Goal: Task Accomplishment & Management: Use online tool/utility

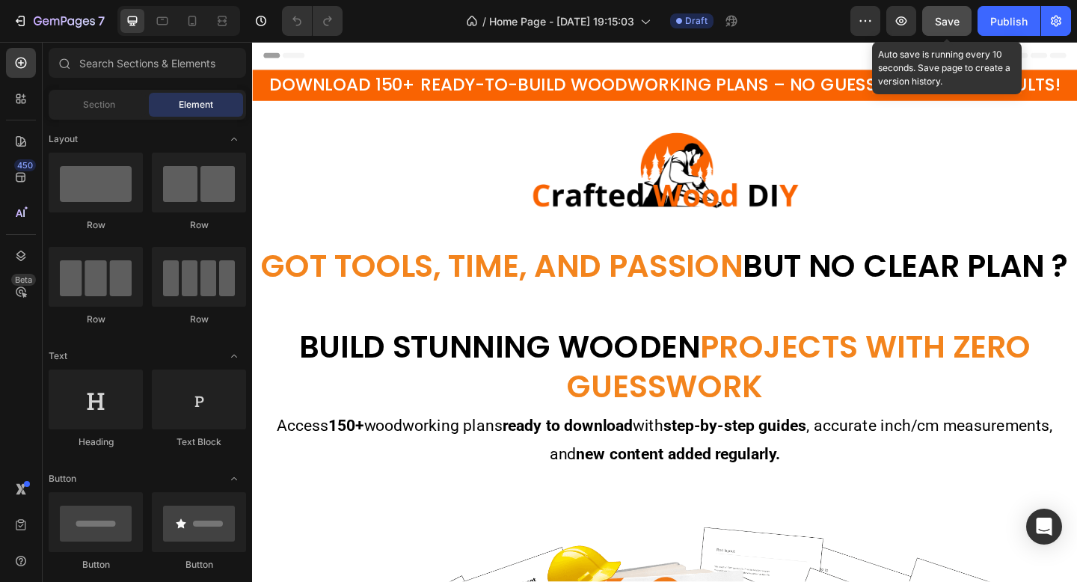
click at [940, 29] on button "Save" at bounding box center [946, 21] width 49 height 30
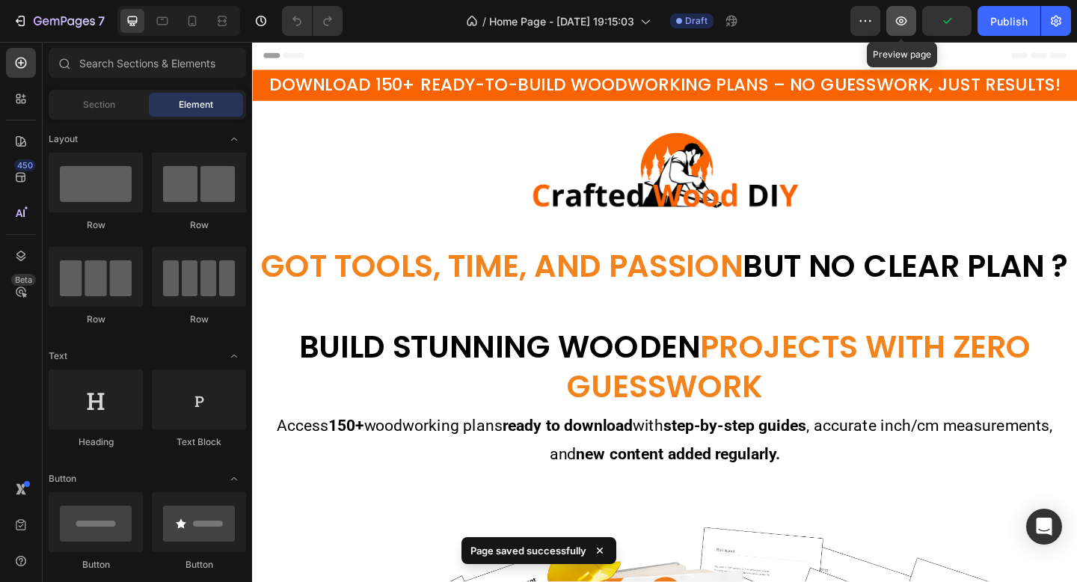
click at [898, 22] on icon "button" at bounding box center [901, 20] width 11 height 9
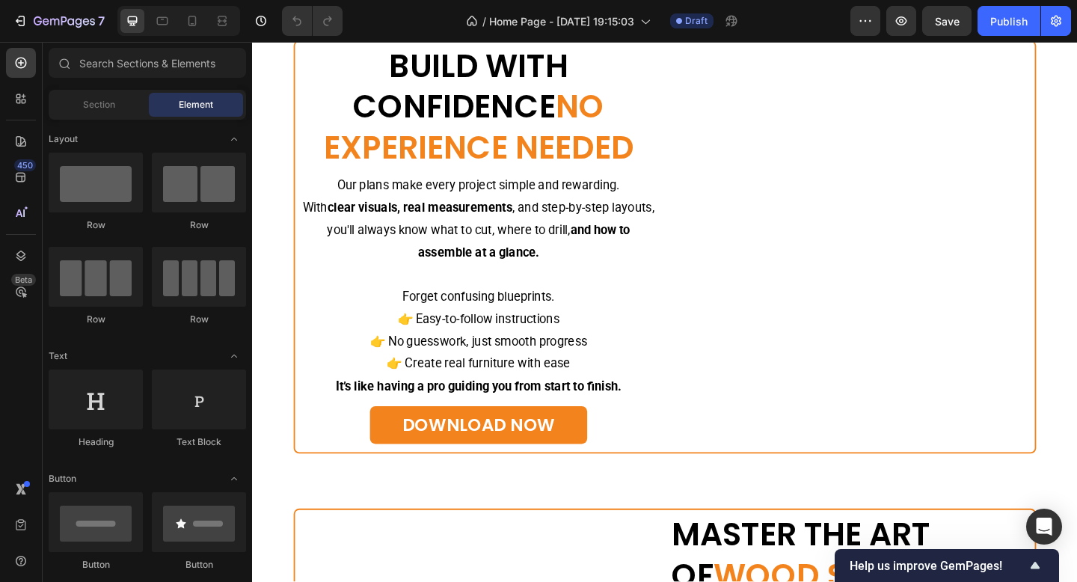
scroll to position [3129, 0]
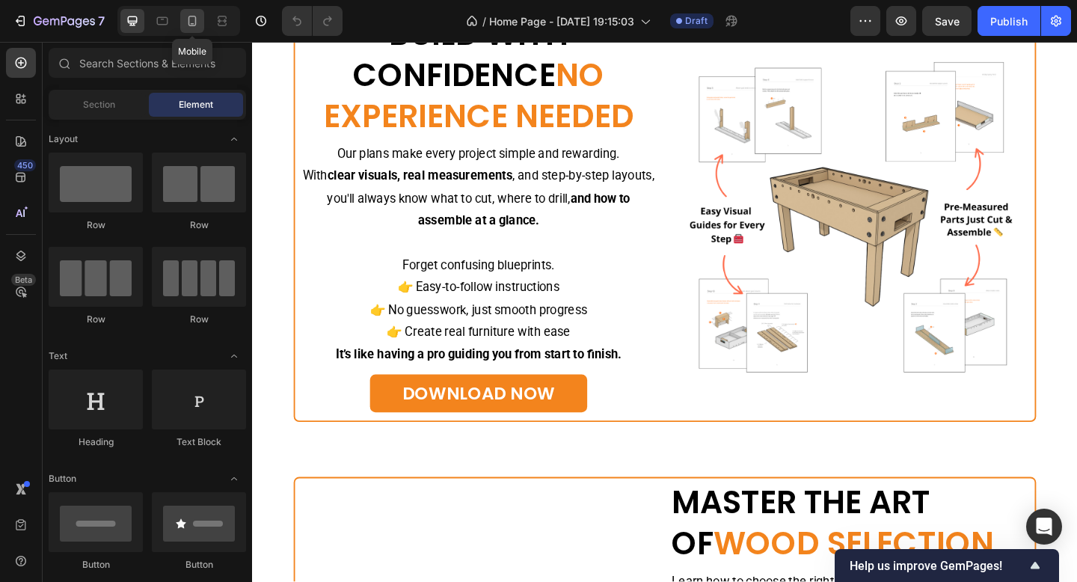
click at [184, 19] on div at bounding box center [192, 21] width 24 height 24
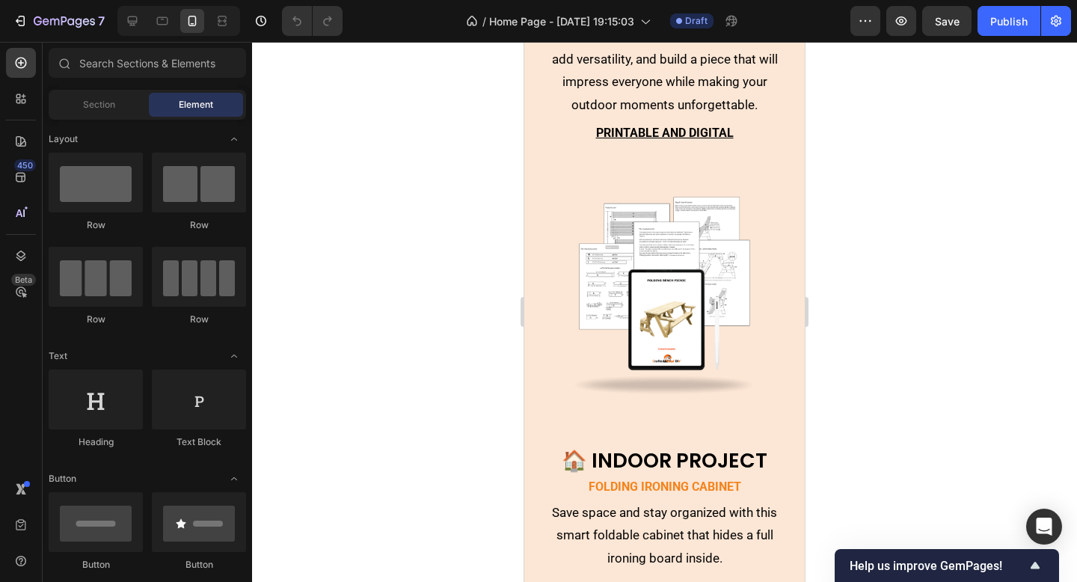
scroll to position [7314, 0]
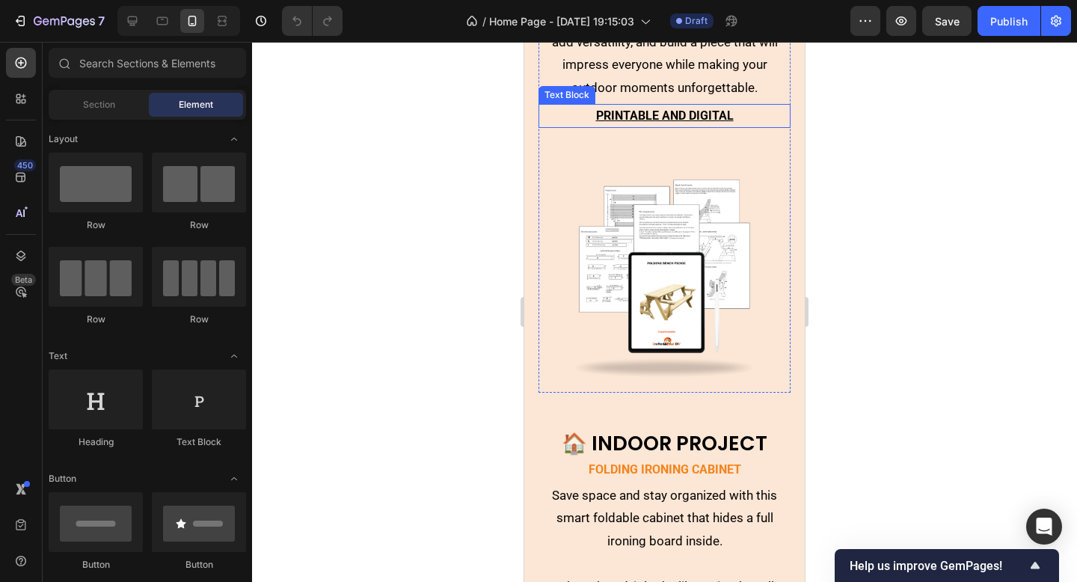
click at [641, 126] on div "PRINTABLE AND DIGITAL" at bounding box center [665, 116] width 253 height 25
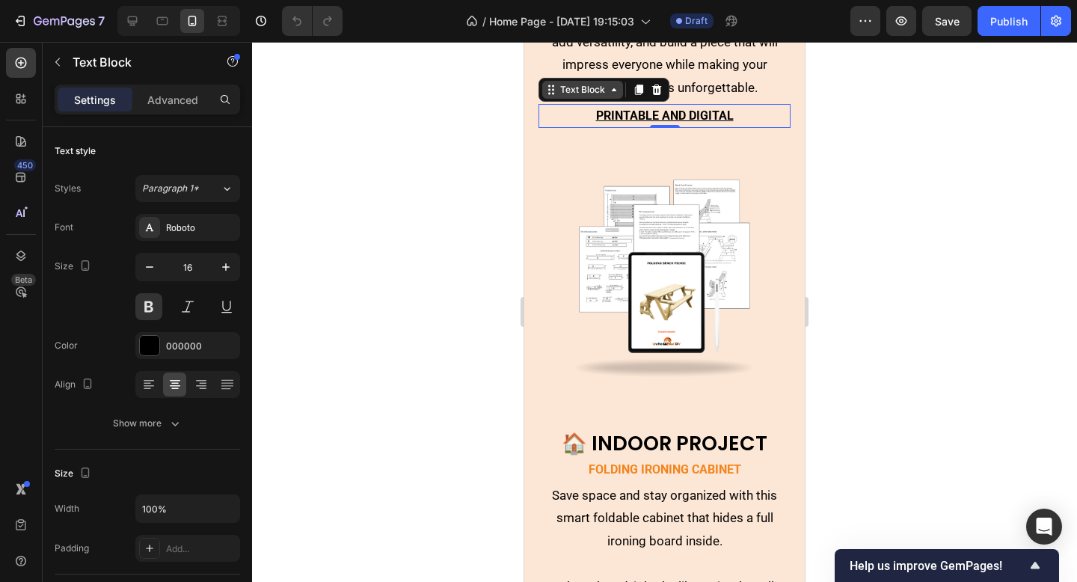
click at [575, 90] on div "Text Block" at bounding box center [582, 89] width 51 height 13
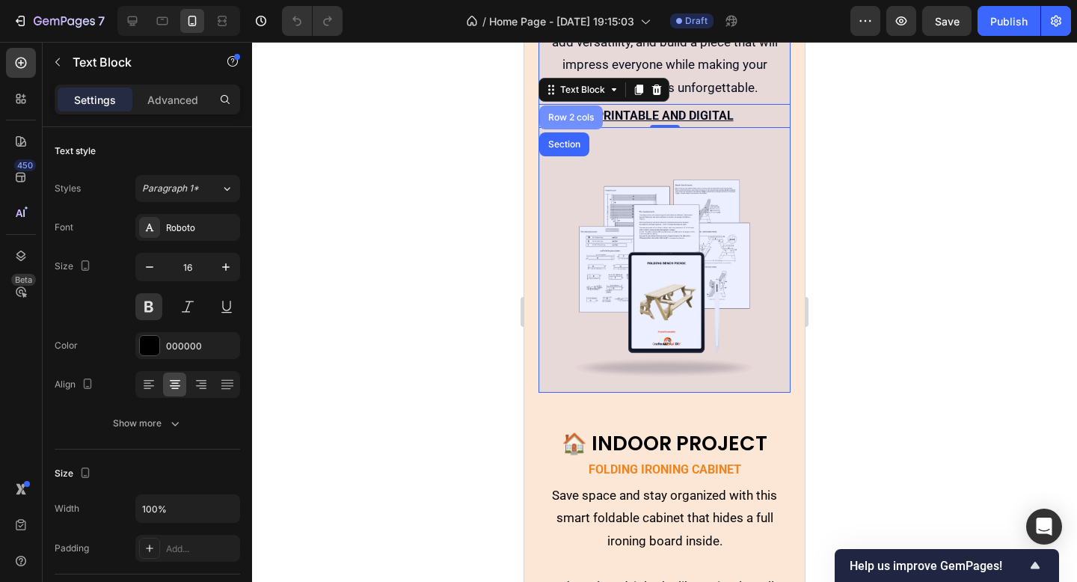
click at [564, 114] on div "Row 2 cols" at bounding box center [571, 117] width 52 height 9
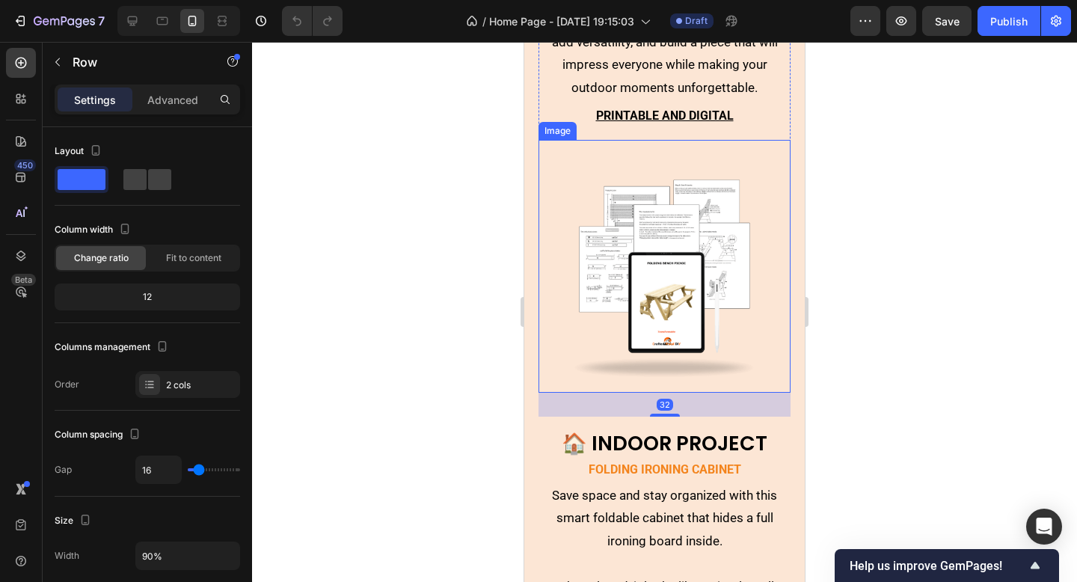
click at [620, 144] on img at bounding box center [665, 266] width 253 height 253
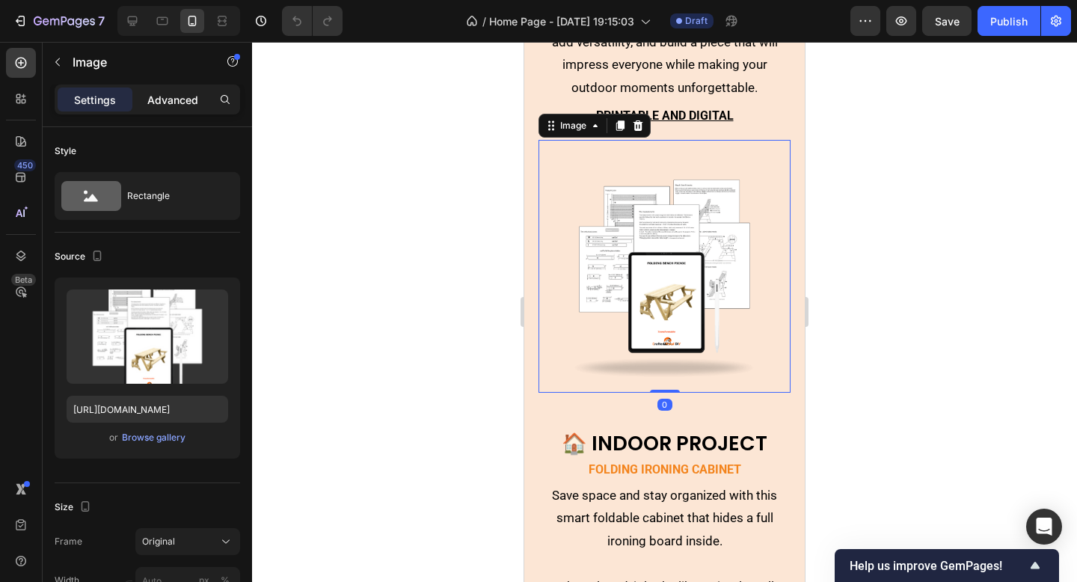
click at [168, 103] on p "Advanced" at bounding box center [172, 100] width 51 height 16
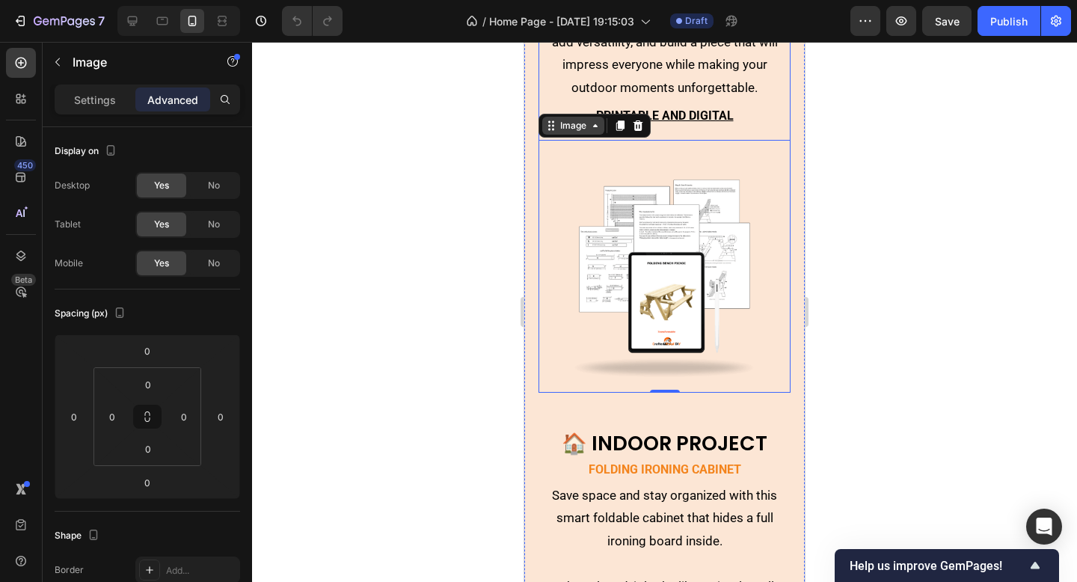
click at [570, 132] on div "Image" at bounding box center [573, 125] width 32 height 13
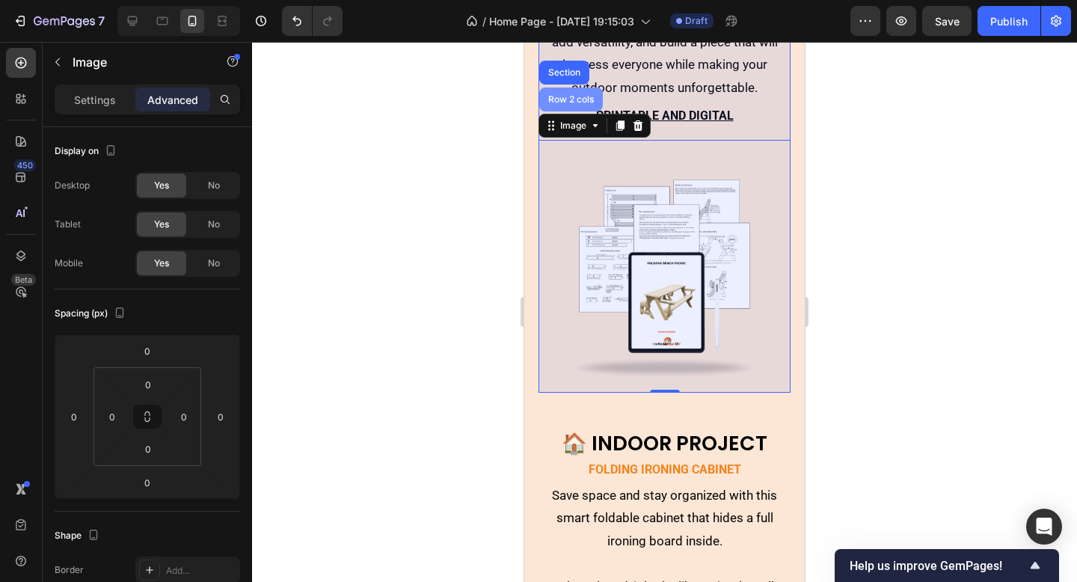
click at [574, 100] on div "Row 2 cols" at bounding box center [571, 99] width 52 height 9
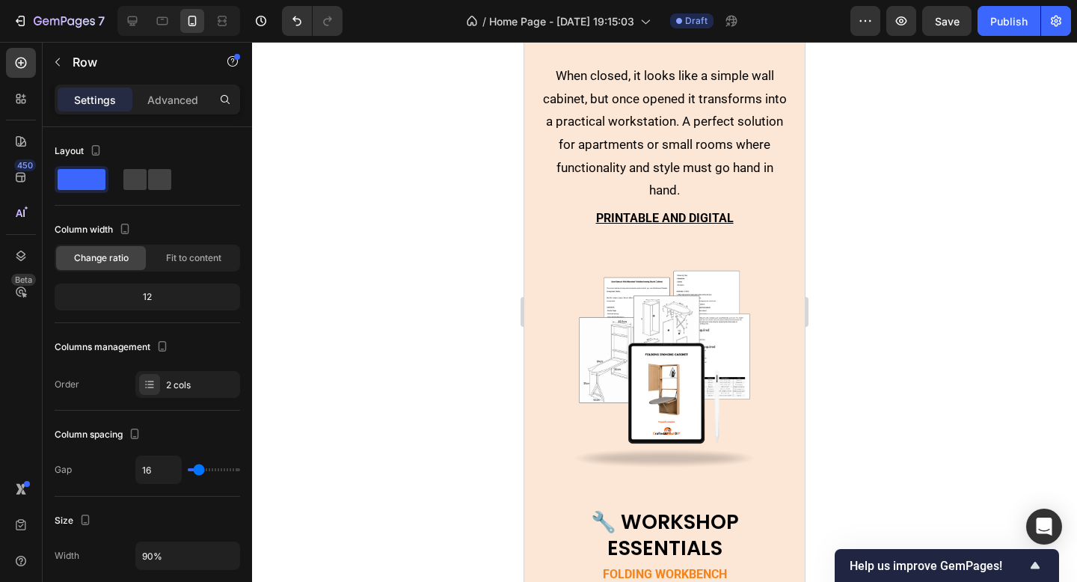
click at [672, 231] on img at bounding box center [665, 357] width 253 height 253
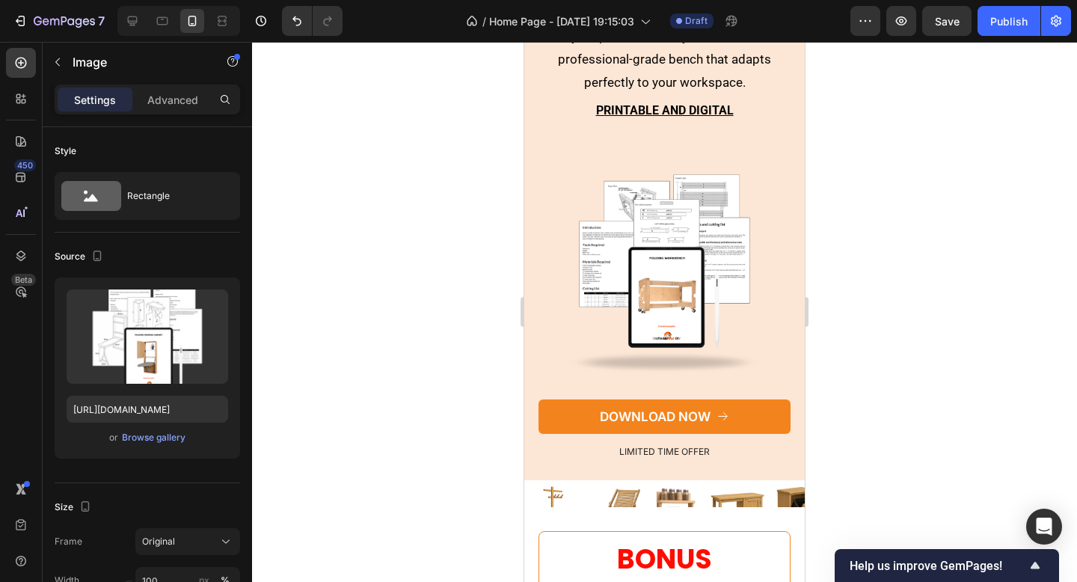
scroll to position [8520, 0]
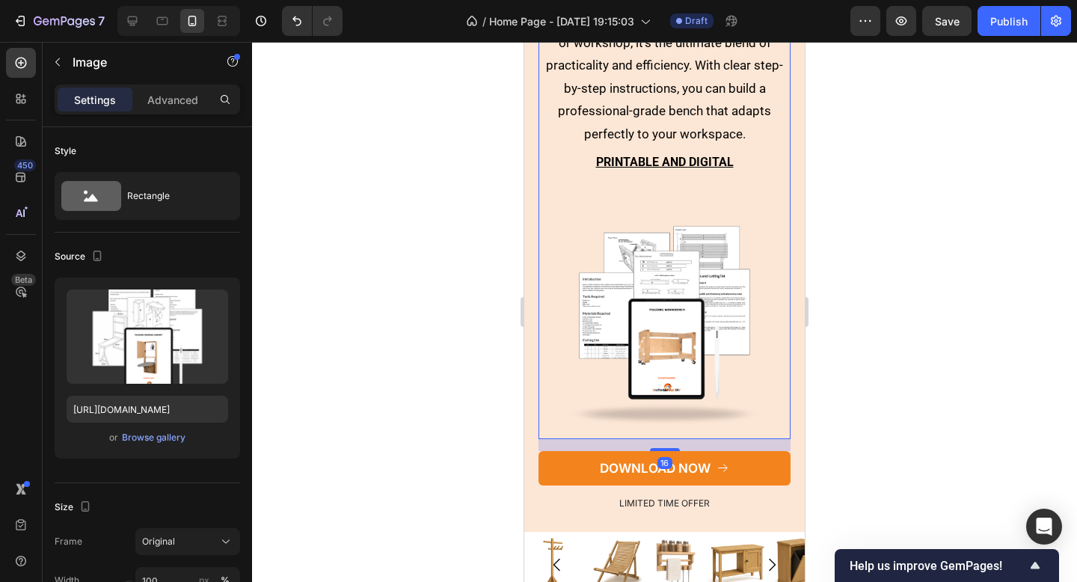
click at [683, 174] on div "🔧 WORKSHOP ESSENTIALS Heading Folding Workbench Text Block Every workshop needs…" at bounding box center [665, 125] width 253 height 627
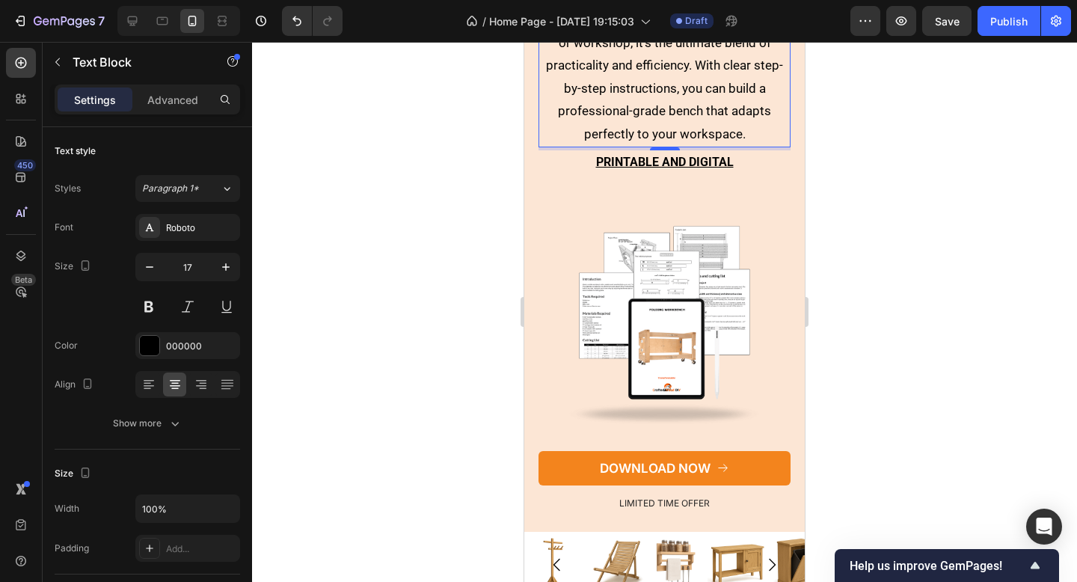
click at [682, 115] on p "Built to give you stability during heavy projects while saving space in your ga…" at bounding box center [665, 65] width 250 height 160
click at [699, 160] on u "PRINTABLE AND DIGITAL" at bounding box center [665, 162] width 138 height 14
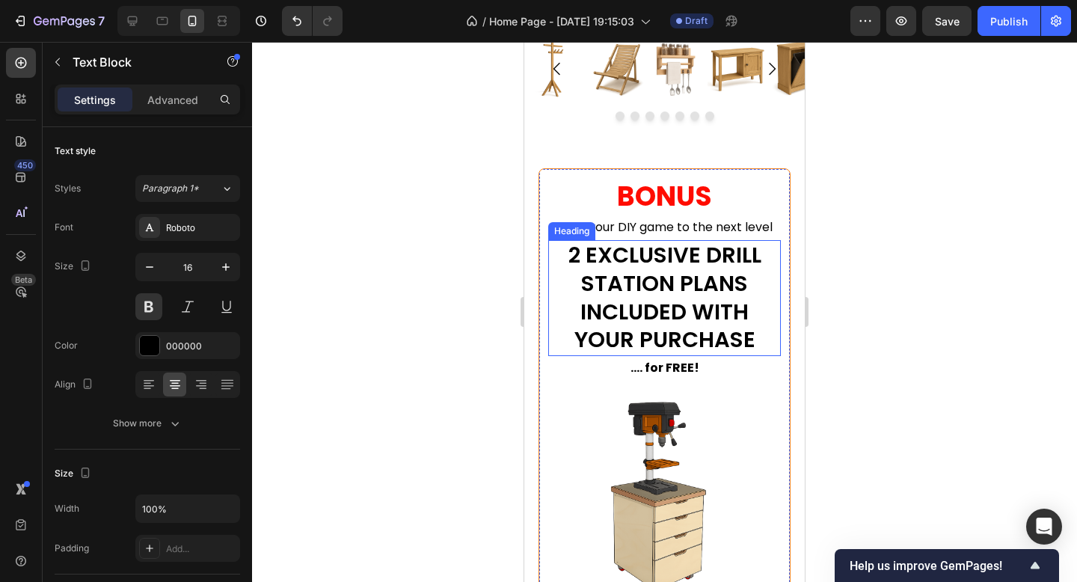
scroll to position [8975, 0]
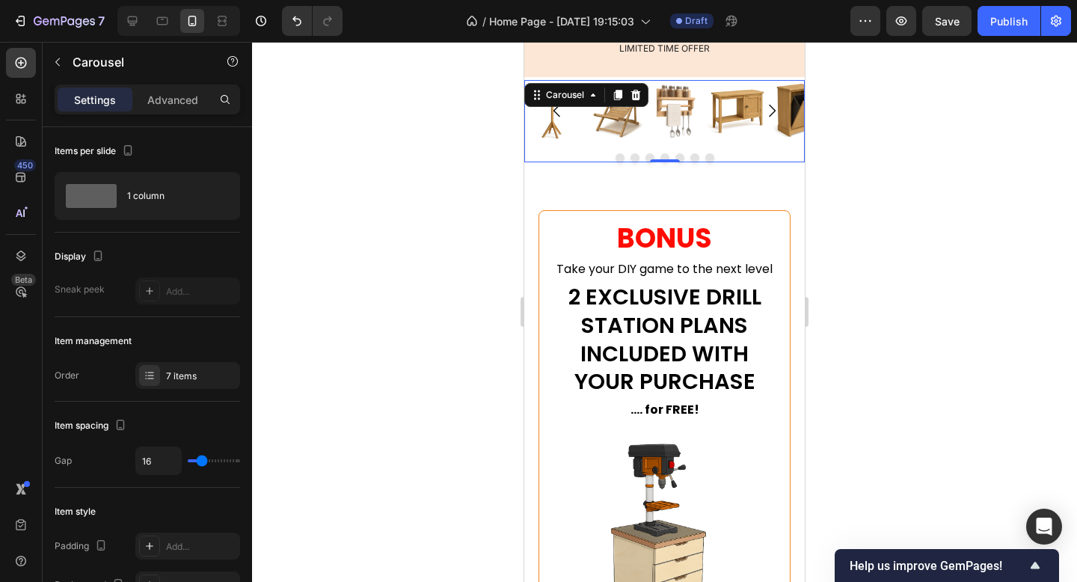
click at [773, 111] on icon "Carousel Next Arrow" at bounding box center [772, 111] width 18 height 18
click at [774, 102] on icon "Carousel Next Arrow" at bounding box center [772, 110] width 18 height 18
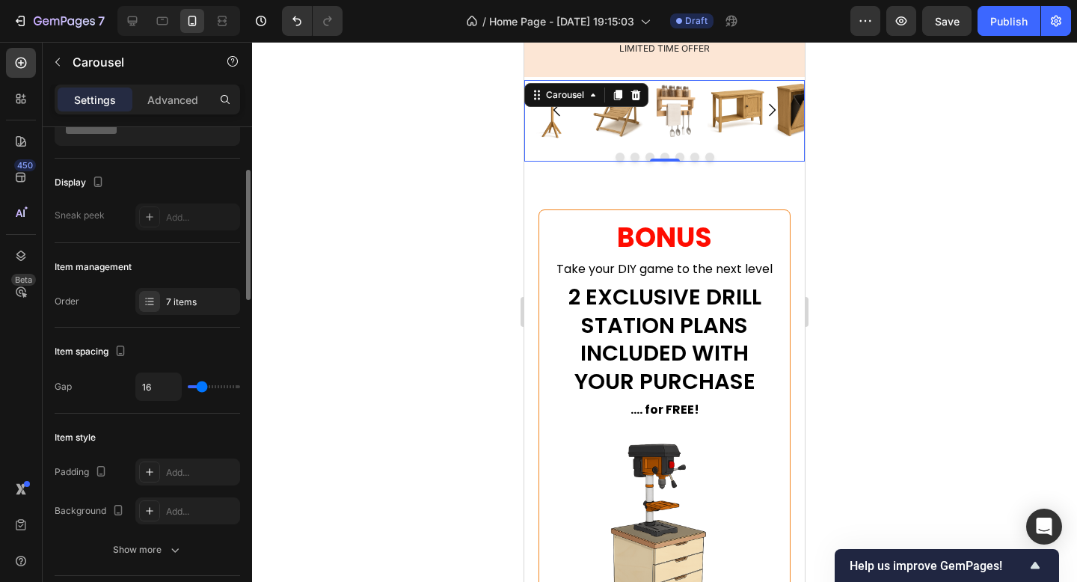
scroll to position [93, 0]
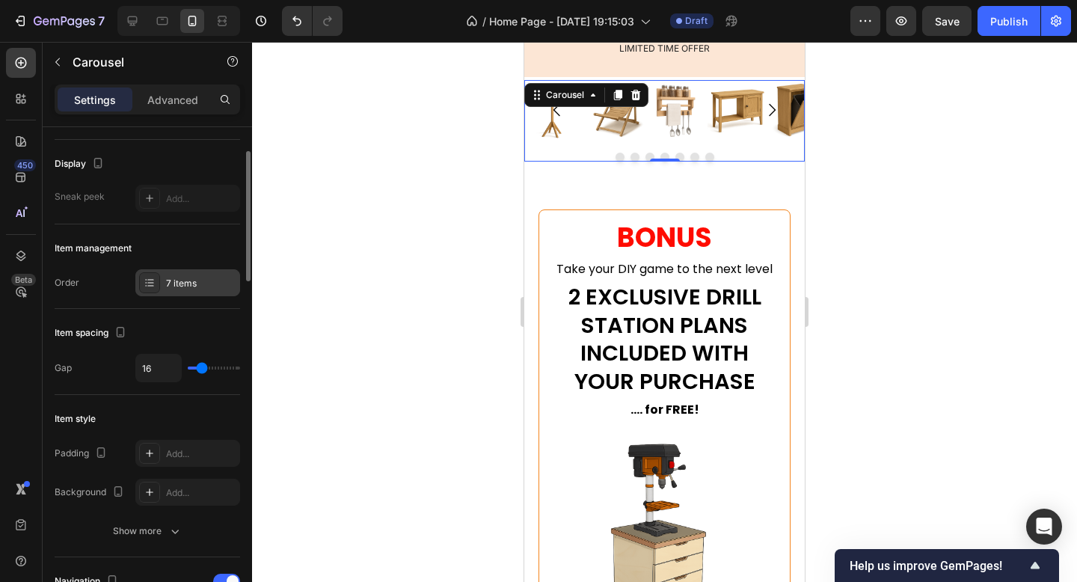
click at [182, 287] on div "7 items" at bounding box center [201, 283] width 70 height 13
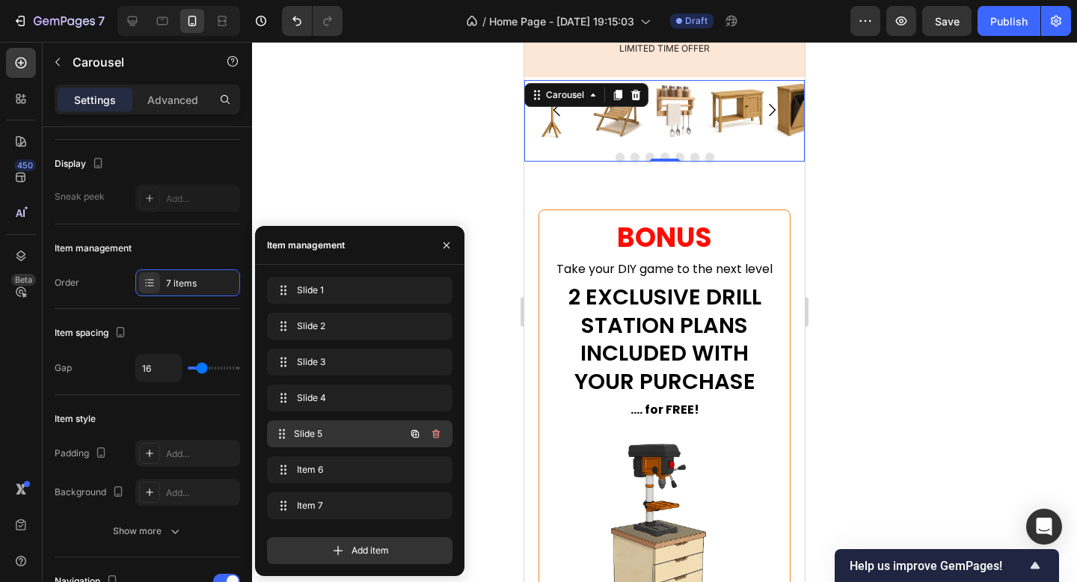
click at [380, 434] on span "Slide 5" at bounding box center [349, 433] width 111 height 13
click at [773, 112] on icon "Carousel Next Arrow" at bounding box center [772, 110] width 7 height 13
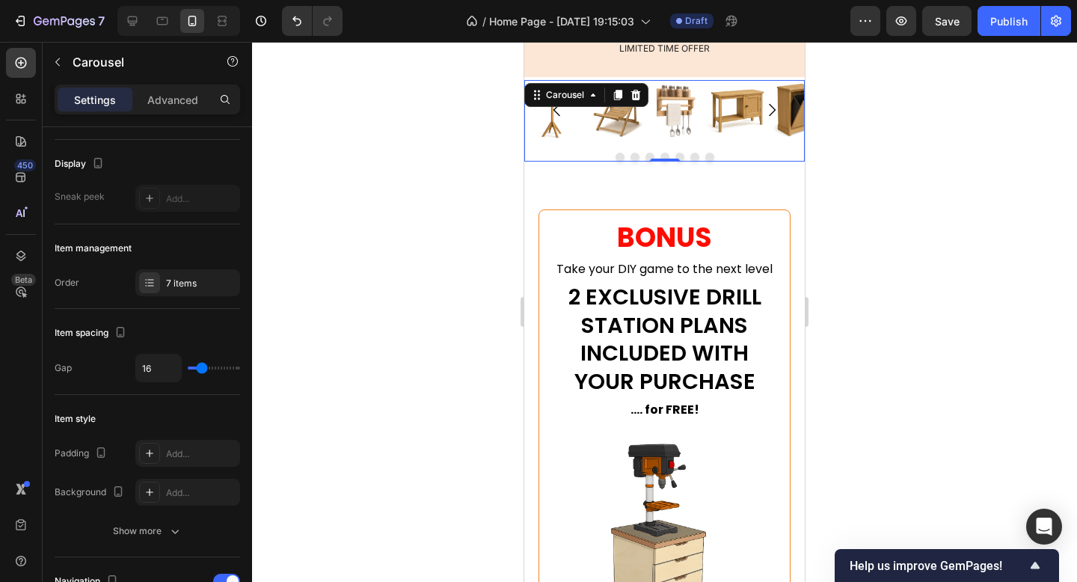
click at [773, 112] on icon "Carousel Next Arrow" at bounding box center [772, 110] width 7 height 13
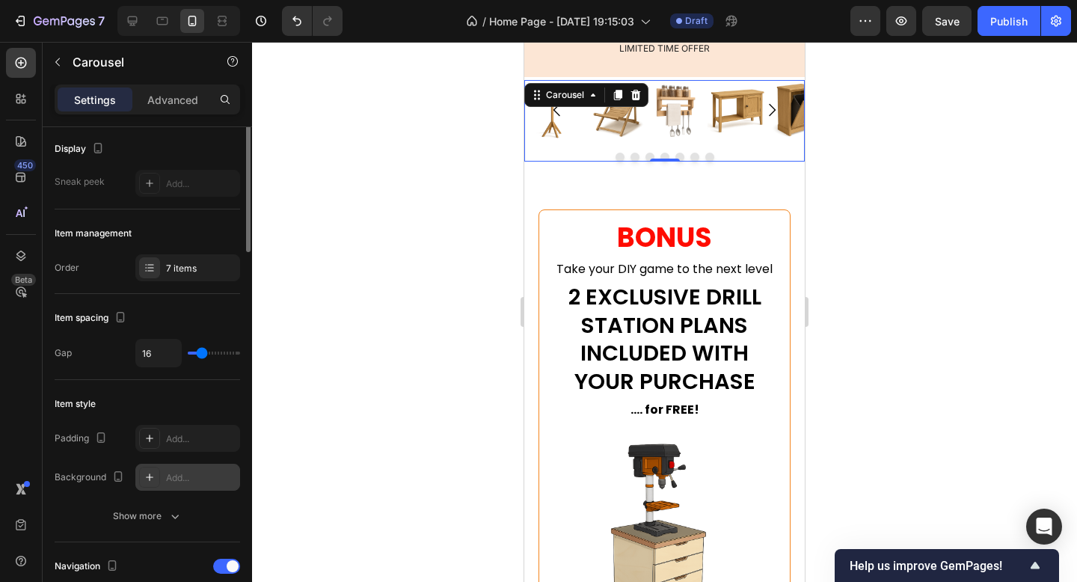
scroll to position [61, 0]
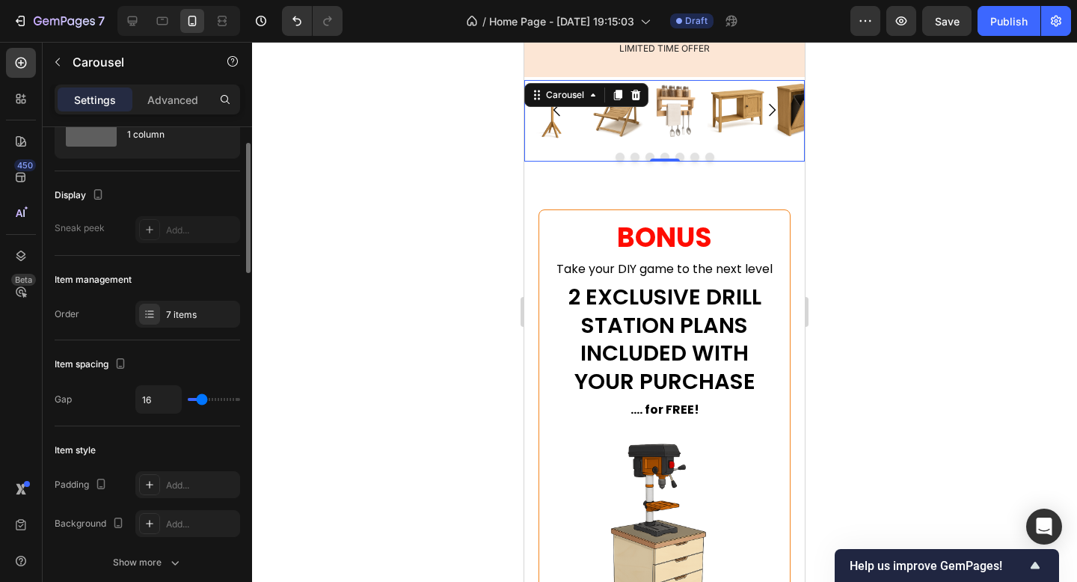
click at [189, 331] on div "Item management Order 7 items" at bounding box center [148, 298] width 186 height 85
click at [191, 315] on div "7 items" at bounding box center [201, 314] width 70 height 13
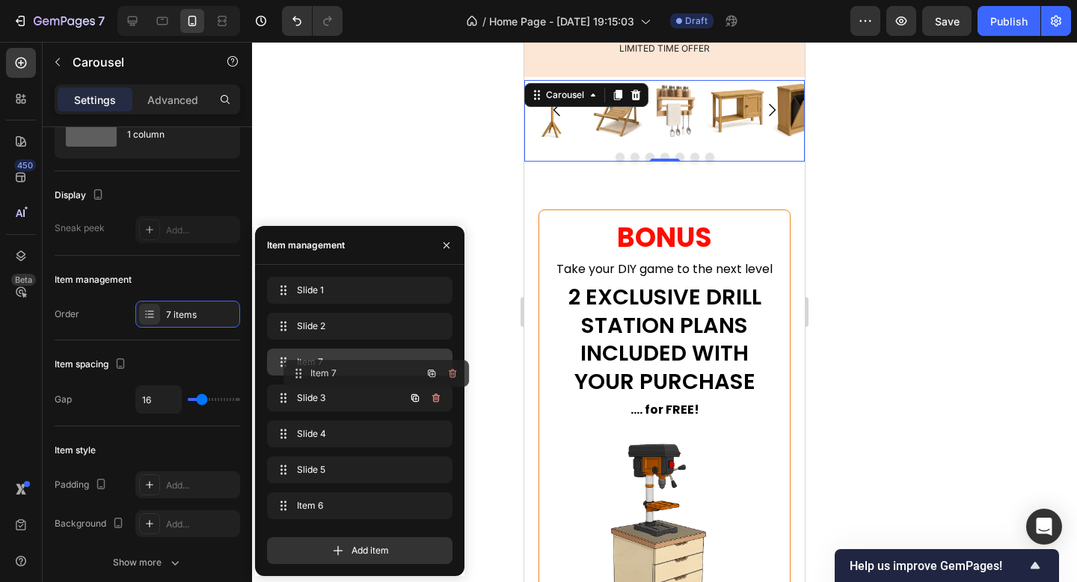
drag, startPoint x: 354, startPoint y: 504, endPoint x: 370, endPoint y: 373, distance: 132.7
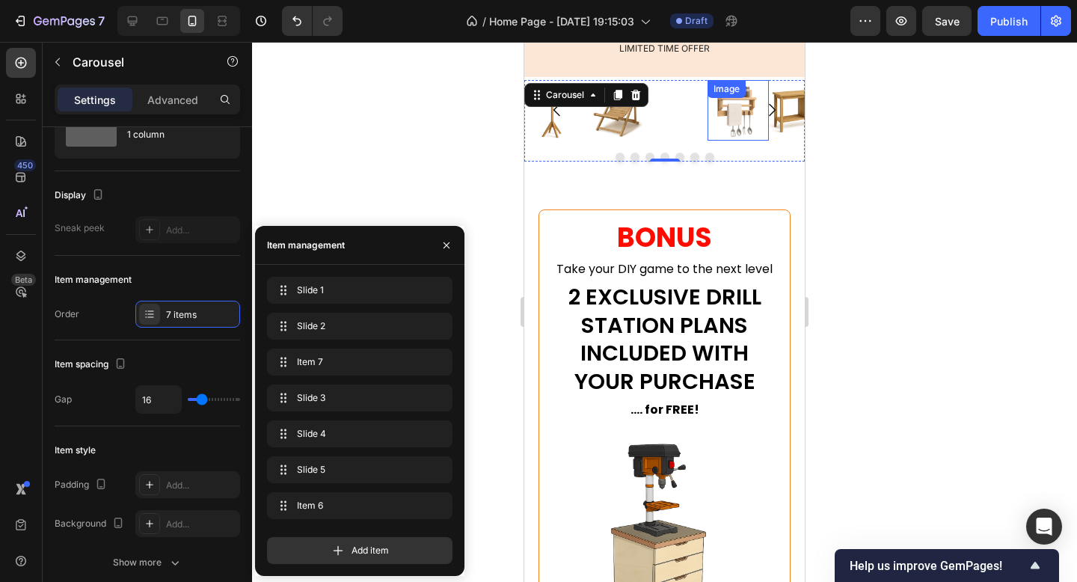
click at [736, 104] on div "Image" at bounding box center [738, 110] width 61 height 61
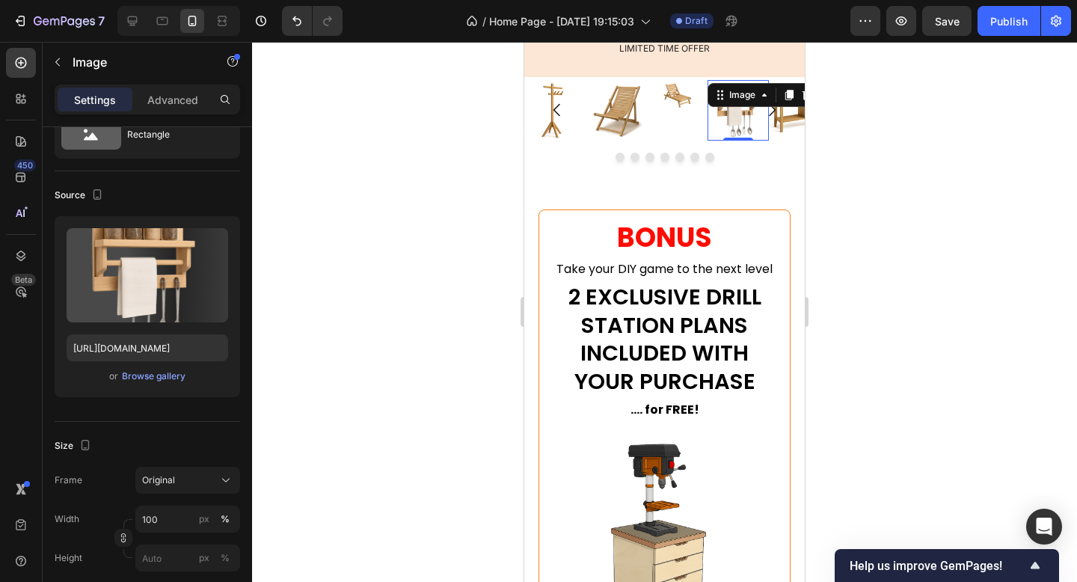
scroll to position [0, 0]
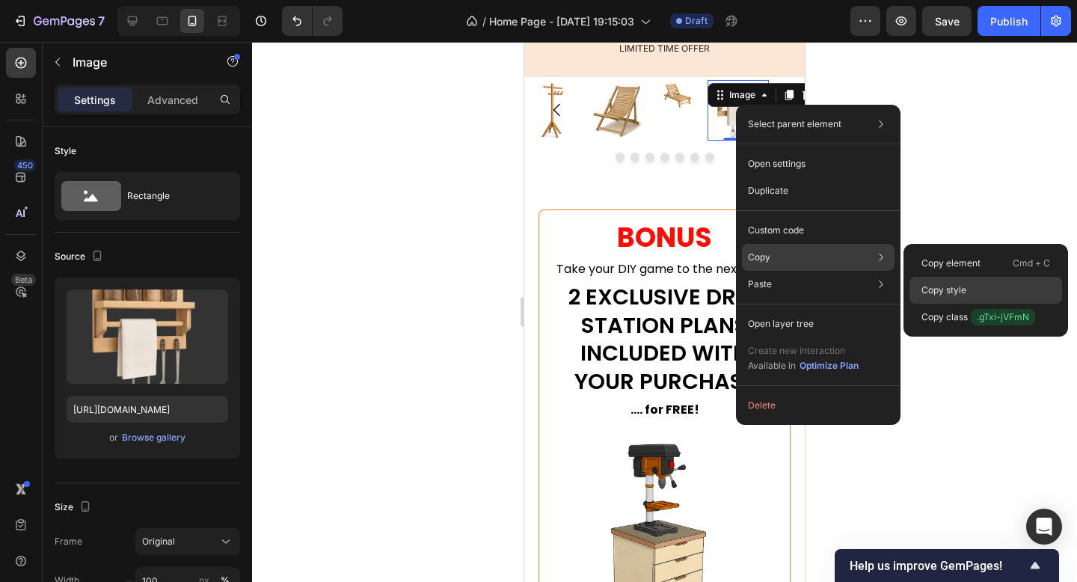
click at [953, 284] on p "Copy style" at bounding box center [944, 290] width 45 height 13
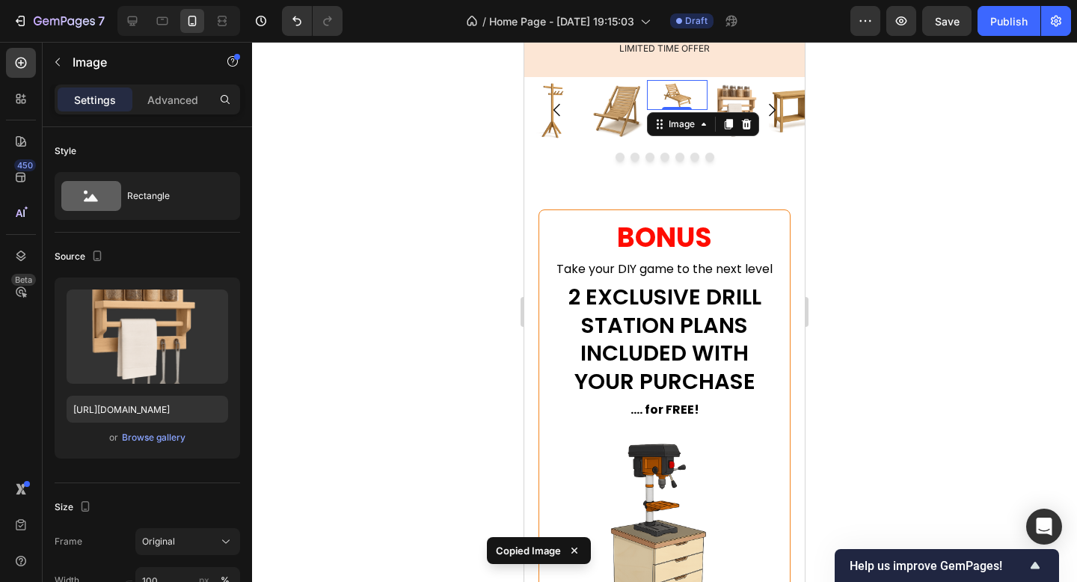
click at [688, 102] on img at bounding box center [677, 95] width 31 height 31
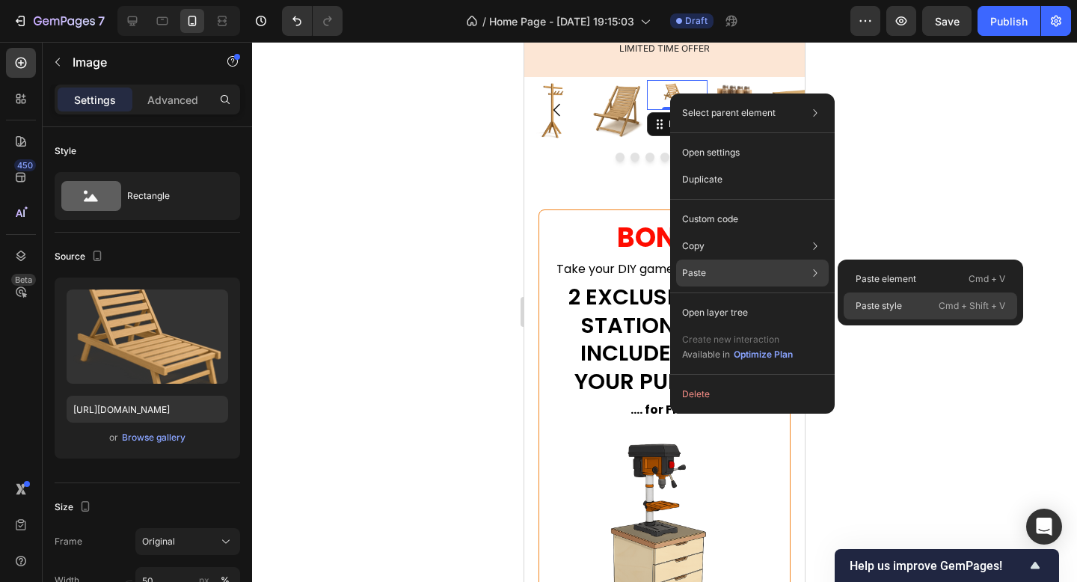
click at [876, 305] on p "Paste style" at bounding box center [879, 305] width 46 height 13
type input "100"
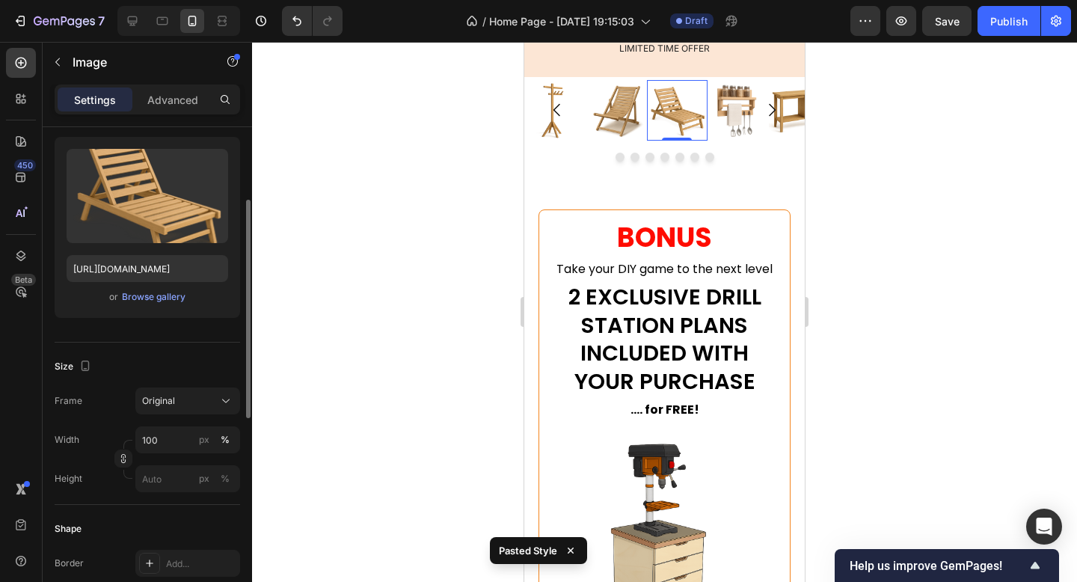
scroll to position [168, 0]
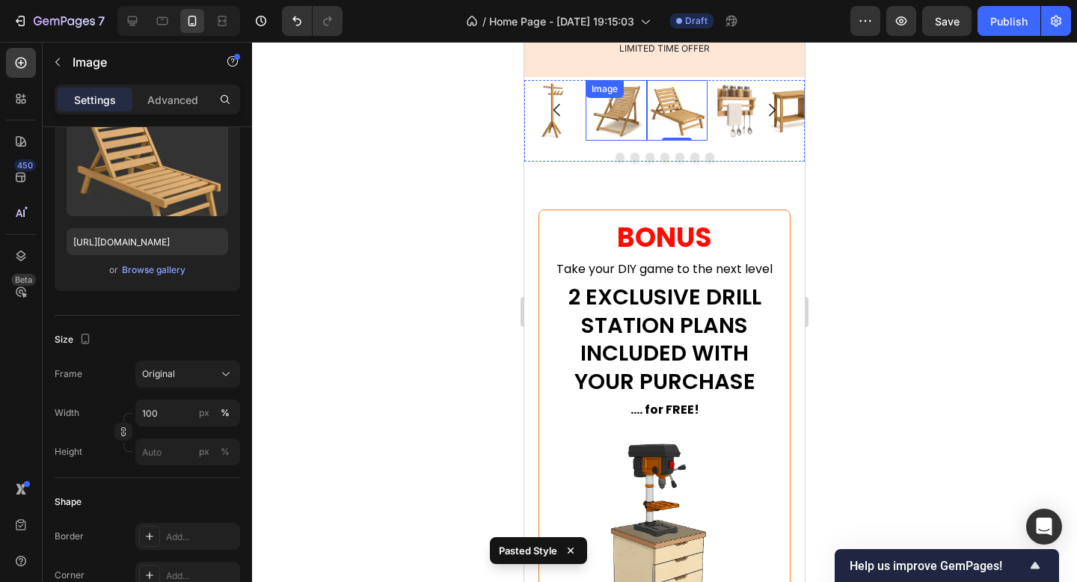
click at [590, 139] on img at bounding box center [616, 110] width 61 height 61
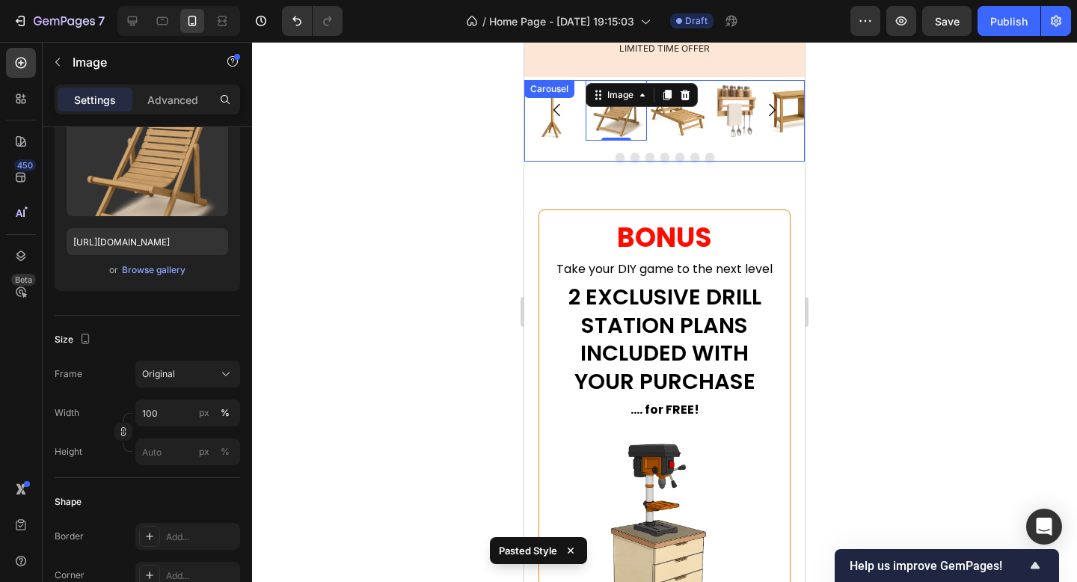
click at [569, 149] on div "Image Image 0 Image Image Image Image Image Carousel" at bounding box center [664, 121] width 281 height 82
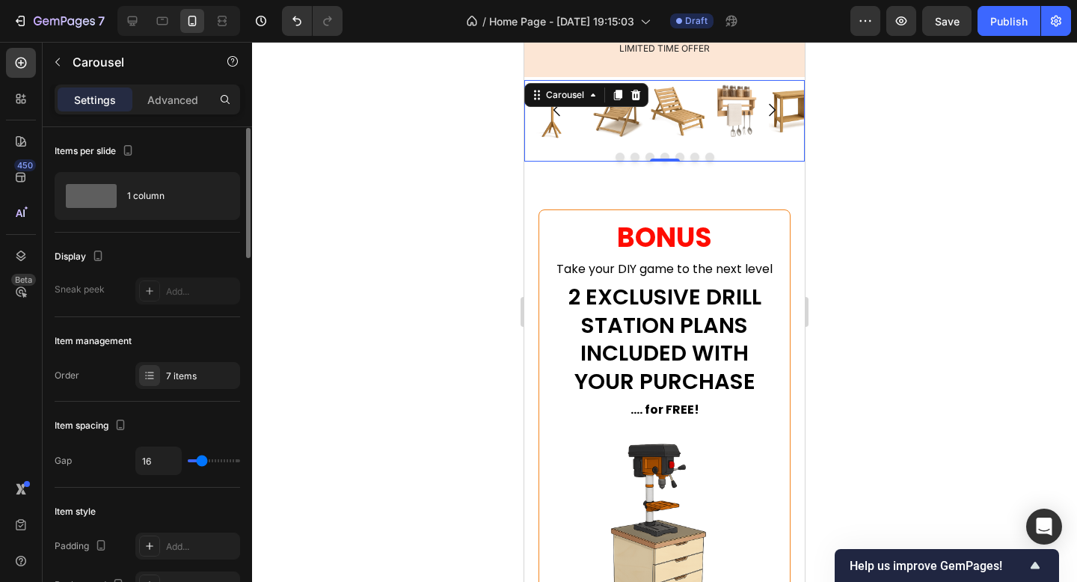
scroll to position [45, 0]
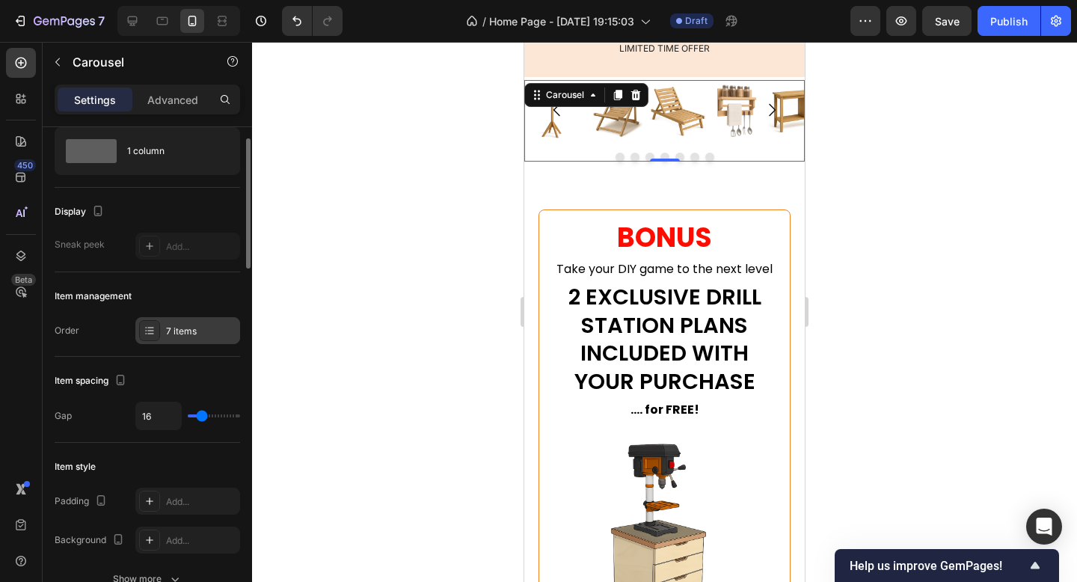
click at [174, 325] on div "7 items" at bounding box center [201, 331] width 70 height 13
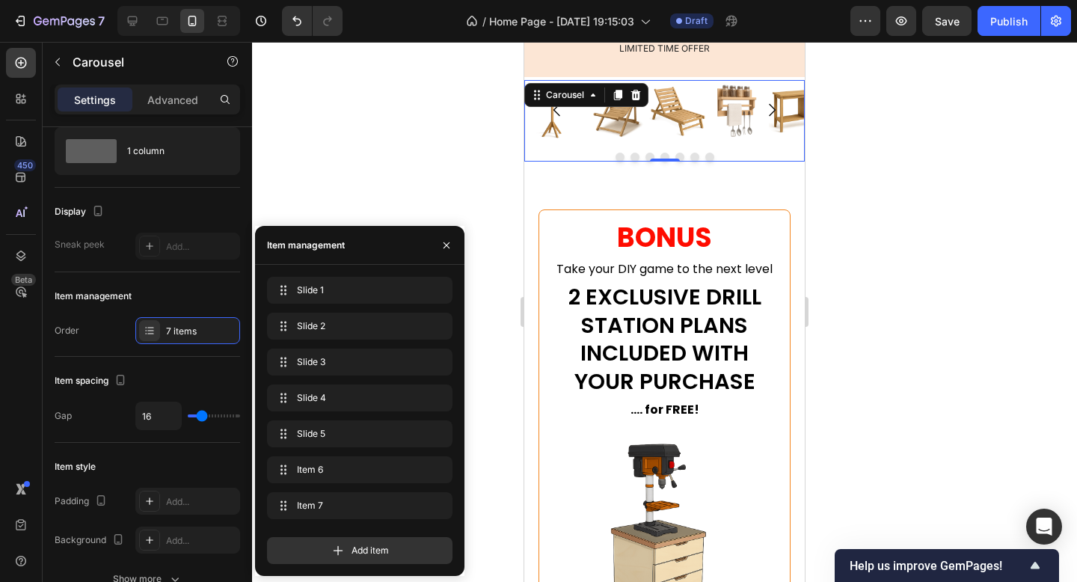
drag, startPoint x: 337, startPoint y: 355, endPoint x: 345, endPoint y: 525, distance: 170.7
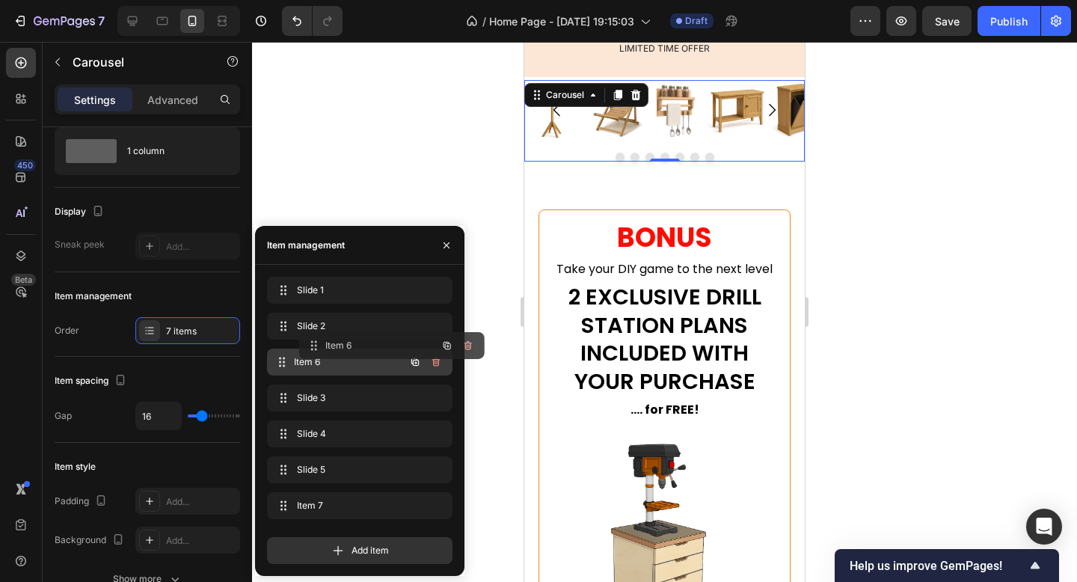
drag, startPoint x: 350, startPoint y: 474, endPoint x: 382, endPoint y: 350, distance: 128.3
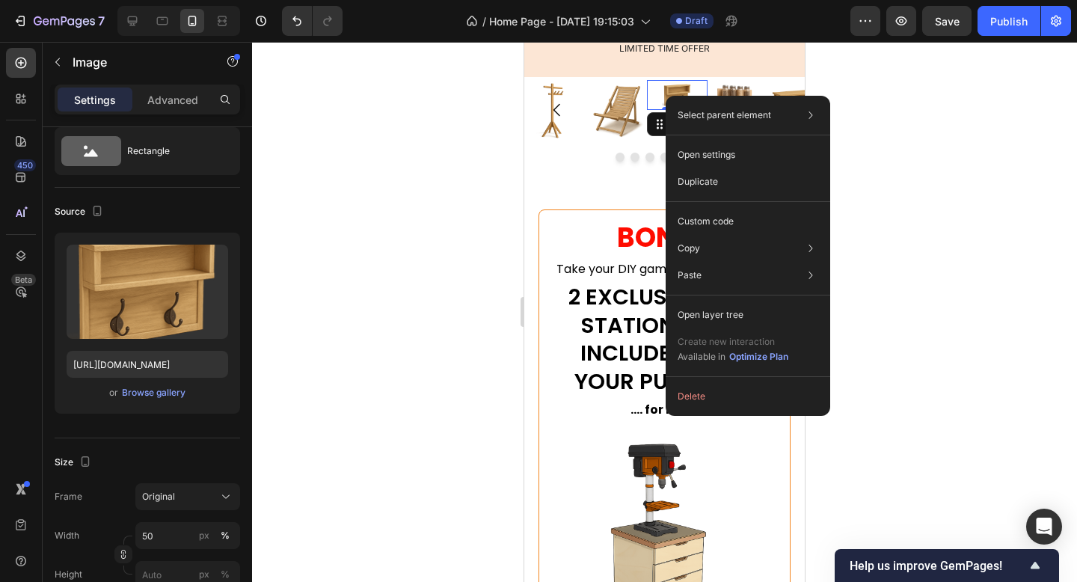
scroll to position [0, 0]
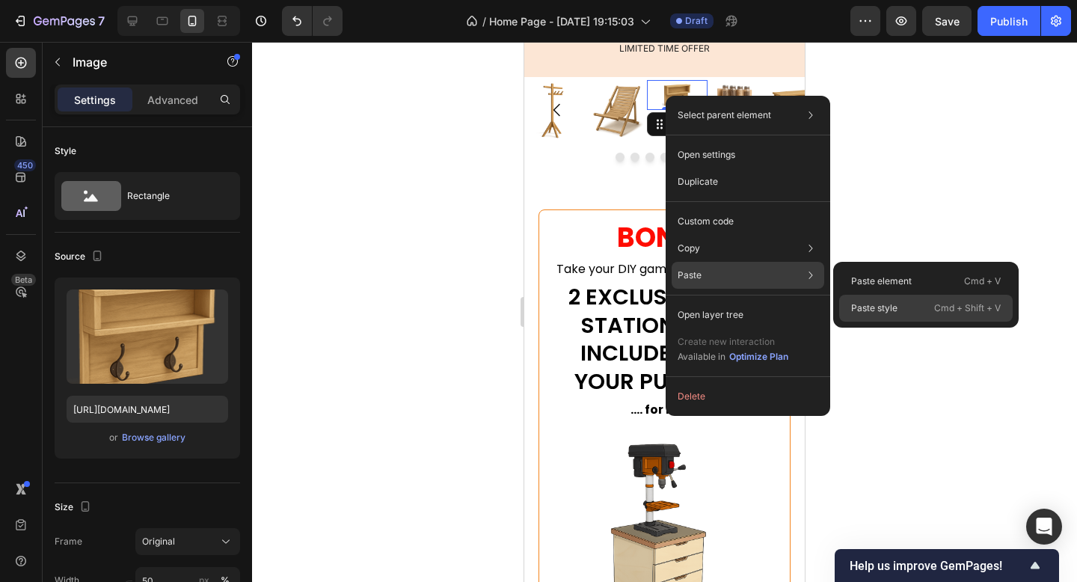
click at [875, 308] on p "Paste style" at bounding box center [874, 307] width 46 height 13
type input "100"
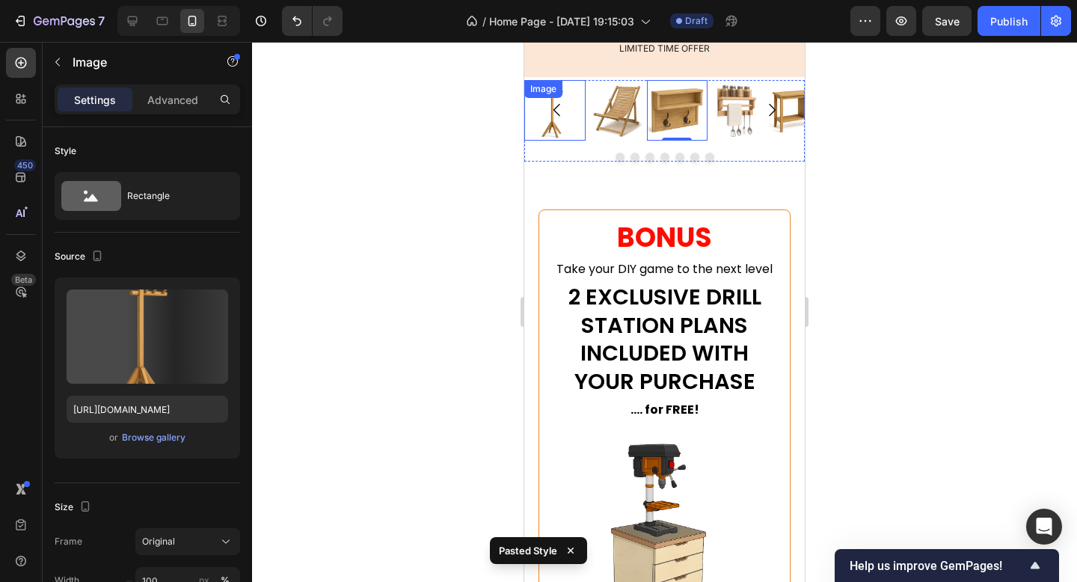
click at [583, 140] on img at bounding box center [554, 110] width 61 height 61
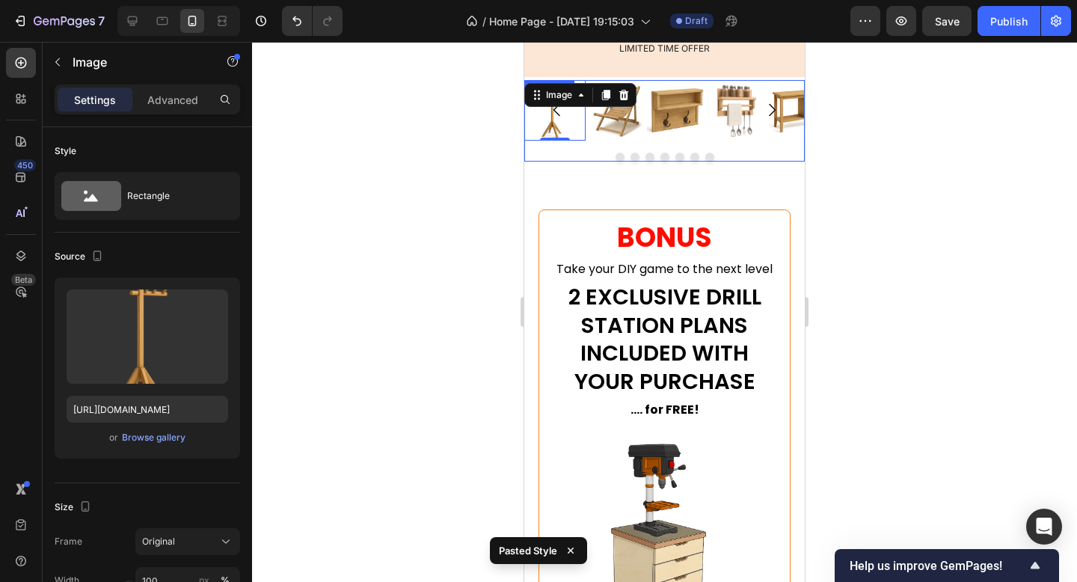
click at [587, 148] on div "Image 0 Image Image Image Image Image Image Carousel" at bounding box center [664, 121] width 281 height 82
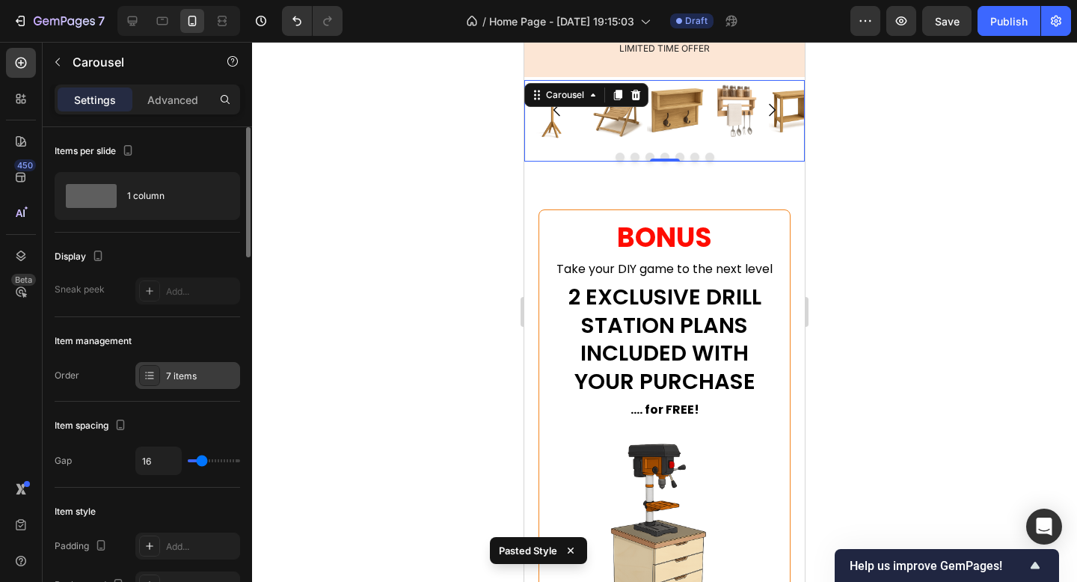
click at [150, 380] on icon at bounding box center [150, 376] width 12 height 12
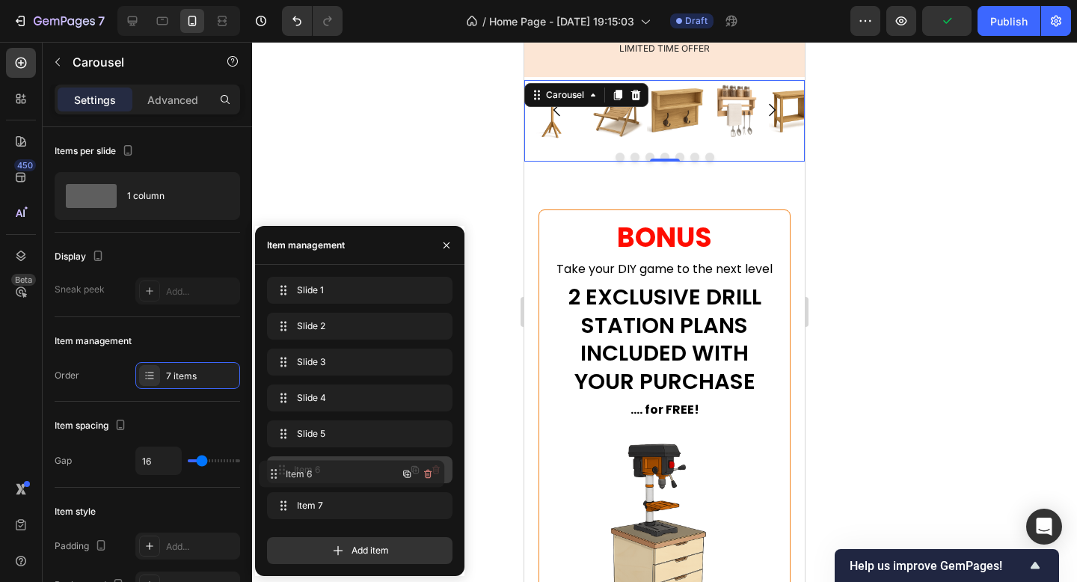
drag, startPoint x: 372, startPoint y: 365, endPoint x: 363, endPoint y: 477, distance: 112.6
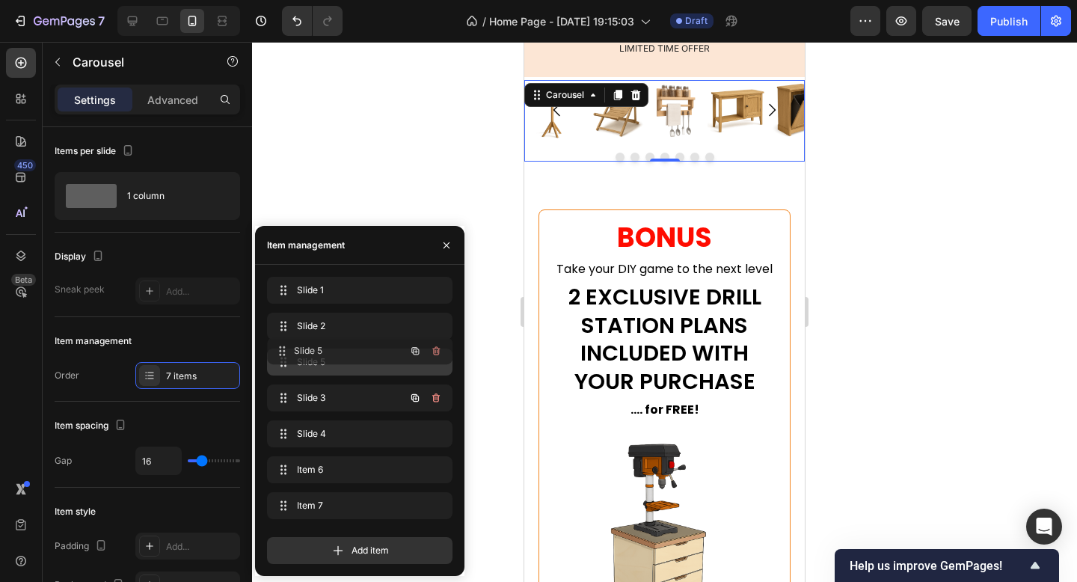
drag, startPoint x: 356, startPoint y: 438, endPoint x: 357, endPoint y: 354, distance: 84.5
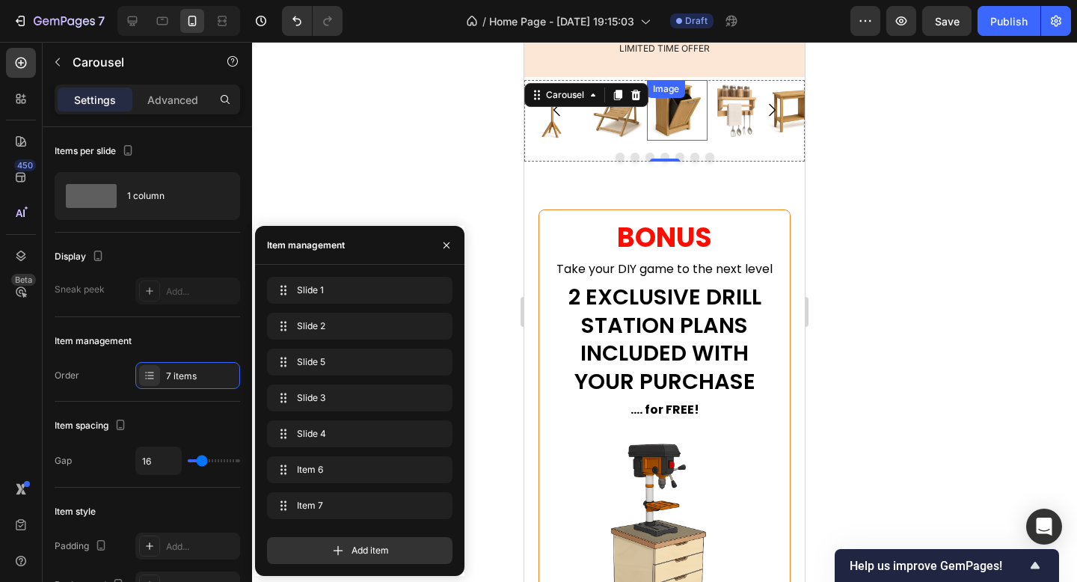
click at [688, 120] on img at bounding box center [677, 110] width 61 height 61
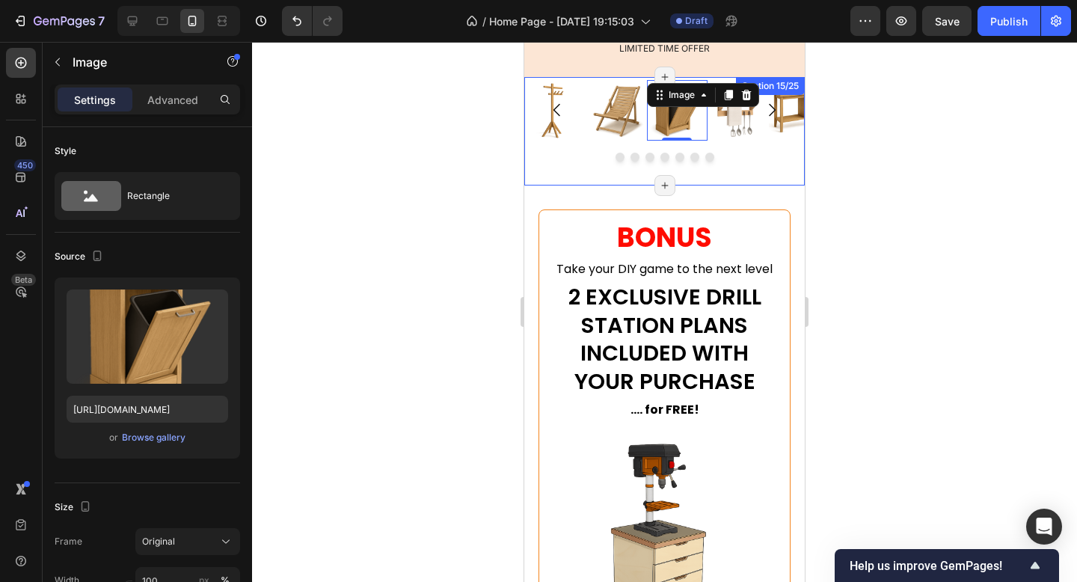
click at [586, 152] on div "Image Image Image 0 Image Image Image Image Carousel" at bounding box center [664, 121] width 281 height 82
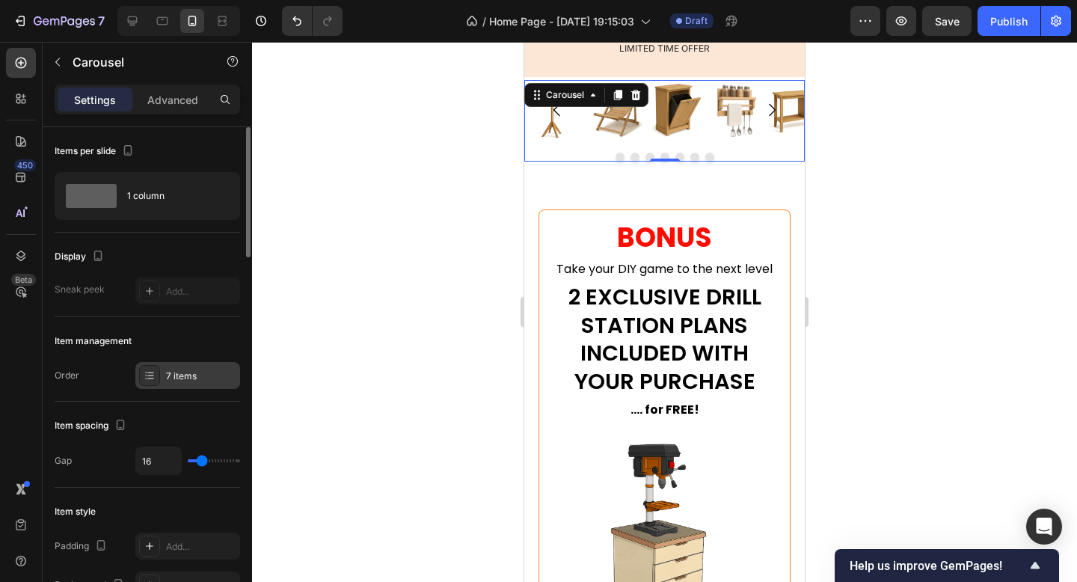
click at [184, 382] on div "7 items" at bounding box center [201, 376] width 70 height 13
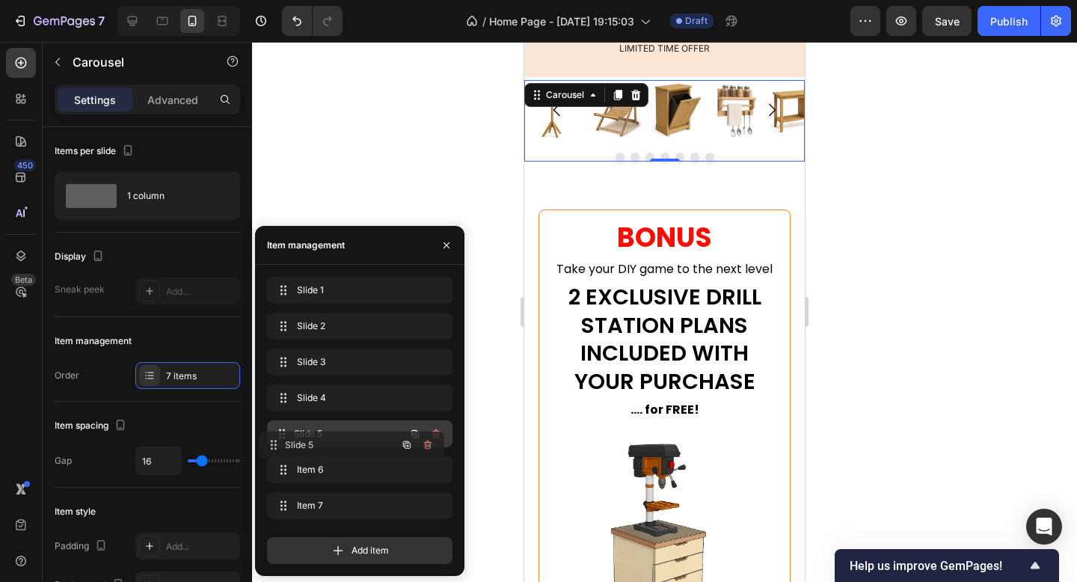
drag, startPoint x: 344, startPoint y: 356, endPoint x: 335, endPoint y: 439, distance: 83.5
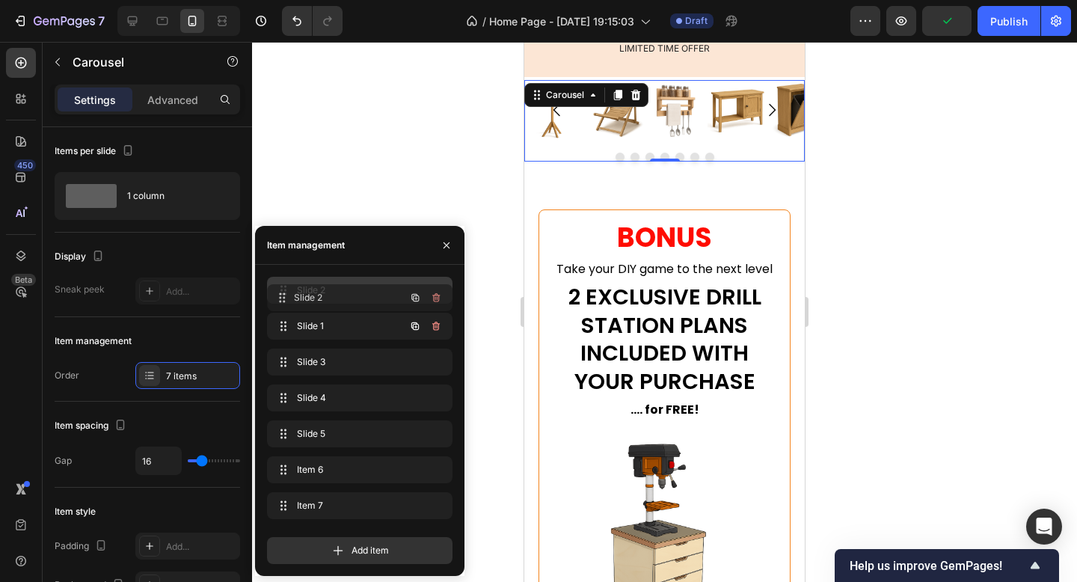
drag, startPoint x: 358, startPoint y: 322, endPoint x: 360, endPoint y: 286, distance: 35.9
drag, startPoint x: 352, startPoint y: 325, endPoint x: 353, endPoint y: 290, distance: 35.2
drag, startPoint x: 331, startPoint y: 471, endPoint x: 334, endPoint y: 373, distance: 98.0
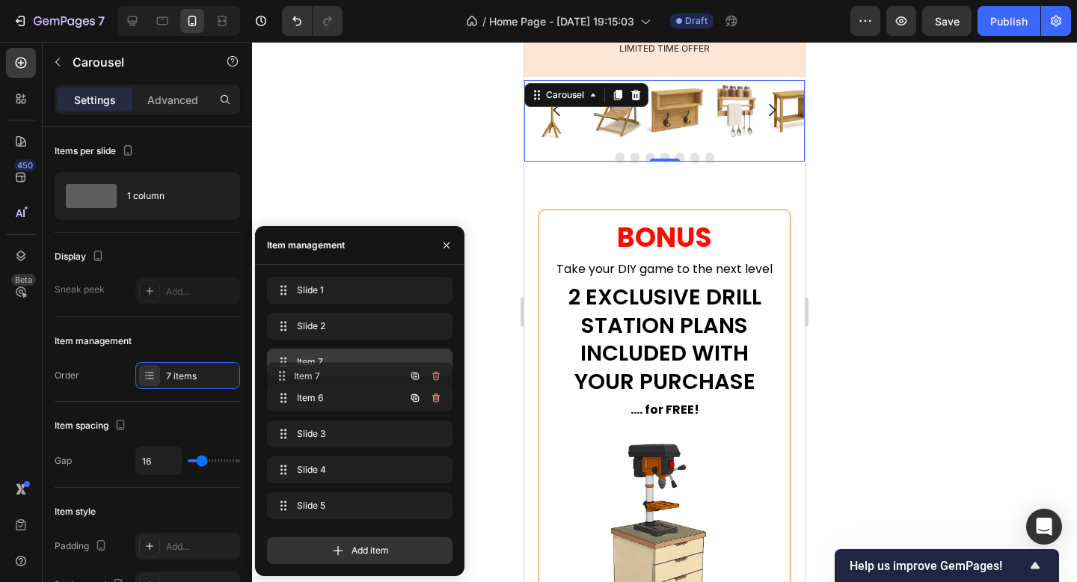
drag, startPoint x: 342, startPoint y: 504, endPoint x: 342, endPoint y: 374, distance: 130.2
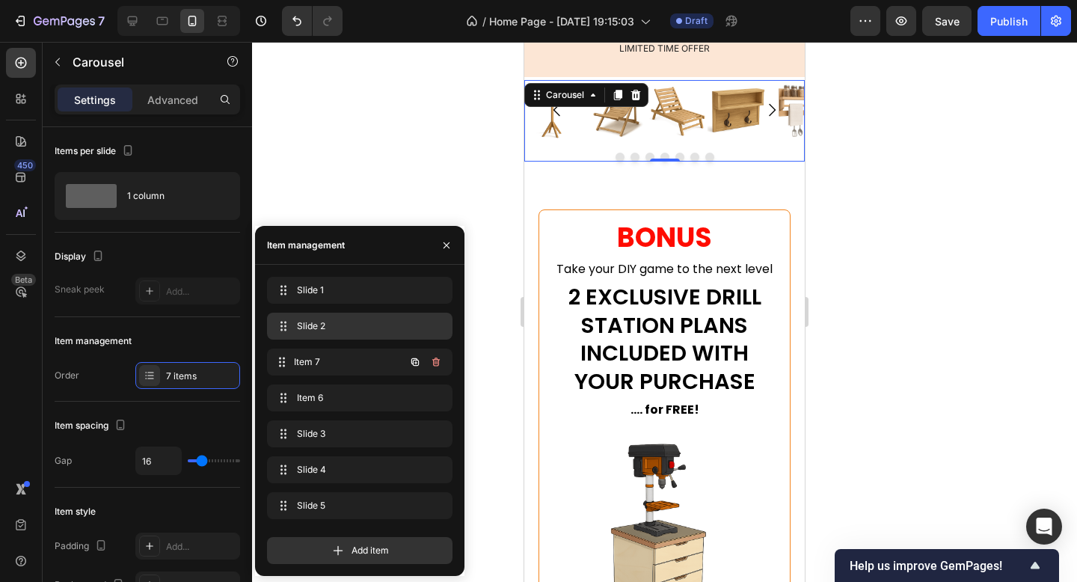
drag, startPoint x: 369, startPoint y: 357, endPoint x: 369, endPoint y: 324, distance: 32.9
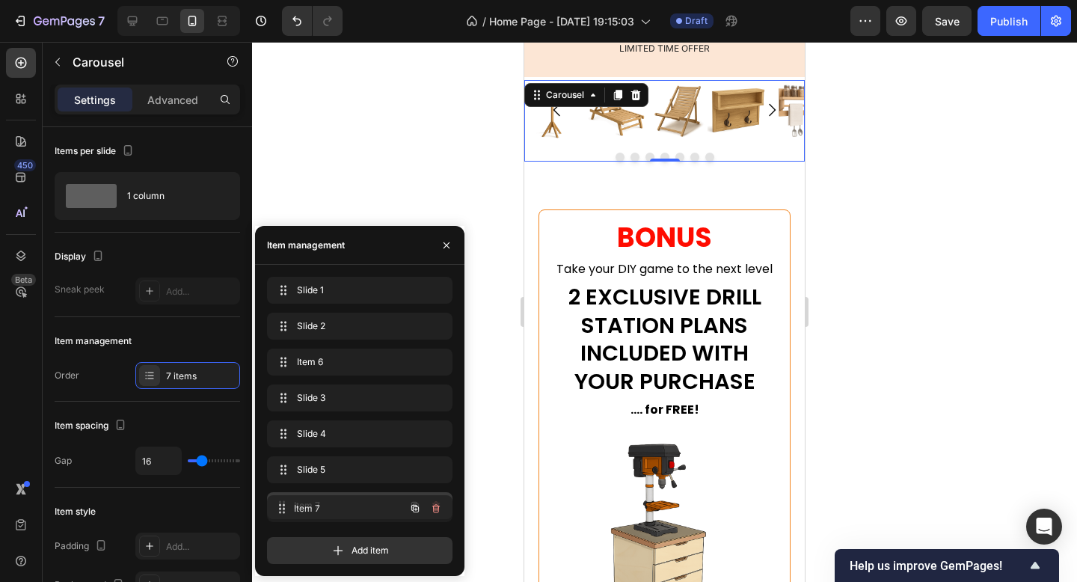
drag, startPoint x: 369, startPoint y: 324, endPoint x: 369, endPoint y: 506, distance: 182.5
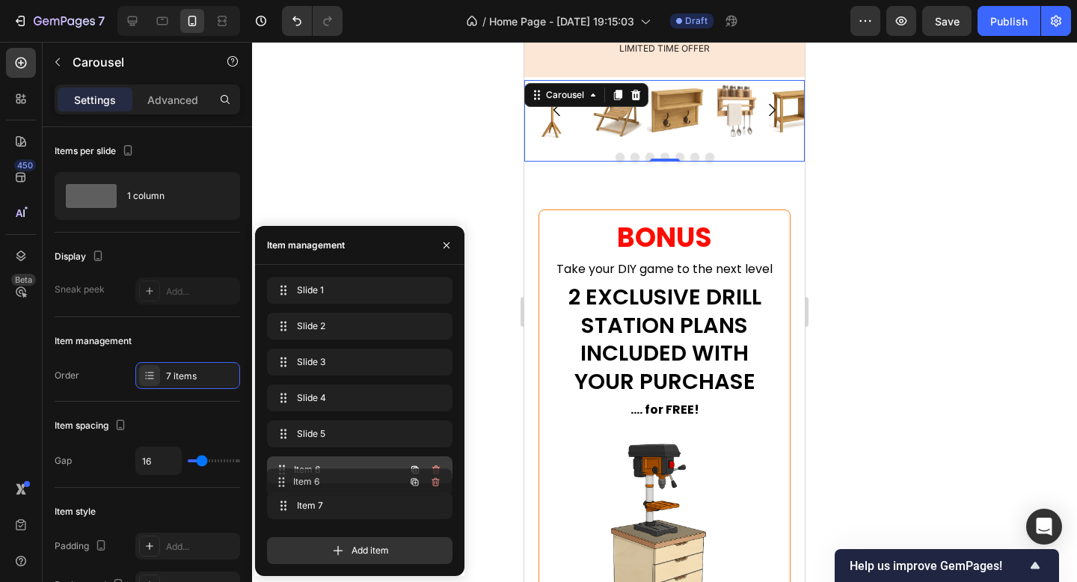
drag, startPoint x: 368, startPoint y: 357, endPoint x: 367, endPoint y: 477, distance: 119.7
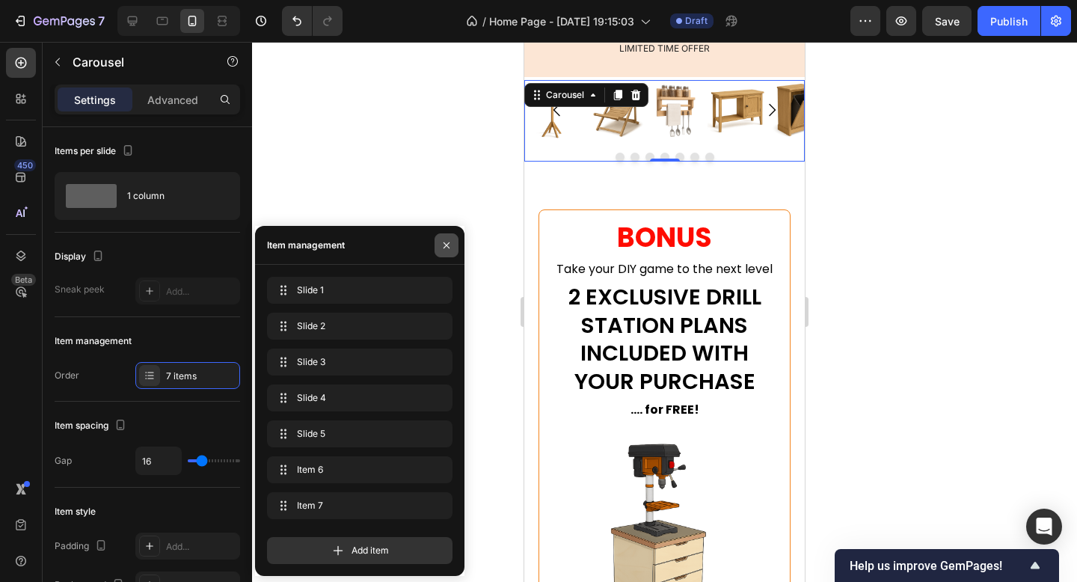
click at [455, 249] on button "button" at bounding box center [447, 245] width 24 height 24
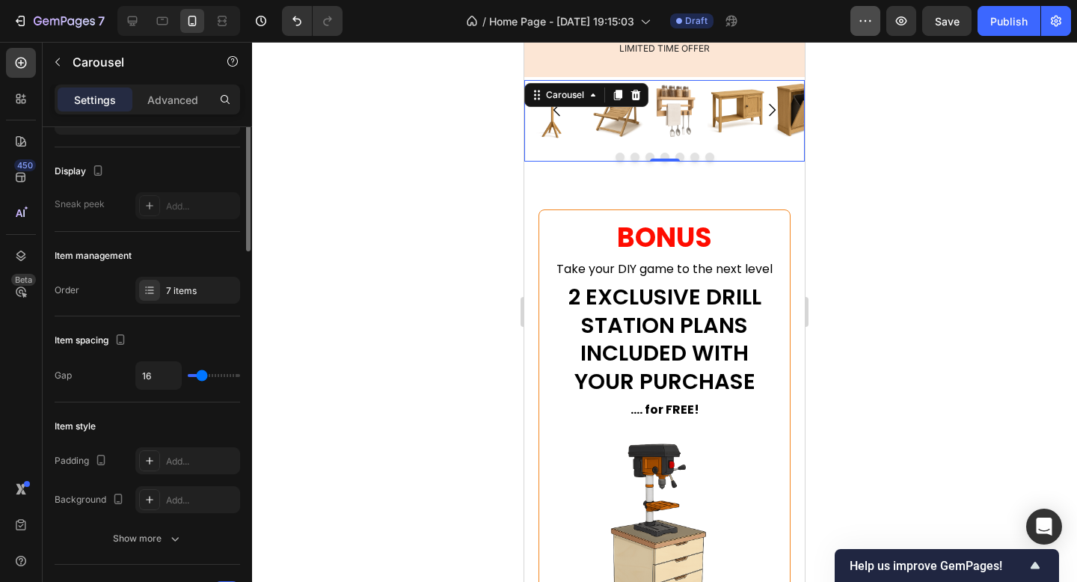
scroll to position [107, 0]
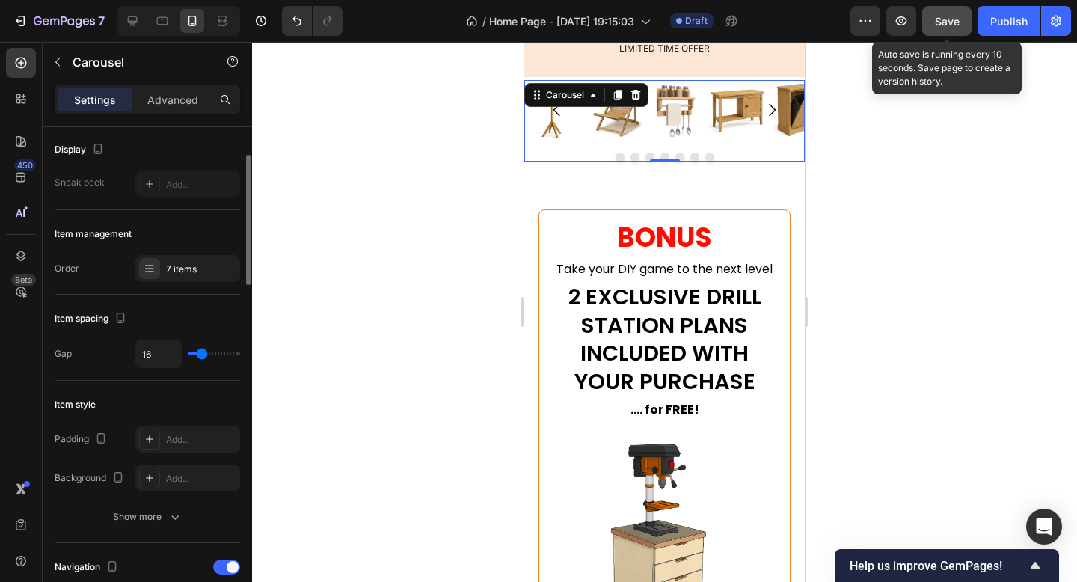
click at [952, 19] on span "Save" at bounding box center [947, 21] width 25 height 13
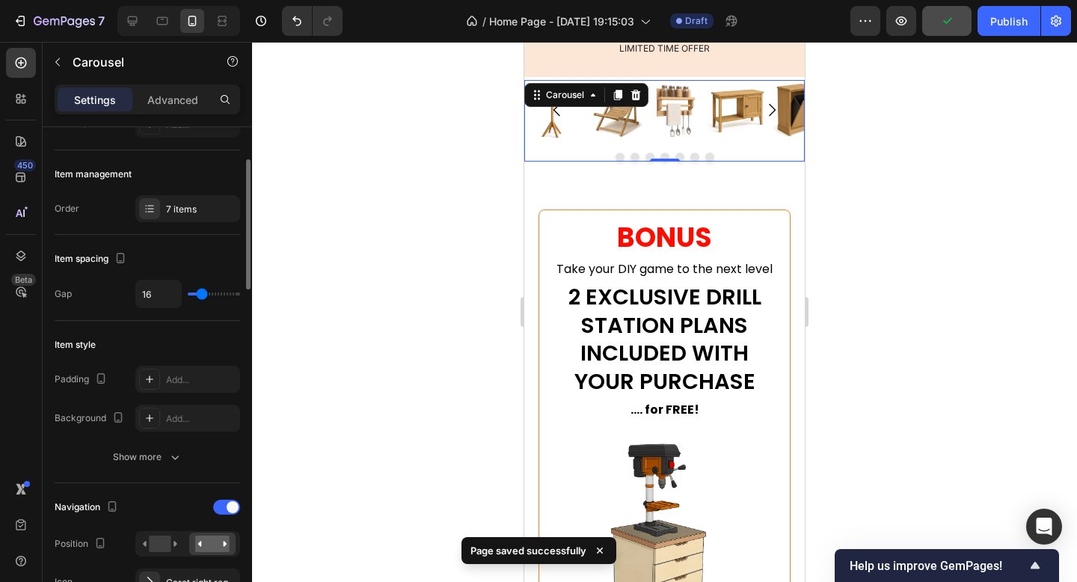
scroll to position [196, 0]
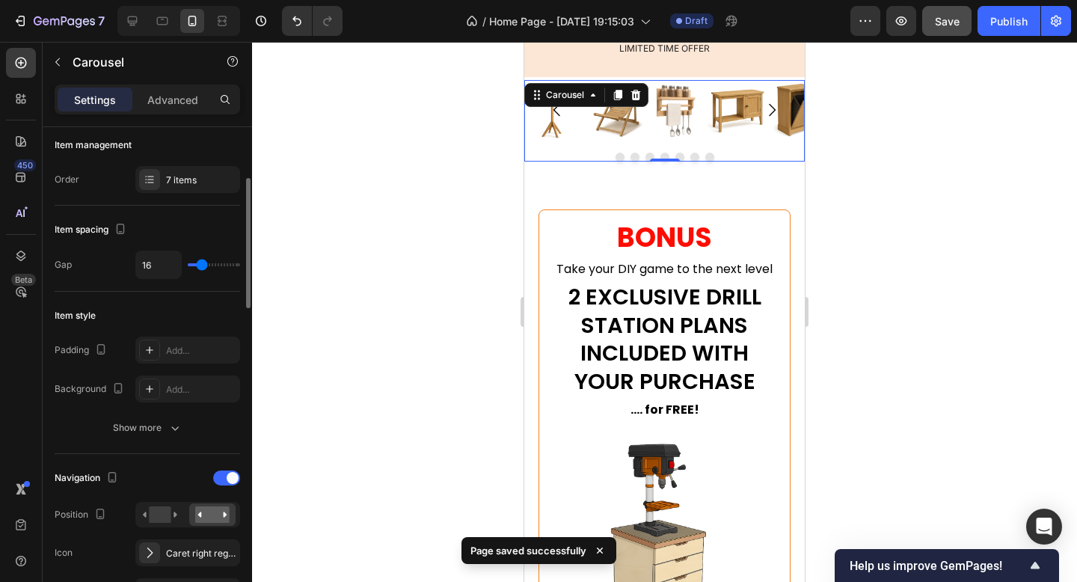
type input "10"
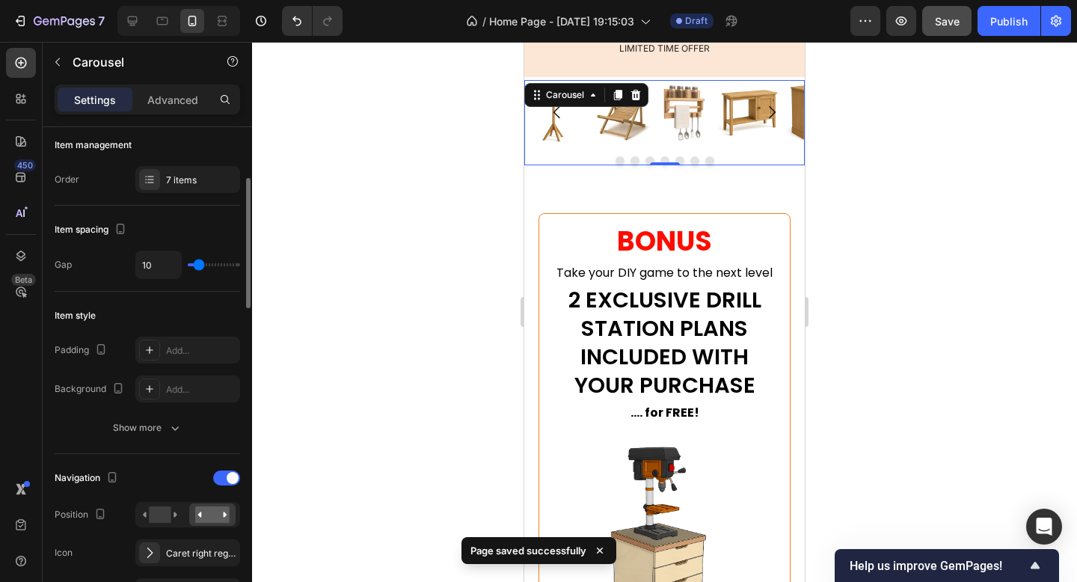
type input "11"
type input "12"
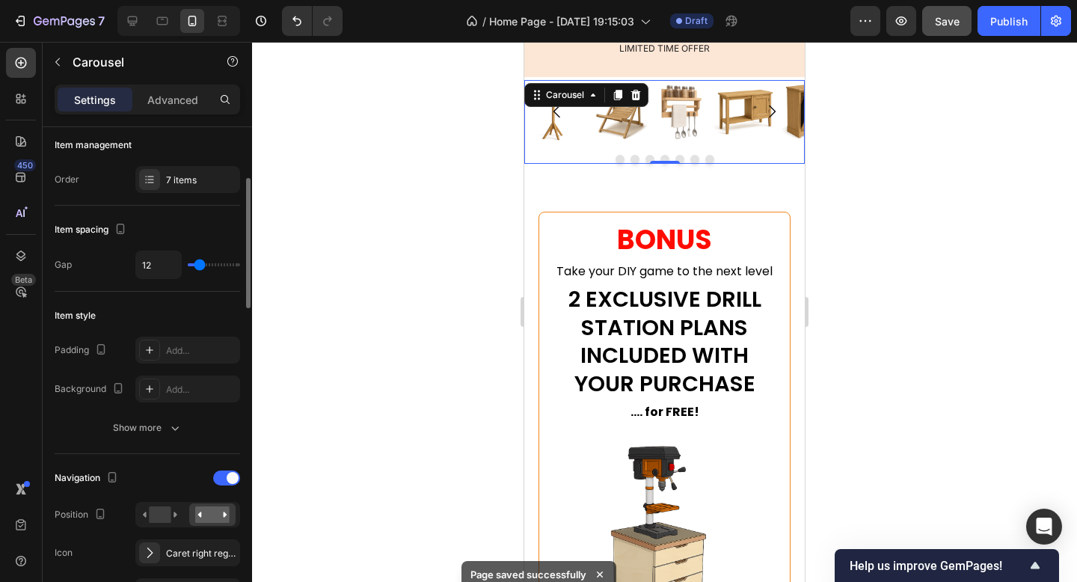
type input "13"
type input "14"
type input "15"
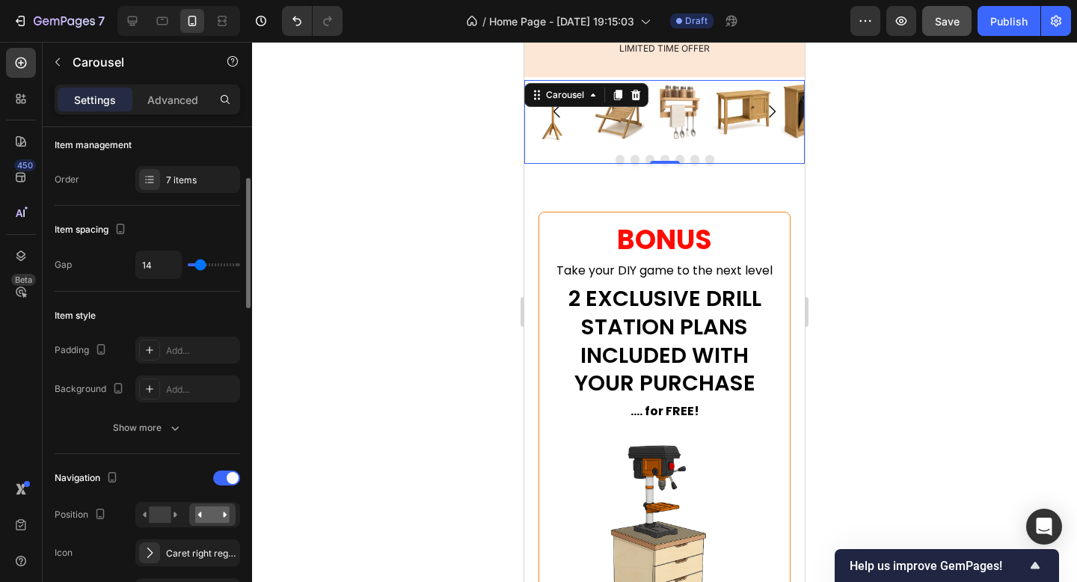
type input "15"
type input "16"
type input "17"
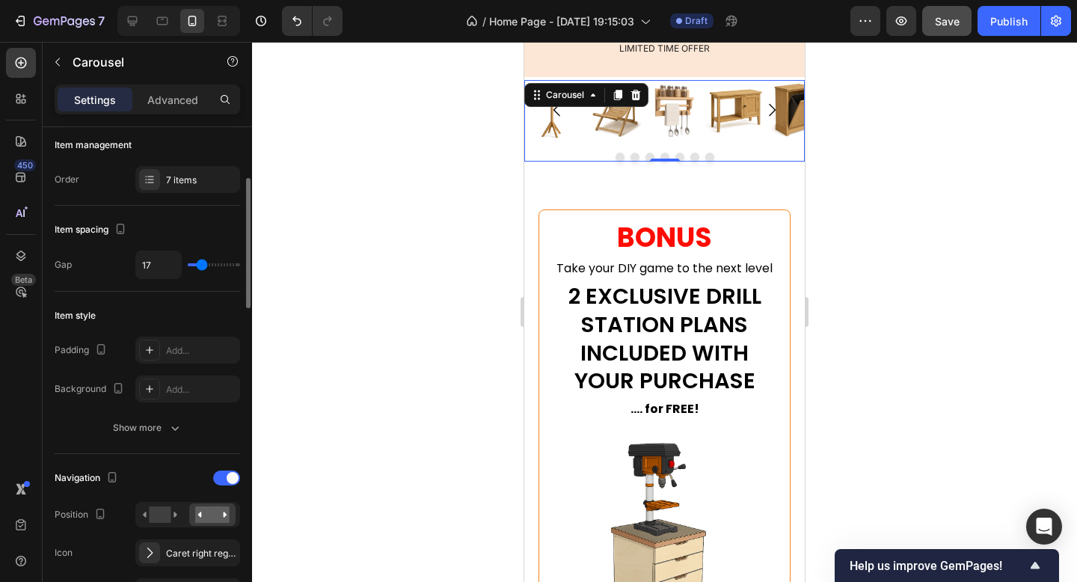
type input "18"
type input "19"
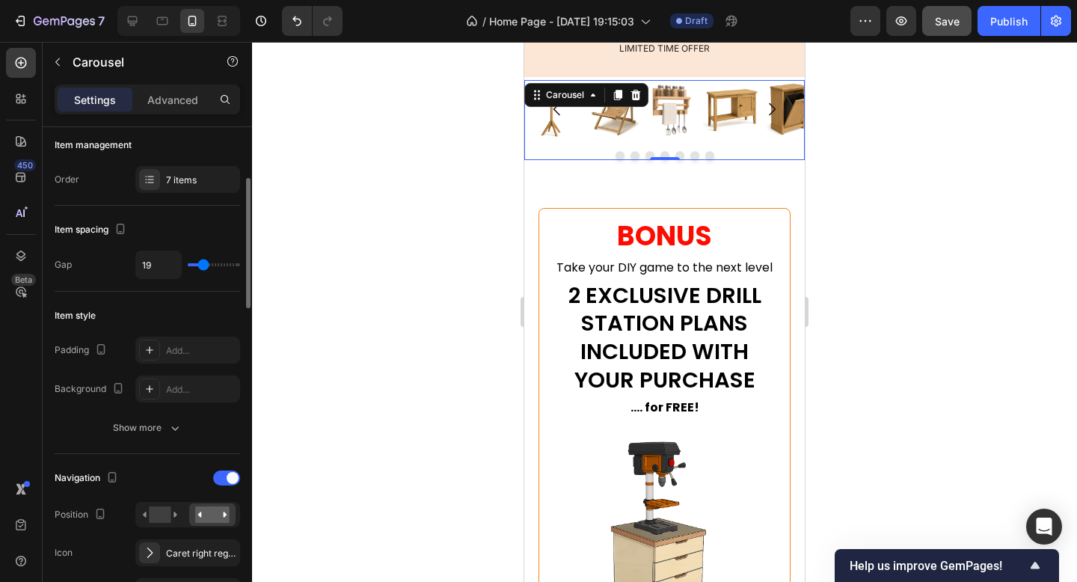
type input "23"
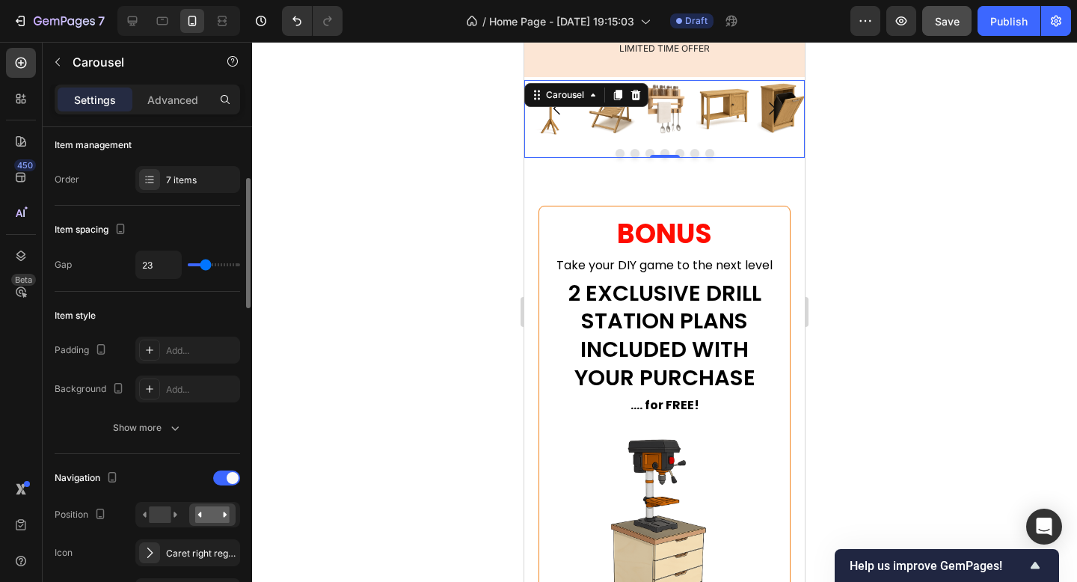
type input "22"
click at [205, 266] on input "range" at bounding box center [214, 264] width 52 height 3
click at [193, 299] on div "Item style Padding Add... Background Add... Show more" at bounding box center [148, 373] width 186 height 162
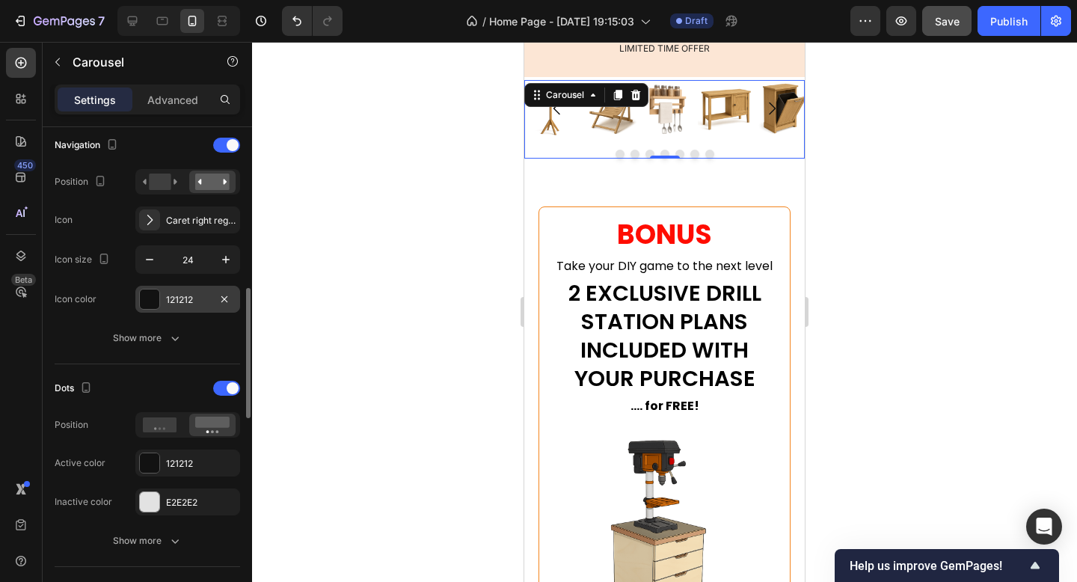
scroll to position [563, 0]
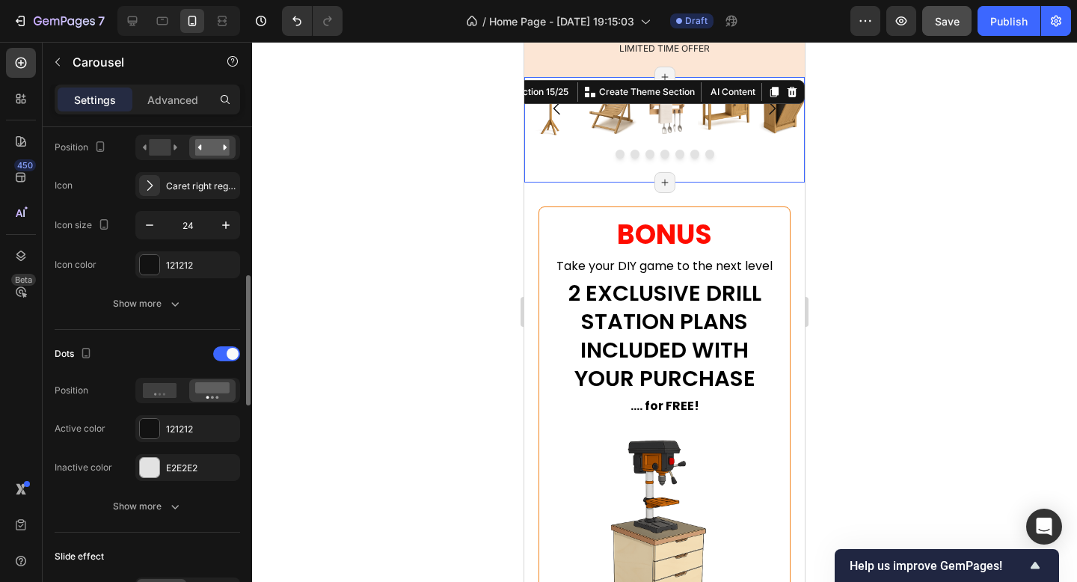
click at [589, 169] on div "Image Image Image Image Image Image Image Carousel Row Section 15/25 You can cr…" at bounding box center [664, 129] width 281 height 105
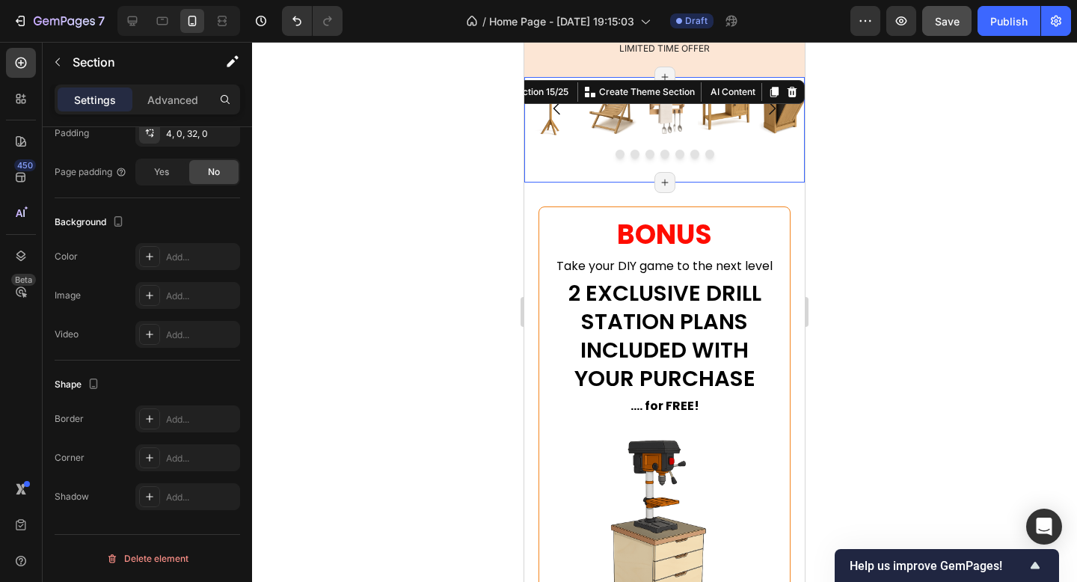
scroll to position [0, 0]
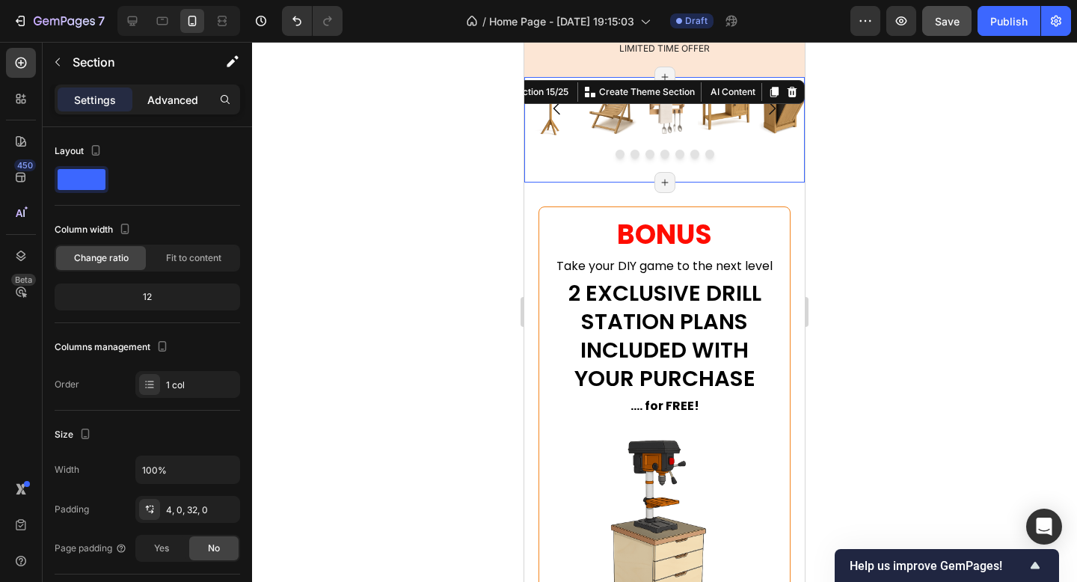
click at [198, 97] on div "Advanced" at bounding box center [172, 100] width 75 height 24
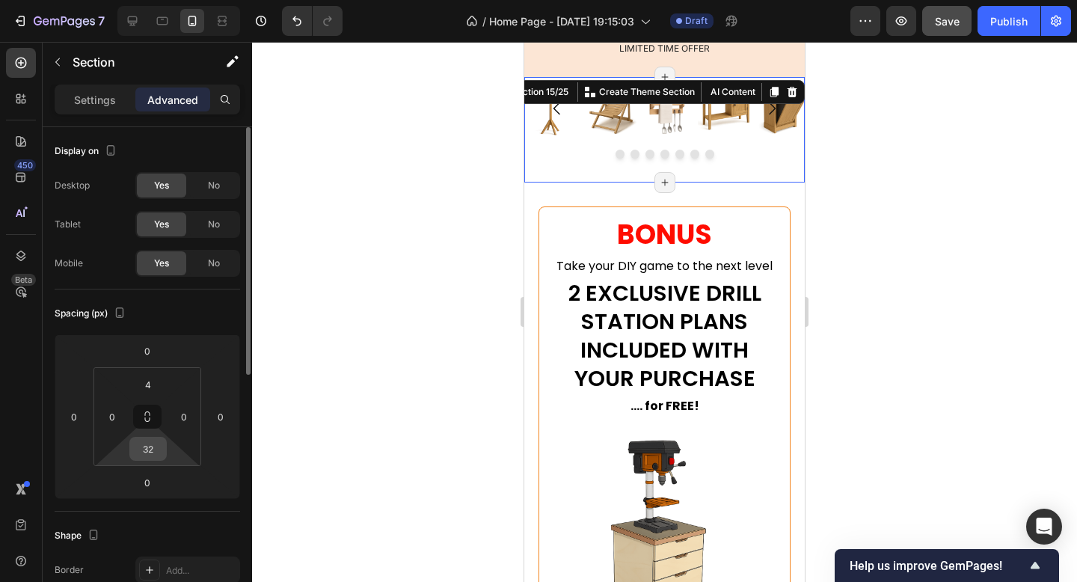
click at [145, 452] on input "32" at bounding box center [148, 449] width 30 height 22
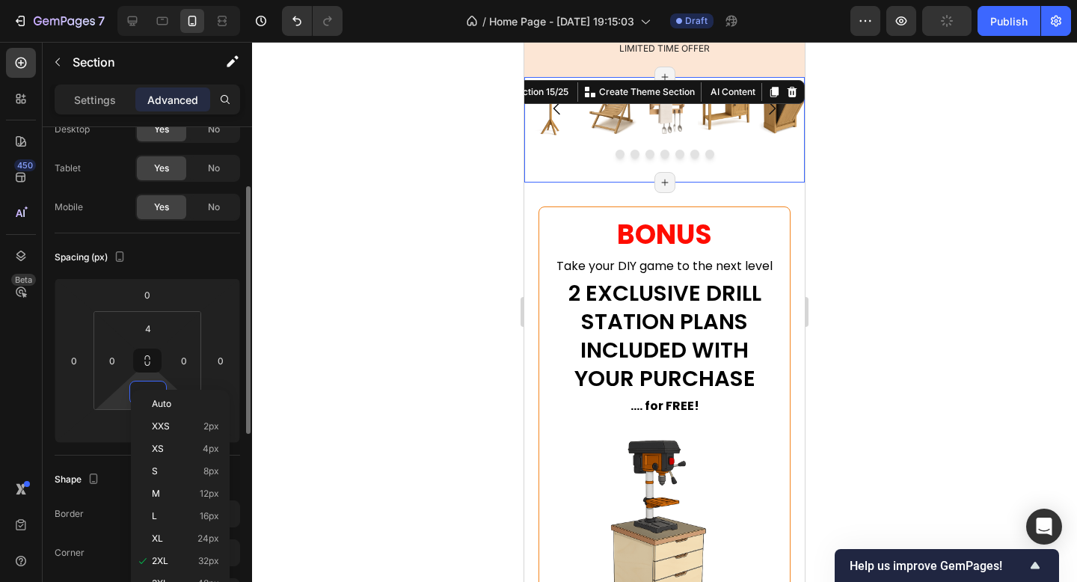
scroll to position [77, 0]
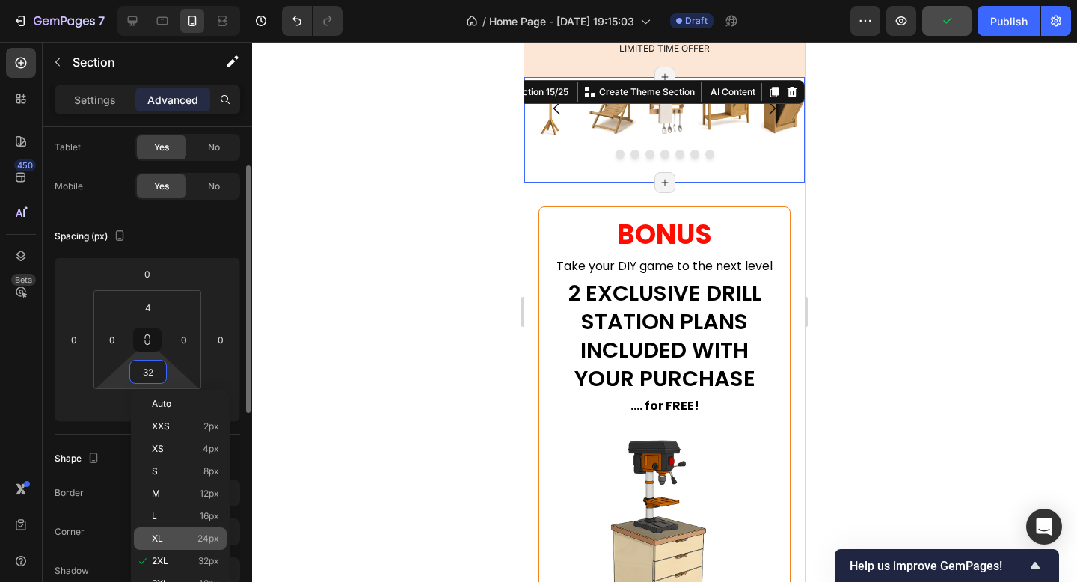
click at [165, 531] on div "XL 24px" at bounding box center [180, 538] width 93 height 22
type input "24"
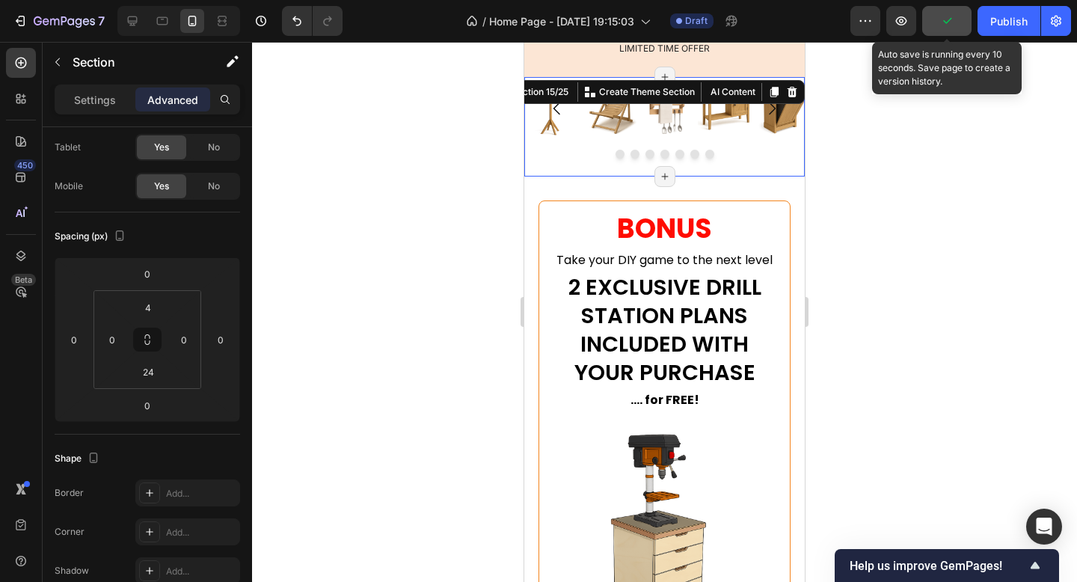
click at [955, 18] on button "button" at bounding box center [946, 21] width 49 height 30
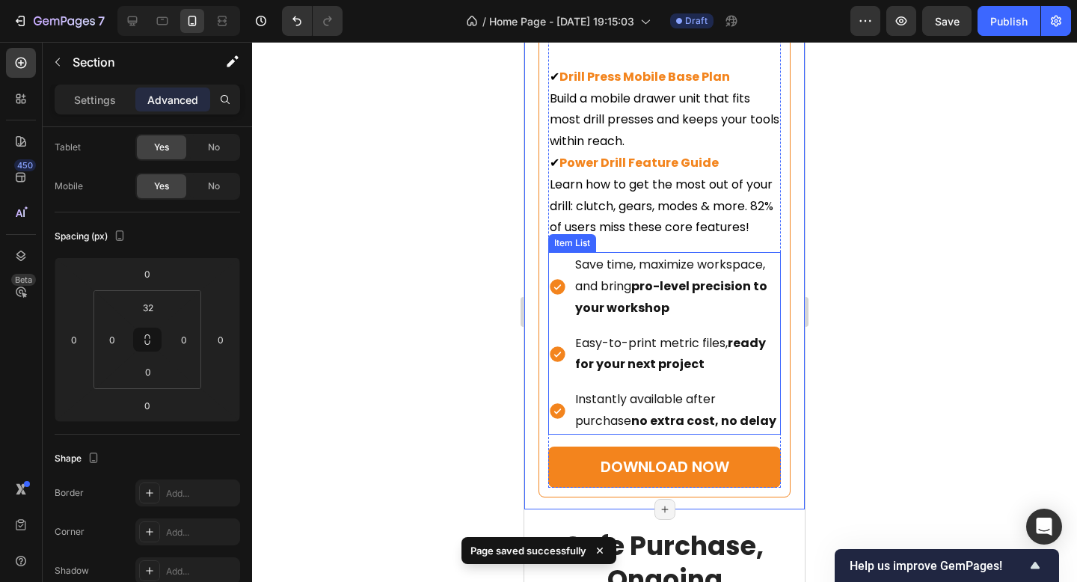
scroll to position [9798, 0]
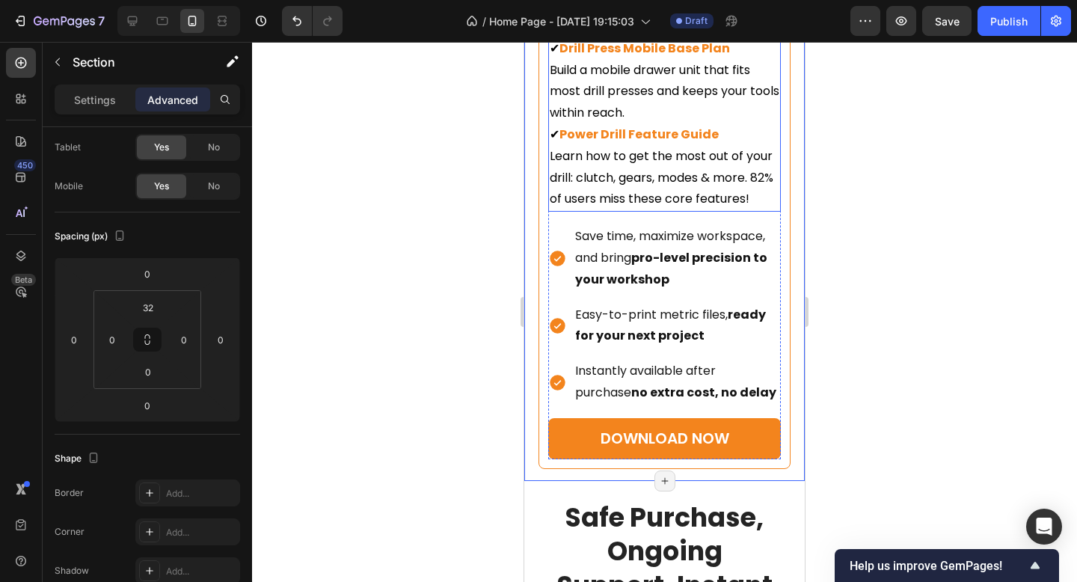
click at [699, 102] on p "✔ Drill Press Mobile Base Plan Build a mobile drawer unit that fits most drill …" at bounding box center [665, 81] width 230 height 86
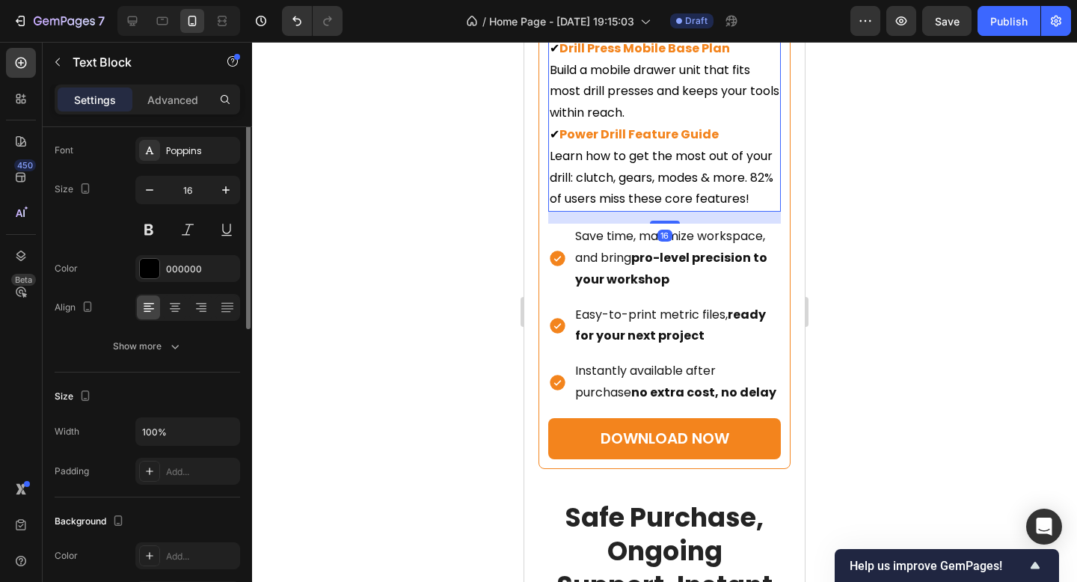
scroll to position [0, 0]
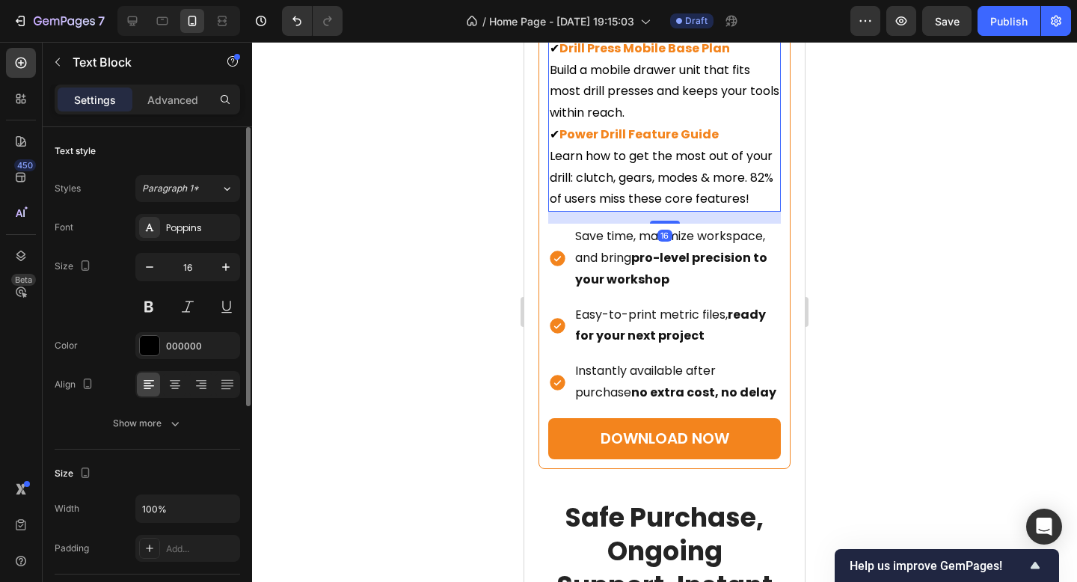
click at [664, 102] on p "✔ Drill Press Mobile Base Plan Build a mobile drawer unit that fits most drill …" at bounding box center [665, 81] width 230 height 86
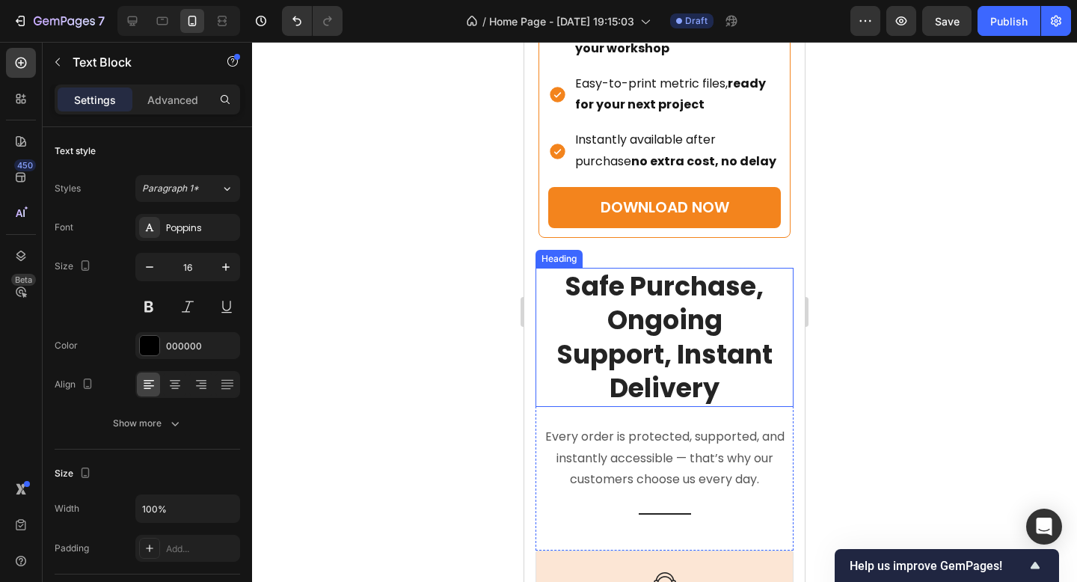
scroll to position [10073, 0]
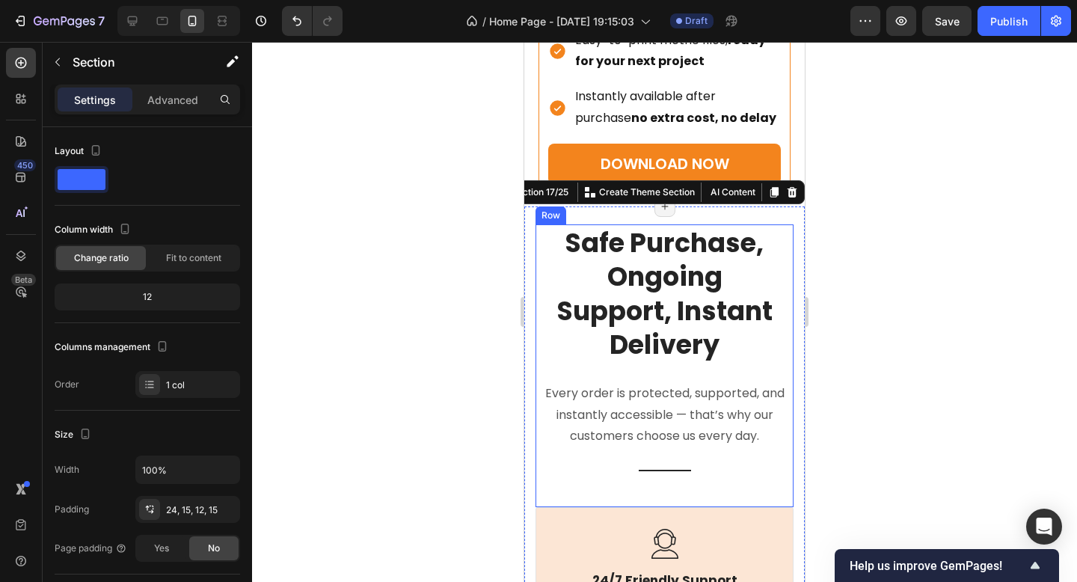
click at [658, 373] on div "Safe Purchase, Ongoing Support, Instant Delivery Heading Every order is protect…" at bounding box center [665, 353] width 258 height 259
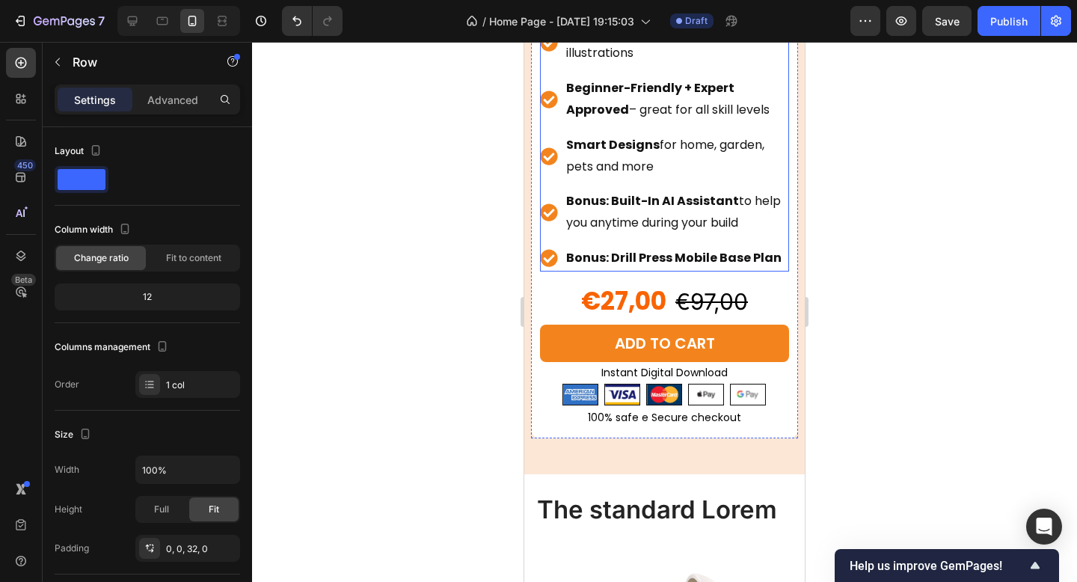
scroll to position [12116, 0]
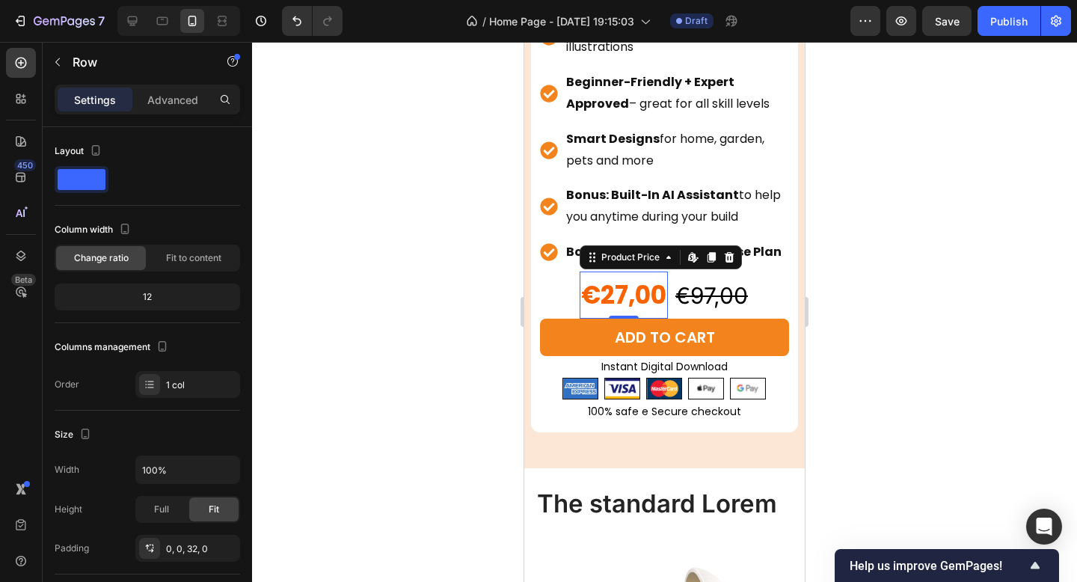
click at [628, 293] on div "€27,00" at bounding box center [624, 295] width 88 height 47
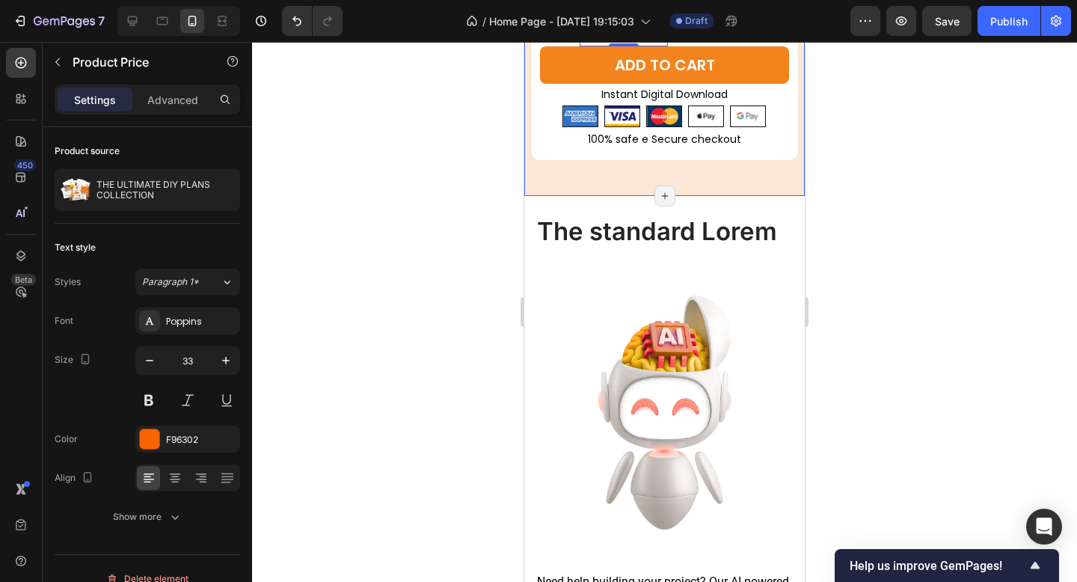
scroll to position [12393, 0]
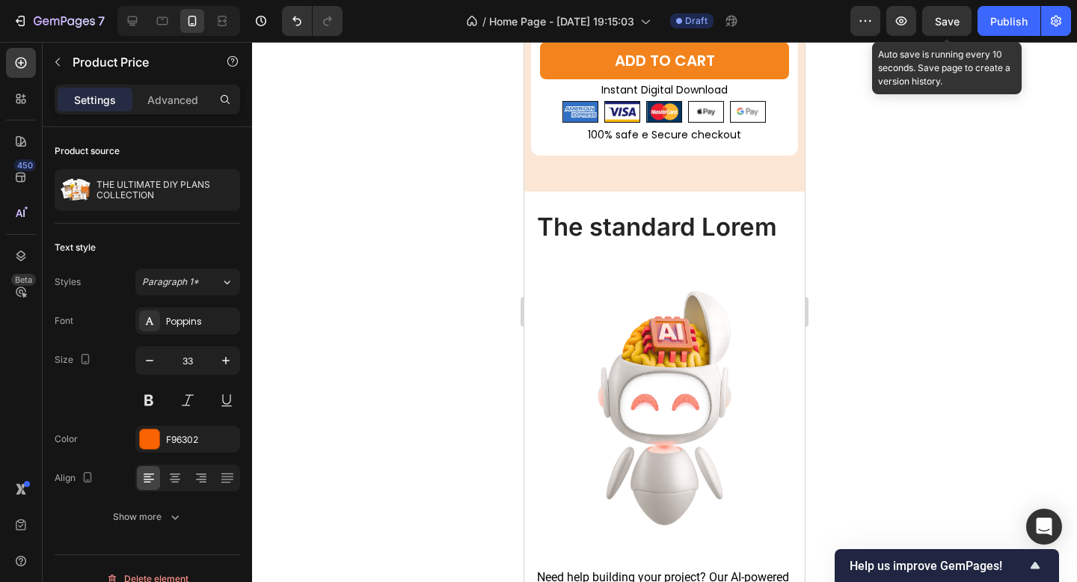
click at [946, 15] on span "Save" at bounding box center [947, 21] width 25 height 13
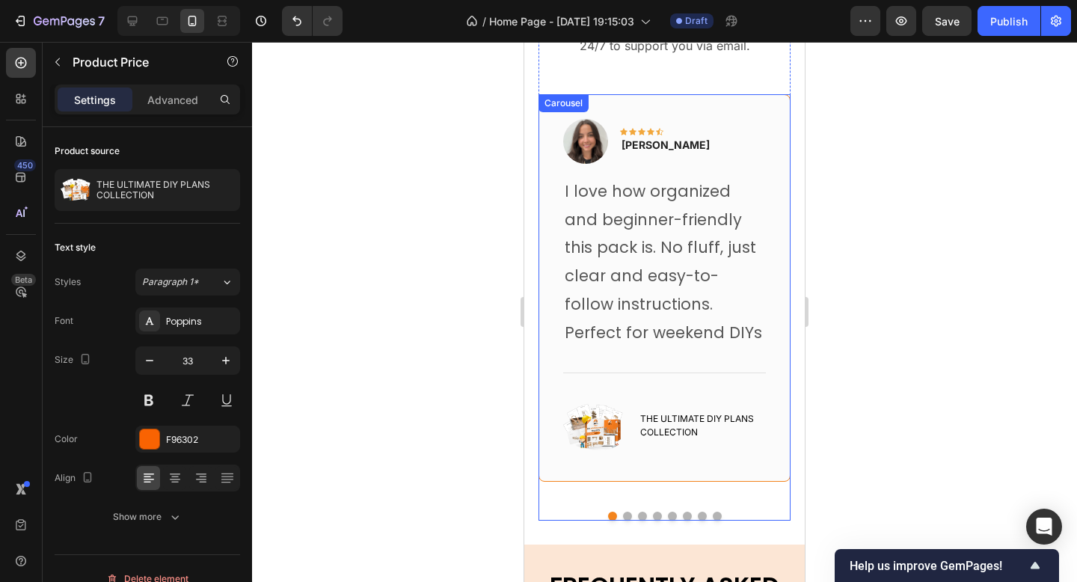
scroll to position [14407, 0]
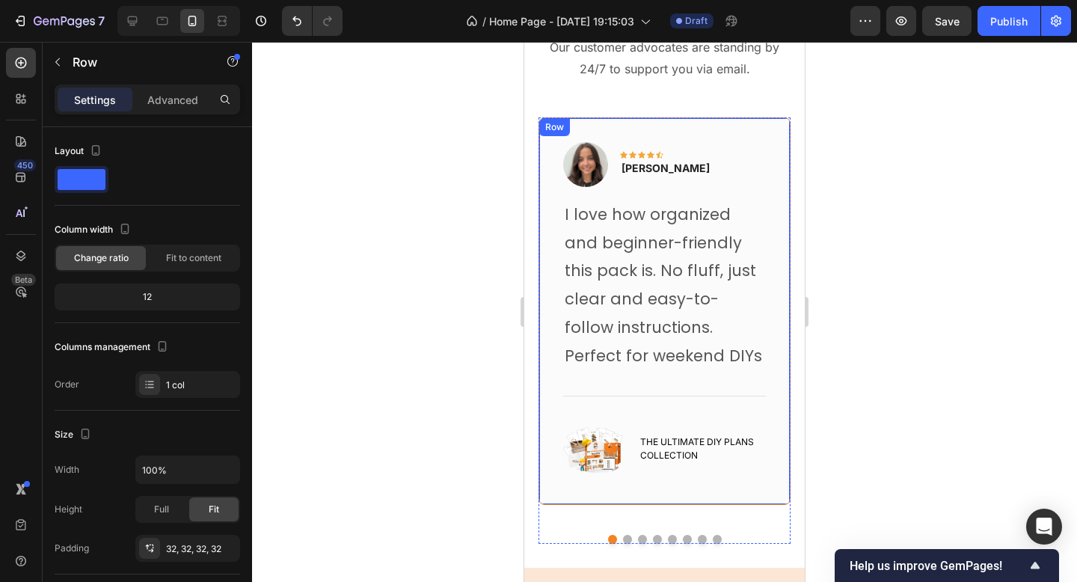
click at [746, 130] on div "Image Icon Icon Icon Icon Icon Row Freja Madsen Text block Row I love how organ…" at bounding box center [665, 311] width 253 height 388
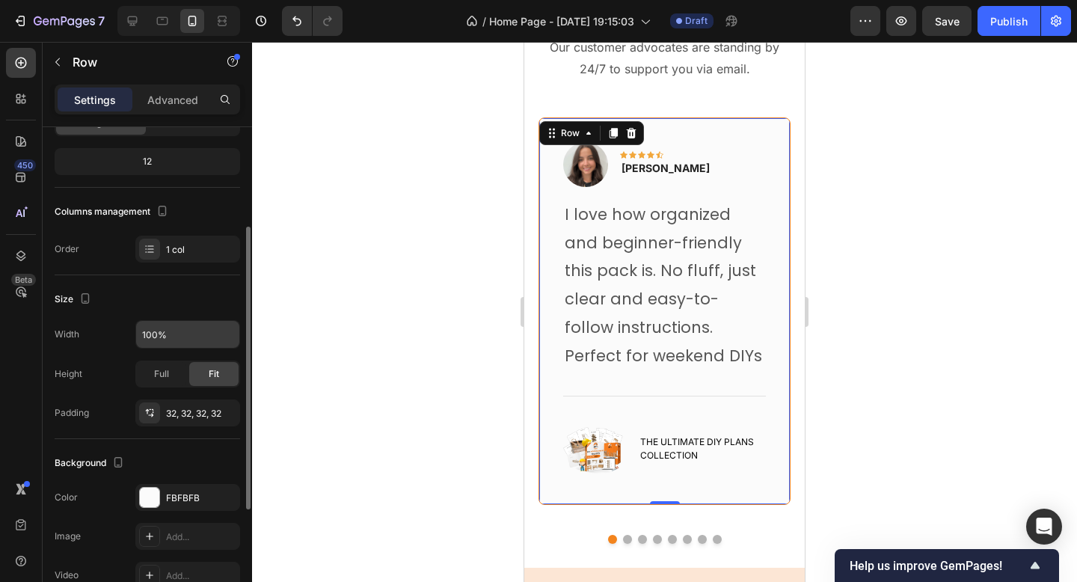
scroll to position [150, 0]
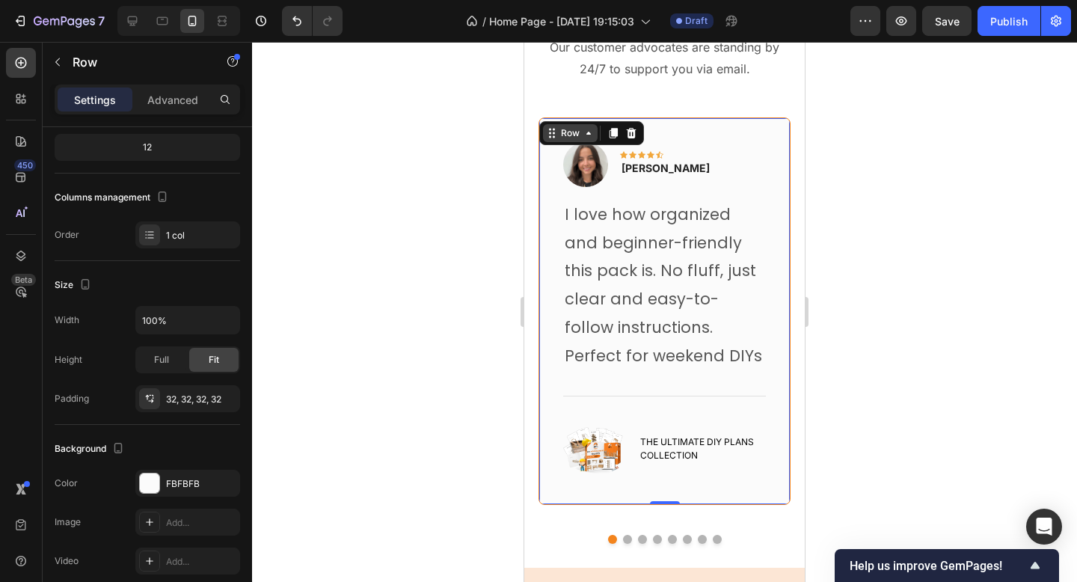
click at [572, 135] on div "Row" at bounding box center [570, 132] width 25 height 13
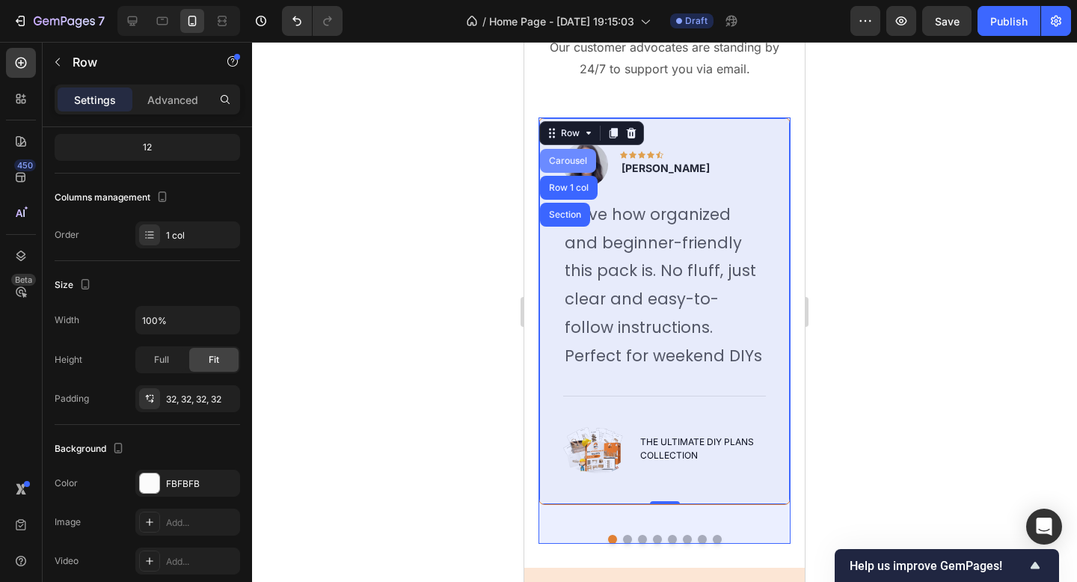
click at [567, 152] on div "Carousel" at bounding box center [568, 161] width 56 height 24
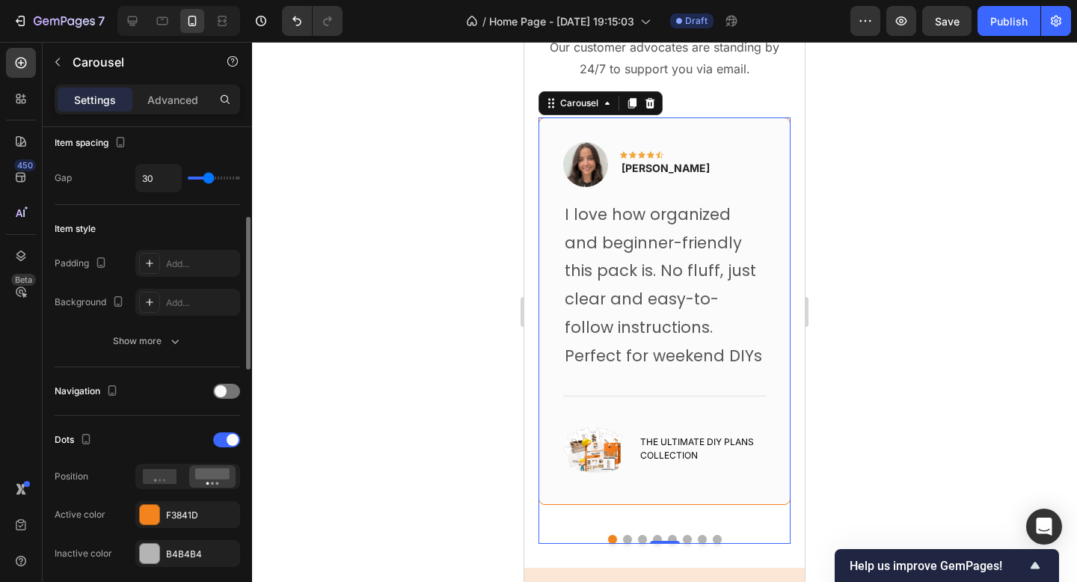
scroll to position [287, 0]
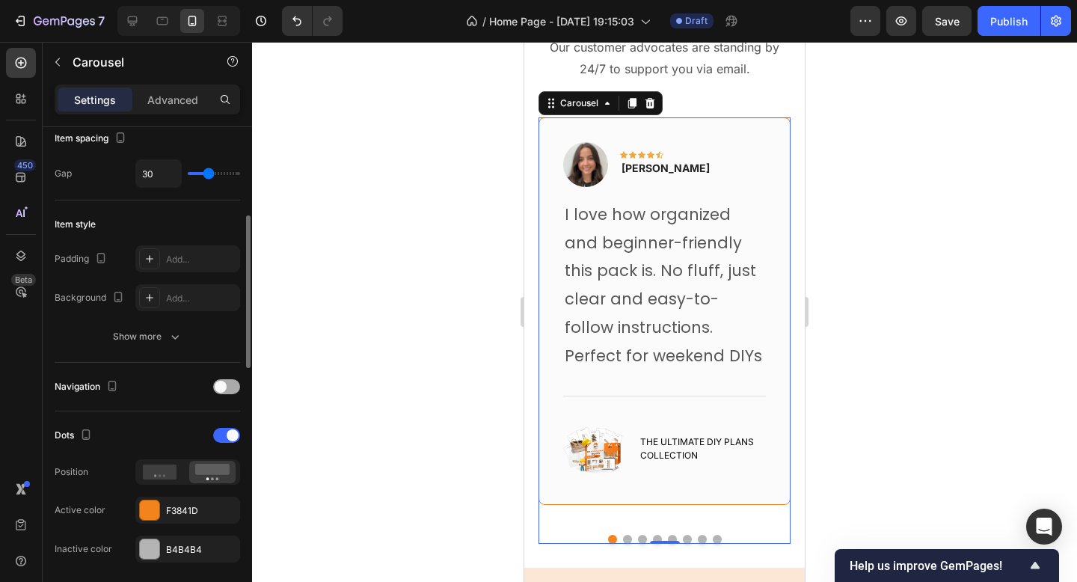
click at [225, 391] on div at bounding box center [226, 386] width 27 height 15
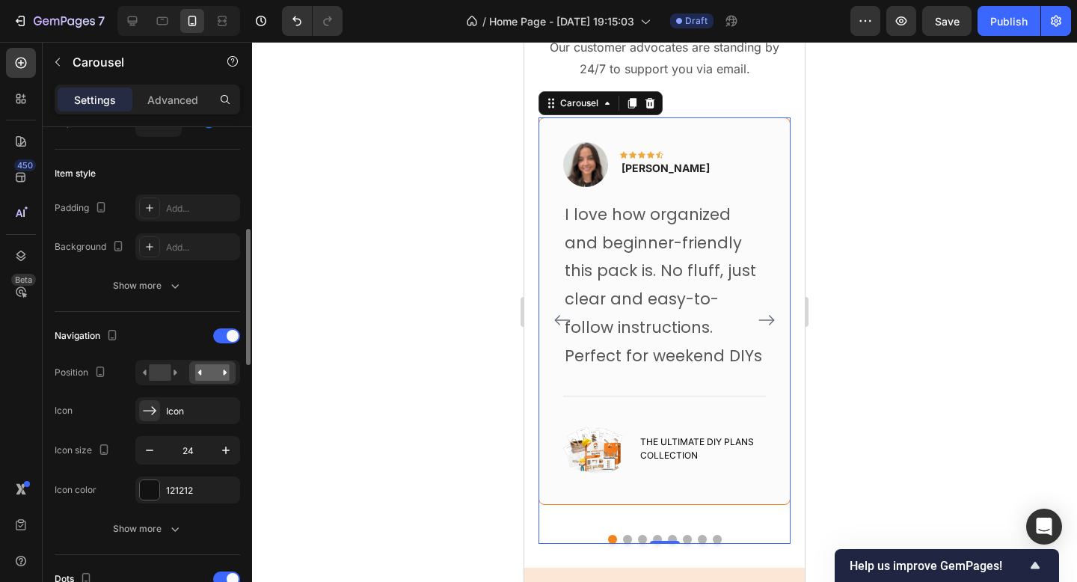
scroll to position [346, 0]
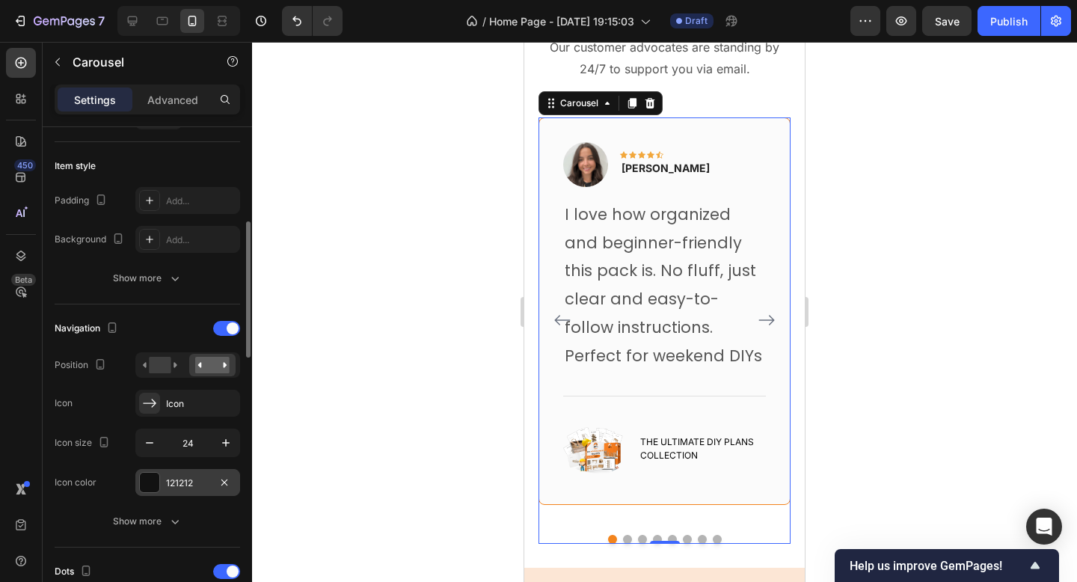
click at [156, 476] on div at bounding box center [149, 482] width 19 height 19
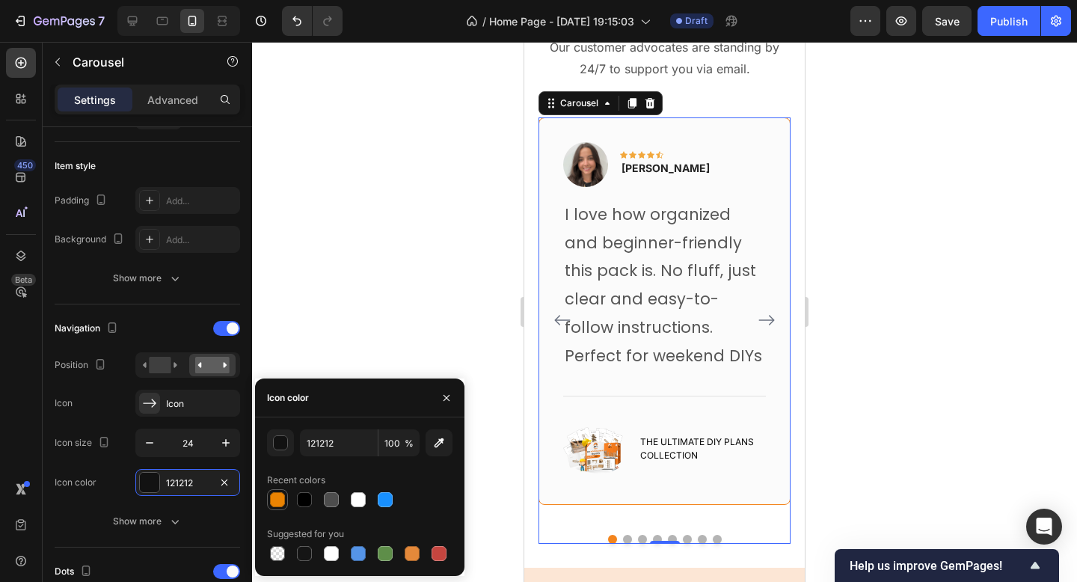
click at [277, 497] on div at bounding box center [277, 499] width 15 height 15
type input "EA8302"
click at [105, 411] on div "Icon Icon" at bounding box center [148, 403] width 186 height 27
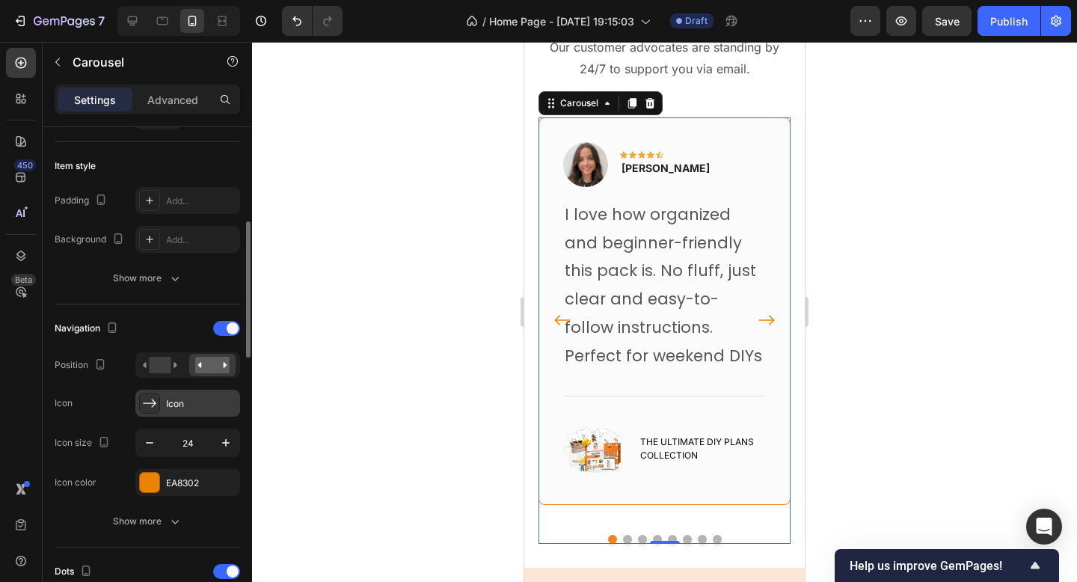
click at [173, 411] on div "Icon" at bounding box center [187, 403] width 105 height 27
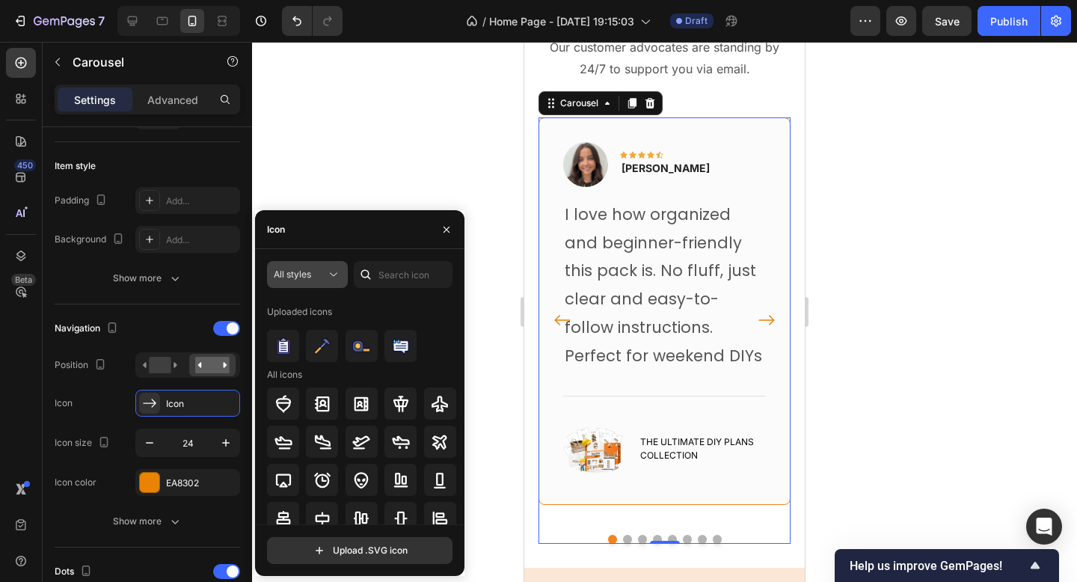
click at [331, 272] on icon at bounding box center [333, 274] width 15 height 15
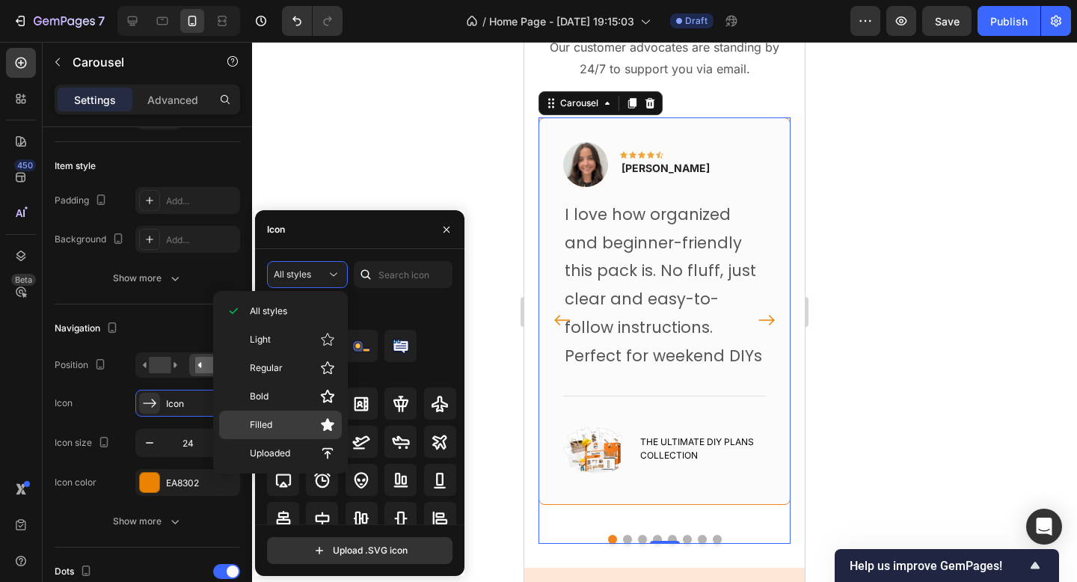
click at [296, 415] on div "Filled" at bounding box center [280, 425] width 123 height 28
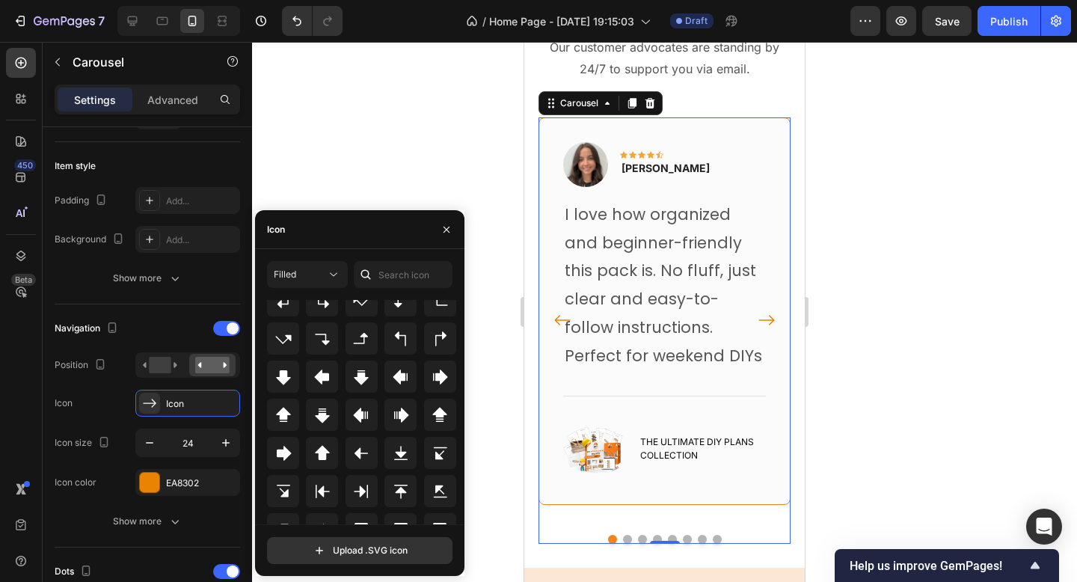
scroll to position [474, 0]
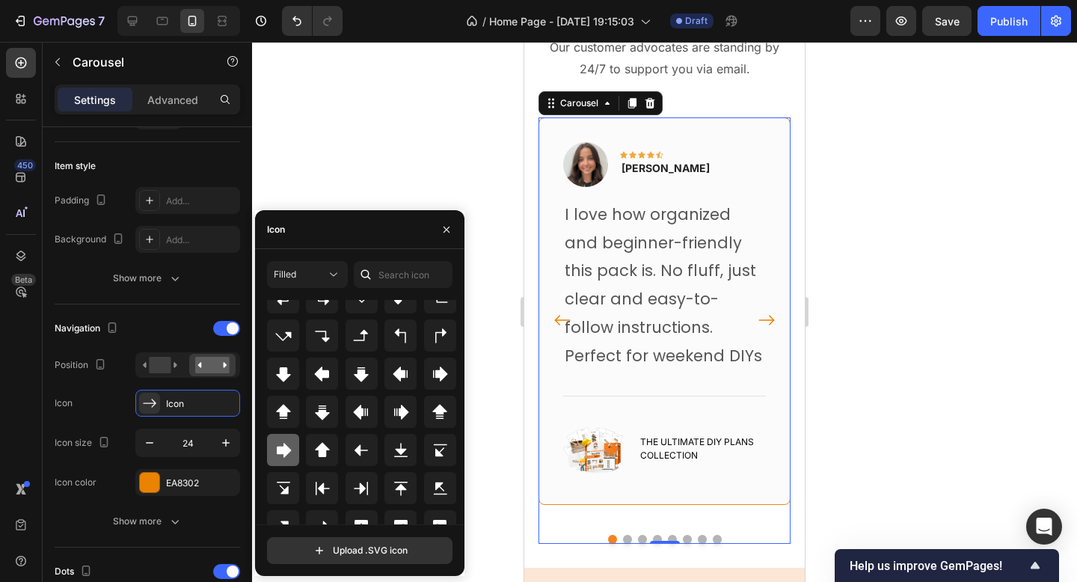
click at [279, 446] on icon at bounding box center [284, 450] width 15 height 15
click at [156, 322] on div "Navigation" at bounding box center [148, 328] width 186 height 24
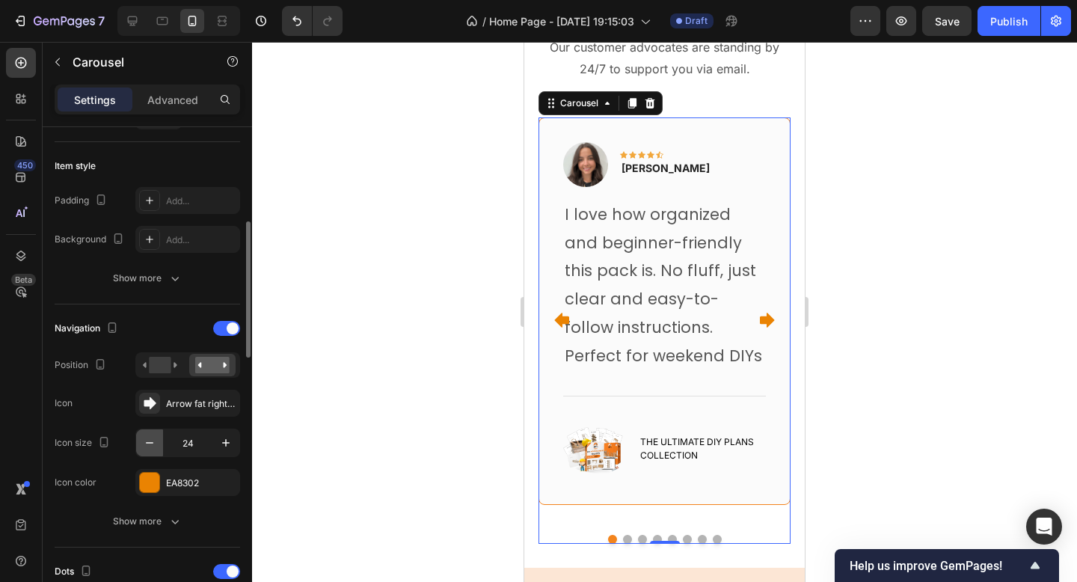
click at [150, 444] on icon "button" at bounding box center [149, 442] width 15 height 15
click at [158, 323] on div "Navigation" at bounding box center [148, 328] width 186 height 24
click at [152, 440] on icon "button" at bounding box center [149, 442] width 15 height 15
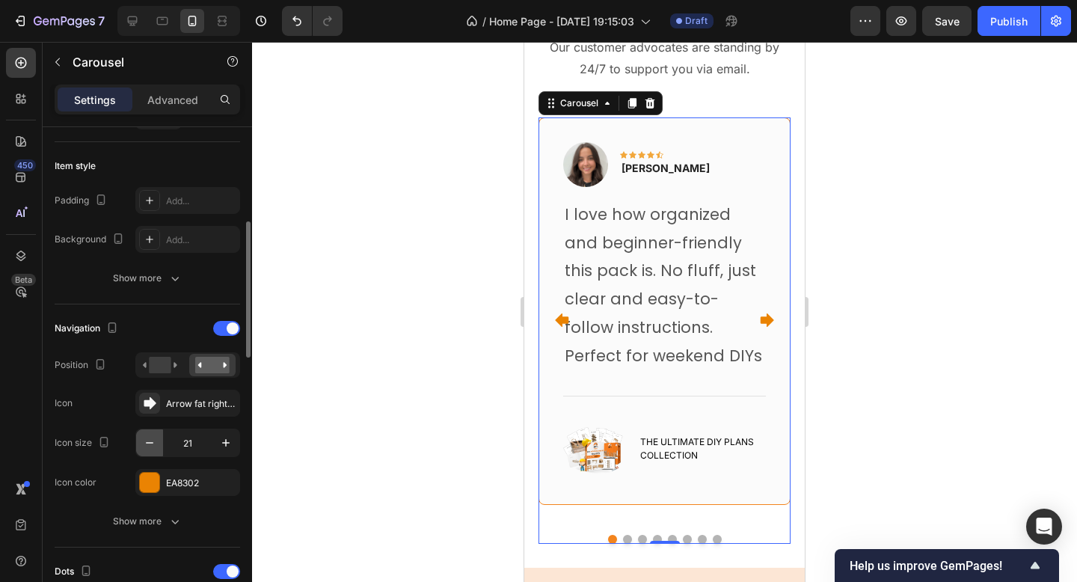
click at [152, 440] on icon "button" at bounding box center [149, 442] width 15 height 15
type input "19"
click at [159, 366] on rect at bounding box center [160, 365] width 22 height 16
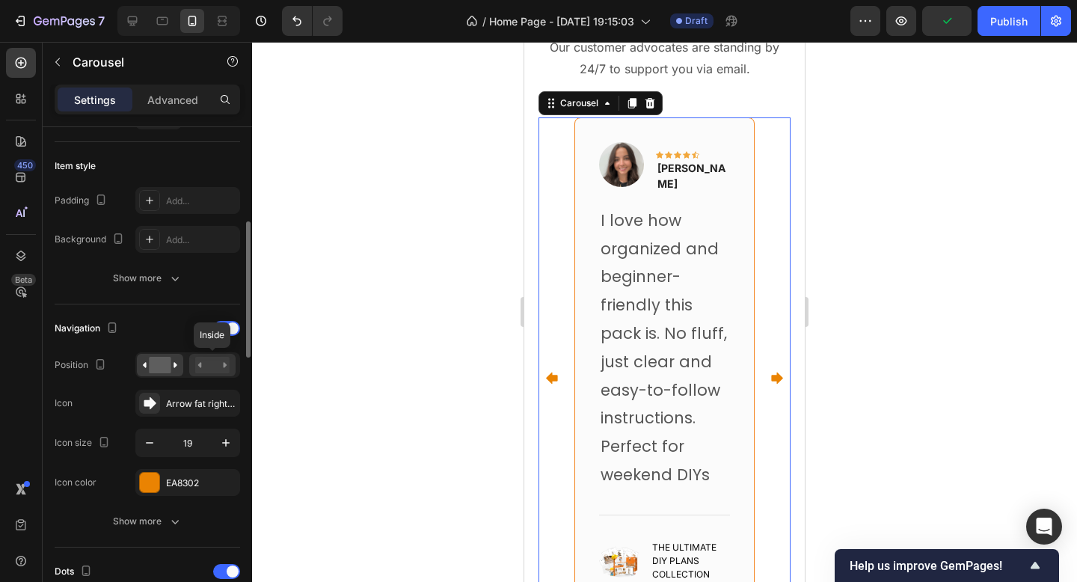
click at [202, 364] on rect at bounding box center [212, 365] width 34 height 16
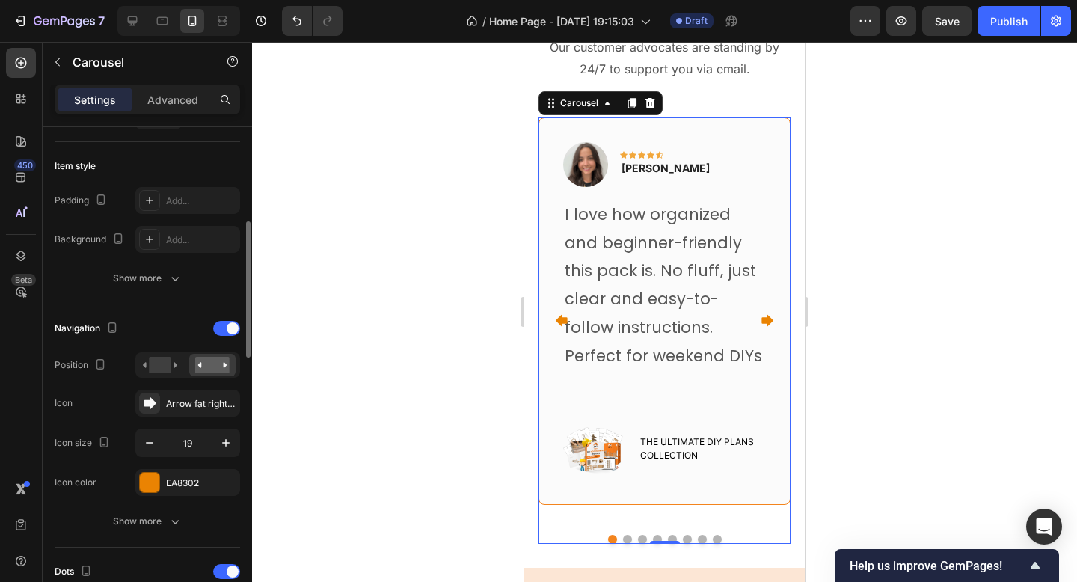
click at [156, 316] on div "Navigation" at bounding box center [148, 328] width 186 height 24
click at [164, 520] on div "Show more" at bounding box center [148, 521] width 70 height 15
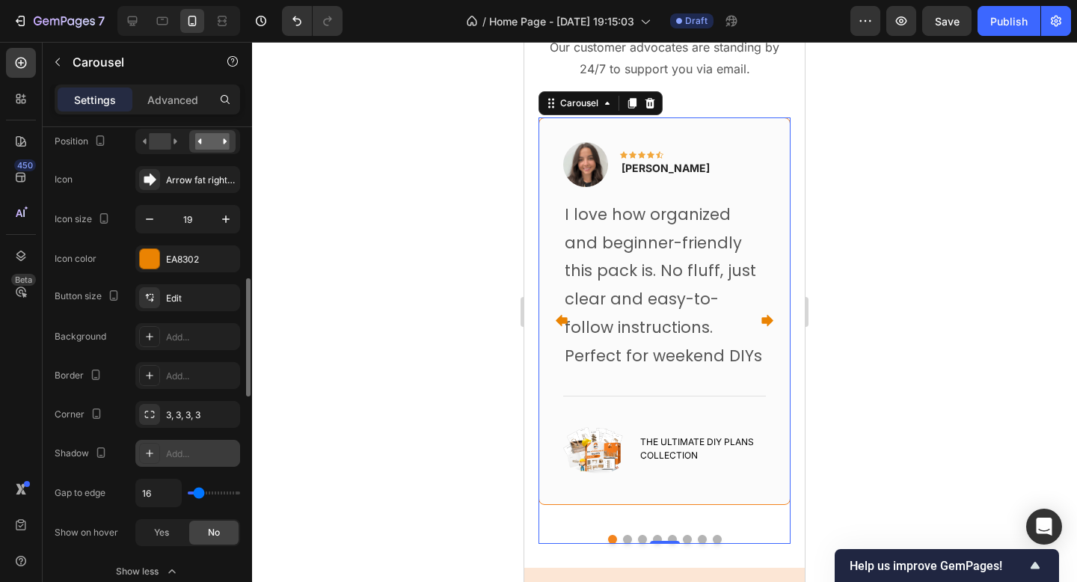
scroll to position [587, 0]
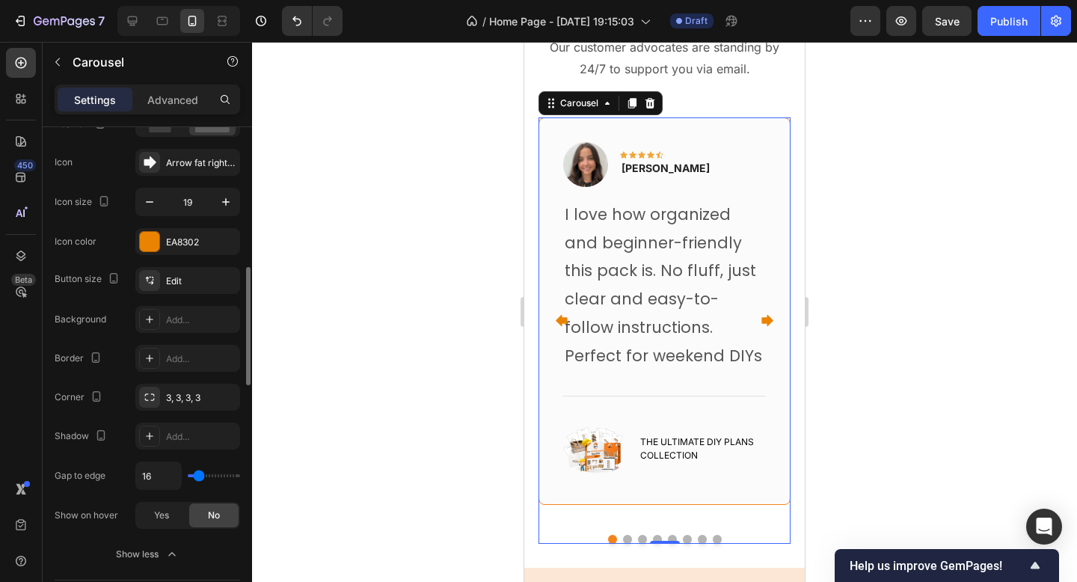
type input "28"
type input "16"
type input "9"
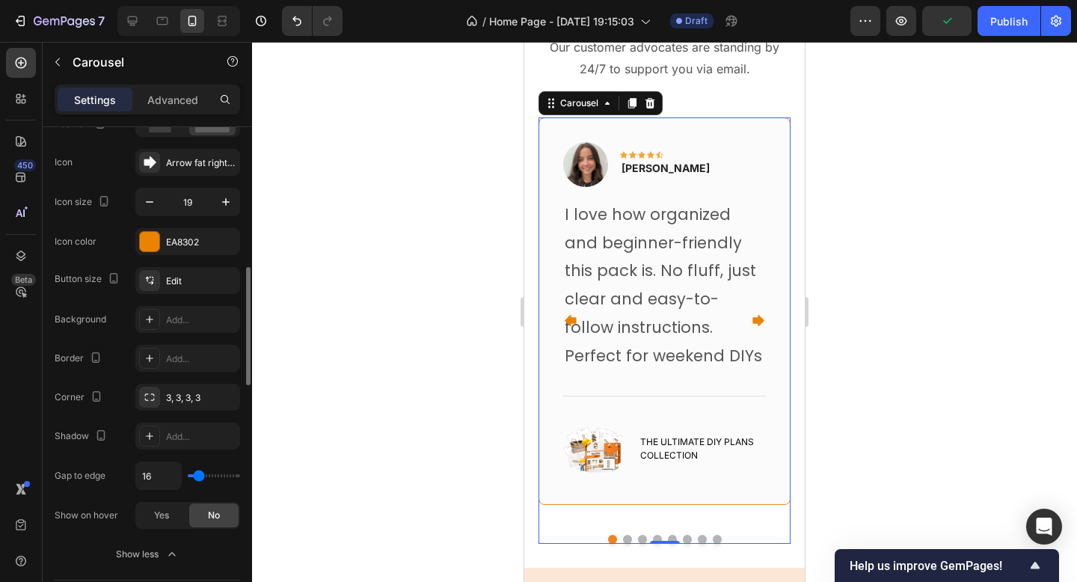
type input "9"
type input "8"
type input "5"
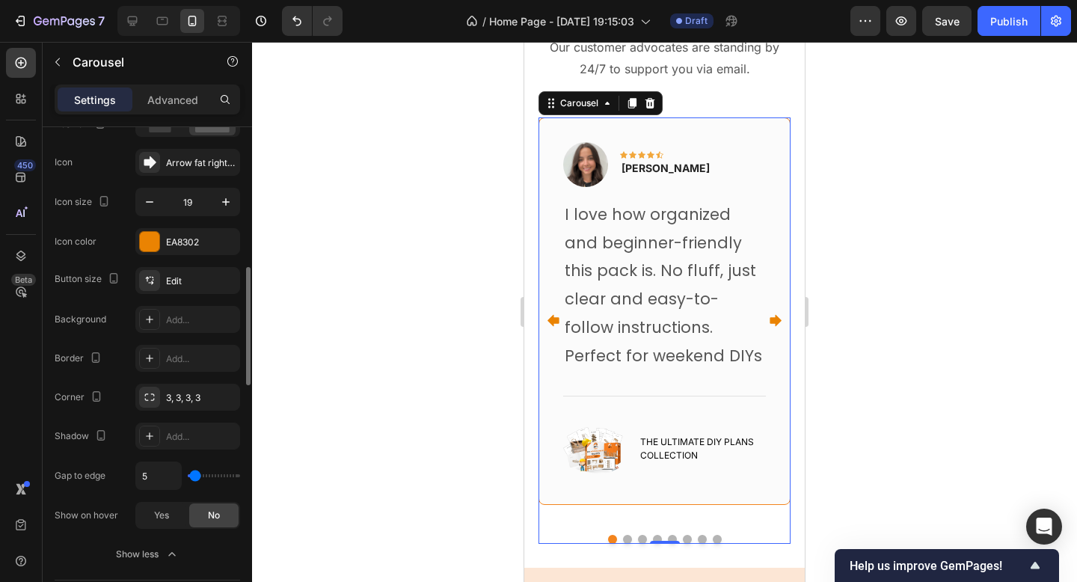
click at [195, 474] on input "range" at bounding box center [214, 475] width 52 height 3
click at [776, 325] on icon "Carousel Next Arrow" at bounding box center [775, 319] width 11 height 11
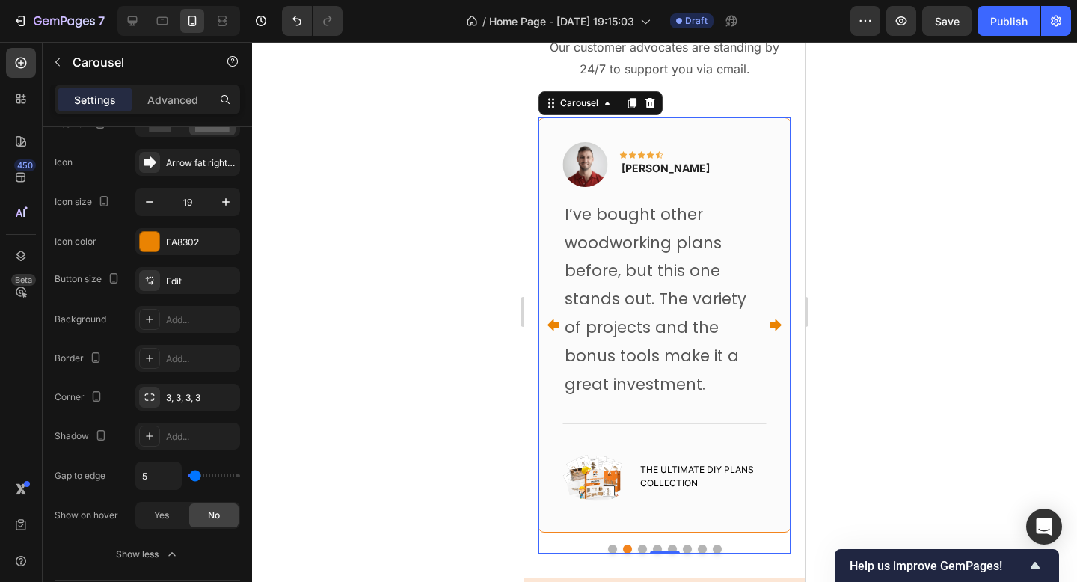
click at [776, 325] on icon "Carousel Next Arrow" at bounding box center [775, 324] width 11 height 11
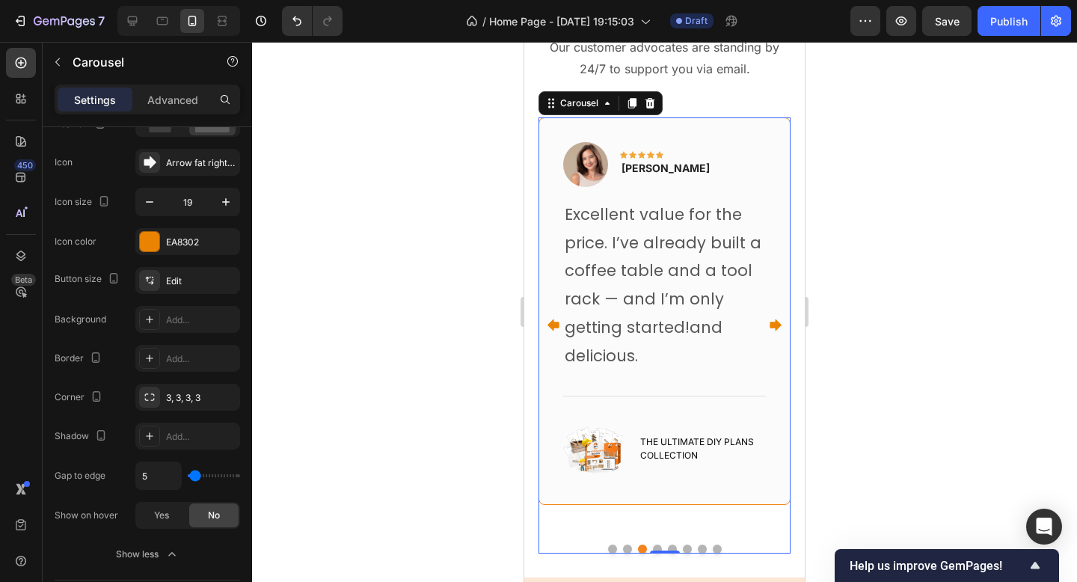
click at [776, 325] on icon "Carousel Next Arrow" at bounding box center [775, 324] width 11 height 11
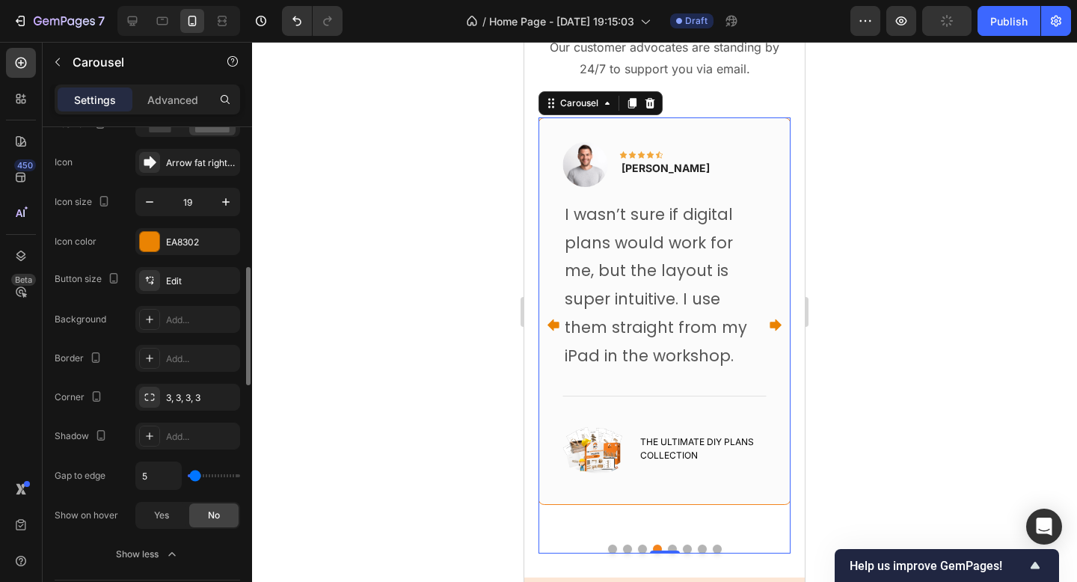
type input "0"
click at [188, 477] on input "range" at bounding box center [214, 475] width 52 height 3
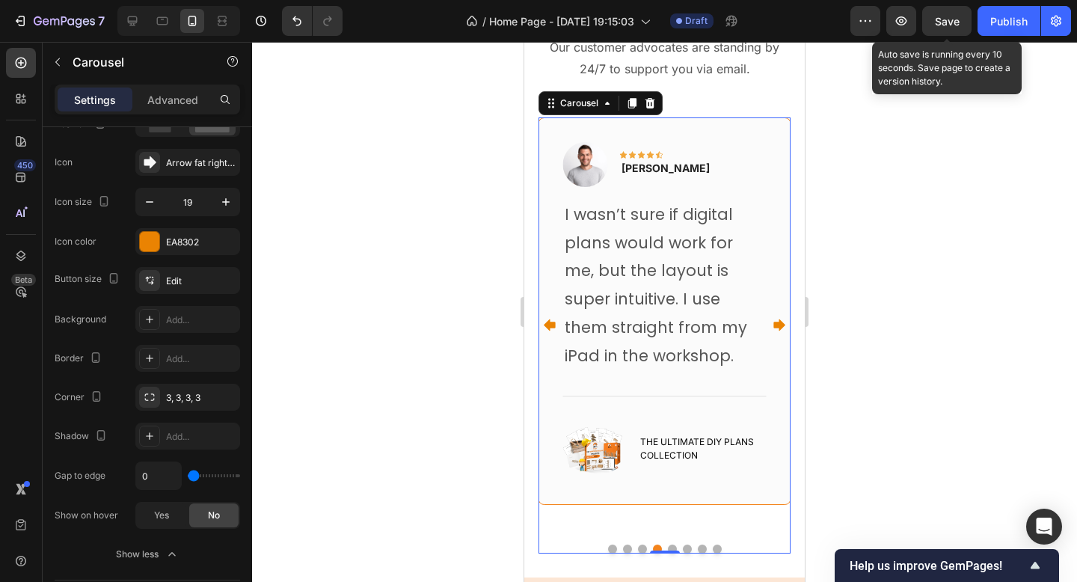
click at [948, 28] on div "Save" at bounding box center [947, 21] width 25 height 16
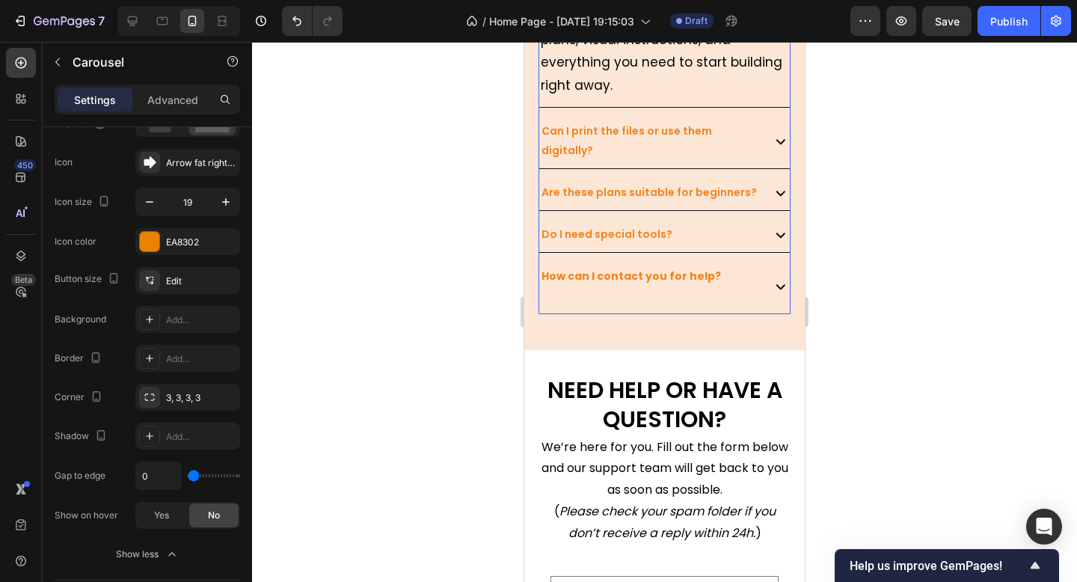
scroll to position [15269, 0]
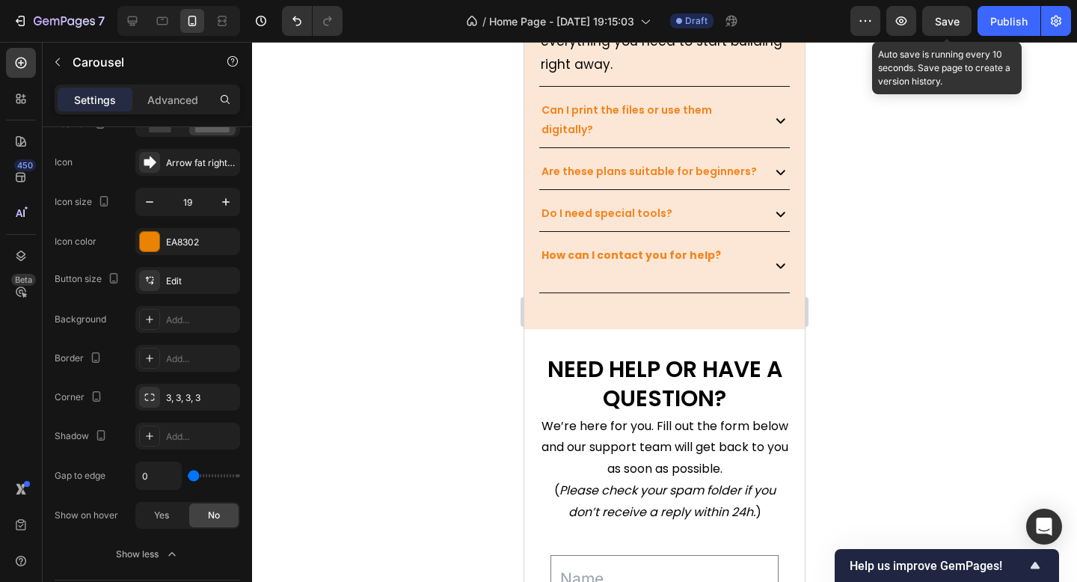
click at [940, 25] on span "Save" at bounding box center [947, 21] width 25 height 13
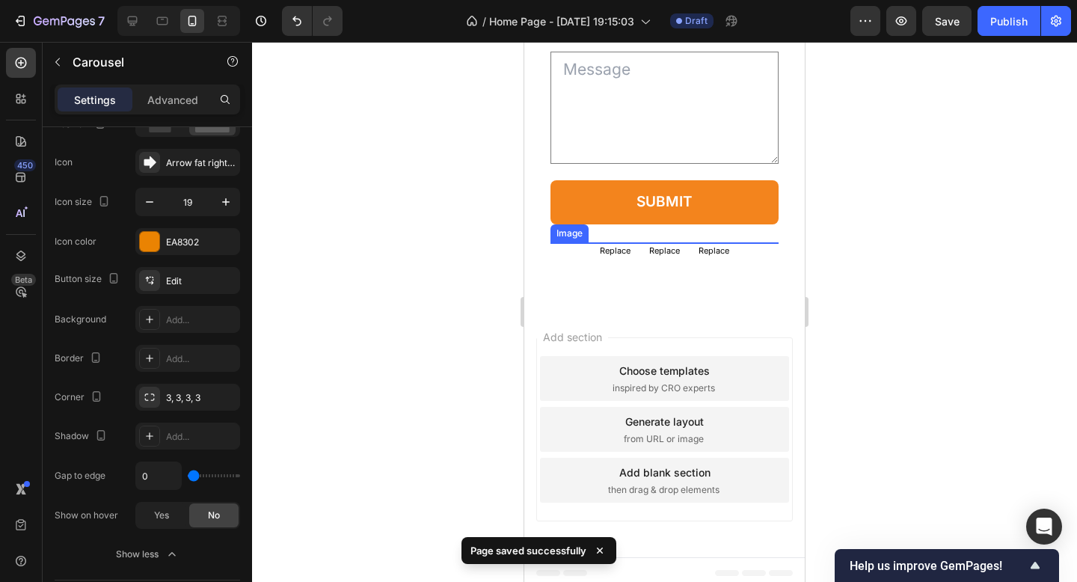
scroll to position [15937, 0]
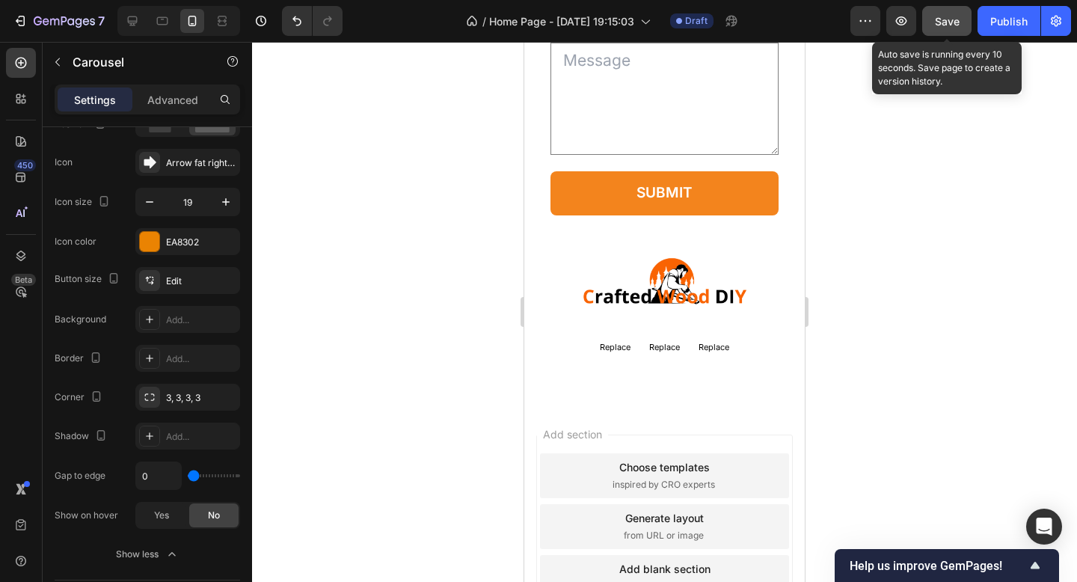
click at [952, 29] on button "Save" at bounding box center [946, 21] width 49 height 30
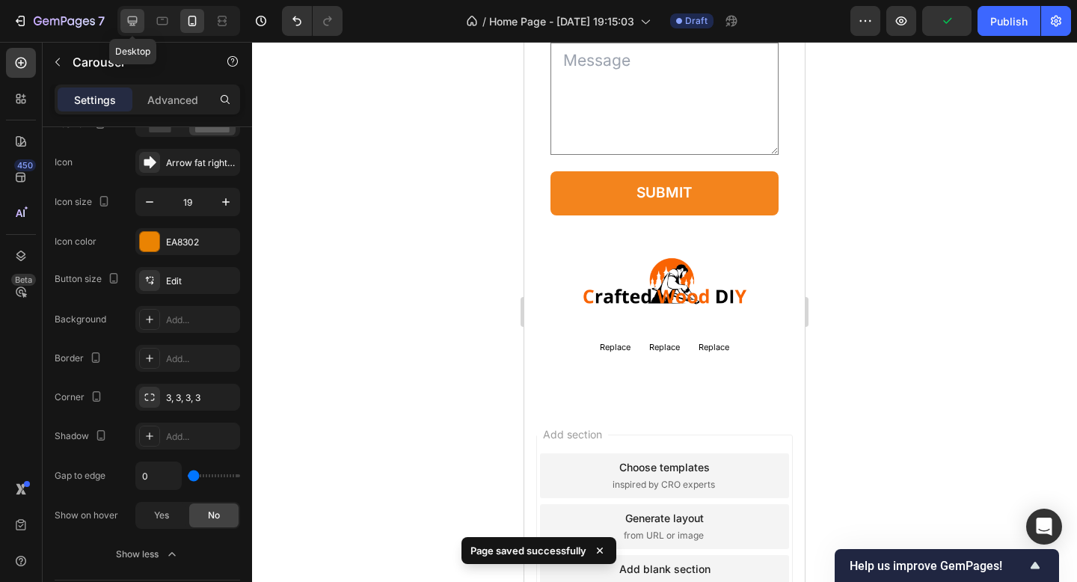
click at [129, 25] on icon at bounding box center [132, 20] width 15 height 15
type input "24"
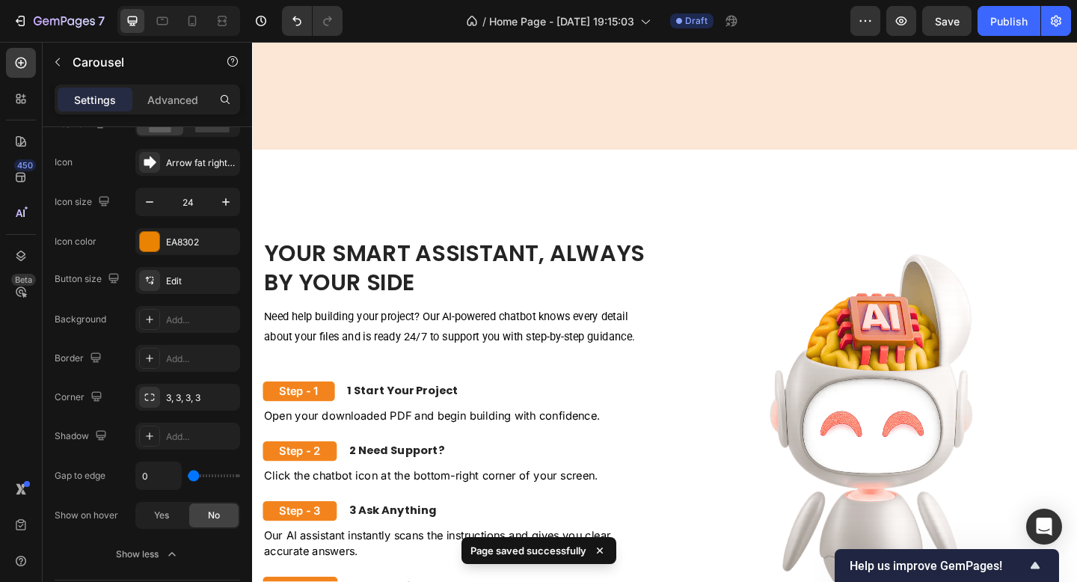
scroll to position [12025, 0]
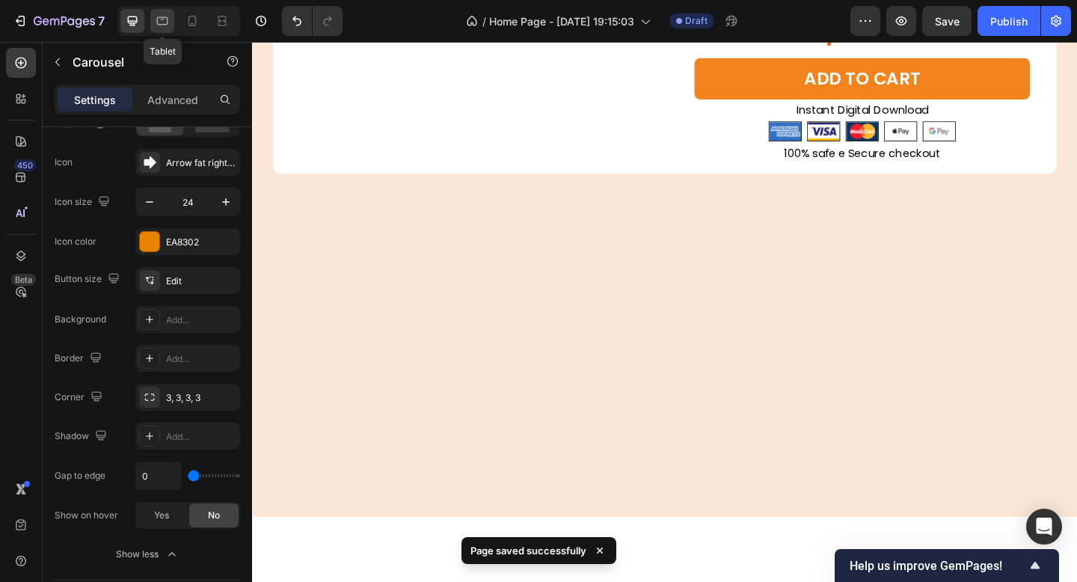
click at [163, 18] on icon at bounding box center [162, 20] width 15 height 15
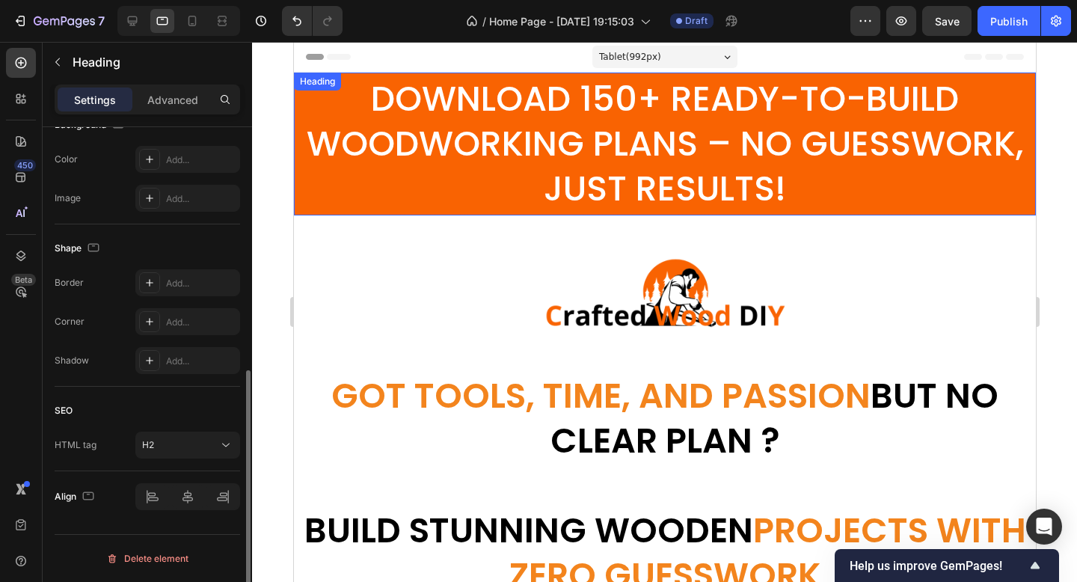
click at [550, 107] on h2 "DOWNLOAD 150+ READY-TO-BUILD WOODWORKING PLANS – NO GUESSWORK, JUST RESULTS!" at bounding box center [664, 144] width 742 height 137
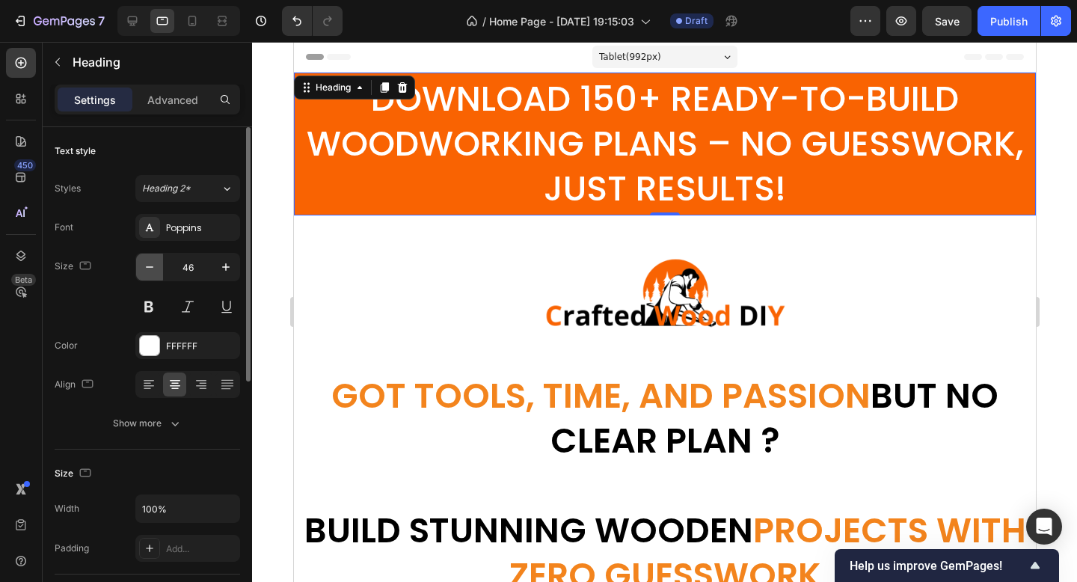
click at [150, 264] on icon "button" at bounding box center [149, 267] width 15 height 15
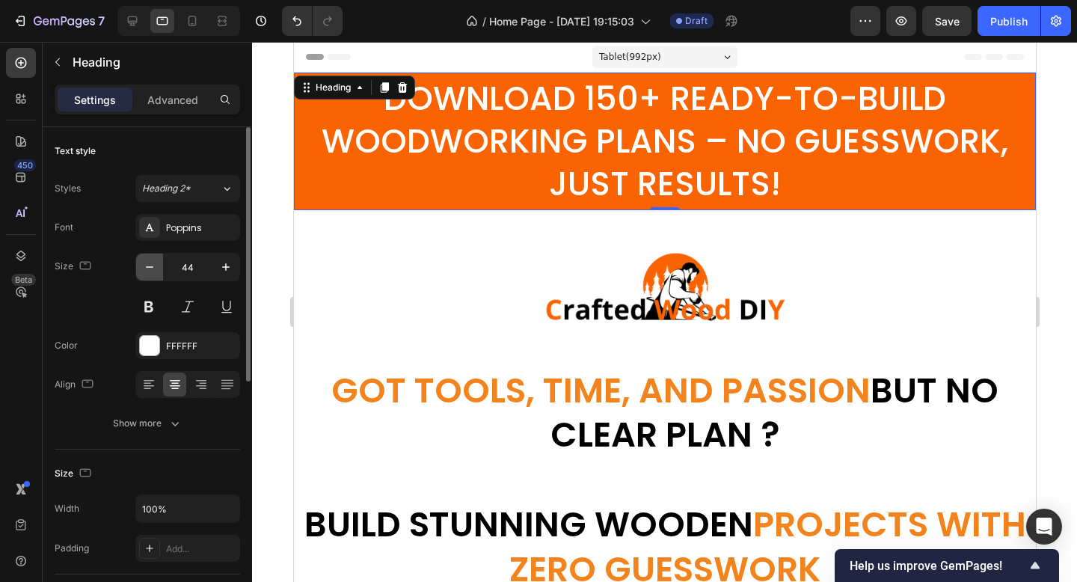
click at [150, 264] on icon "button" at bounding box center [149, 267] width 15 height 15
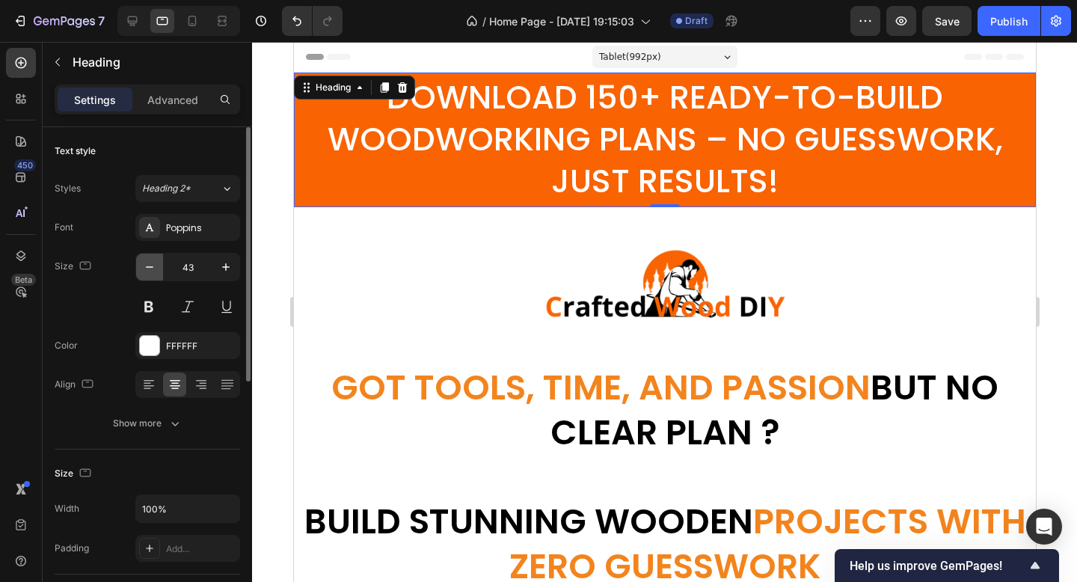
click at [150, 264] on icon "button" at bounding box center [149, 267] width 15 height 15
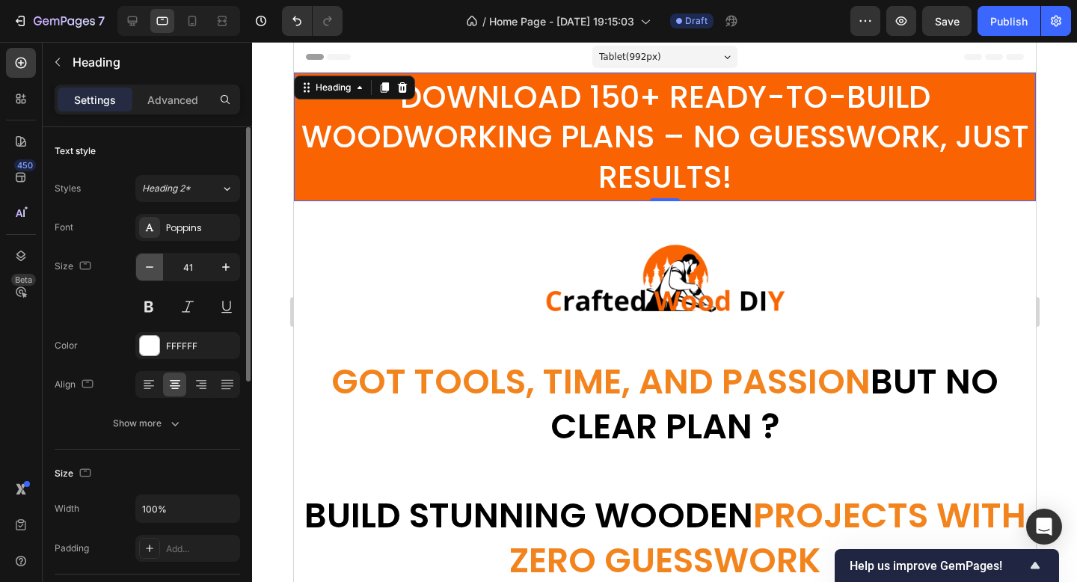
click at [150, 264] on icon "button" at bounding box center [149, 267] width 15 height 15
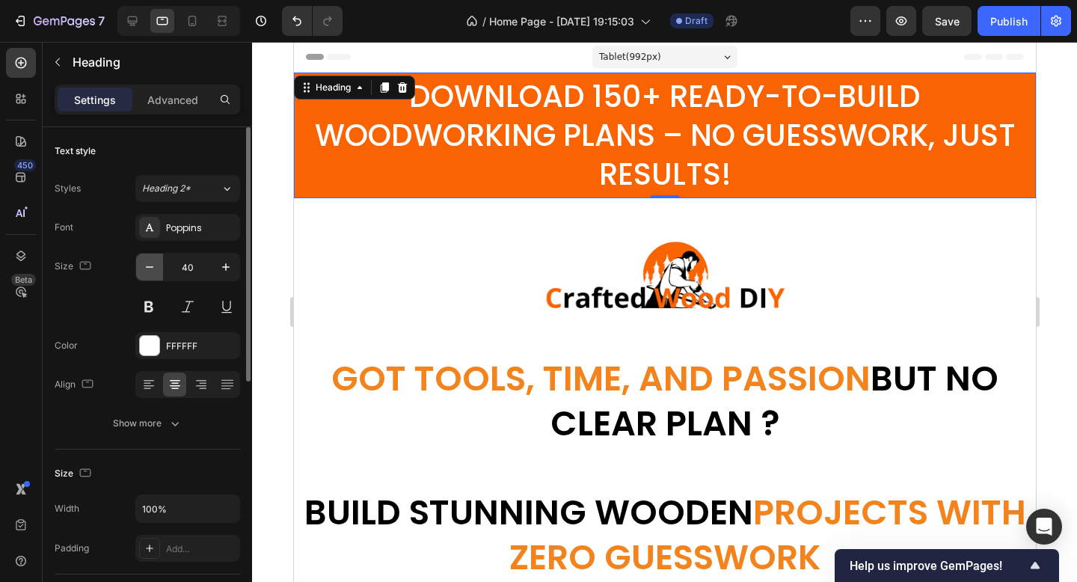
click at [150, 264] on icon "button" at bounding box center [149, 267] width 15 height 15
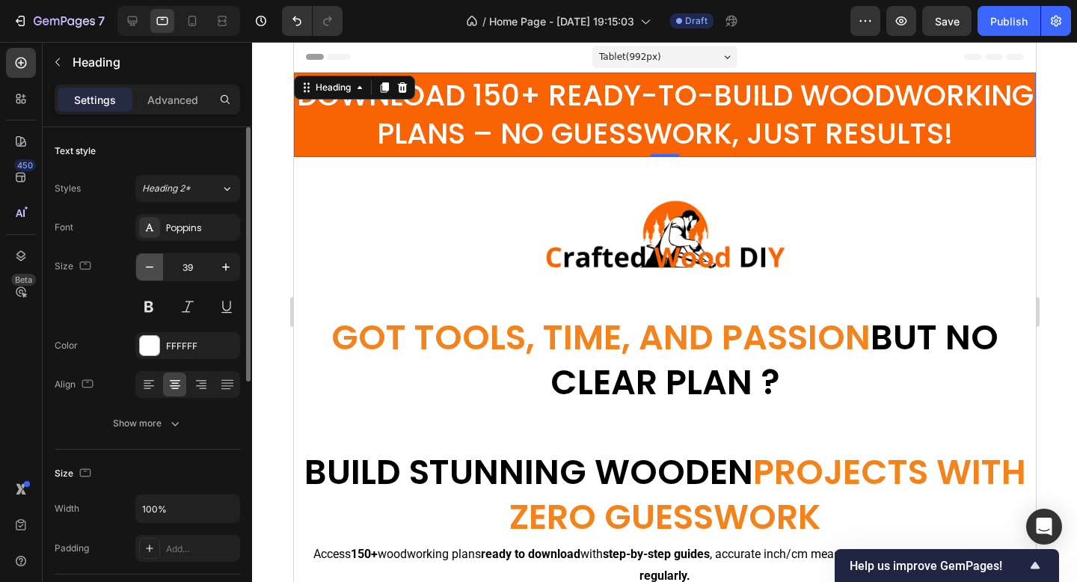
click at [150, 264] on icon "button" at bounding box center [149, 267] width 15 height 15
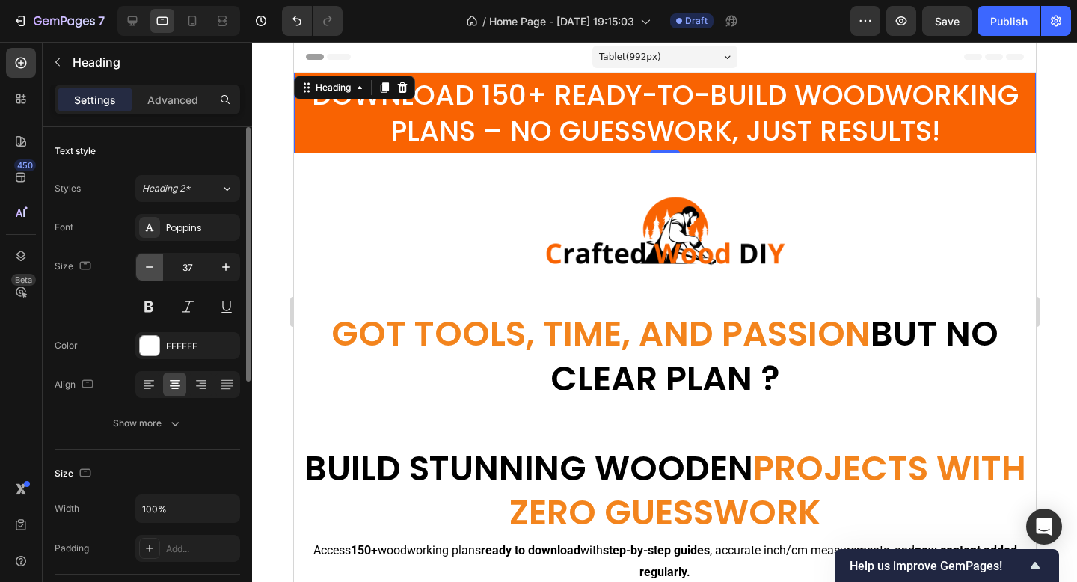
click at [150, 264] on icon "button" at bounding box center [149, 267] width 15 height 15
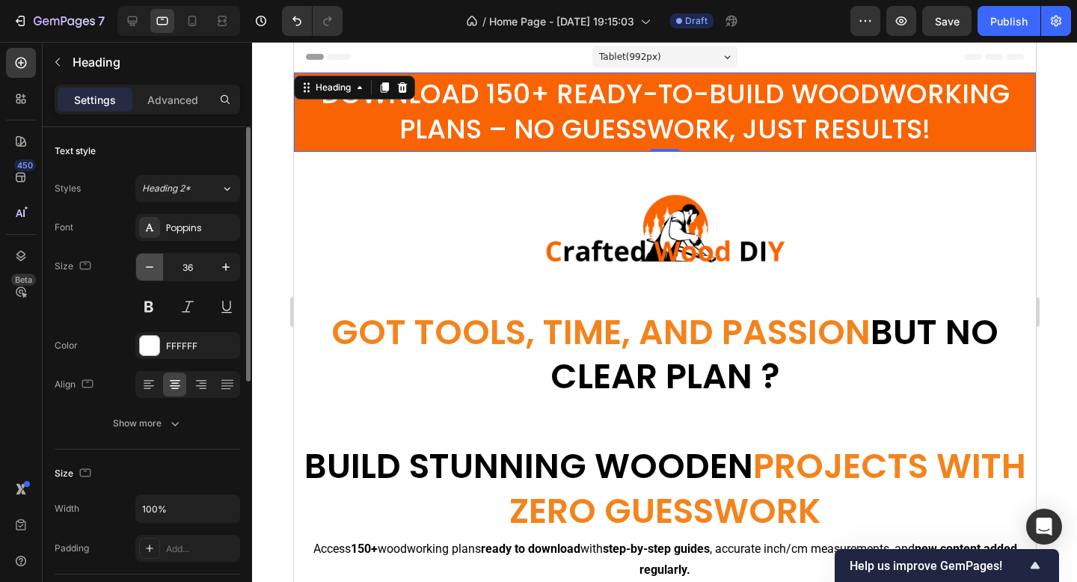
click at [150, 264] on icon "button" at bounding box center [149, 267] width 15 height 15
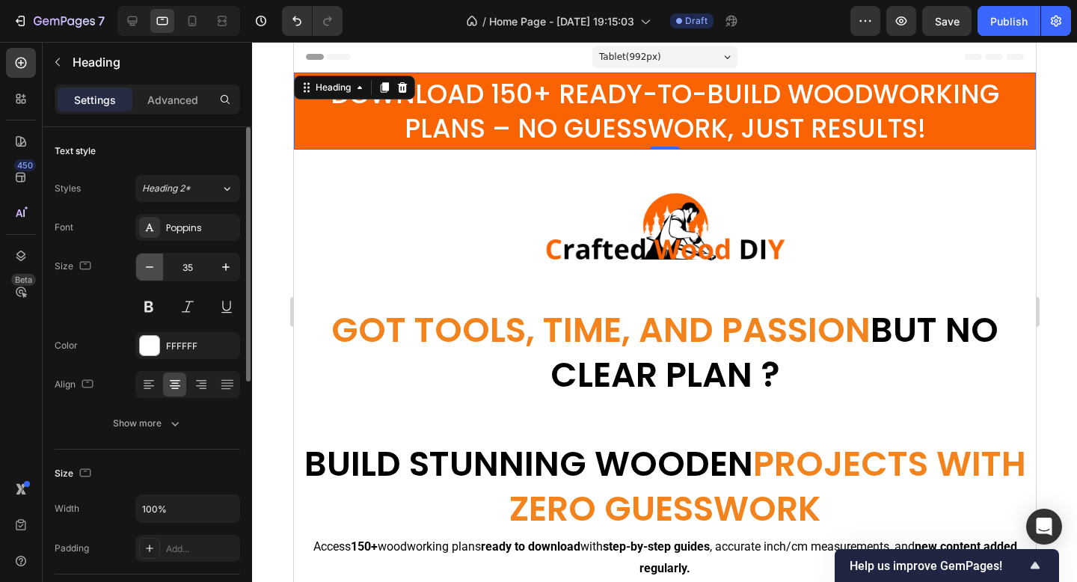
click at [150, 264] on icon "button" at bounding box center [149, 267] width 15 height 15
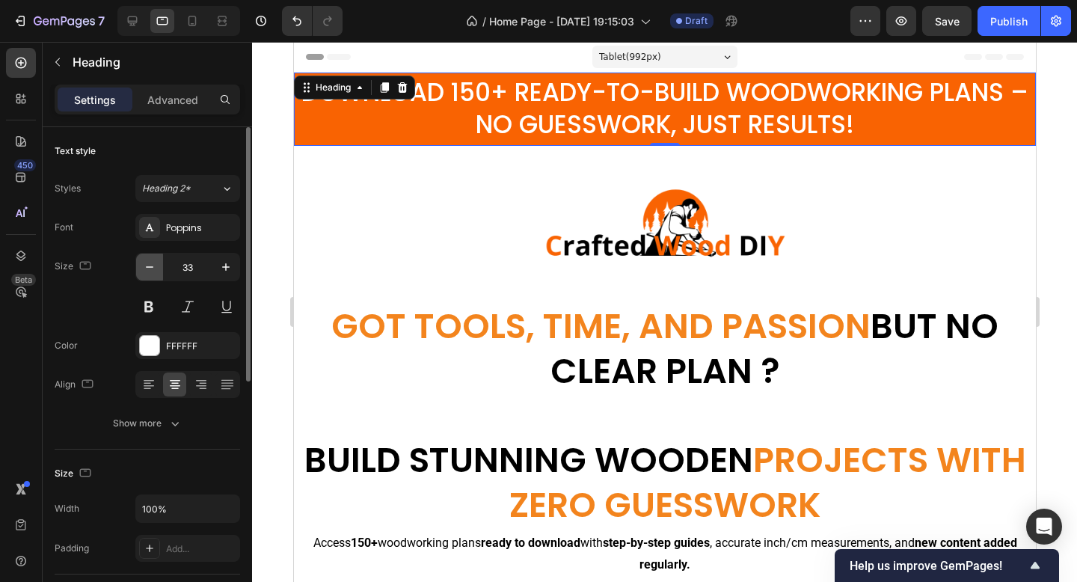
click at [150, 264] on icon "button" at bounding box center [149, 267] width 15 height 15
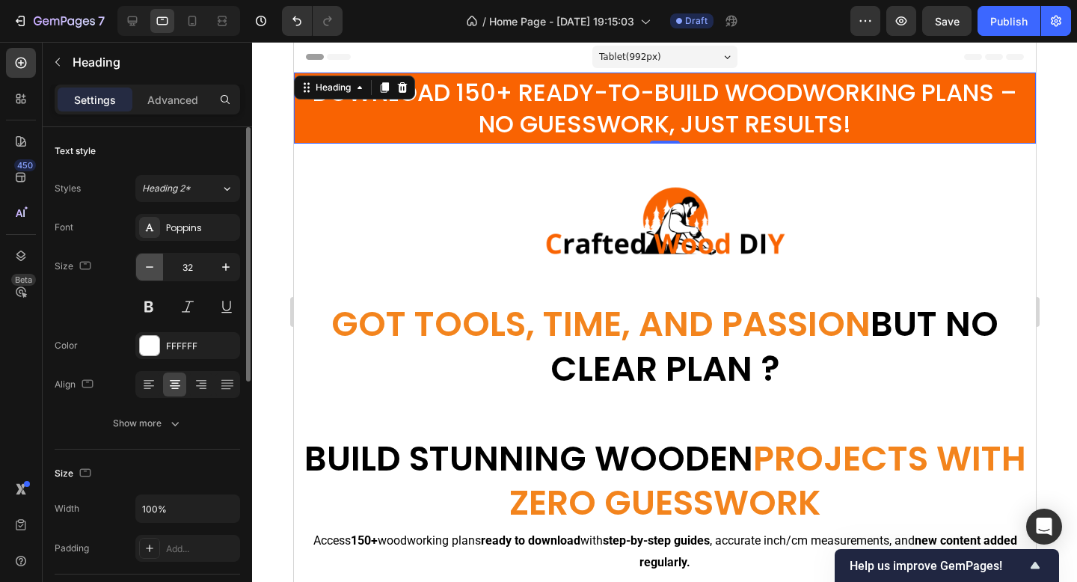
click at [150, 264] on icon "button" at bounding box center [149, 267] width 15 height 15
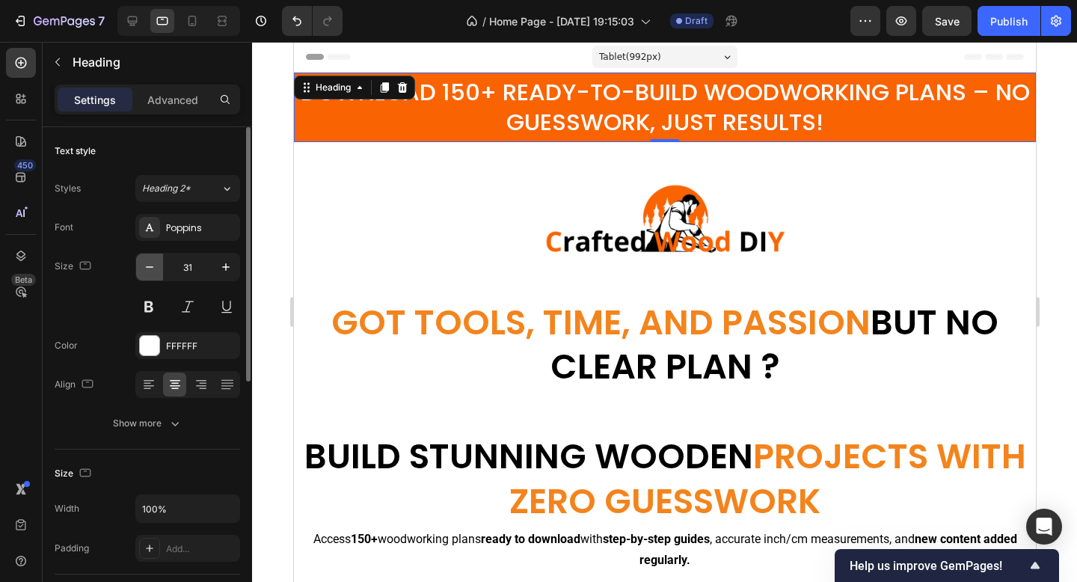
click at [150, 264] on icon "button" at bounding box center [149, 267] width 15 height 15
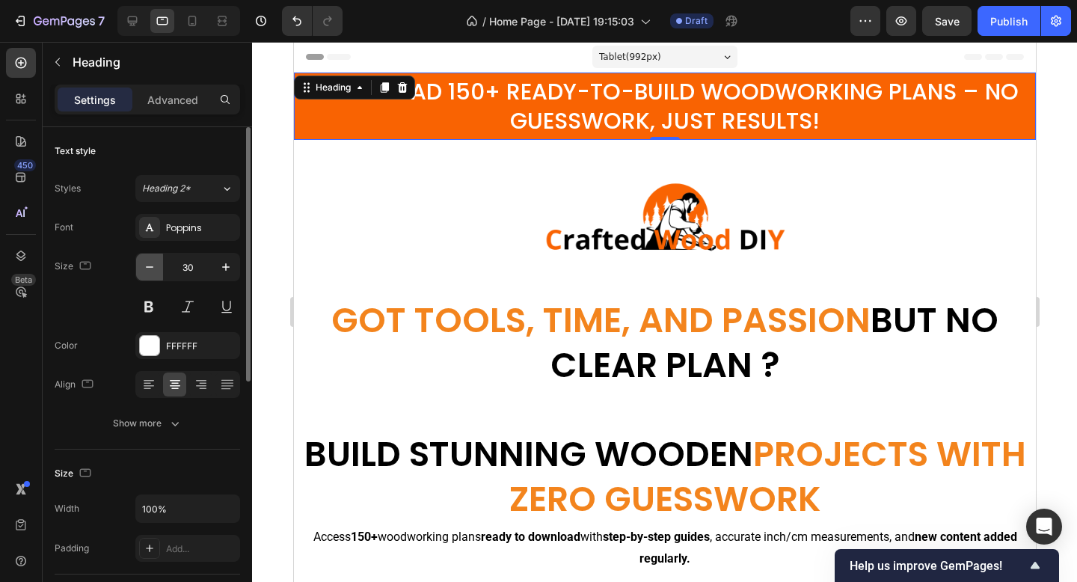
click at [150, 264] on icon "button" at bounding box center [149, 267] width 15 height 15
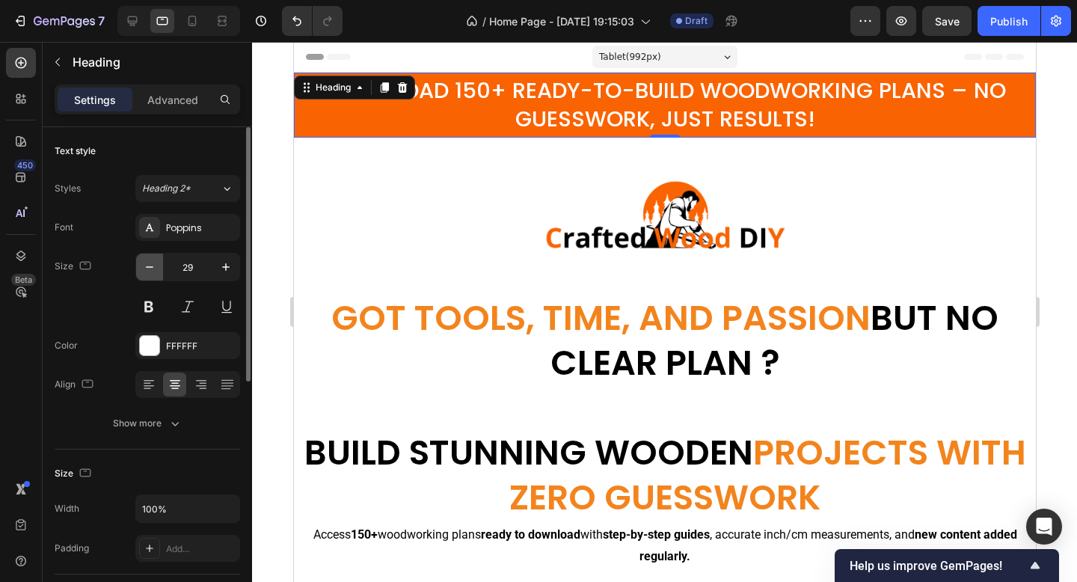
click at [150, 264] on icon "button" at bounding box center [149, 267] width 15 height 15
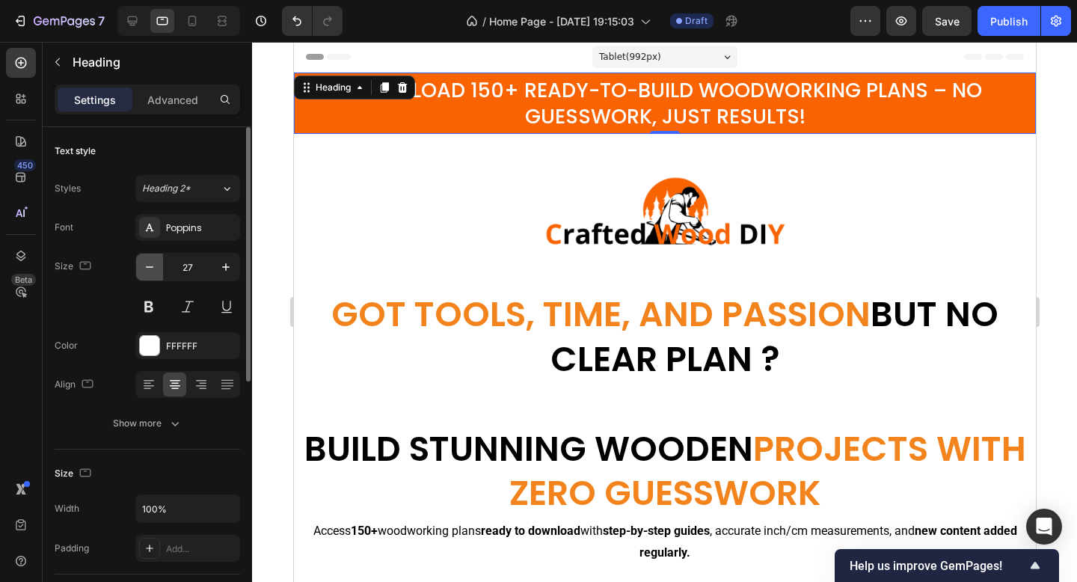
click at [150, 264] on icon "button" at bounding box center [149, 267] width 15 height 15
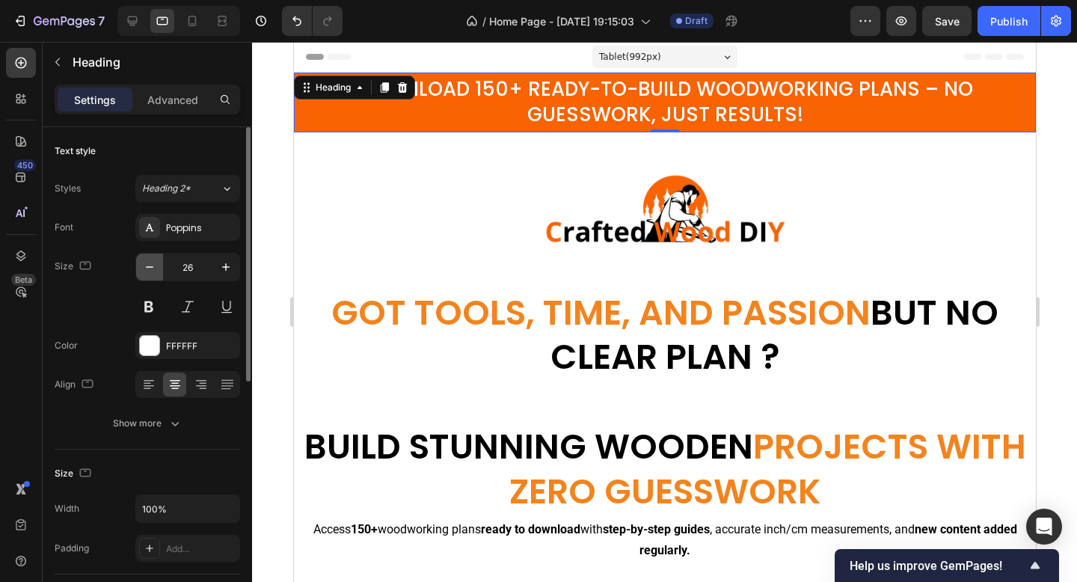
click at [150, 264] on icon "button" at bounding box center [149, 267] width 15 height 15
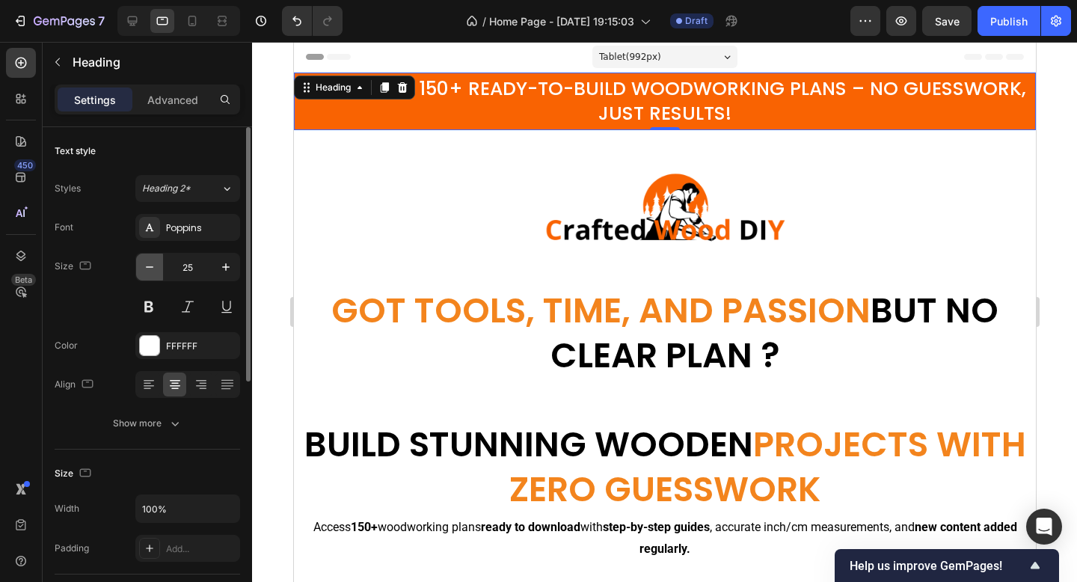
click at [150, 264] on icon "button" at bounding box center [149, 267] width 15 height 15
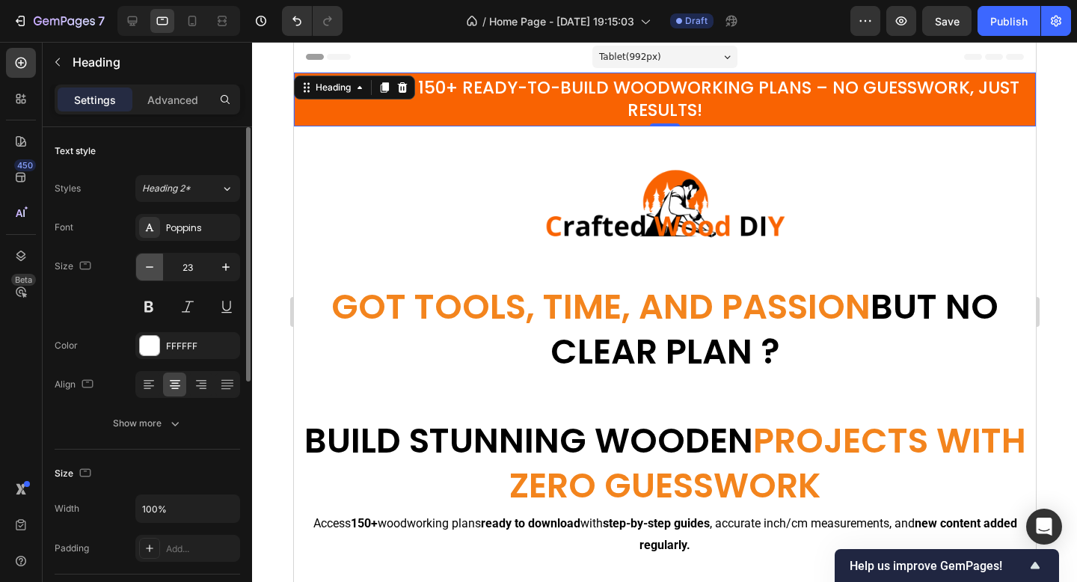
click at [150, 264] on icon "button" at bounding box center [149, 267] width 15 height 15
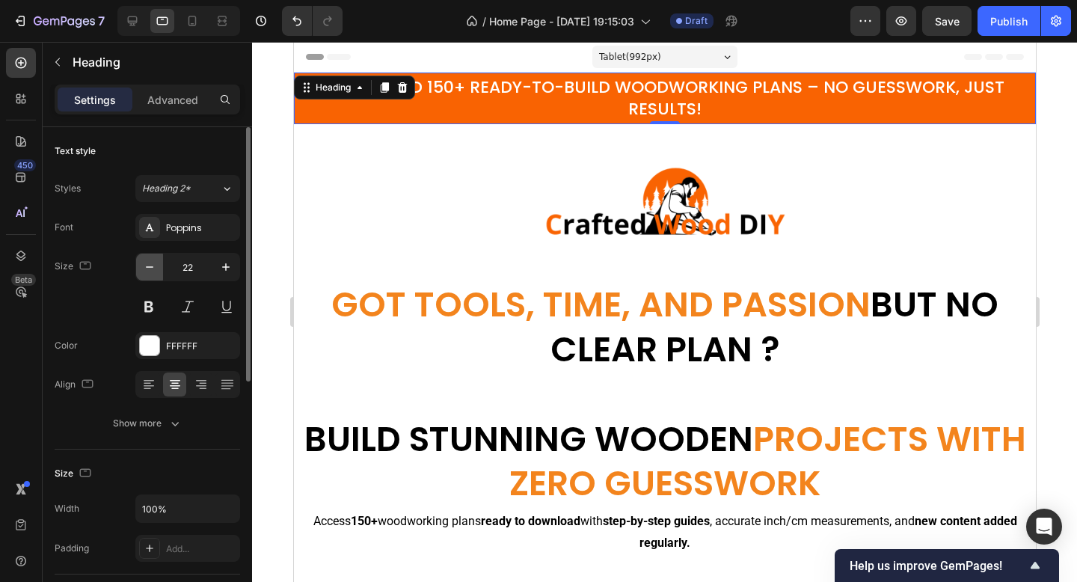
click at [150, 264] on icon "button" at bounding box center [149, 267] width 15 height 15
type input "21"
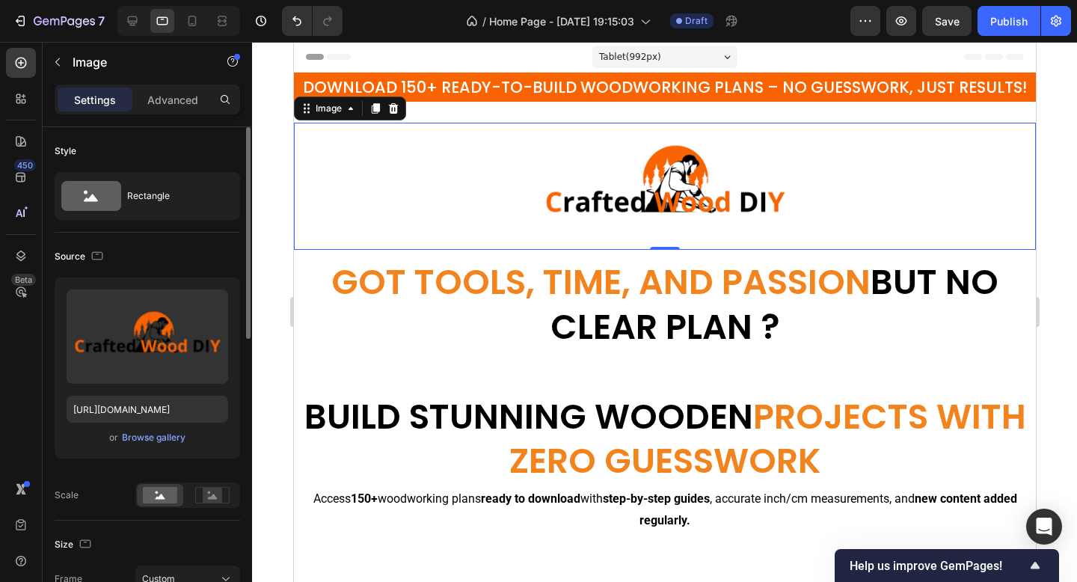
click at [631, 200] on img at bounding box center [665, 186] width 334 height 127
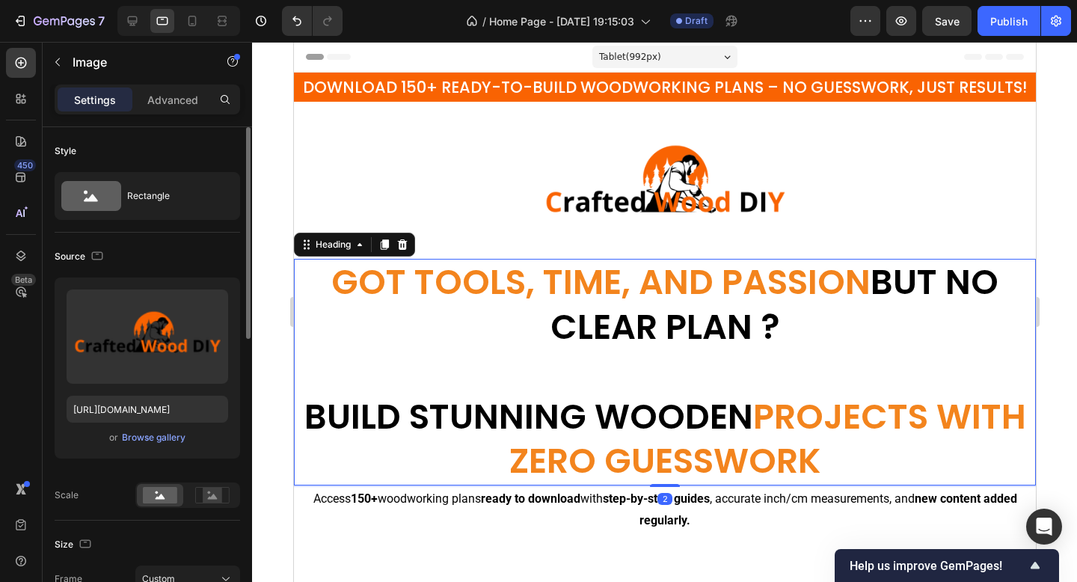
click at [500, 271] on span "GOT TOOLS, TIME, AND PASSION" at bounding box center [600, 282] width 539 height 48
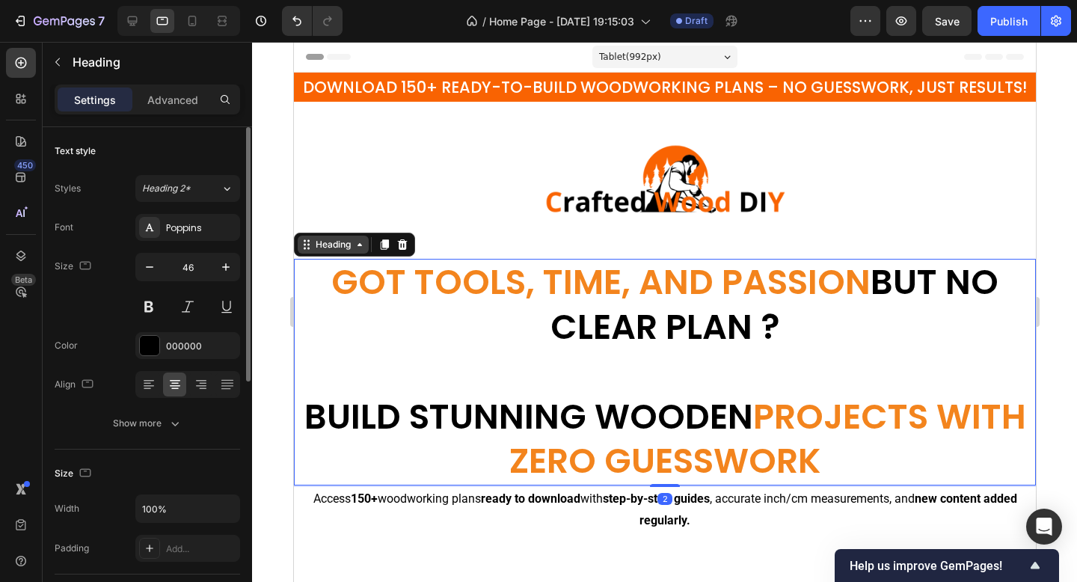
click at [320, 253] on div "Heading" at bounding box center [332, 245] width 71 height 18
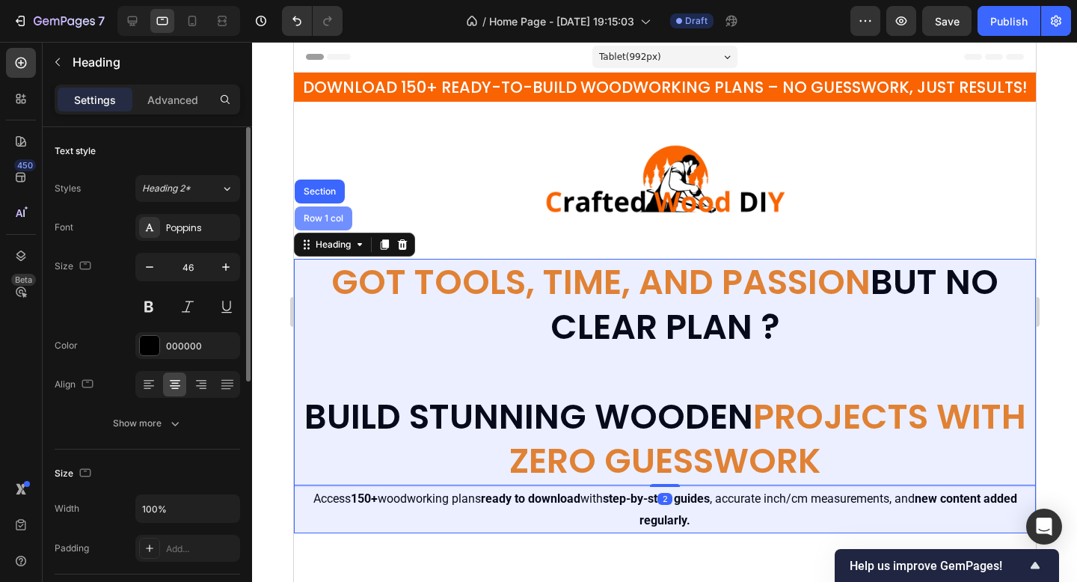
click at [325, 218] on div "Row 1 col" at bounding box center [323, 218] width 46 height 9
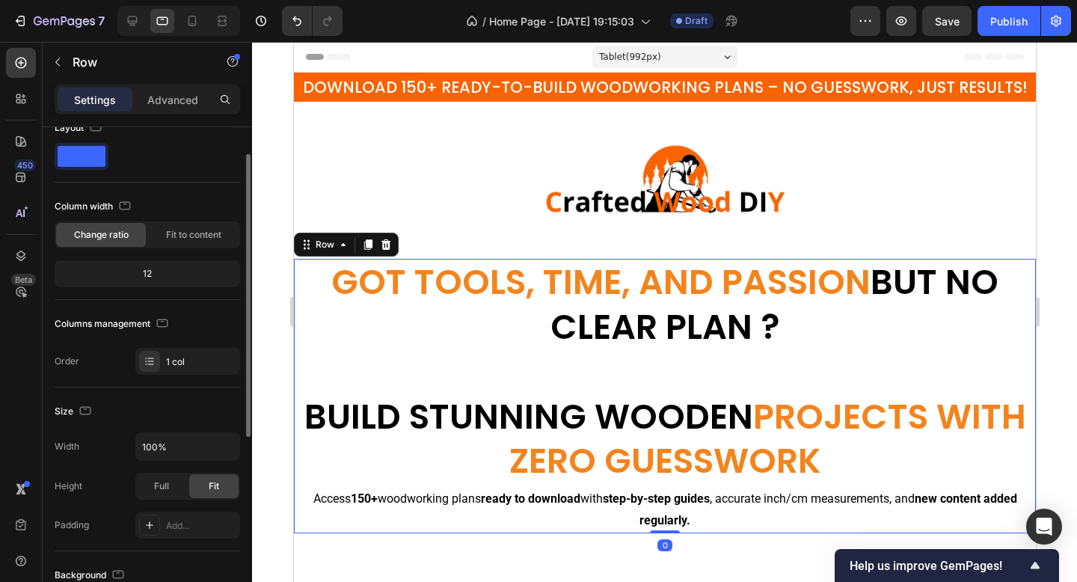
scroll to position [46, 0]
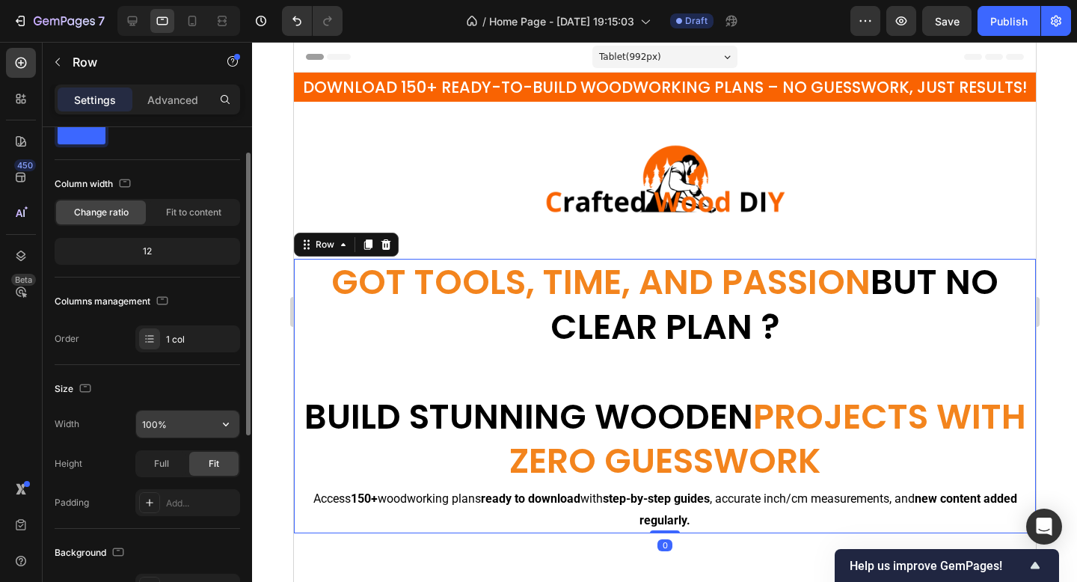
click at [156, 423] on input "100%" at bounding box center [187, 424] width 103 height 27
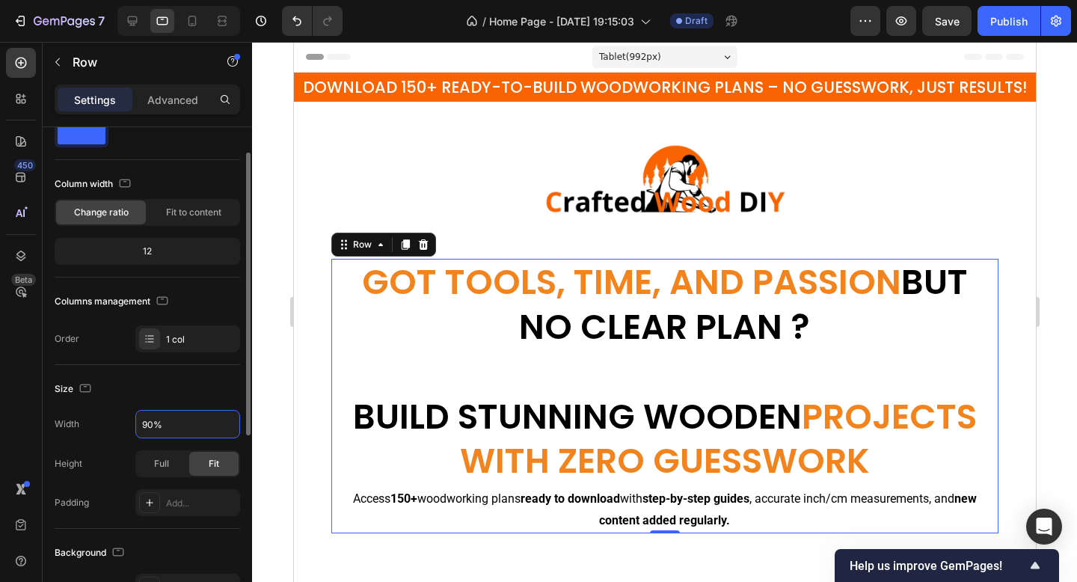
type input "90%"
click at [157, 402] on div "Size Width 90% Height Full Fit Padding Add..." at bounding box center [148, 447] width 186 height 164
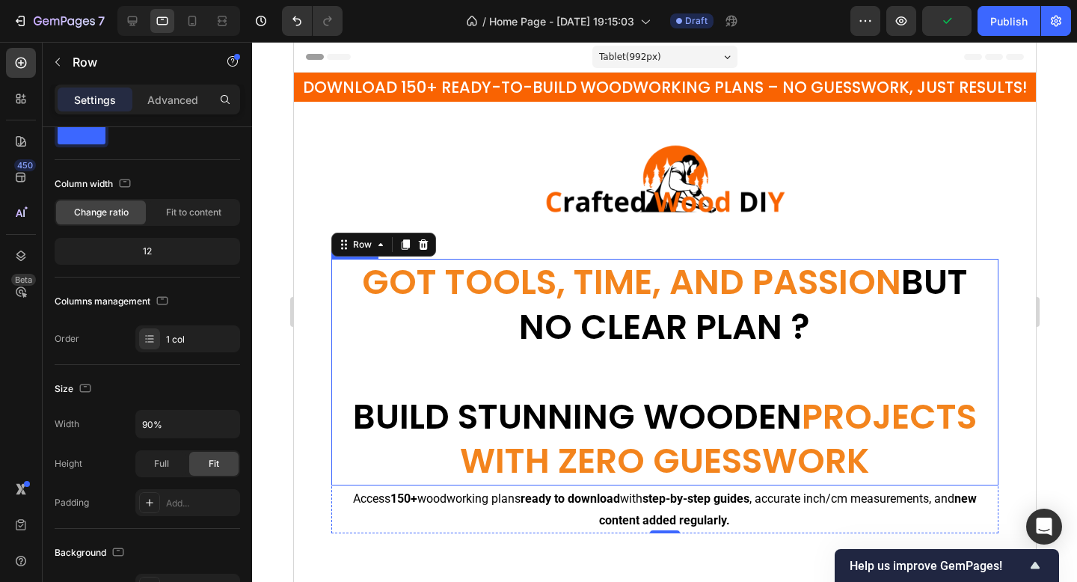
click at [514, 324] on h2 "GOT TOOLS, TIME, AND PASSION BUT NO CLEAR PLAN ? BUILD STUNNING WOODEN PROJECTS…" at bounding box center [665, 372] width 668 height 227
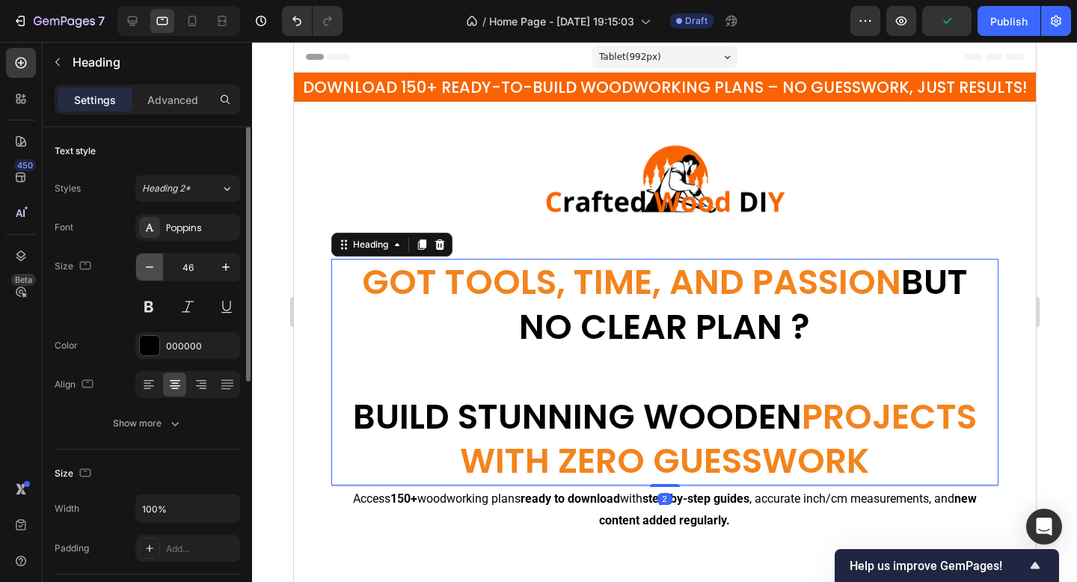
click at [144, 268] on icon "button" at bounding box center [149, 267] width 15 height 15
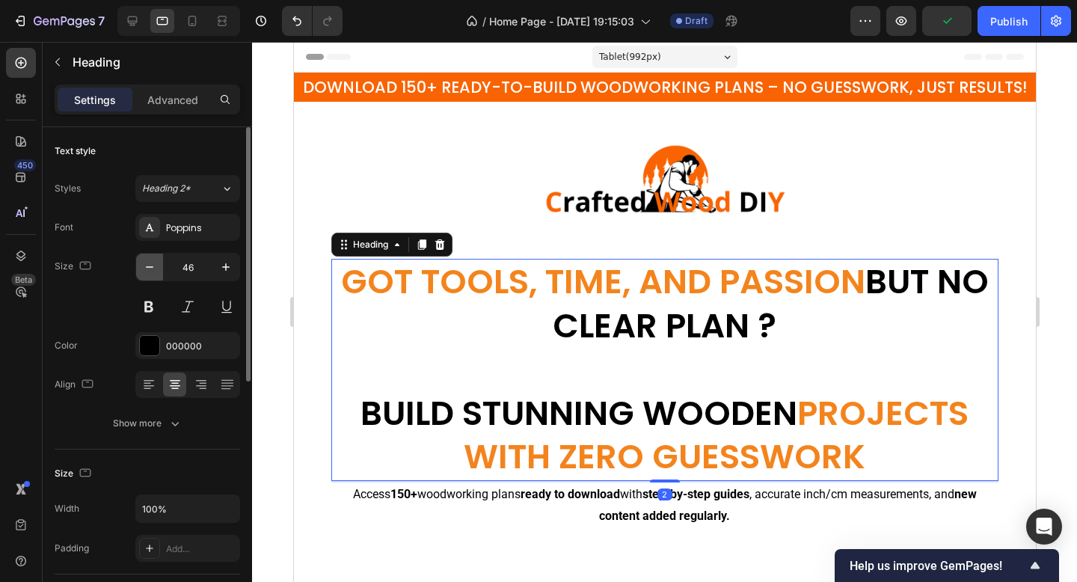
click at [144, 268] on icon "button" at bounding box center [149, 267] width 15 height 15
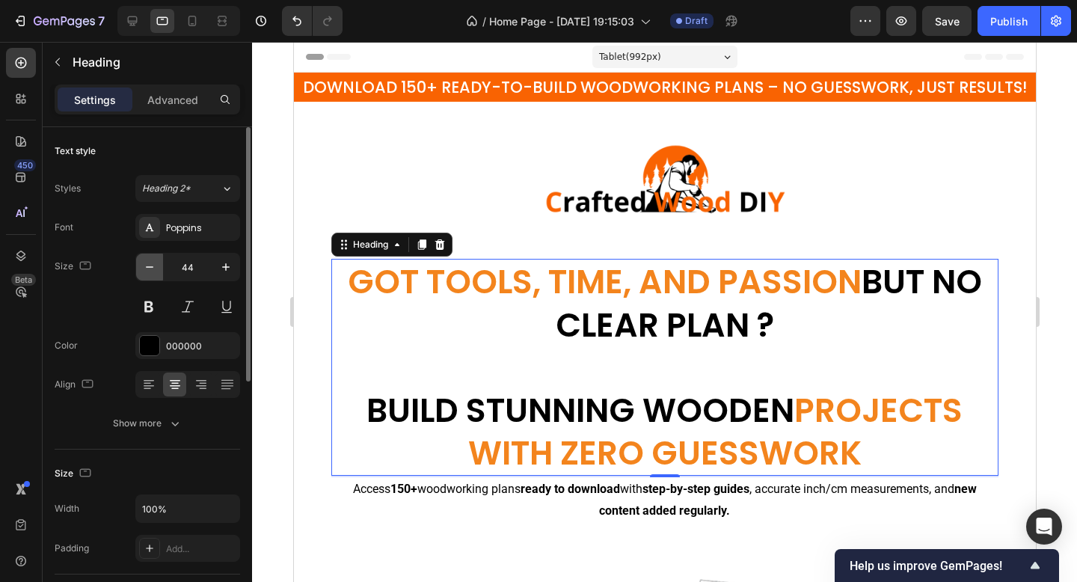
click at [144, 268] on icon "button" at bounding box center [149, 267] width 15 height 15
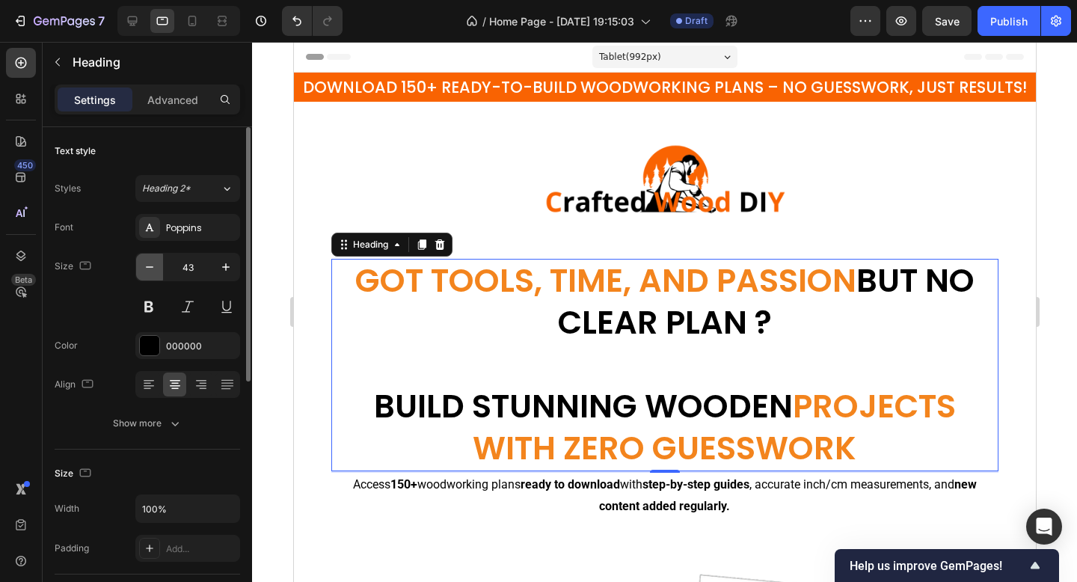
click at [144, 268] on icon "button" at bounding box center [149, 267] width 15 height 15
type input "42"
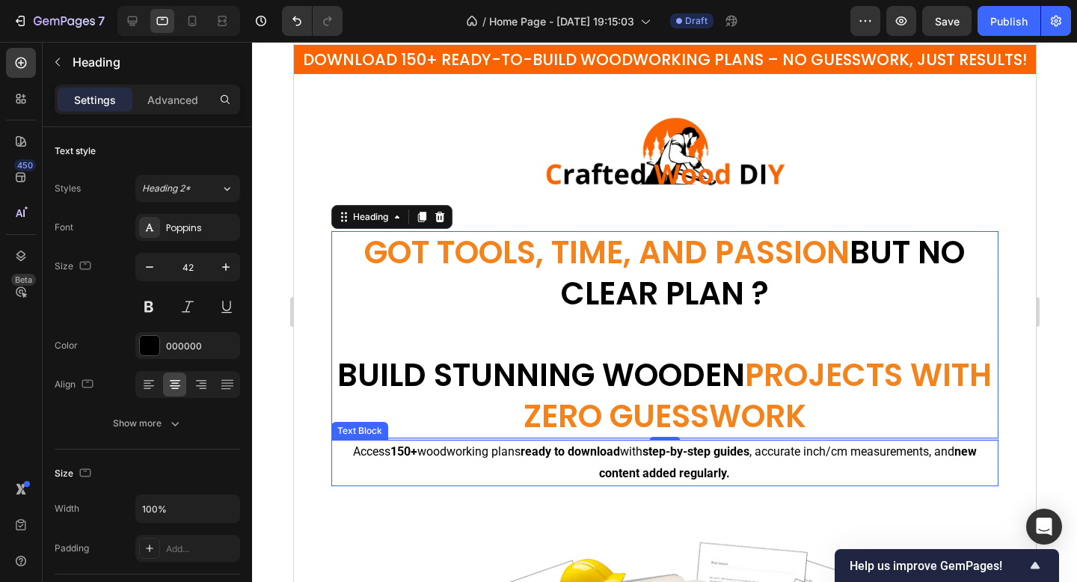
scroll to position [46, 0]
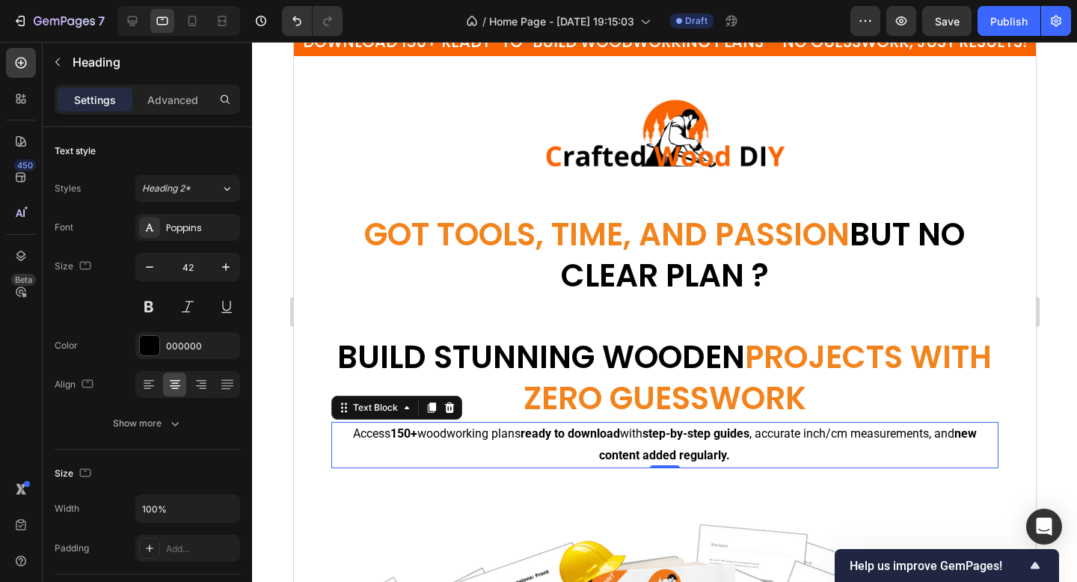
click at [545, 444] on p "Access 150+ woodworking plans ready to download with step-by-step guides , accu…" at bounding box center [664, 444] width 665 height 43
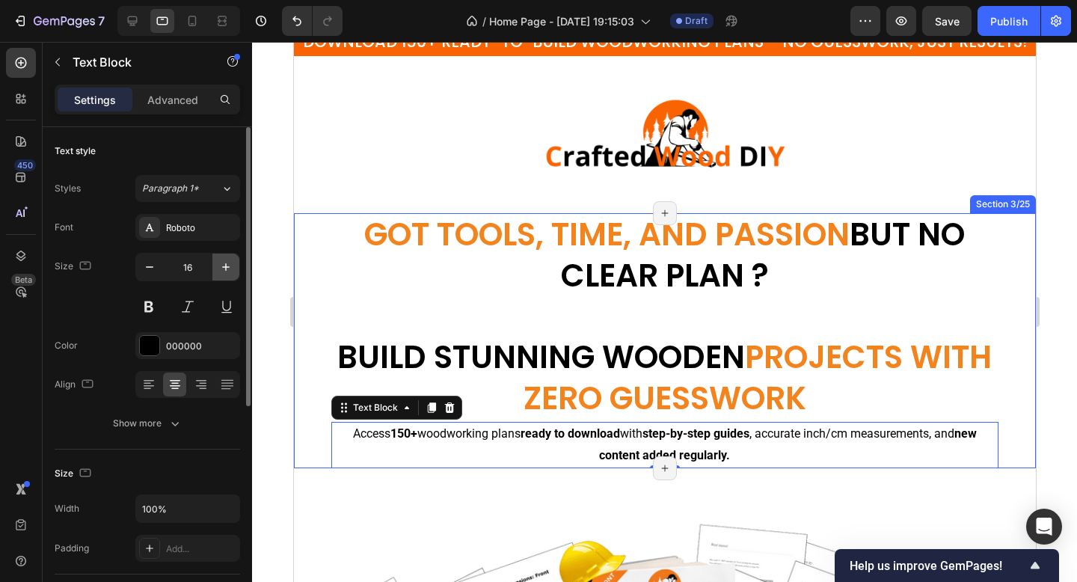
click at [223, 263] on icon "button" at bounding box center [225, 267] width 15 height 15
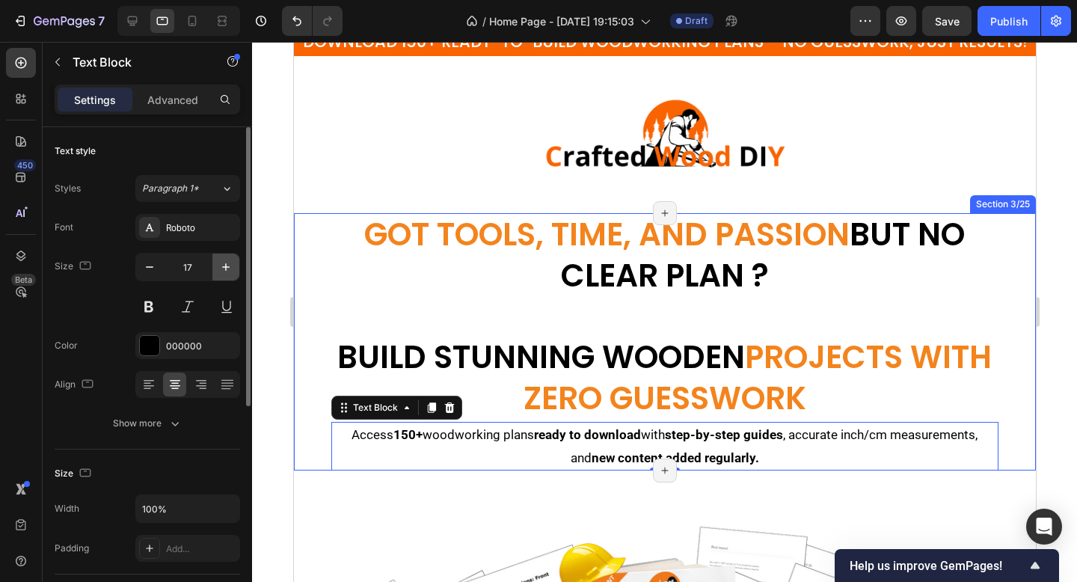
click at [223, 263] on icon "button" at bounding box center [225, 267] width 15 height 15
type input "18"
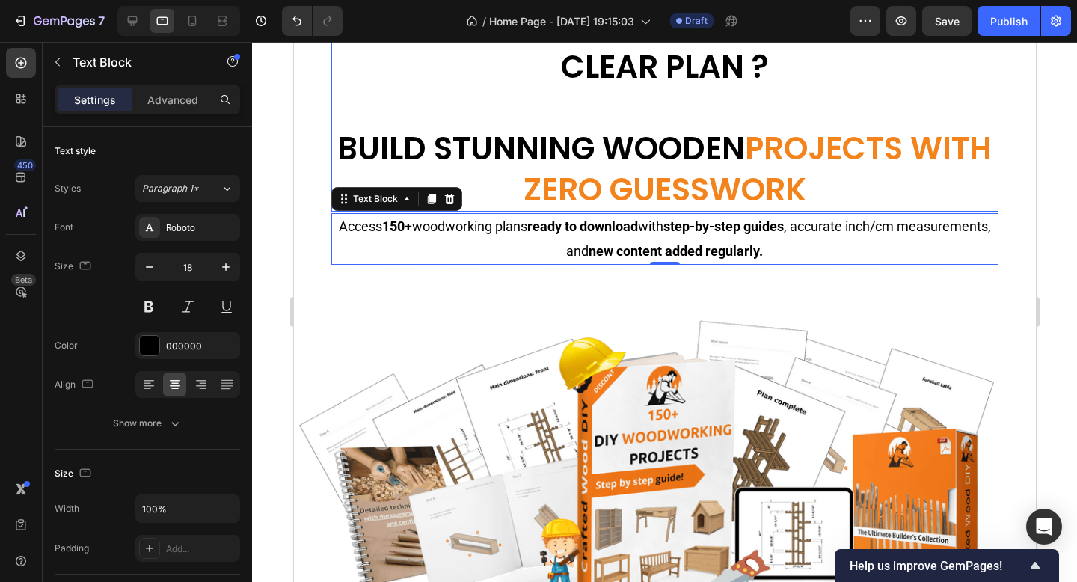
scroll to position [376, 0]
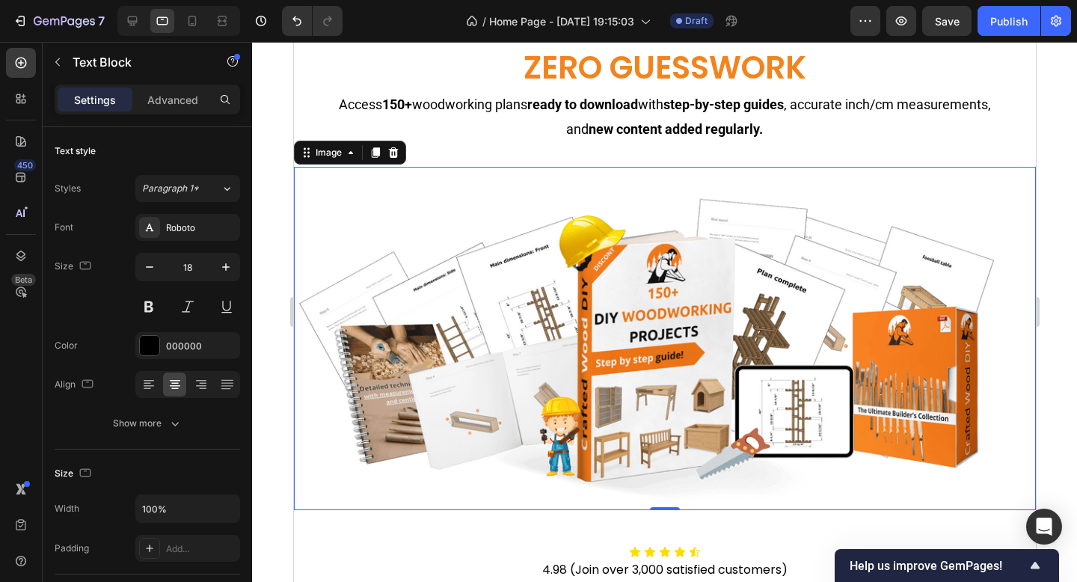
click at [473, 279] on img at bounding box center [664, 338] width 742 height 343
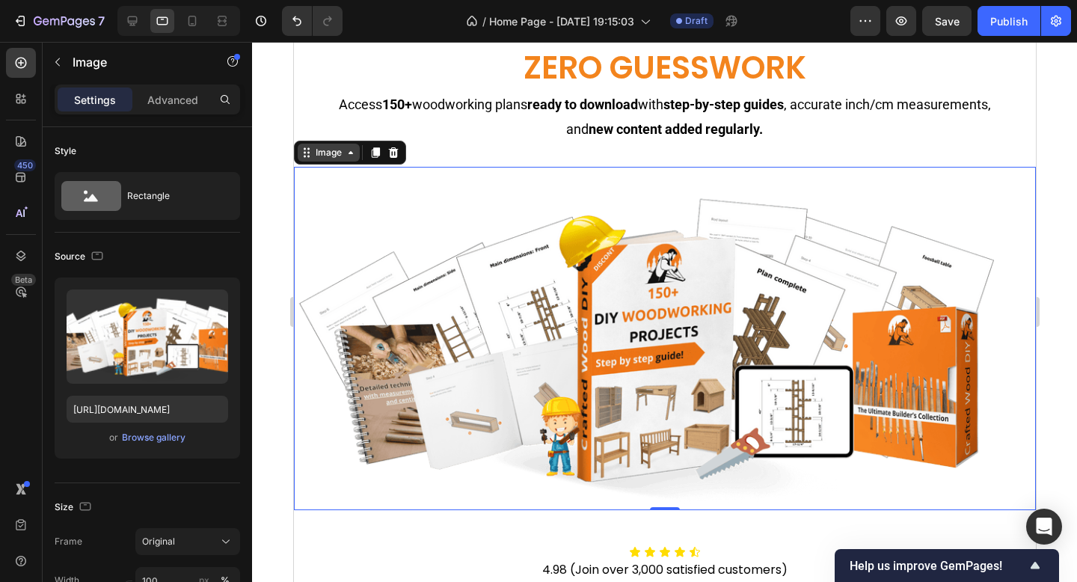
click at [322, 157] on div "Image" at bounding box center [328, 152] width 32 height 13
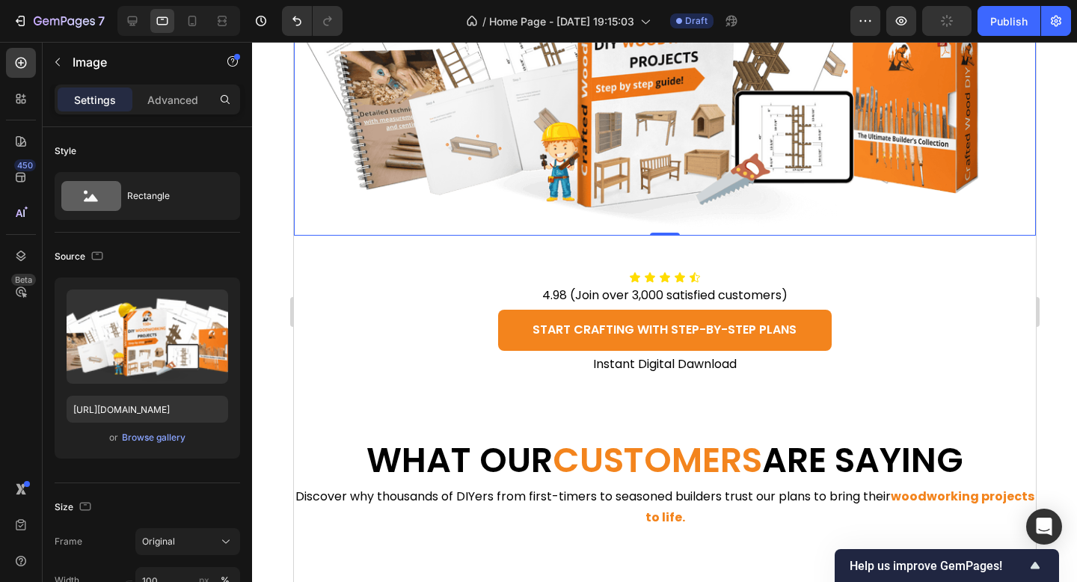
scroll to position [876, 0]
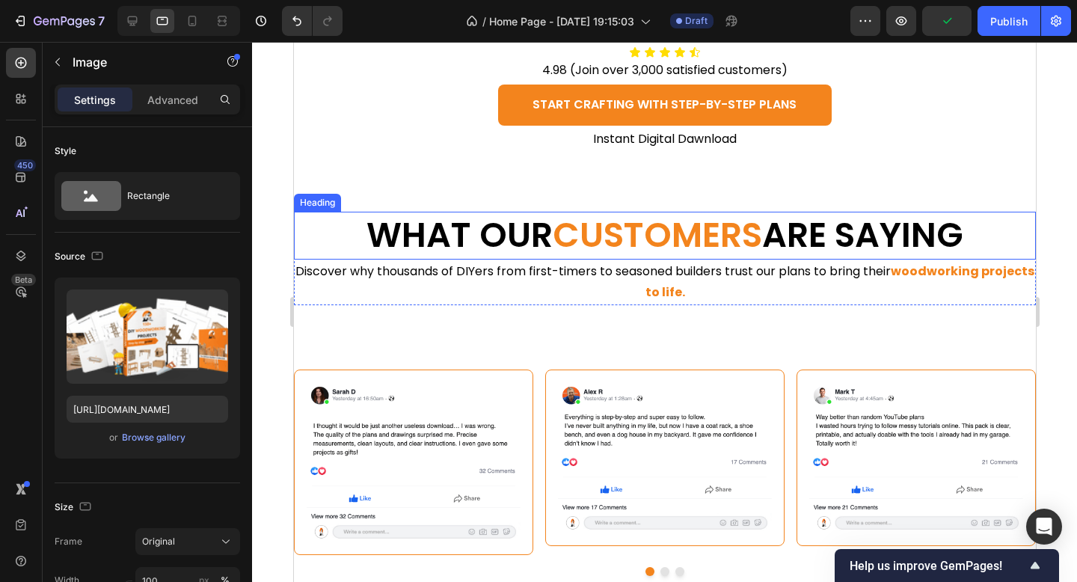
click at [410, 239] on h2 "WHAT OUR CUSTOMERS ARE SAYING" at bounding box center [664, 236] width 742 height 48
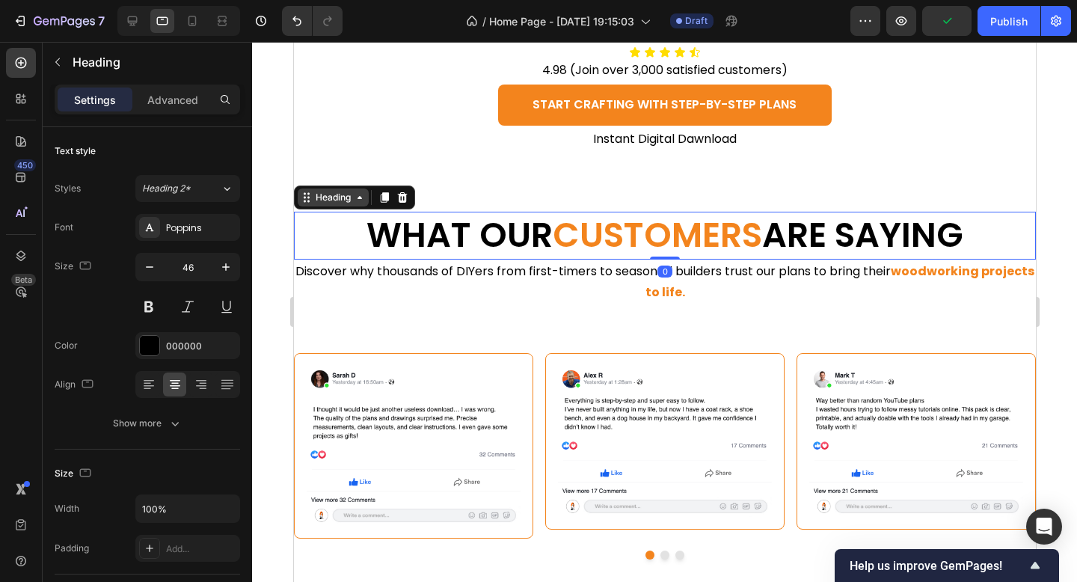
click at [340, 203] on div "Heading" at bounding box center [332, 197] width 41 height 13
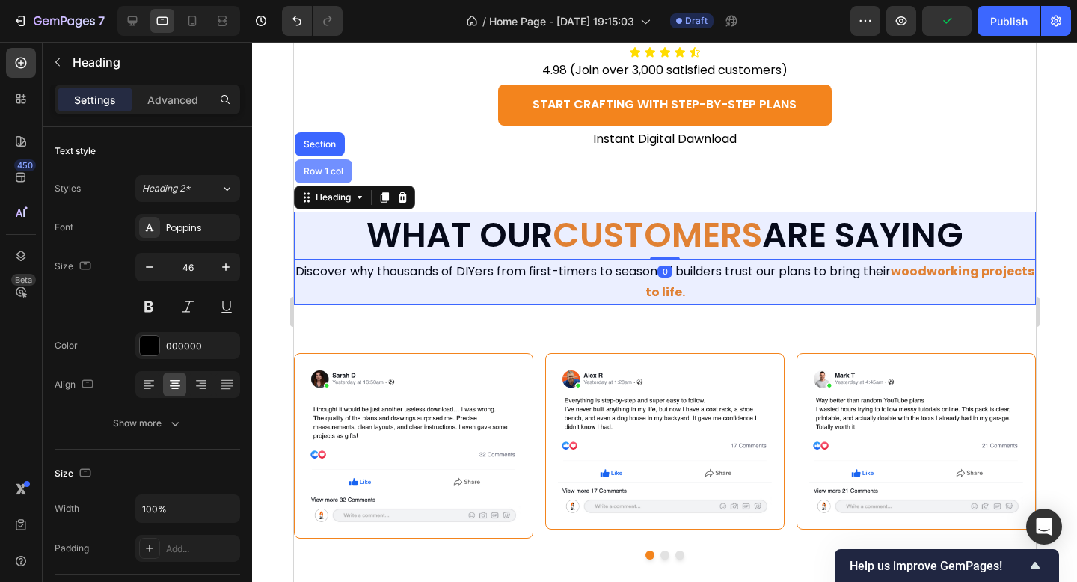
click at [337, 171] on div "Row 1 col" at bounding box center [323, 171] width 46 height 9
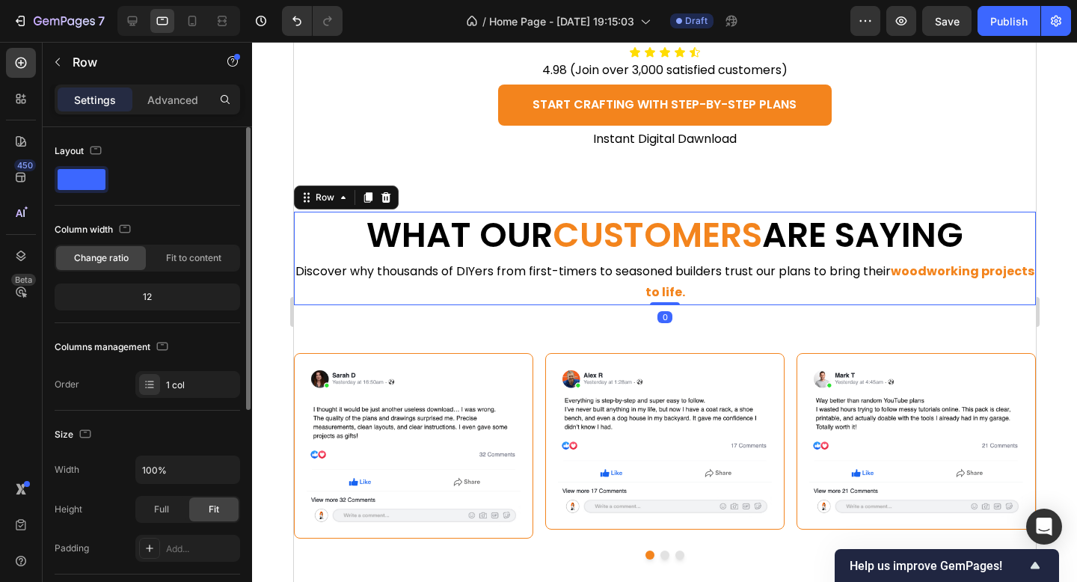
scroll to position [59, 0]
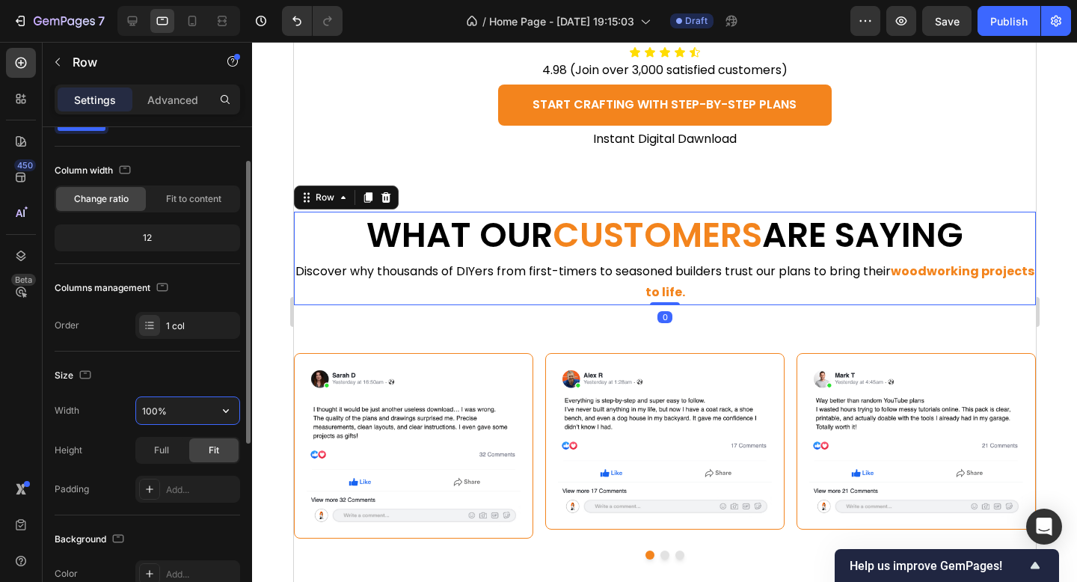
click at [156, 407] on input "100%" at bounding box center [187, 410] width 103 height 27
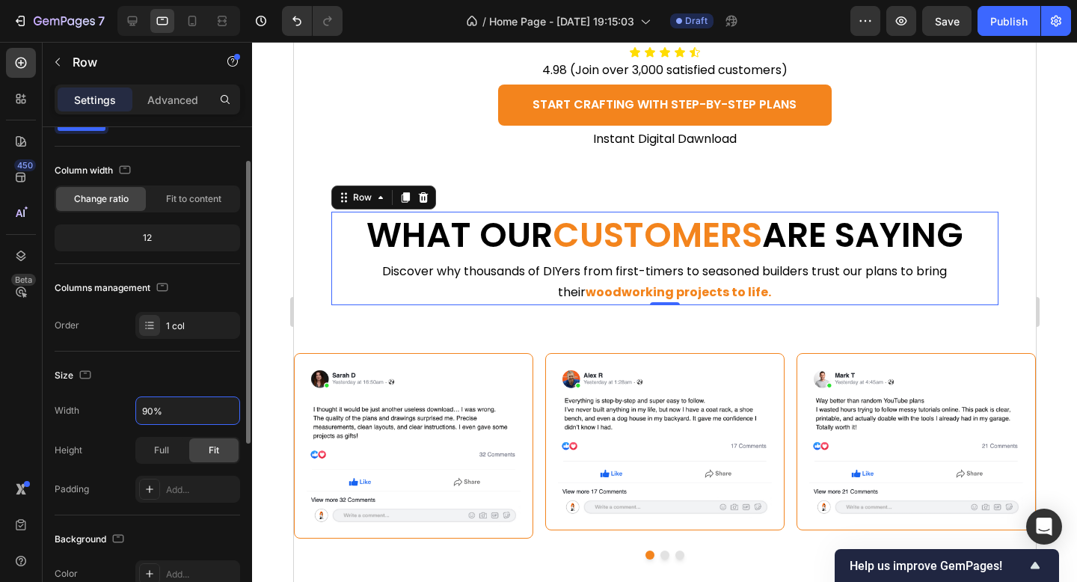
type input "90%"
click at [164, 371] on div "Size" at bounding box center [148, 376] width 186 height 24
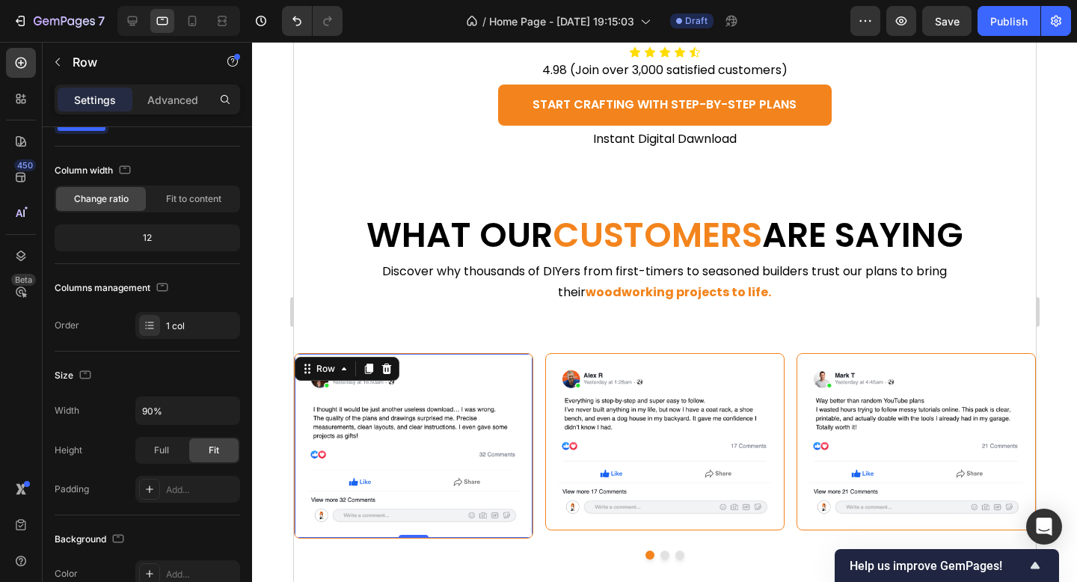
click at [328, 358] on div "Image Row 0" at bounding box center [412, 446] width 239 height 186
click at [327, 364] on div "Row" at bounding box center [325, 368] width 25 height 13
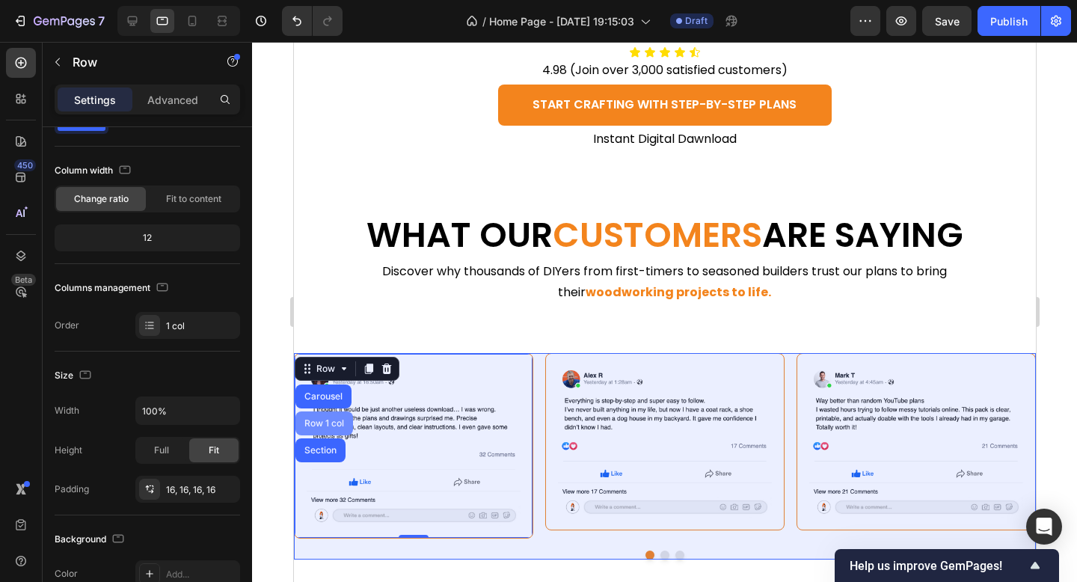
click at [318, 417] on div "Row 1 col" at bounding box center [324, 423] width 58 height 24
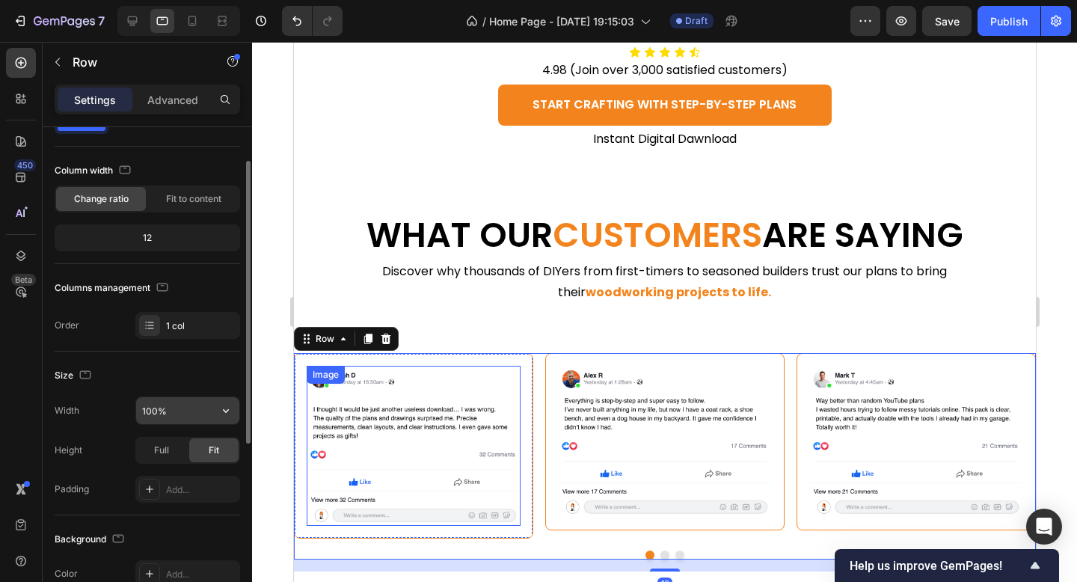
click at [152, 410] on input "100%" at bounding box center [187, 410] width 103 height 27
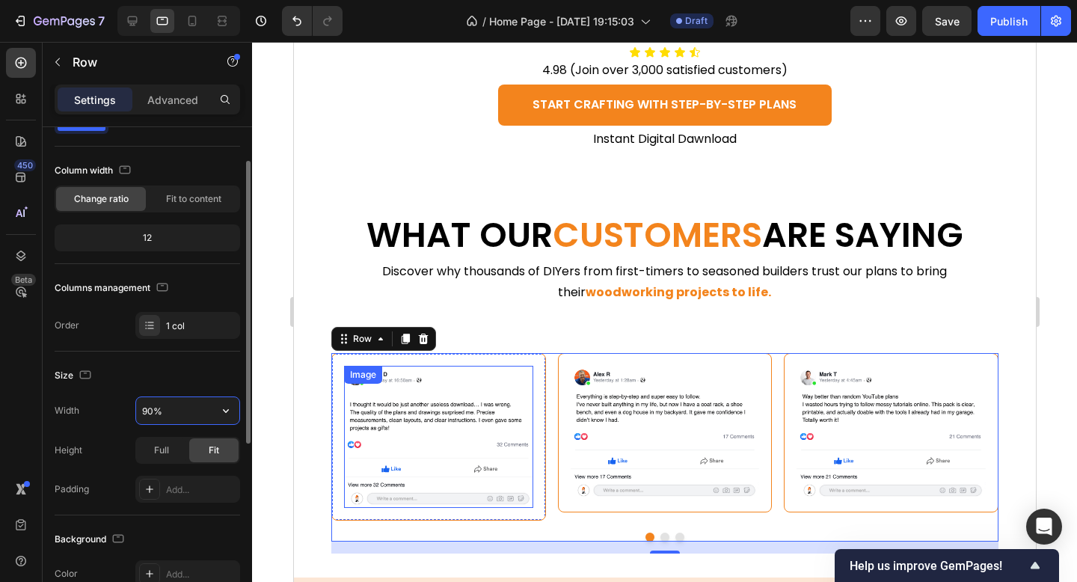
type input "90%"
click at [168, 368] on div "Size" at bounding box center [148, 376] width 186 height 24
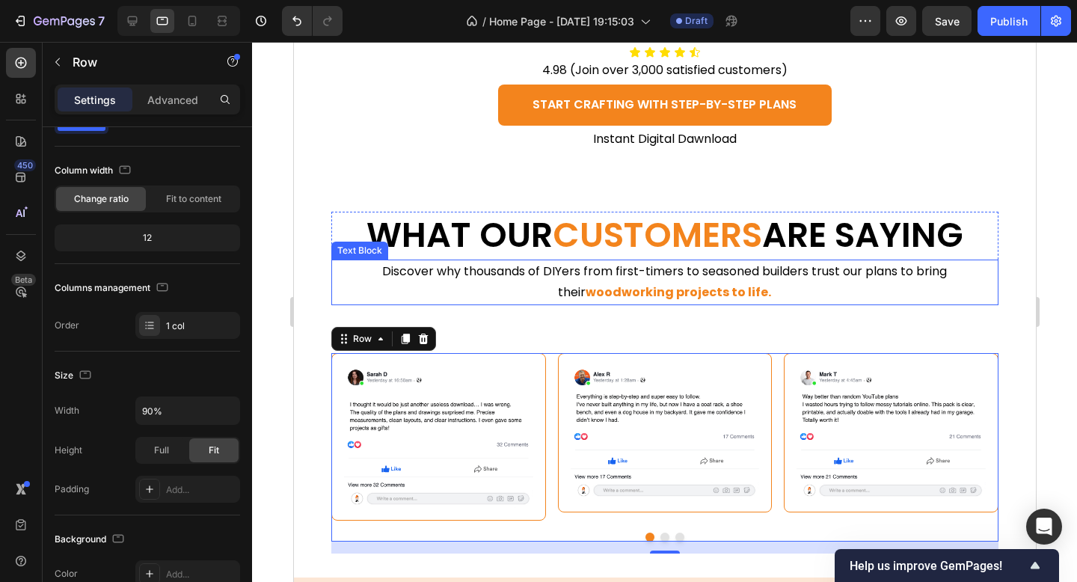
click at [572, 258] on span "CUSTOMERS" at bounding box center [656, 235] width 209 height 48
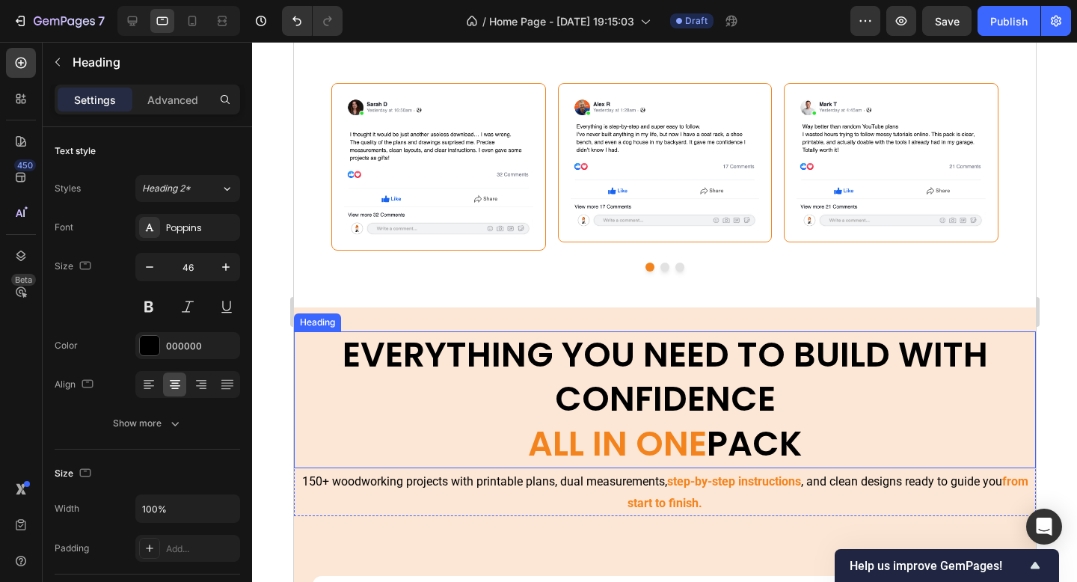
scroll to position [1198, 0]
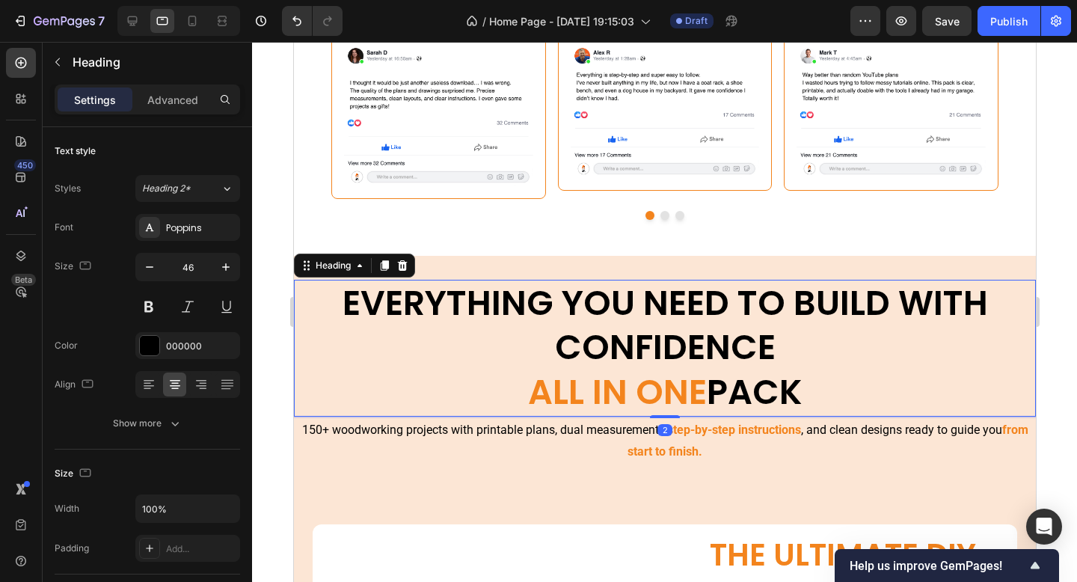
click at [443, 367] on h2 "EVERYTHING YOU NEED TO BUILD WITH CONFIDENCE ALL IN ONE PACK" at bounding box center [664, 348] width 742 height 137
click at [322, 275] on div "Heading" at bounding box center [353, 266] width 121 height 24
click at [324, 260] on div "Heading" at bounding box center [332, 265] width 41 height 13
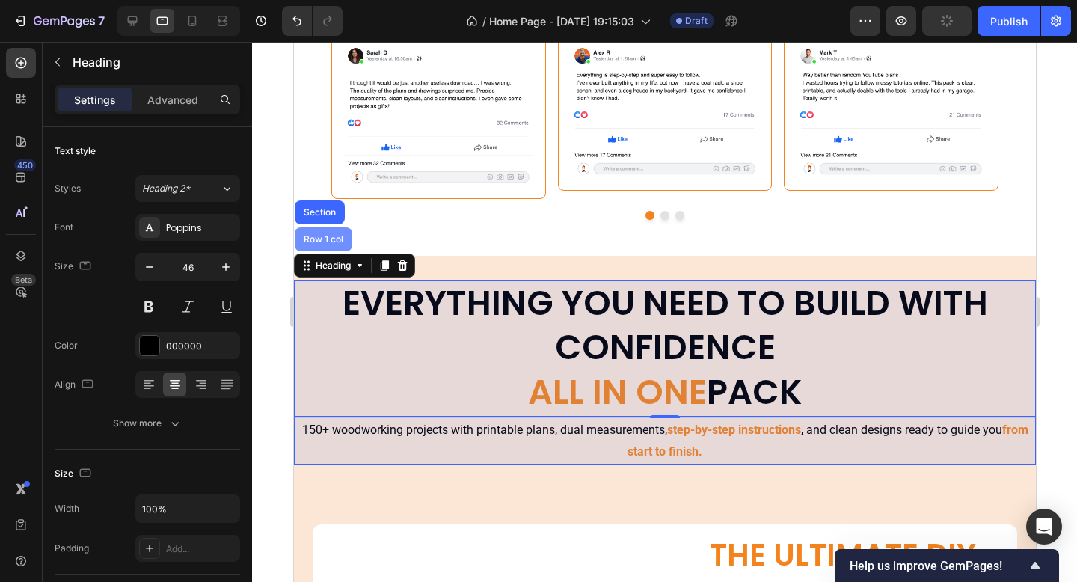
click at [325, 242] on div "Row 1 col" at bounding box center [323, 239] width 46 height 9
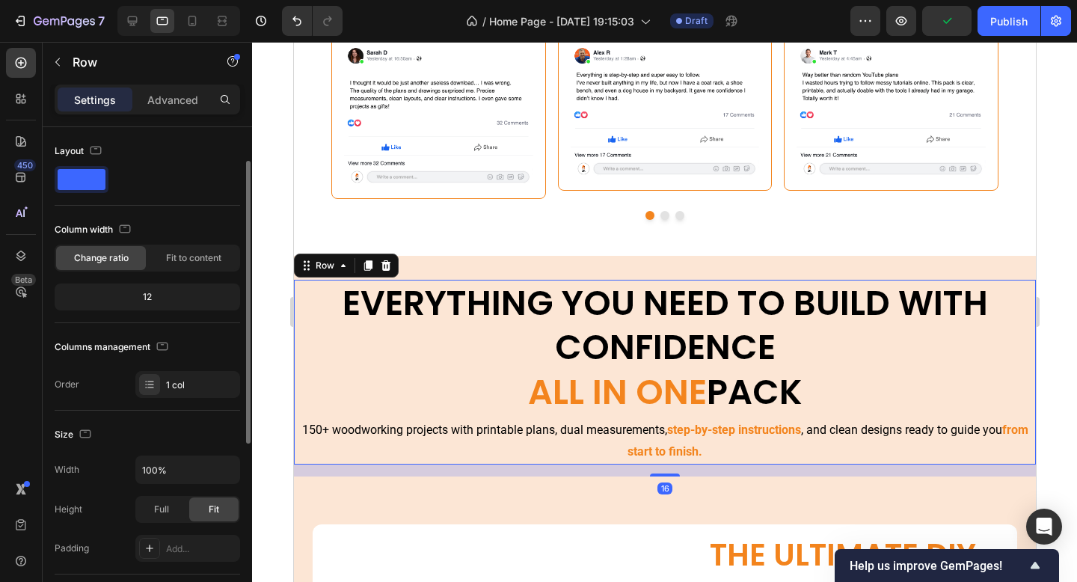
scroll to position [64, 0]
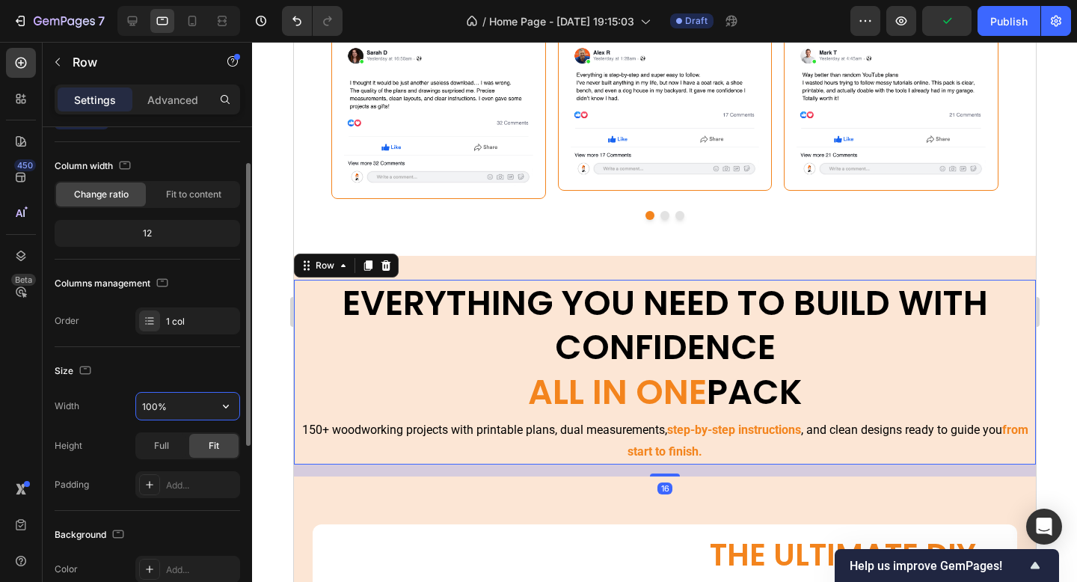
click at [166, 414] on input "100%" at bounding box center [187, 406] width 103 height 27
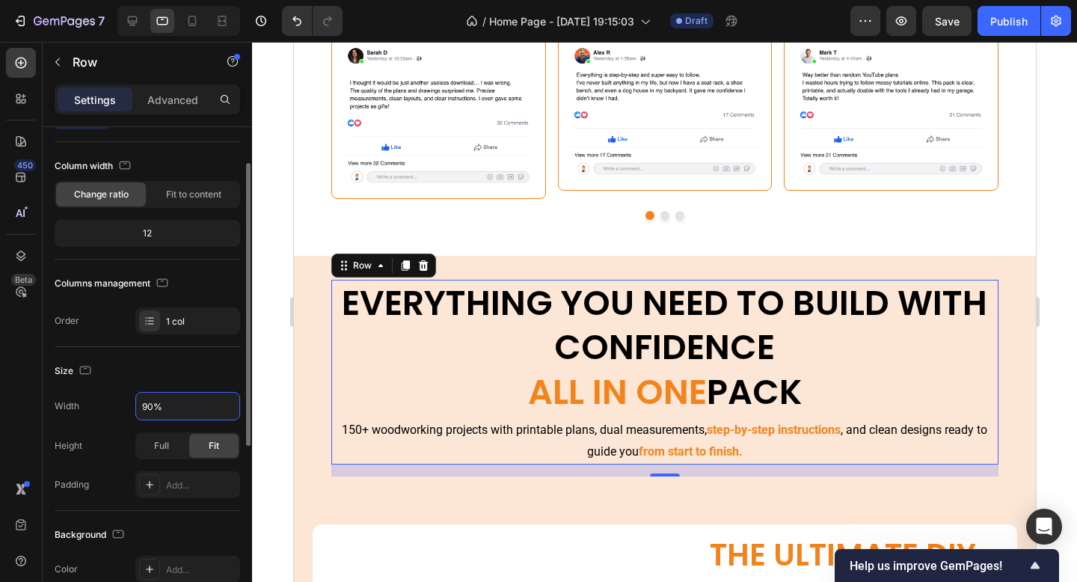
type input "90%"
click at [175, 368] on div "Size" at bounding box center [148, 371] width 186 height 24
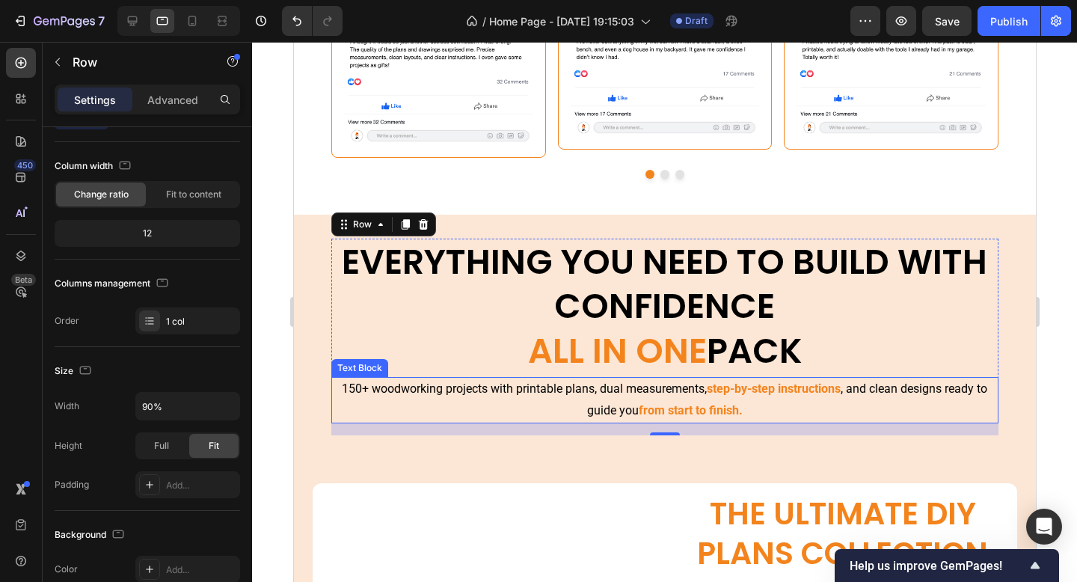
scroll to position [1295, 0]
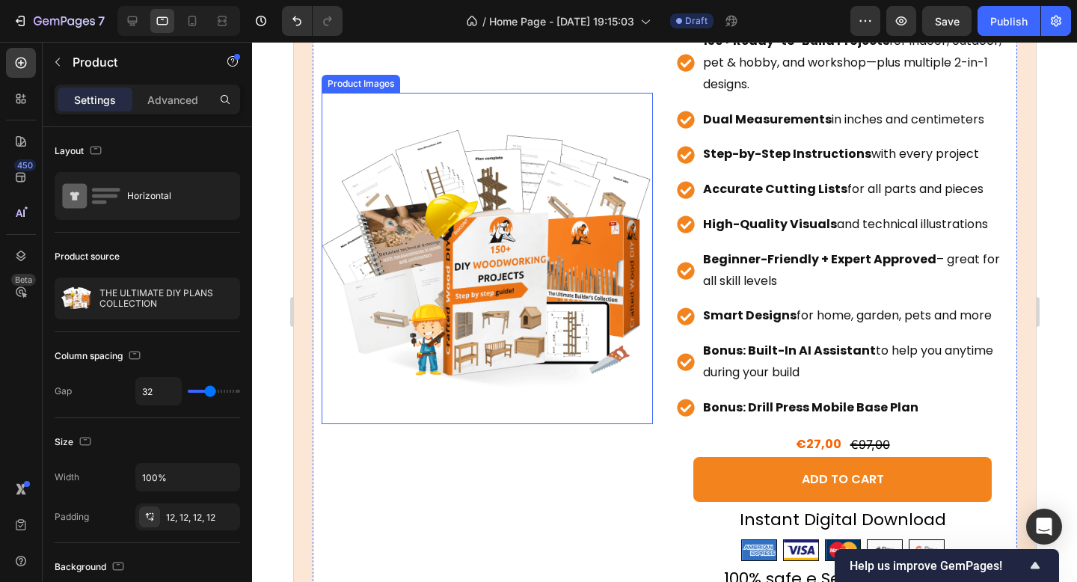
scroll to position [1822, 0]
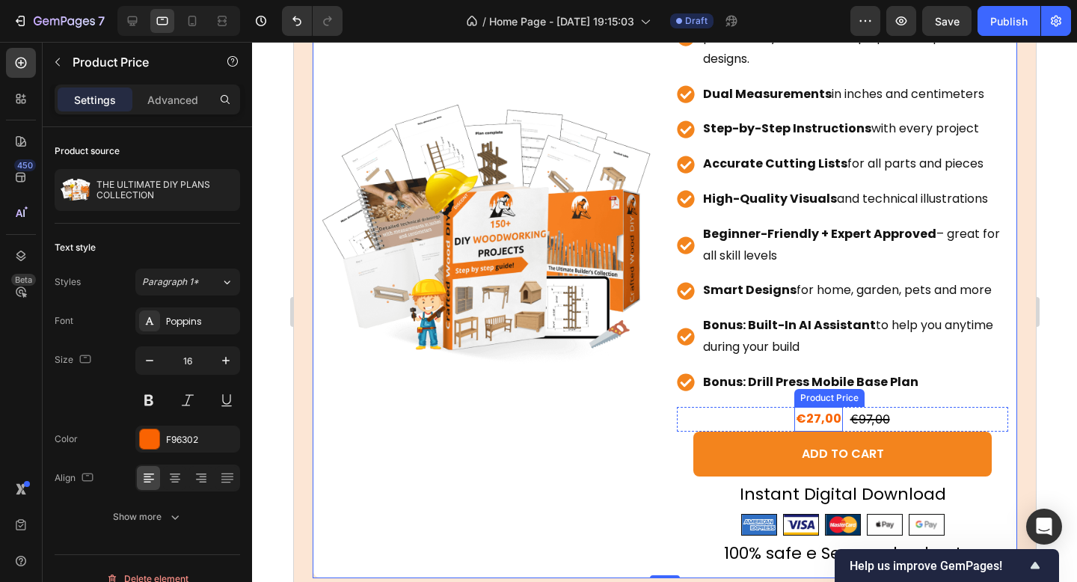
click at [807, 416] on div "€27,00" at bounding box center [818, 419] width 49 height 25
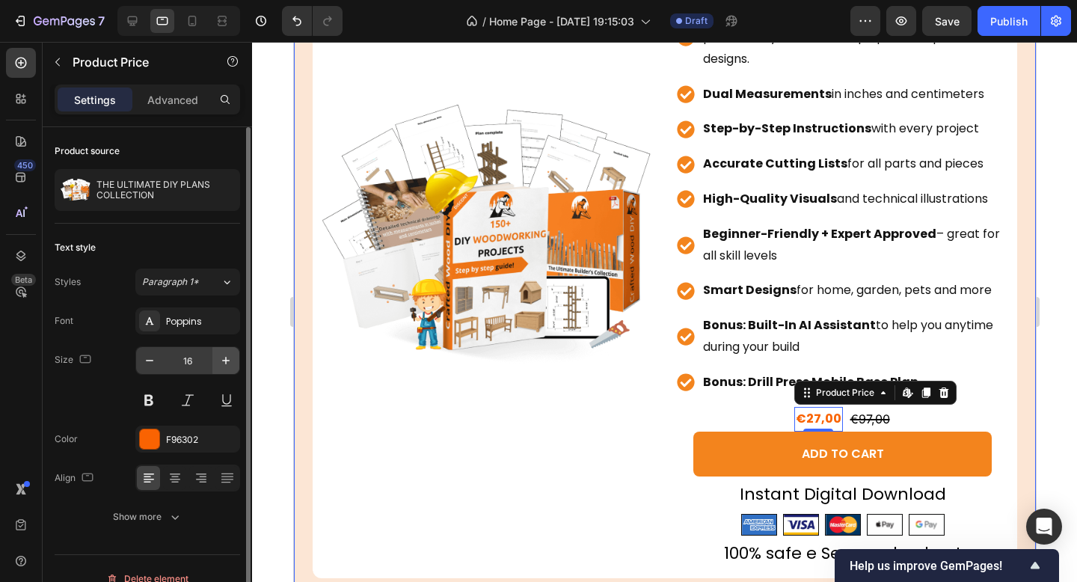
click at [229, 355] on icon "button" at bounding box center [225, 360] width 15 height 15
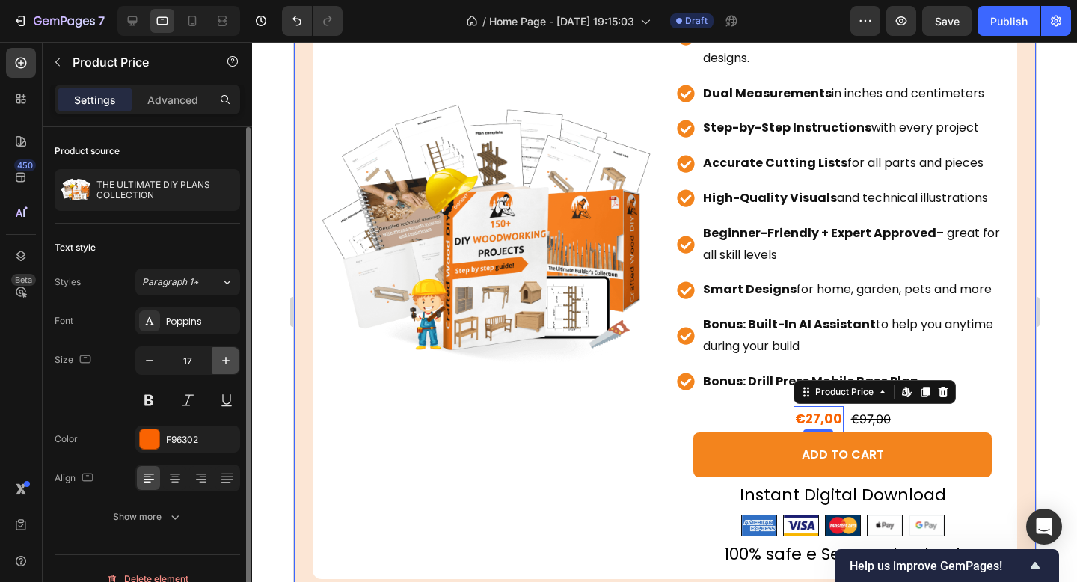
click at [229, 355] on icon "button" at bounding box center [225, 360] width 15 height 15
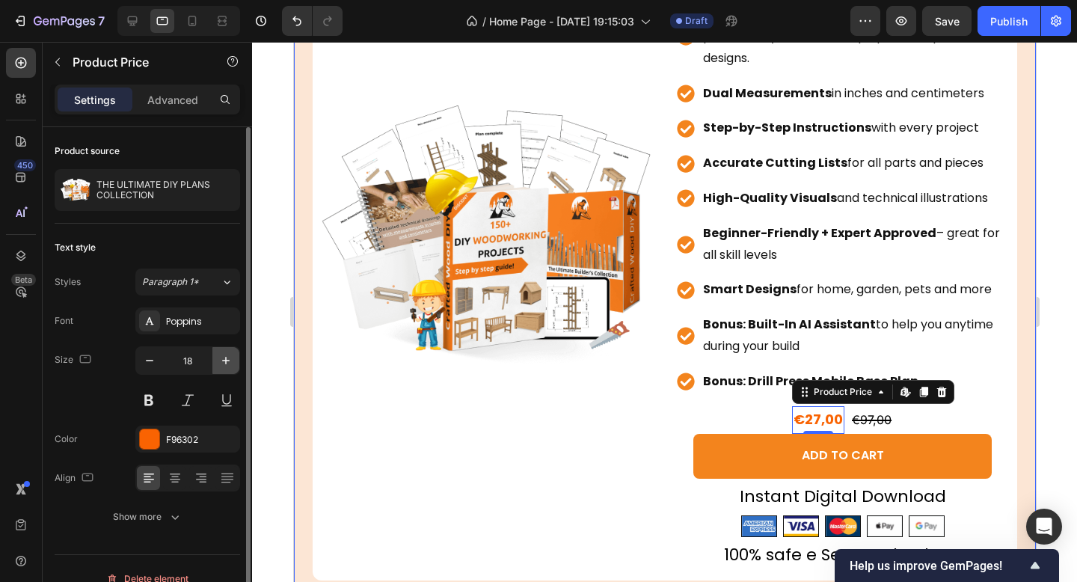
click at [229, 355] on icon "button" at bounding box center [225, 360] width 15 height 15
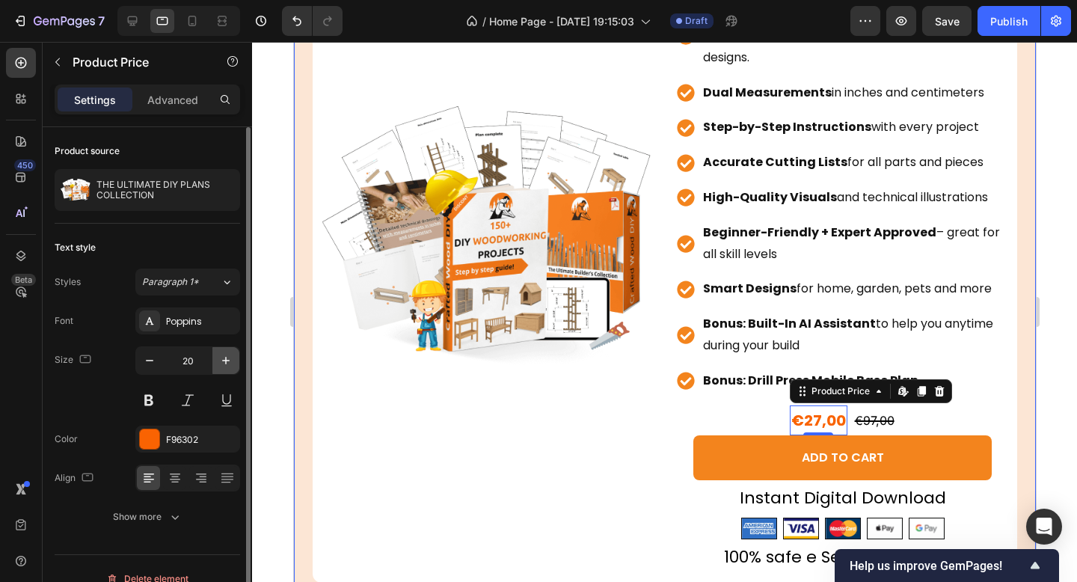
click at [229, 355] on icon "button" at bounding box center [225, 360] width 15 height 15
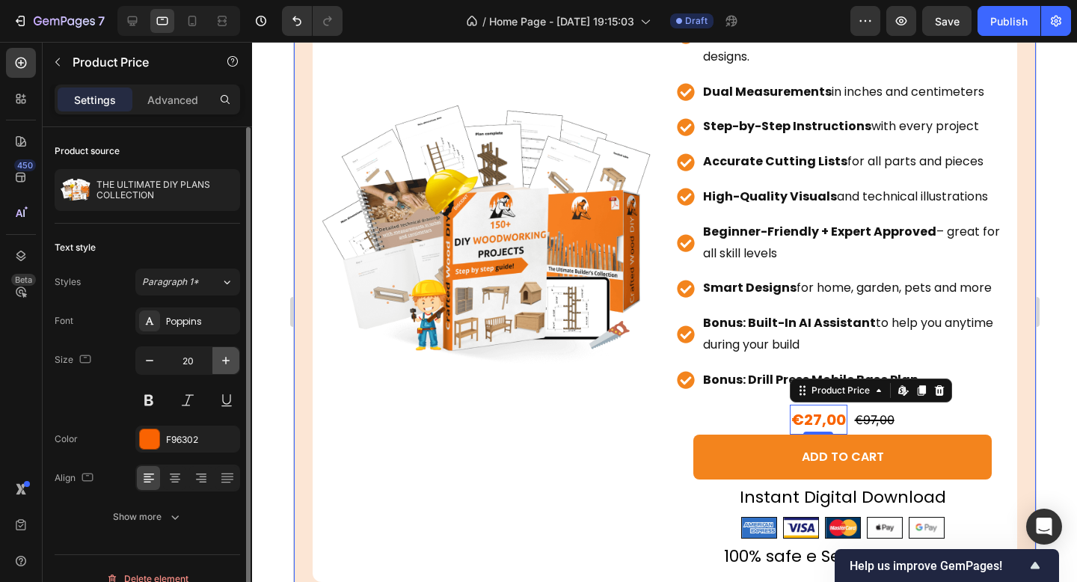
click at [229, 355] on icon "button" at bounding box center [225, 360] width 15 height 15
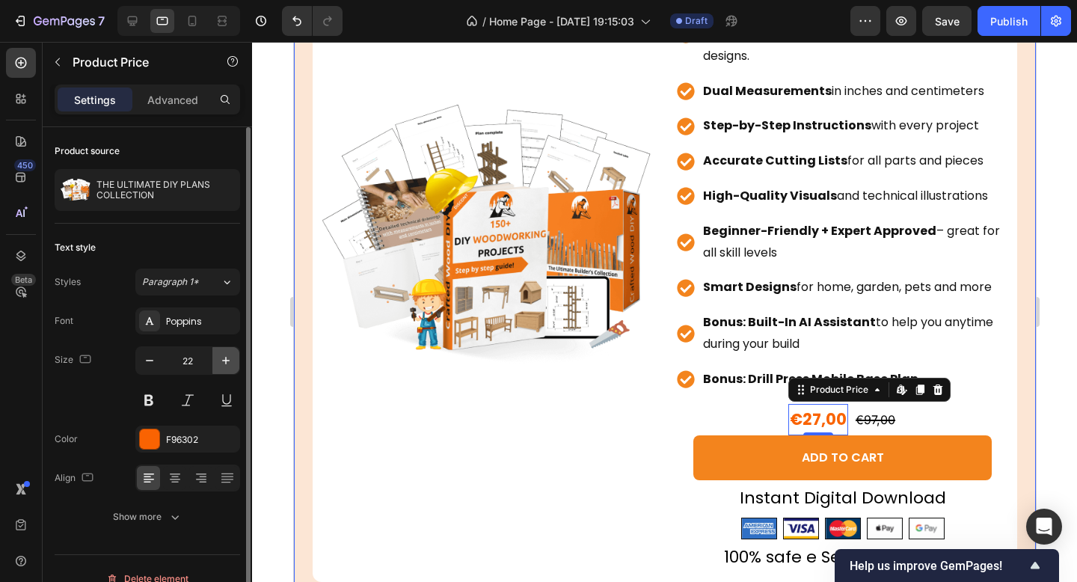
click at [229, 355] on icon "button" at bounding box center [225, 360] width 15 height 15
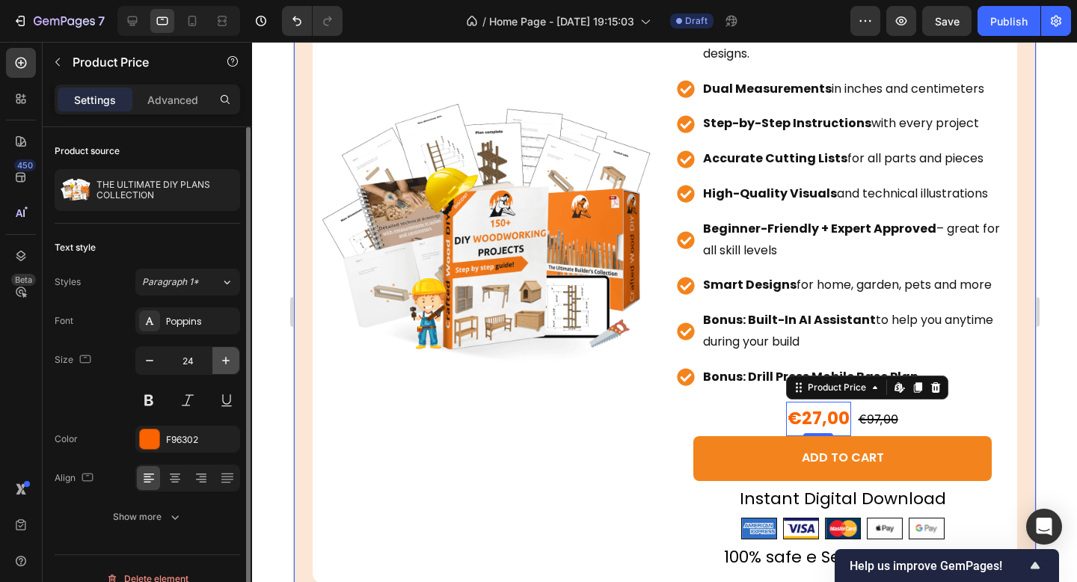
click at [229, 355] on icon "button" at bounding box center [225, 360] width 15 height 15
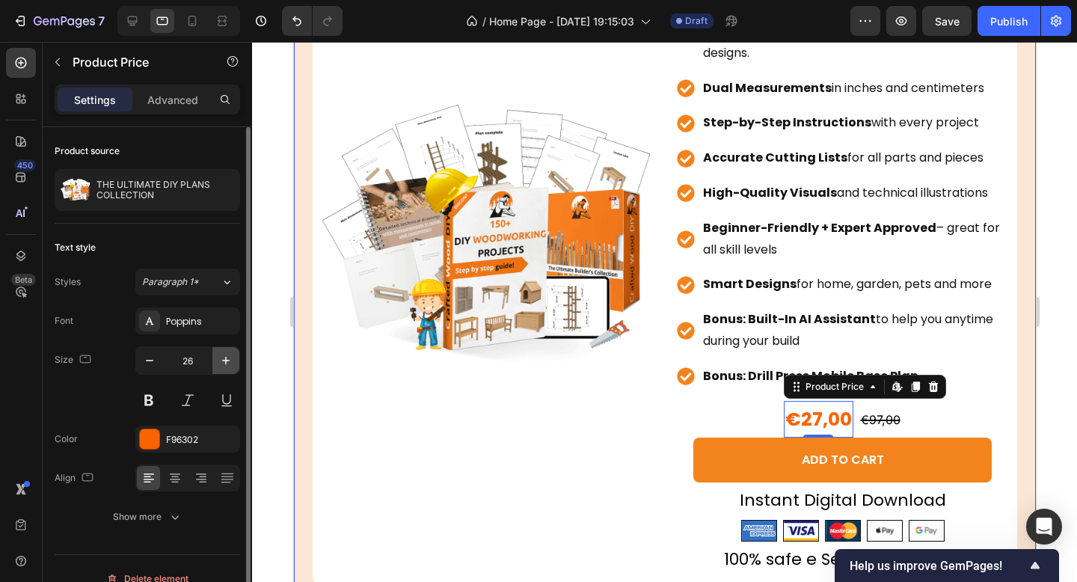
click at [229, 355] on icon "button" at bounding box center [225, 360] width 15 height 15
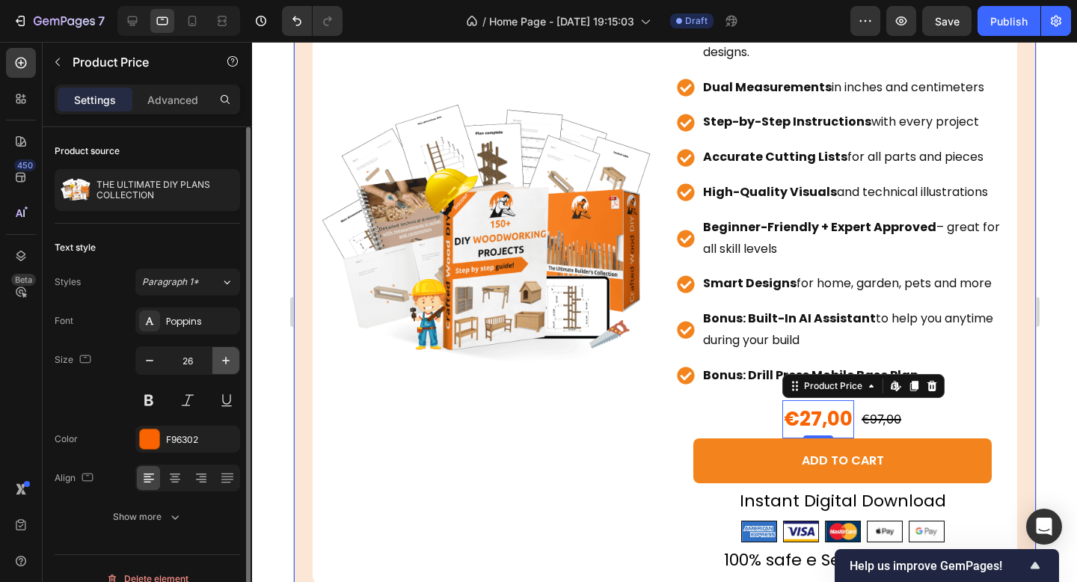
click at [229, 355] on icon "button" at bounding box center [225, 360] width 15 height 15
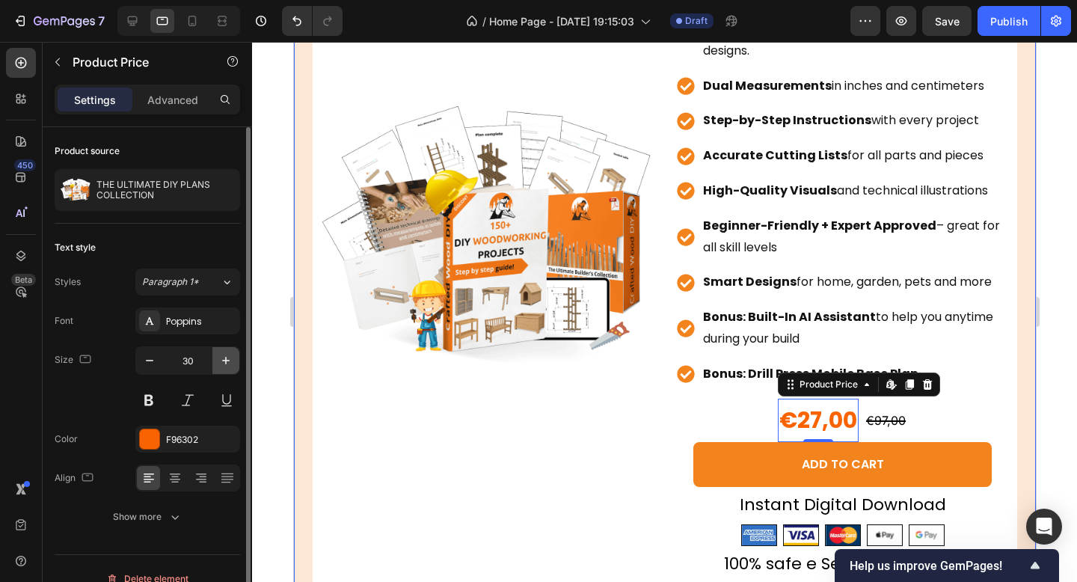
scroll to position [1831, 0]
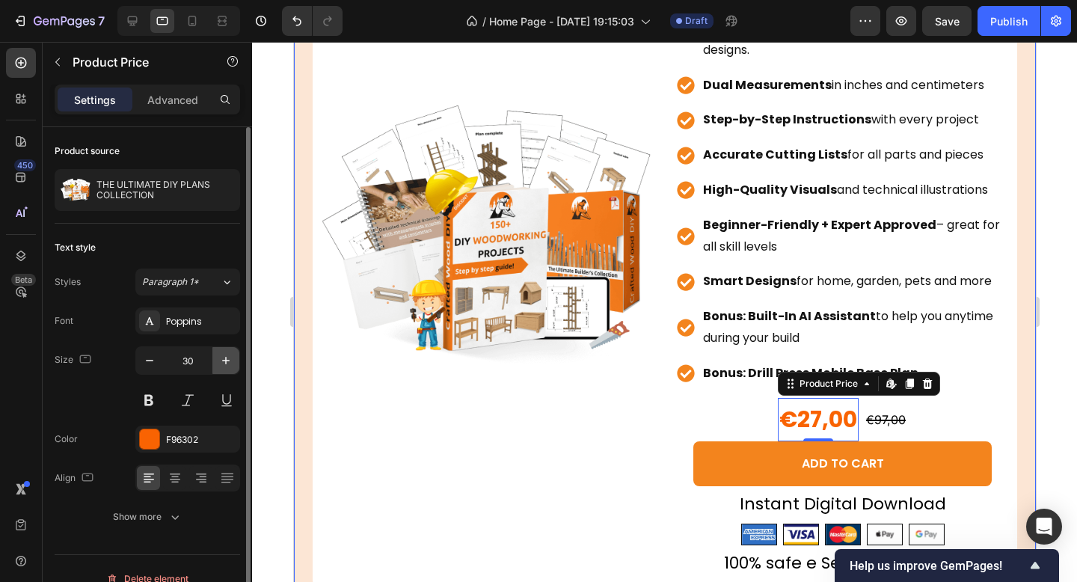
click at [229, 355] on icon "button" at bounding box center [225, 360] width 15 height 15
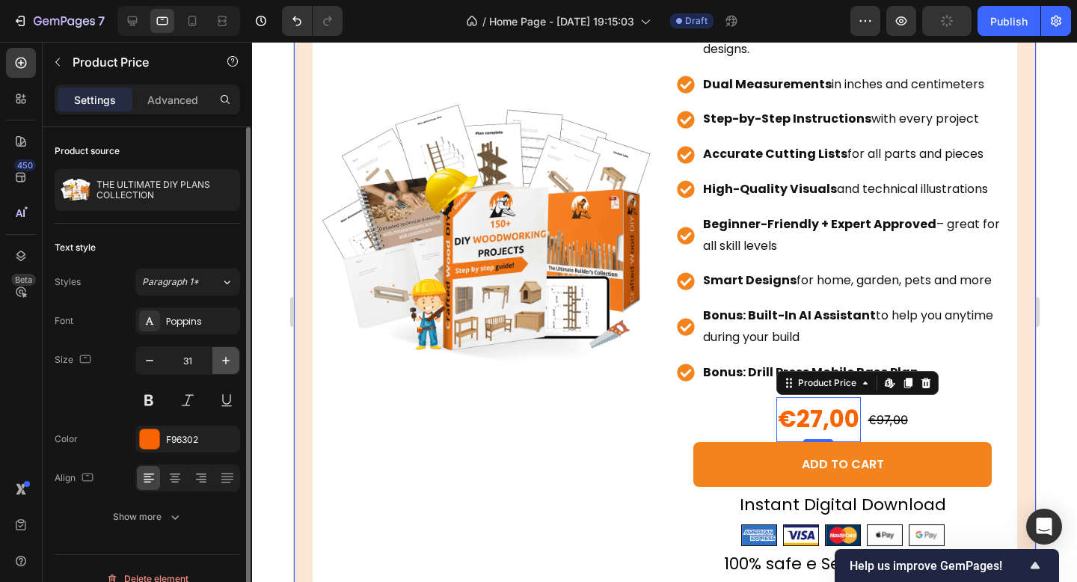
click at [229, 355] on icon "button" at bounding box center [225, 360] width 15 height 15
type input "32"
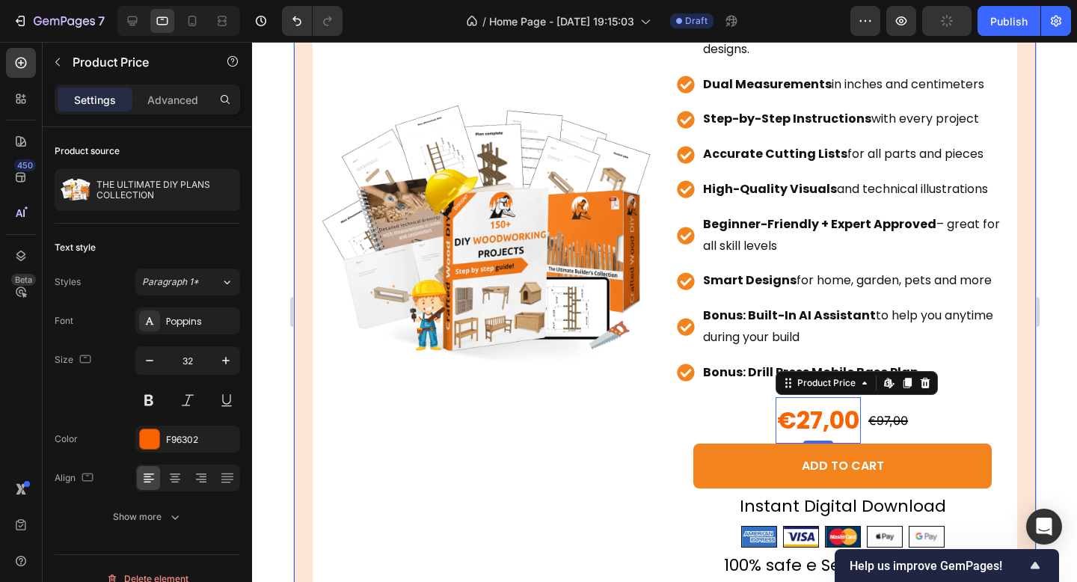
scroll to position [1833, 0]
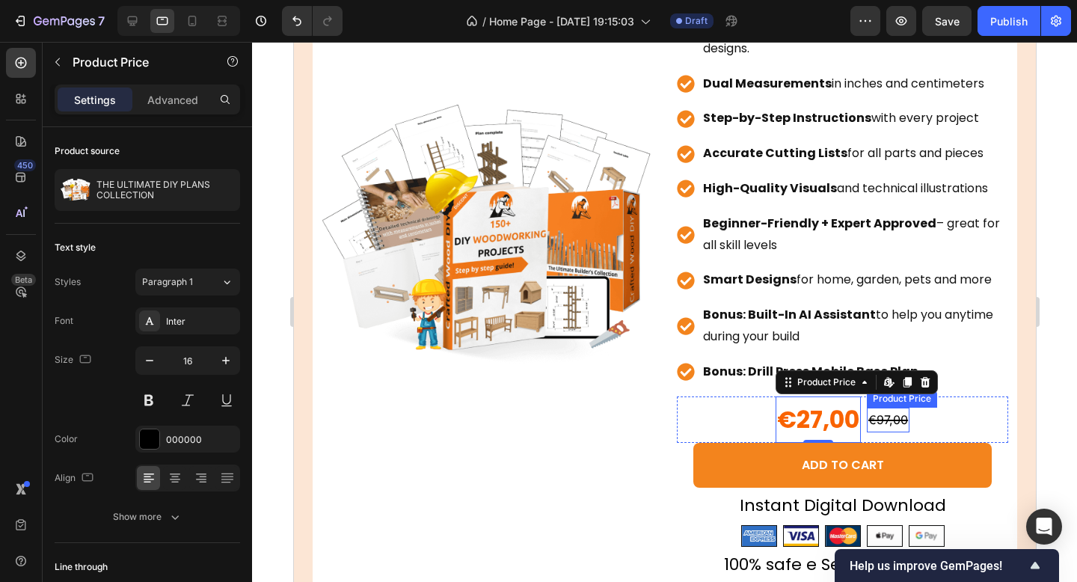
click at [893, 419] on div "€97,00" at bounding box center [887, 420] width 43 height 25
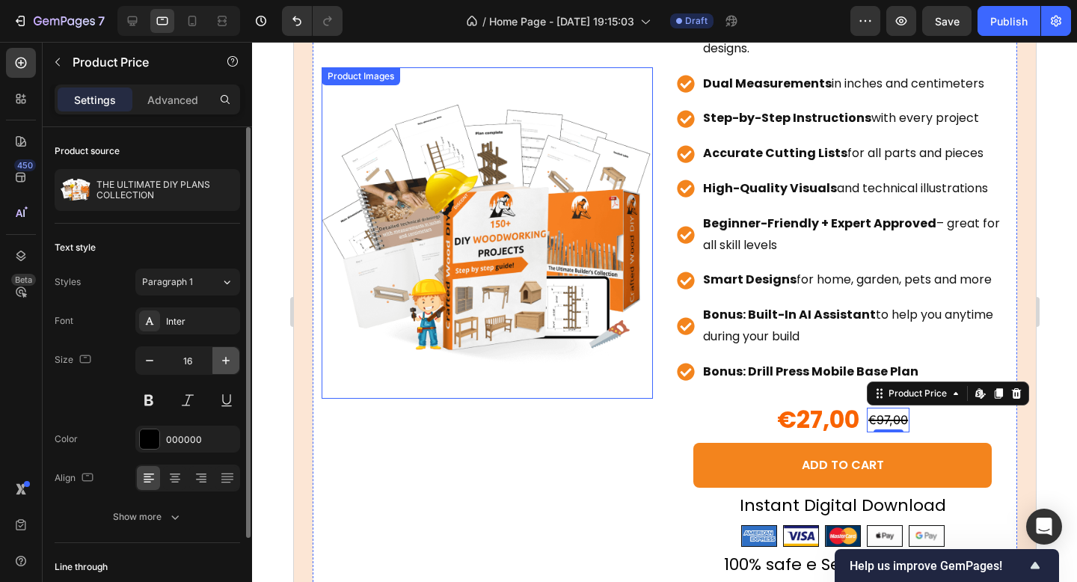
click at [226, 355] on icon "button" at bounding box center [225, 360] width 15 height 15
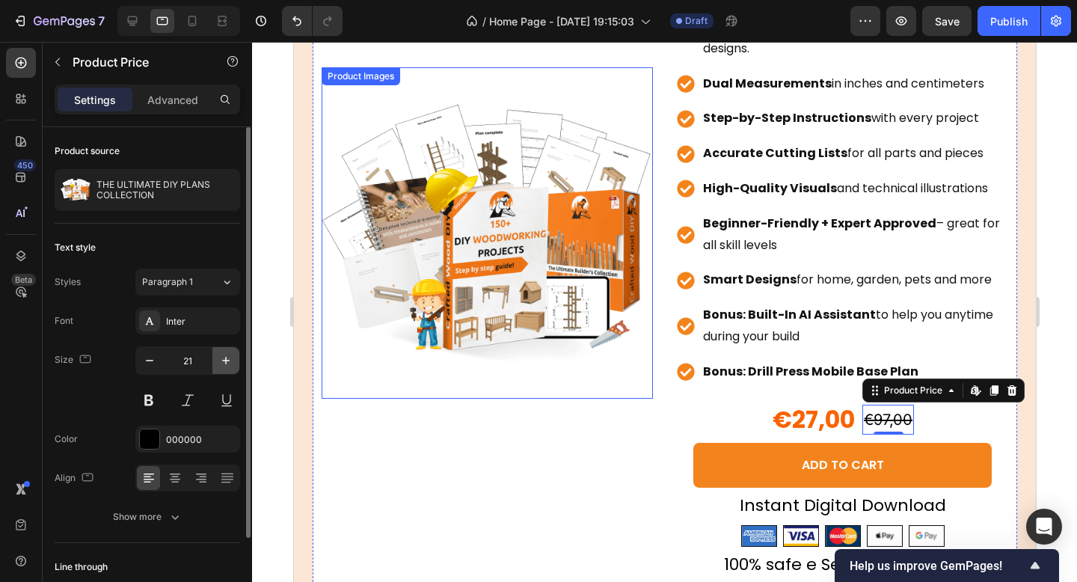
click at [226, 355] on icon "button" at bounding box center [225, 360] width 15 height 15
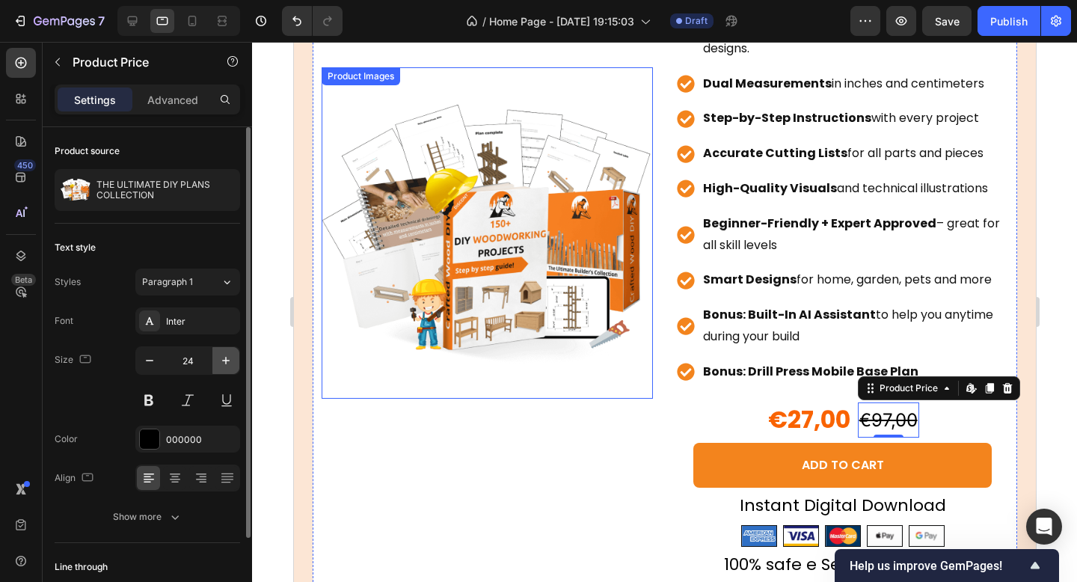
click at [226, 355] on icon "button" at bounding box center [225, 360] width 15 height 15
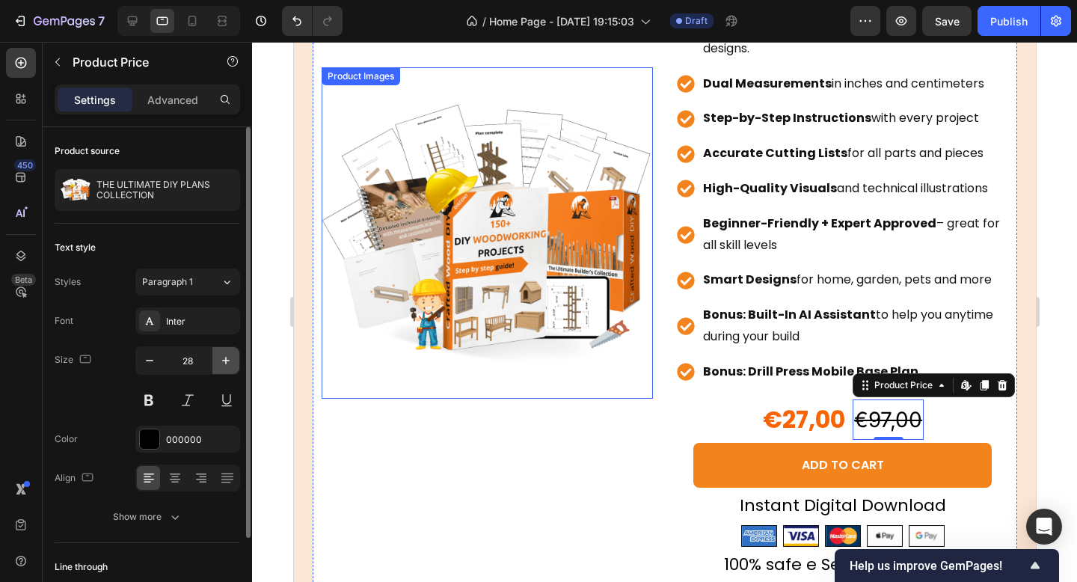
type input "29"
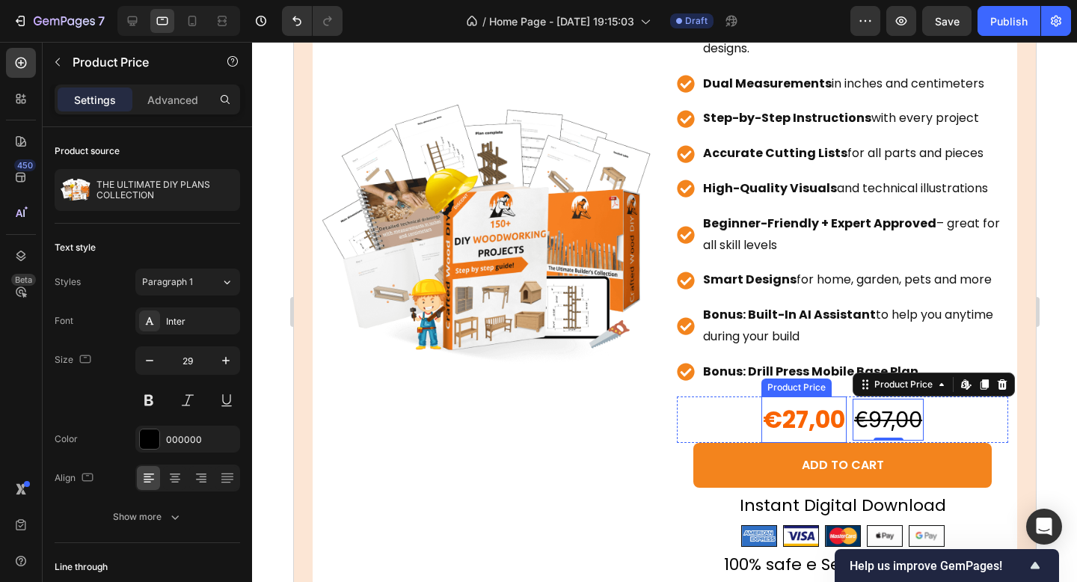
click at [800, 418] on div "€27,00" at bounding box center [803, 420] width 85 height 46
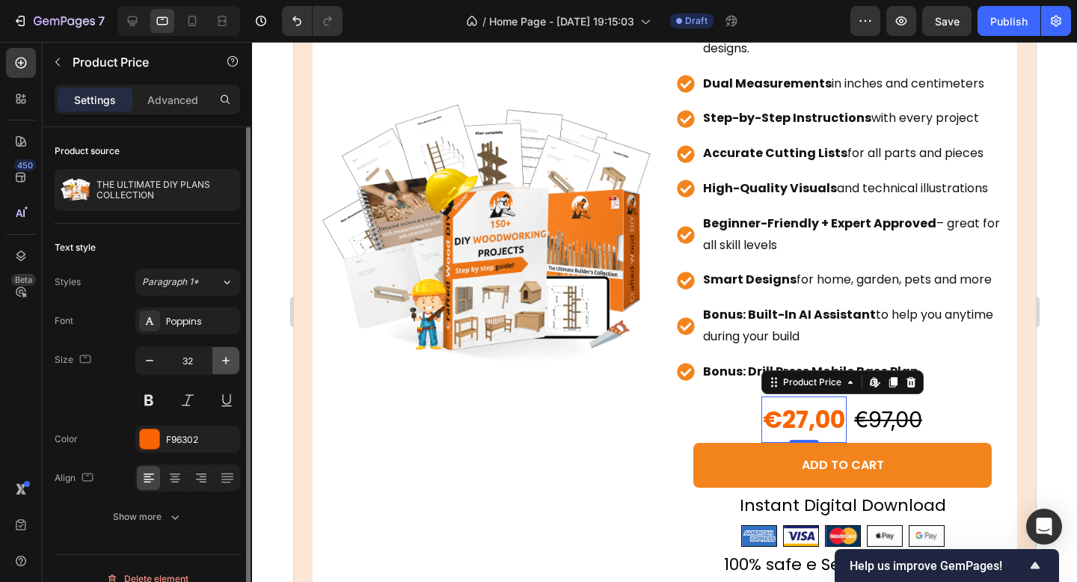
click at [237, 361] on button "button" at bounding box center [225, 360] width 27 height 27
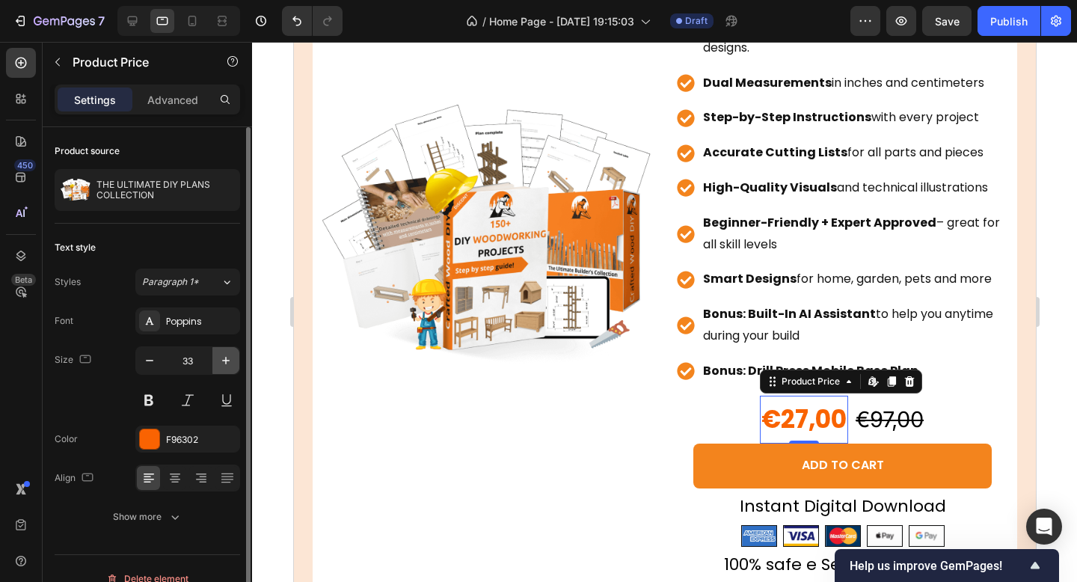
click at [237, 361] on button "button" at bounding box center [225, 360] width 27 height 27
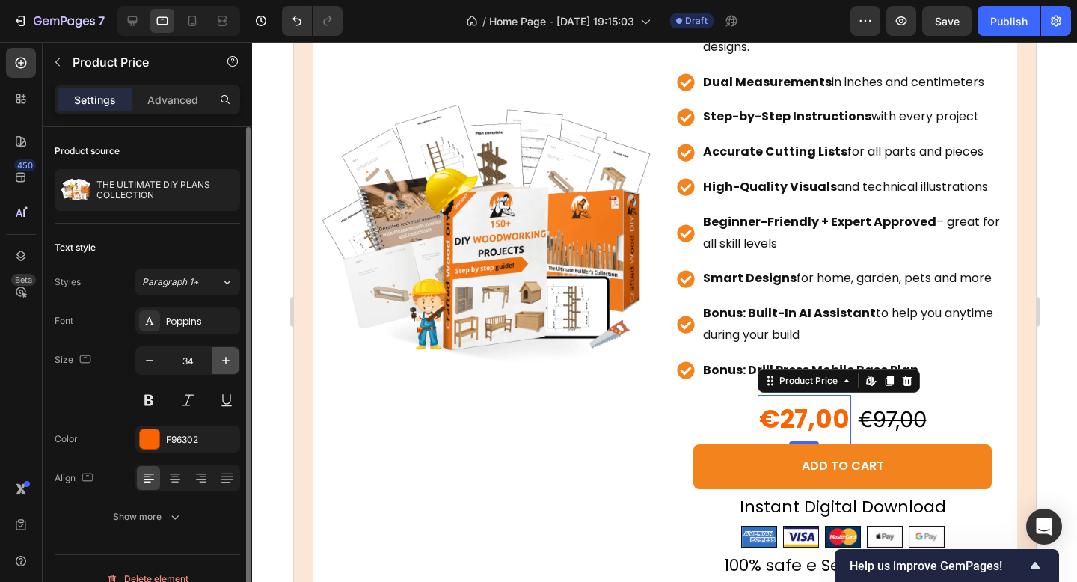
click at [237, 361] on button "button" at bounding box center [225, 360] width 27 height 27
type input "35"
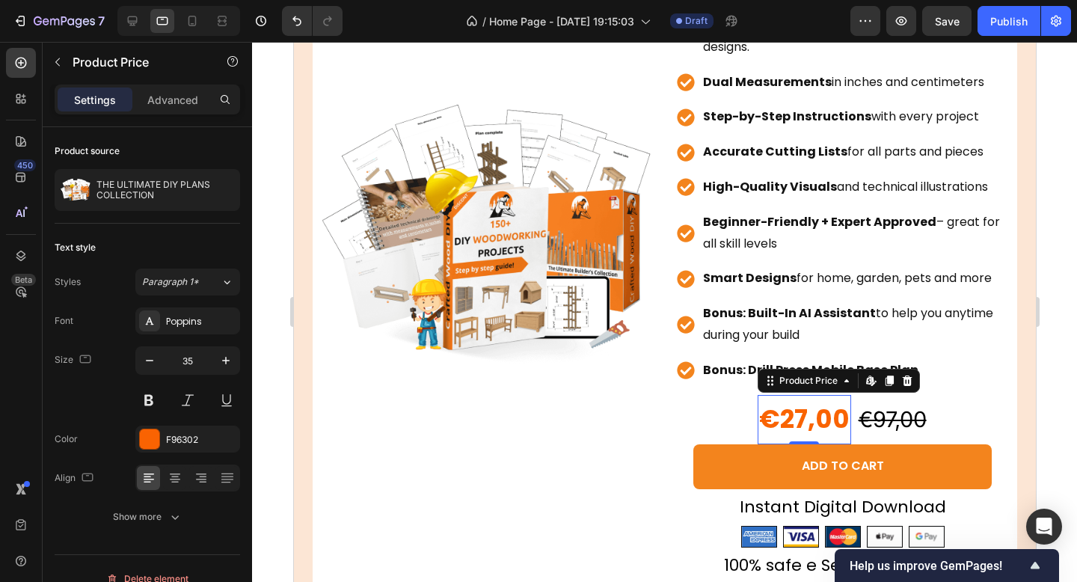
scroll to position [1835, 0]
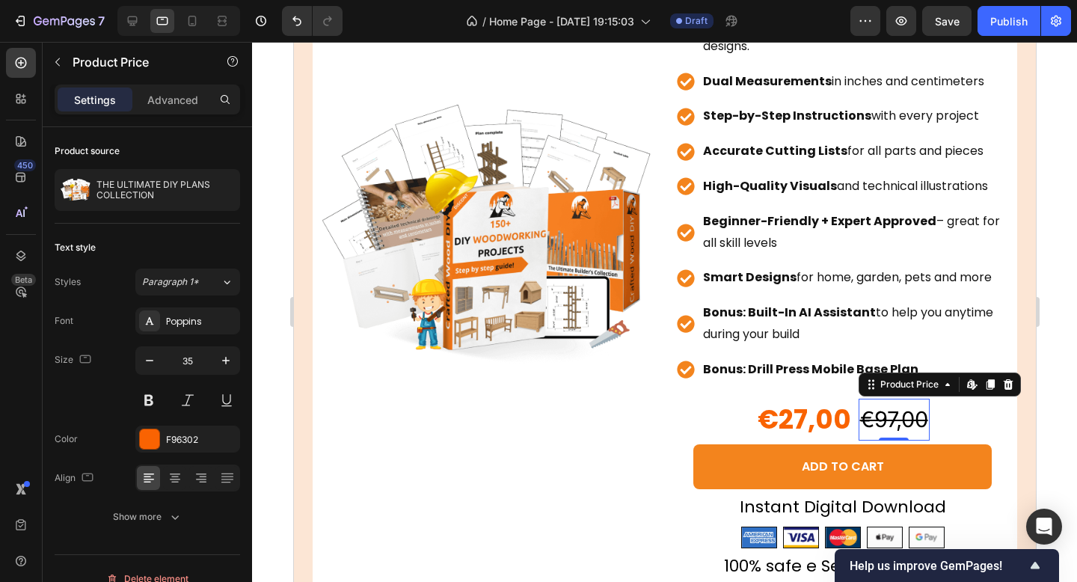
click at [887, 428] on div "€97,00" at bounding box center [893, 420] width 71 height 42
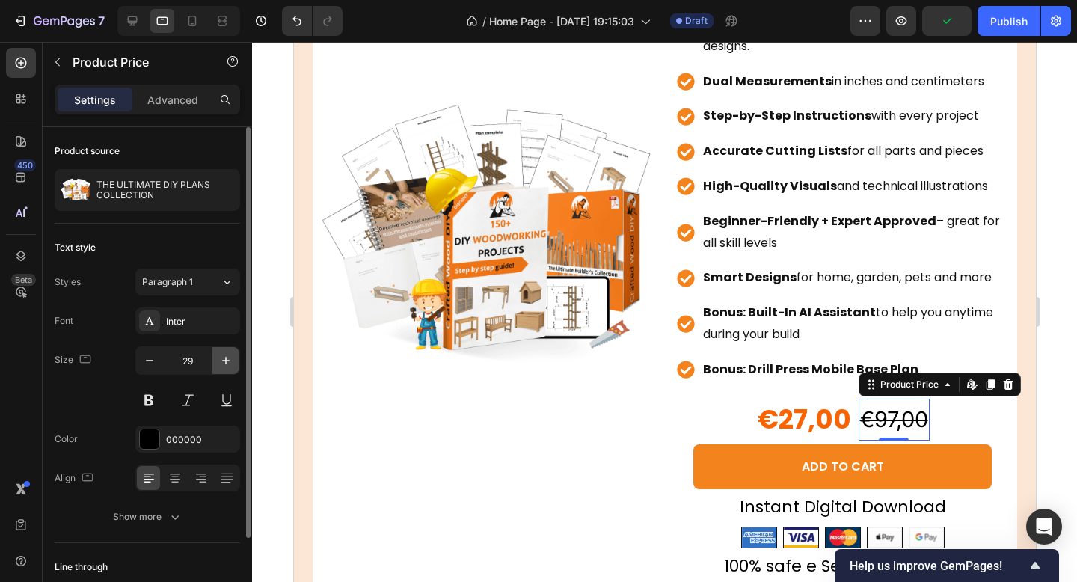
click at [224, 361] on icon "button" at bounding box center [225, 360] width 7 height 7
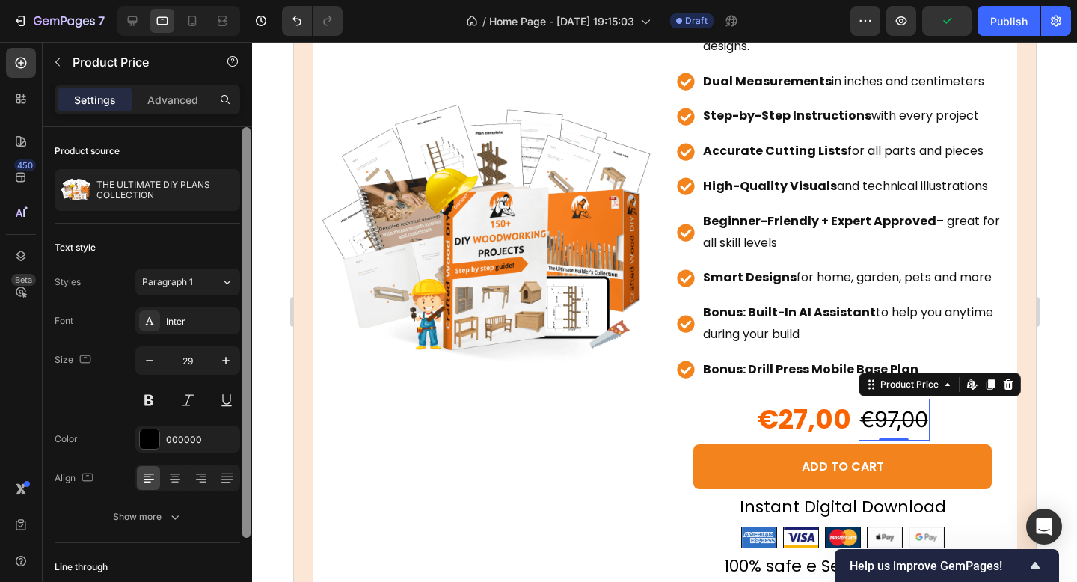
type input "30"
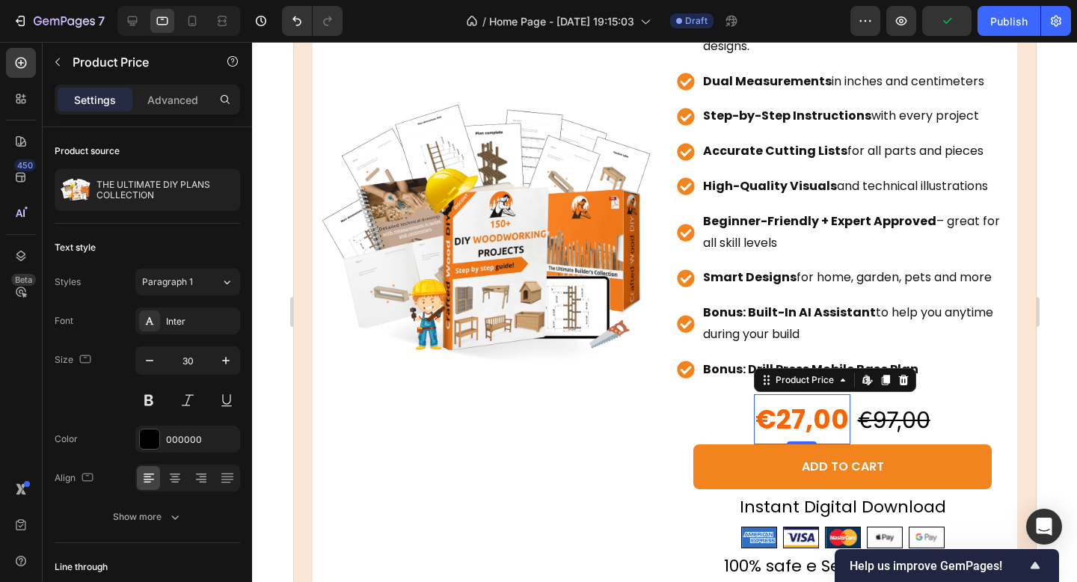
click at [788, 411] on div "€27,00" at bounding box center [801, 419] width 97 height 50
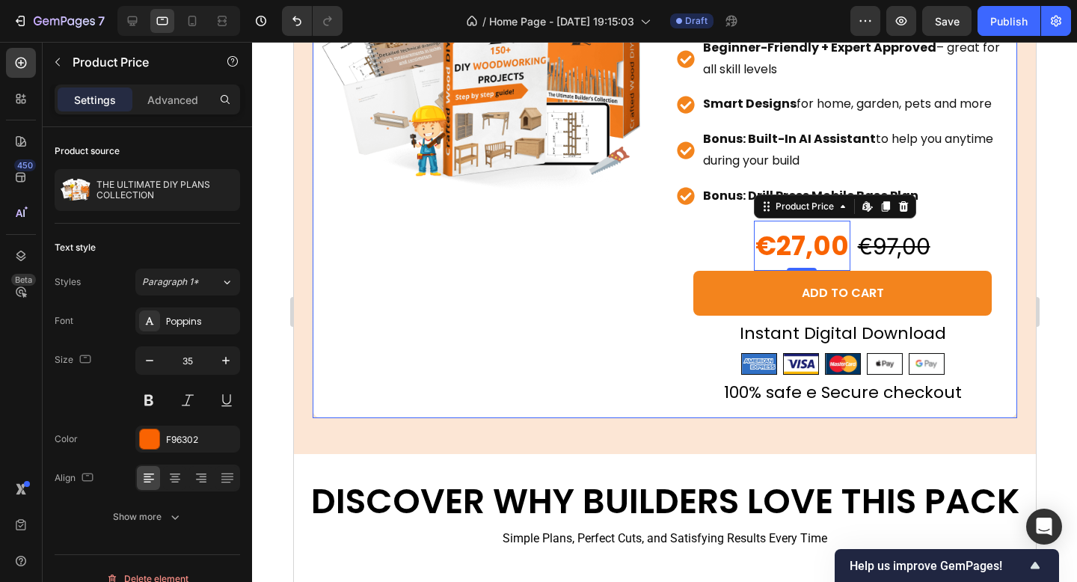
scroll to position [2025, 0]
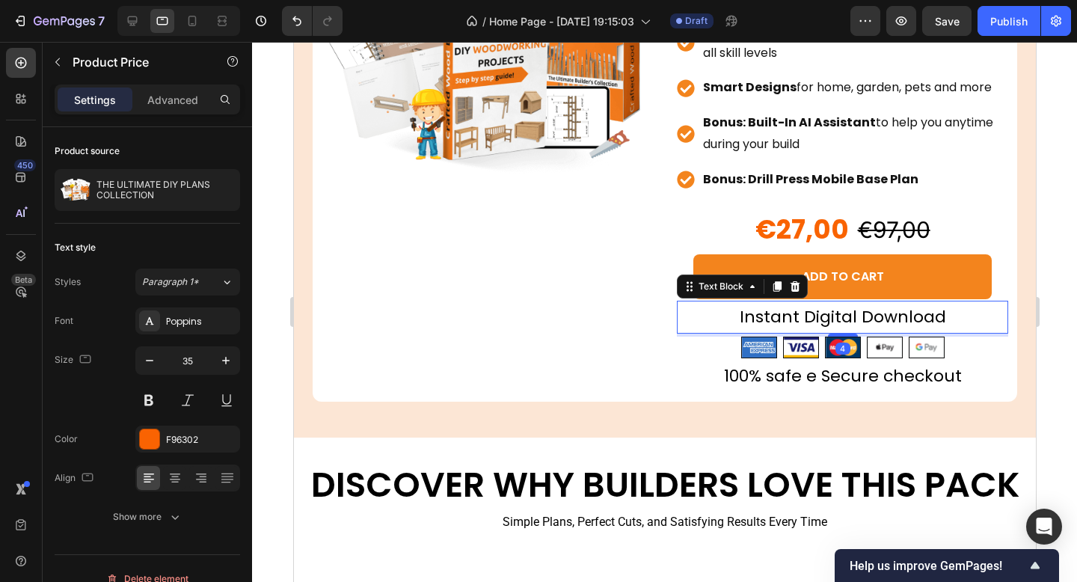
click at [799, 313] on p "Instant Digital Download" at bounding box center [842, 317] width 328 height 30
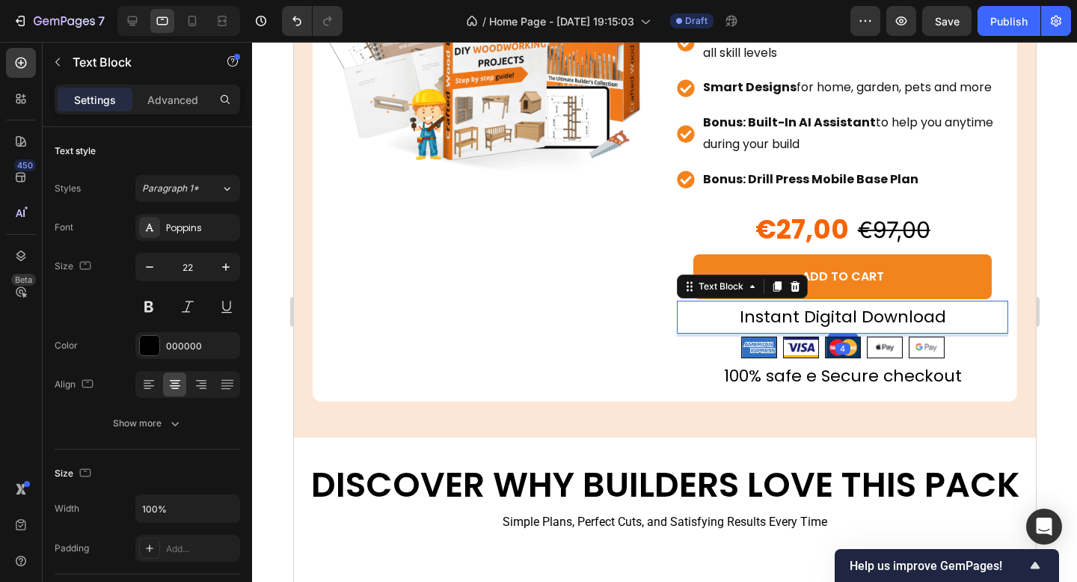
click at [857, 314] on p "Instant Digital Download" at bounding box center [842, 317] width 328 height 30
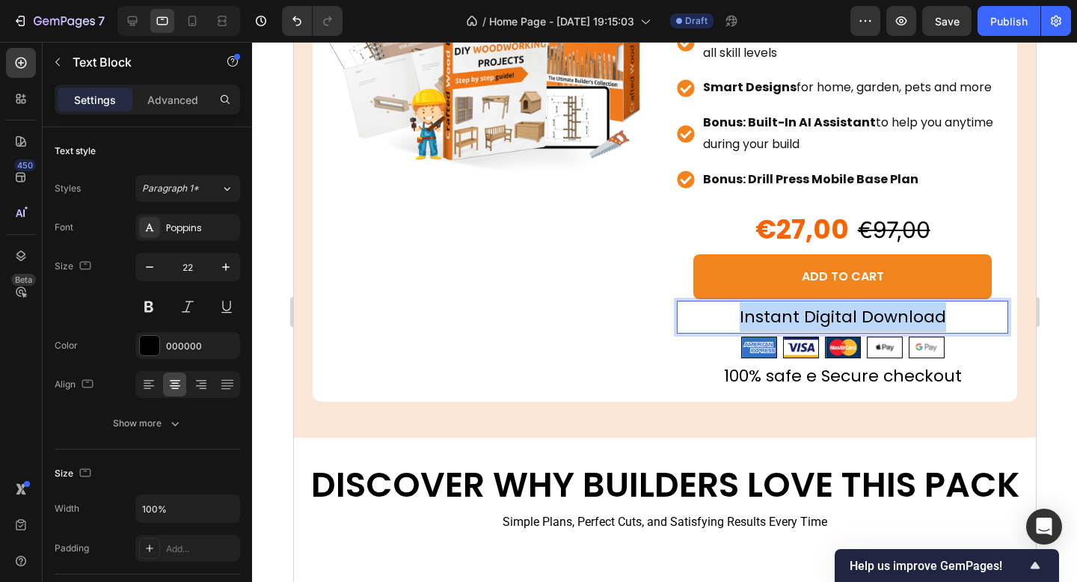
click at [857, 314] on p "Instant Digital Download" at bounding box center [842, 317] width 328 height 30
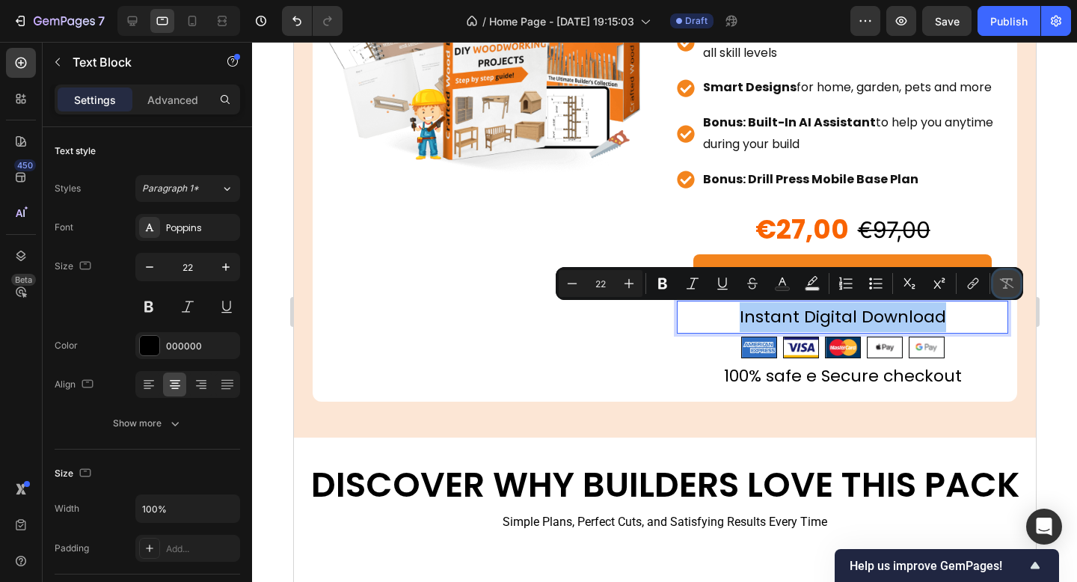
click at [998, 278] on button "Remove Format" at bounding box center [1007, 283] width 27 height 27
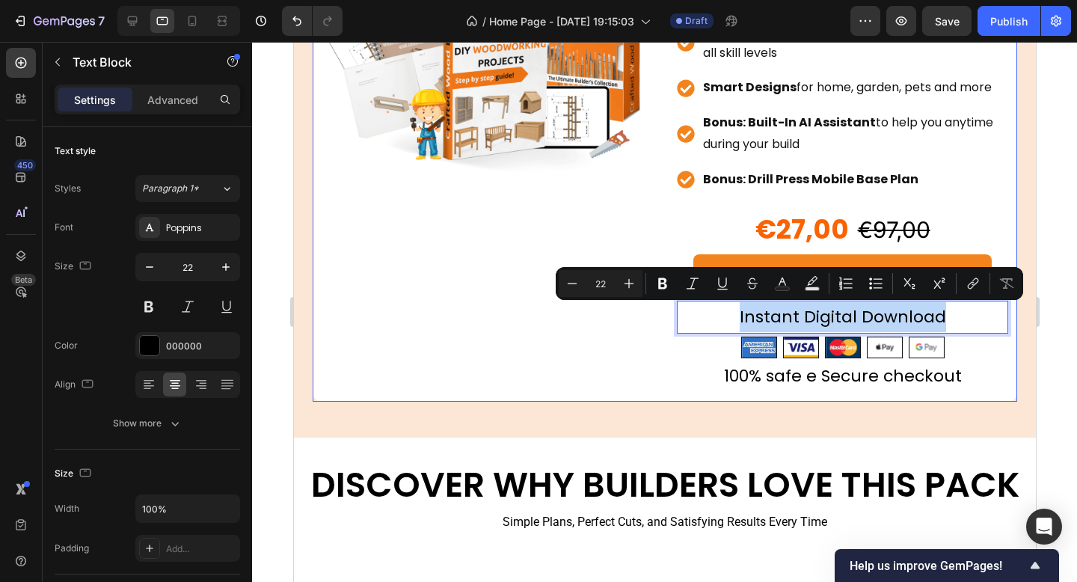
click at [569, 325] on div "Product Images" at bounding box center [486, 49] width 331 height 687
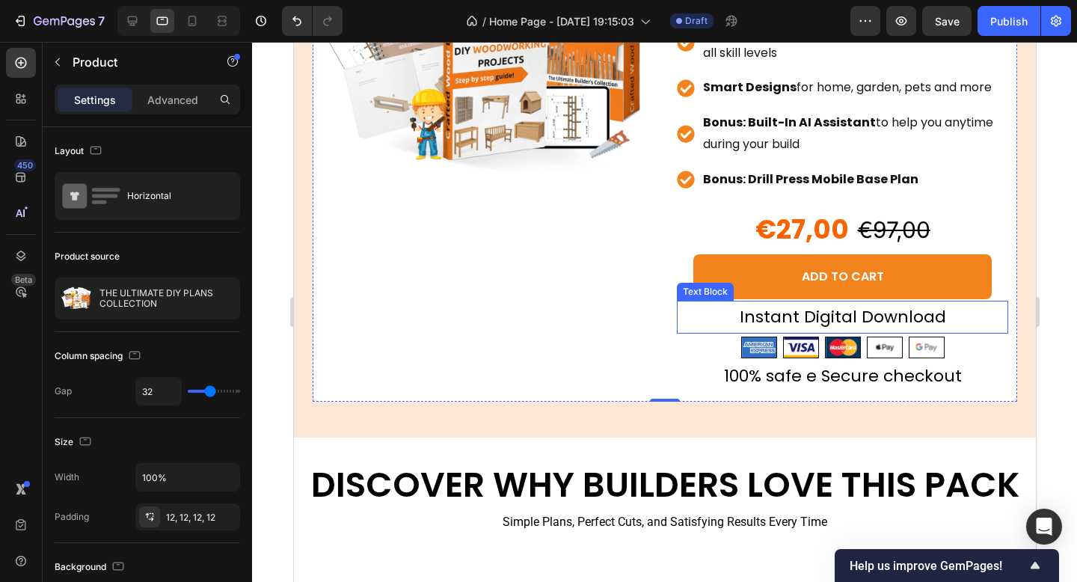
click at [798, 330] on p "Instant Digital Download" at bounding box center [842, 317] width 328 height 30
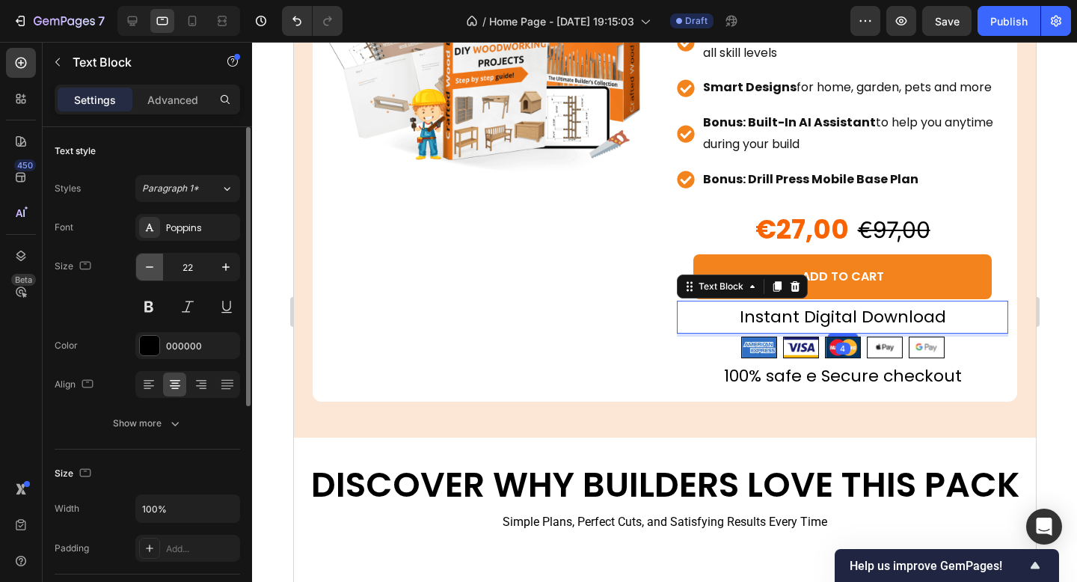
click at [148, 266] on icon "button" at bounding box center [149, 267] width 15 height 15
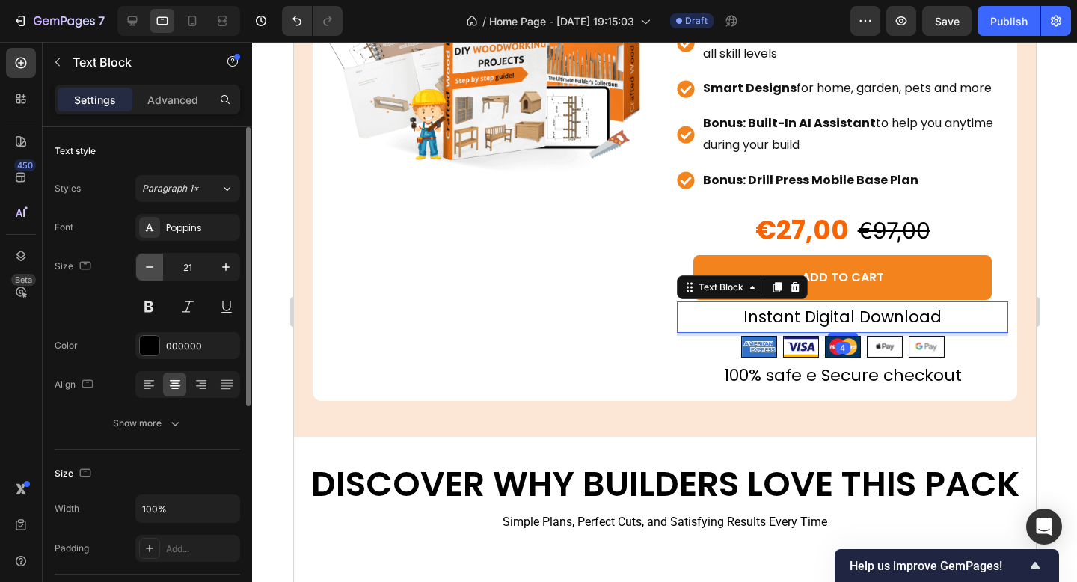
click at [148, 266] on icon "button" at bounding box center [149, 267] width 15 height 15
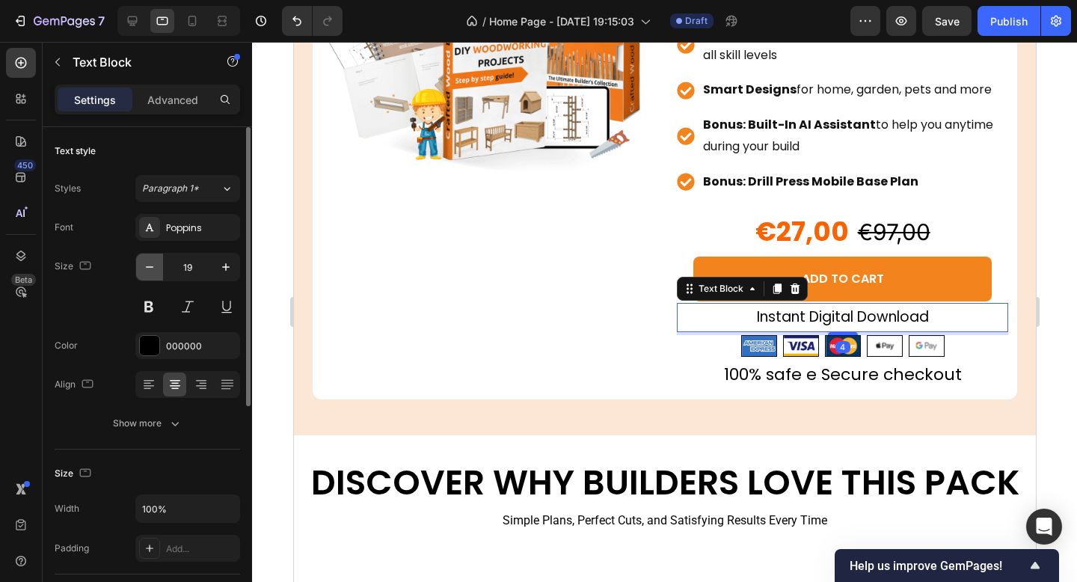
click at [148, 266] on icon "button" at bounding box center [149, 267] width 15 height 15
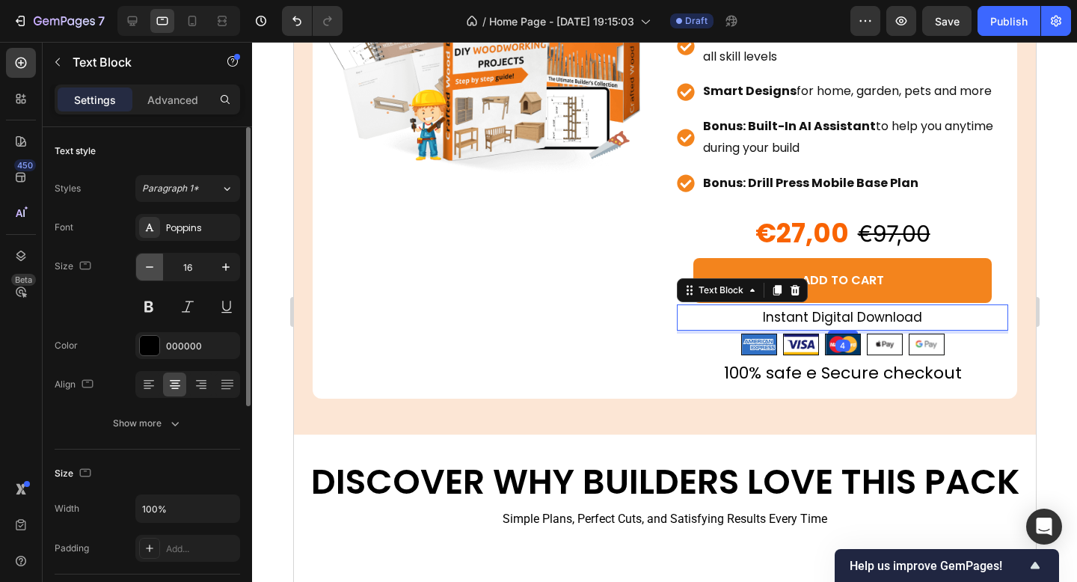
scroll to position [2021, 0]
click at [148, 266] on icon "button" at bounding box center [149, 267] width 15 height 15
type input "15"
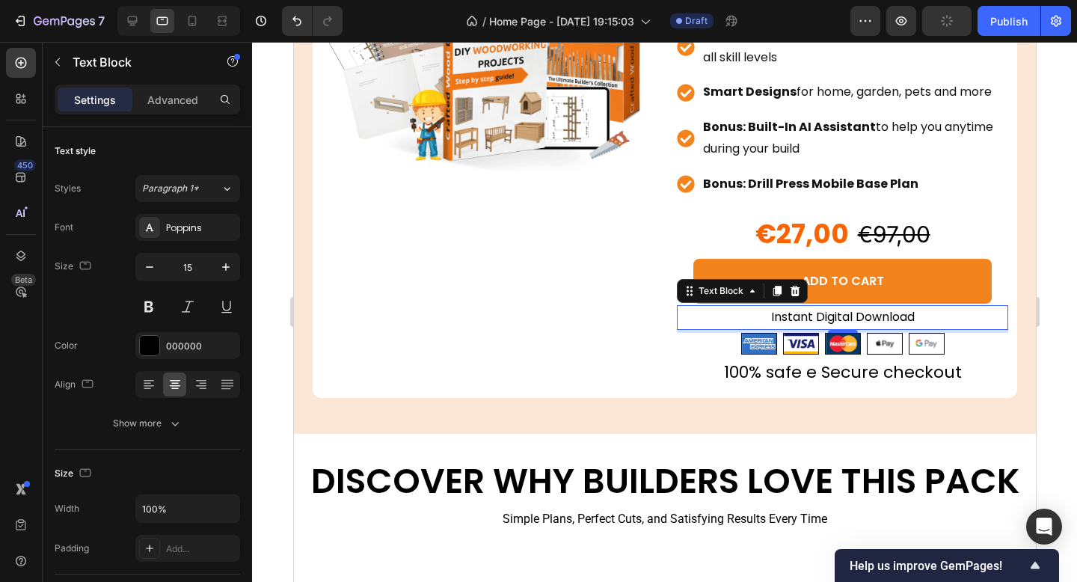
scroll to position [2020, 0]
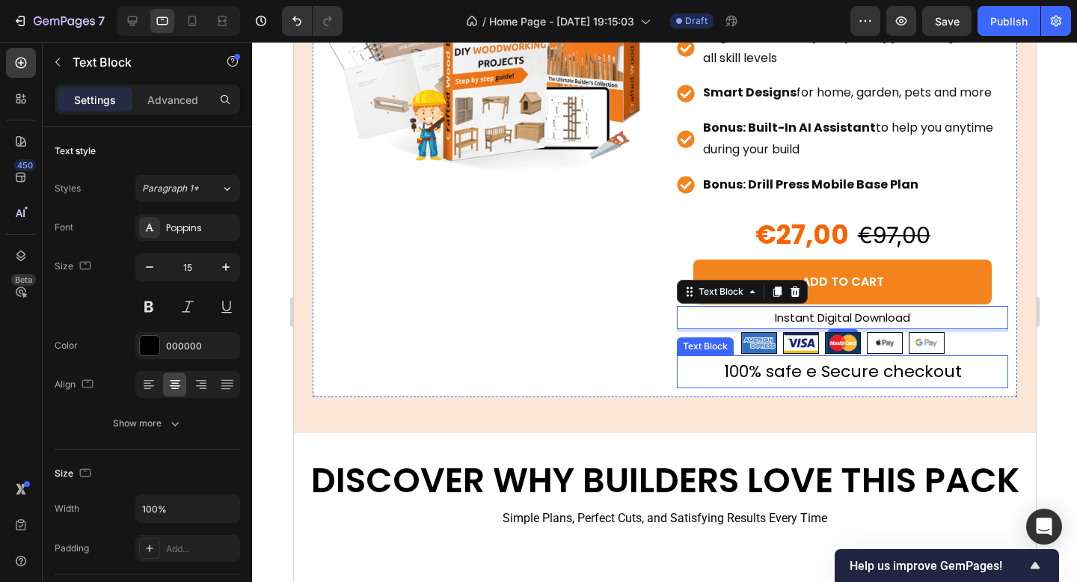
click at [789, 368] on p "100% safe e Secure checkout" at bounding box center [842, 372] width 328 height 30
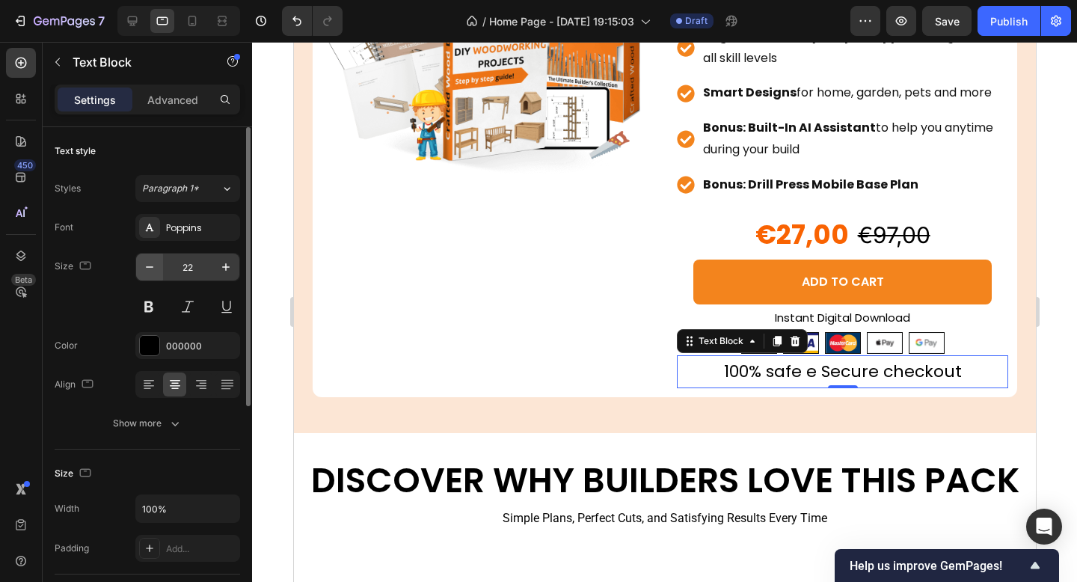
click at [160, 258] on button "button" at bounding box center [149, 267] width 27 height 27
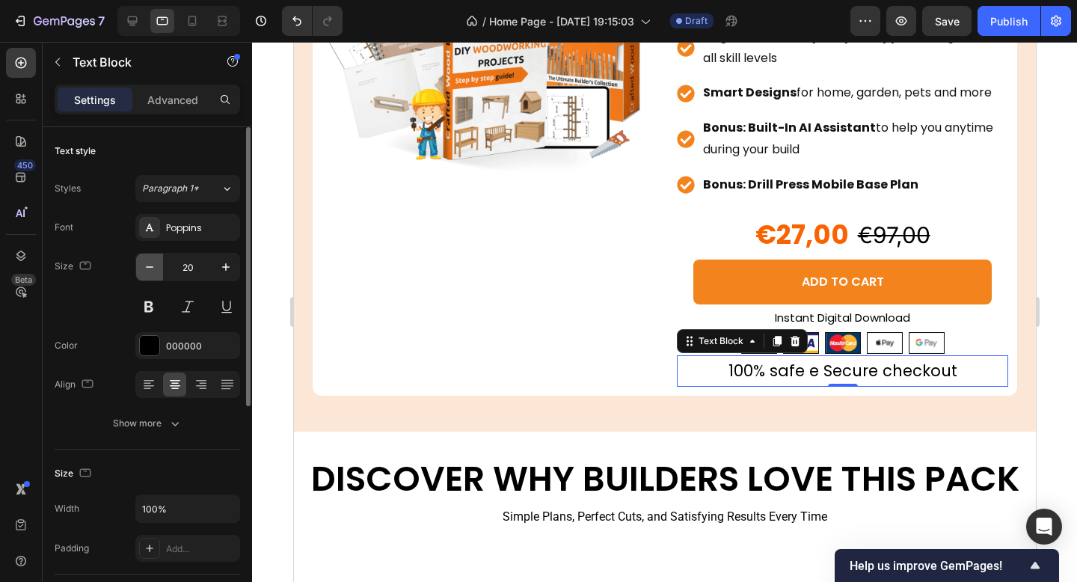
click at [160, 258] on button "button" at bounding box center [149, 267] width 27 height 27
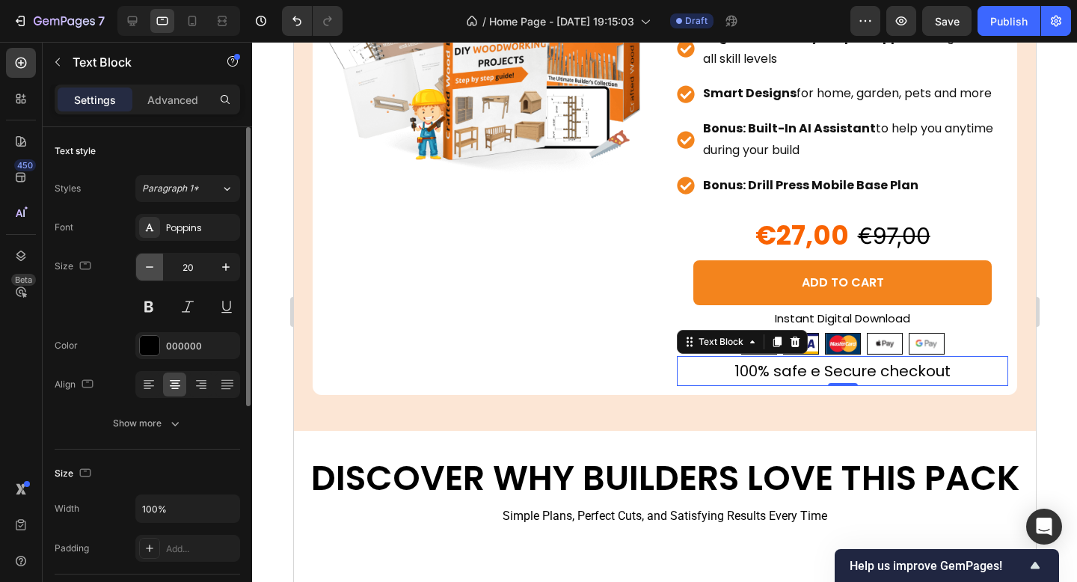
click at [160, 258] on button "button" at bounding box center [149, 267] width 27 height 27
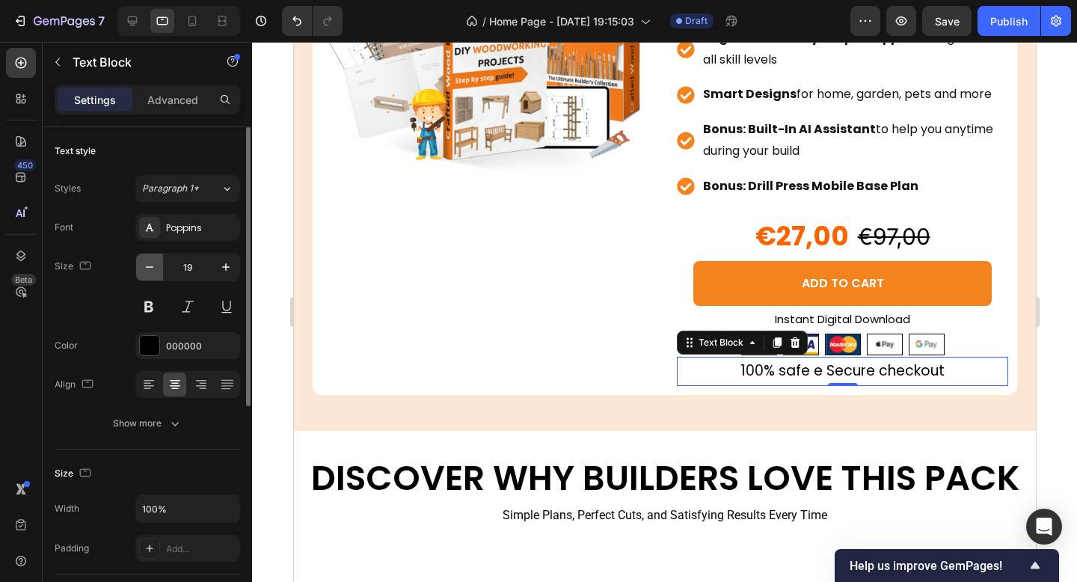
click at [160, 258] on button "button" at bounding box center [149, 267] width 27 height 27
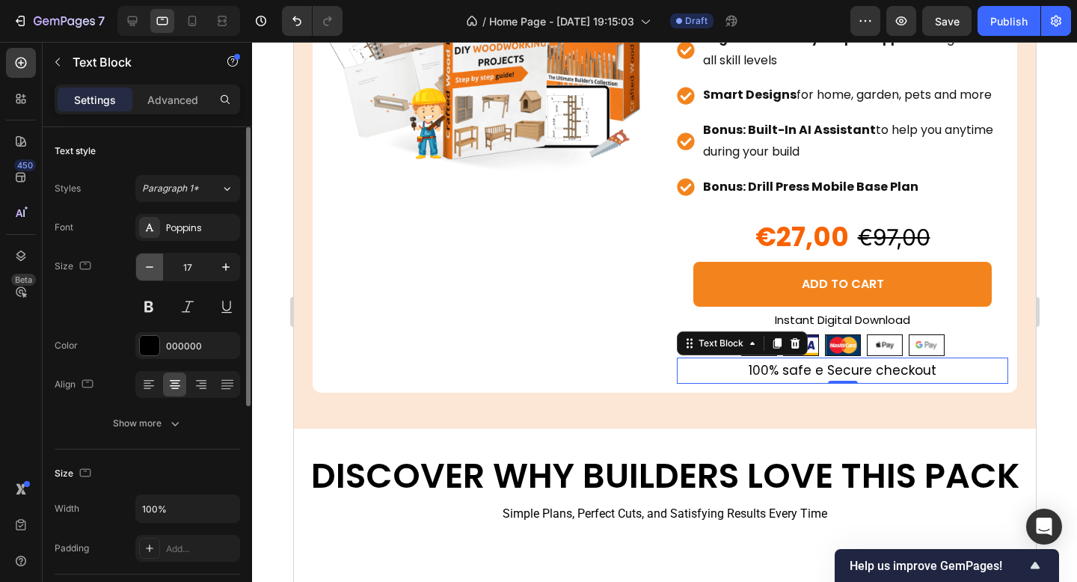
click at [160, 258] on button "button" at bounding box center [149, 267] width 27 height 27
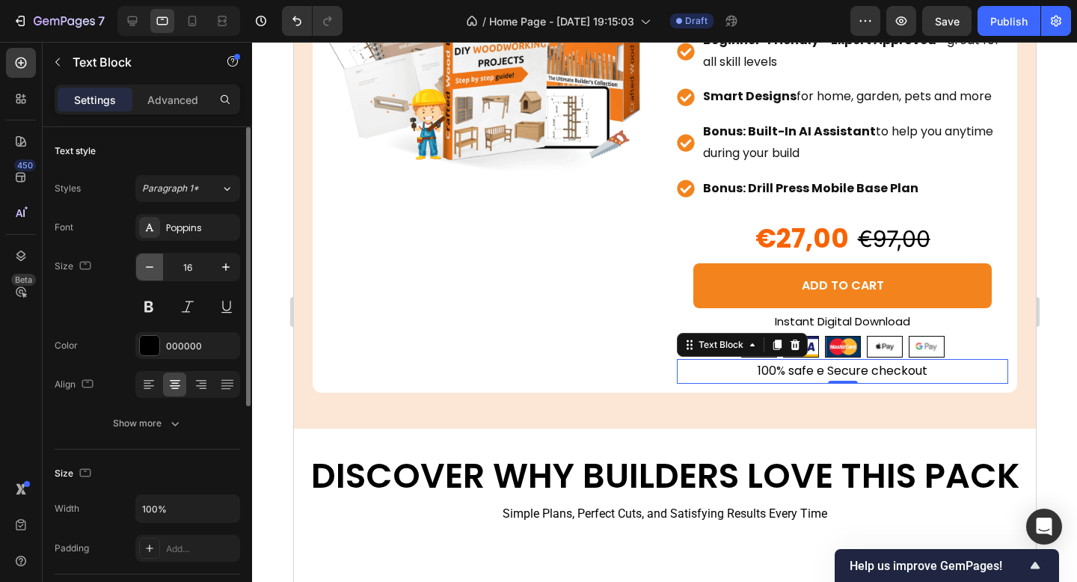
click at [160, 258] on button "button" at bounding box center [149, 267] width 27 height 27
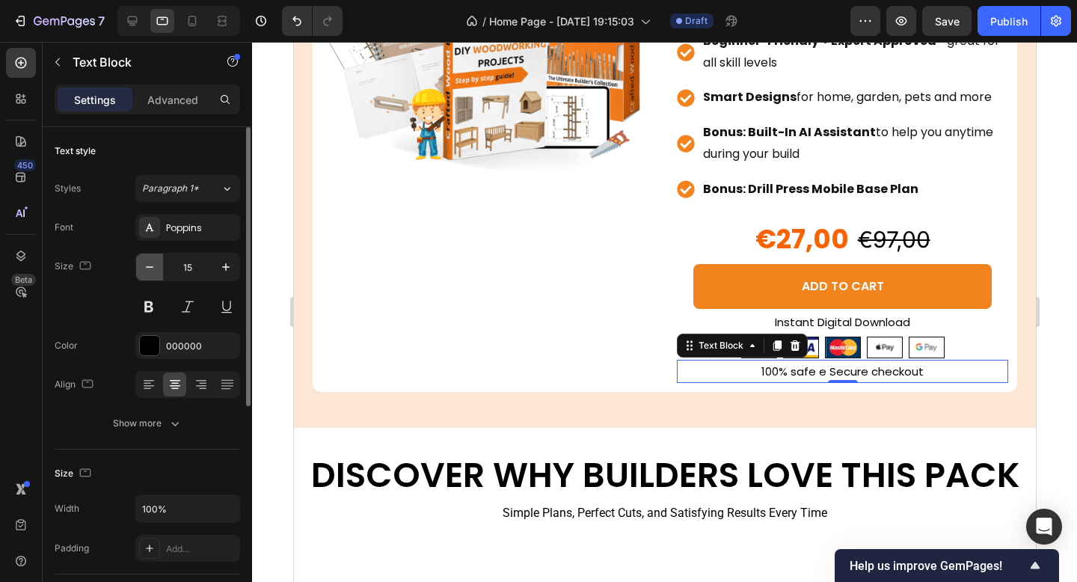
click at [160, 258] on button "button" at bounding box center [149, 267] width 27 height 27
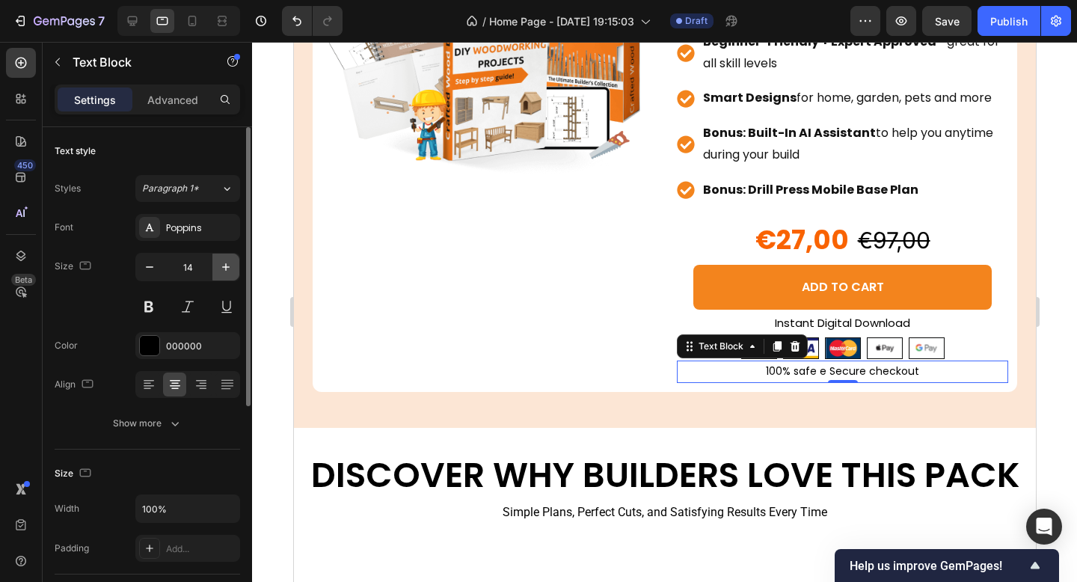
click at [223, 272] on icon "button" at bounding box center [225, 267] width 15 height 15
type input "15"
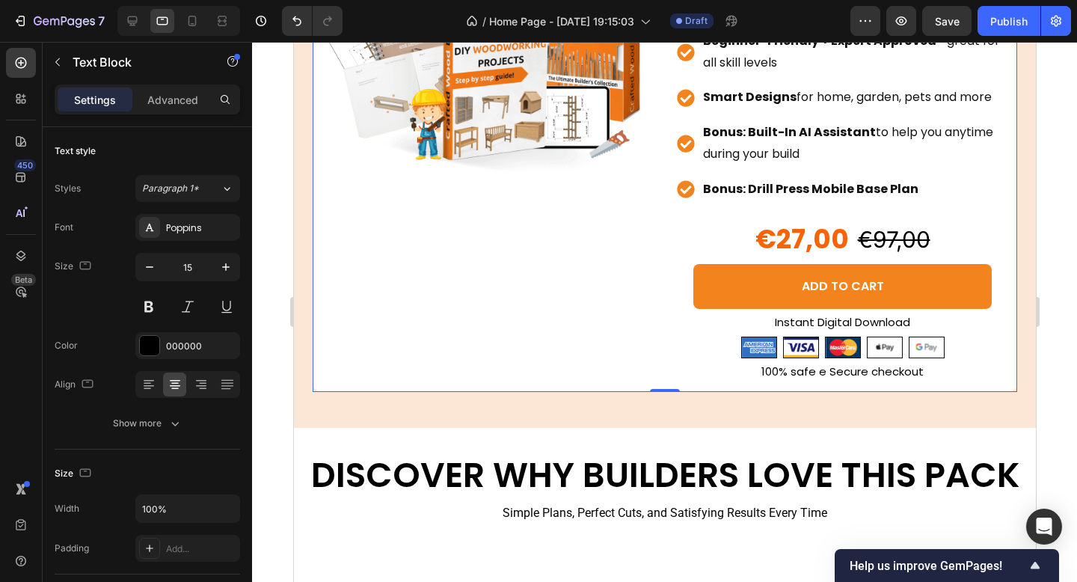
click at [495, 380] on div "Product Images" at bounding box center [486, 50] width 331 height 668
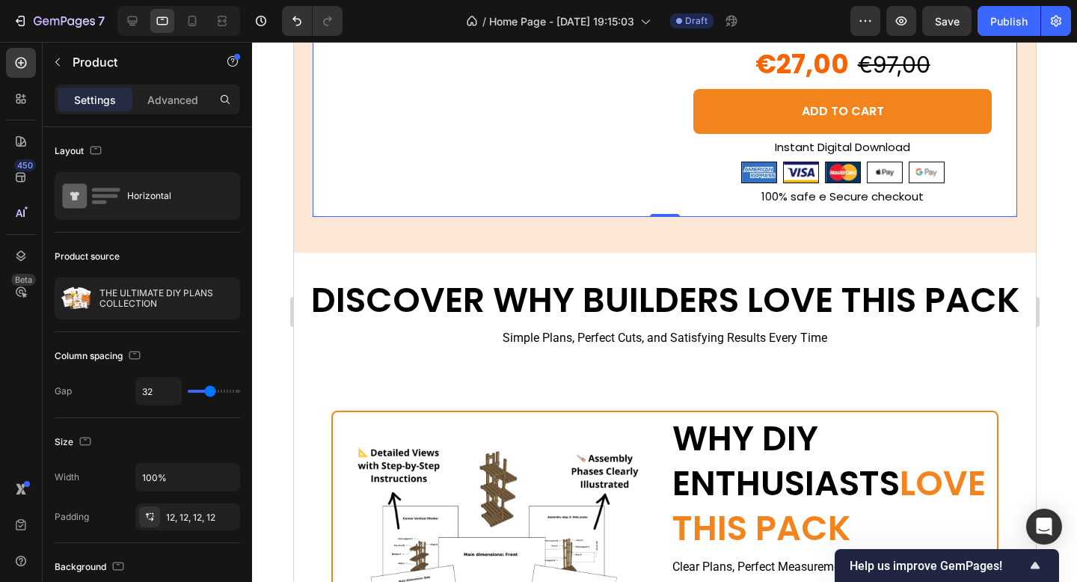
scroll to position [2195, 0]
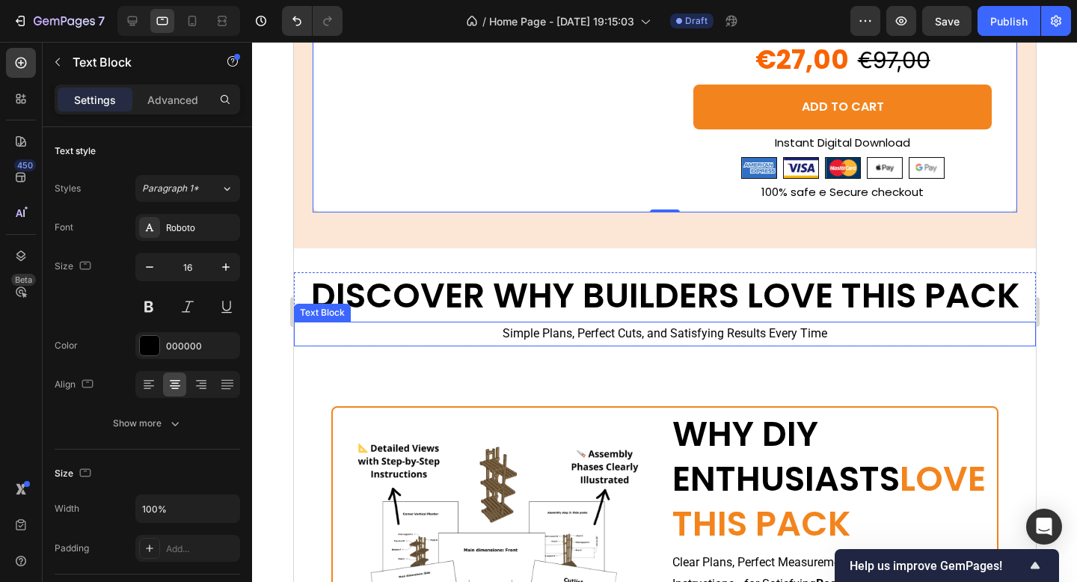
click at [497, 330] on p "Simple Plans, Perfect Cuts, and Satisfying Results Every Time" at bounding box center [664, 334] width 739 height 22
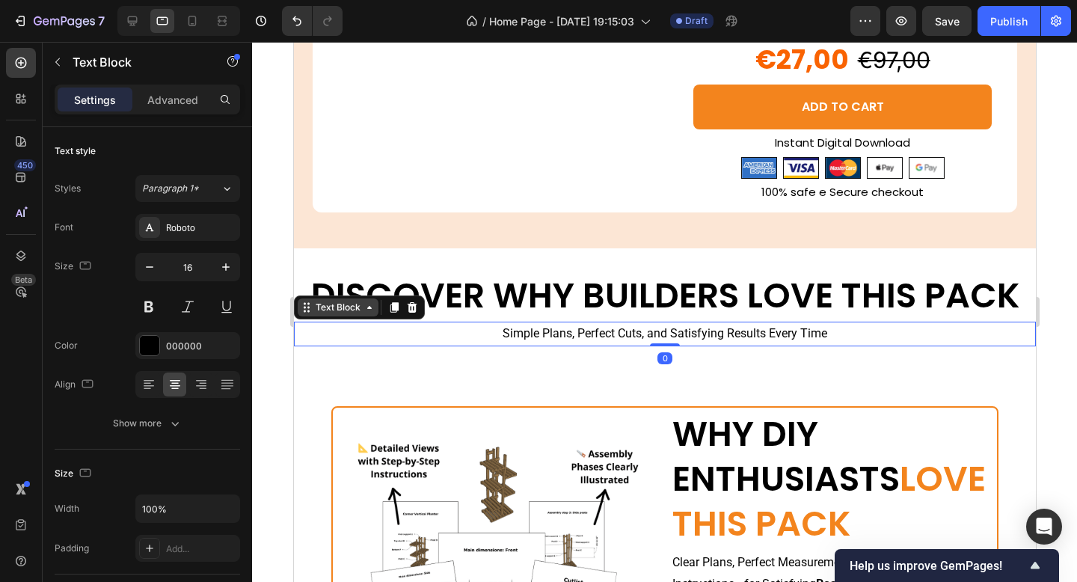
click at [340, 315] on div "Text Block" at bounding box center [337, 308] width 81 height 18
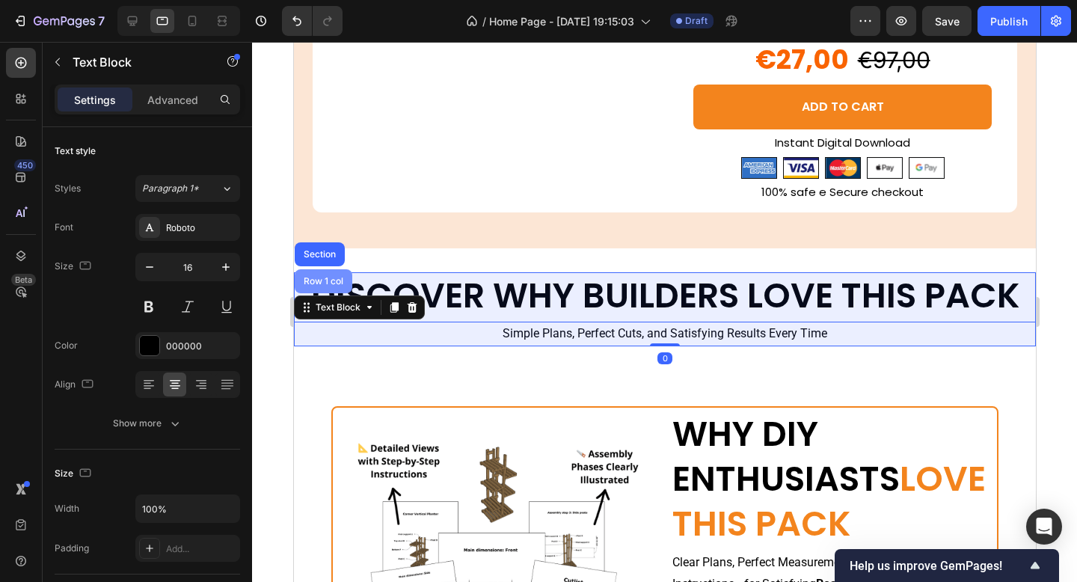
click at [335, 285] on div "Row 1 col" at bounding box center [323, 281] width 46 height 9
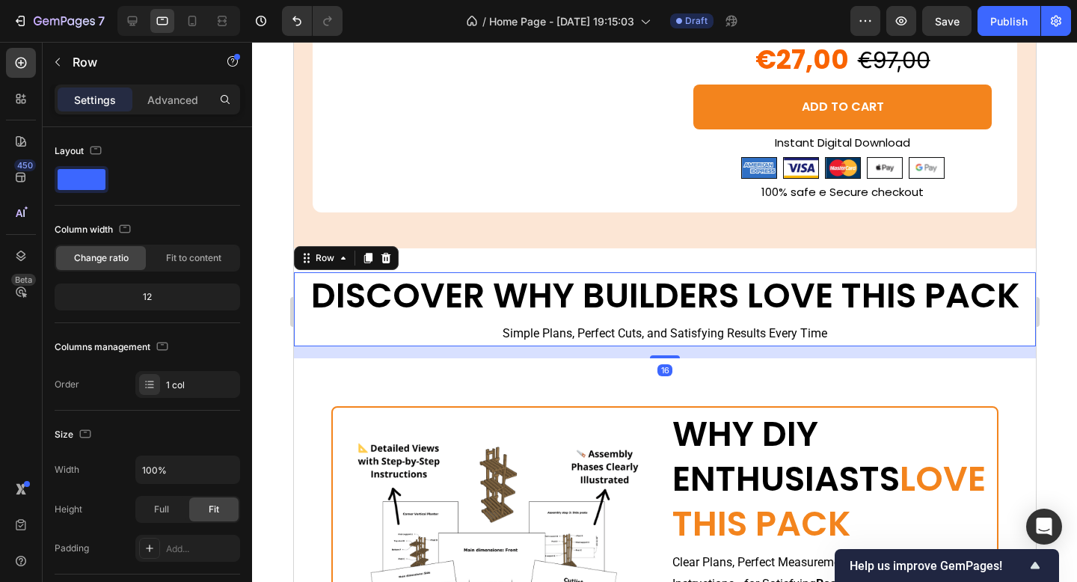
scroll to position [2244, 0]
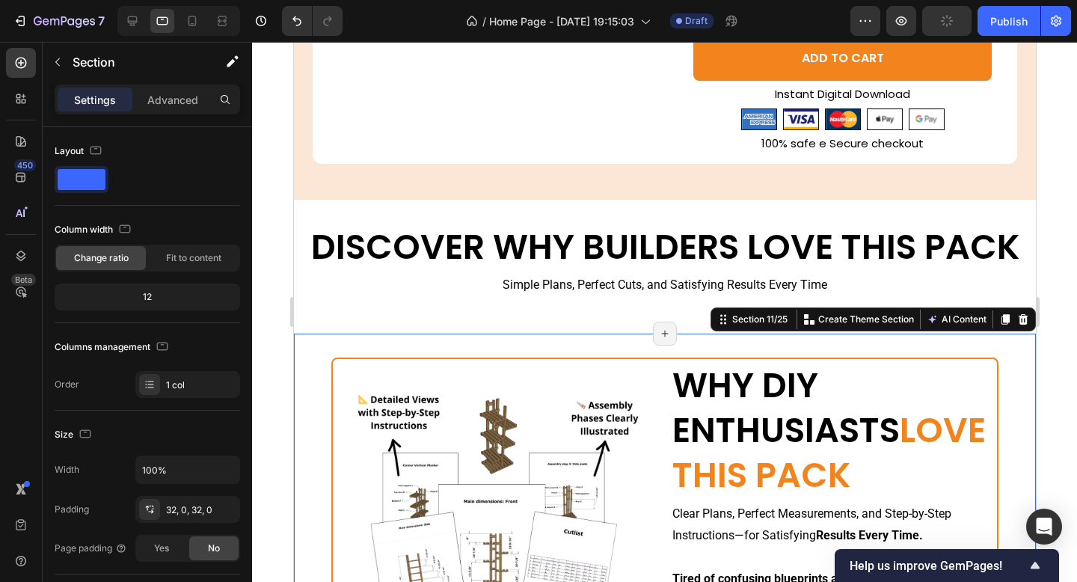
scroll to position [2427, 0]
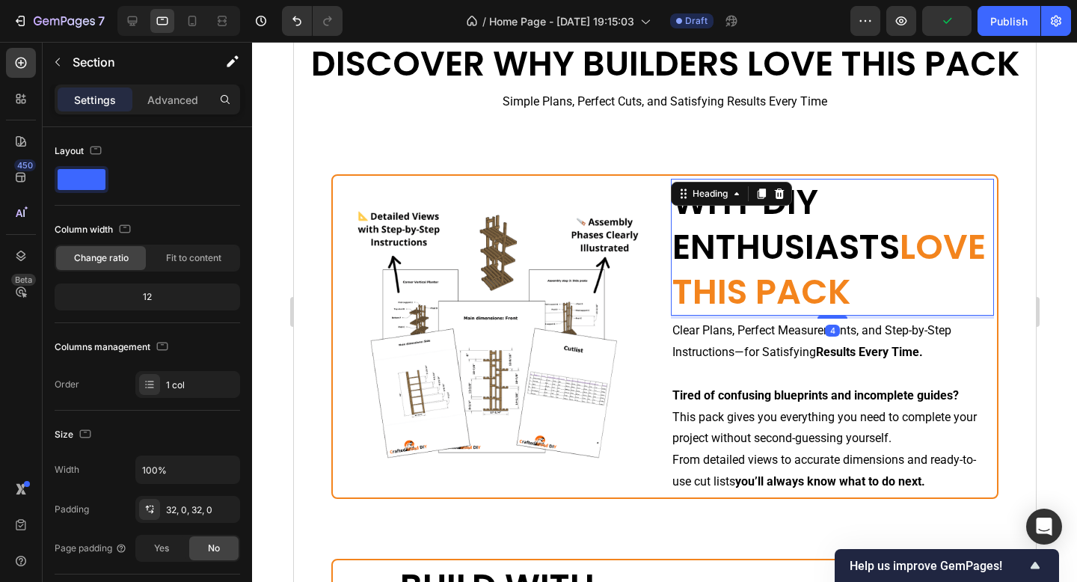
click at [805, 243] on h2 "WHY DIY ENTHUSIASTS LOVE THIS PACK" at bounding box center [831, 247] width 323 height 137
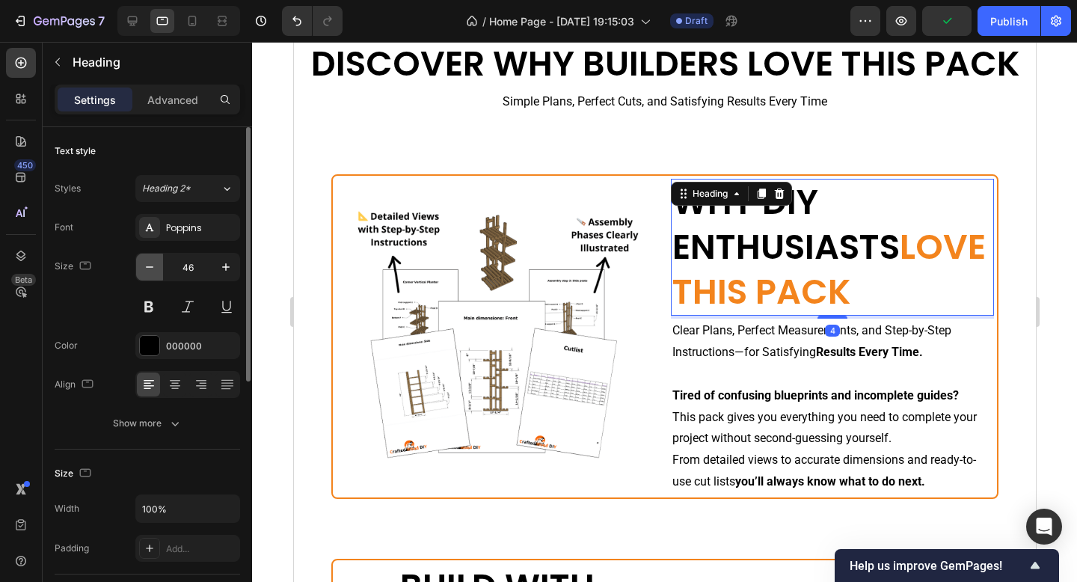
click at [147, 275] on button "button" at bounding box center [149, 267] width 27 height 27
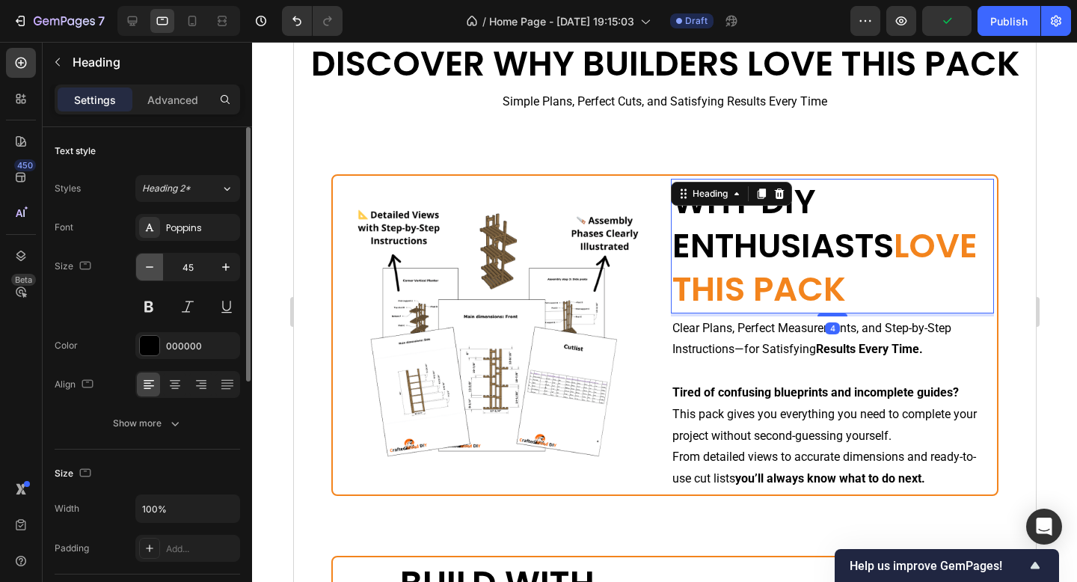
click at [147, 275] on button "button" at bounding box center [149, 267] width 27 height 27
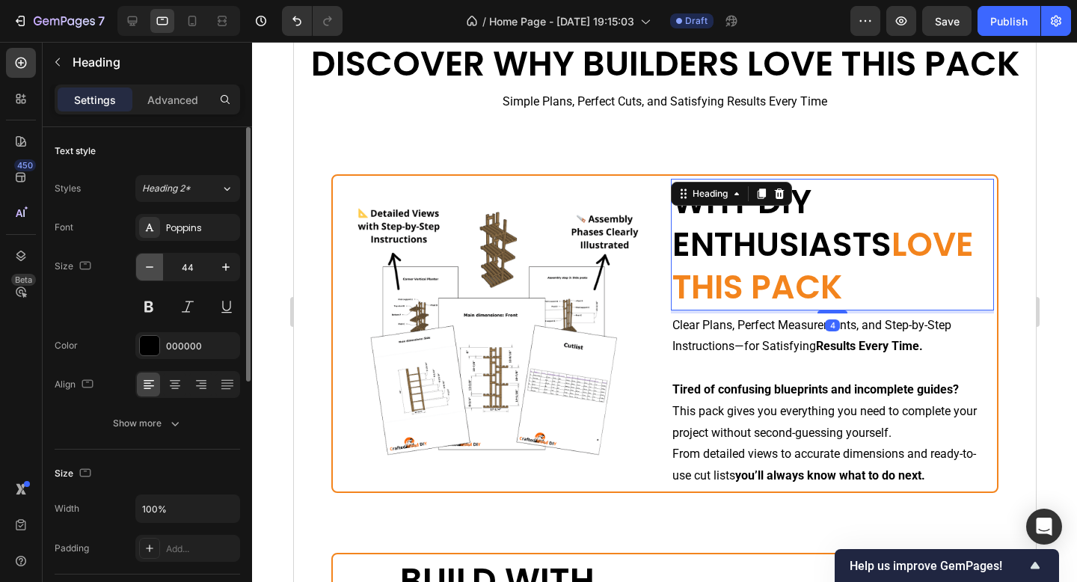
click at [147, 275] on button "button" at bounding box center [149, 267] width 27 height 27
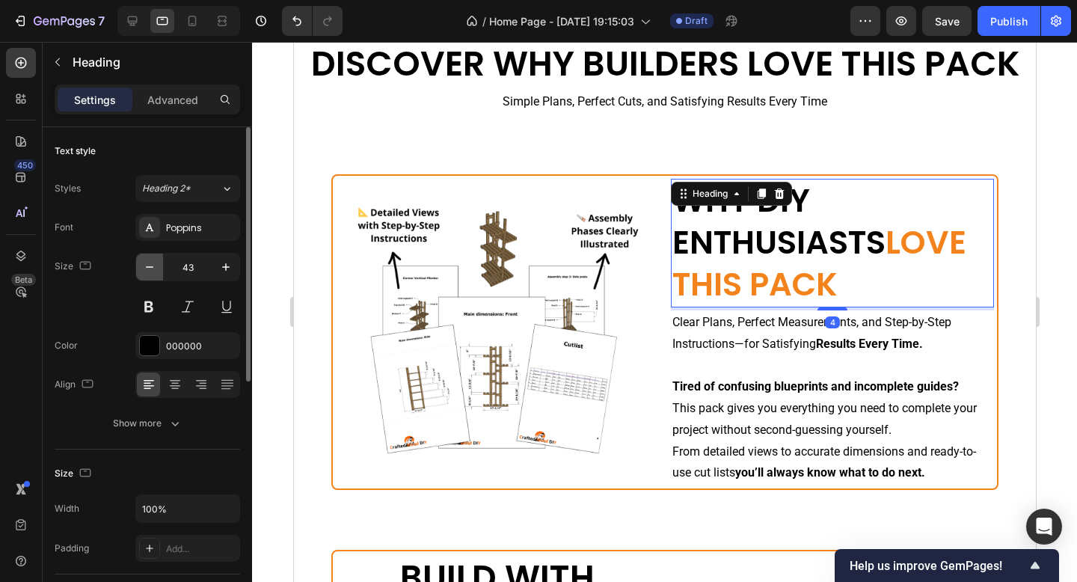
click at [147, 275] on button "button" at bounding box center [149, 267] width 27 height 27
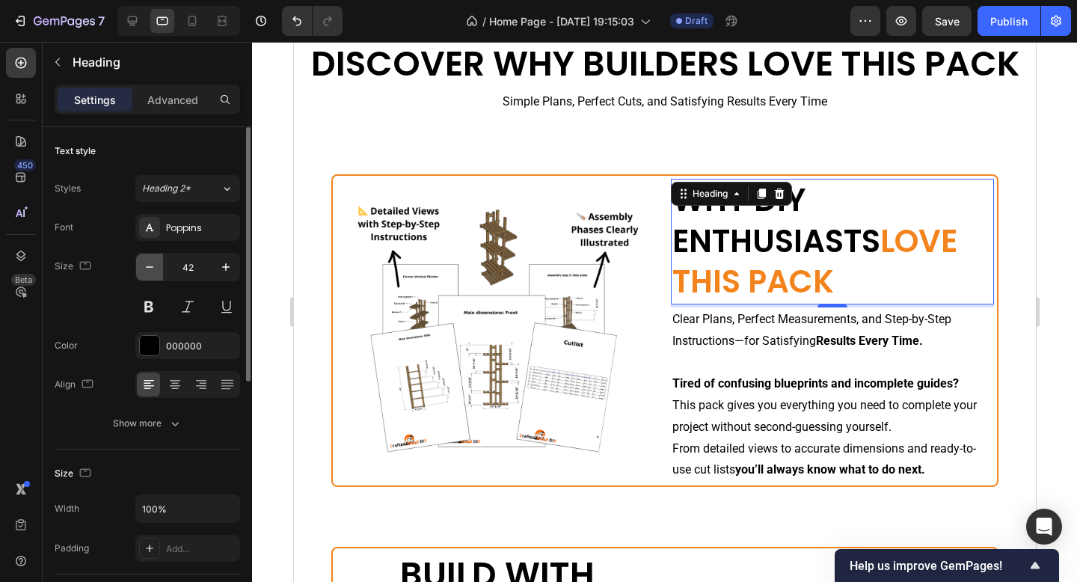
click at [147, 275] on button "button" at bounding box center [149, 267] width 27 height 27
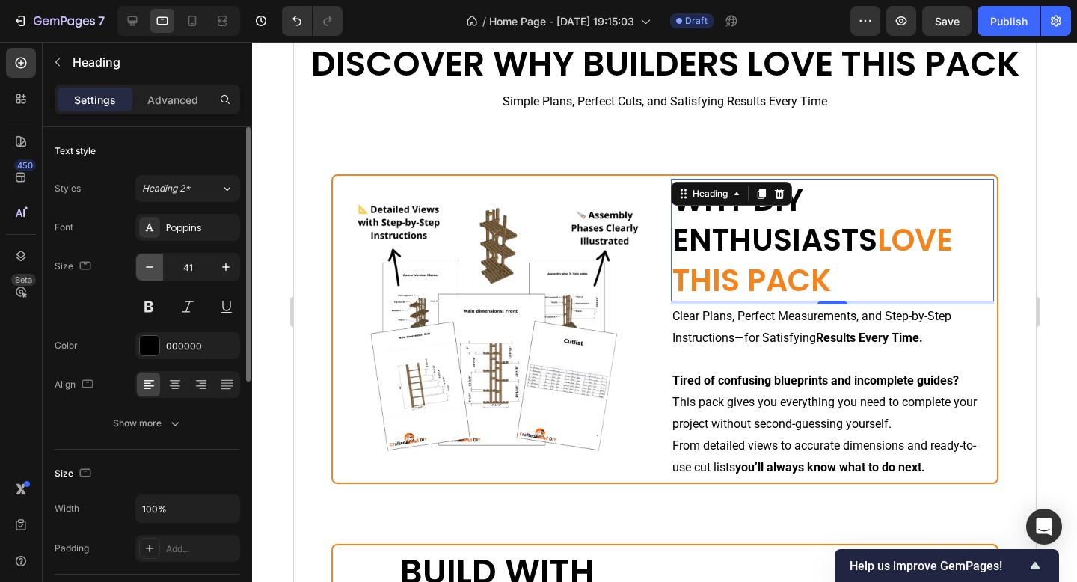
click at [147, 275] on button "button" at bounding box center [149, 267] width 27 height 27
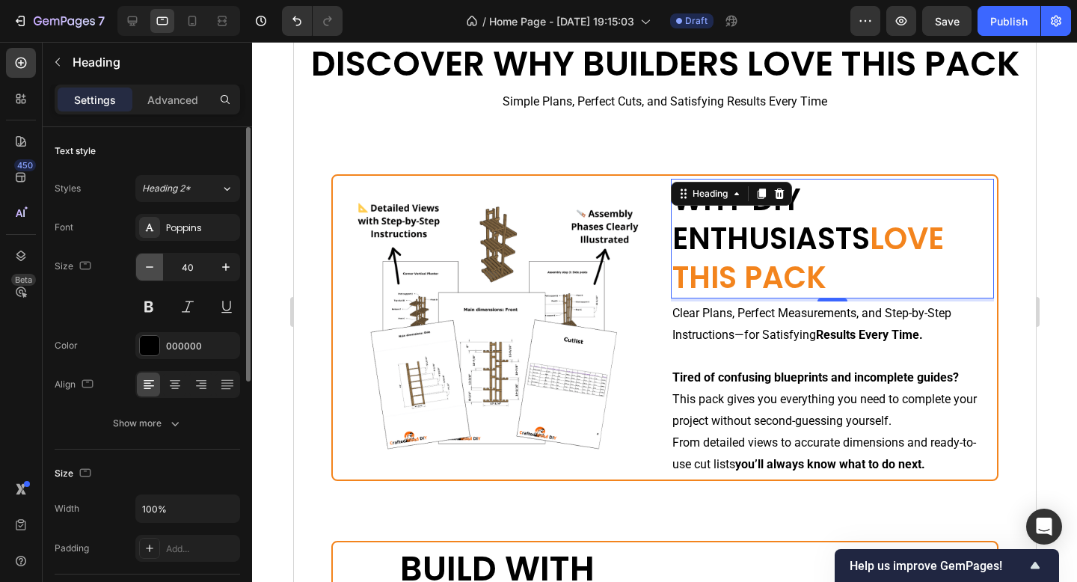
click at [149, 265] on icon "button" at bounding box center [149, 267] width 15 height 15
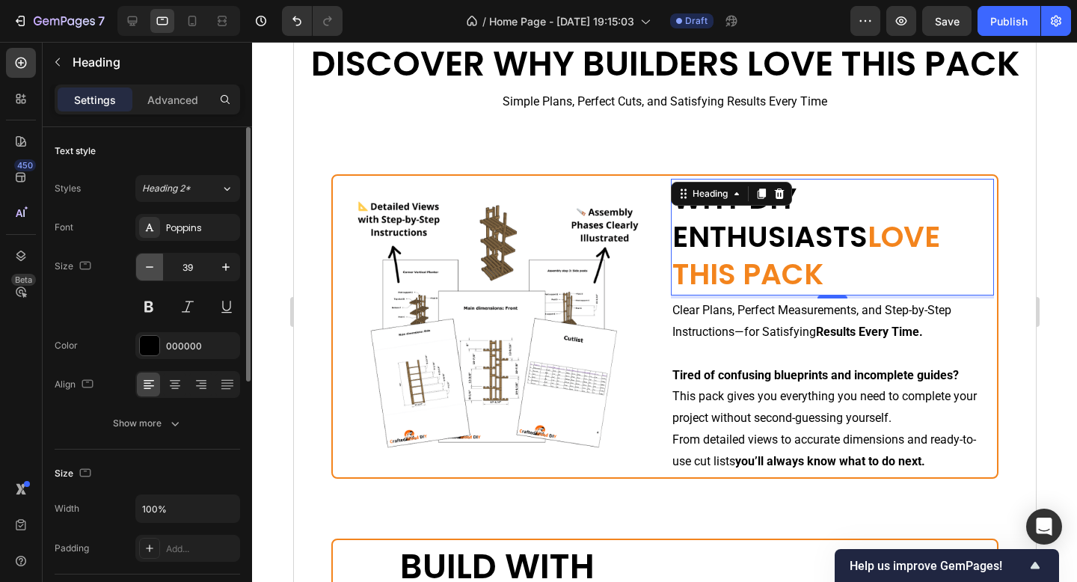
click at [149, 265] on icon "button" at bounding box center [149, 267] width 15 height 15
type input "38"
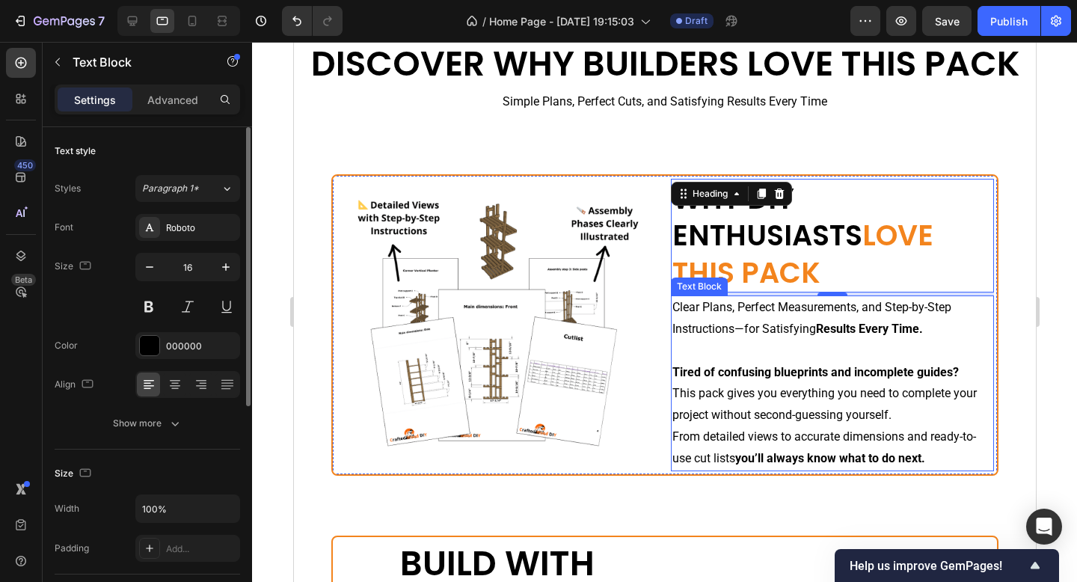
click at [675, 365] on strong "Tired of confusing blueprints and incomplete guides?" at bounding box center [815, 372] width 287 height 14
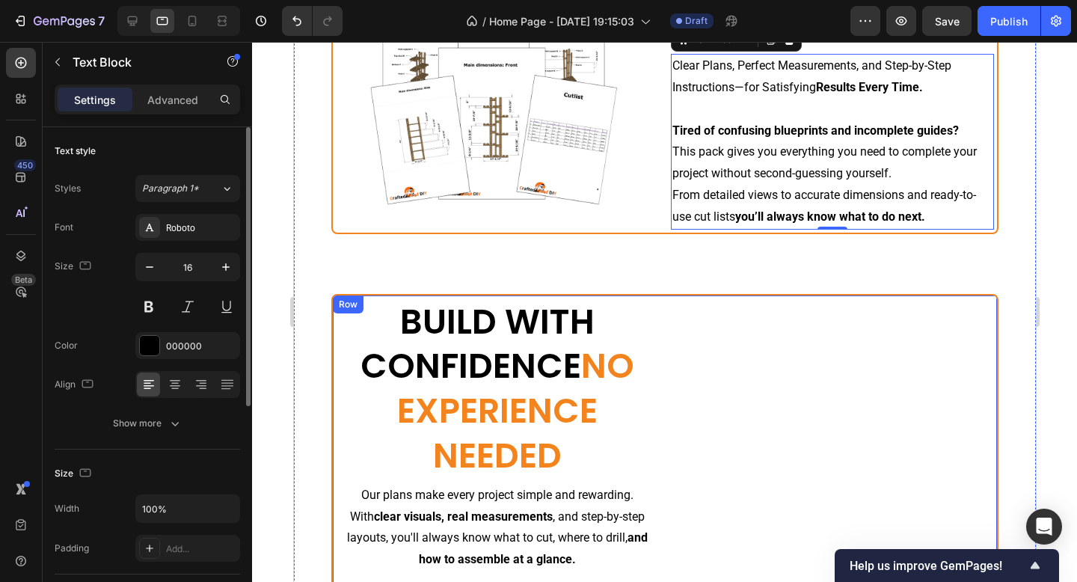
scroll to position [2672, 0]
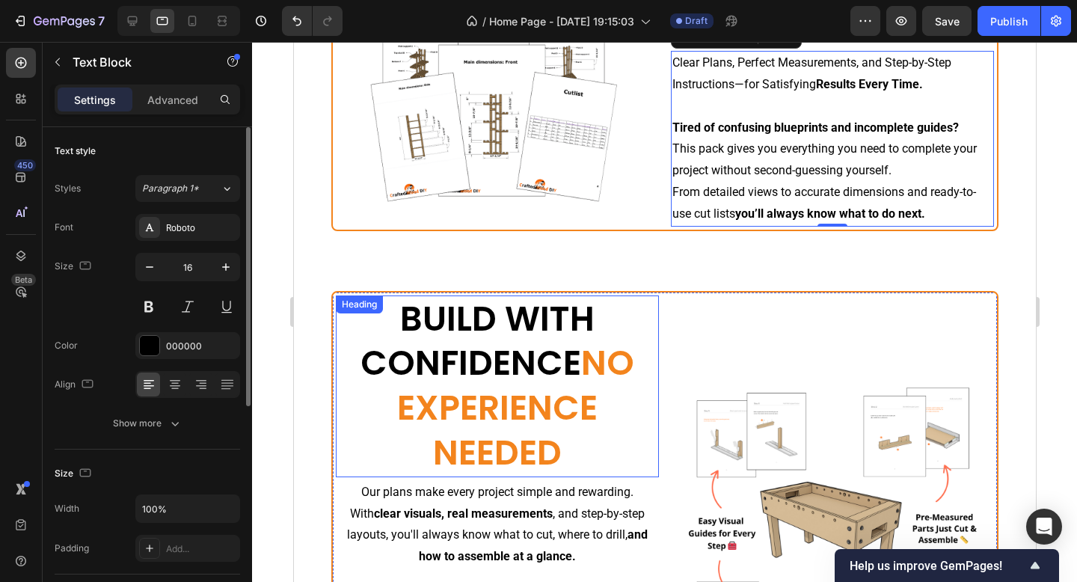
click at [497, 361] on h2 "BUILD WITH CONFIDENCE NO EXPERIENCE NEEDED" at bounding box center [496, 387] width 323 height 182
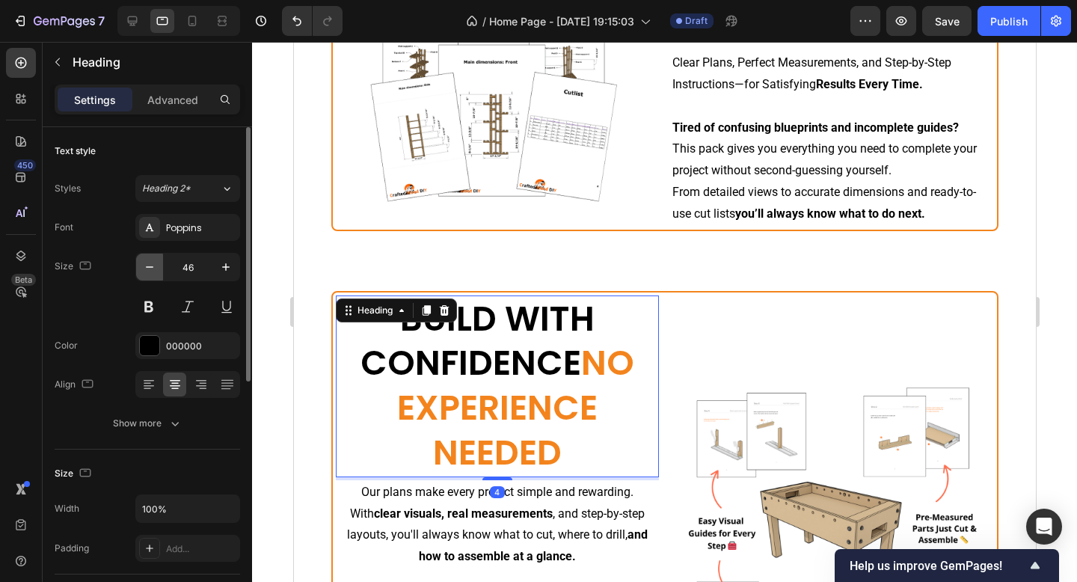
click at [147, 269] on icon "button" at bounding box center [149, 267] width 15 height 15
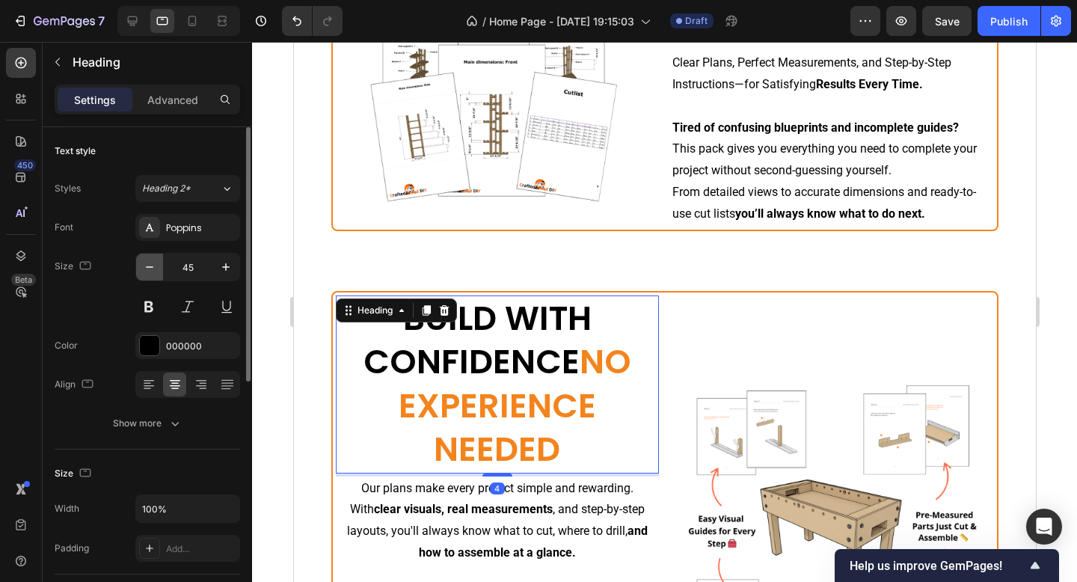
click at [147, 269] on icon "button" at bounding box center [149, 267] width 15 height 15
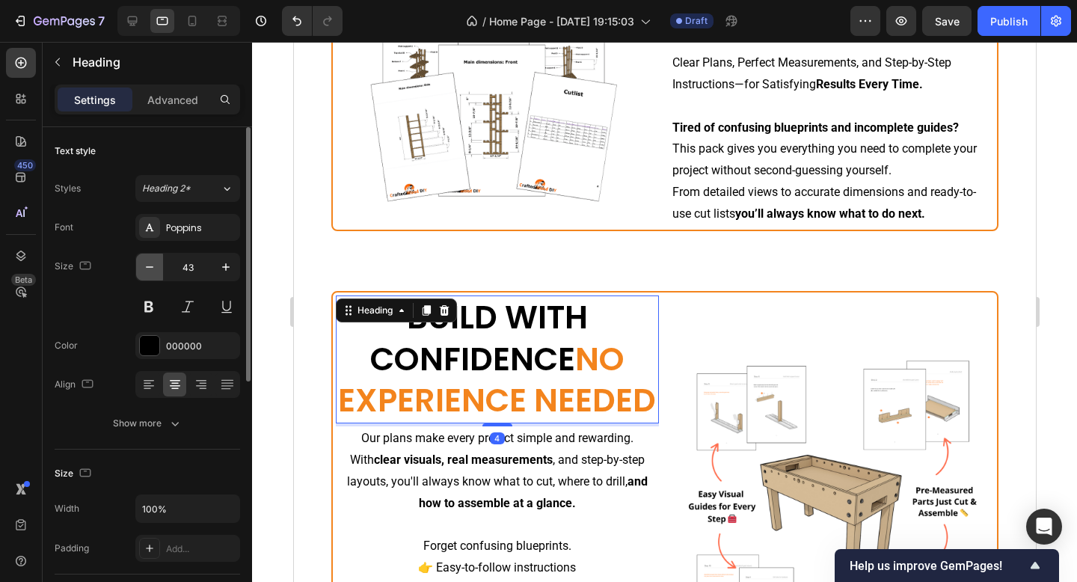
click at [147, 269] on icon "button" at bounding box center [149, 267] width 15 height 15
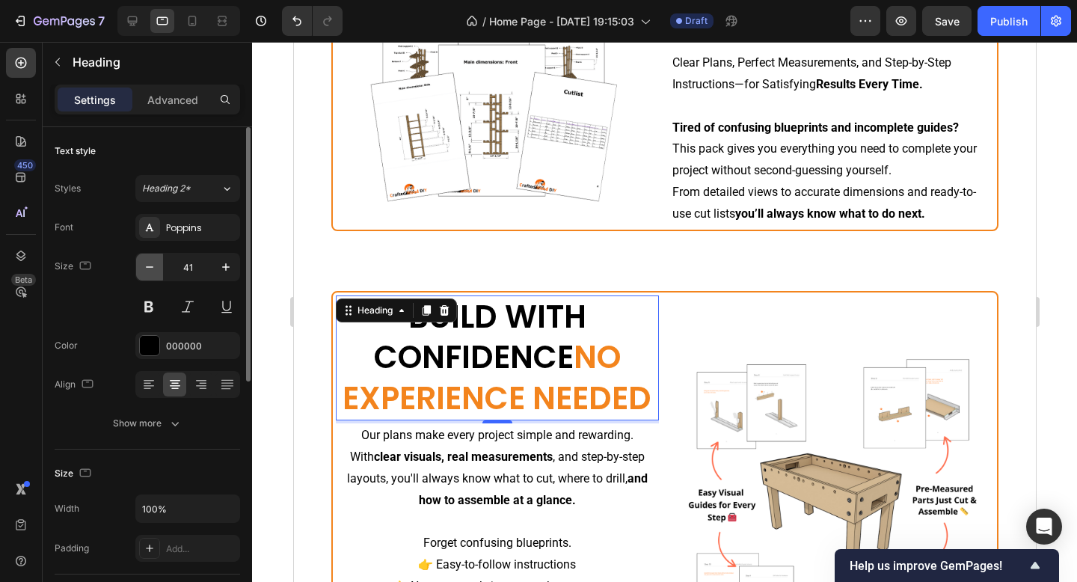
click at [147, 269] on icon "button" at bounding box center [149, 267] width 15 height 15
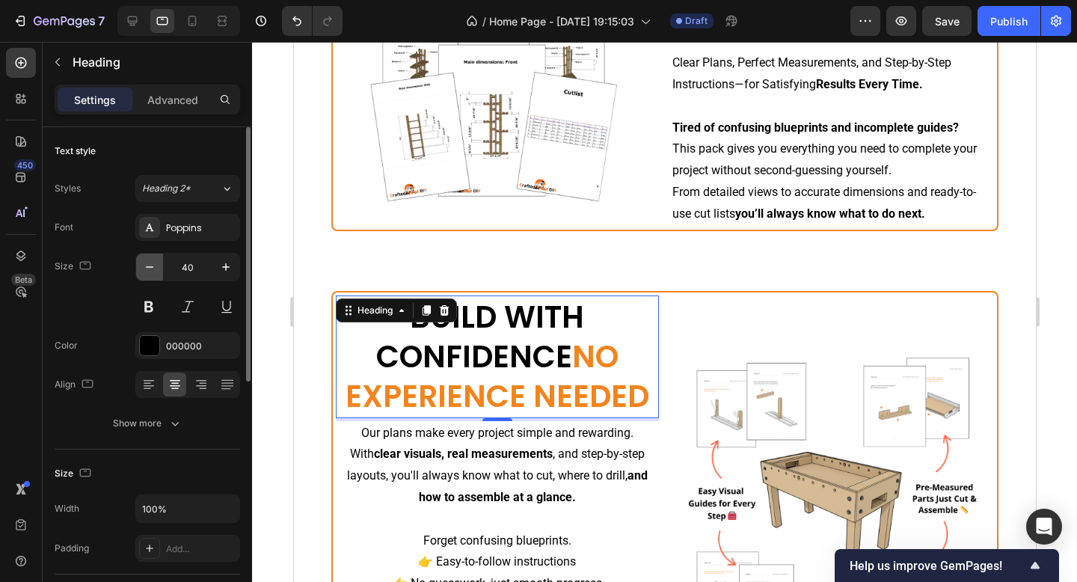
click at [147, 269] on icon "button" at bounding box center [149, 267] width 15 height 15
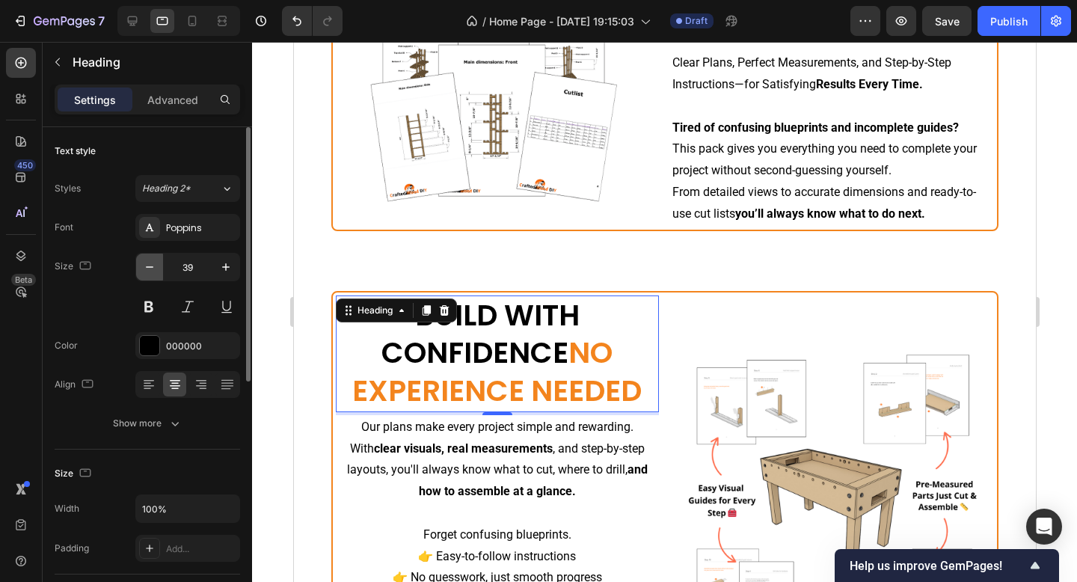
click at [147, 269] on icon "button" at bounding box center [149, 267] width 15 height 15
type input "38"
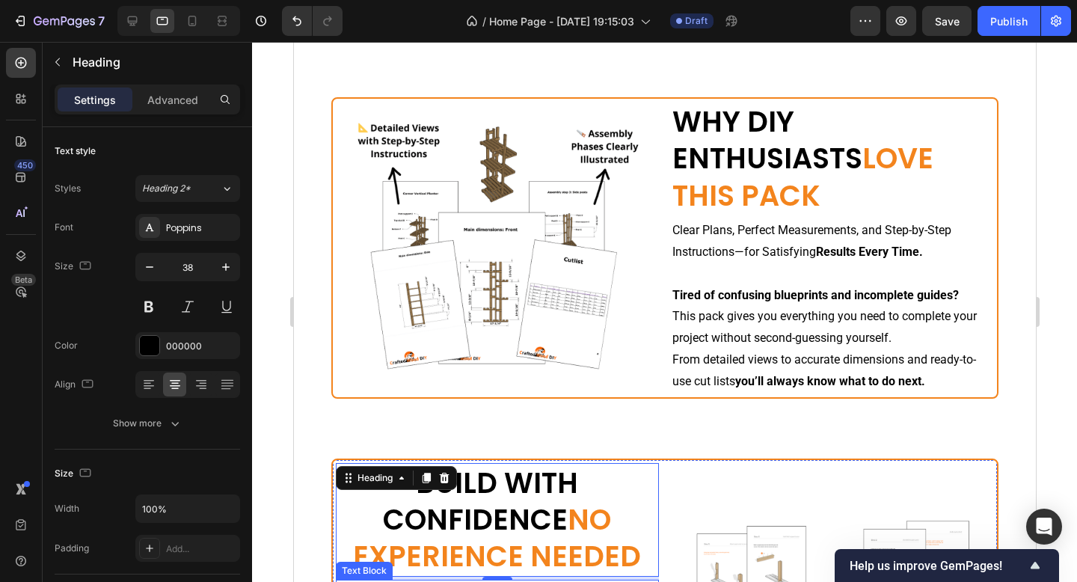
scroll to position [2467, 0]
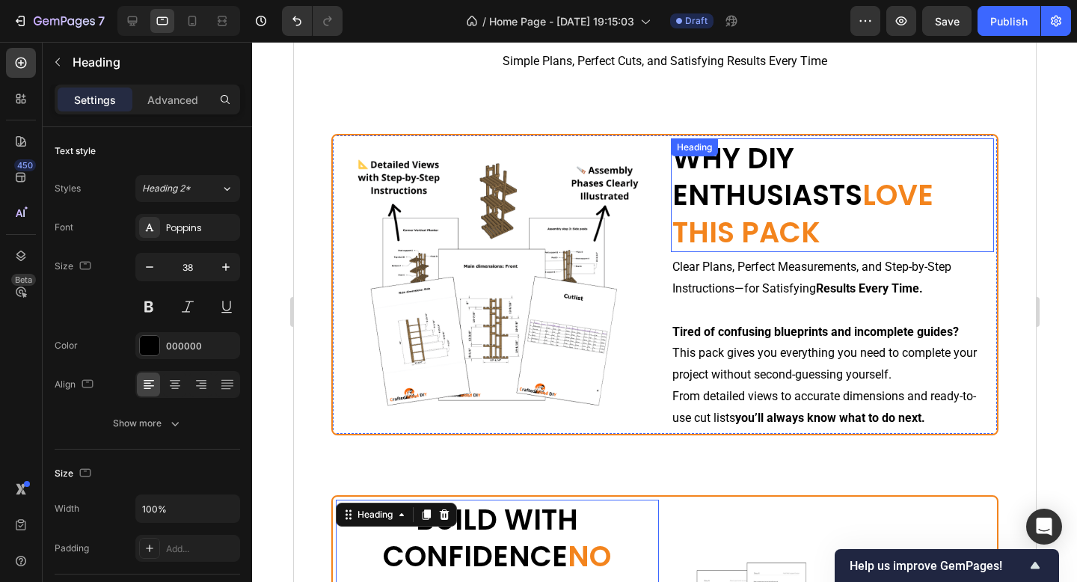
click at [768, 223] on span "LOVE THIS PACK" at bounding box center [802, 213] width 261 height 76
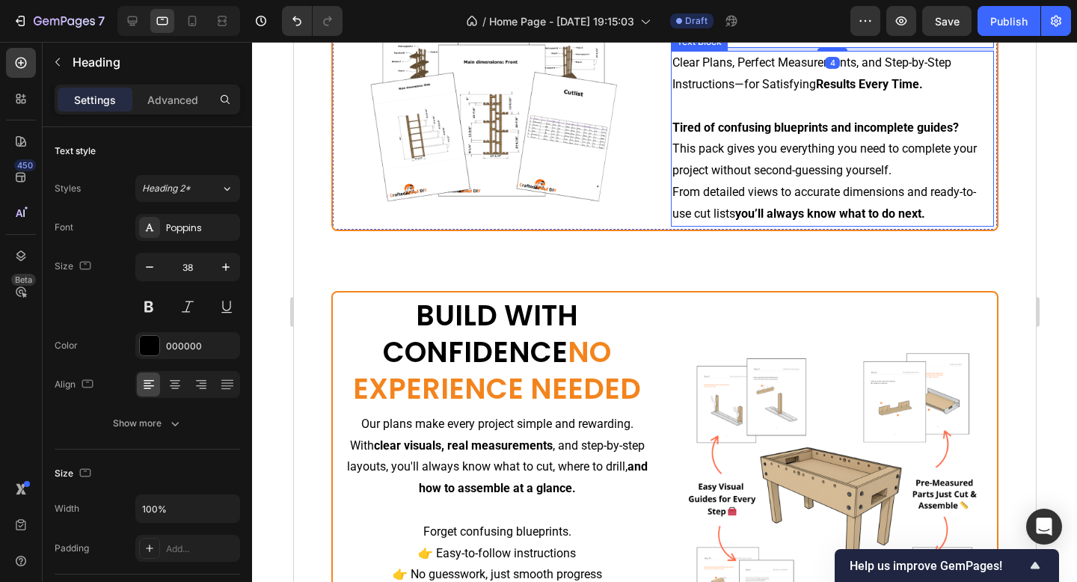
scroll to position [2725, 0]
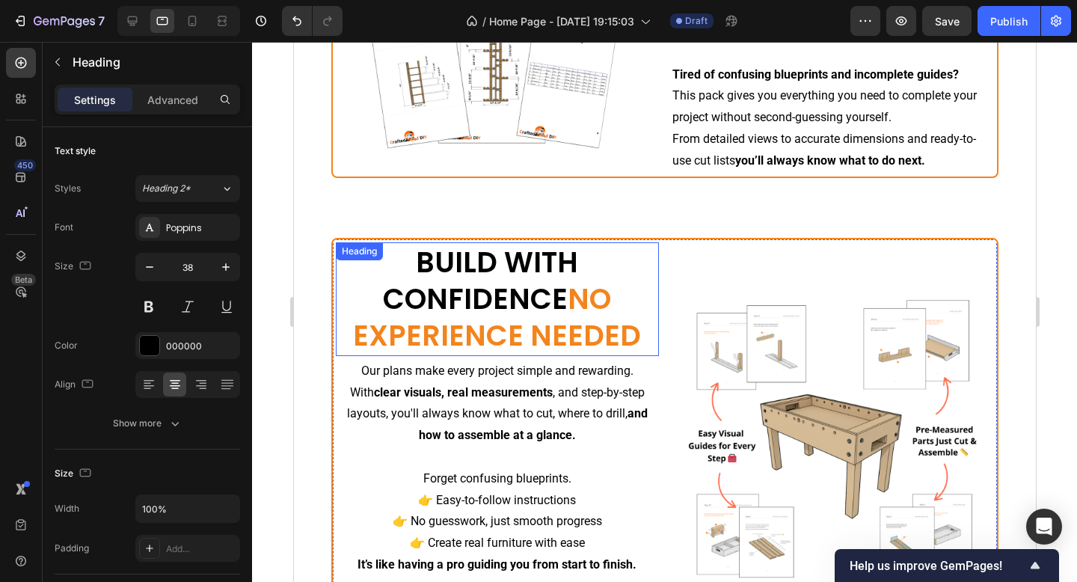
click at [552, 304] on h2 "BUILD WITH CONFIDENCE NO EXPERIENCE NEEDED" at bounding box center [496, 299] width 323 height 114
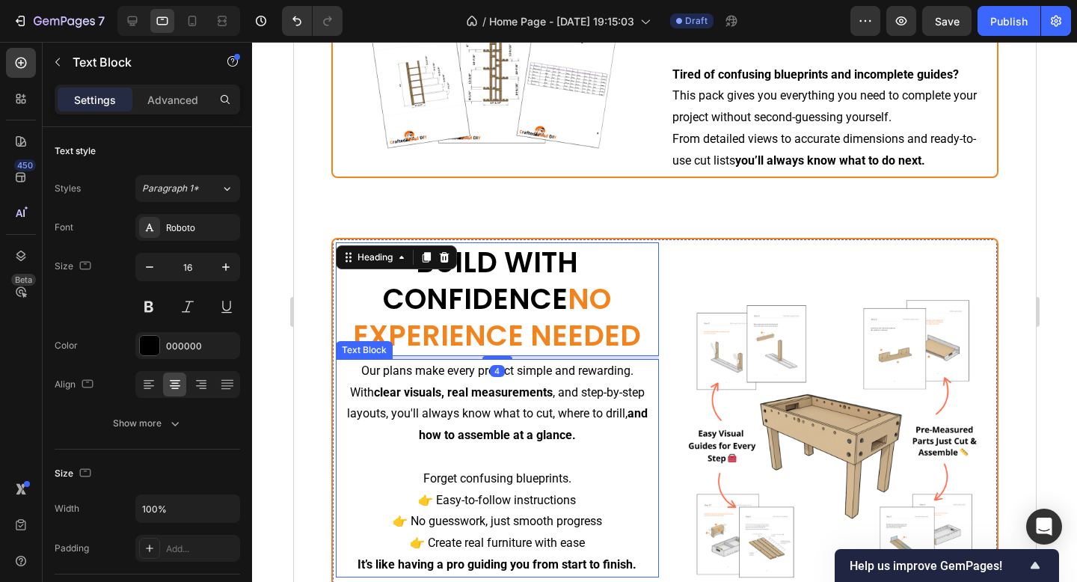
click at [534, 424] on p "Our plans make every project simple and rewarding. With clear visuals, real mea…" at bounding box center [497, 404] width 320 height 86
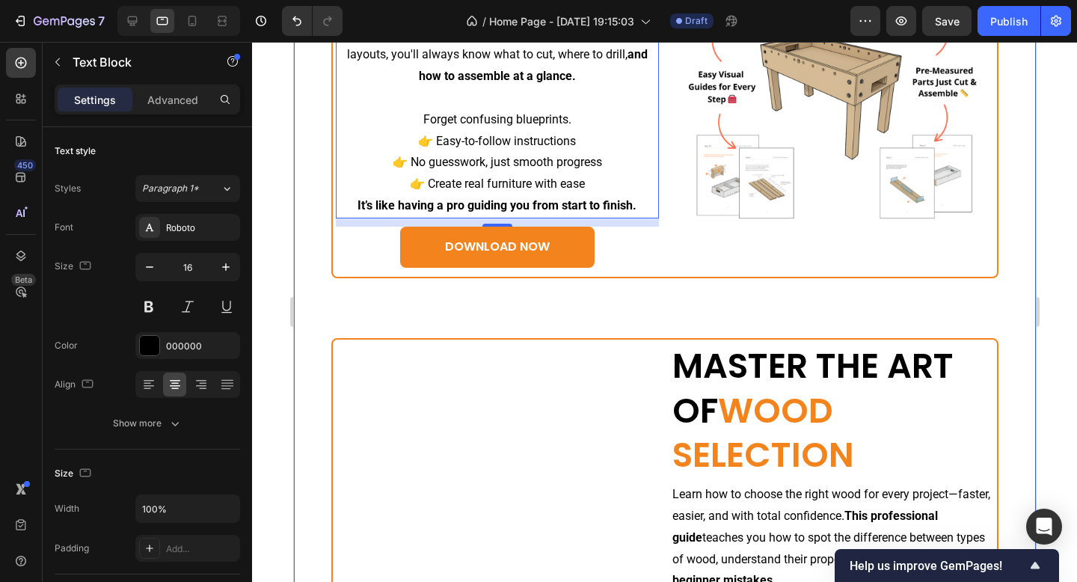
scroll to position [3093, 0]
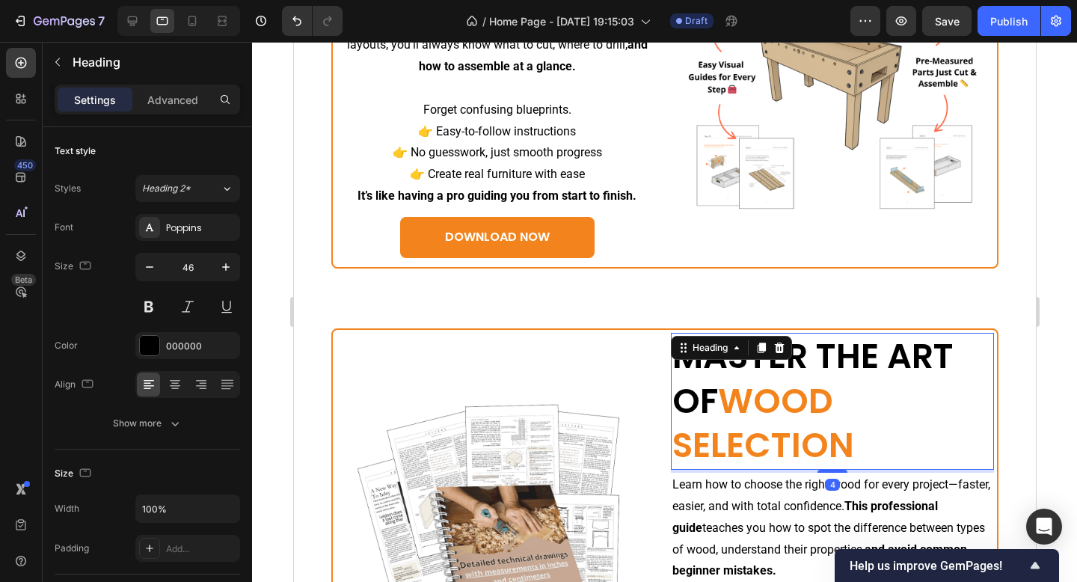
click at [759, 414] on span "WOOD SELECTION" at bounding box center [763, 423] width 182 height 93
click at [195, 271] on input "46" at bounding box center [187, 267] width 49 height 27
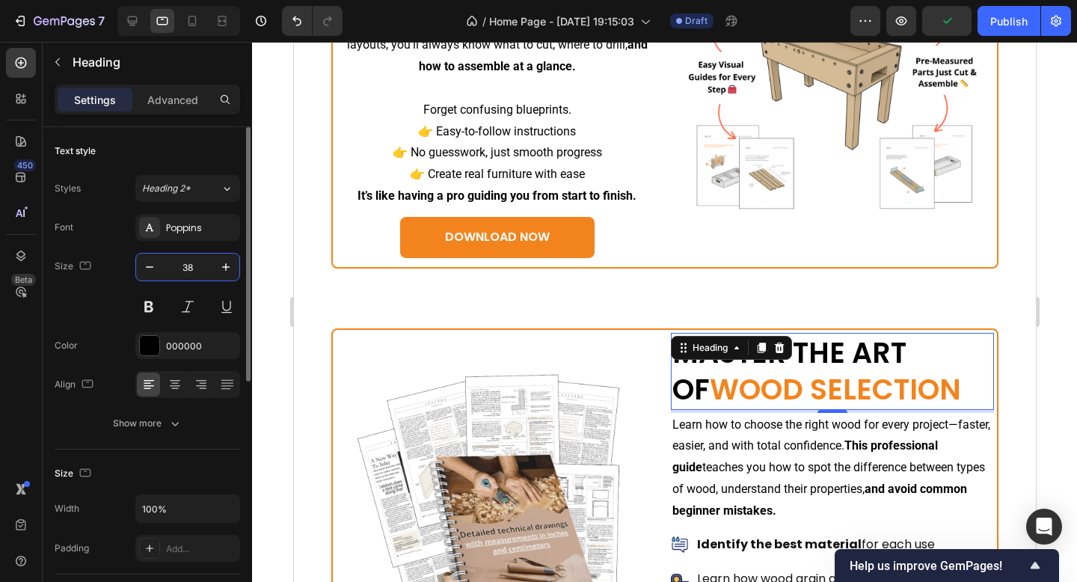
type input "38"
click at [73, 299] on div "Size 38" at bounding box center [148, 286] width 186 height 67
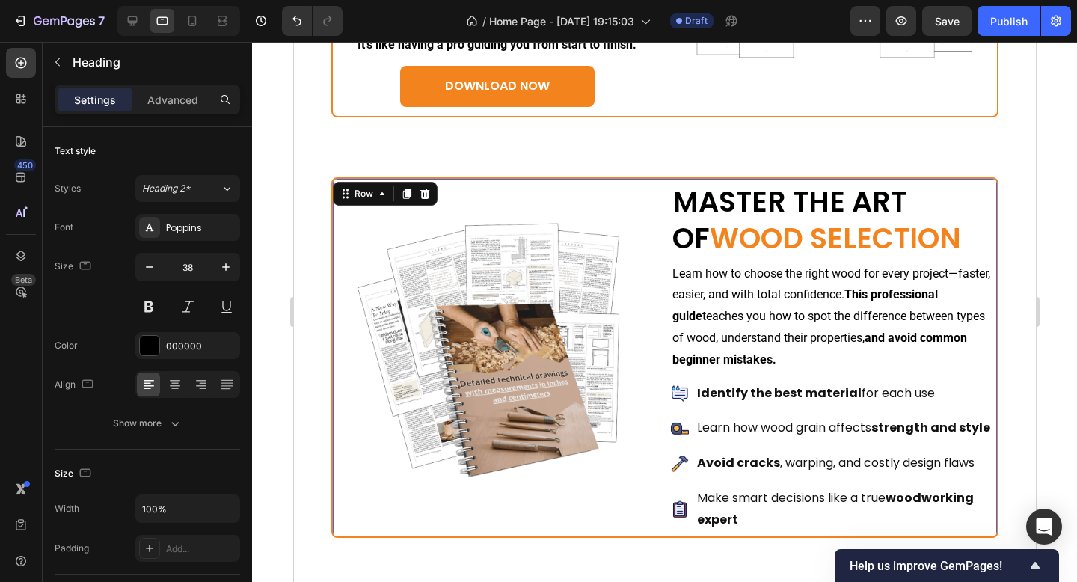
click at [661, 388] on div "Image MASTER THE ART OF WOOD SELECTION Heading Learn how to choose the right wo…" at bounding box center [665, 357] width 668 height 361
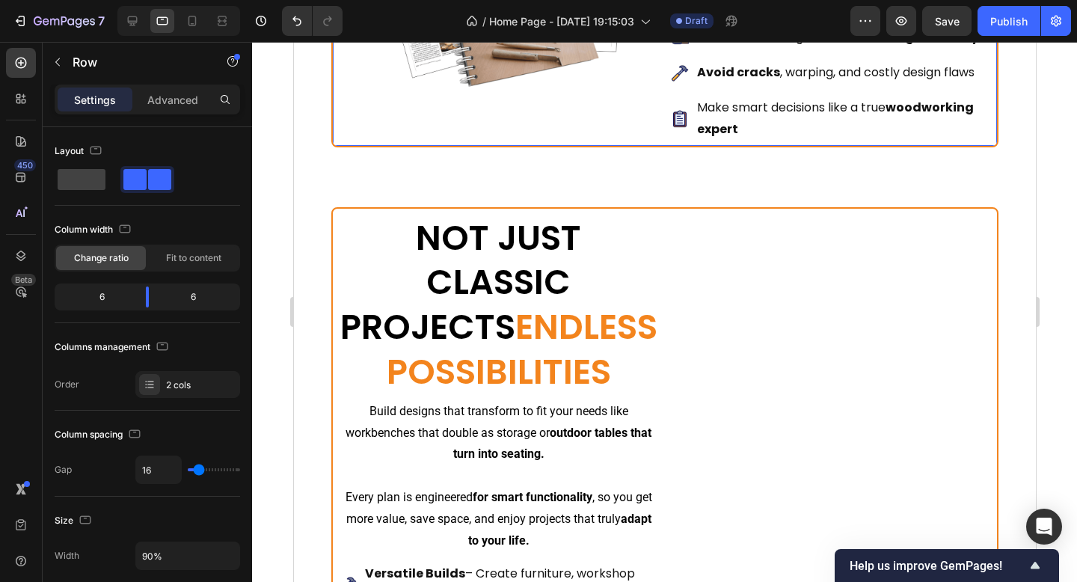
scroll to position [3649, 0]
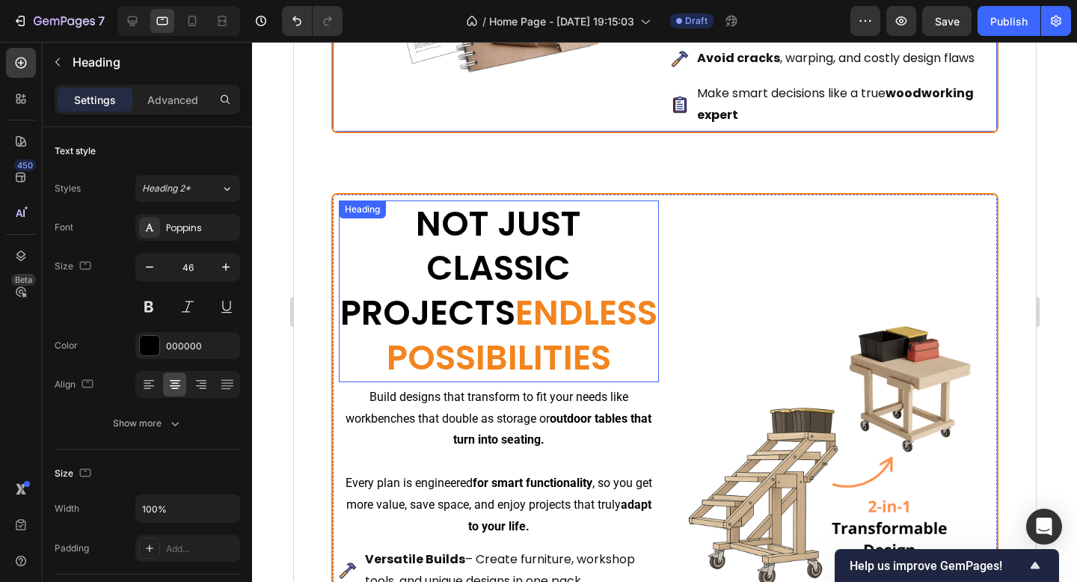
click at [551, 347] on span "ENDLESS POSSIBILITIES" at bounding box center [521, 335] width 271 height 93
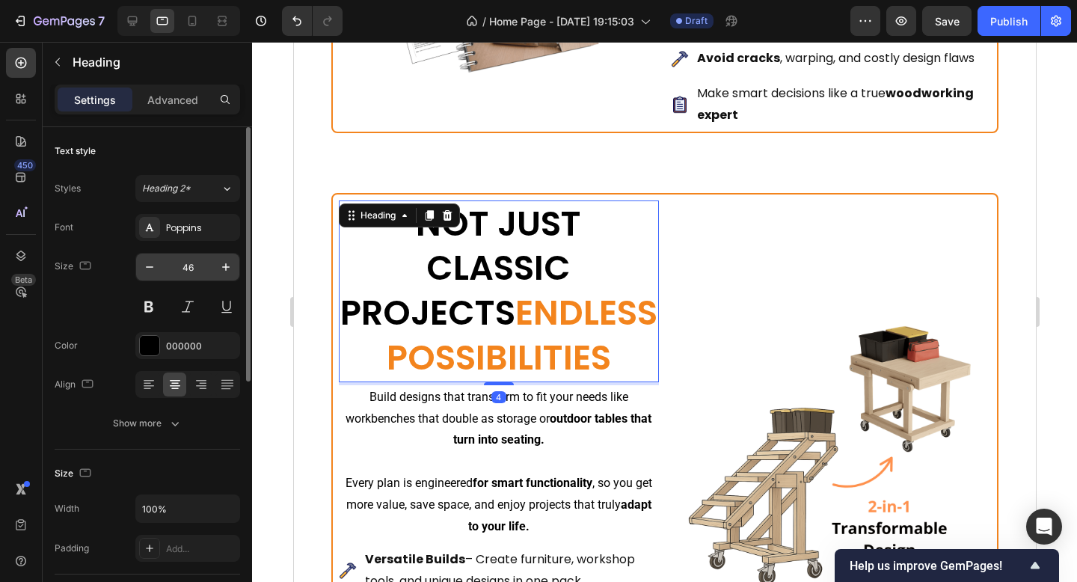
click at [188, 272] on input "46" at bounding box center [187, 267] width 49 height 27
click at [190, 267] on input "46" at bounding box center [187, 267] width 49 height 27
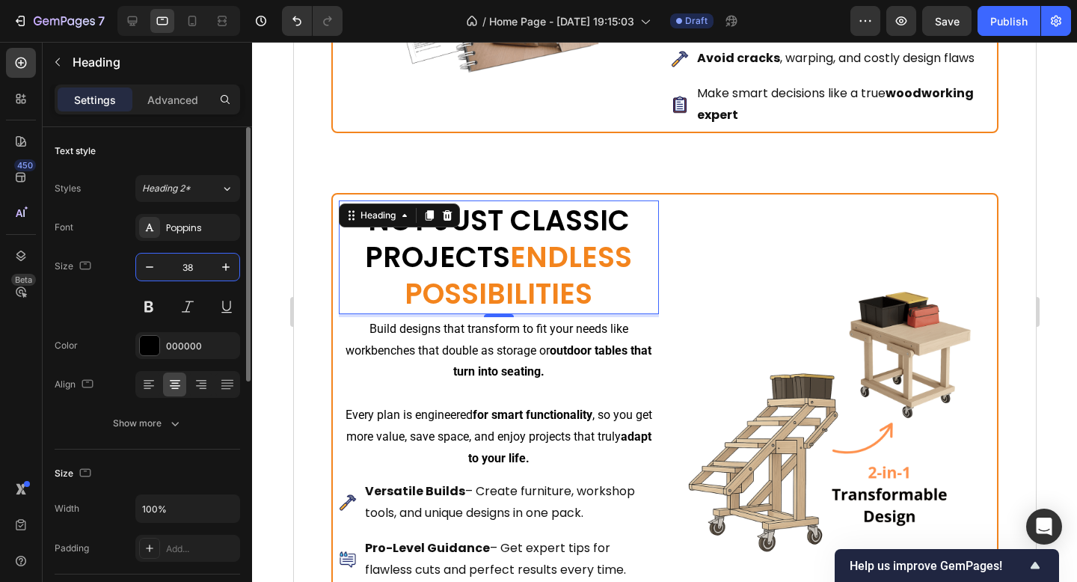
type input "38"
click at [93, 307] on div "Size 38" at bounding box center [148, 286] width 186 height 67
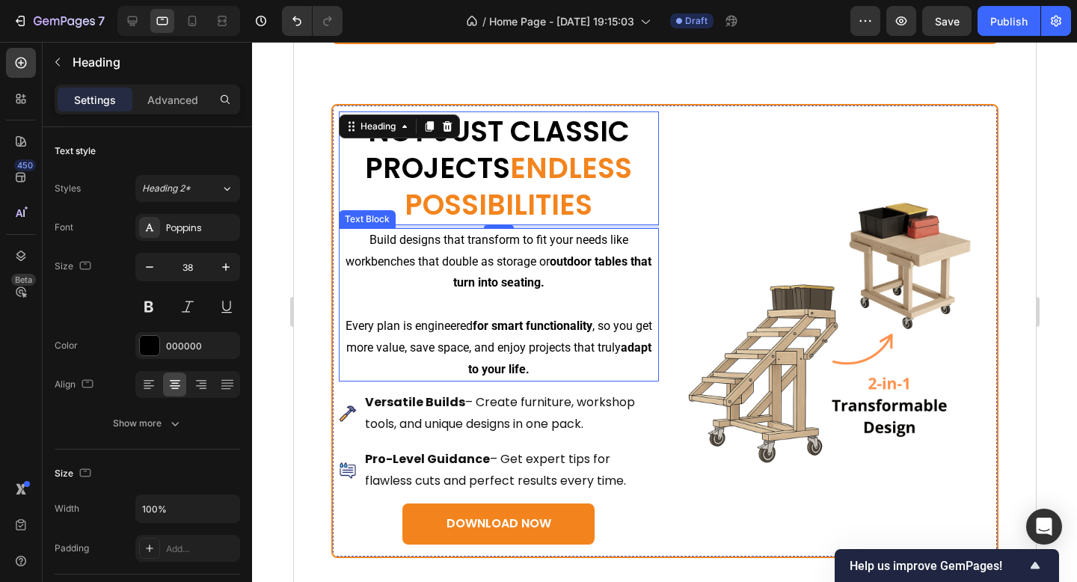
scroll to position [3767, 0]
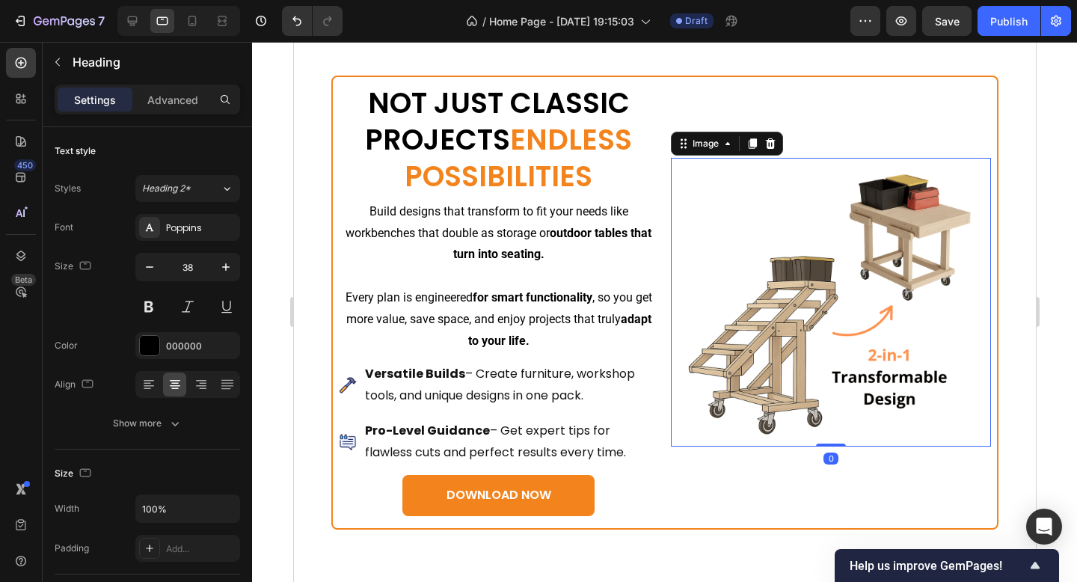
click at [684, 373] on div at bounding box center [830, 302] width 320 height 289
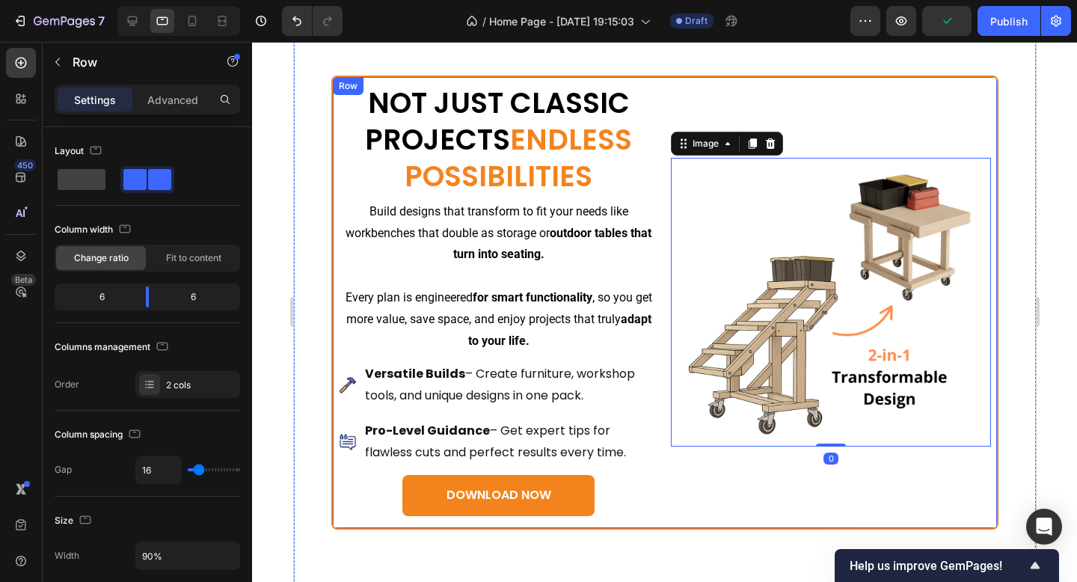
click at [772, 505] on div "Image 0" at bounding box center [830, 302] width 320 height 439
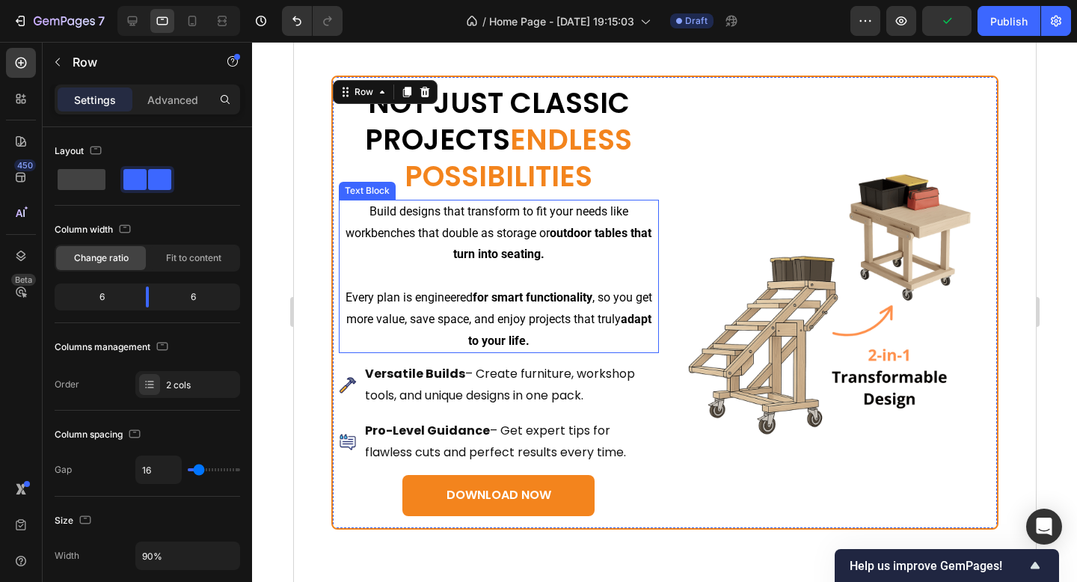
click at [520, 181] on span "ENDLESS POSSIBILITIES" at bounding box center [517, 158] width 227 height 76
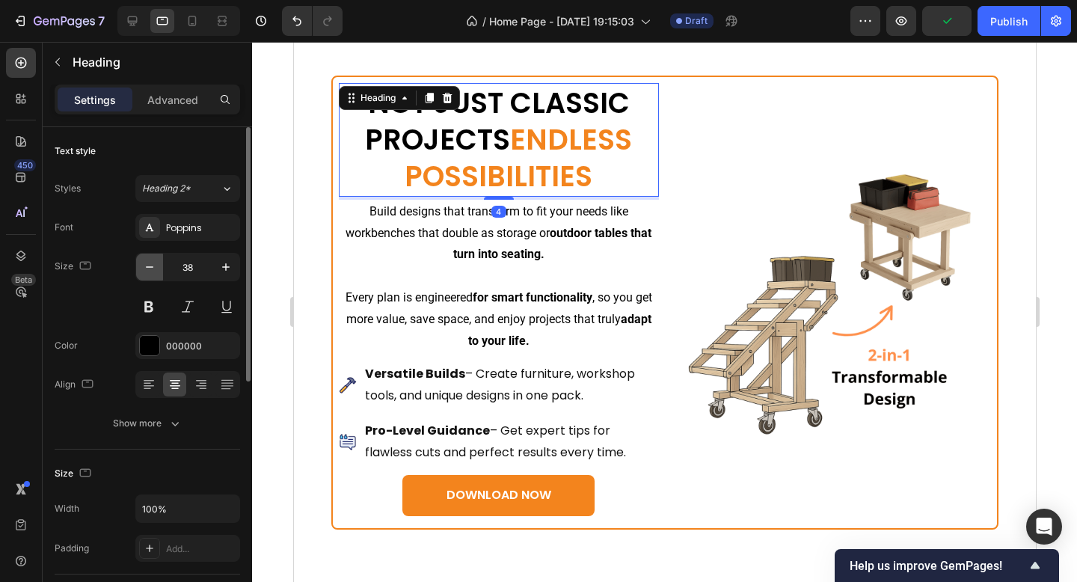
click at [153, 266] on icon "button" at bounding box center [149, 267] width 15 height 15
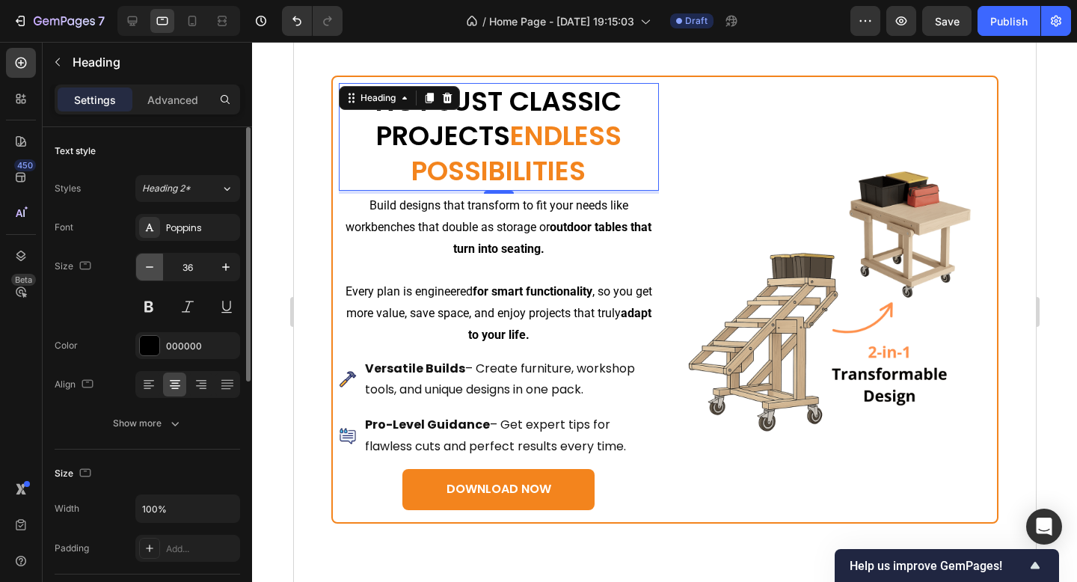
click at [153, 266] on icon "button" at bounding box center [149, 267] width 15 height 15
type input "35"
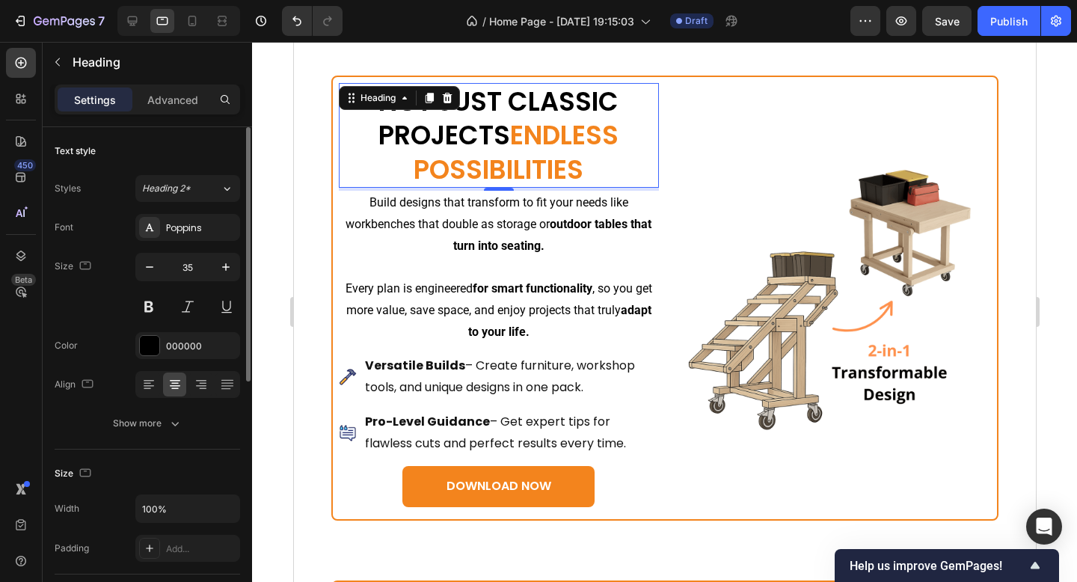
click at [108, 280] on div "Size 35" at bounding box center [148, 286] width 186 height 67
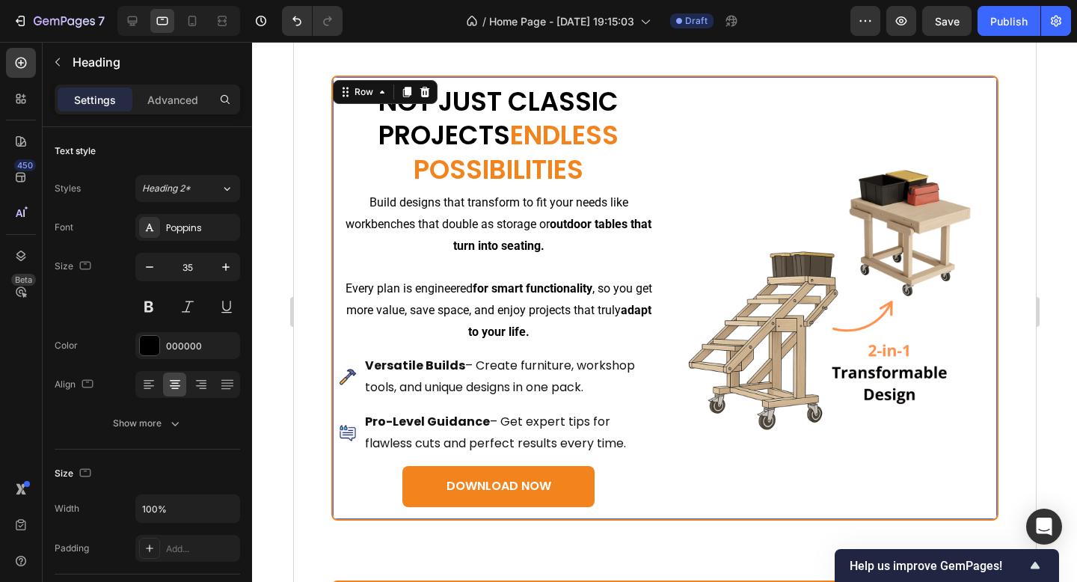
click at [677, 457] on div "Image" at bounding box center [830, 298] width 320 height 430
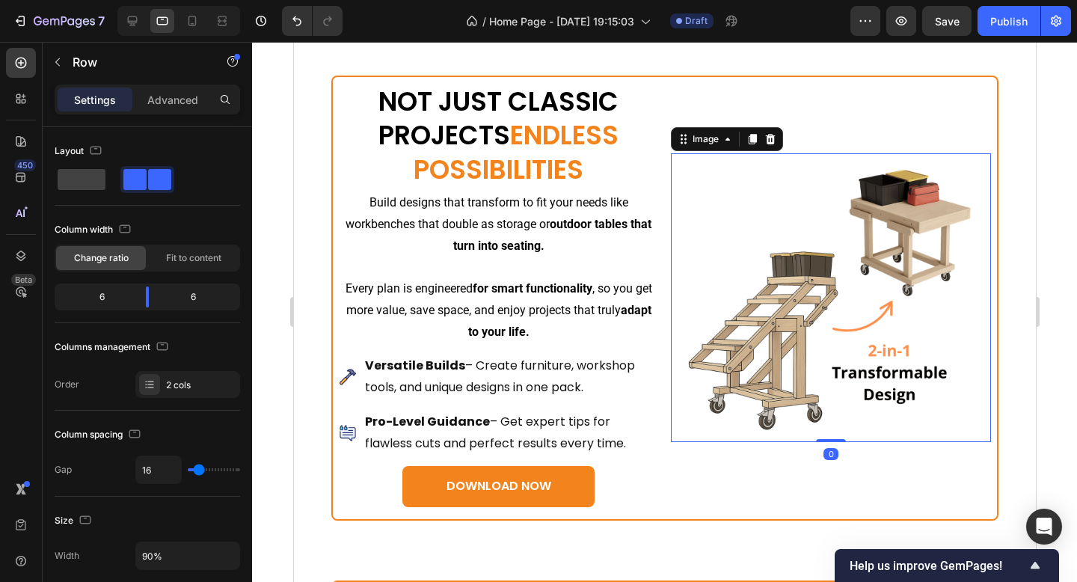
click at [830, 313] on img at bounding box center [830, 297] width 289 height 289
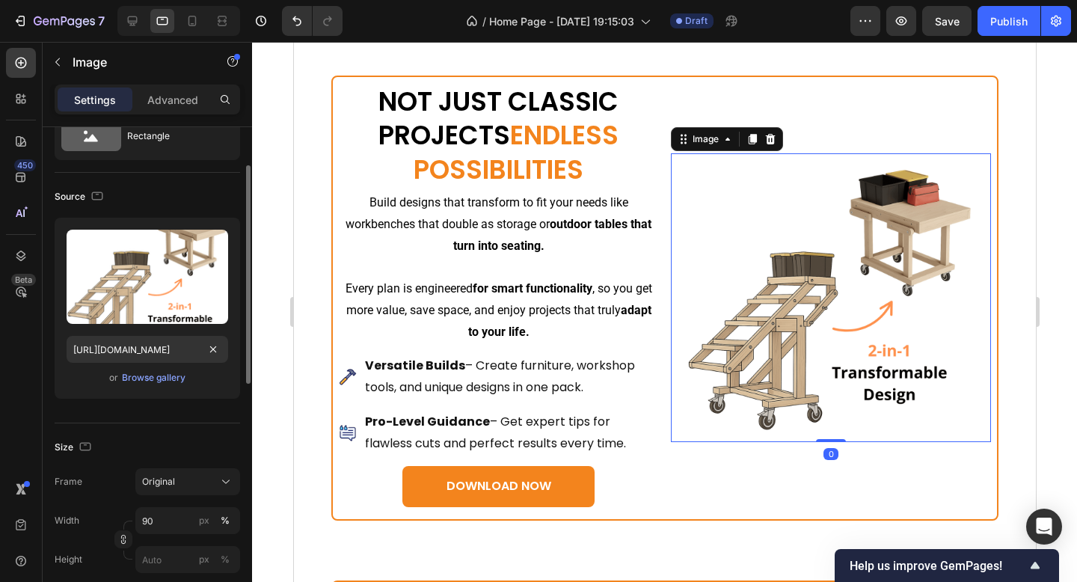
scroll to position [68, 0]
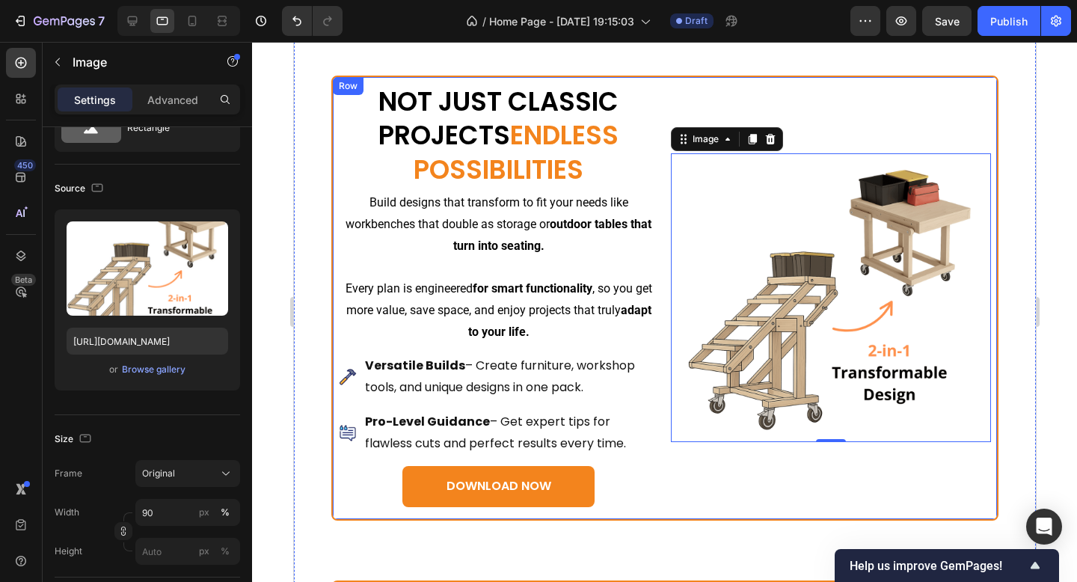
click at [691, 477] on div "Image 0" at bounding box center [830, 298] width 320 height 430
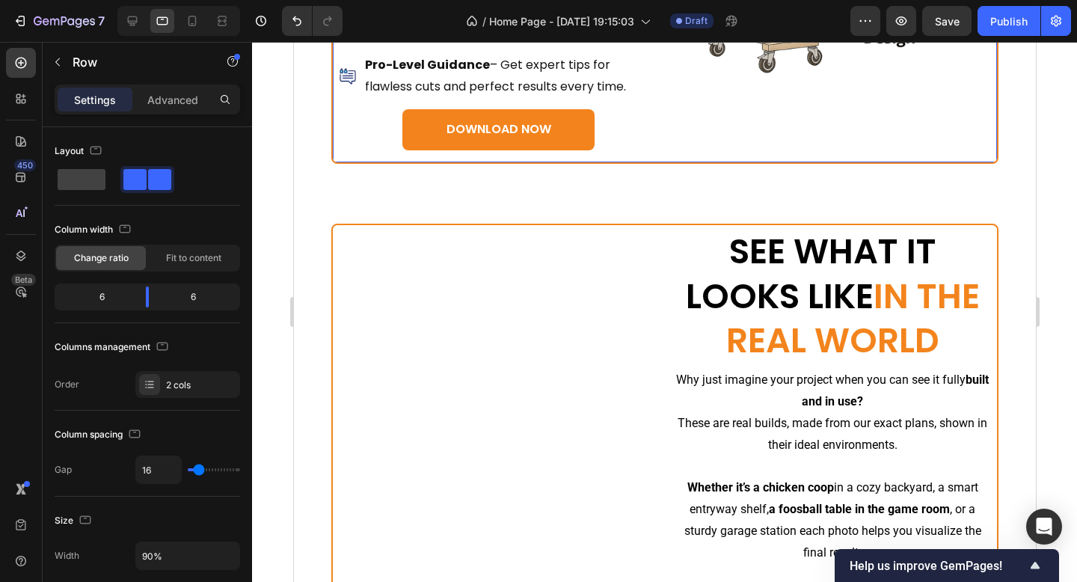
scroll to position [4139, 0]
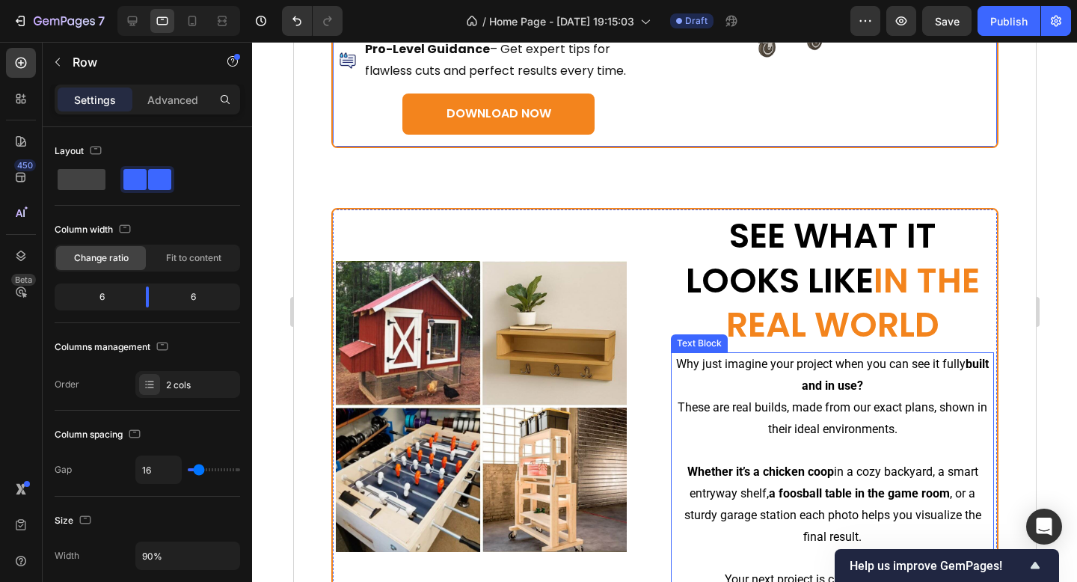
click at [804, 274] on h2 "SEE WHAT IT LOOKS LIKE IN THE REAL WORLD" at bounding box center [831, 280] width 323 height 137
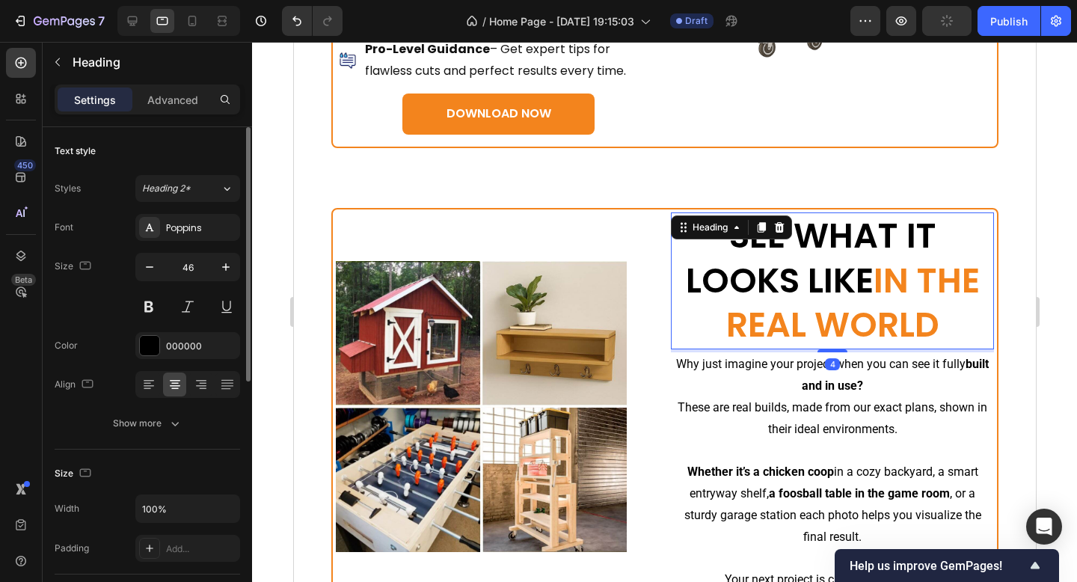
click at [202, 254] on input "46" at bounding box center [187, 267] width 49 height 27
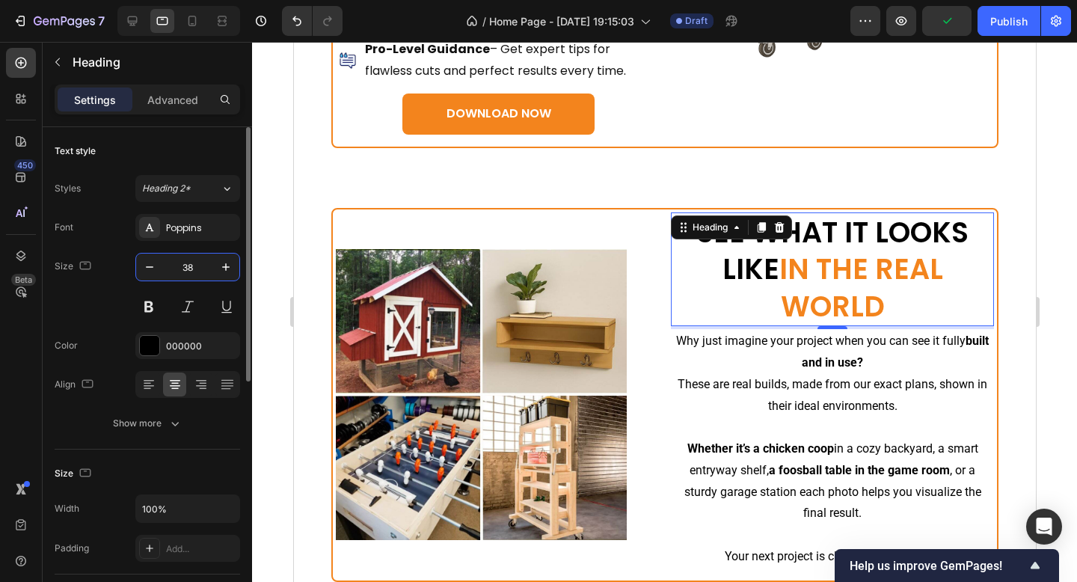
type input "38"
click at [100, 301] on div "Size 38" at bounding box center [148, 286] width 186 height 67
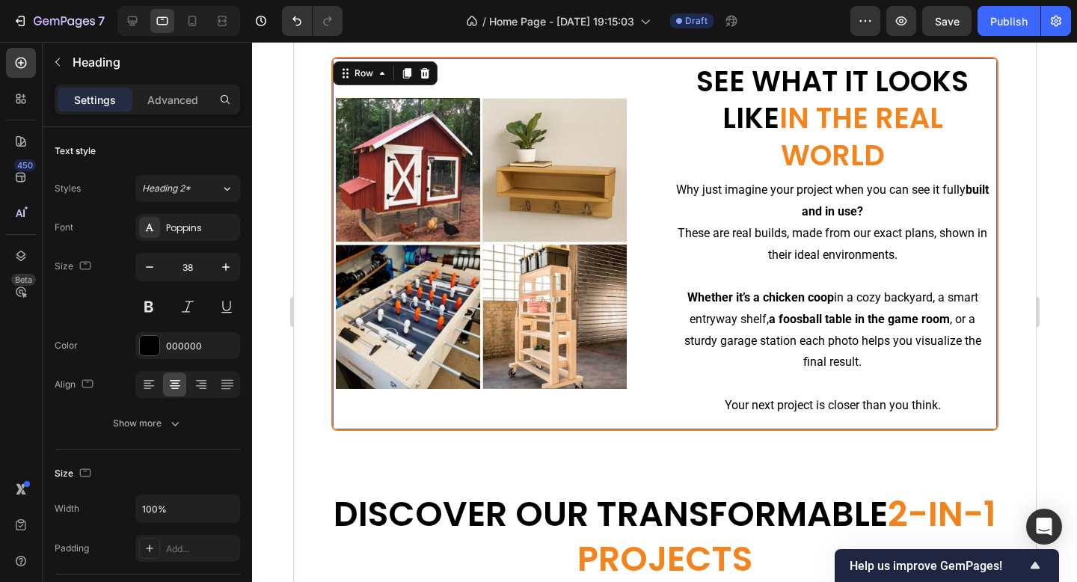
click at [658, 349] on div "Image SEE WHAT IT LOOKS LIKE IN THE REAL WORLD Heading Why just imagine your pr…" at bounding box center [665, 244] width 668 height 374
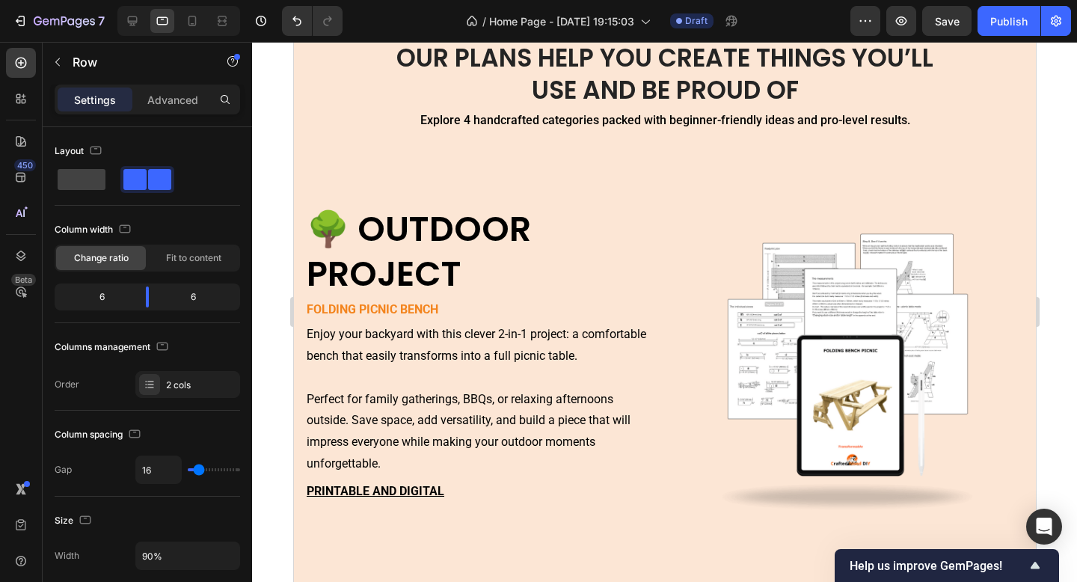
scroll to position [5324, 0]
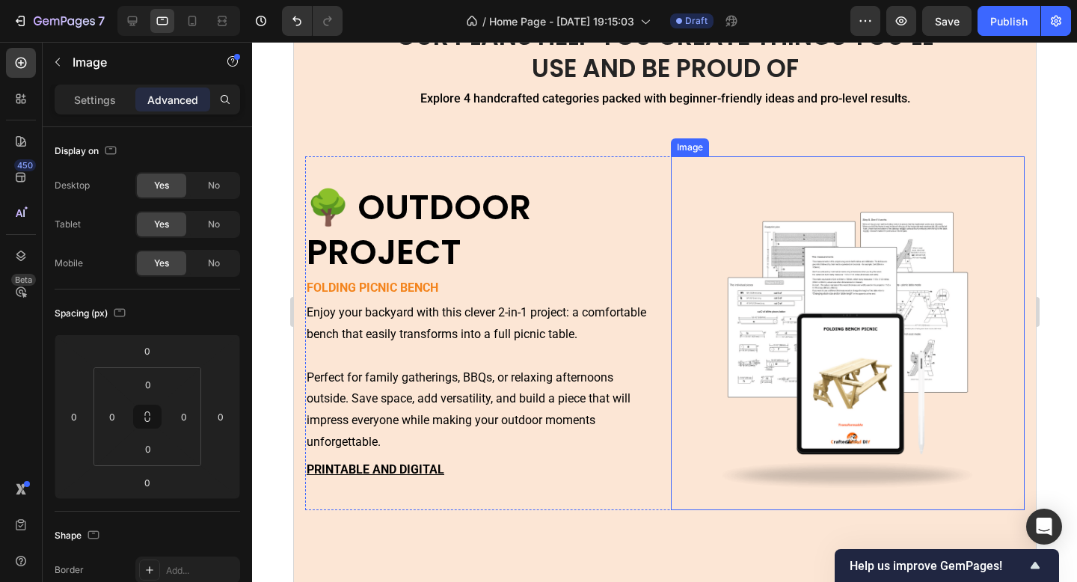
click at [686, 426] on img at bounding box center [847, 333] width 354 height 354
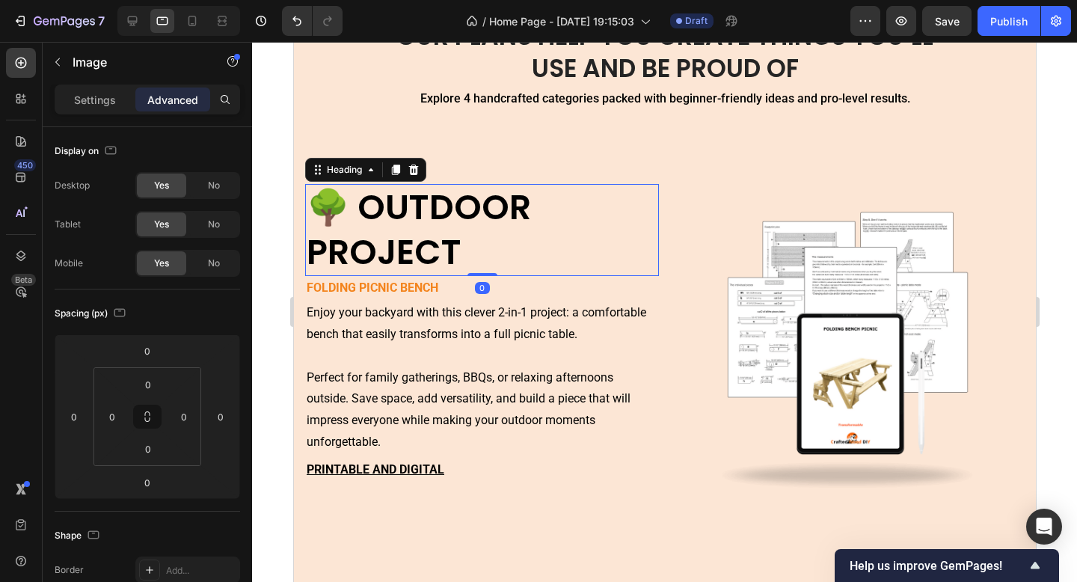
click at [395, 210] on h2 "🌳 OUTDOOR PROJECT" at bounding box center [481, 230] width 354 height 93
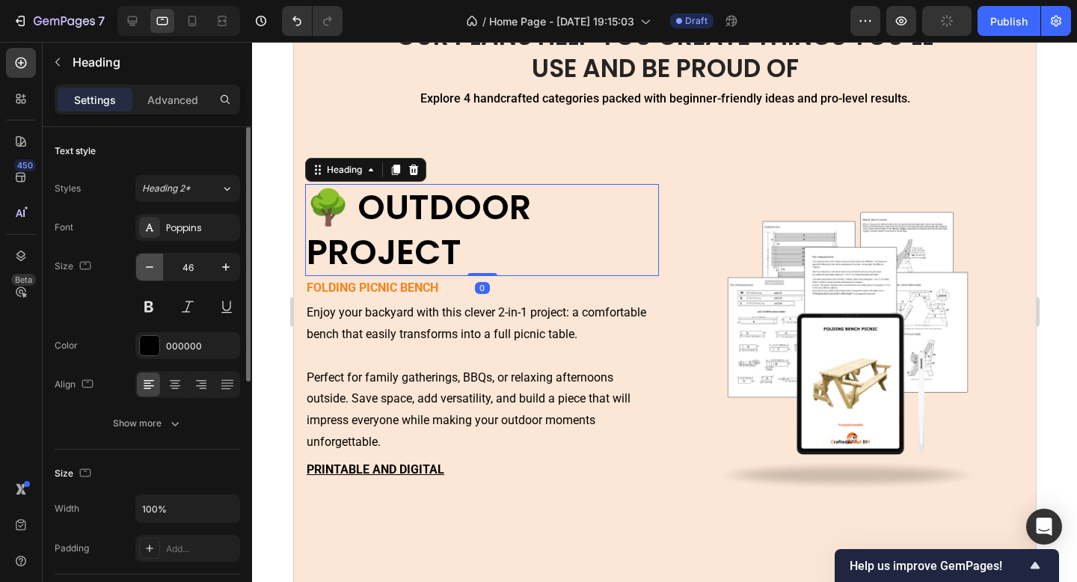
click at [150, 263] on icon "button" at bounding box center [149, 267] width 15 height 15
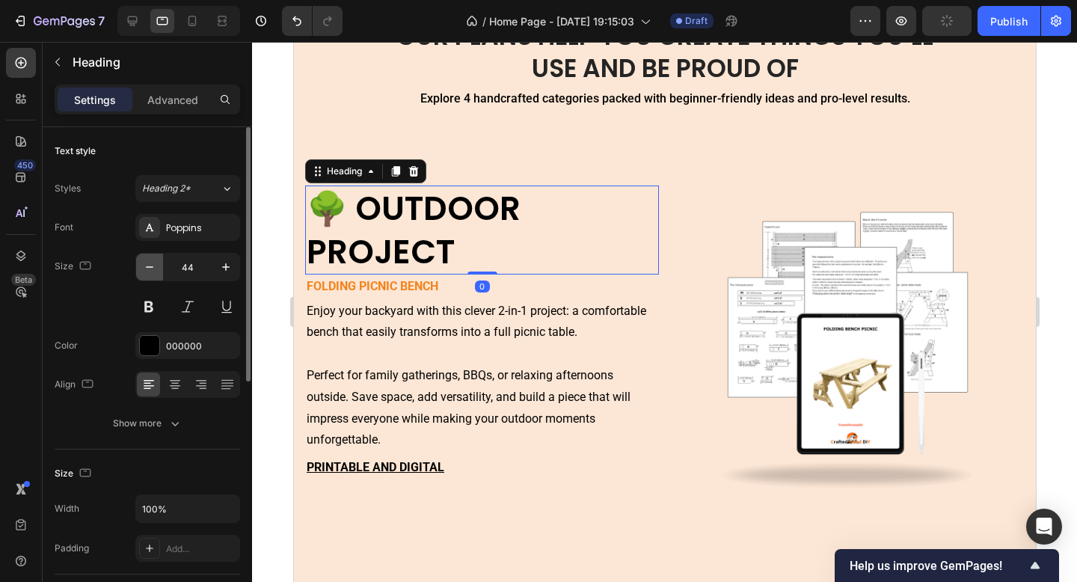
click at [150, 263] on icon "button" at bounding box center [149, 267] width 15 height 15
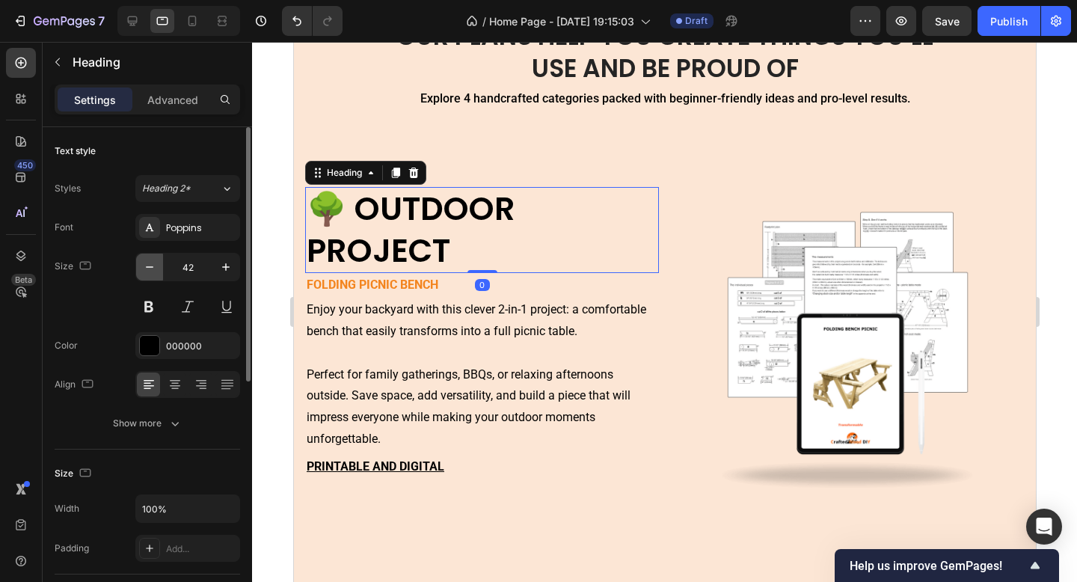
click at [150, 263] on icon "button" at bounding box center [149, 267] width 15 height 15
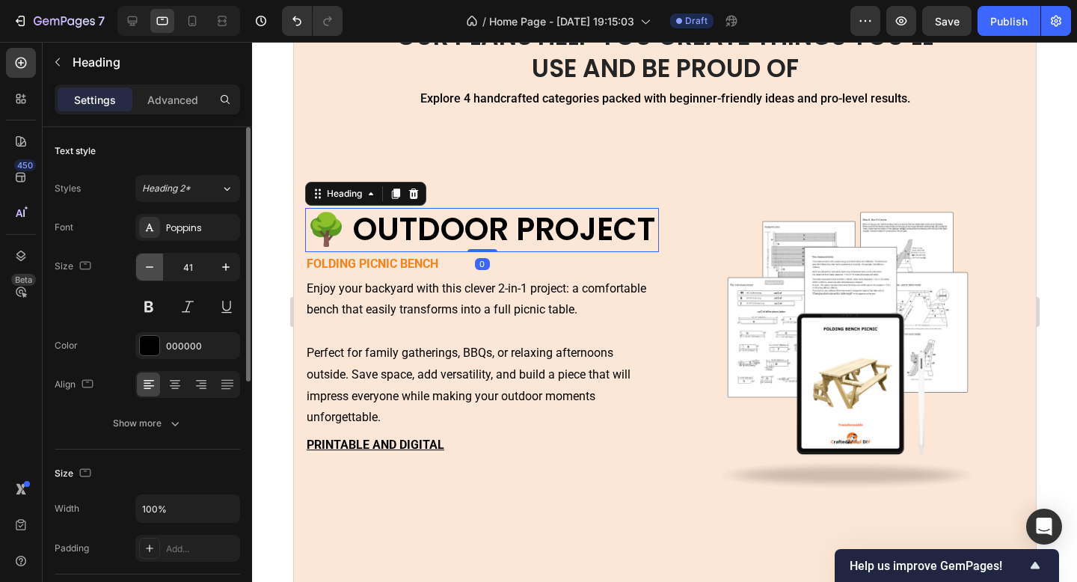
click at [150, 263] on icon "button" at bounding box center [149, 267] width 15 height 15
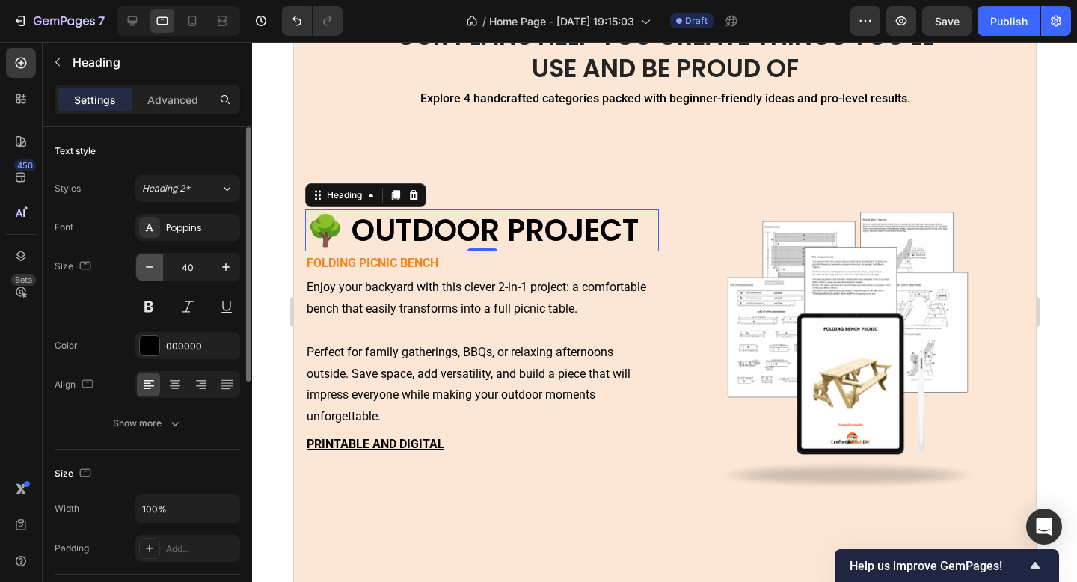
click at [150, 263] on icon "button" at bounding box center [149, 267] width 15 height 15
type input "38"
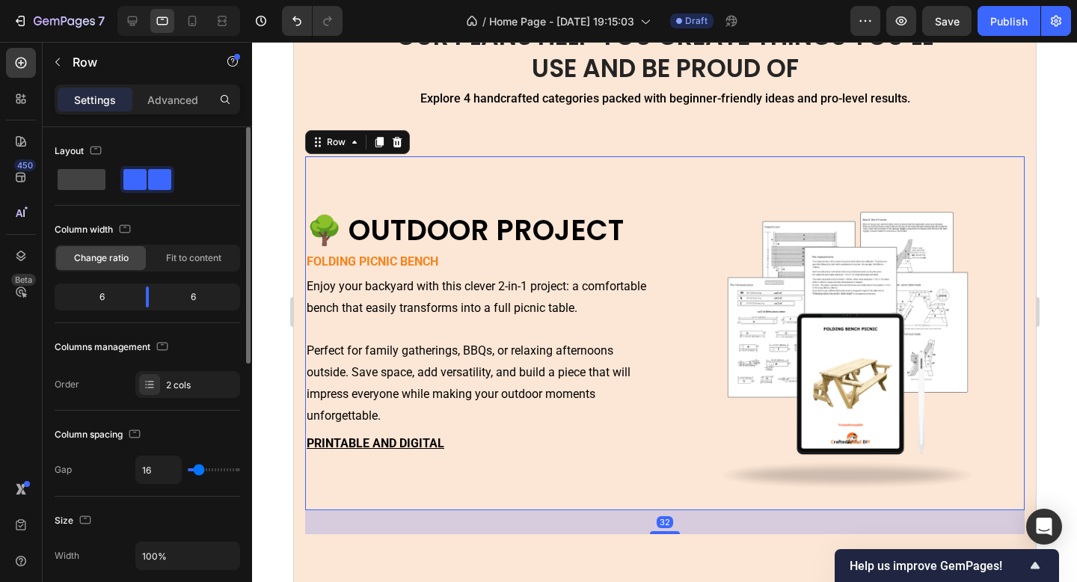
click at [664, 362] on div "🌳 OUTDOOR PROJECT Heading Folding Picnic Bench Text Block Enjoy your backyard w…" at bounding box center [664, 333] width 720 height 354
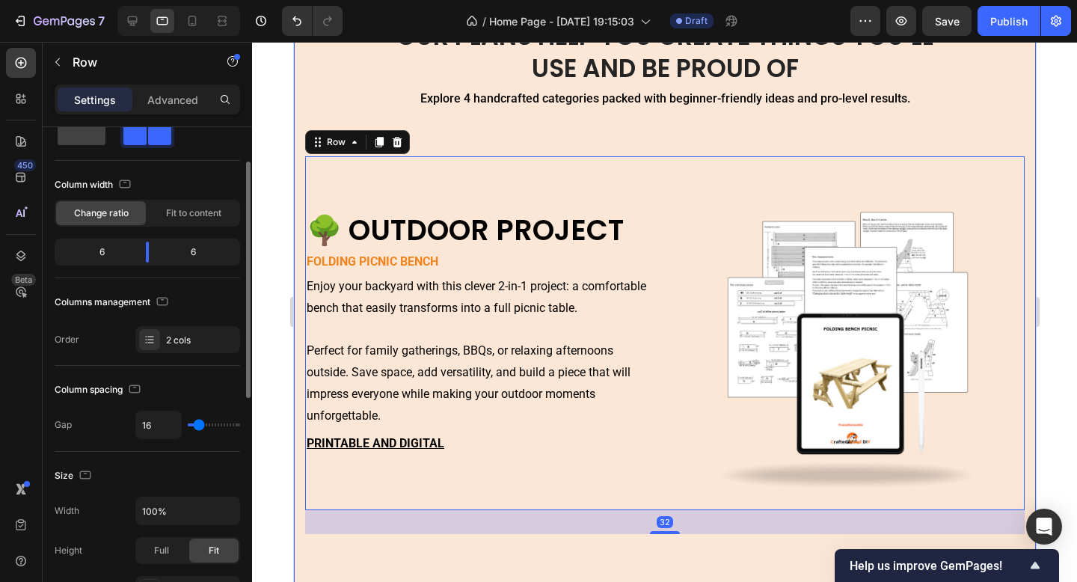
scroll to position [54, 0]
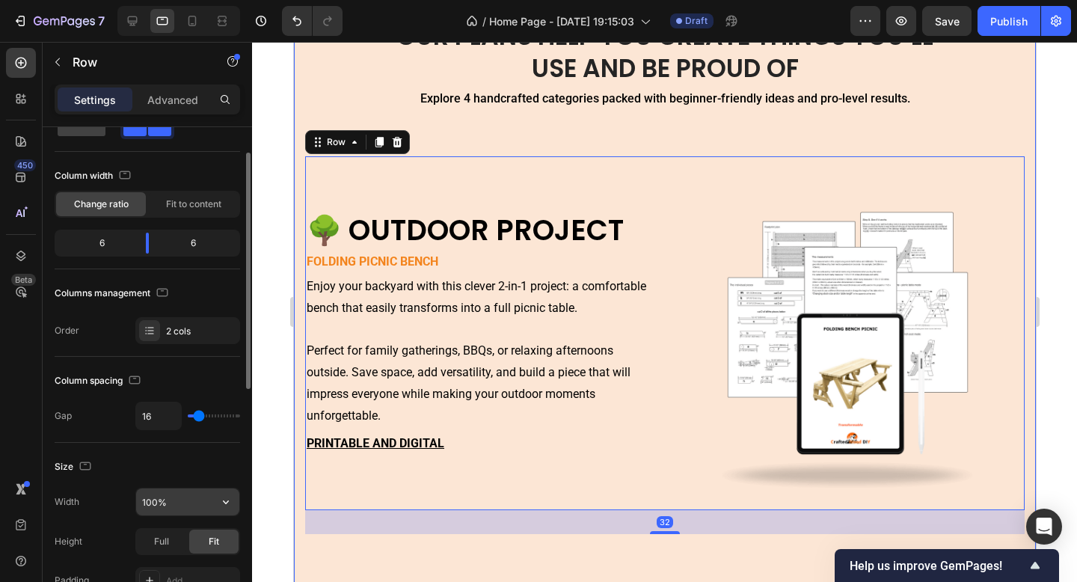
click at [183, 492] on input "100%" at bounding box center [187, 502] width 103 height 27
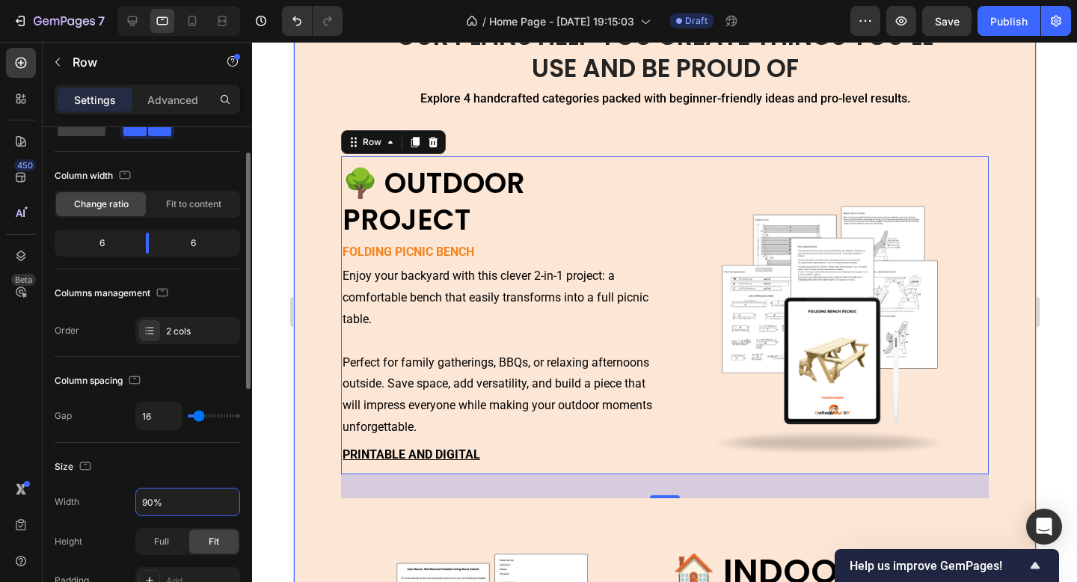
type input "90%"
click at [180, 448] on div "Size Width 90% Height Full Fit Padding Add..." at bounding box center [148, 525] width 186 height 164
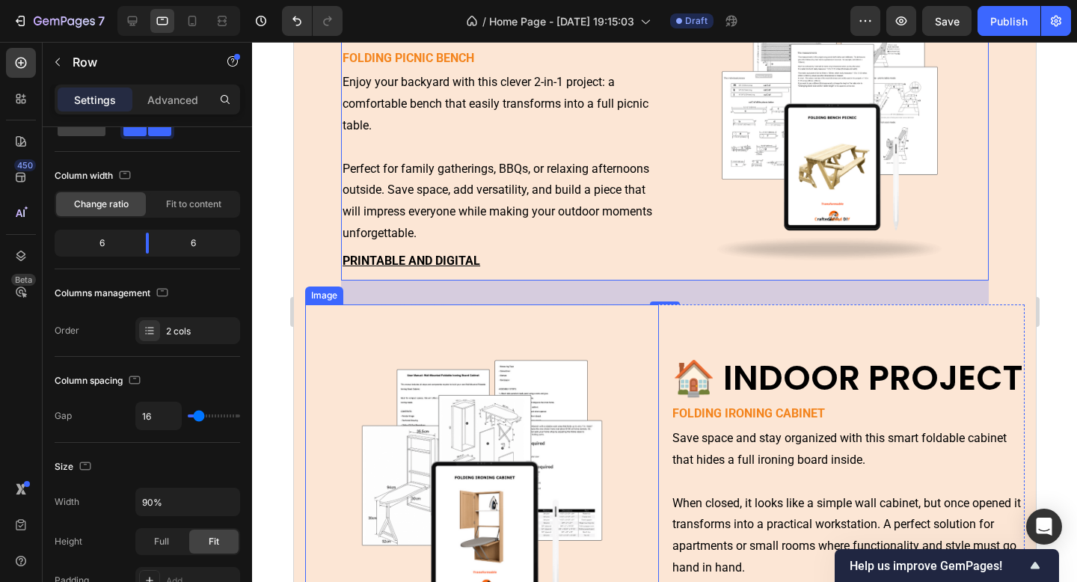
scroll to position [5533, 0]
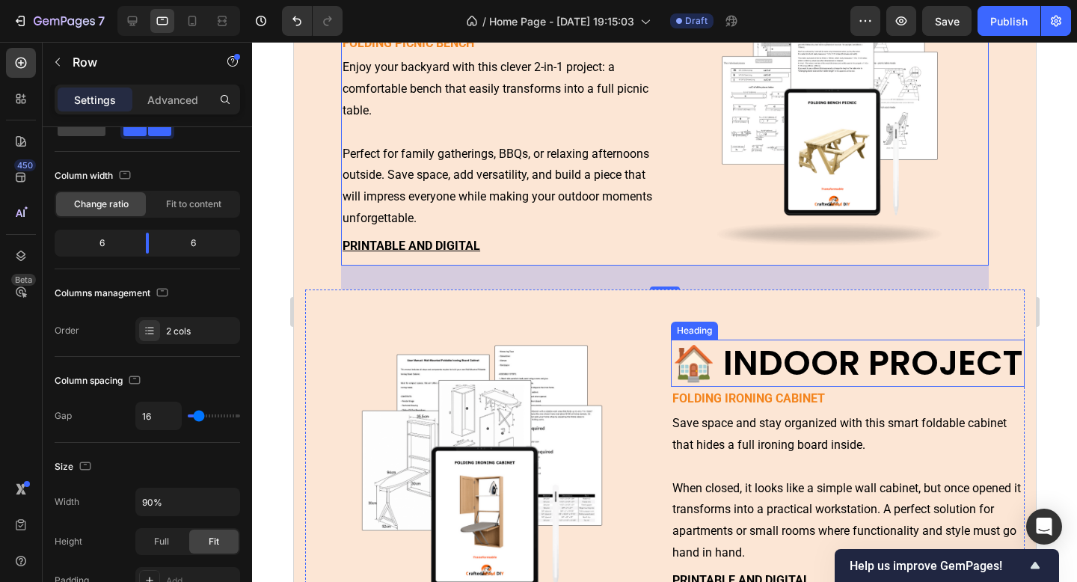
click at [750, 375] on h2 "🏠 INDOOR PROJECT" at bounding box center [847, 364] width 354 height 48
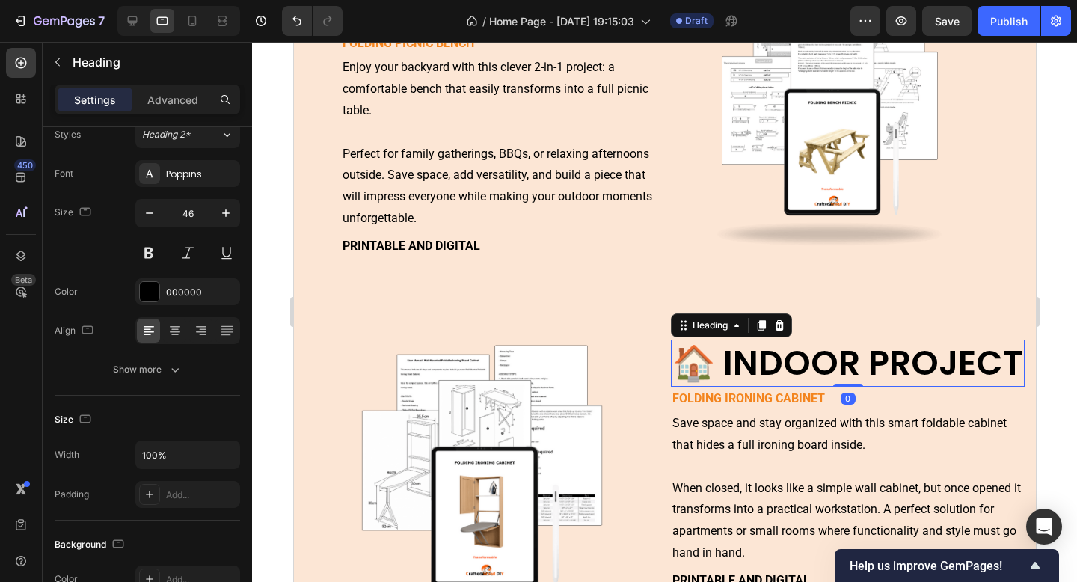
scroll to position [0, 0]
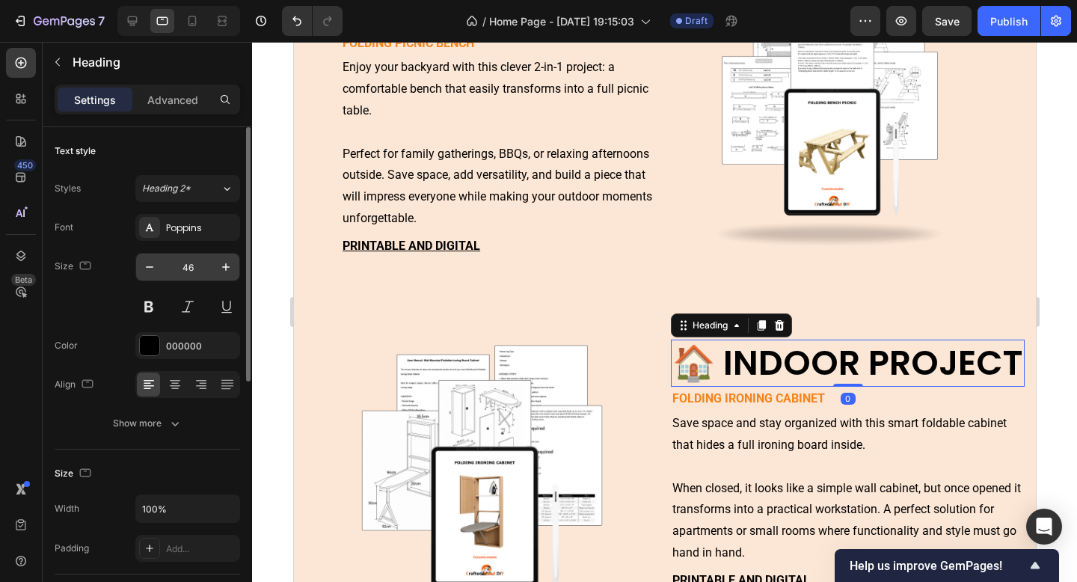
click at [195, 279] on input "46" at bounding box center [187, 267] width 49 height 27
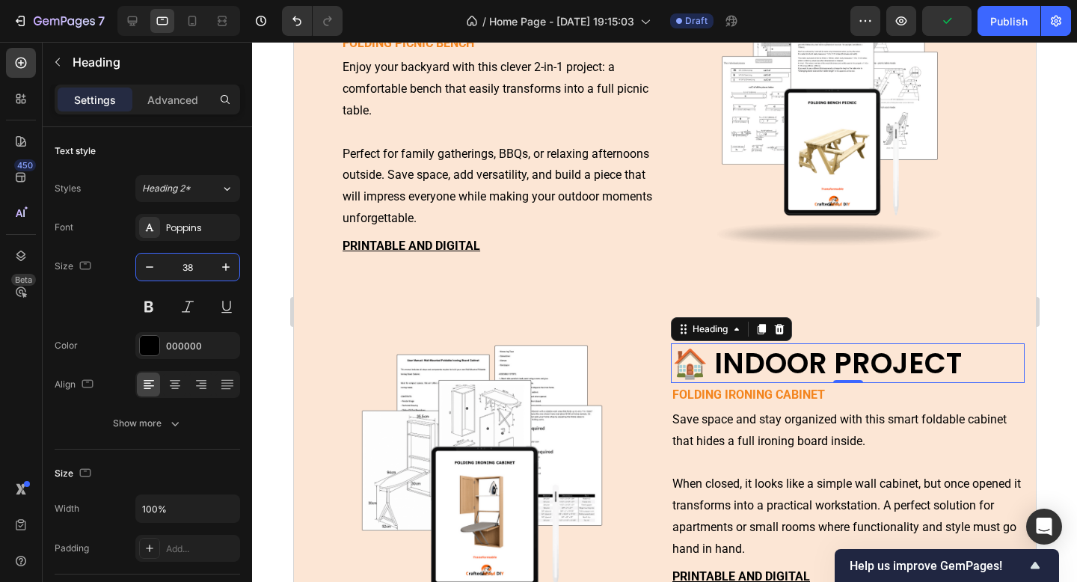
type input "38"
click at [115, 317] on div "Size 38" at bounding box center [148, 286] width 186 height 67
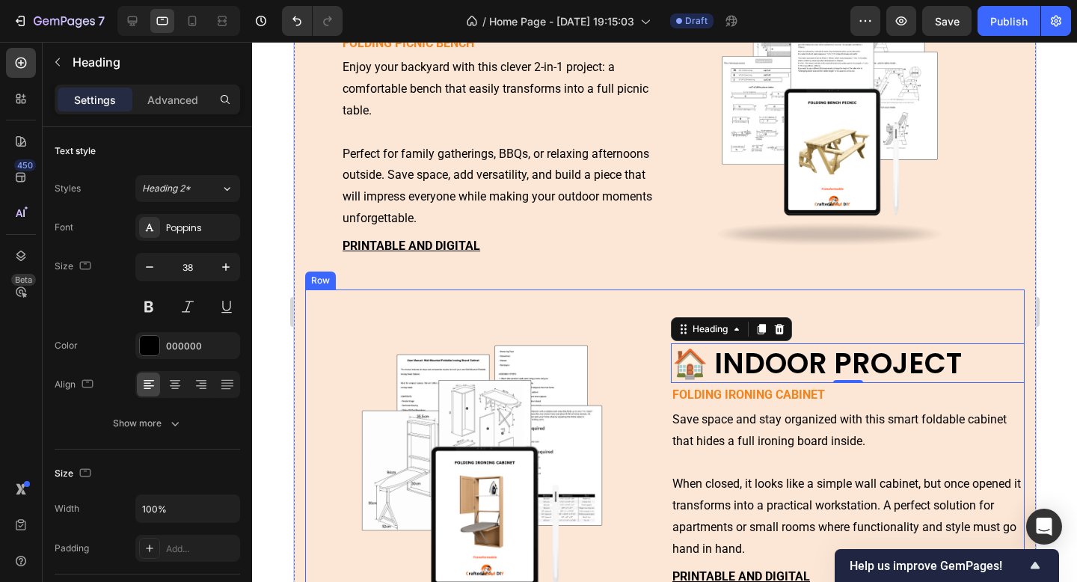
click at [662, 447] on div "🏠 INDOOR PROJECT Heading 0 Folding Ironing Cabinet Text Block Save space and st…" at bounding box center [664, 467] width 720 height 354
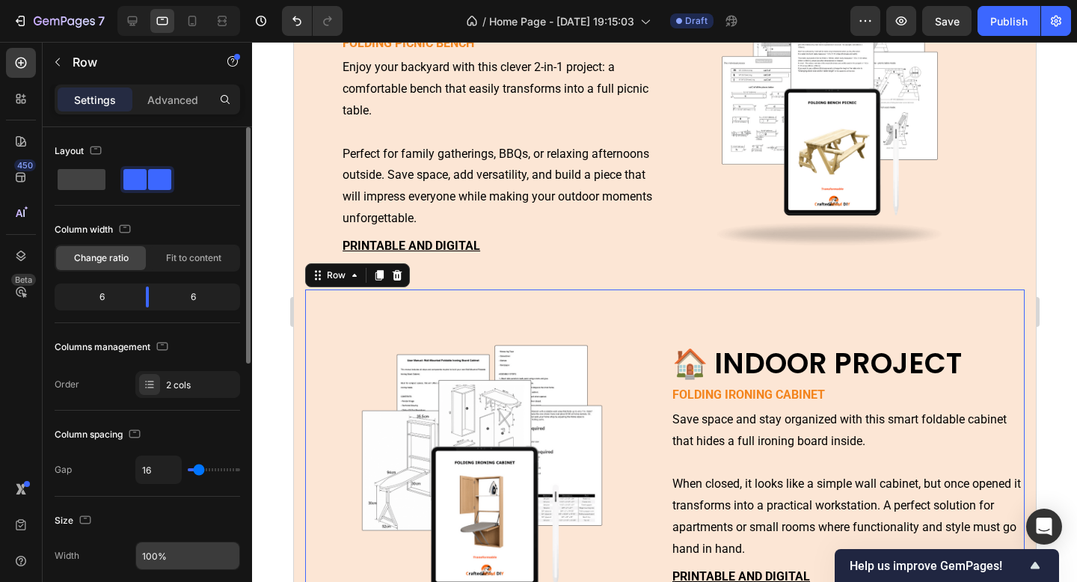
click at [177, 555] on input "100%" at bounding box center [187, 555] width 103 height 27
type input "8"
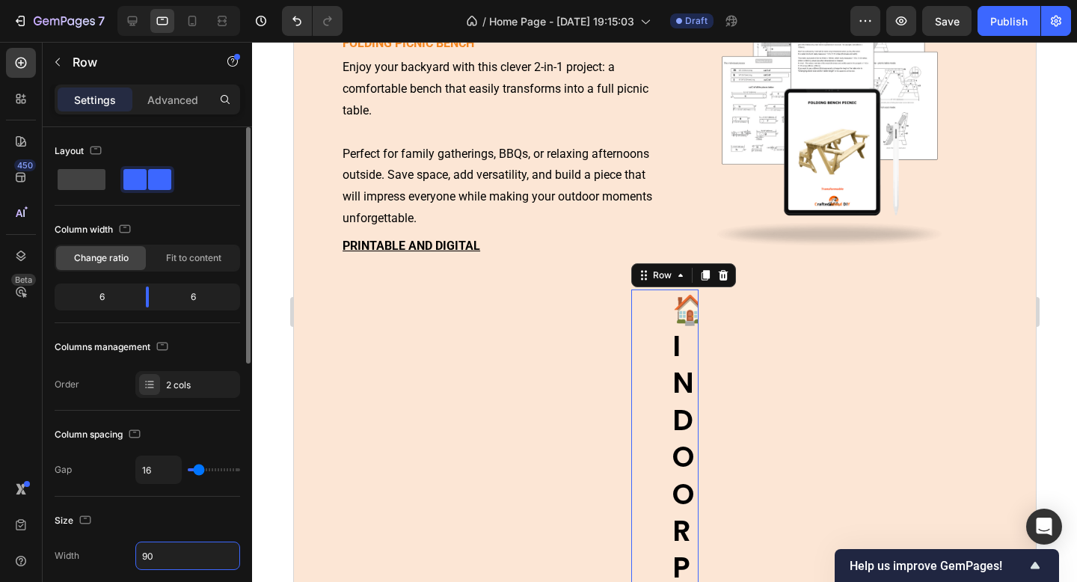
click at [170, 513] on div "Size" at bounding box center [148, 521] width 186 height 24
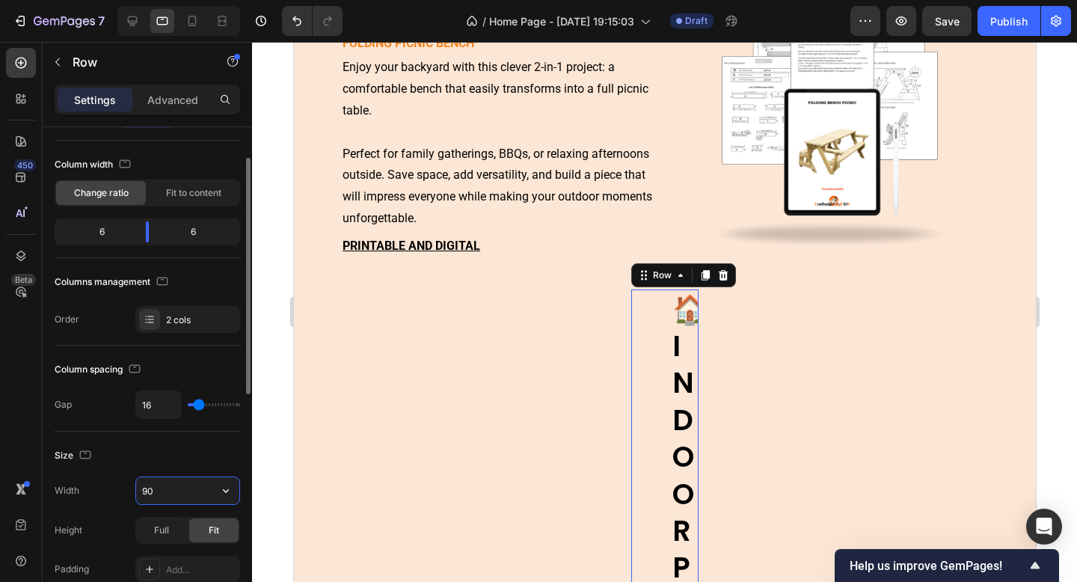
click at [171, 489] on input "90" at bounding box center [187, 490] width 103 height 27
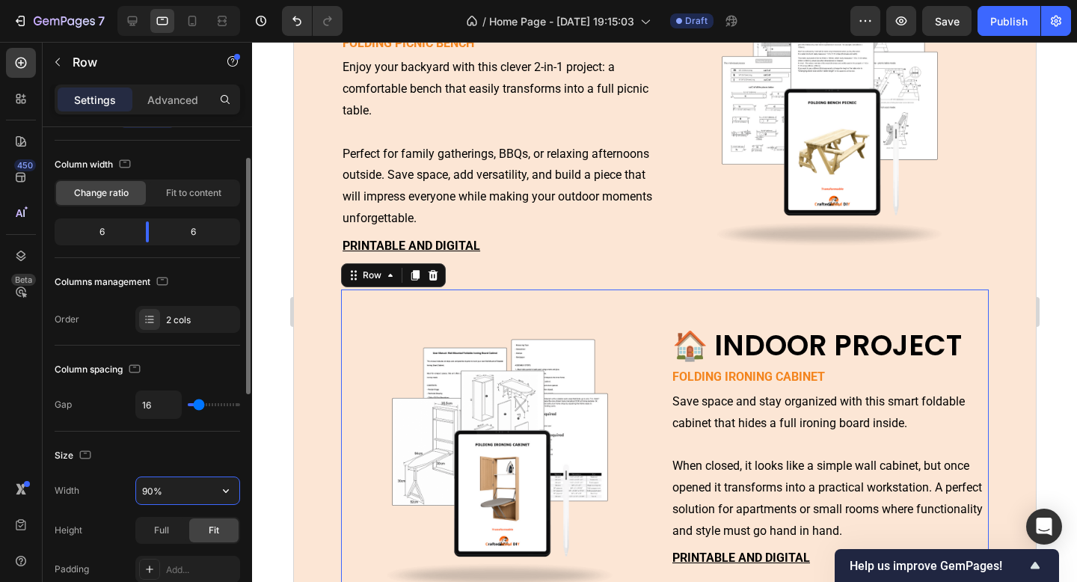
type input "90%"
click at [189, 444] on div "Size" at bounding box center [148, 456] width 186 height 24
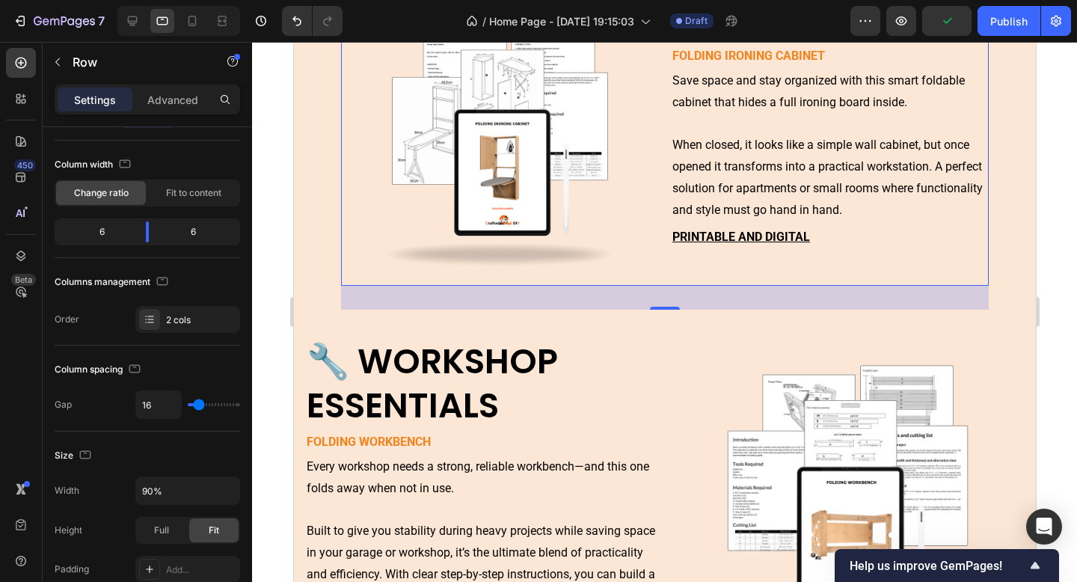
scroll to position [5880, 0]
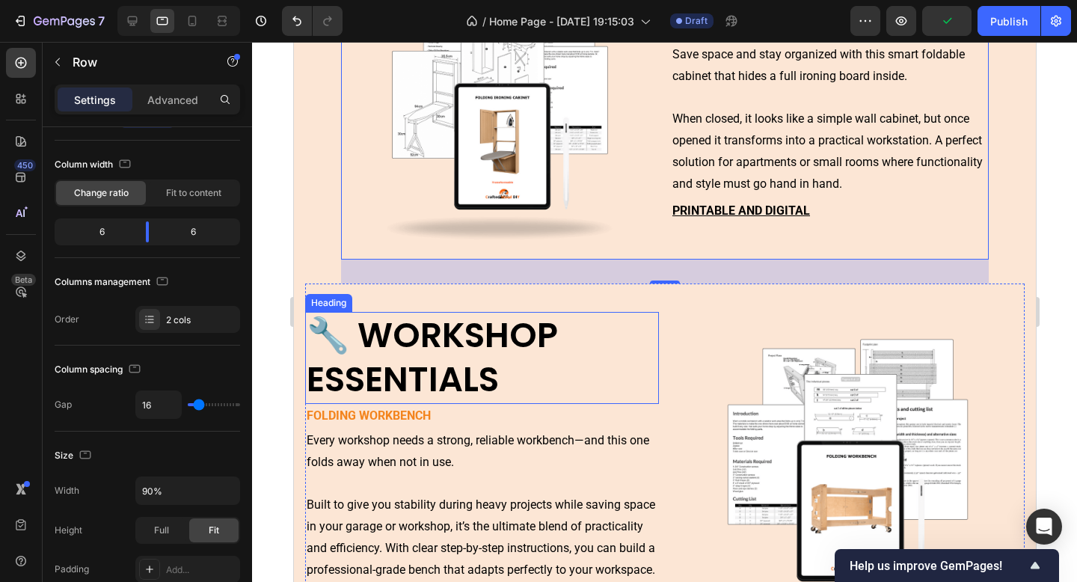
click at [456, 336] on h2 "🔧 WORKSHOP ESSENTIALS" at bounding box center [481, 358] width 354 height 93
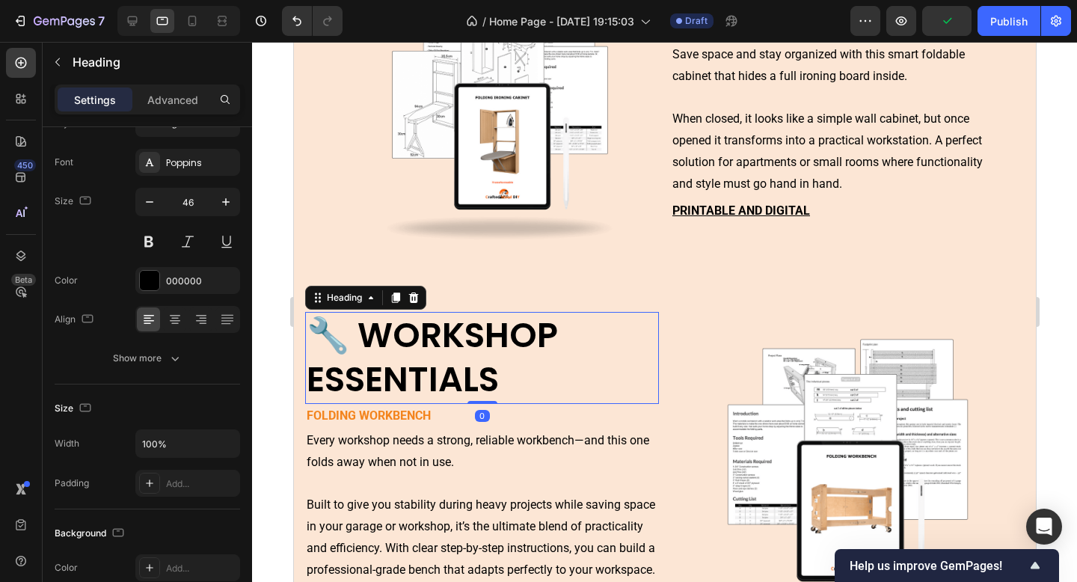
scroll to position [0, 0]
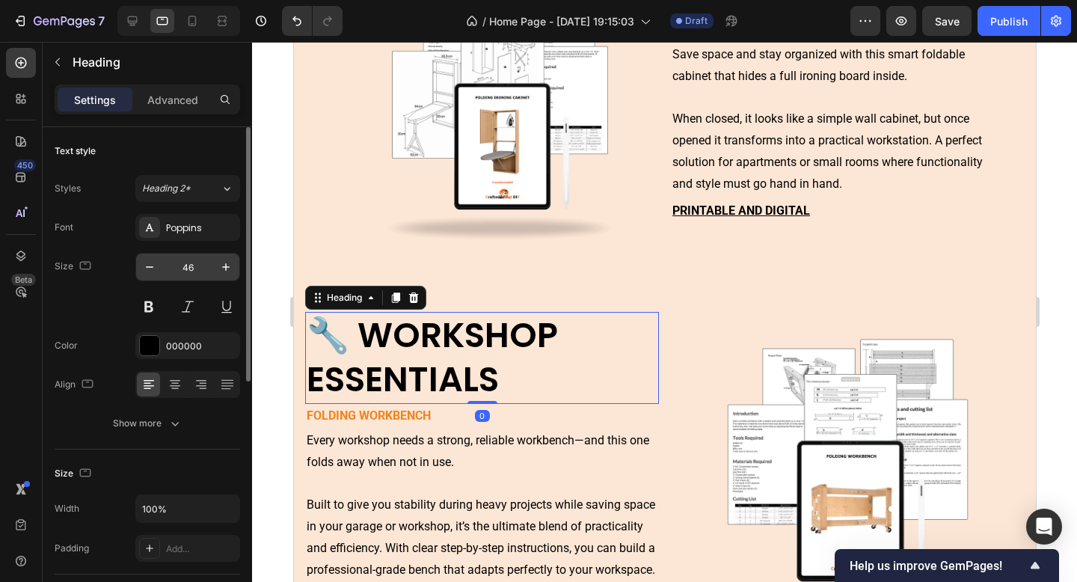
click at [178, 265] on input "46" at bounding box center [187, 267] width 49 height 27
click at [194, 265] on input "46" at bounding box center [187, 267] width 49 height 27
type input "38"
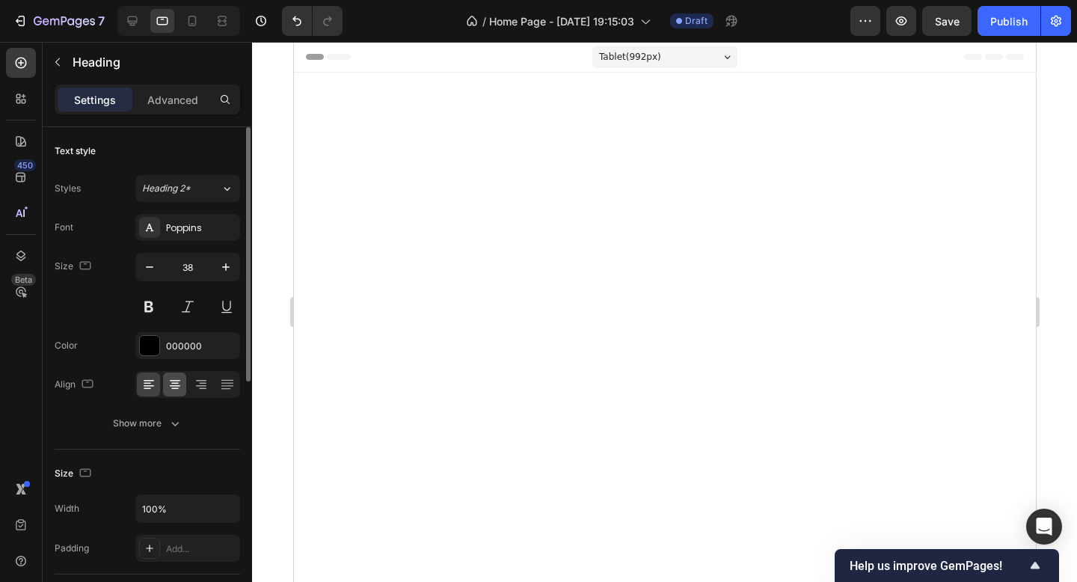
scroll to position [5880, 0]
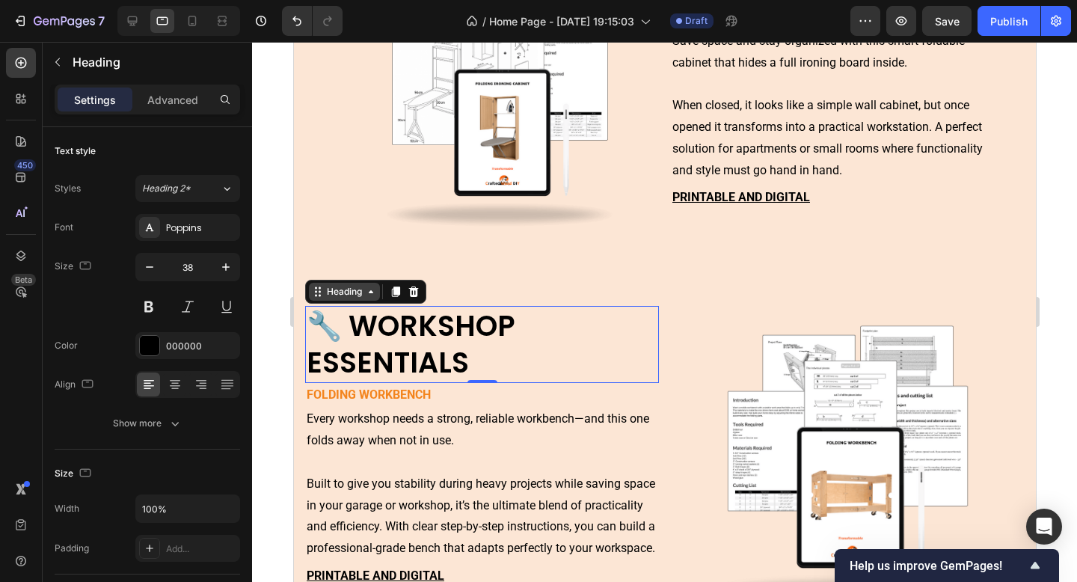
click at [344, 295] on div "Heading" at bounding box center [343, 291] width 41 height 13
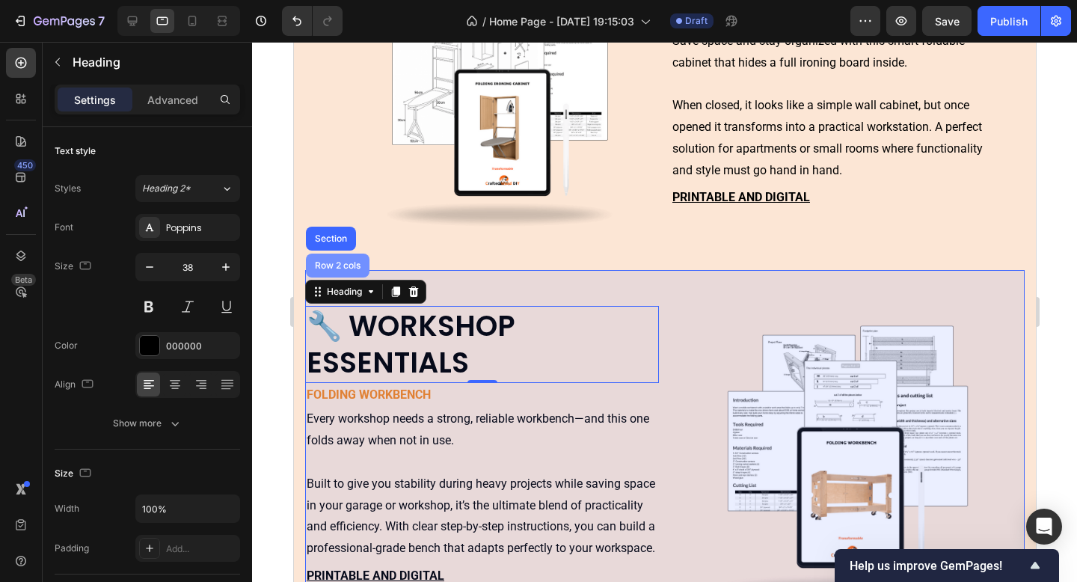
click at [348, 266] on div "Row 2 cols" at bounding box center [337, 265] width 52 height 9
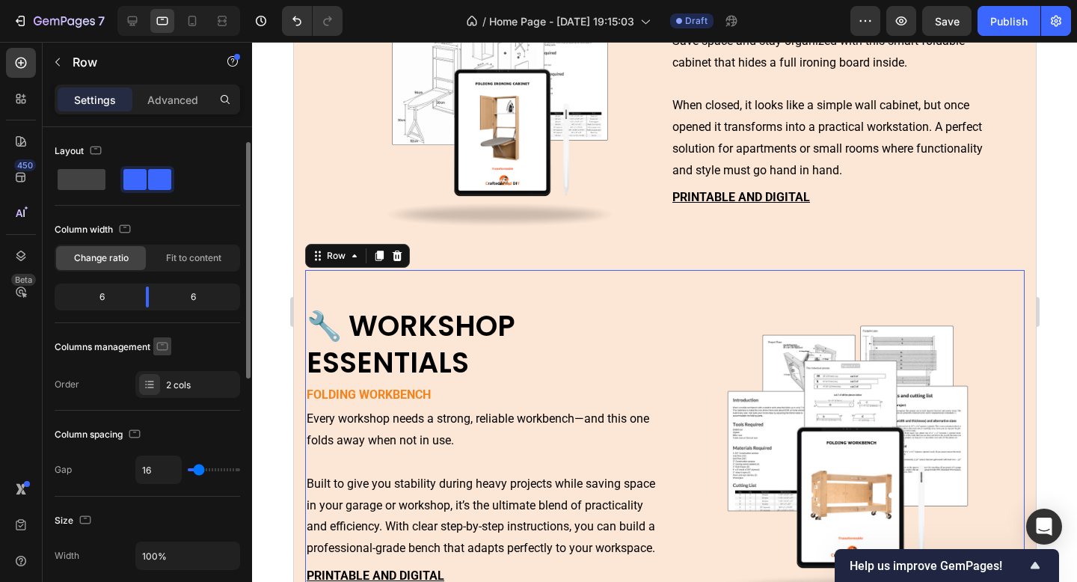
scroll to position [84, 0]
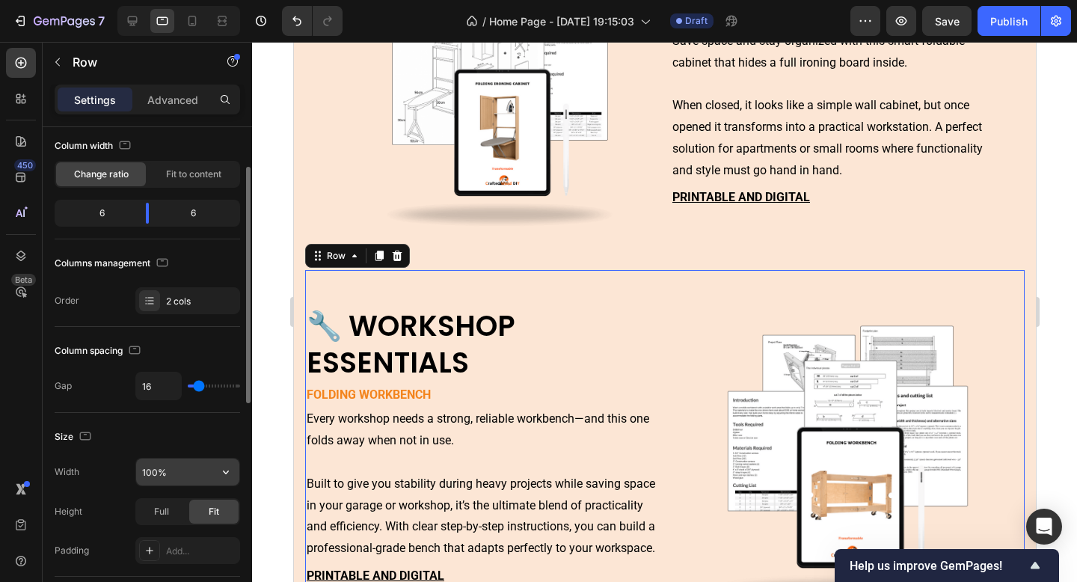
click at [163, 474] on input "100%" at bounding box center [187, 472] width 103 height 27
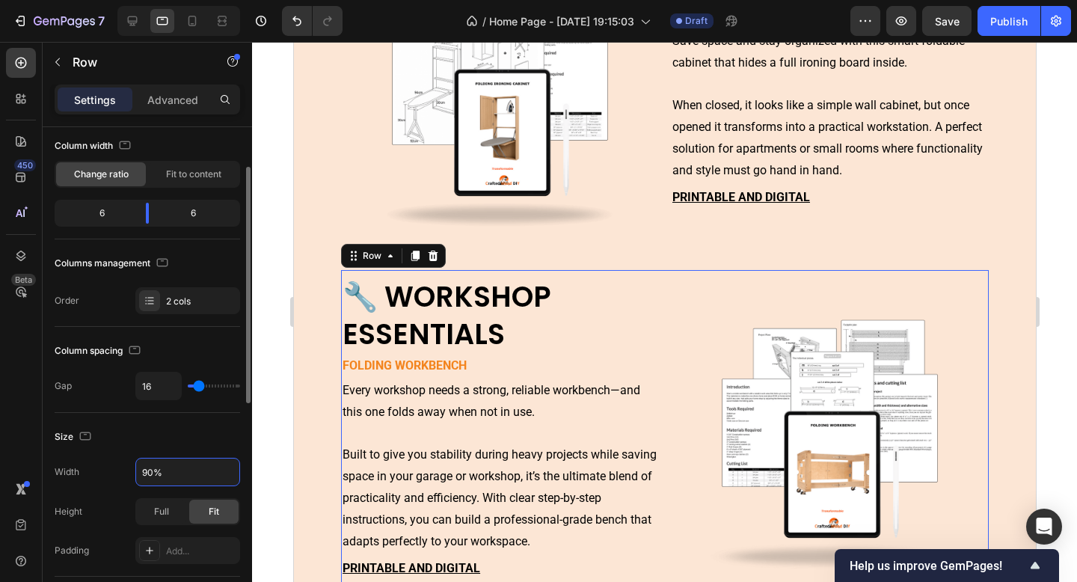
type input "90%"
click at [182, 444] on div "Size" at bounding box center [148, 437] width 186 height 24
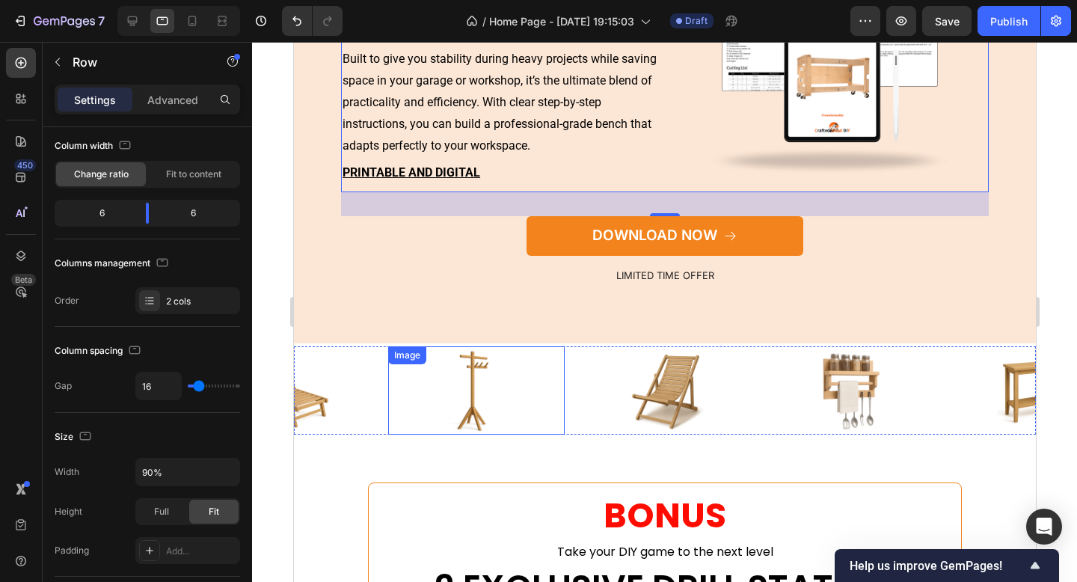
scroll to position [6285, 0]
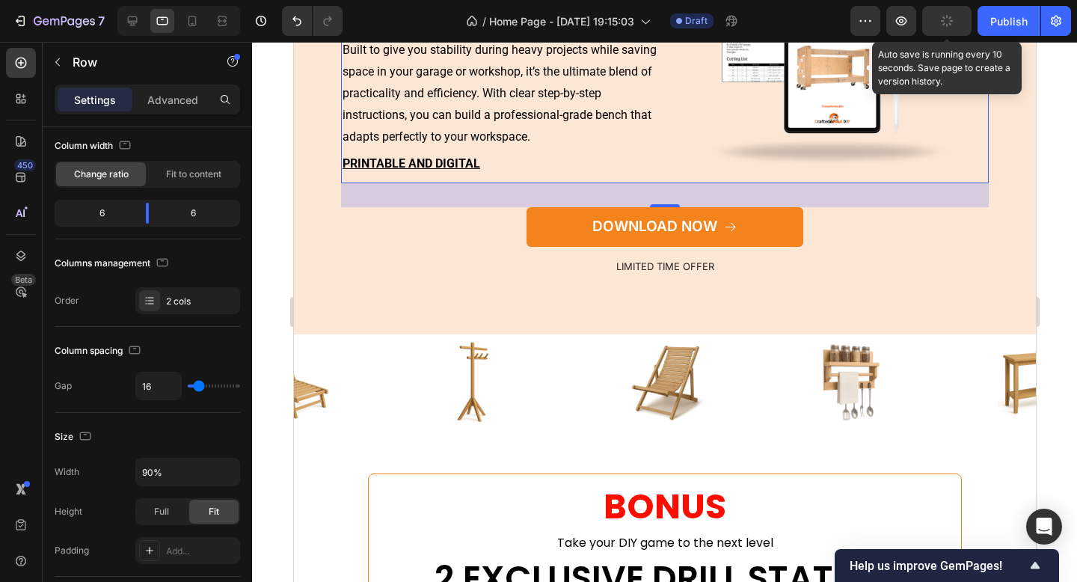
click at [949, 28] on button "button" at bounding box center [946, 21] width 49 height 30
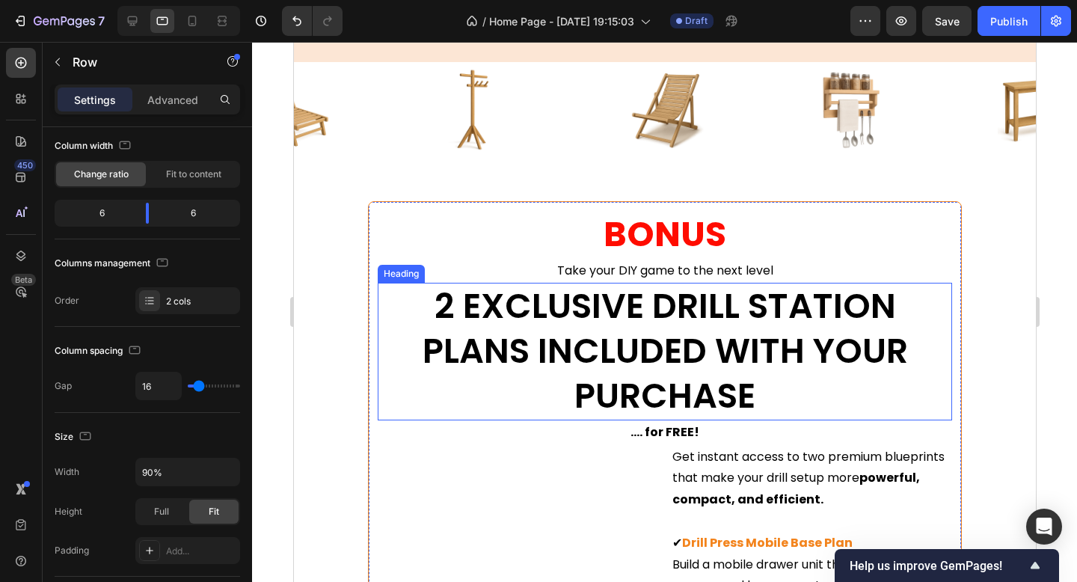
scroll to position [6622, 0]
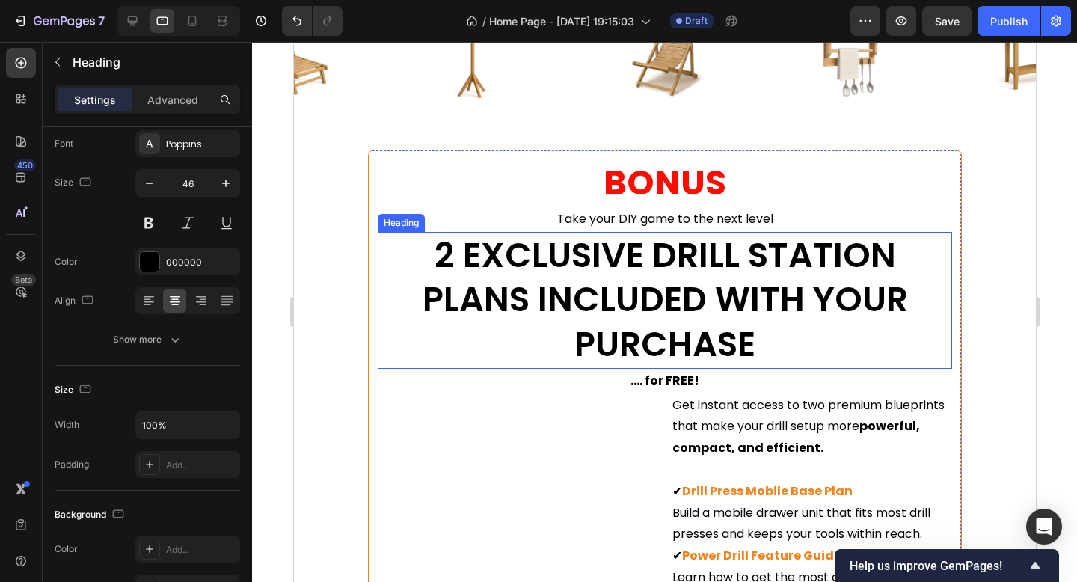
click at [643, 287] on h2 "2 EXCLUSIVE DRILL STATION PLANS INCLUDED WITH YOUR PURCHASE" at bounding box center [664, 300] width 575 height 137
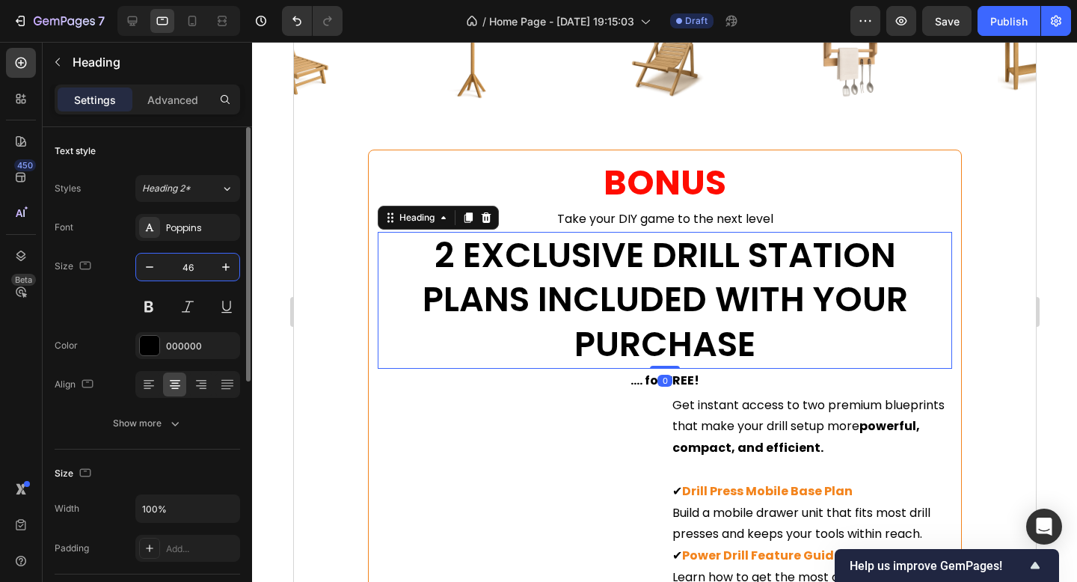
click at [195, 270] on input "46" at bounding box center [187, 267] width 49 height 27
click at [155, 269] on icon "button" at bounding box center [149, 267] width 15 height 15
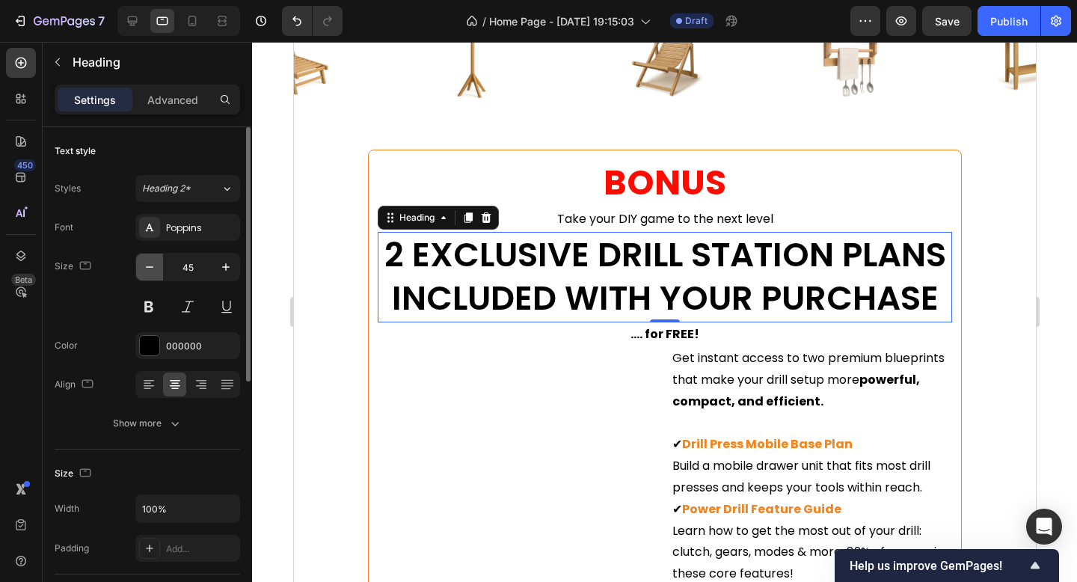
click at [155, 269] on icon "button" at bounding box center [149, 267] width 15 height 15
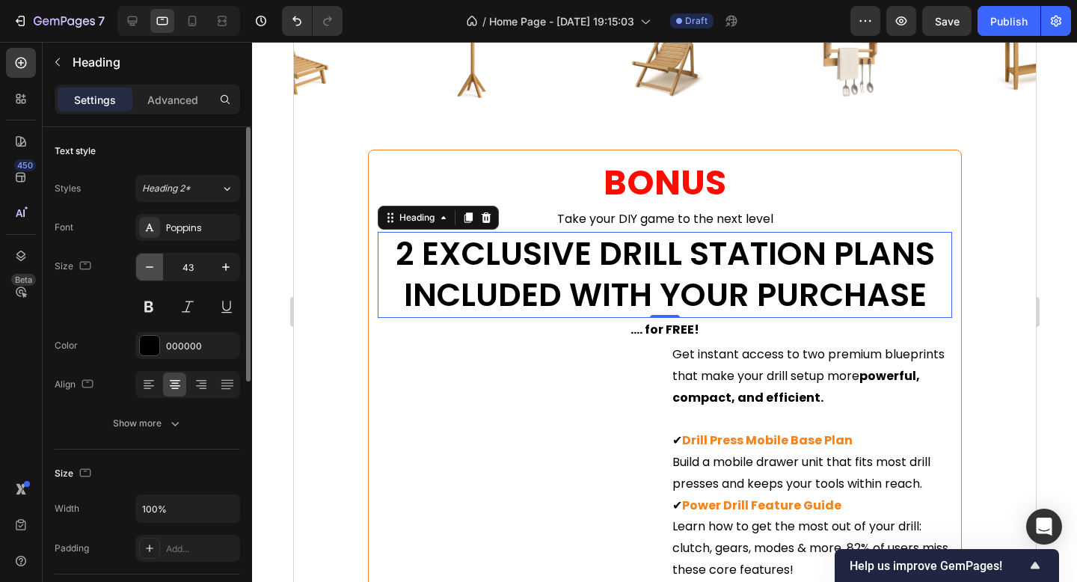
click at [155, 269] on icon "button" at bounding box center [149, 267] width 15 height 15
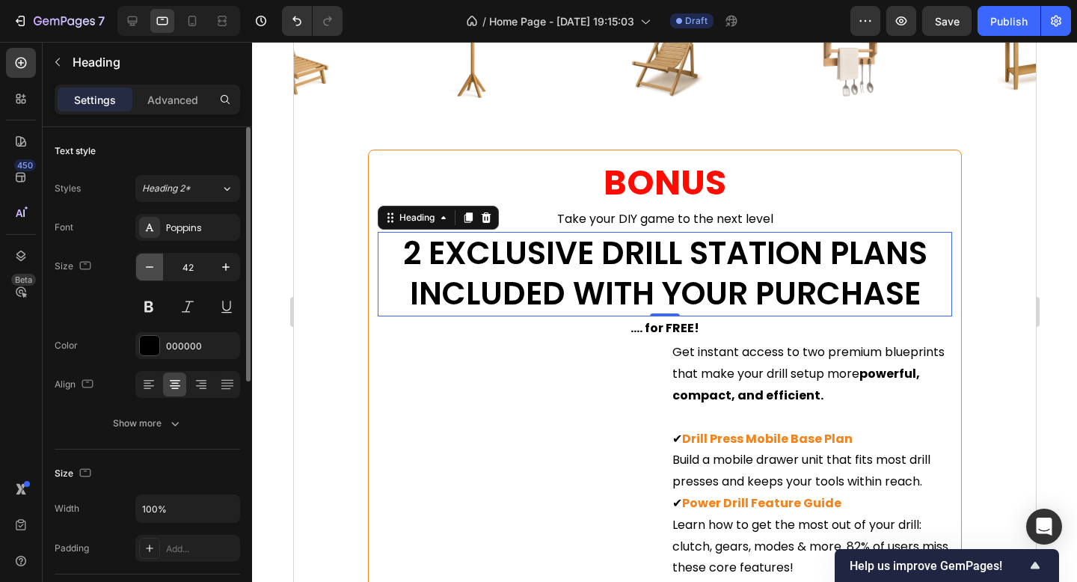
click at [155, 269] on icon "button" at bounding box center [149, 267] width 15 height 15
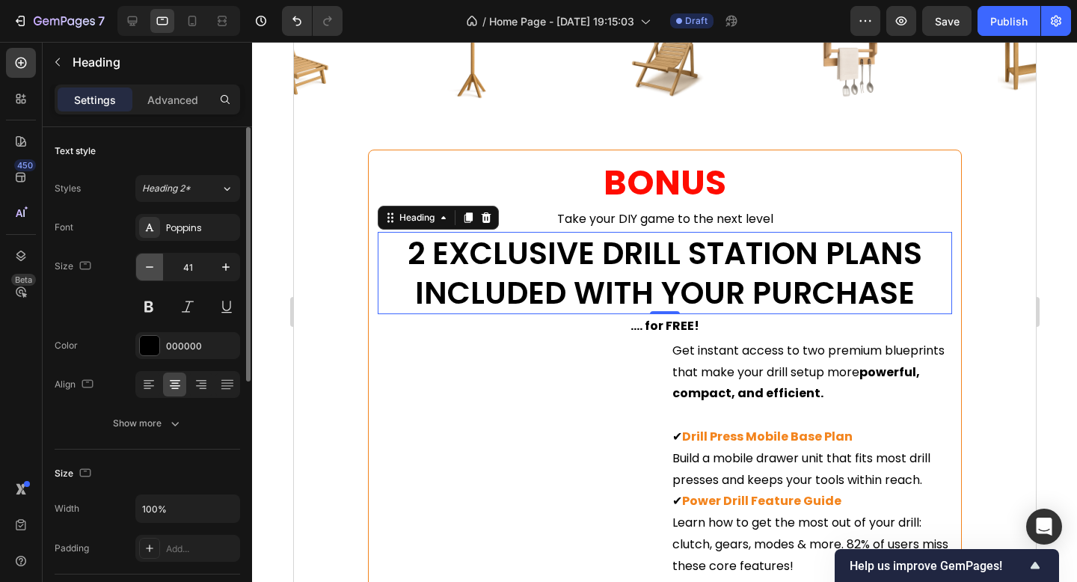
click at [155, 269] on icon "button" at bounding box center [149, 267] width 15 height 15
type input "40"
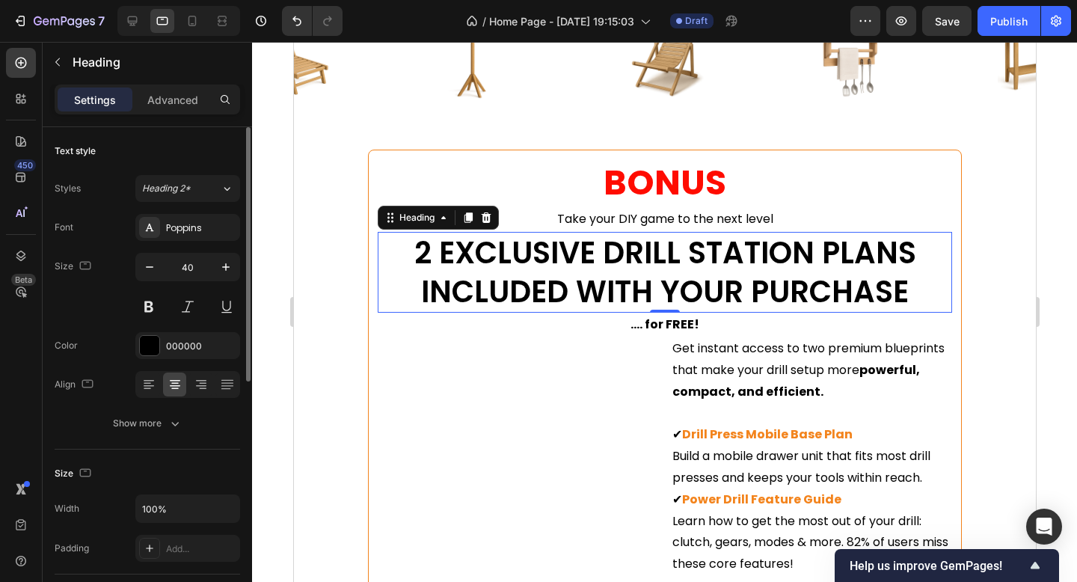
click at [94, 298] on div "Size 40" at bounding box center [148, 286] width 186 height 67
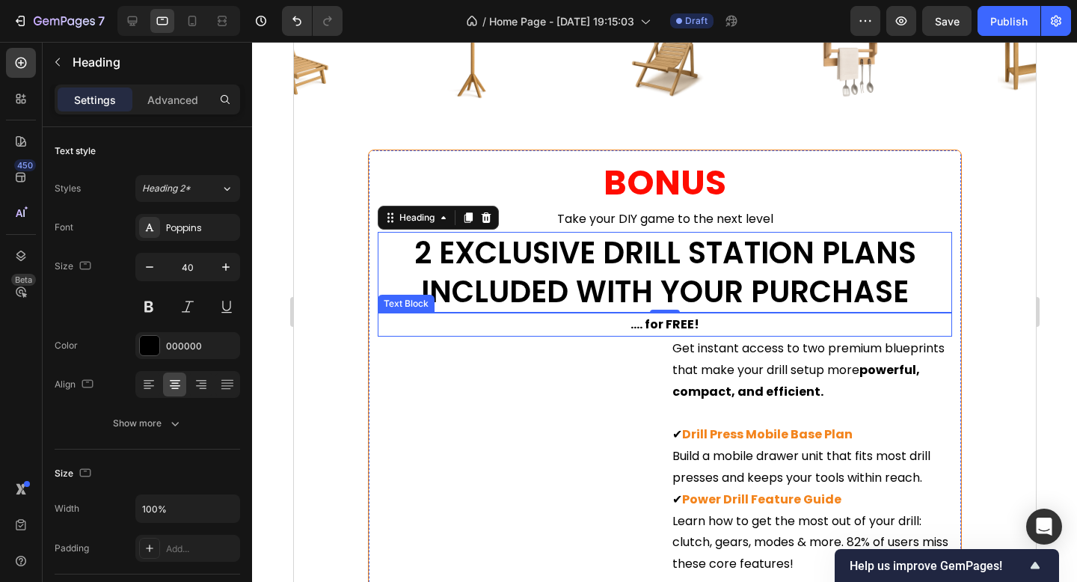
click at [731, 302] on h2 "2 EXCLUSIVE DRILL STATION PLANS INCLUDED WITH YOUR PURCHASE" at bounding box center [664, 272] width 575 height 81
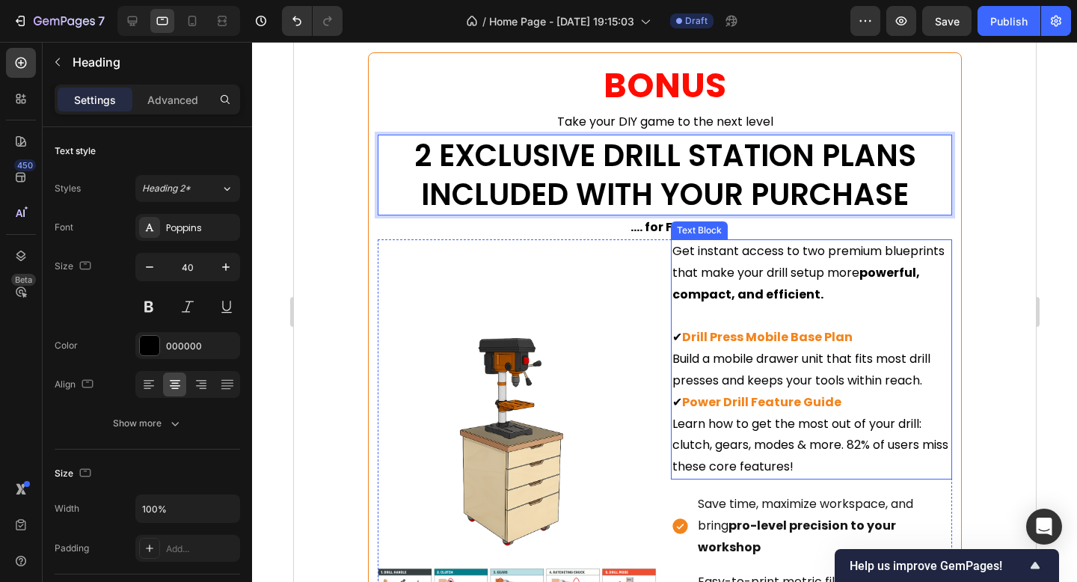
click at [670, 267] on div "Get instant access to two premium blueprints that make your drill setup more po…" at bounding box center [810, 359] width 281 height 240
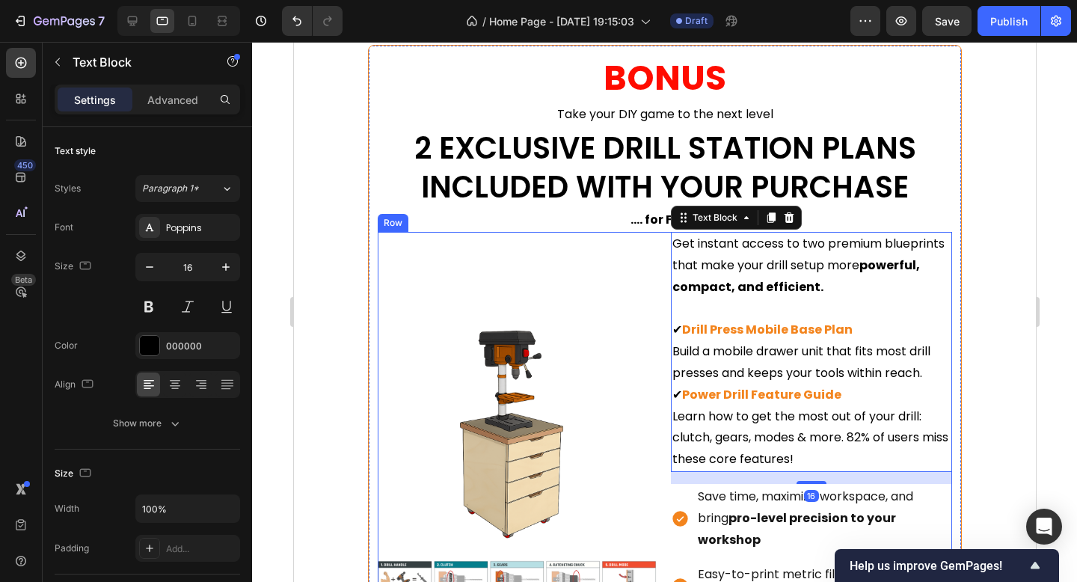
scroll to position [6789, 0]
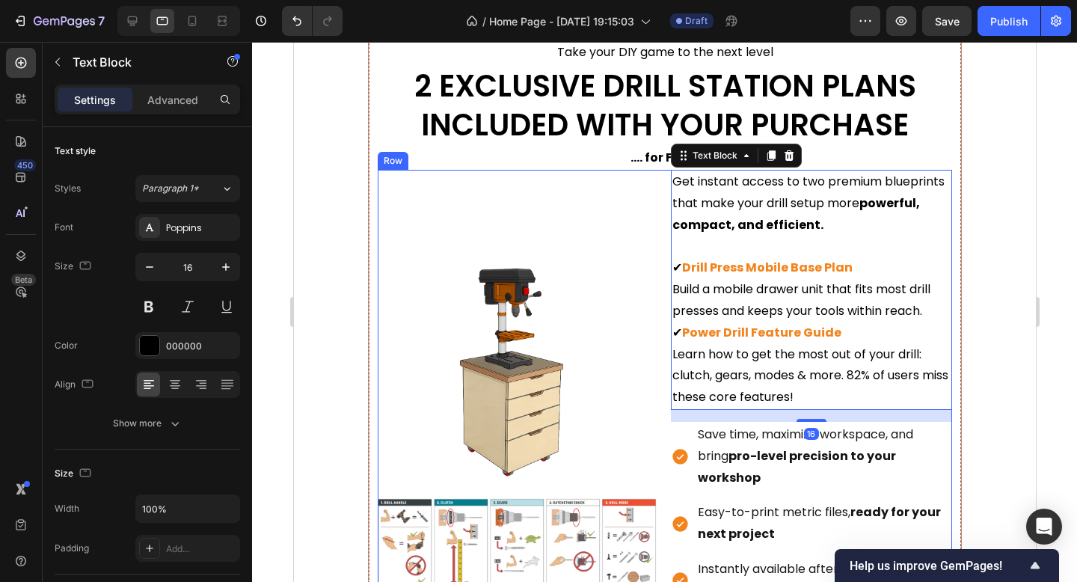
click at [662, 402] on div "Image Image Get instant access to two premium blueprints that make your drill s…" at bounding box center [664, 426] width 575 height 512
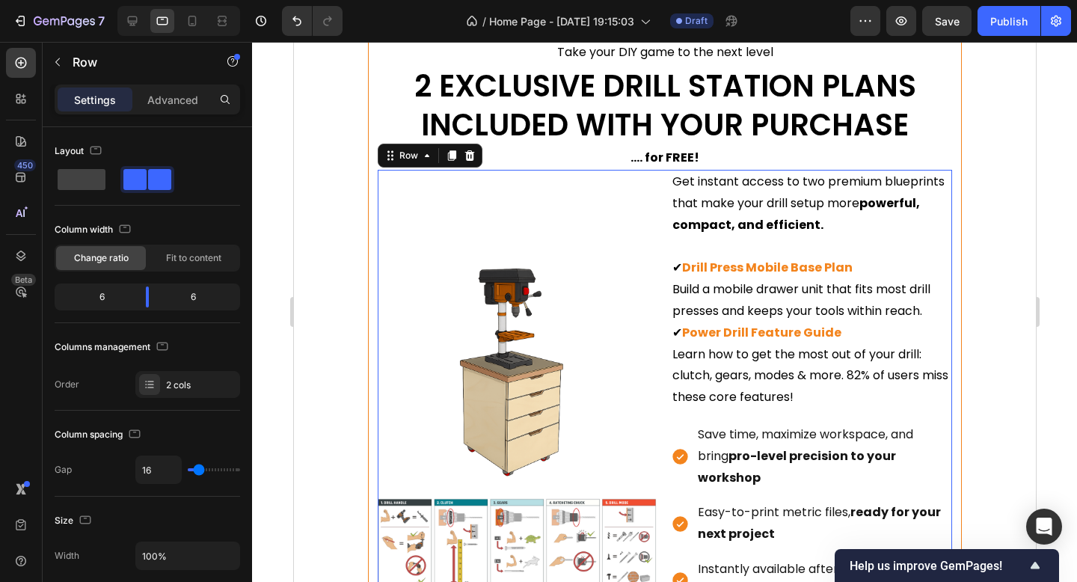
click at [631, 218] on div "Image Image" at bounding box center [517, 426] width 281 height 512
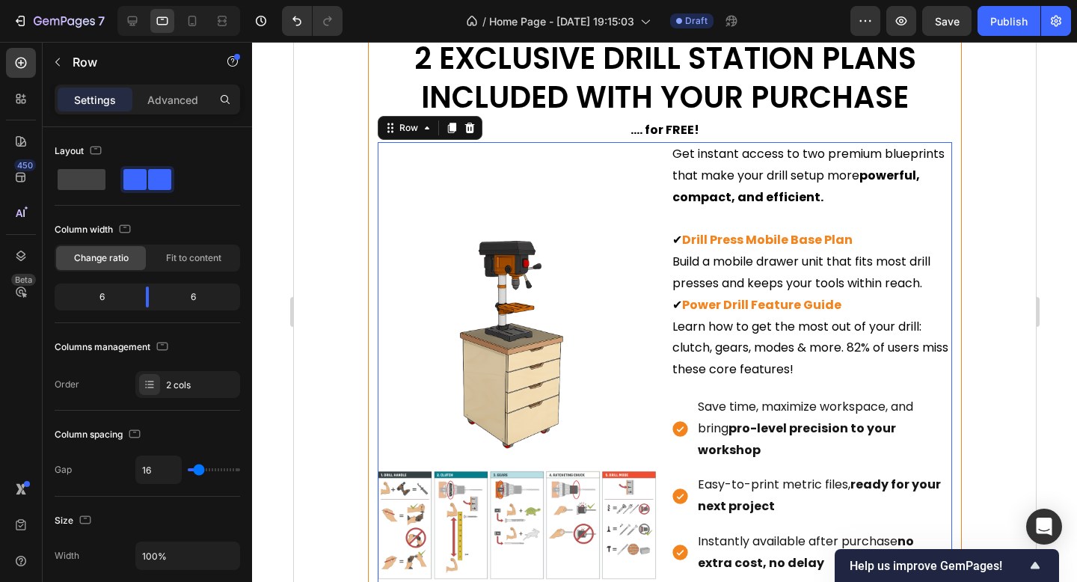
scroll to position [6835, 0]
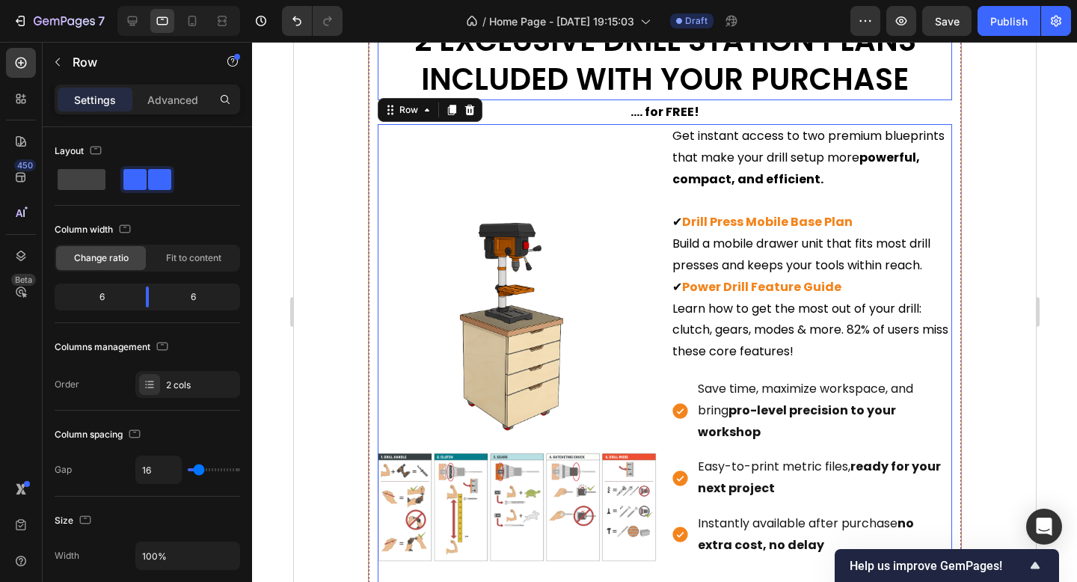
click at [789, 65] on p "2 EXCLUSIVE DRILL STATION PLANS INCLUDED WITH YOUR PURCHASE" at bounding box center [665, 60] width 572 height 78
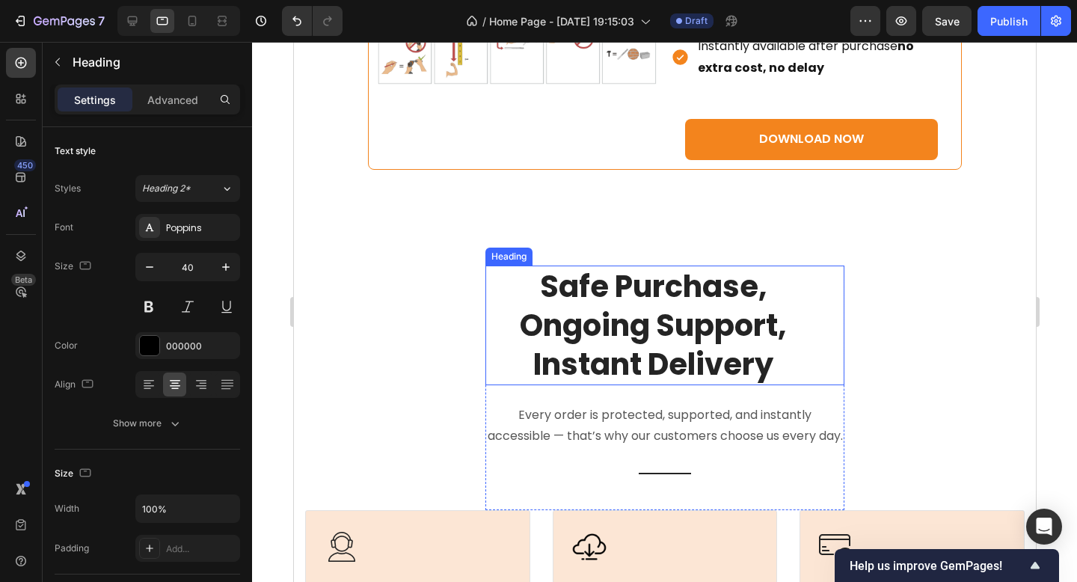
scroll to position [7316, 0]
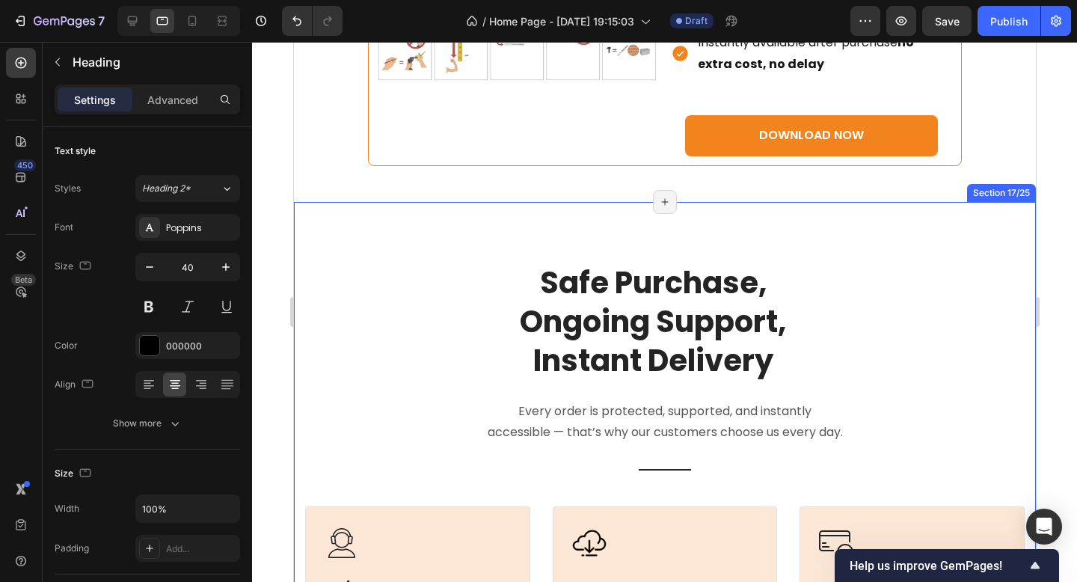
click at [657, 235] on div "Safe Purchase, Ongoing Support, Instant Delivery Heading Every order is protect…" at bounding box center [664, 511] width 742 height 618
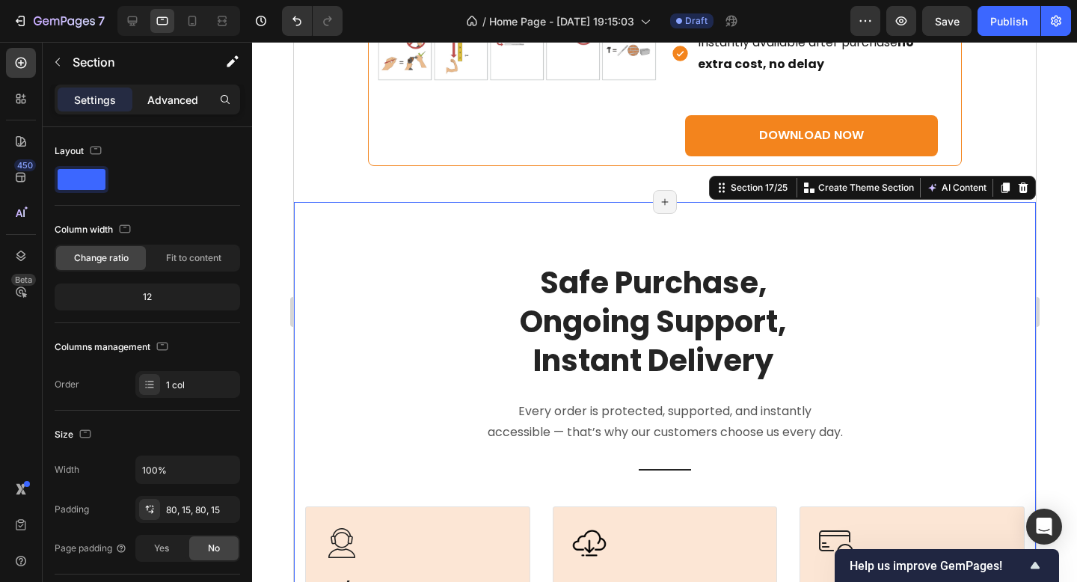
click at [183, 92] on p "Advanced" at bounding box center [172, 100] width 51 height 16
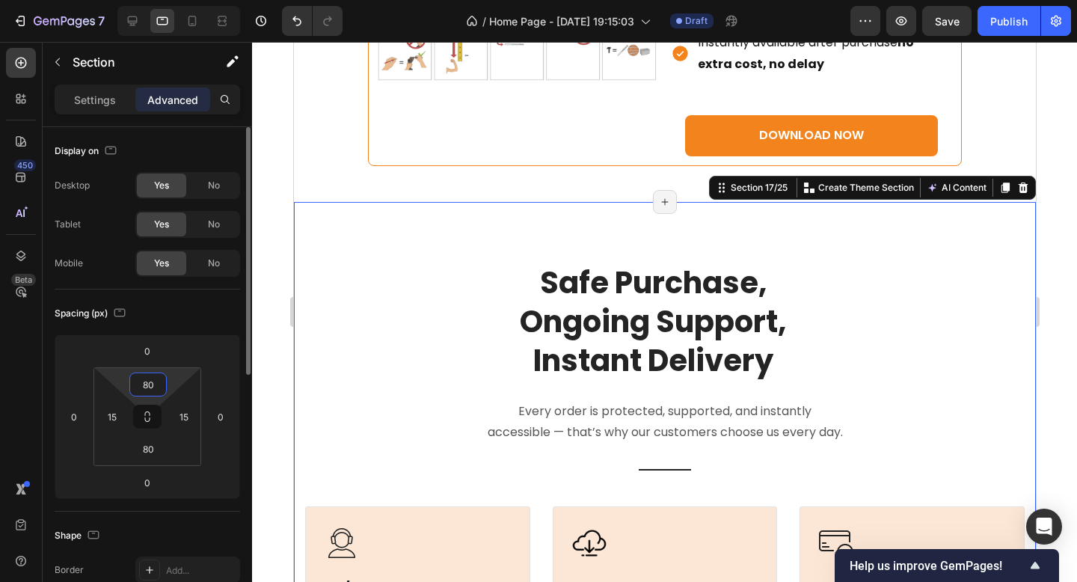
click at [149, 388] on input "80" at bounding box center [148, 384] width 30 height 22
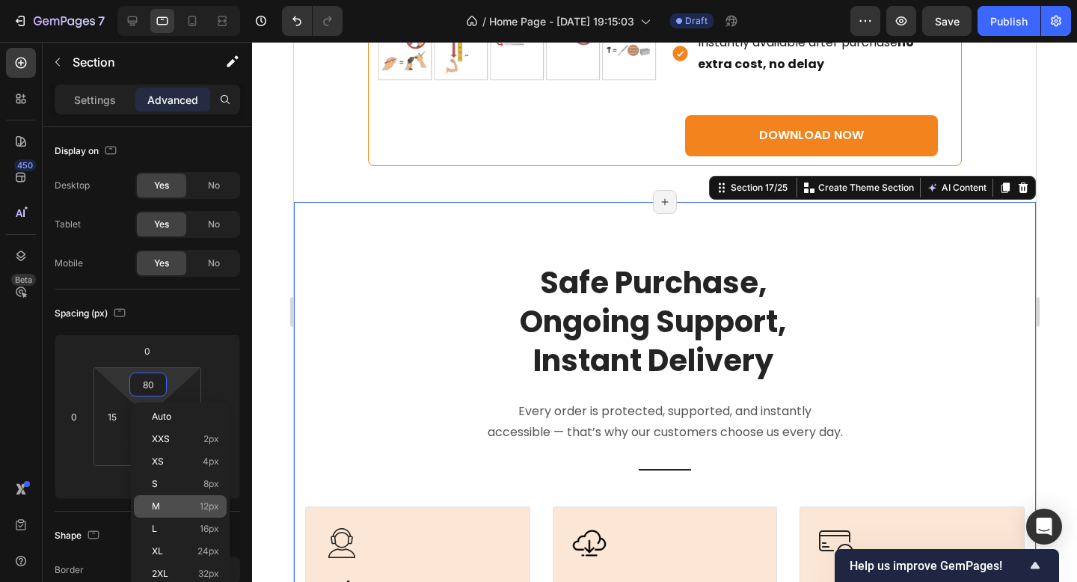
click at [195, 501] on p "M 12px" at bounding box center [185, 506] width 67 height 10
type input "12"
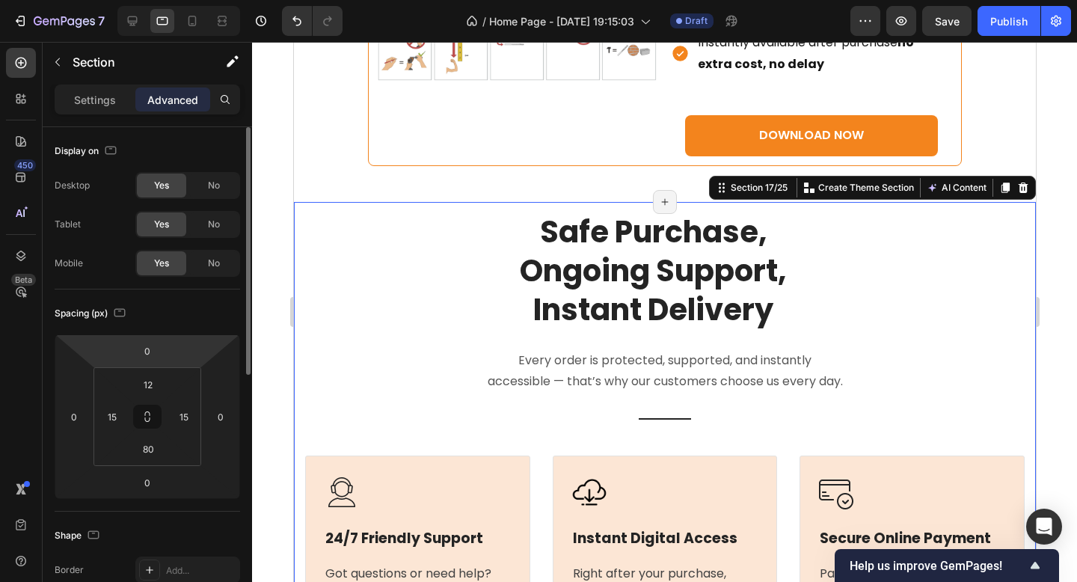
click at [158, 311] on div "Spacing (px)" at bounding box center [148, 313] width 186 height 24
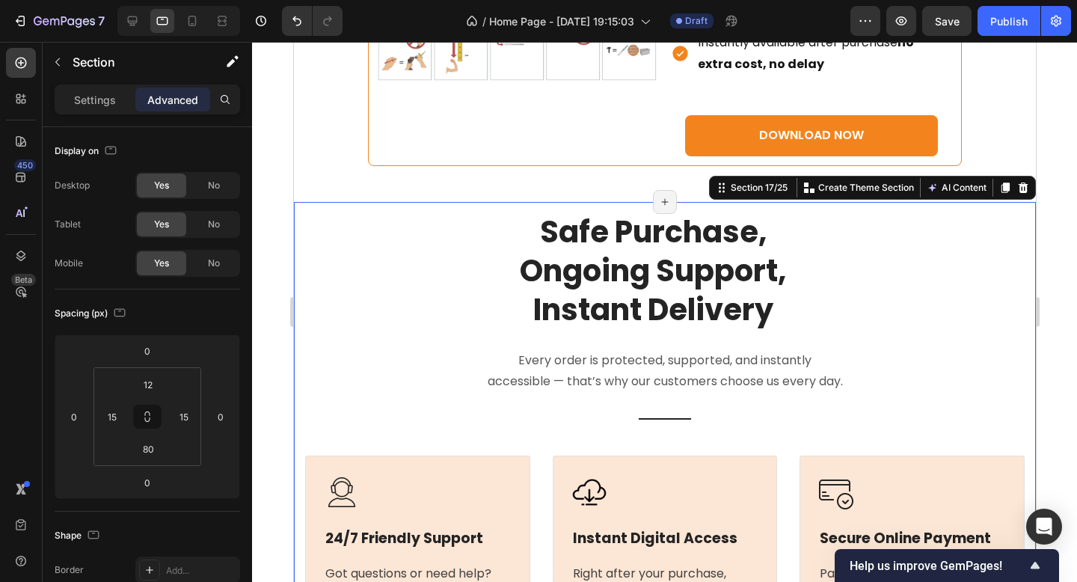
click at [364, 362] on div "Safe Purchase, Ongoing Support, Instant Delivery Heading Every order is protect…" at bounding box center [664, 460] width 720 height 498
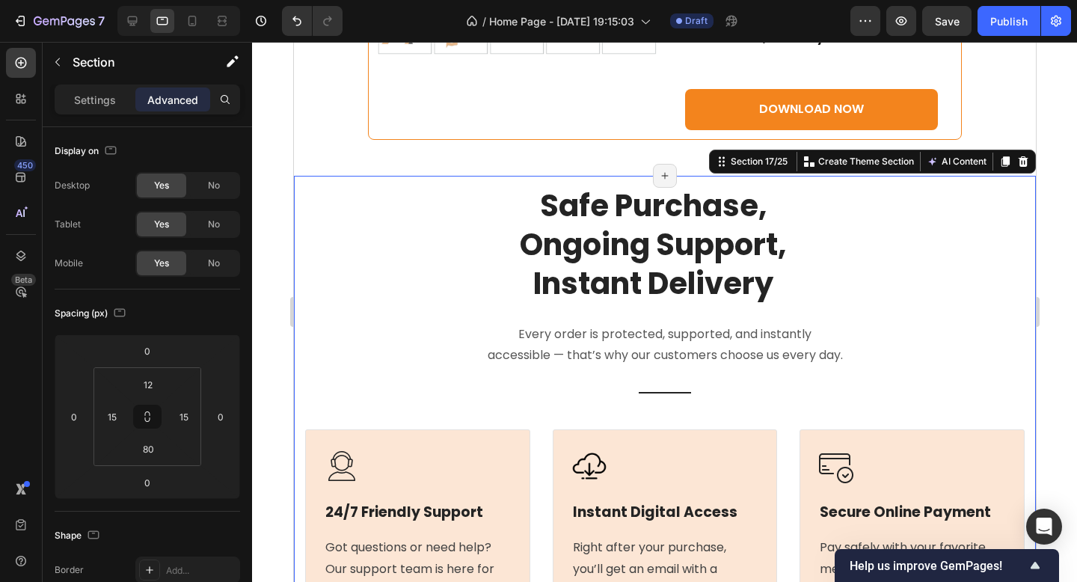
scroll to position [7365, 0]
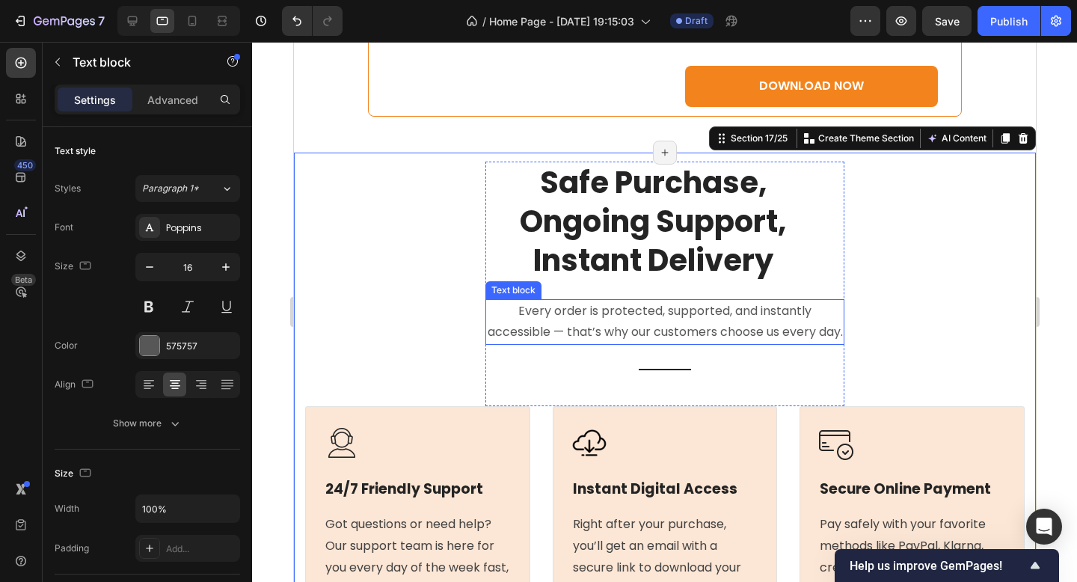
click at [597, 344] on p "Every order is protected, supported, and instantly accessible — that’s why our …" at bounding box center [664, 322] width 356 height 43
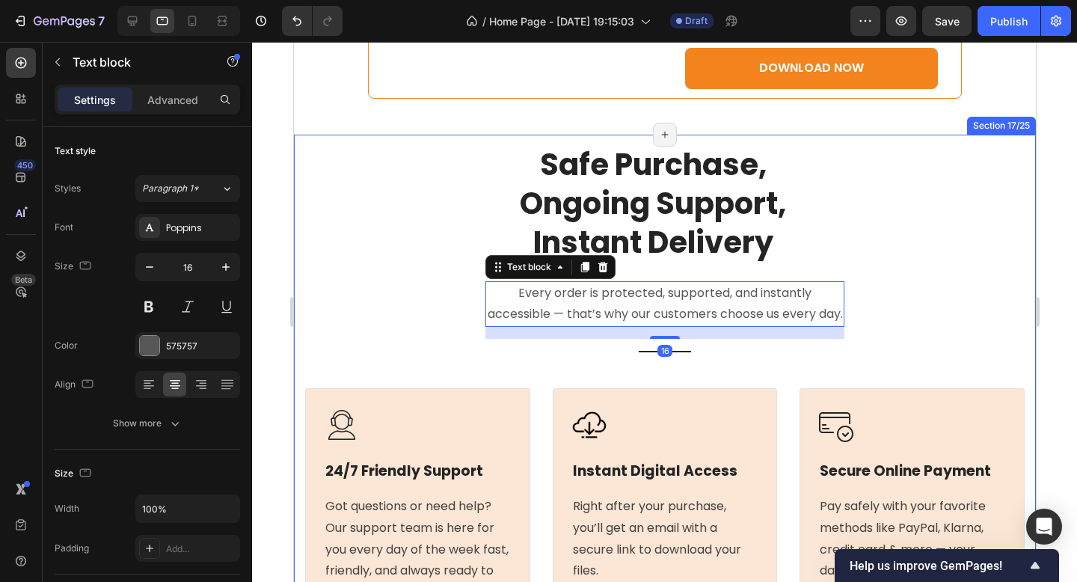
click at [469, 342] on div "Safe Purchase, Ongoing Support, Instant Delivery Heading Every order is protect…" at bounding box center [664, 393] width 720 height 498
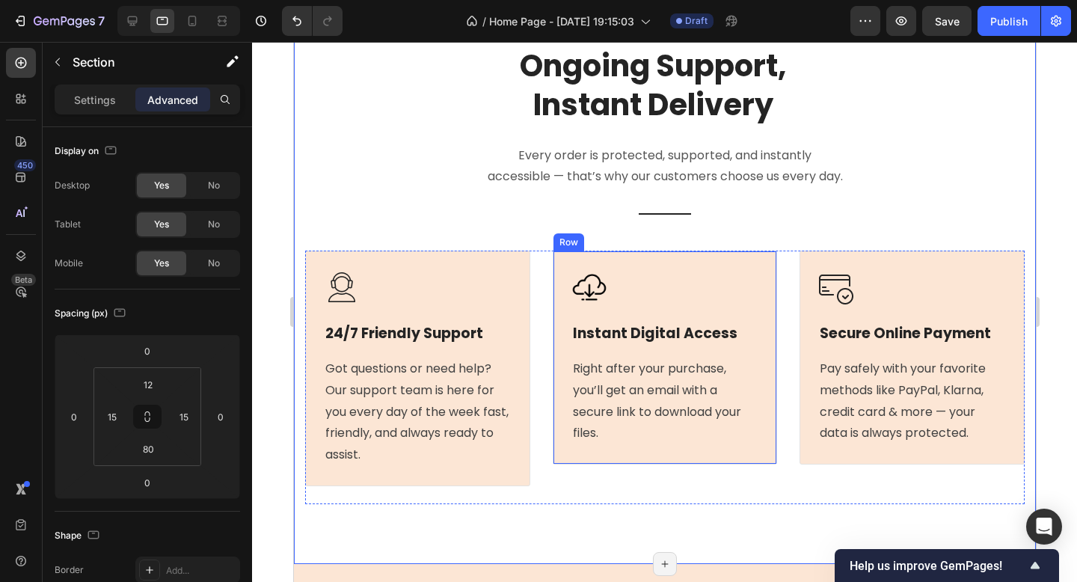
scroll to position [7570, 0]
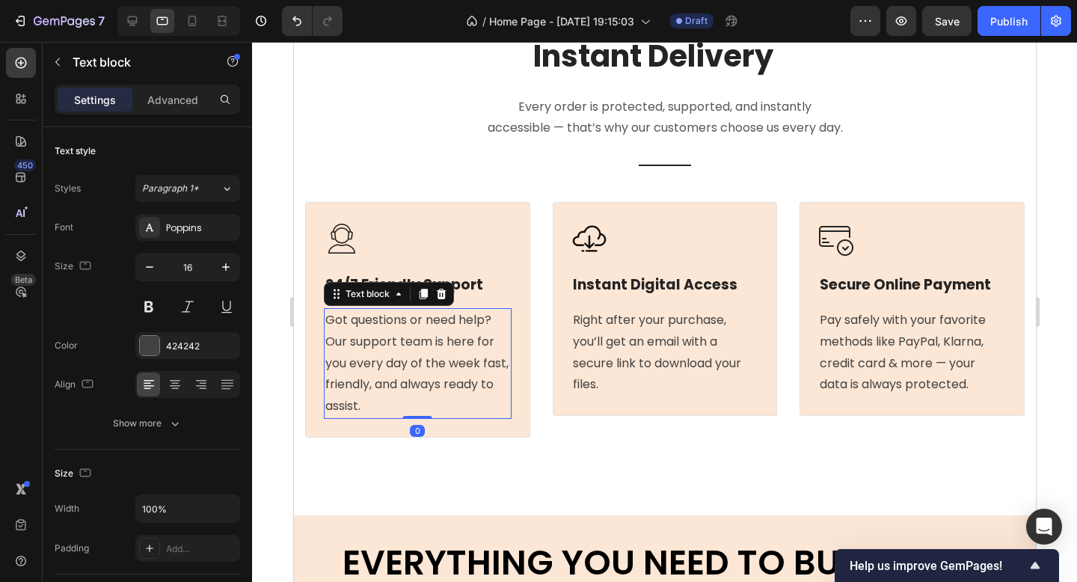
click at [471, 385] on p "Got questions or need help? Our support team is here for you every day of the w…" at bounding box center [417, 364] width 185 height 108
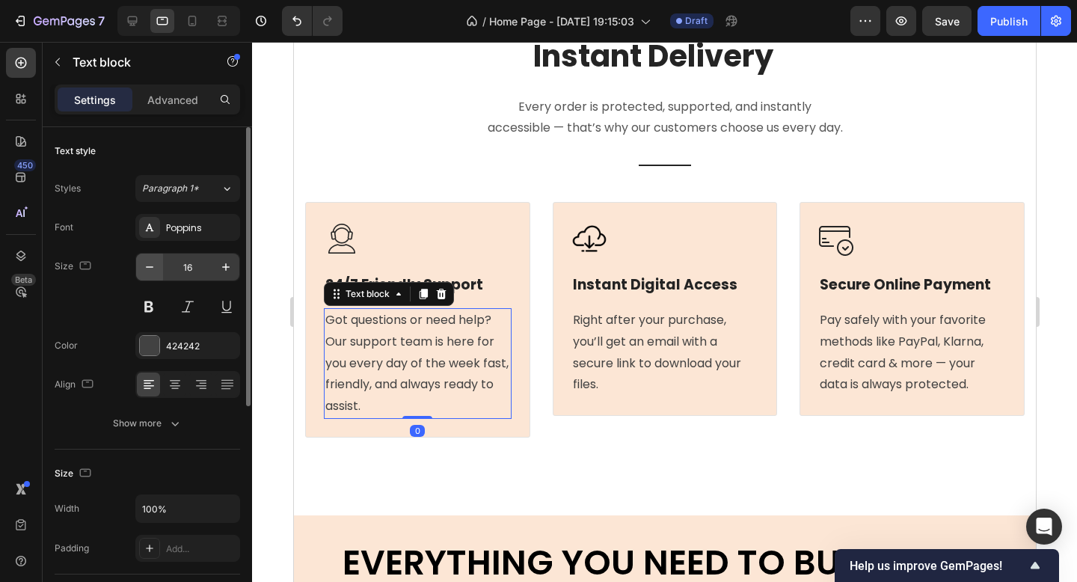
click at [151, 263] on icon "button" at bounding box center [149, 267] width 15 height 15
type input "15"
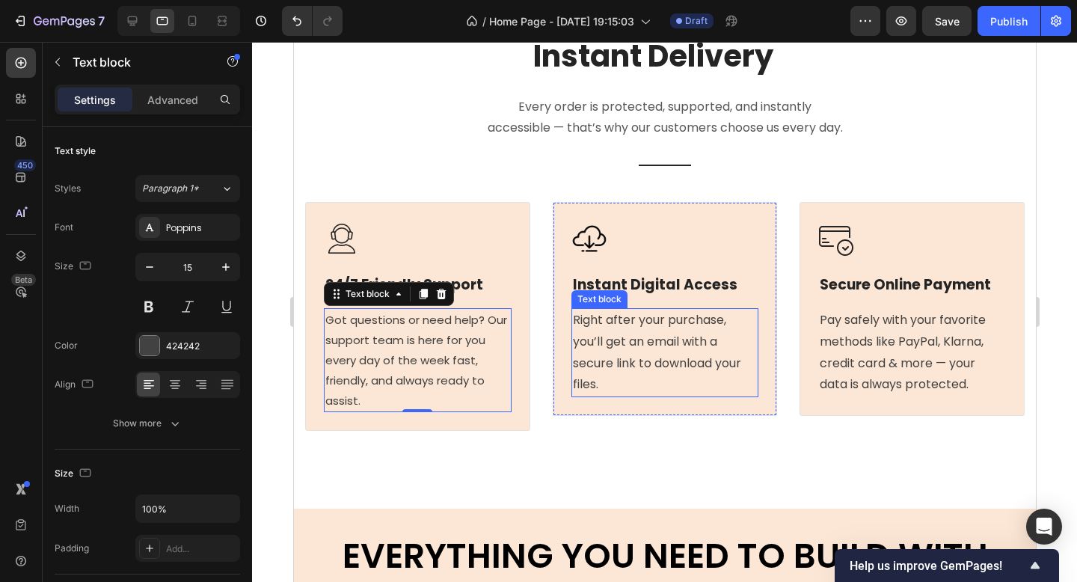
click at [588, 332] on p "Right after your purchase, you’ll get an email with a secure link to download y…" at bounding box center [664, 353] width 185 height 86
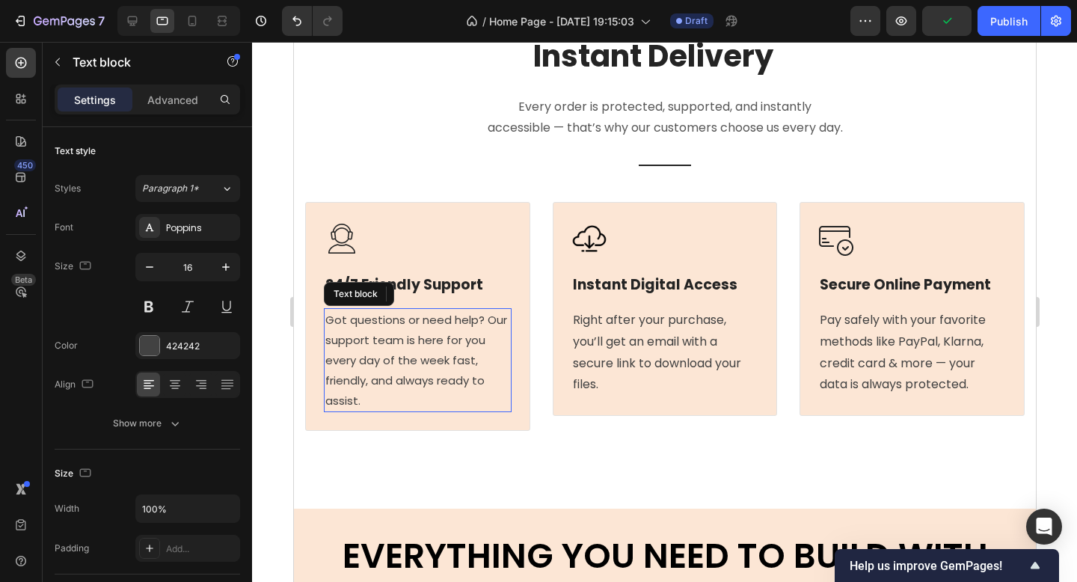
click at [350, 370] on p "Got questions or need help? Our support team is here for you every day of the w…" at bounding box center [417, 360] width 185 height 101
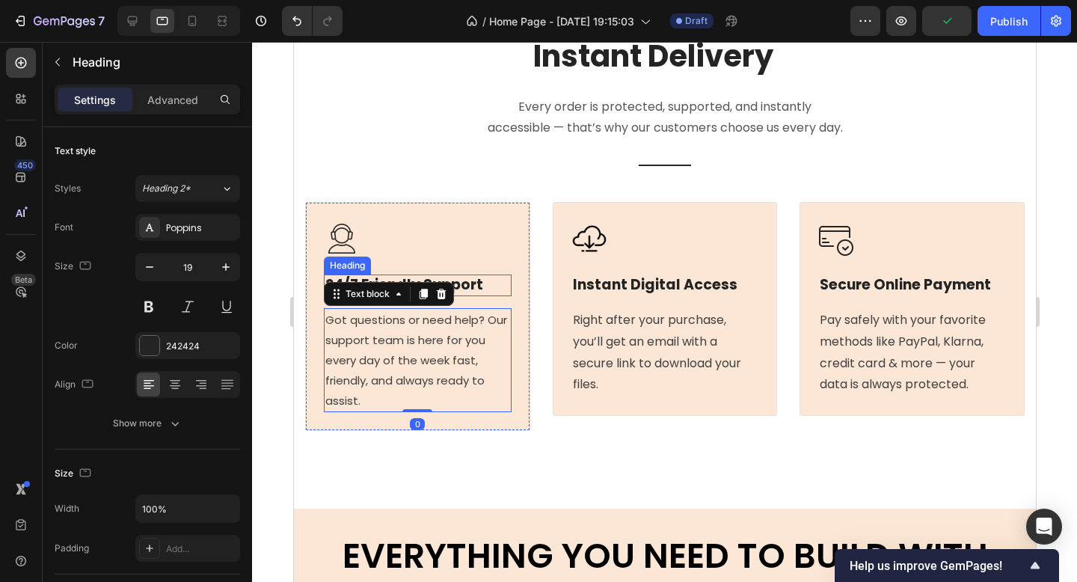
click at [453, 295] on p "24/7 Friendly Support" at bounding box center [417, 285] width 185 height 19
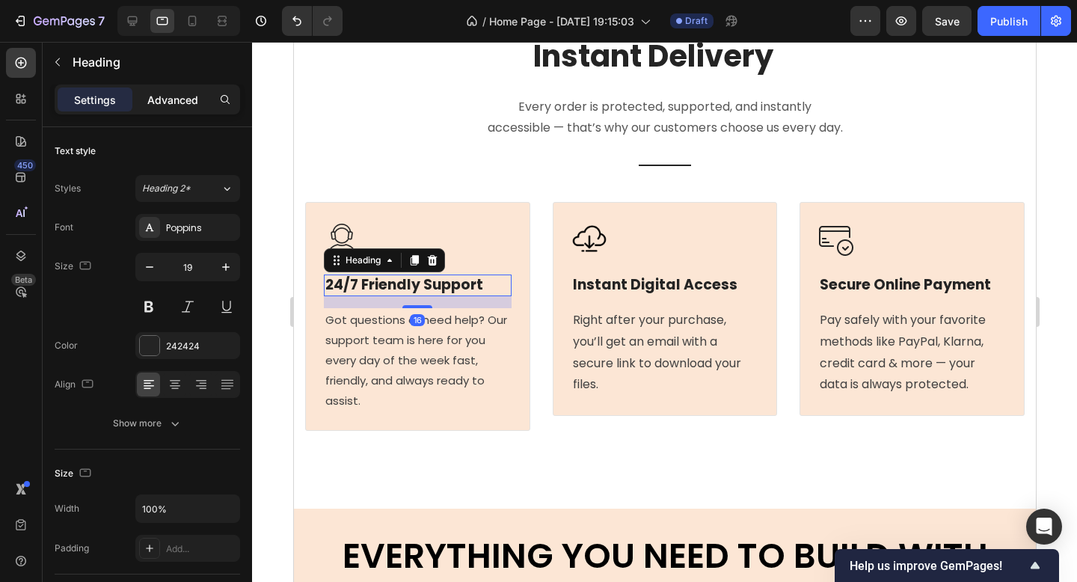
click at [172, 94] on p "Advanced" at bounding box center [172, 100] width 51 height 16
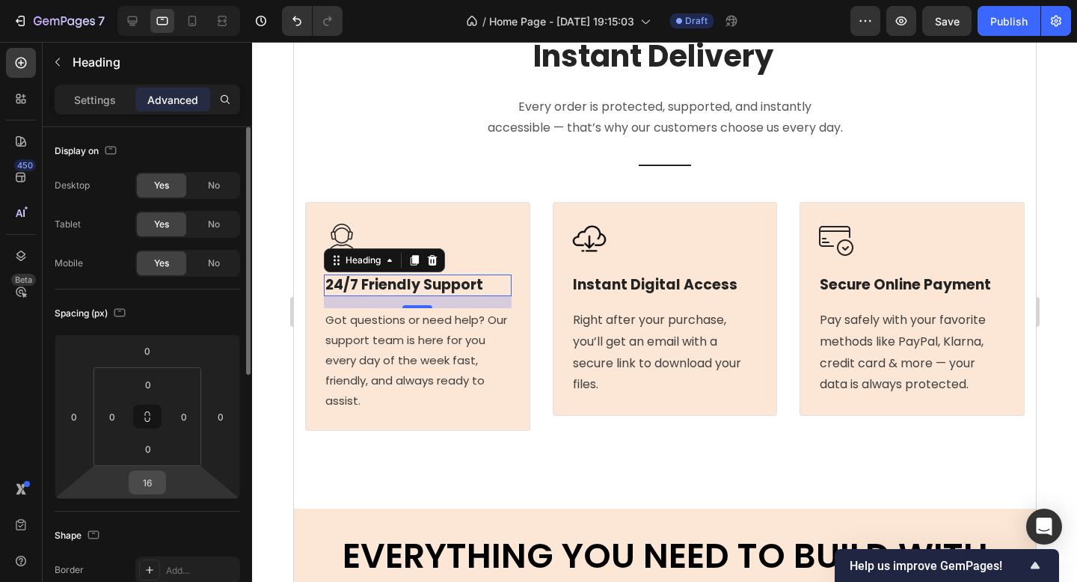
click at [142, 482] on input "16" at bounding box center [147, 482] width 30 height 22
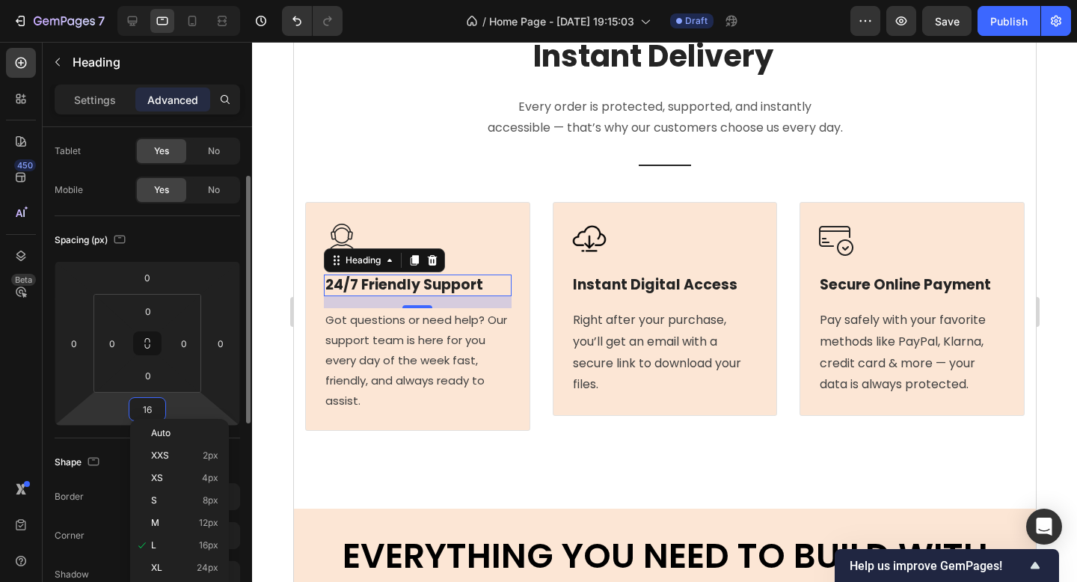
scroll to position [82, 0]
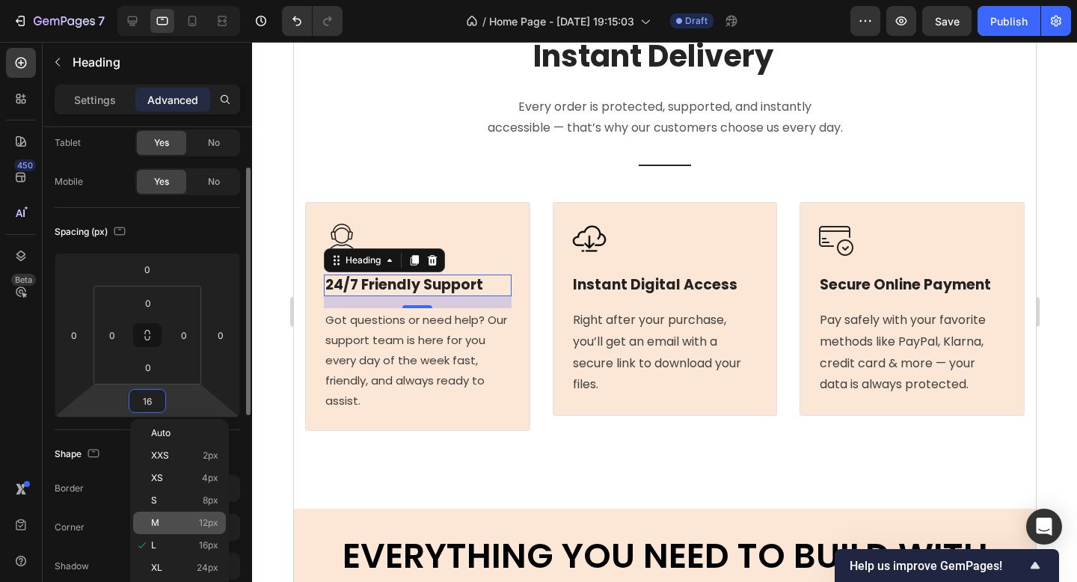
click at [176, 523] on p "M 12px" at bounding box center [184, 523] width 67 height 10
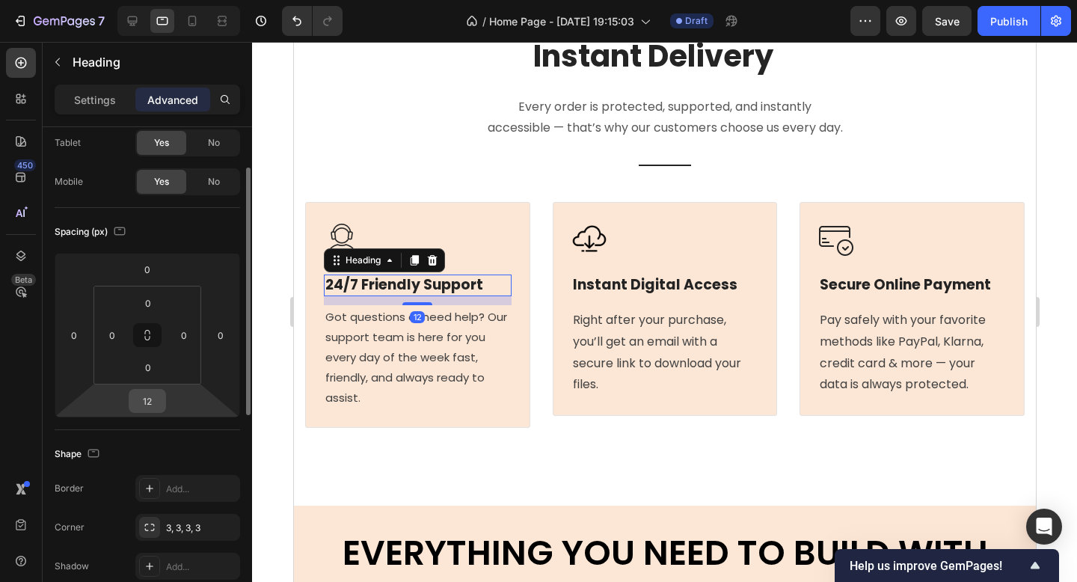
click at [146, 399] on input "12" at bounding box center [147, 401] width 30 height 22
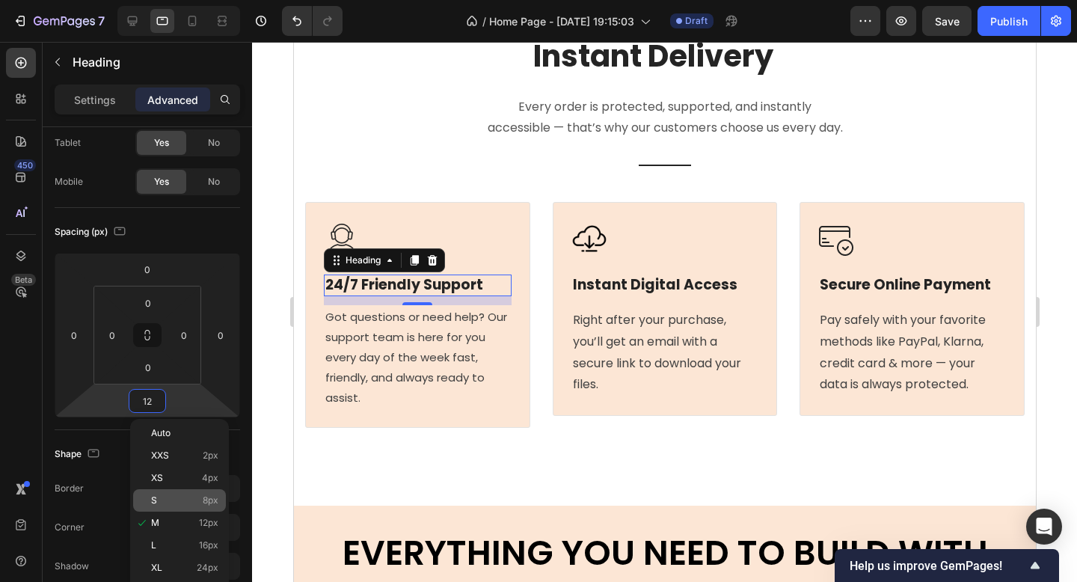
click at [177, 500] on p "S 8px" at bounding box center [184, 500] width 67 height 10
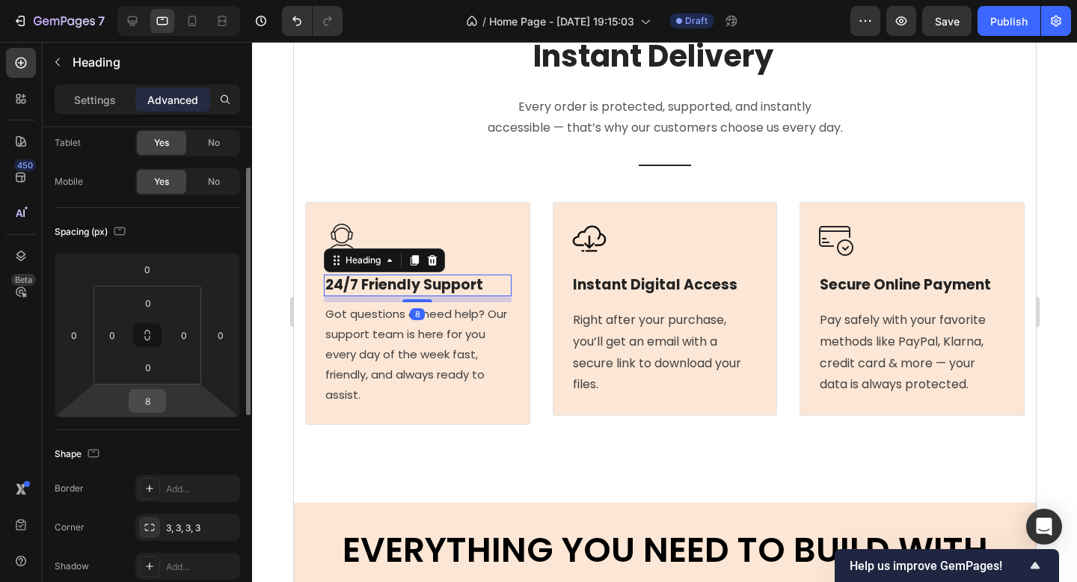
click at [151, 406] on input "8" at bounding box center [147, 401] width 30 height 22
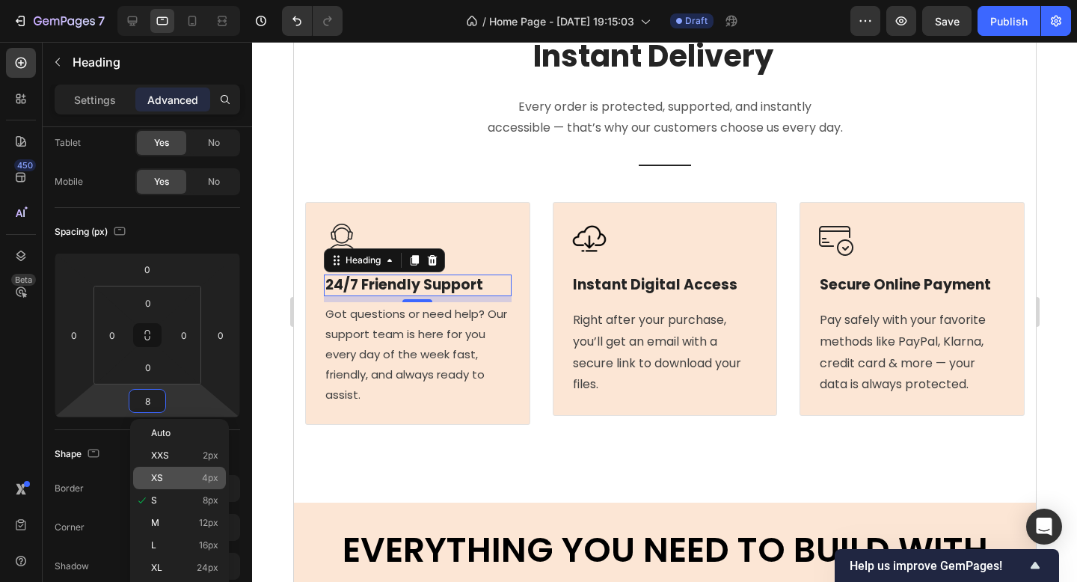
click at [182, 482] on p "XS 4px" at bounding box center [184, 478] width 67 height 10
type input "4"
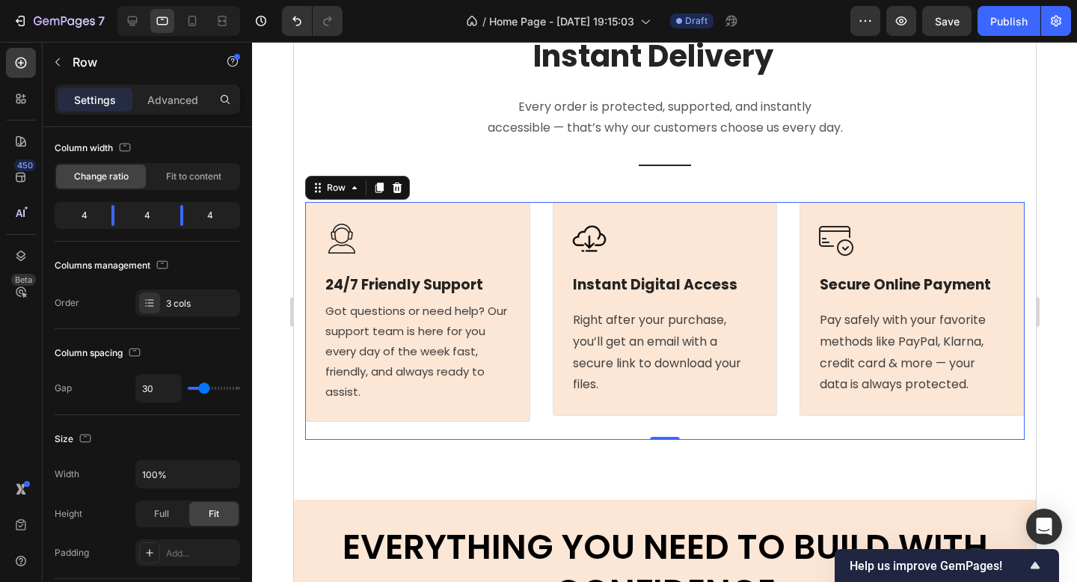
click at [551, 429] on div "Image 24/7 Friendly Support Heading Got questions or need help? Our support tea…" at bounding box center [664, 321] width 720 height 238
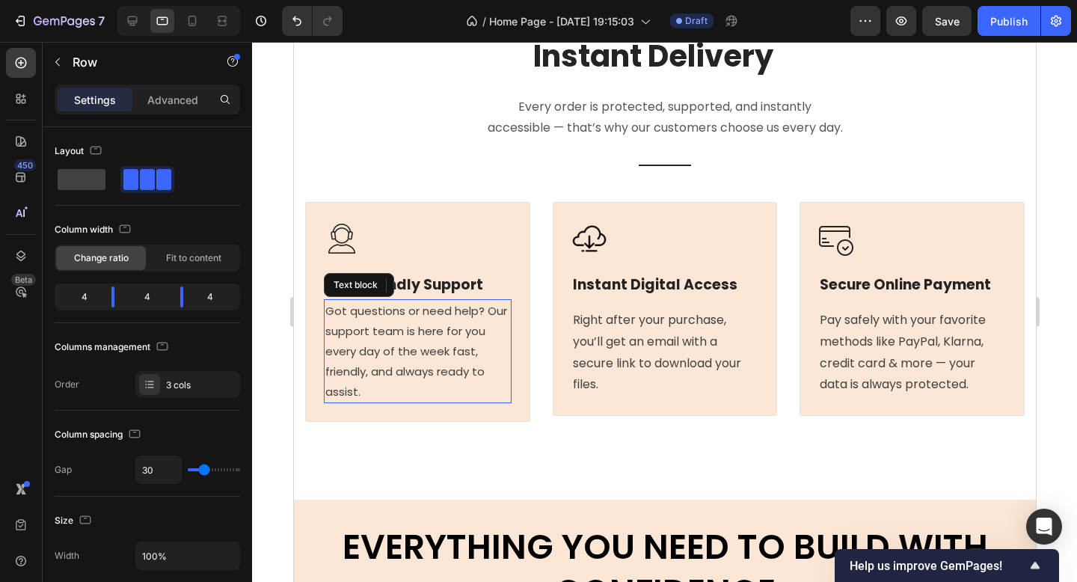
click at [484, 356] on p "Got questions or need help? Our support team is here for you every day of the w…" at bounding box center [417, 351] width 185 height 101
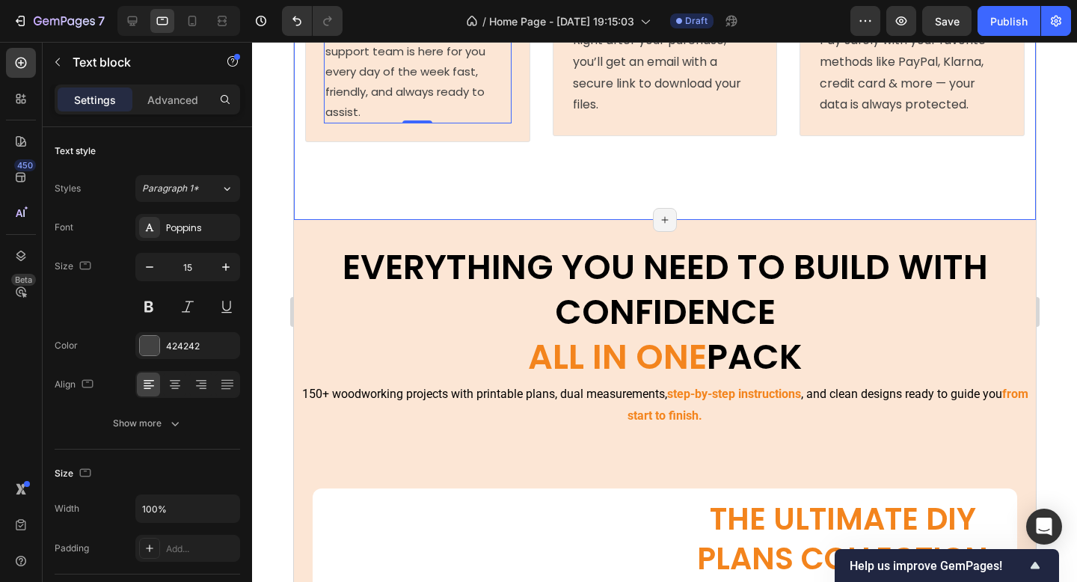
scroll to position [7808, 0]
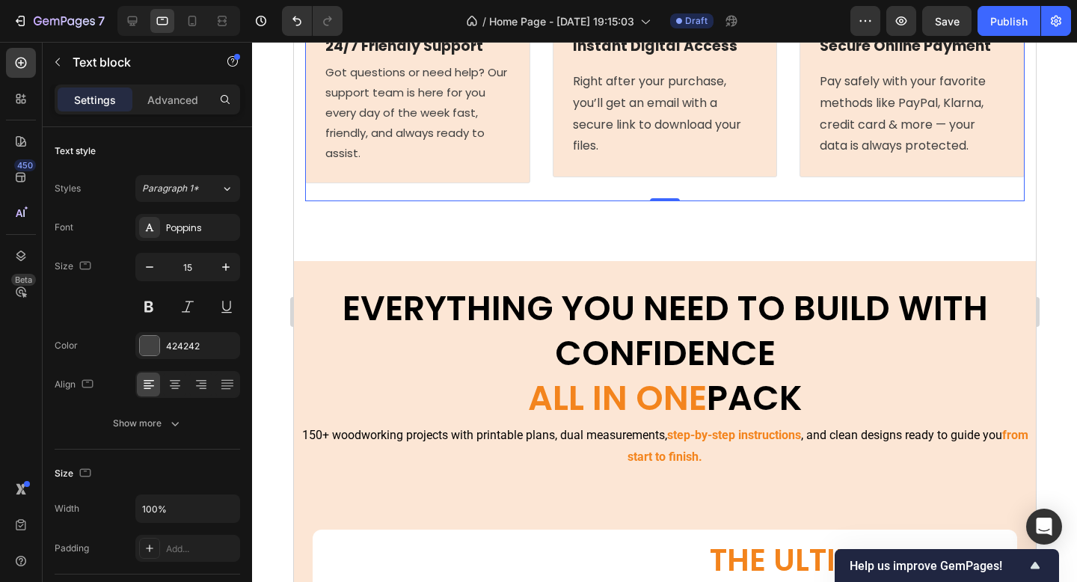
click at [533, 150] on div "Image 24/7 Friendly Support Heading Got questions or need help? Our support tea…" at bounding box center [664, 82] width 720 height 238
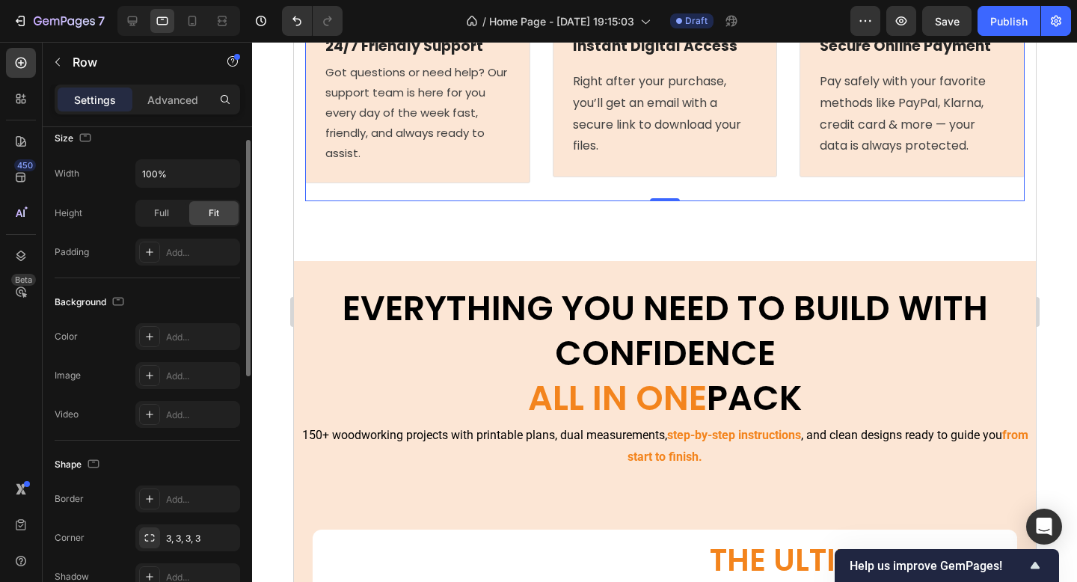
scroll to position [547, 0]
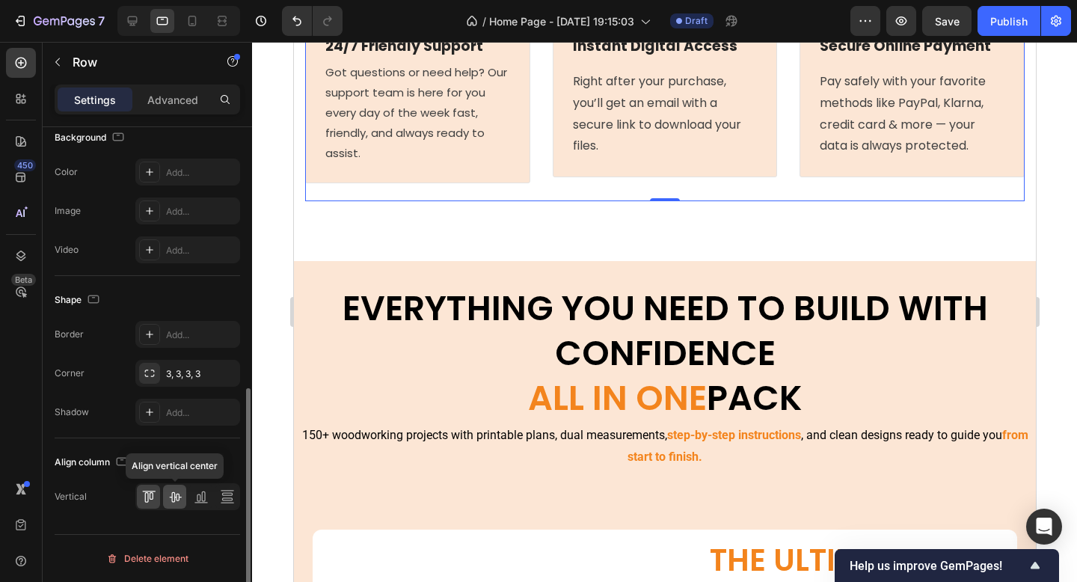
click at [174, 492] on icon at bounding box center [175, 497] width 12 height 10
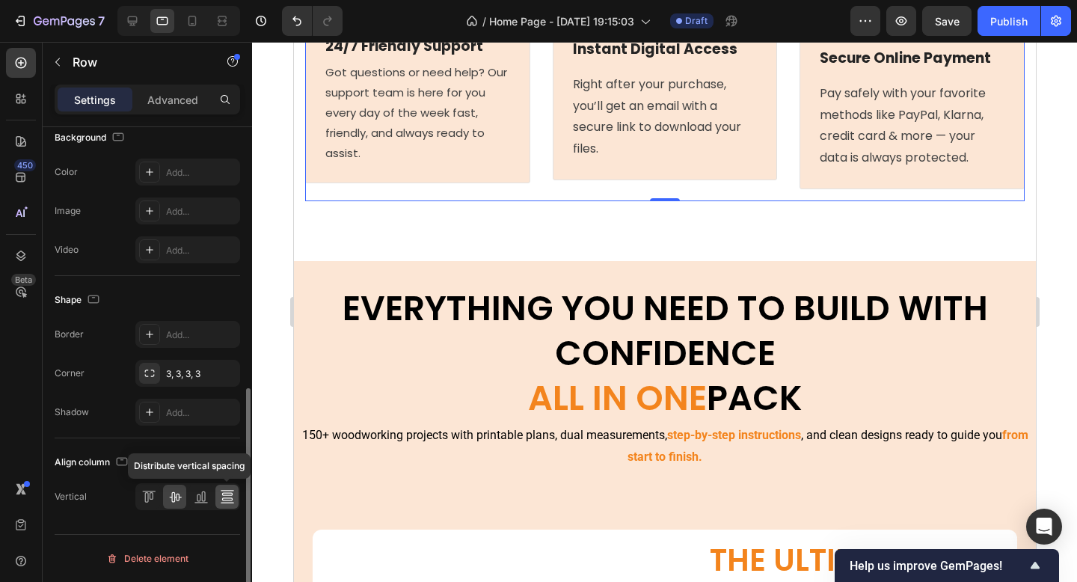
click at [222, 494] on icon at bounding box center [227, 496] width 15 height 15
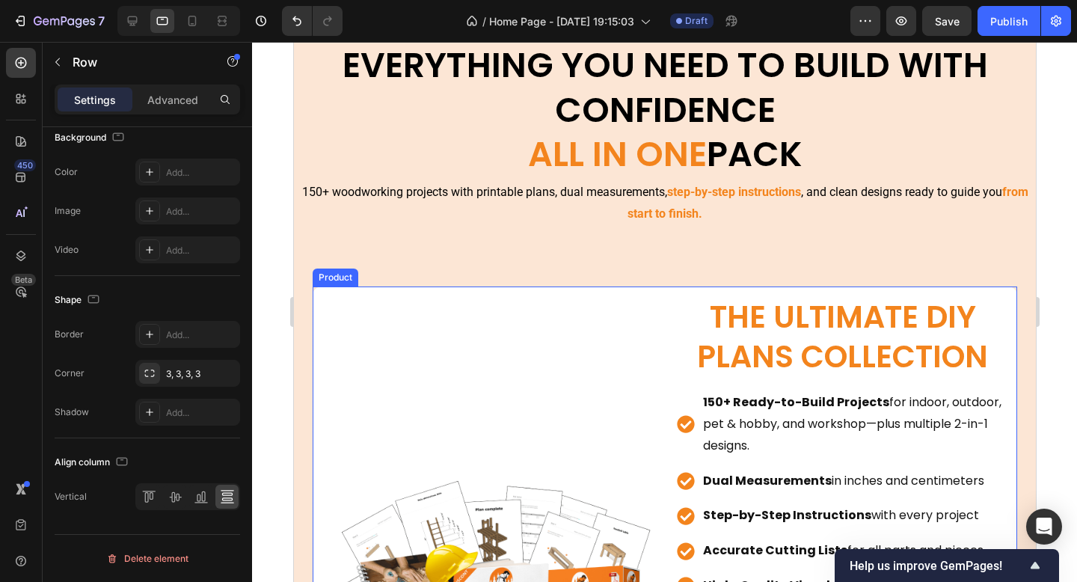
scroll to position [8053, 0]
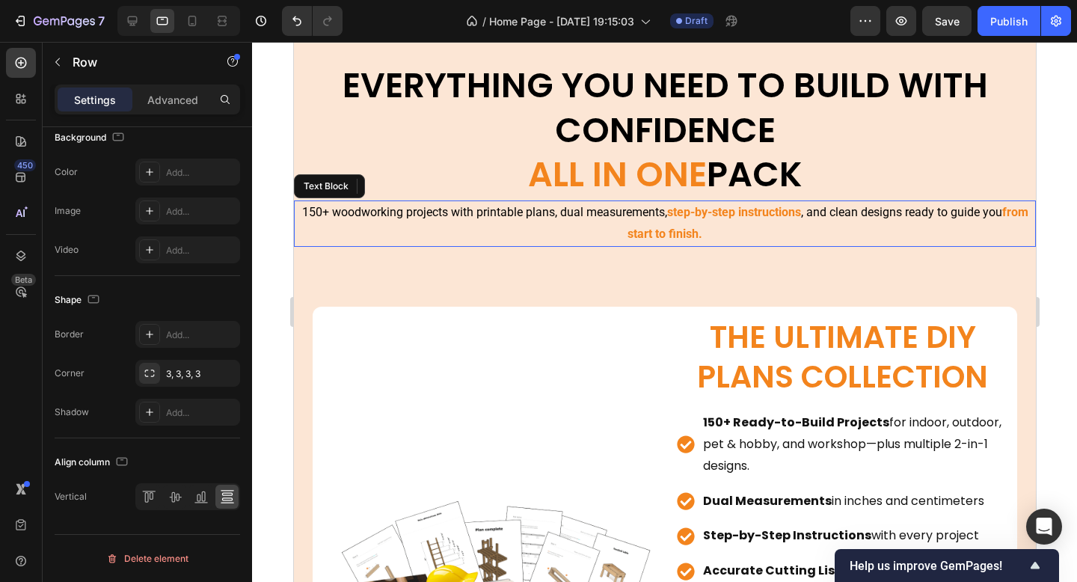
click at [571, 210] on p "150+ woodworking projects with printable plans, dual measurements, step-by-step…" at bounding box center [664, 223] width 739 height 43
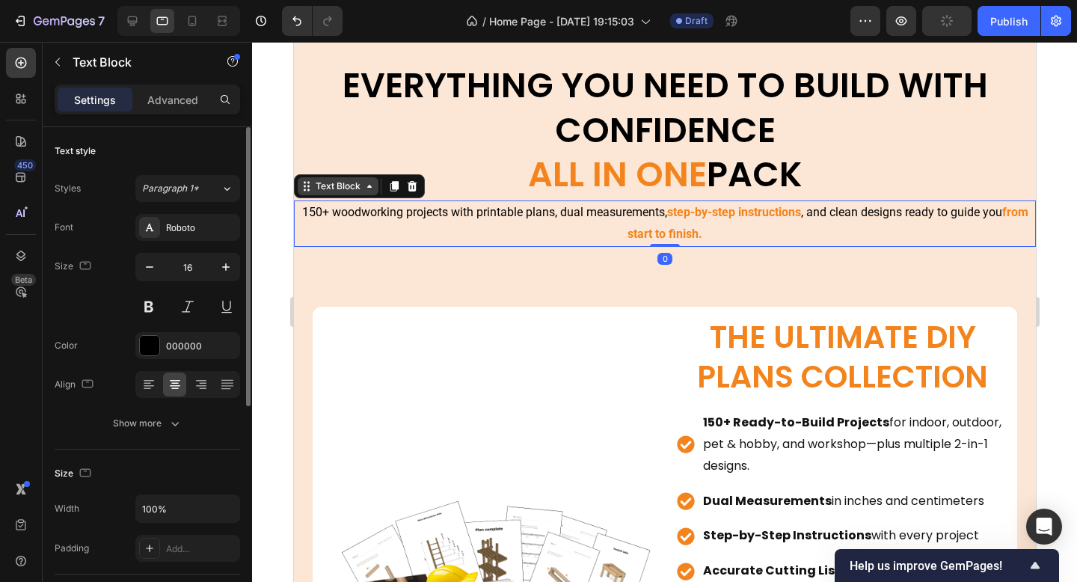
click at [313, 185] on div "Text Block" at bounding box center [337, 186] width 51 height 13
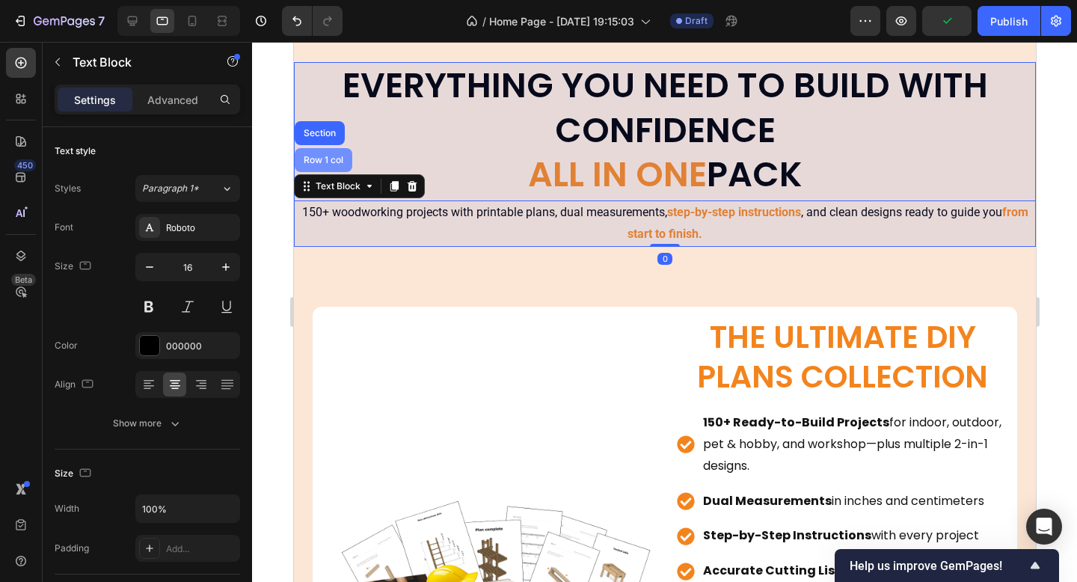
click at [315, 165] on div "Row 1 col" at bounding box center [323, 160] width 58 height 24
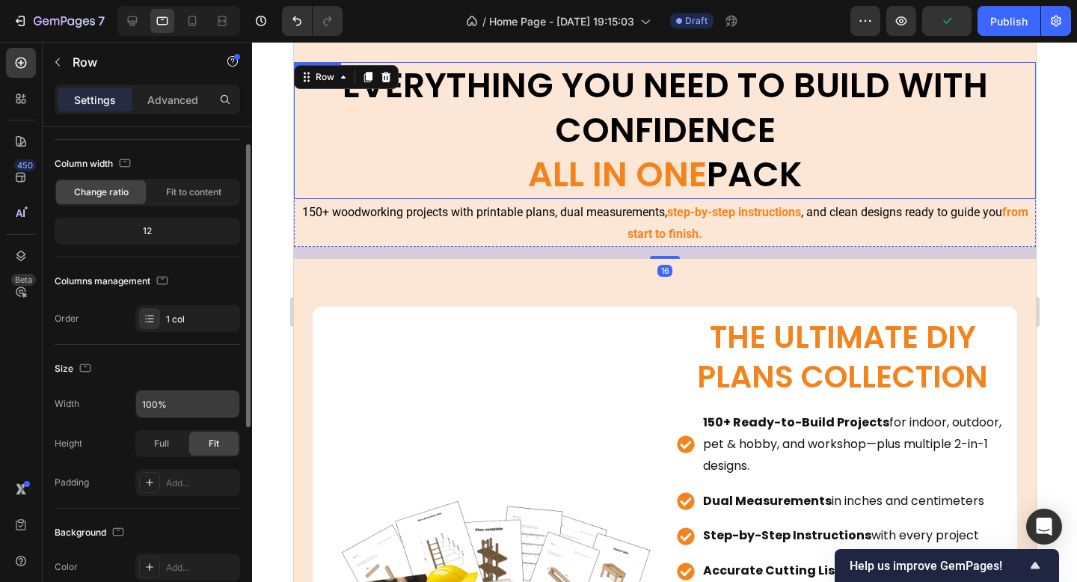
scroll to position [72, 0]
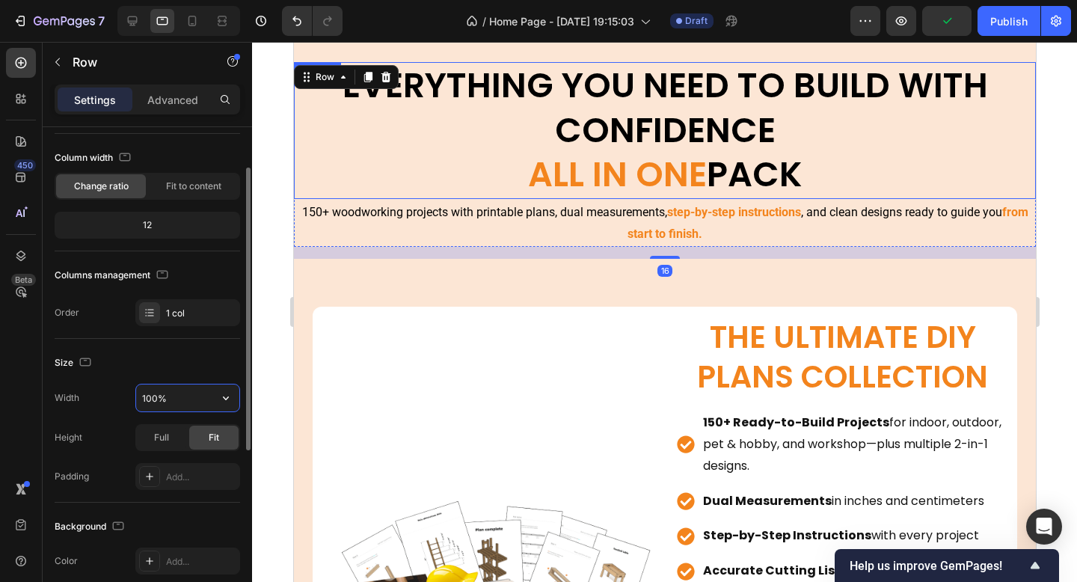
click at [167, 397] on input "100%" at bounding box center [187, 398] width 103 height 27
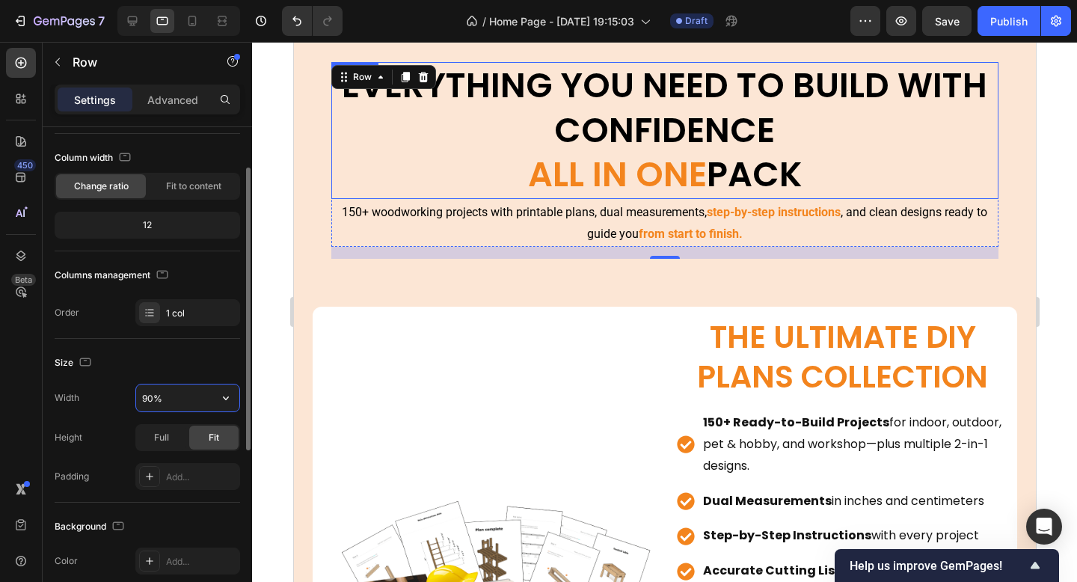
type input "90%"
click at [176, 367] on div "Size" at bounding box center [148, 363] width 186 height 24
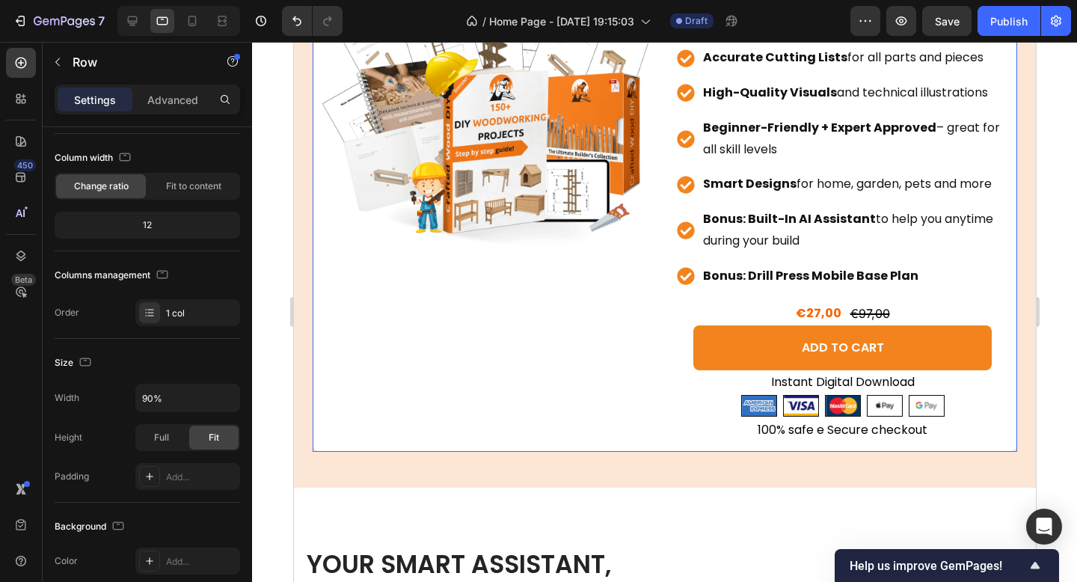
scroll to position [8568, 0]
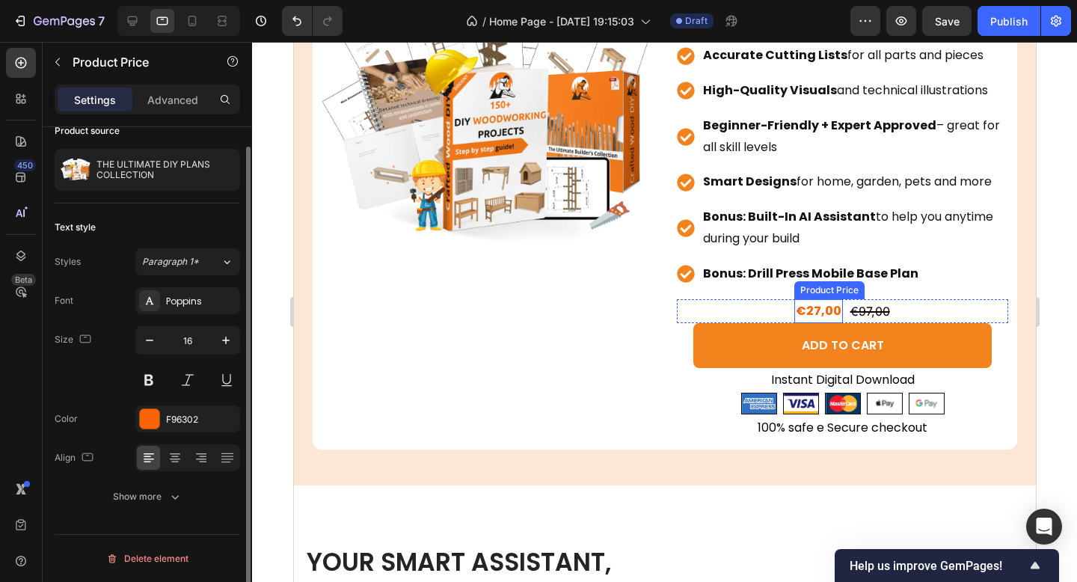
click at [810, 307] on div "€27,00" at bounding box center [818, 311] width 49 height 25
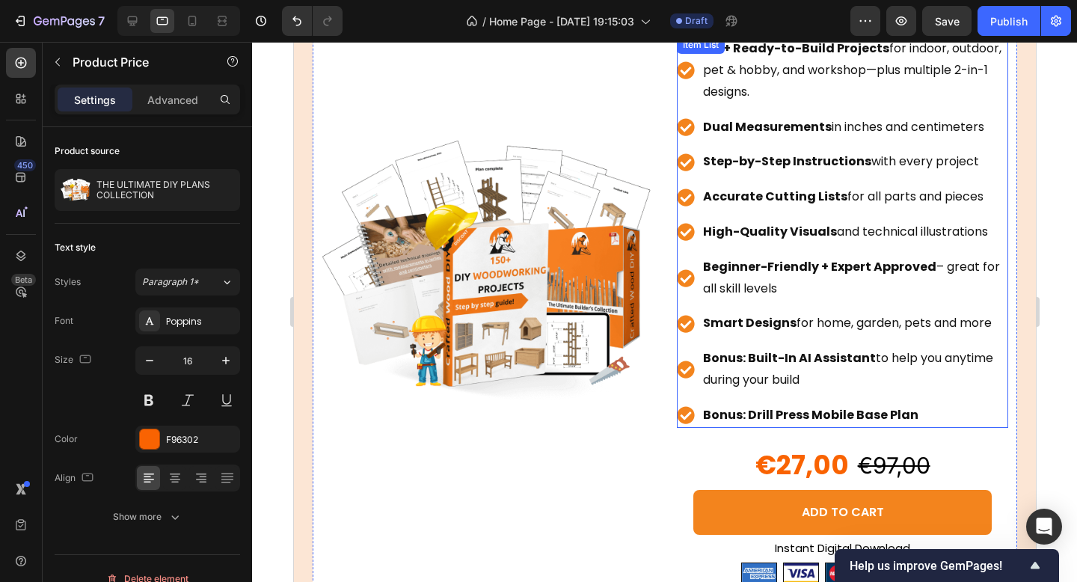
scroll to position [1767, 0]
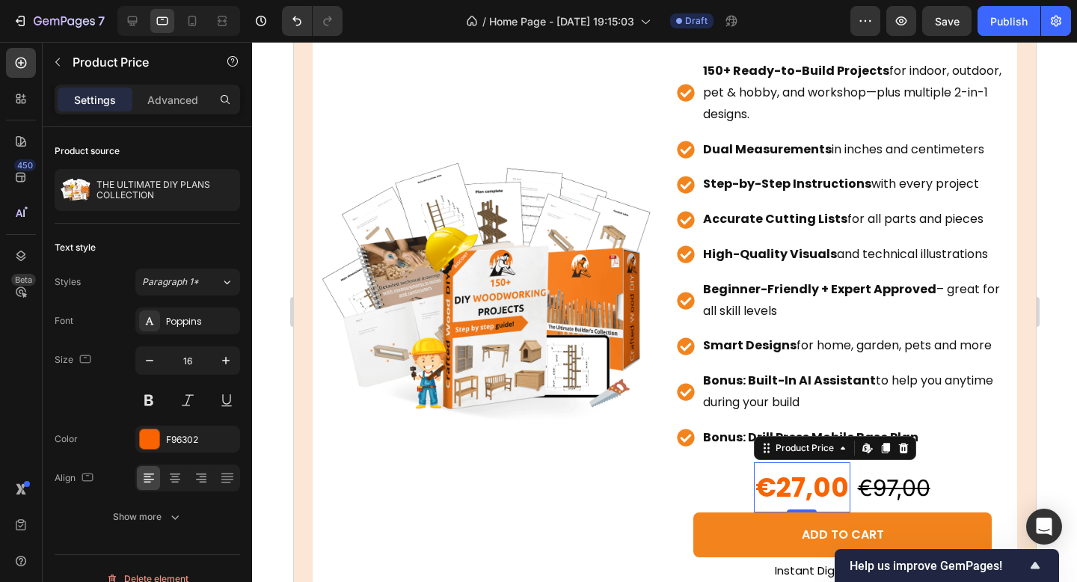
click at [821, 474] on div "€27,00" at bounding box center [801, 487] width 97 height 50
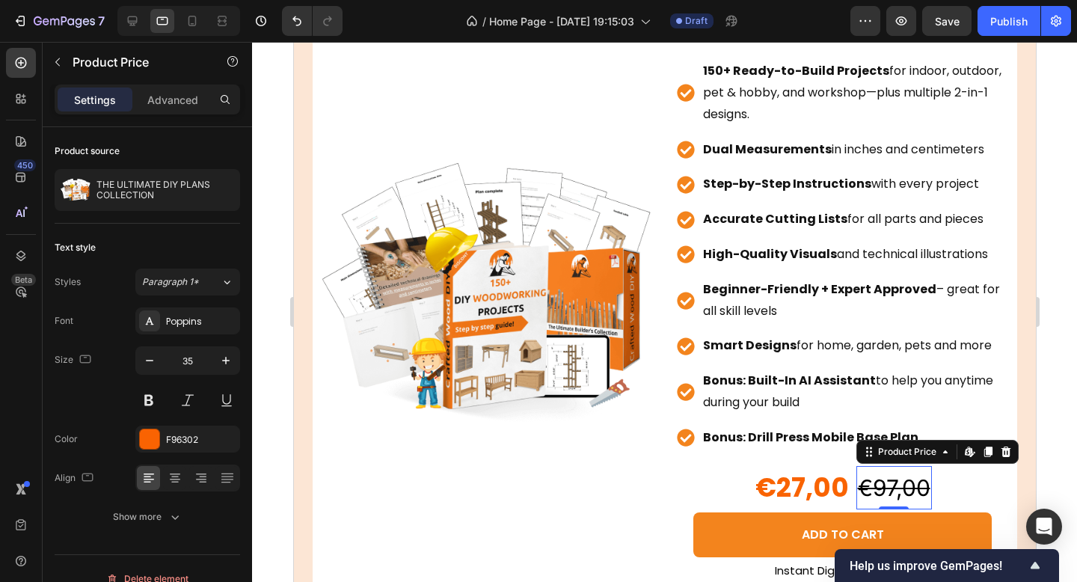
click at [900, 480] on div "€97,00" at bounding box center [894, 487] width 76 height 43
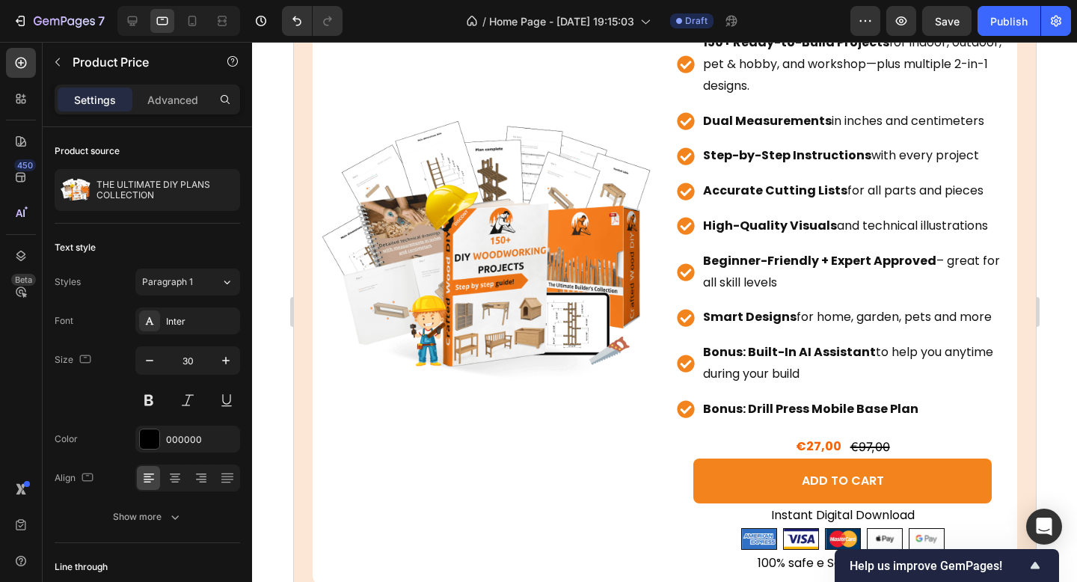
scroll to position [8573, 0]
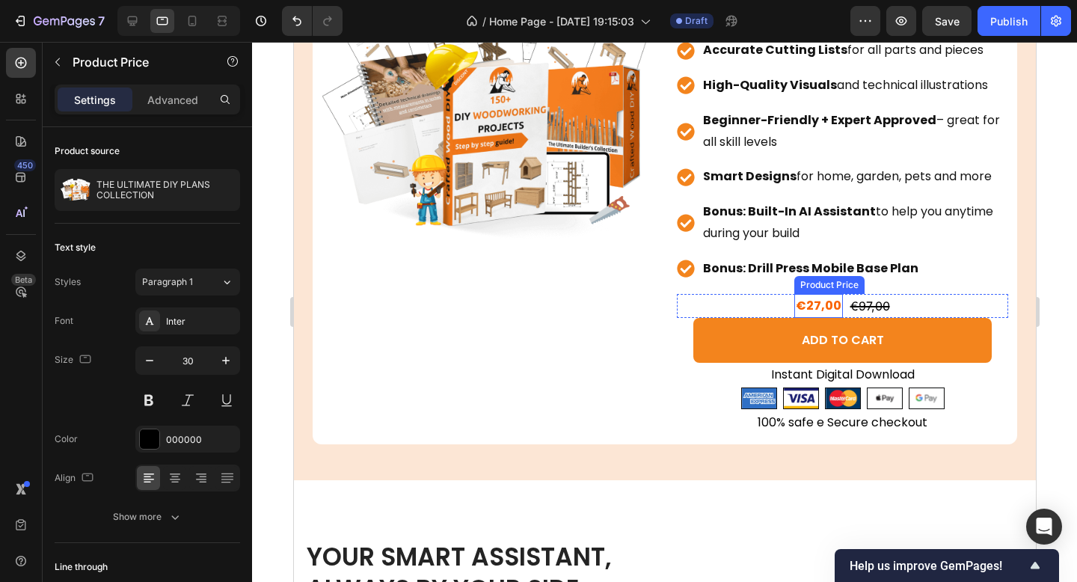
click at [817, 300] on div "€27,00" at bounding box center [818, 306] width 49 height 25
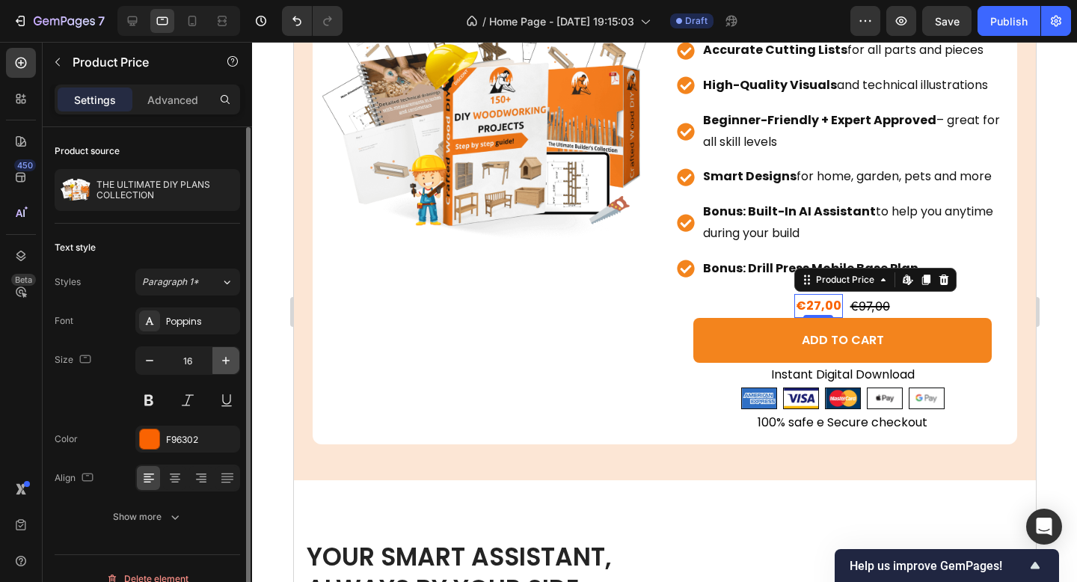
click at [216, 361] on button "button" at bounding box center [225, 360] width 27 height 27
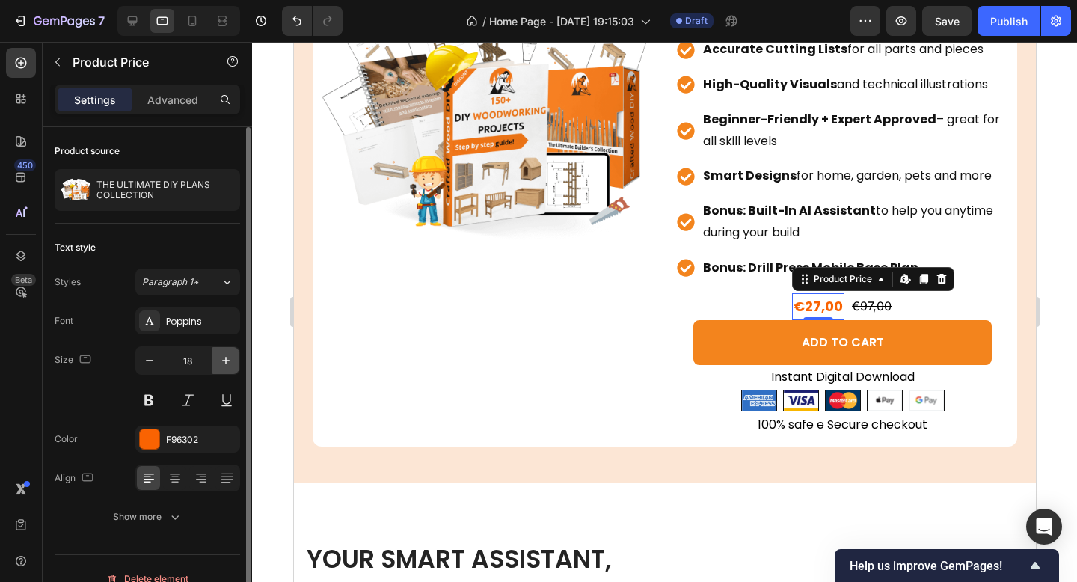
click at [216, 361] on button "button" at bounding box center [225, 360] width 27 height 27
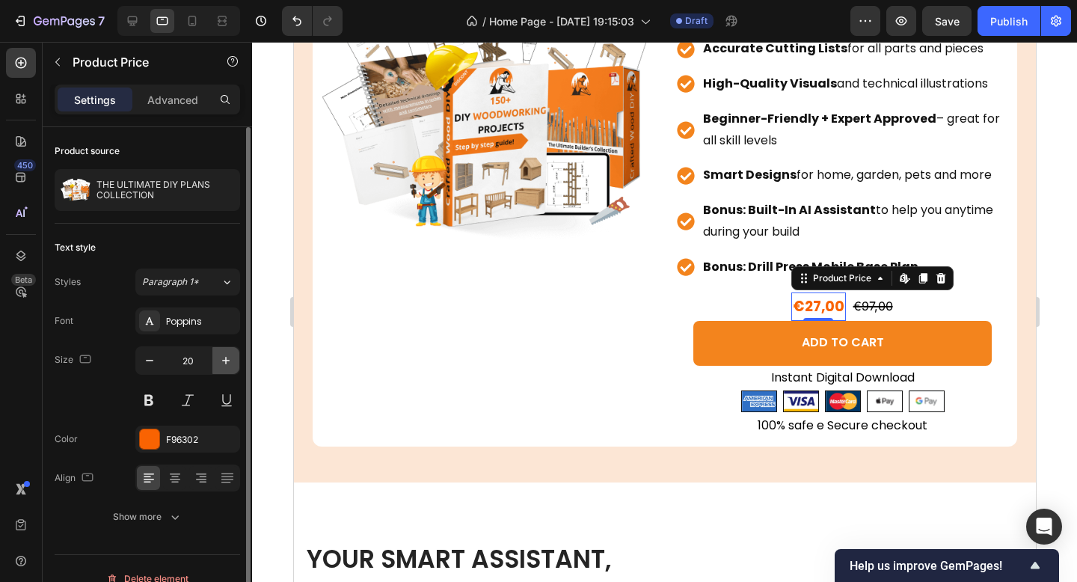
click at [216, 361] on button "button" at bounding box center [225, 360] width 27 height 27
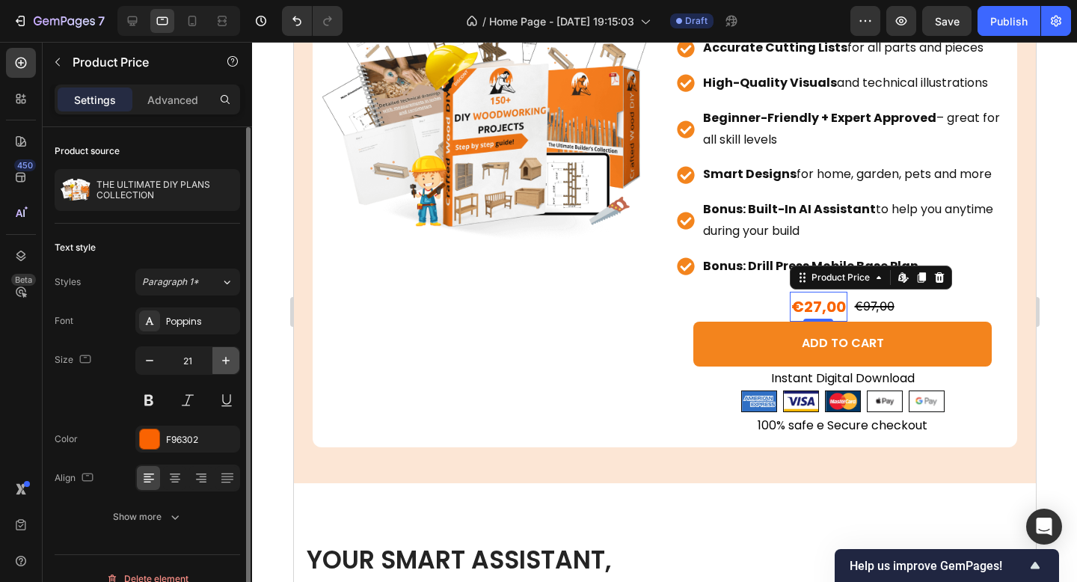
click at [216, 361] on button "button" at bounding box center [225, 360] width 27 height 27
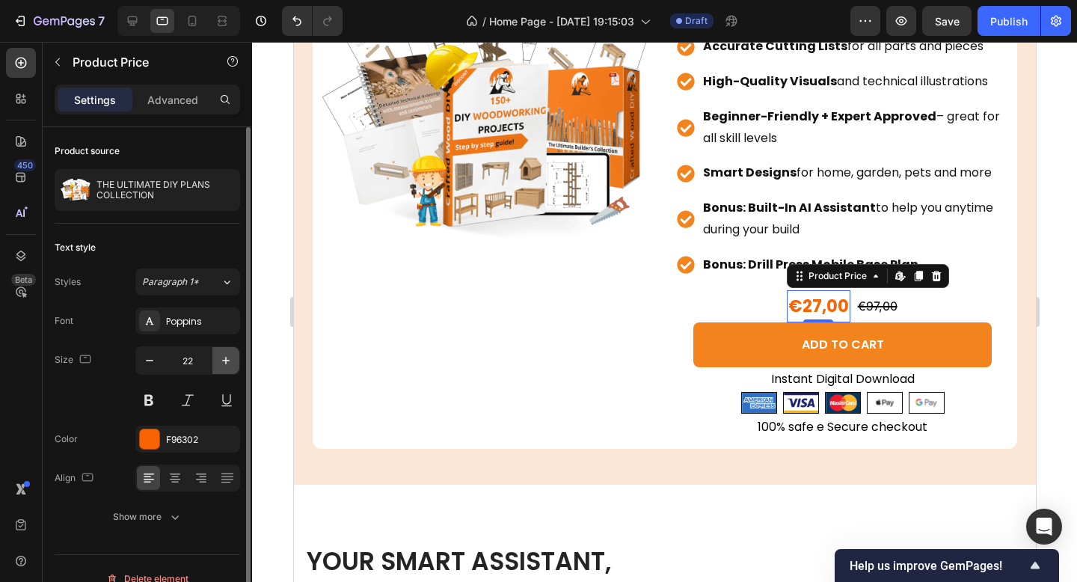
click at [216, 361] on button "button" at bounding box center [225, 360] width 27 height 27
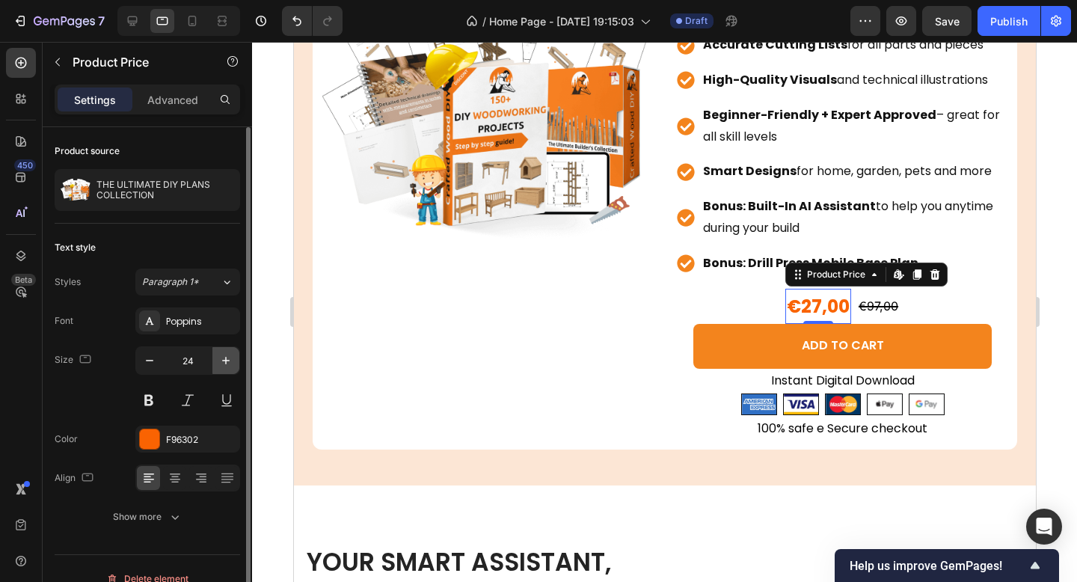
click at [216, 361] on button "button" at bounding box center [225, 360] width 27 height 27
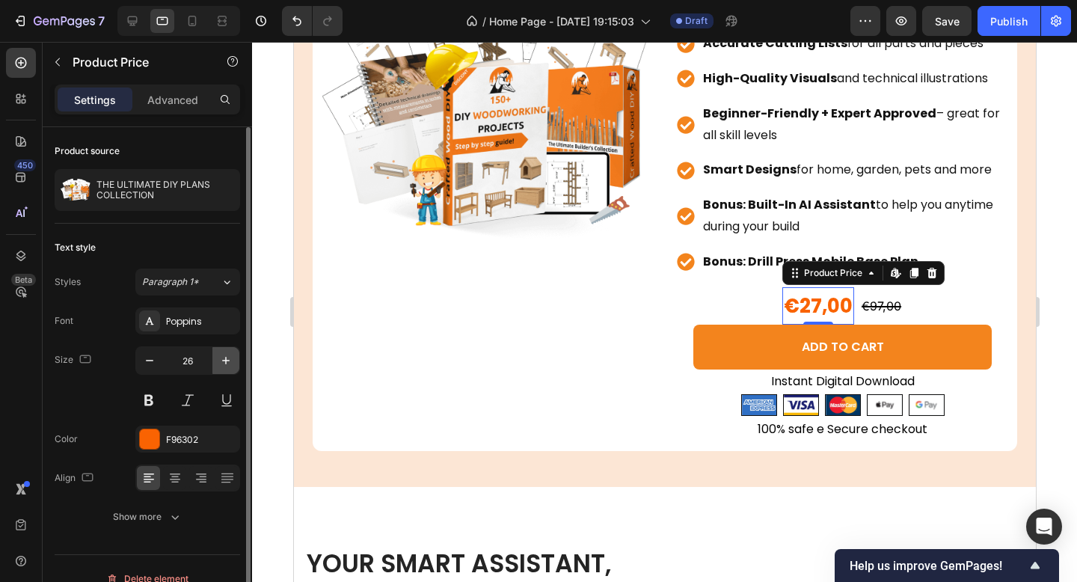
click at [216, 361] on button "button" at bounding box center [225, 360] width 27 height 27
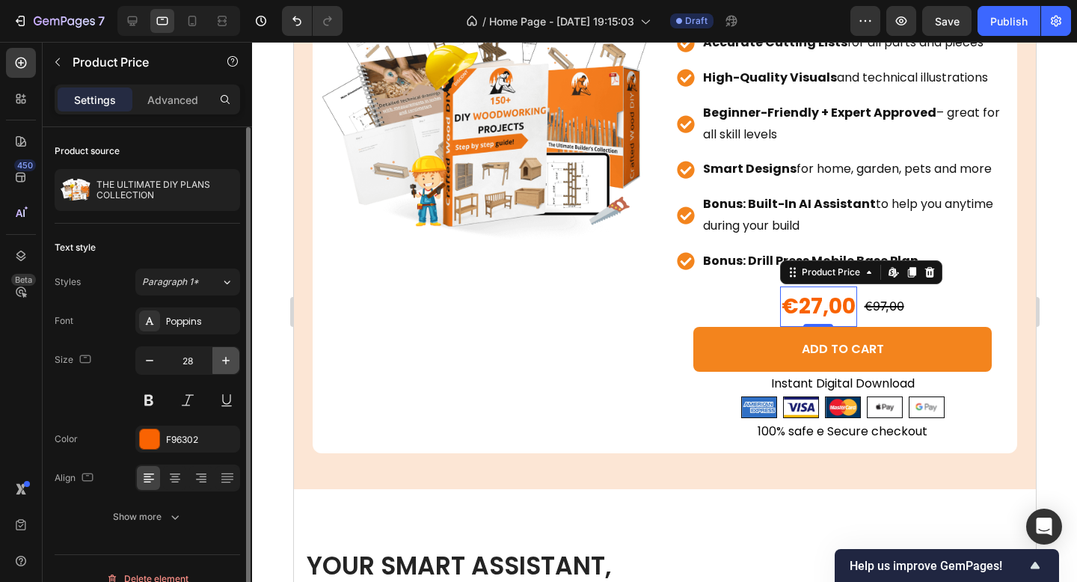
click at [216, 361] on button "button" at bounding box center [225, 360] width 27 height 27
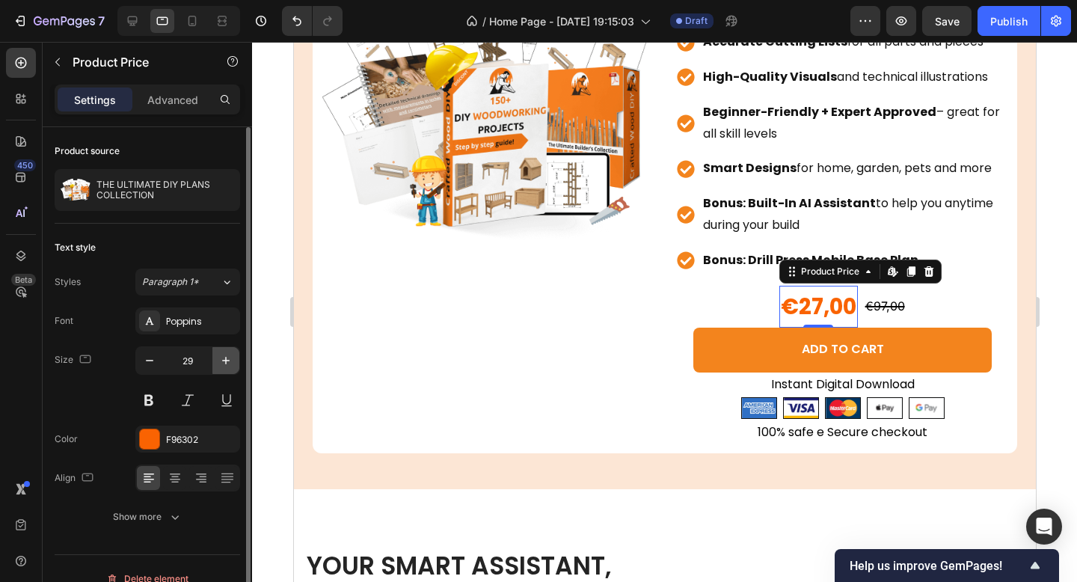
click at [216, 361] on button "button" at bounding box center [225, 360] width 27 height 27
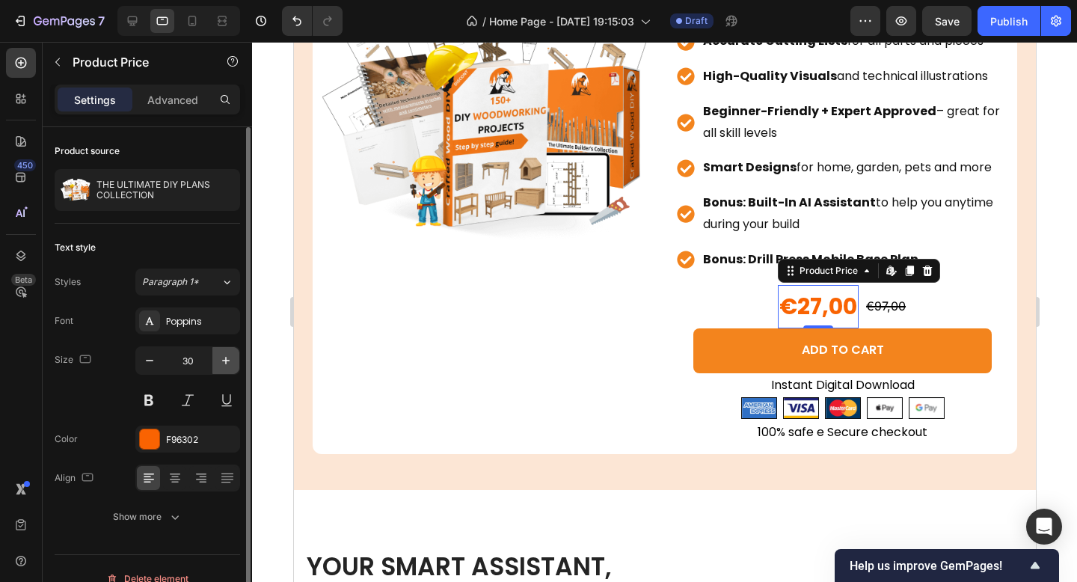
click at [216, 361] on button "button" at bounding box center [225, 360] width 27 height 27
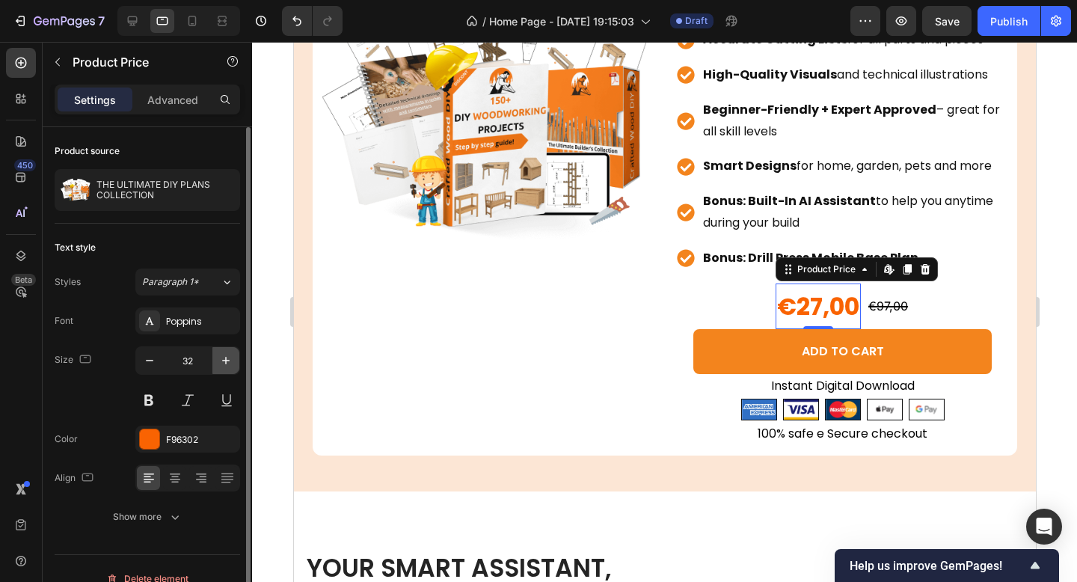
click at [216, 361] on button "button" at bounding box center [225, 360] width 27 height 27
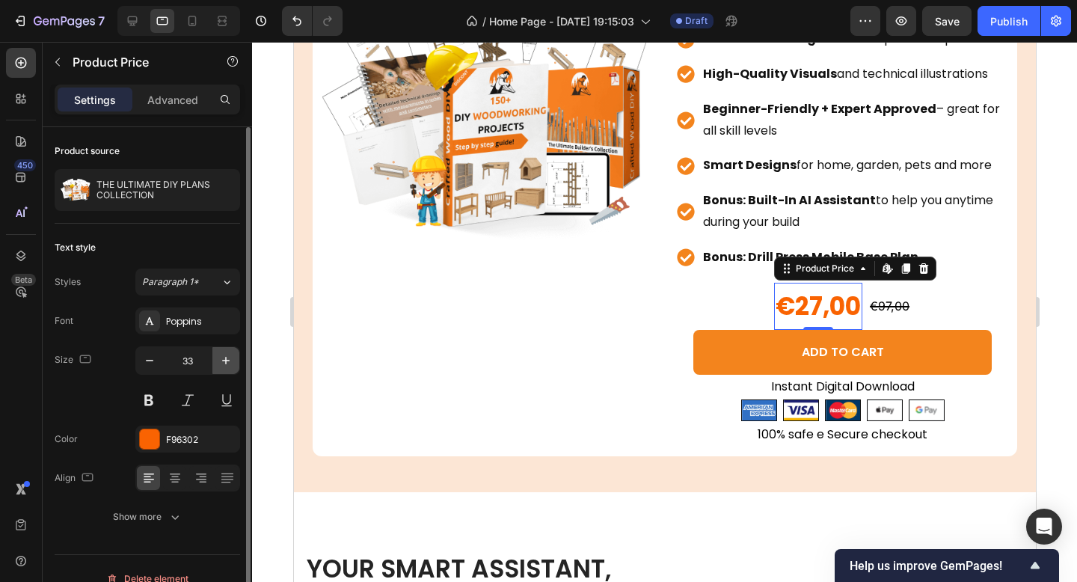
click at [216, 361] on button "button" at bounding box center [225, 360] width 27 height 27
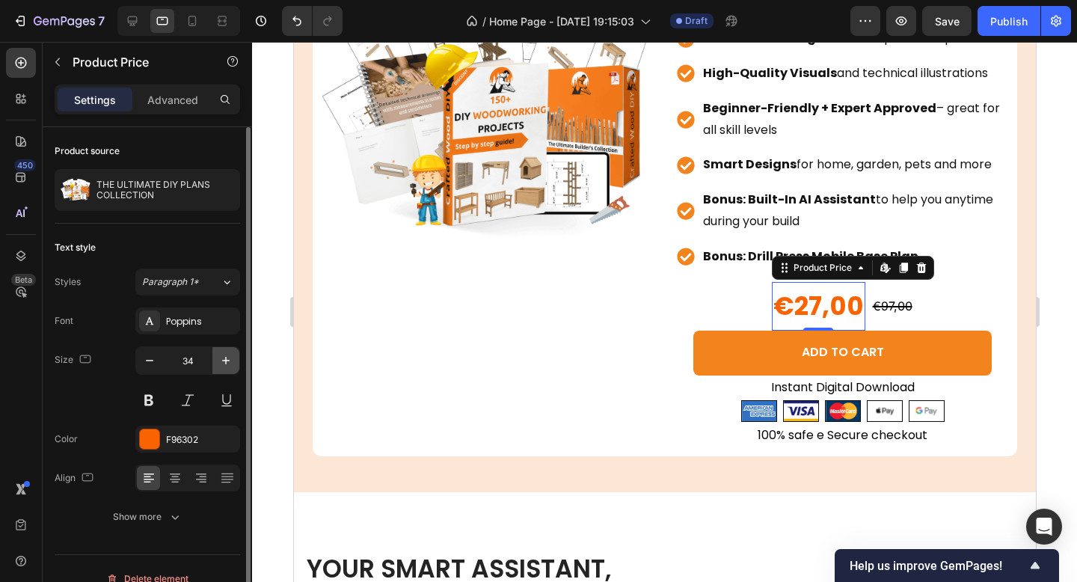
click at [216, 361] on button "button" at bounding box center [225, 360] width 27 height 27
type input "35"
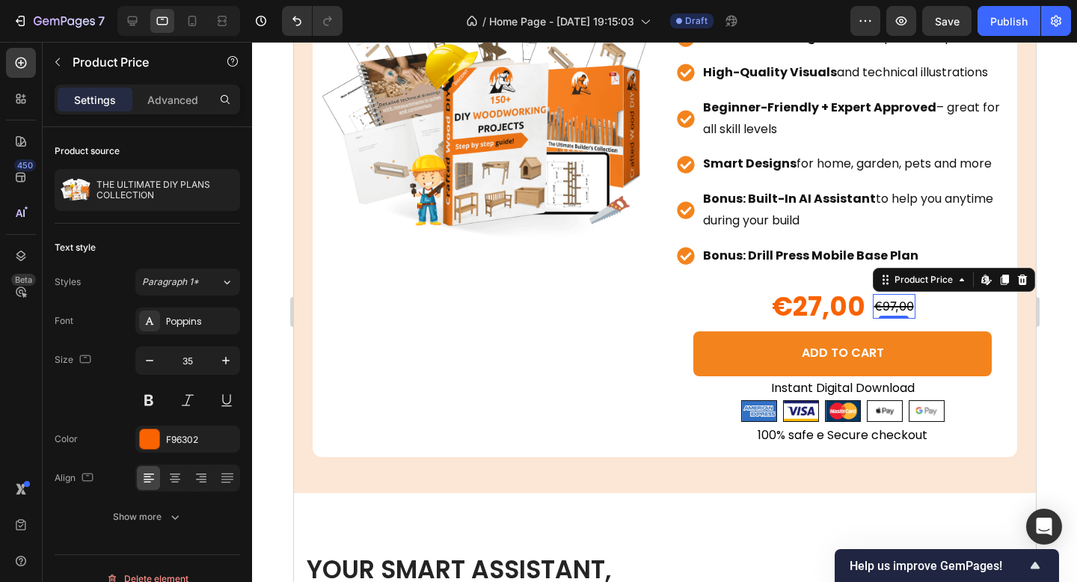
click at [887, 310] on div "€97,00" at bounding box center [893, 306] width 43 height 25
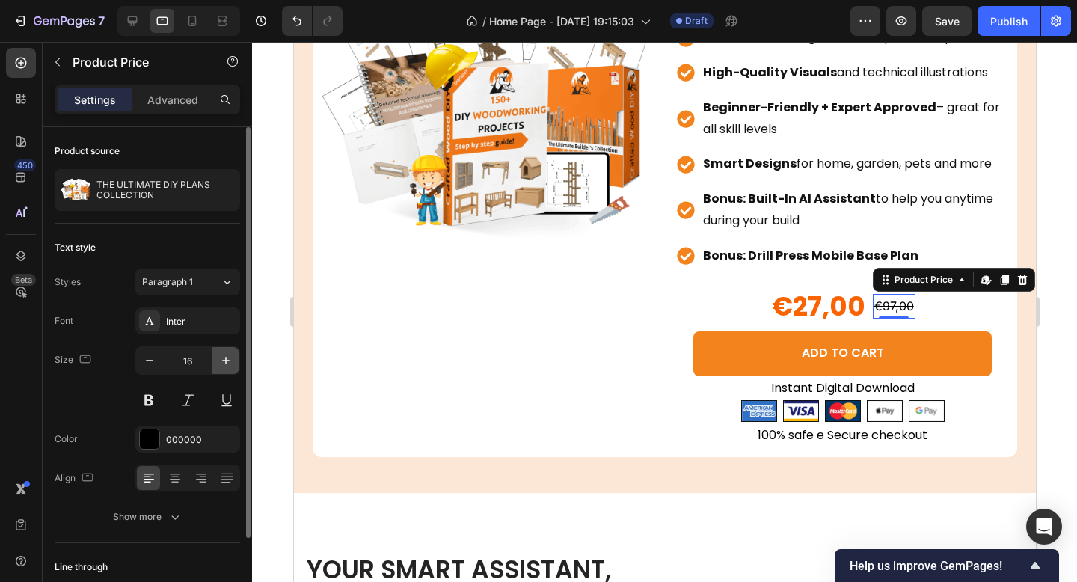
click at [216, 369] on button "button" at bounding box center [225, 360] width 27 height 27
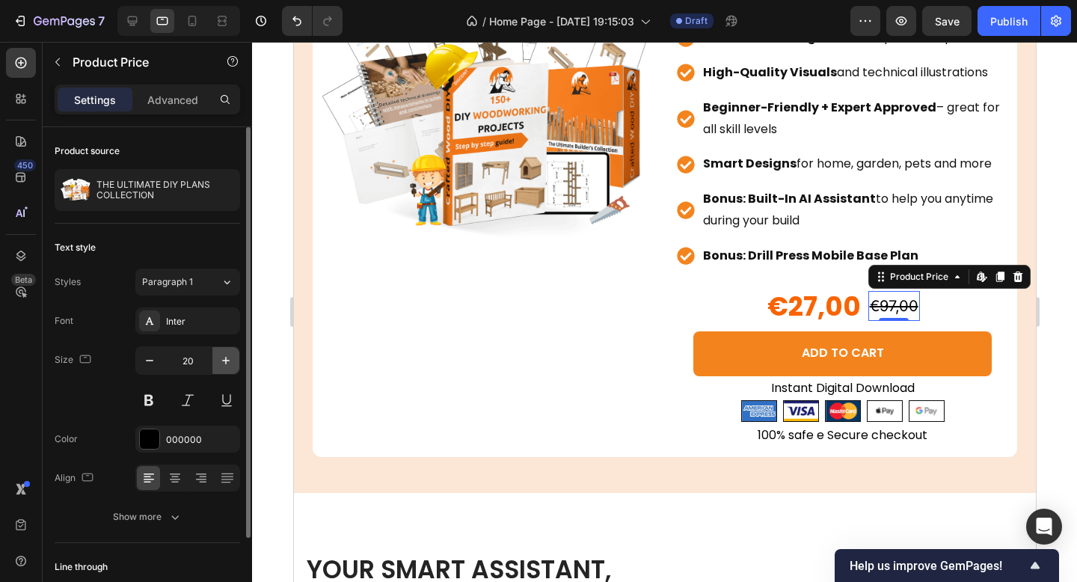
click at [216, 369] on button "button" at bounding box center [225, 360] width 27 height 27
click at [220, 364] on icon "button" at bounding box center [225, 360] width 15 height 15
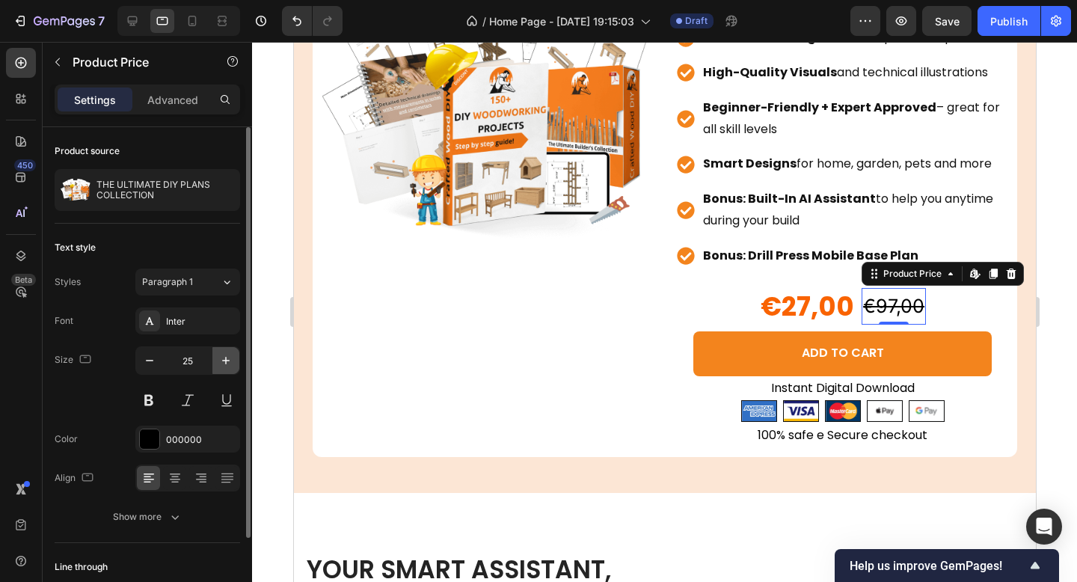
click at [220, 364] on icon "button" at bounding box center [225, 360] width 15 height 15
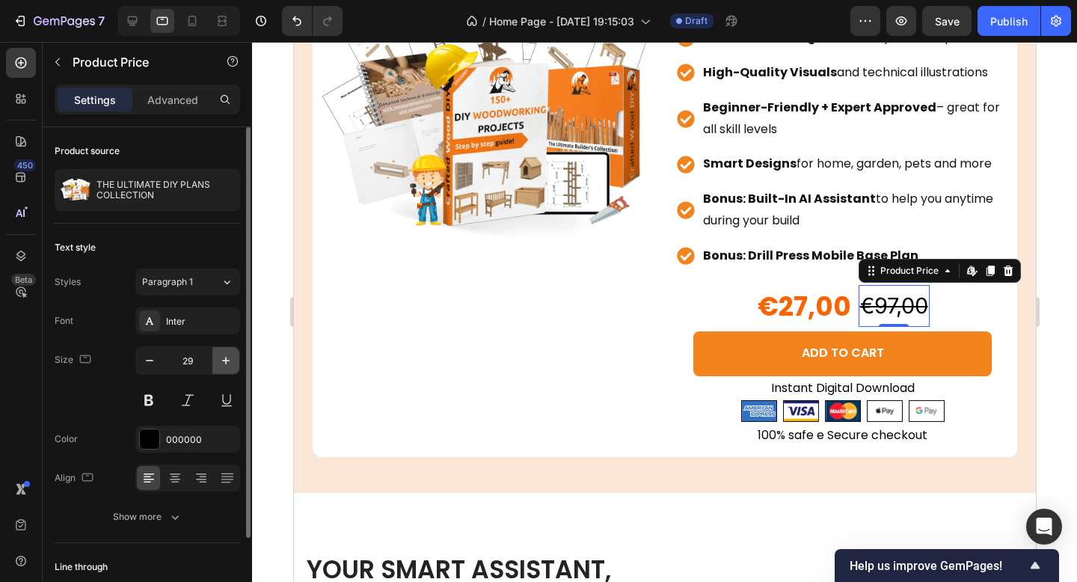
type input "30"
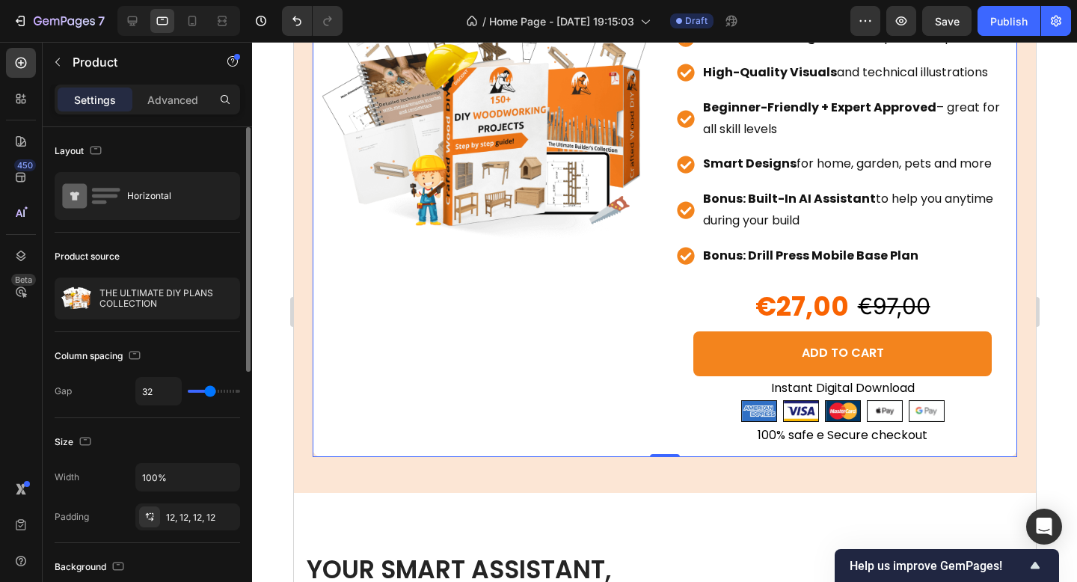
click at [528, 385] on div "Product Images" at bounding box center [486, 115] width 331 height 667
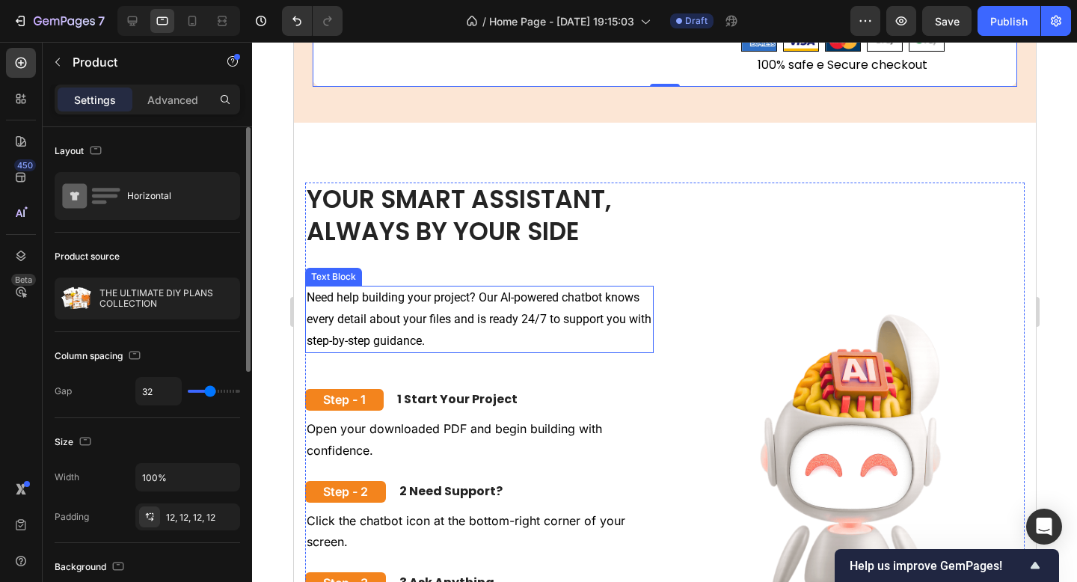
click at [642, 336] on p "Need help building your project? Our AI-powered chatbot knows every detail abou…" at bounding box center [479, 319] width 346 height 64
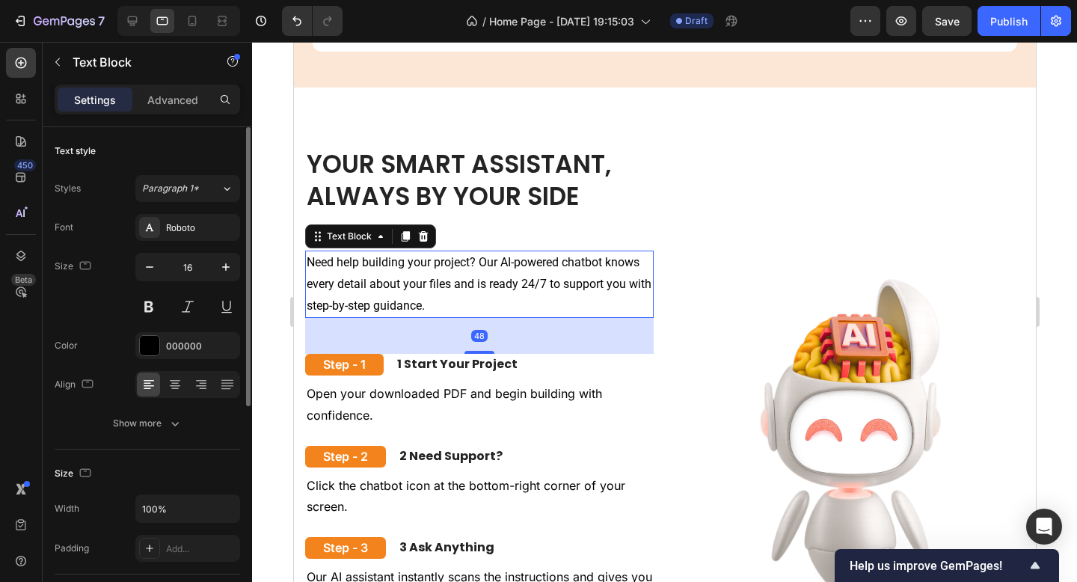
scroll to position [9036, 0]
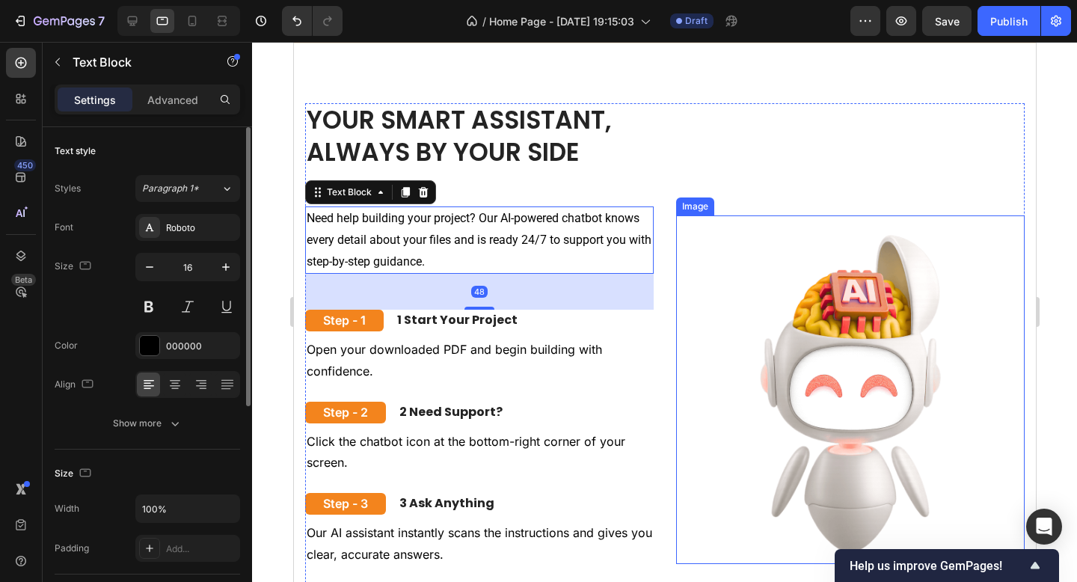
click at [695, 224] on img at bounding box center [850, 389] width 349 height 349
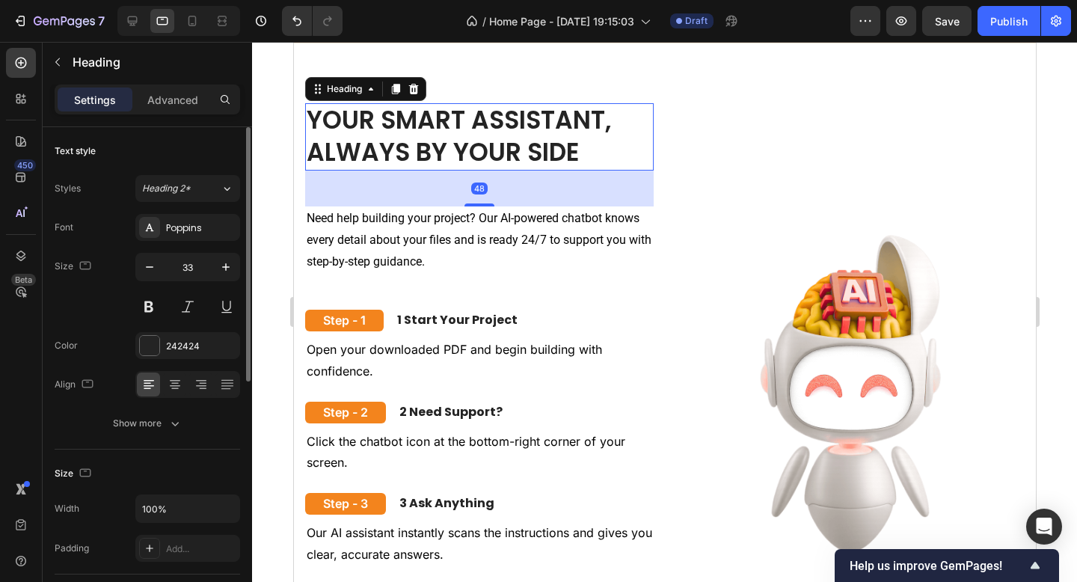
click at [649, 131] on h2 "YOUR SMART ASSISTANT, ALWAYS BY YOUR SIDE" at bounding box center [478, 136] width 349 height 67
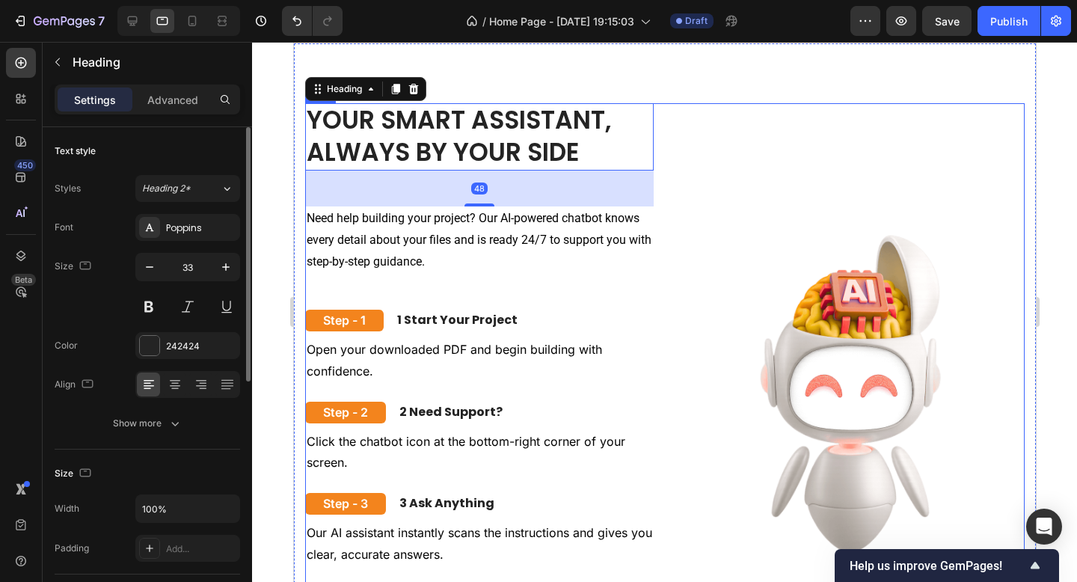
click at [672, 131] on div "YOUR SMART ASSISTANT, ALWAYS BY YOUR SIDE Heading 48 Need help building your pr…" at bounding box center [664, 389] width 720 height 573
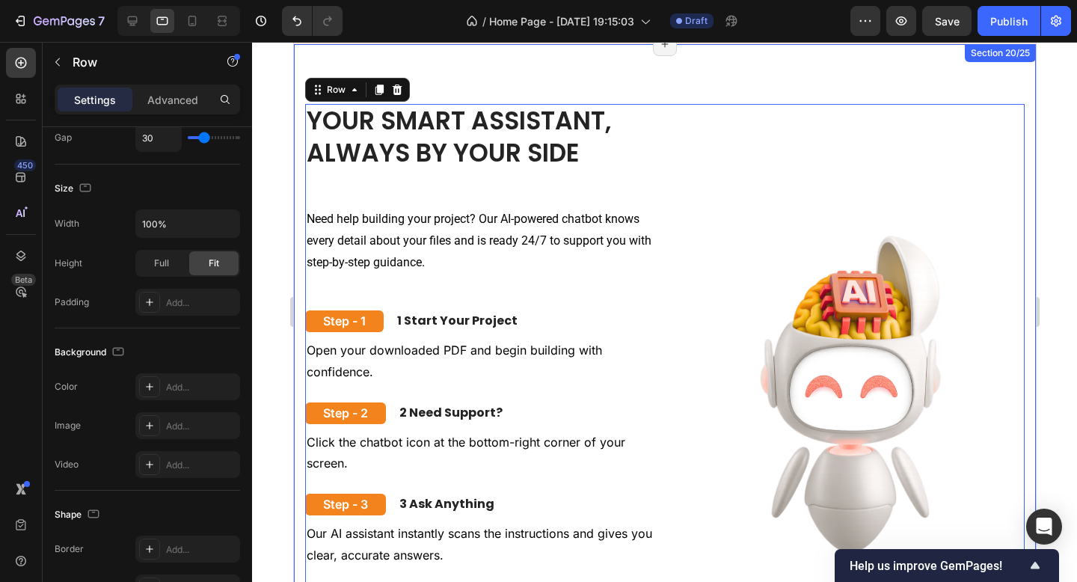
scroll to position [8882, 0]
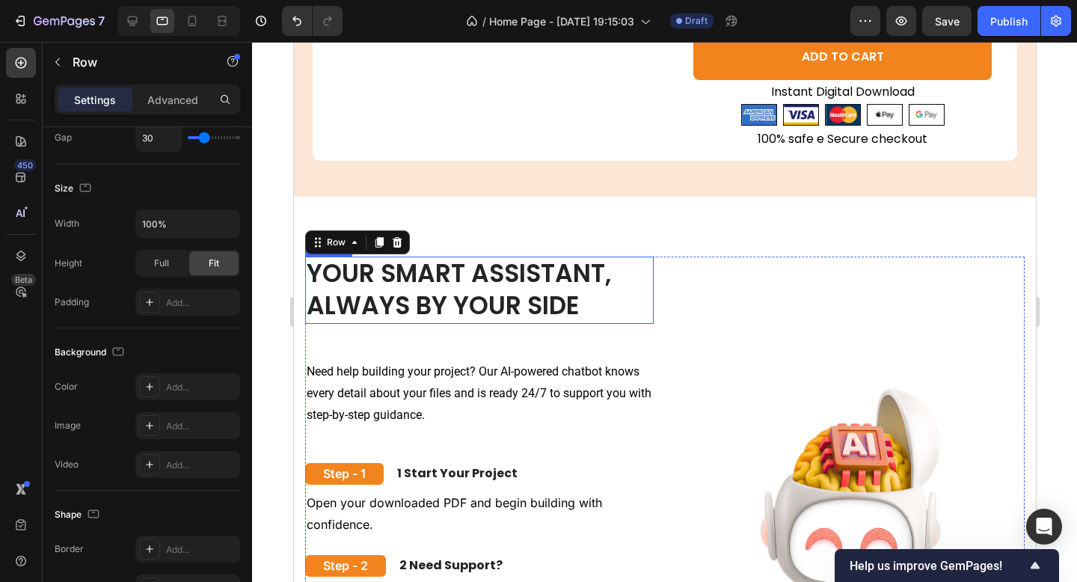
click at [539, 275] on h2 "YOUR SMART ASSISTANT, ALWAYS BY YOUR SIDE" at bounding box center [478, 290] width 349 height 67
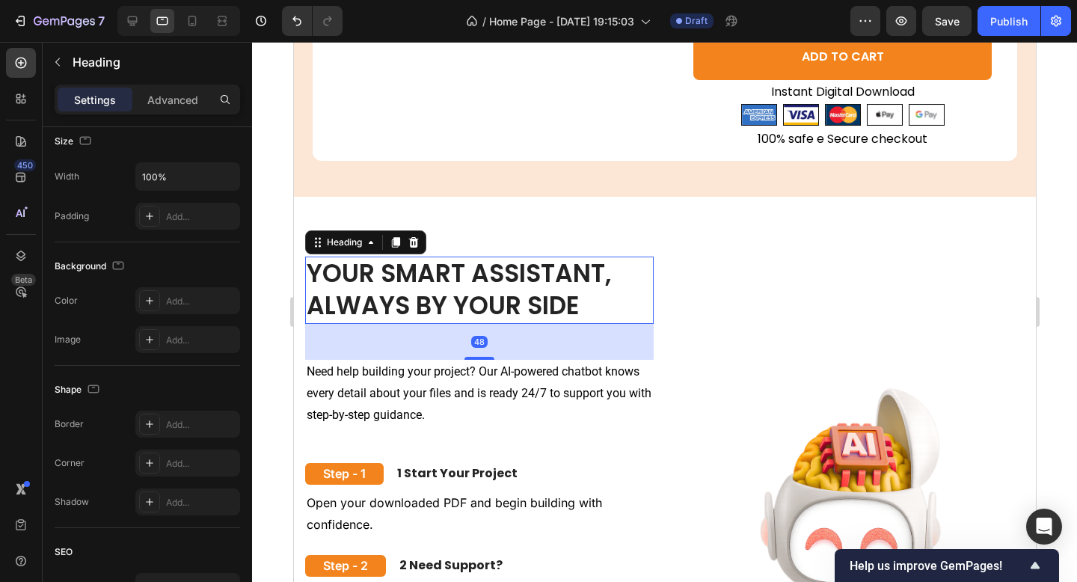
scroll to position [0, 0]
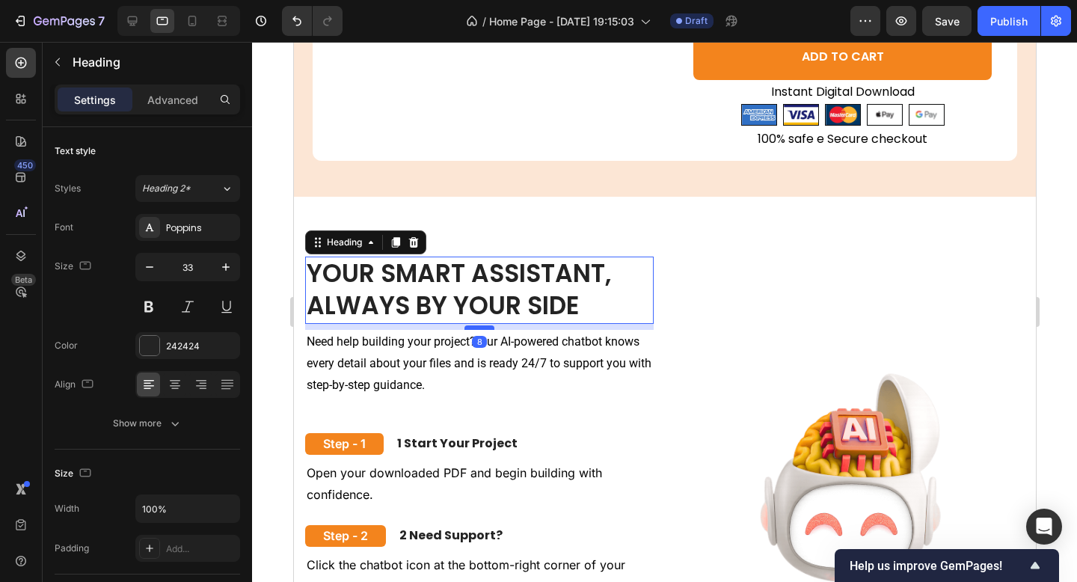
drag, startPoint x: 478, startPoint y: 357, endPoint x: 482, endPoint y: 327, distance: 30.2
click at [482, 327] on div at bounding box center [479, 327] width 30 height 4
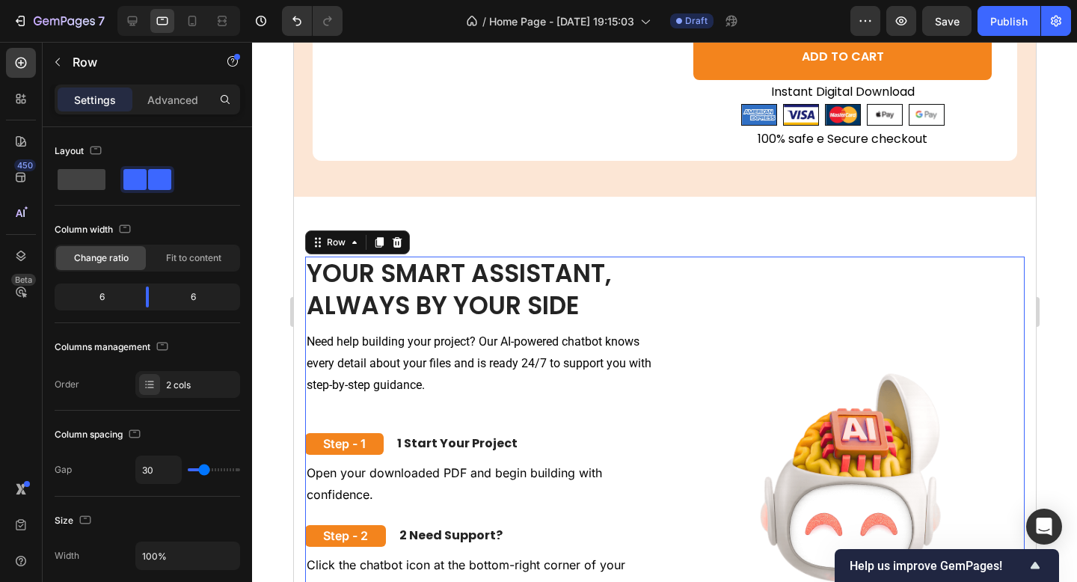
click at [750, 299] on div "The standard Lorem Heading Image" at bounding box center [850, 528] width 349 height 543
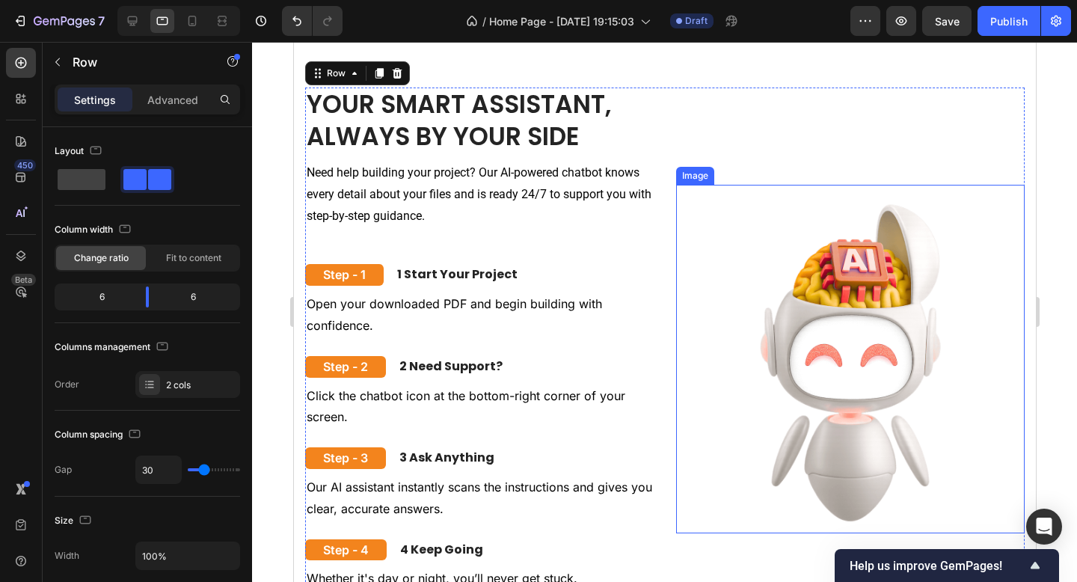
scroll to position [9070, 0]
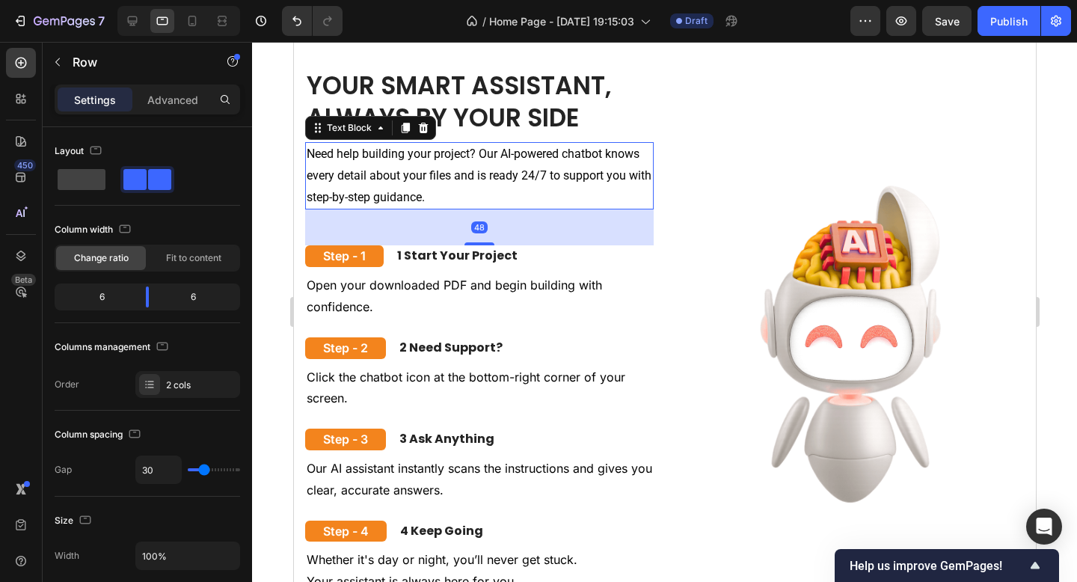
click at [563, 173] on p "Need help building your project? Our AI-powered chatbot knows every detail abou…" at bounding box center [479, 176] width 346 height 64
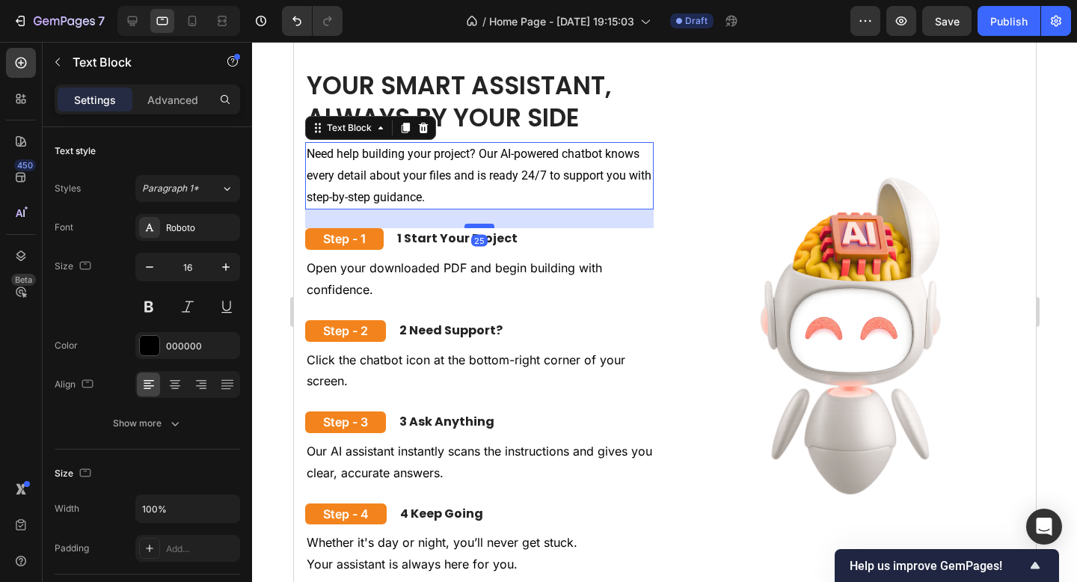
drag, startPoint x: 480, startPoint y: 245, endPoint x: 482, endPoint y: 227, distance: 17.4
click at [482, 227] on div at bounding box center [479, 226] width 30 height 4
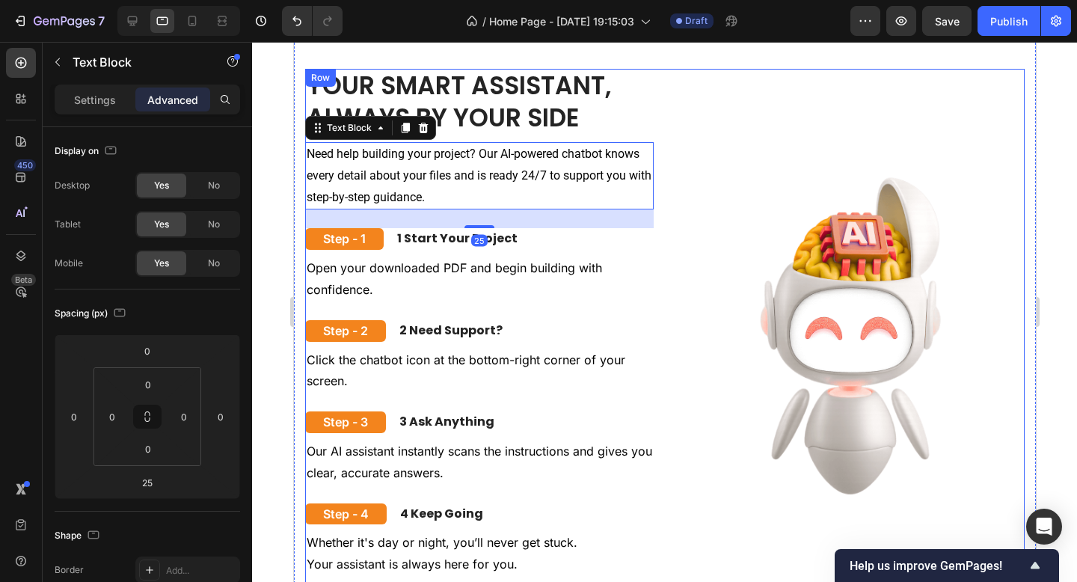
click at [664, 203] on div "YOUR SMART ASSISTANT, ALWAYS BY YOUR SIDE Heading Need help building your proje…" at bounding box center [664, 332] width 720 height 526
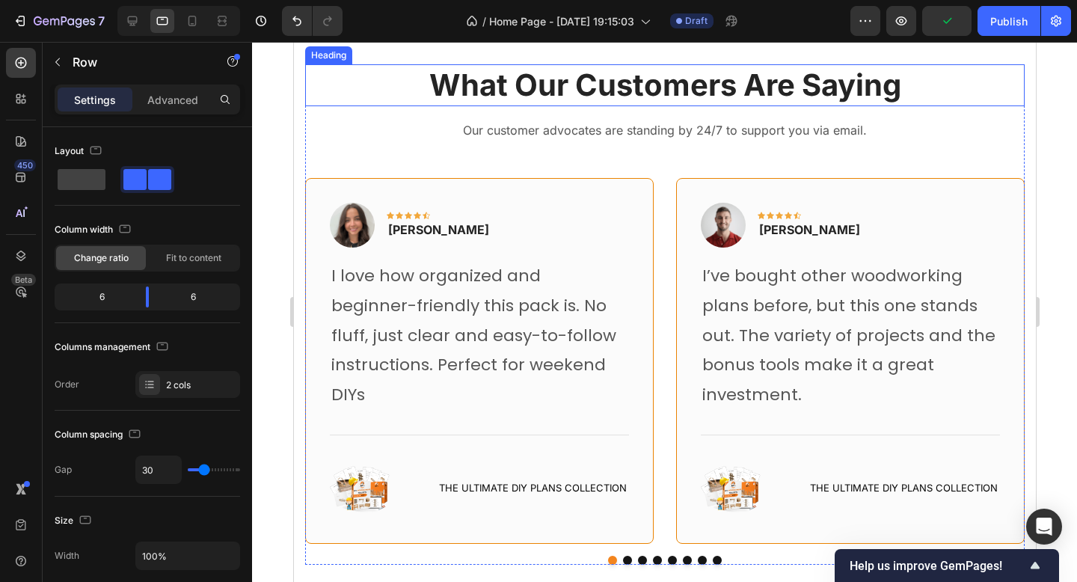
scroll to position [10536, 0]
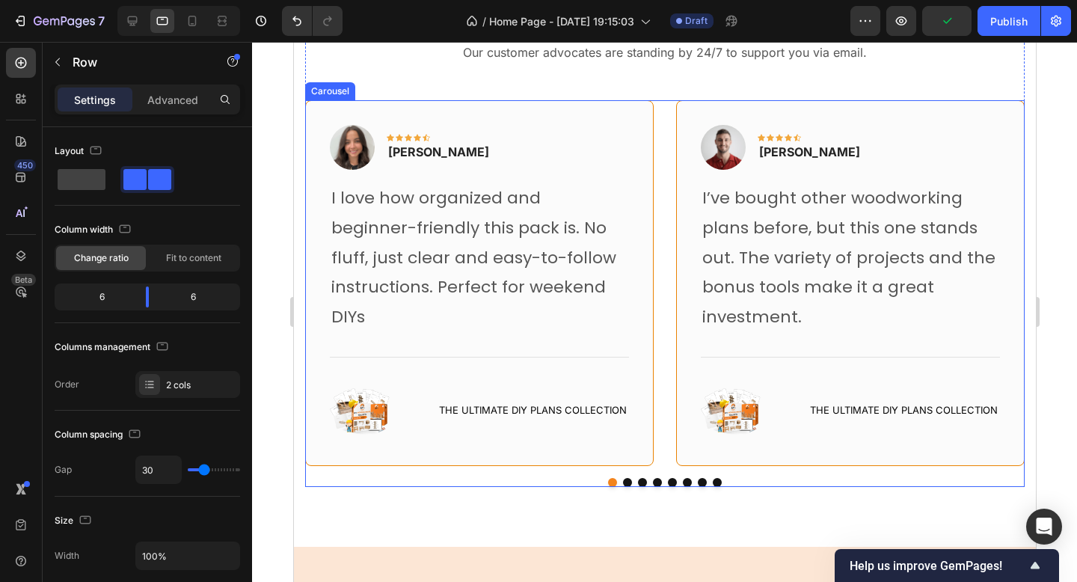
click at [668, 263] on div "Image Icon Icon Icon Icon Icon Row [PERSON_NAME] Text block Row I love how orga…" at bounding box center [664, 283] width 720 height 366
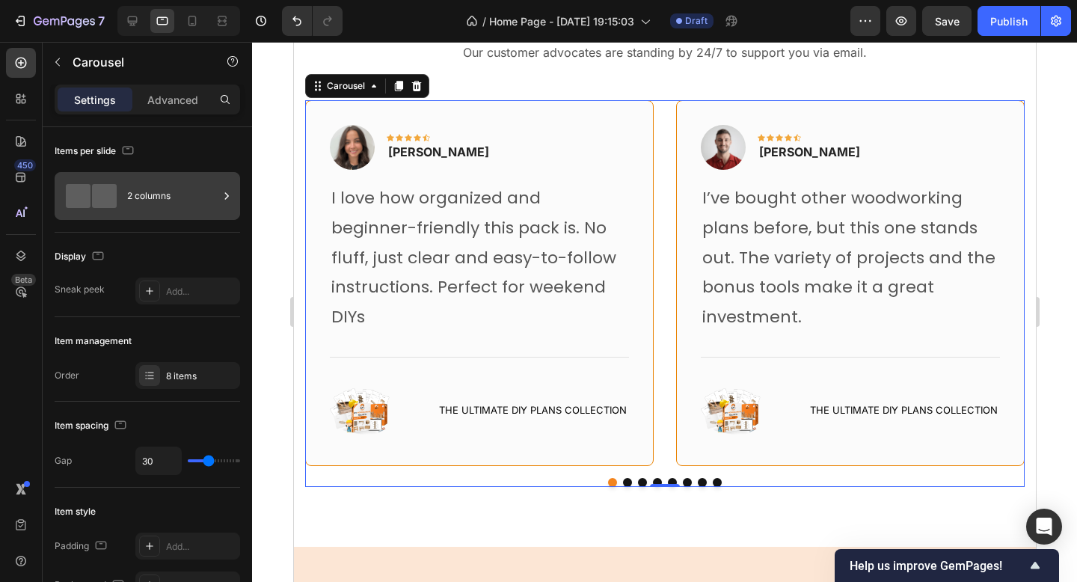
click at [180, 205] on div "2 columns" at bounding box center [172, 196] width 91 height 34
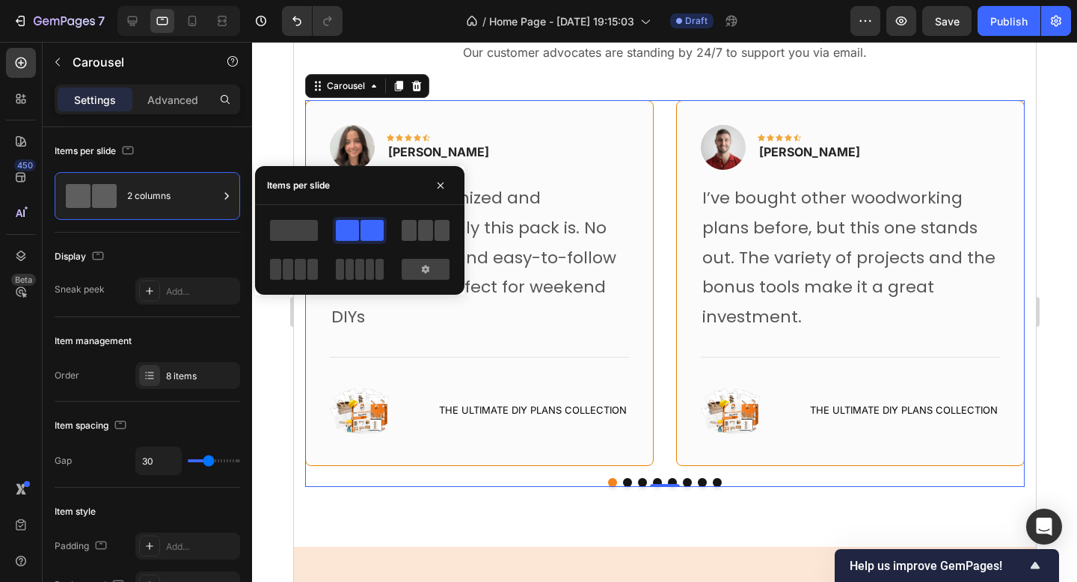
click at [424, 228] on span at bounding box center [425, 230] width 15 height 21
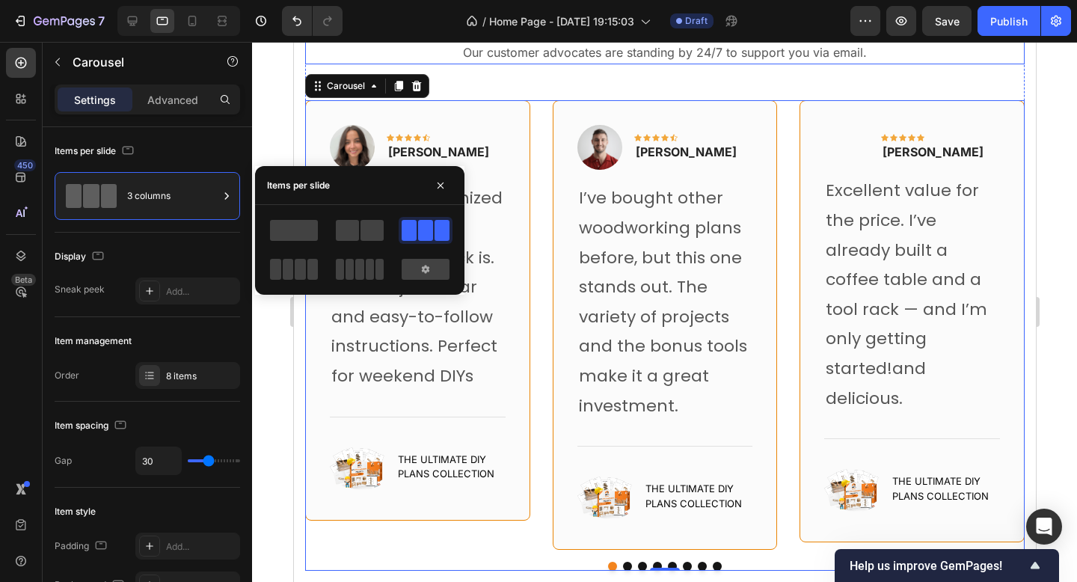
click at [622, 100] on div "What Our Customers Are Saying Heading Our customer advocates are standing by 24…" at bounding box center [664, 279] width 720 height 584
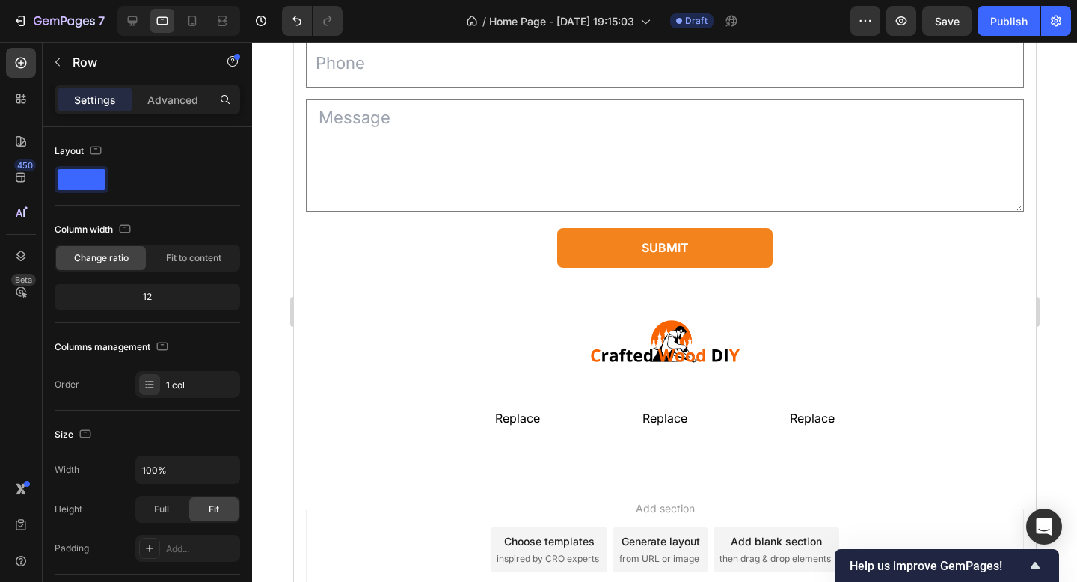
scroll to position [11979, 0]
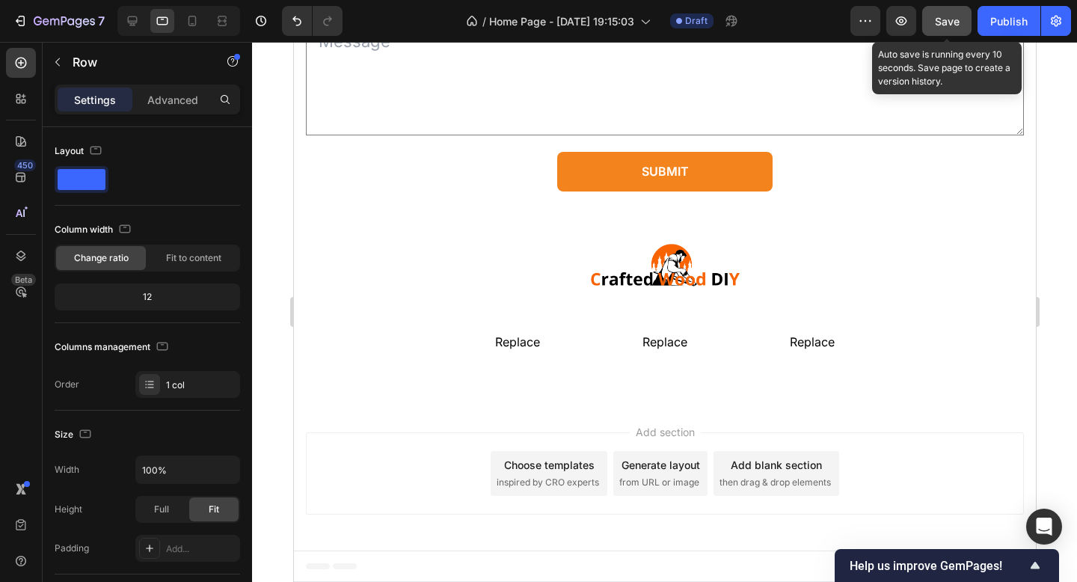
click at [953, 34] on button "Save" at bounding box center [946, 21] width 49 height 30
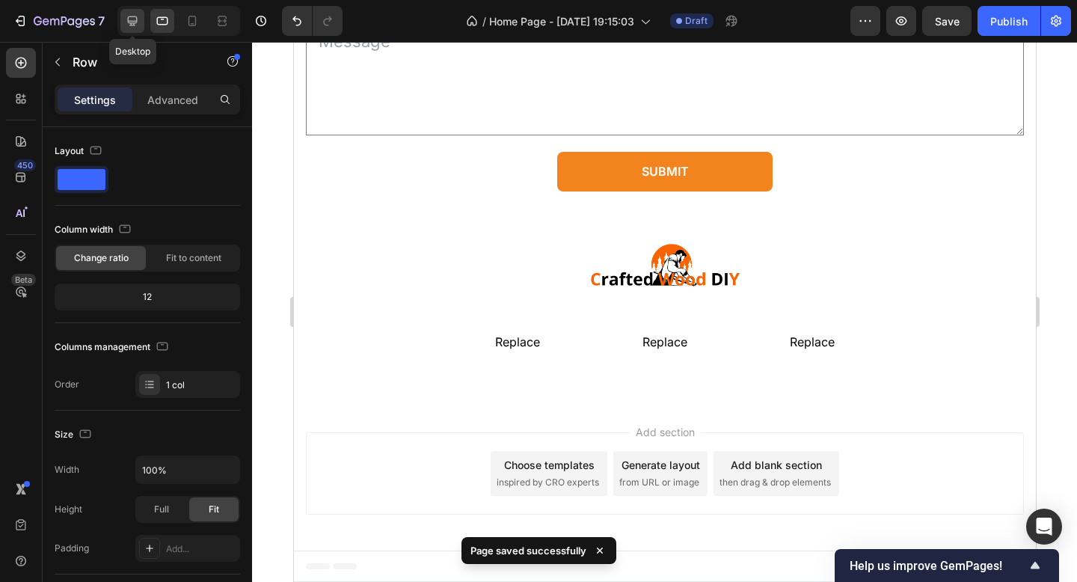
click at [135, 25] on icon at bounding box center [133, 21] width 10 height 10
type input "1200"
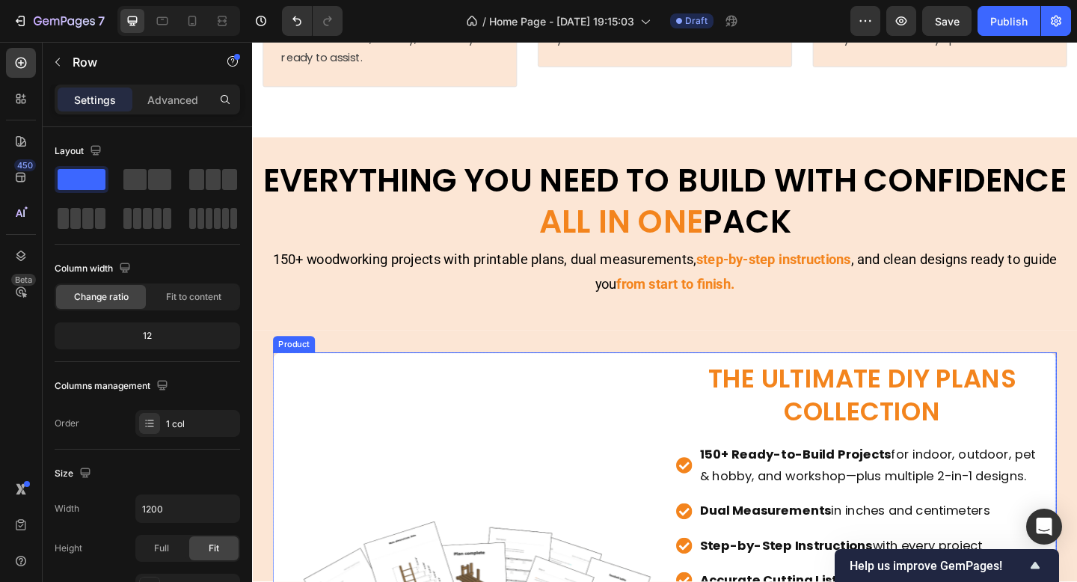
scroll to position [7935, 0]
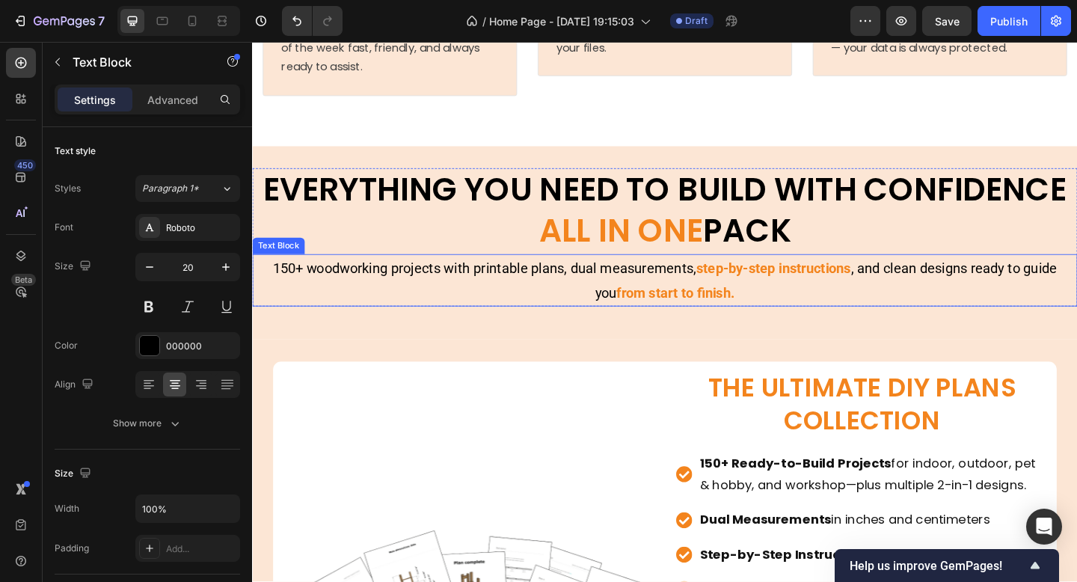
click at [628, 316] on p "150+ woodworking projects with printable plans, dual measurements, step-by-step…" at bounding box center [701, 302] width 895 height 54
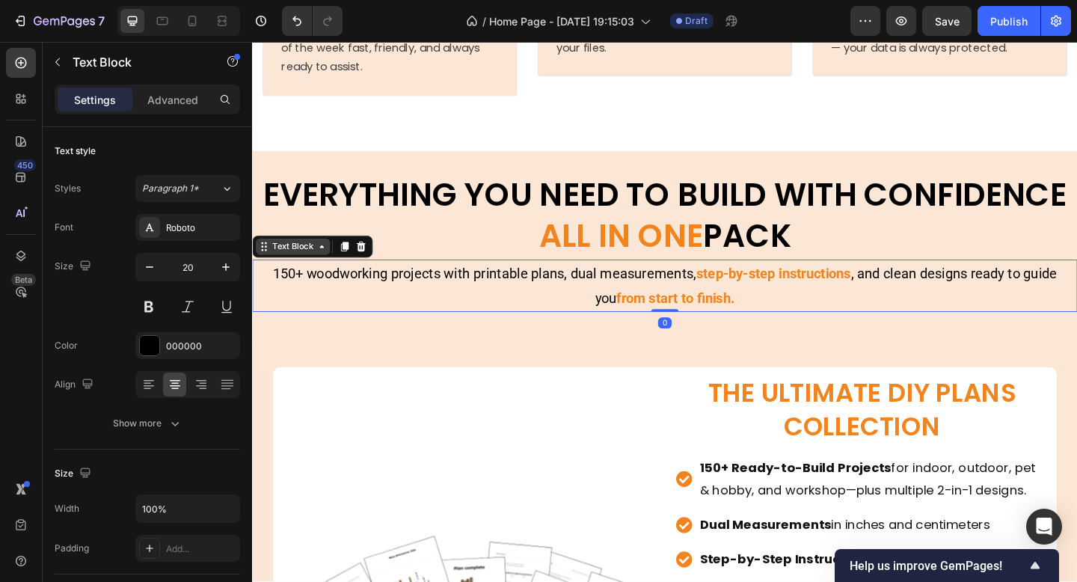
click at [300, 274] on div "Text Block" at bounding box center [296, 265] width 81 height 18
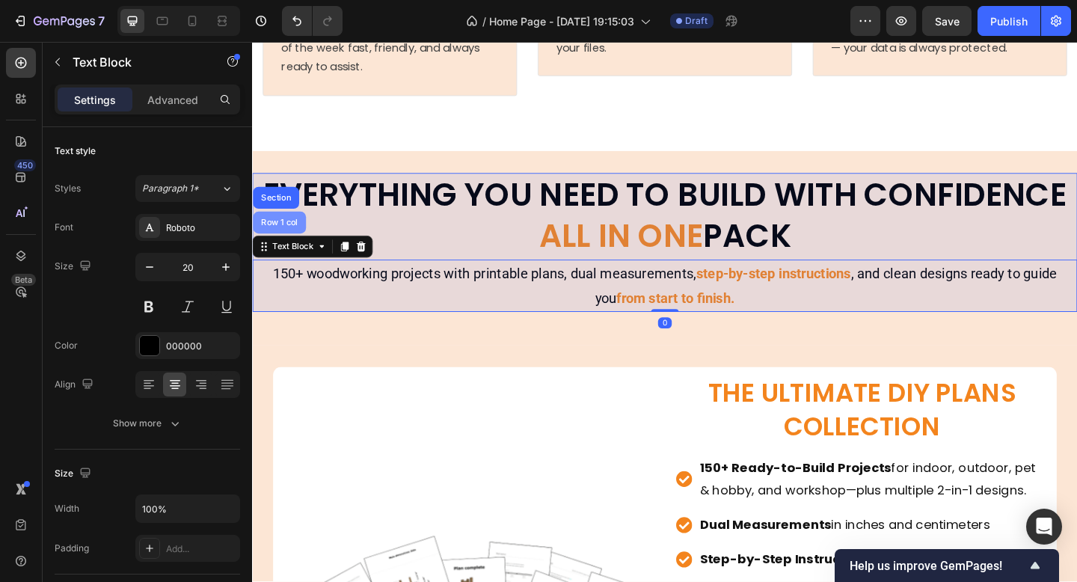
click at [291, 251] on div "Row 1 col" at bounding box center [282, 239] width 58 height 24
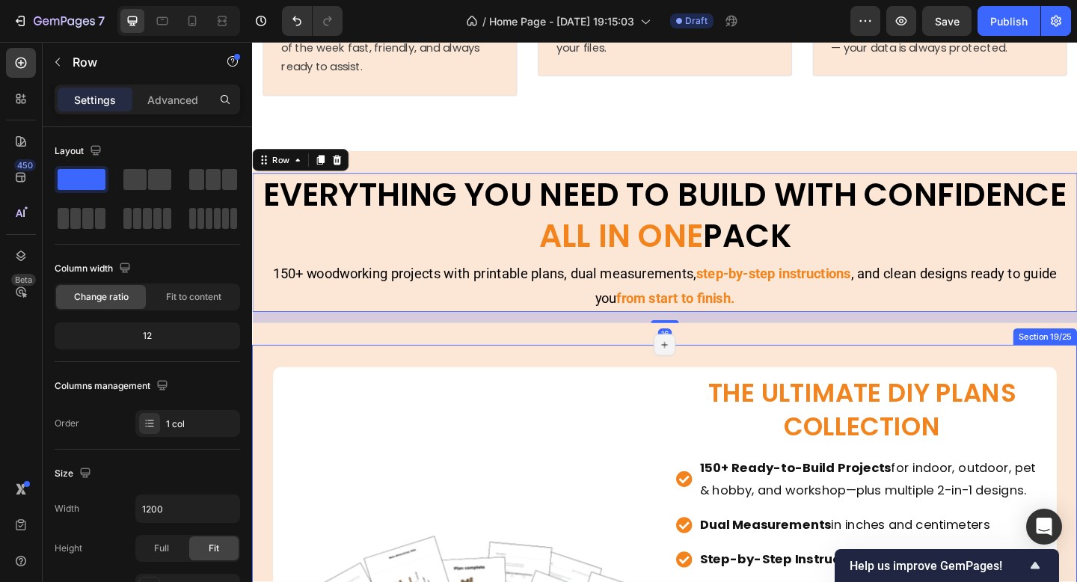
scroll to position [7951, 0]
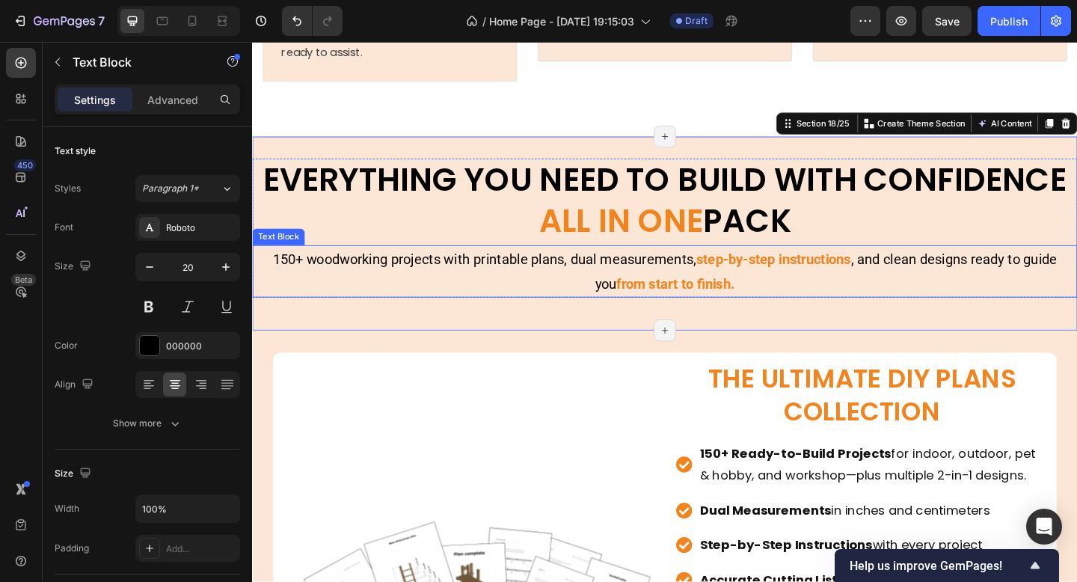
click at [613, 319] on p "150+ woodworking projects with printable plans, dual measurements, step-by-step…" at bounding box center [701, 292] width 895 height 54
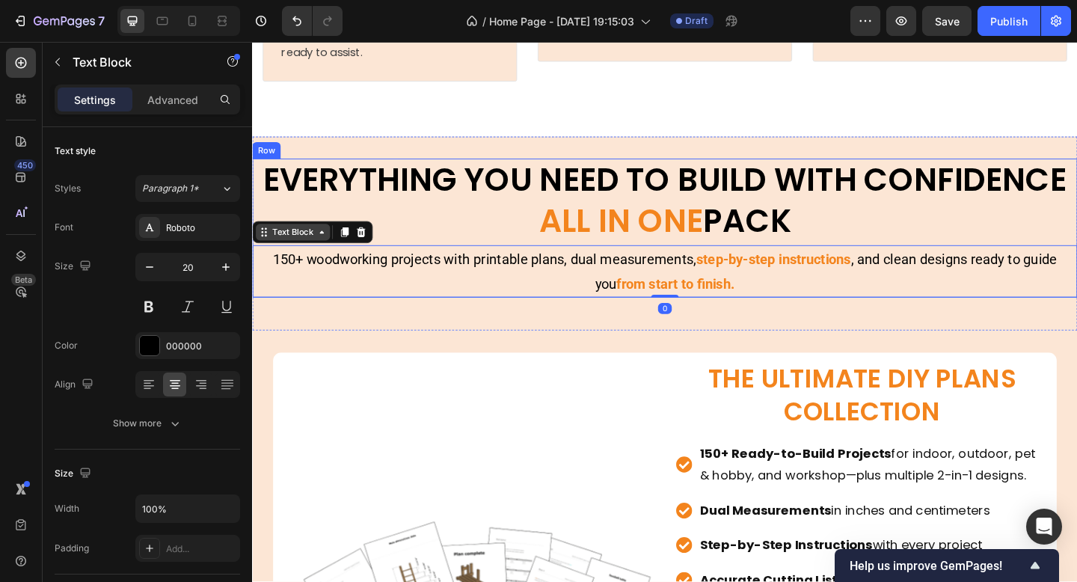
click at [305, 256] on div "Text Block" at bounding box center [296, 248] width 51 height 13
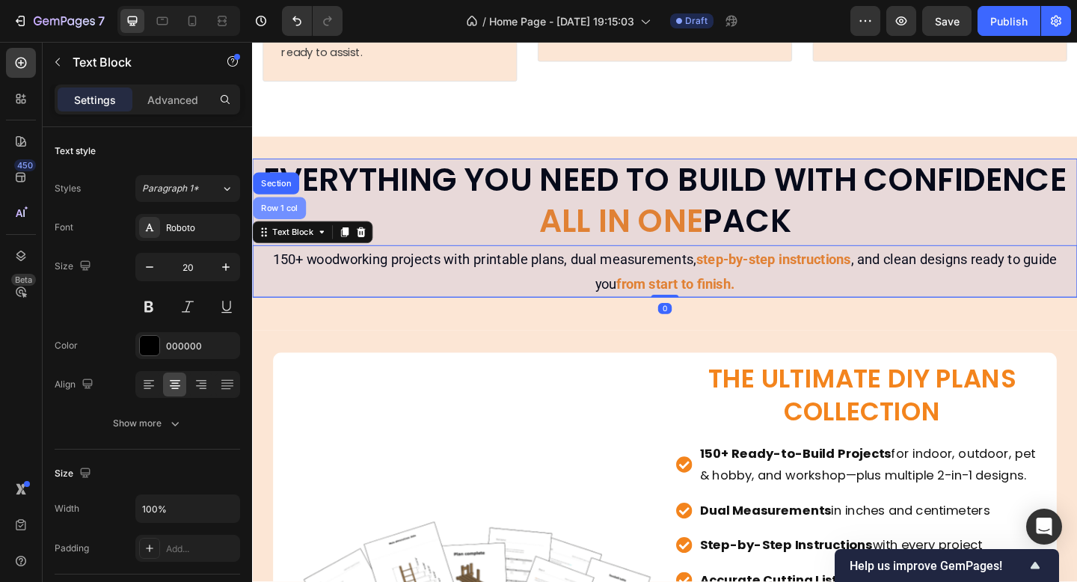
click at [278, 227] on div "Row 1 col" at bounding box center [282, 222] width 46 height 9
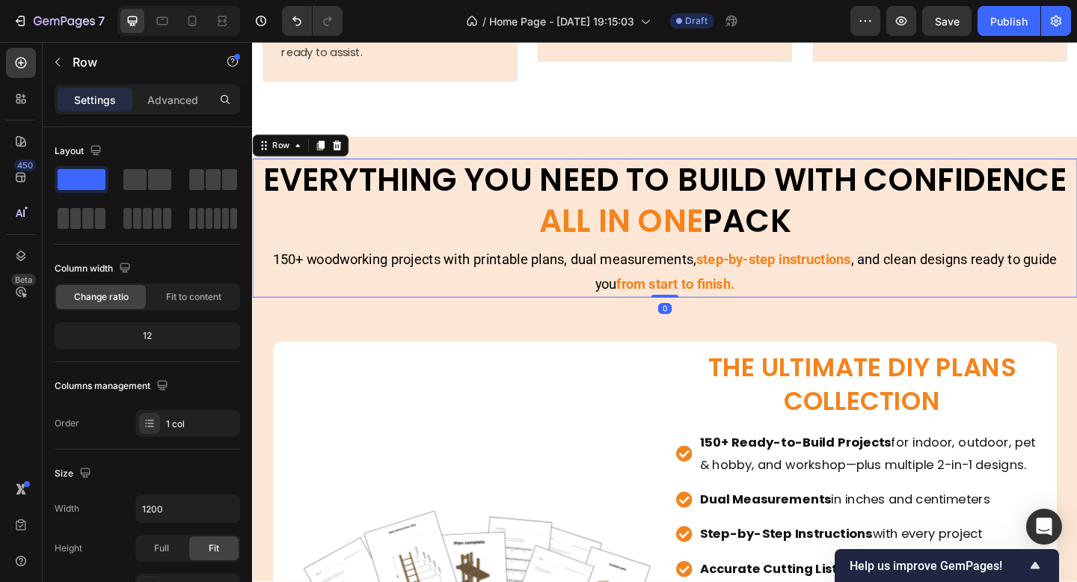
drag, startPoint x: 696, startPoint y: 352, endPoint x: 705, endPoint y: 289, distance: 64.2
click at [705, 290] on div "EVERYTHING YOU NEED TO BUILD WITH CONFIDENCE ALL IN ONE PACK Heading 150+ woodw…" at bounding box center [701, 244] width 898 height 151
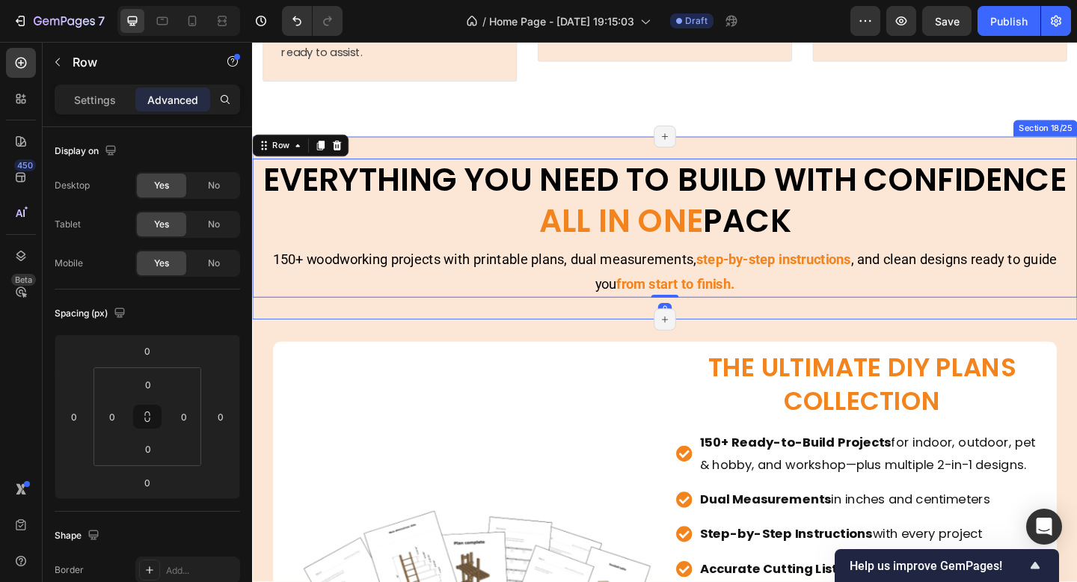
click at [675, 344] on div "EVERYTHING YOU NEED TO BUILD WITH CONFIDENCE ALL IN ONE PACK Heading 150+ woodw…" at bounding box center [701, 244] width 898 height 199
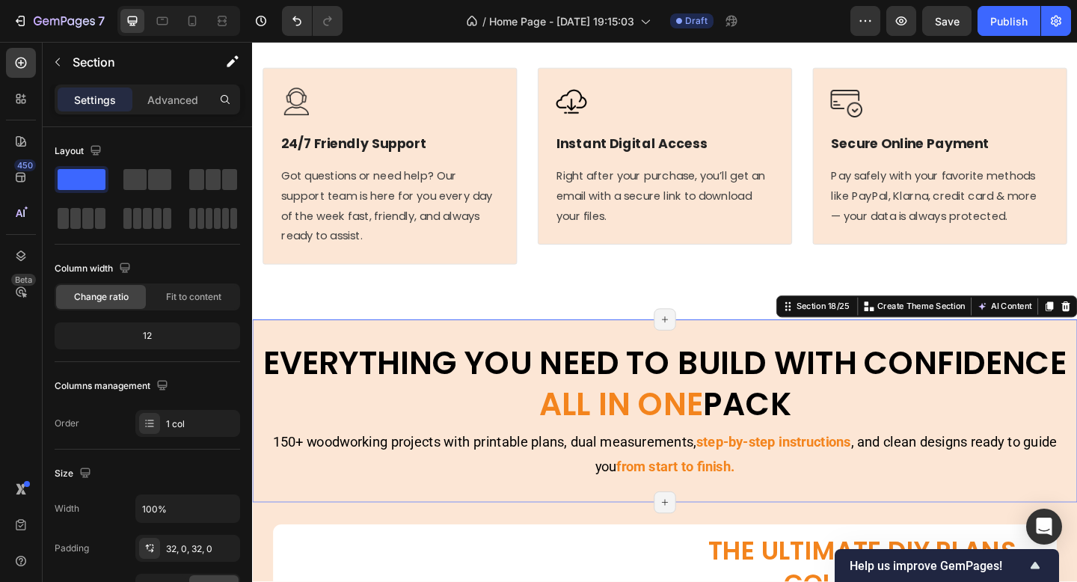
scroll to position [7739, 0]
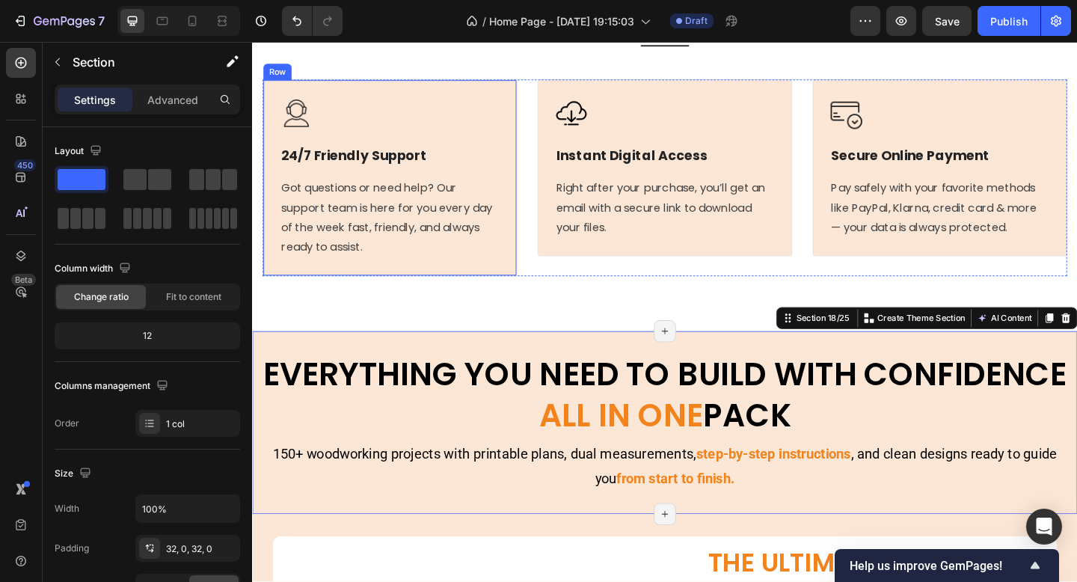
click at [432, 176] on p "24/7 Friendly Support" at bounding box center [402, 166] width 236 height 19
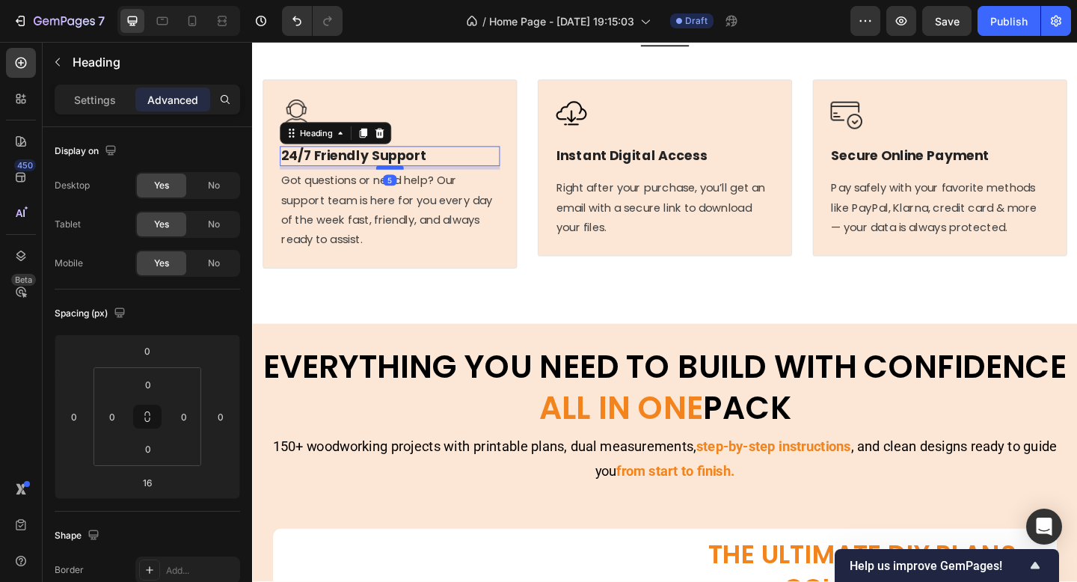
drag, startPoint x: 412, startPoint y: 209, endPoint x: 413, endPoint y: 201, distance: 8.3
click at [413, 181] on div at bounding box center [402, 179] width 30 height 4
type input "5"
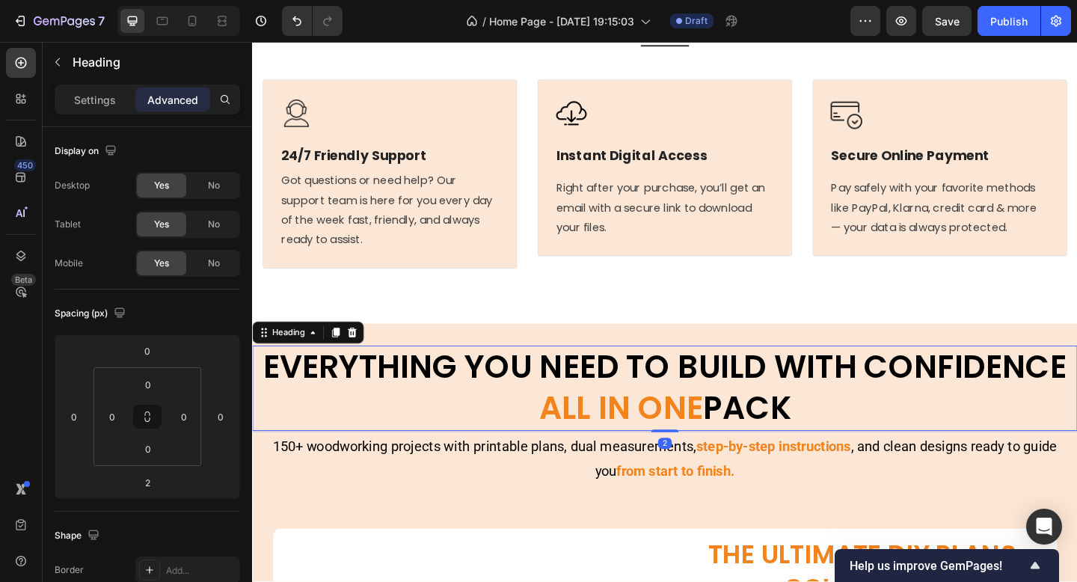
click at [648, 412] on h2 "EVERYTHING YOU NEED TO BUILD WITH CONFIDENCE ALL IN ONE PACK" at bounding box center [701, 419] width 898 height 93
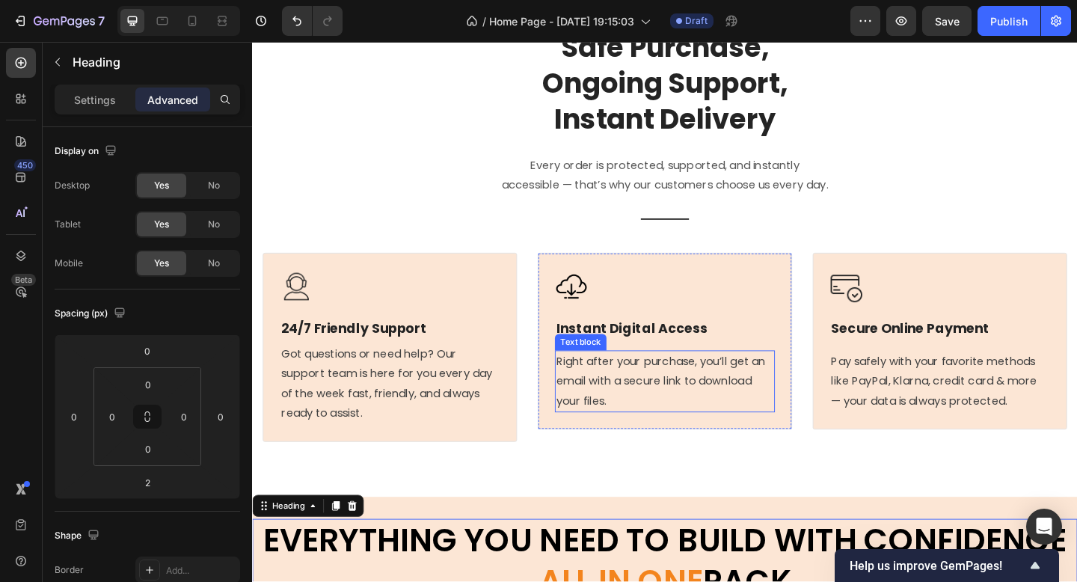
scroll to position [7553, 0]
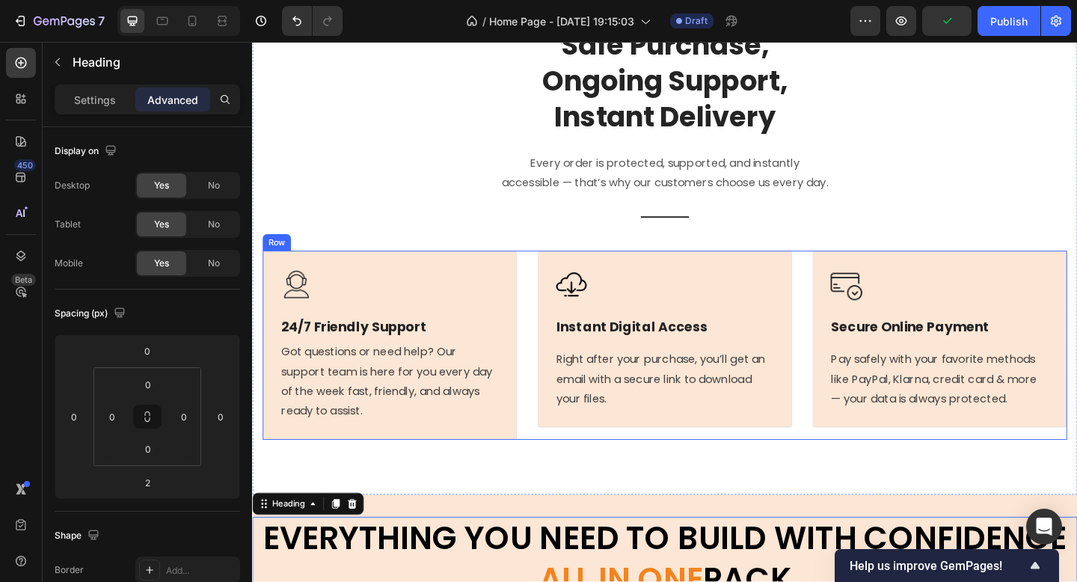
click at [555, 429] on div "Image 24/7 Friendly Support Heading Got questions or need help? Our support tea…" at bounding box center [700, 372] width 875 height 206
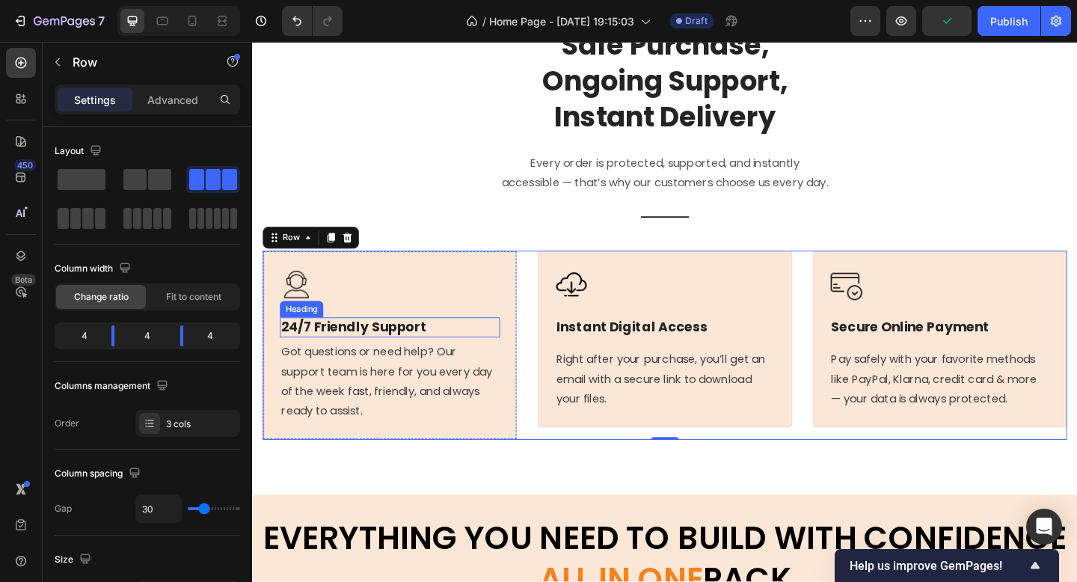
click at [368, 362] on p "24/7 Friendly Support" at bounding box center [402, 352] width 236 height 19
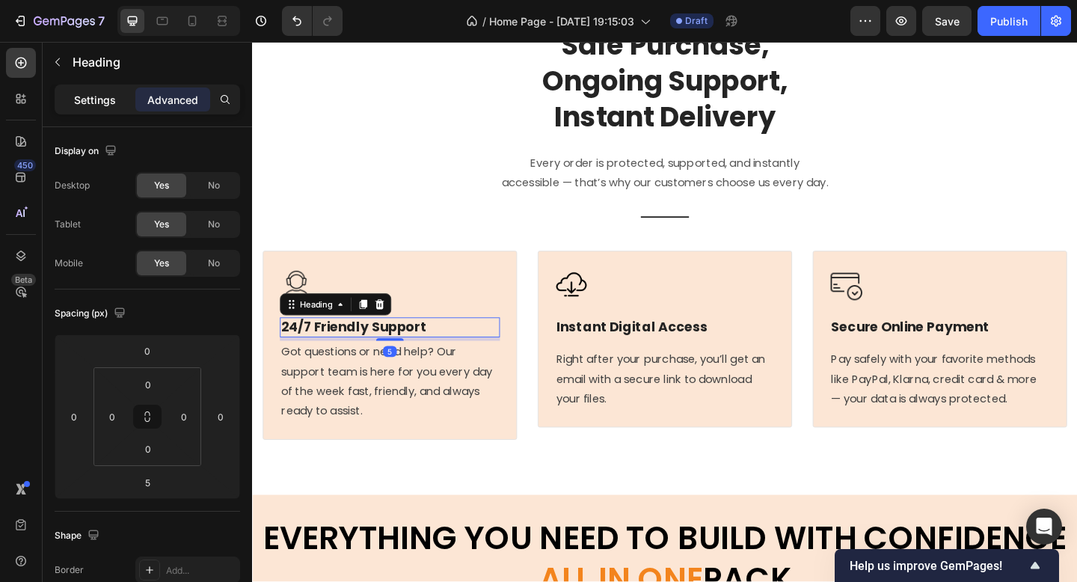
click at [64, 91] on div "Settings" at bounding box center [95, 100] width 75 height 24
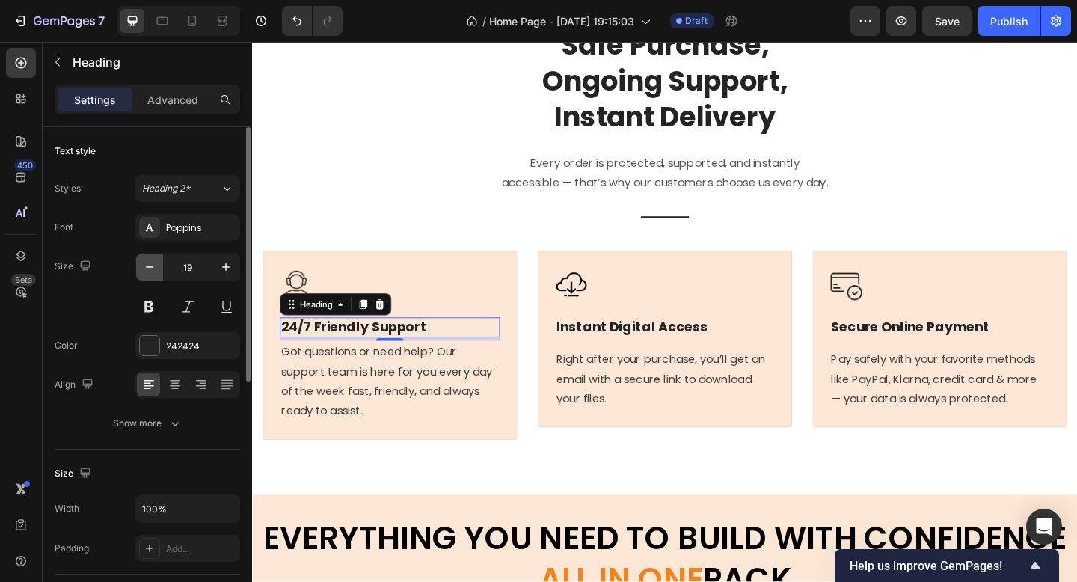
click at [147, 262] on icon "button" at bounding box center [149, 267] width 15 height 15
type input "18"
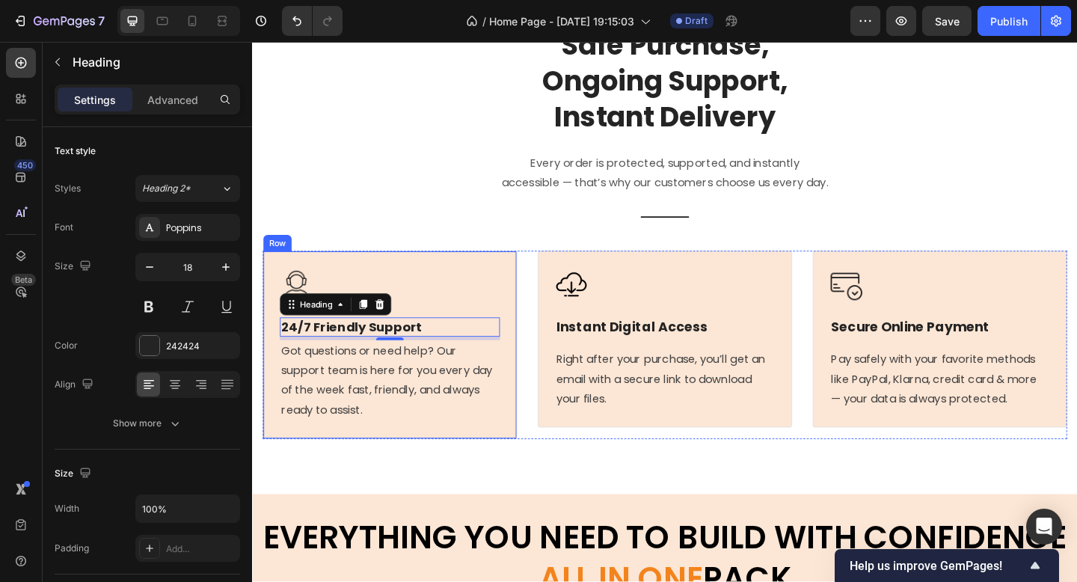
click at [443, 433] on p "Got questions or need help? Our support team is here for you every day of the w…" at bounding box center [402, 411] width 236 height 86
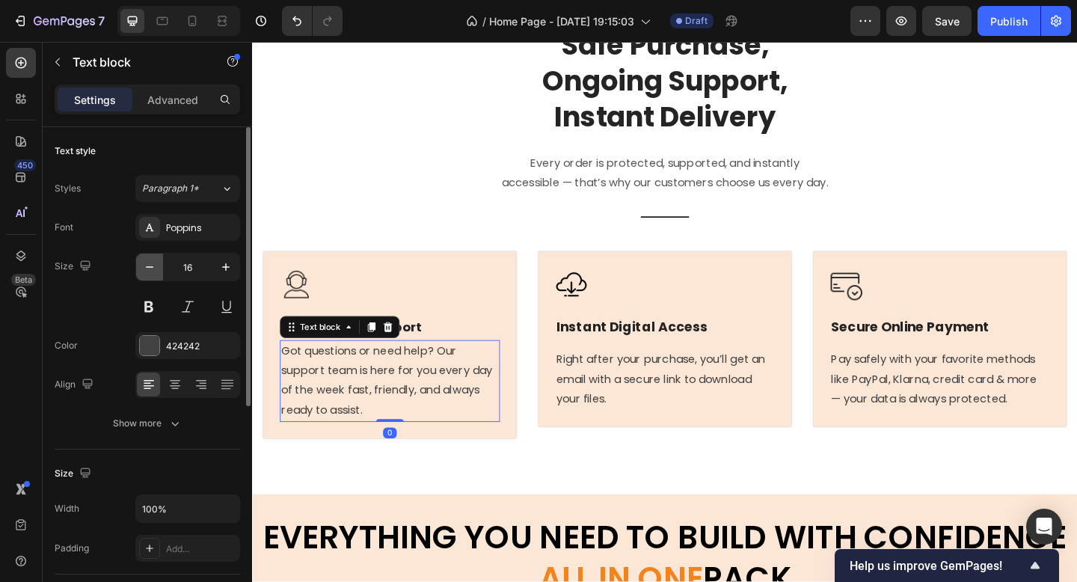
click at [157, 269] on button "button" at bounding box center [149, 267] width 27 height 27
type input "15"
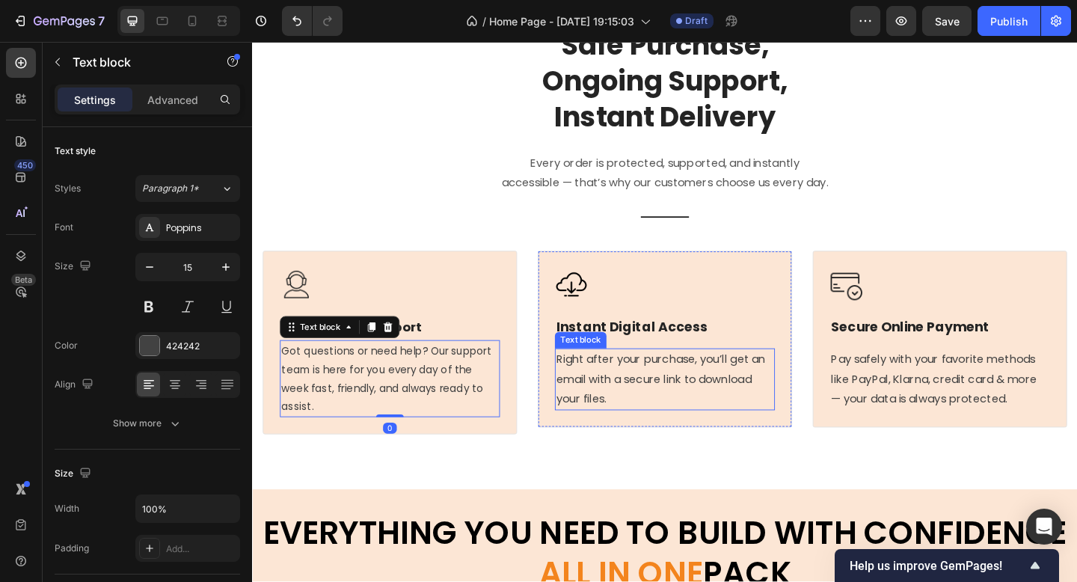
click at [685, 435] on p "Right after your purchase, you’ll get an email with a secure link to download y…" at bounding box center [701, 409] width 236 height 64
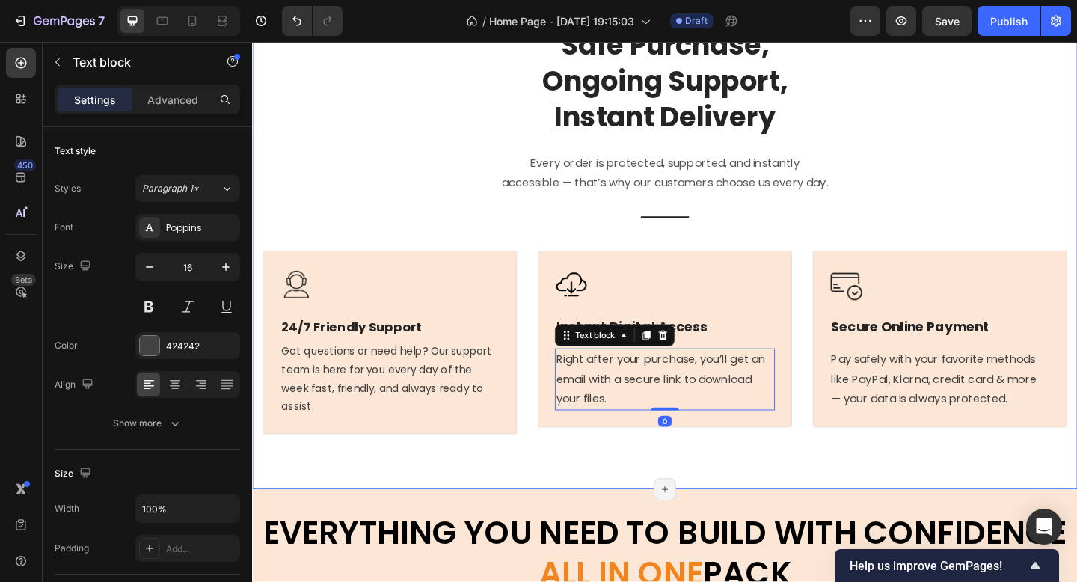
click at [553, 508] on div "Safe Purchase, Ongoing Support, Instant Delivery Heading Every order is protect…" at bounding box center [701, 247] width 898 height 564
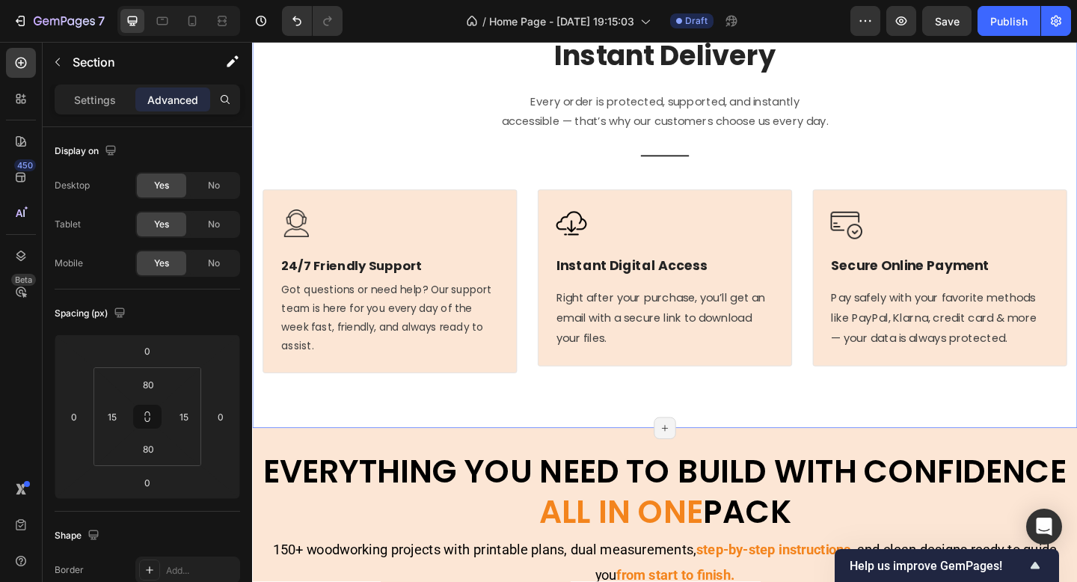
scroll to position [7631, 0]
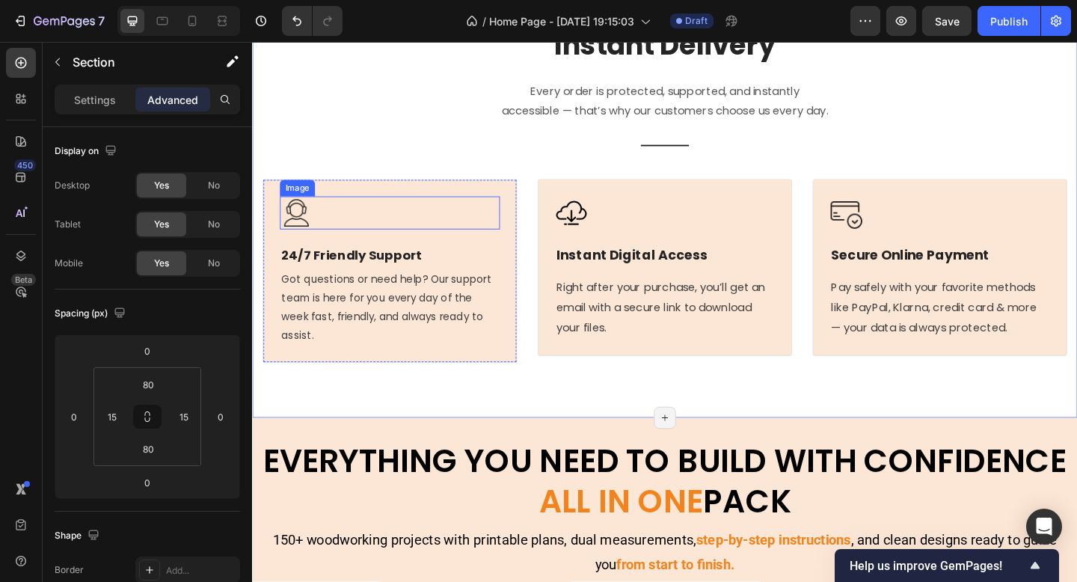
click at [292, 246] on img at bounding box center [300, 228] width 36 height 36
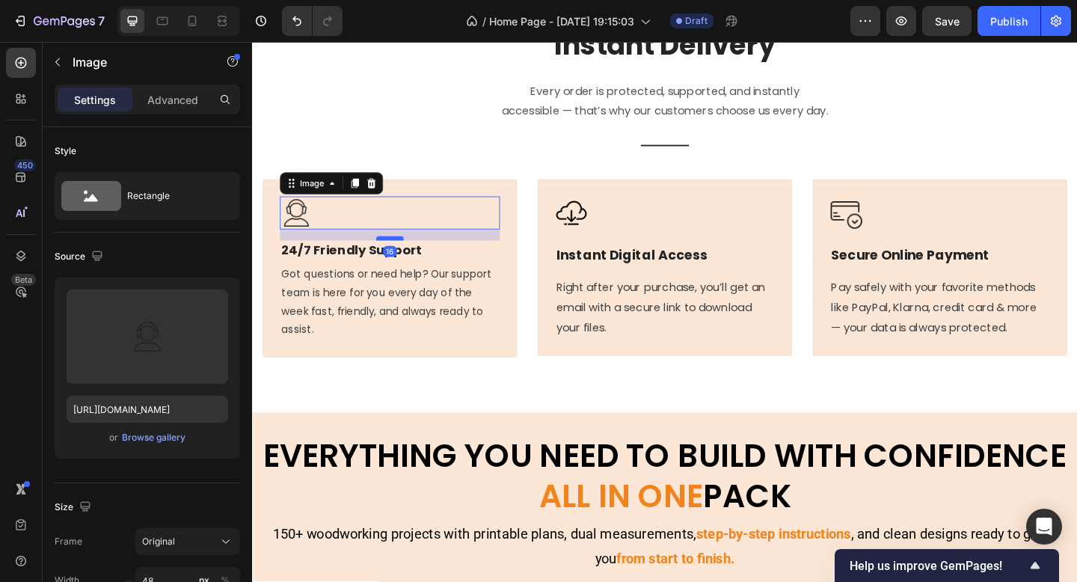
click at [409, 258] on div at bounding box center [402, 256] width 30 height 4
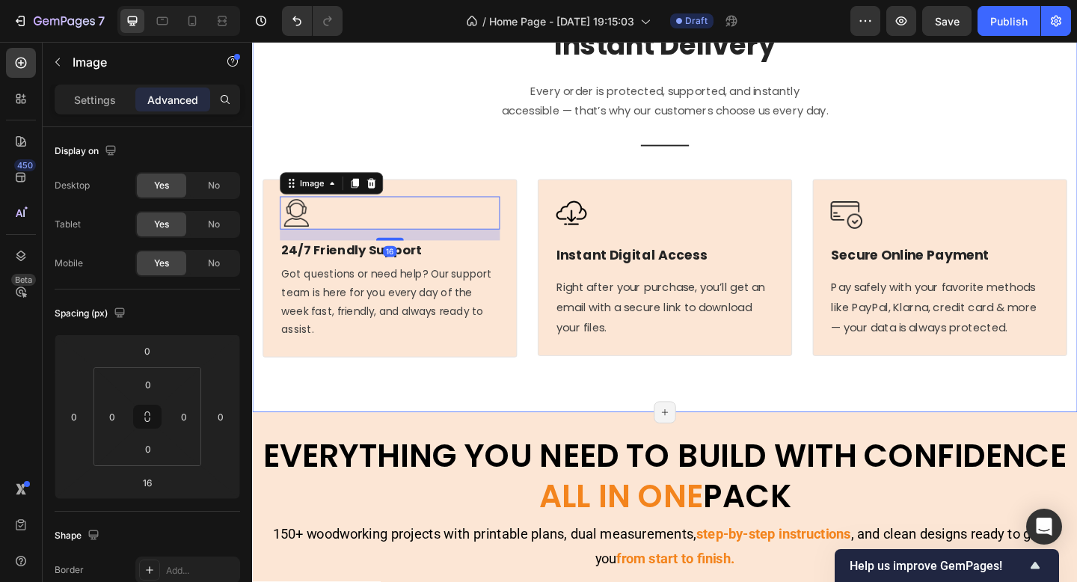
click at [610, 422] on div "Safe Purchase, Ongoing Support, Instant Delivery Heading Every order is protect…" at bounding box center [701, 166] width 898 height 558
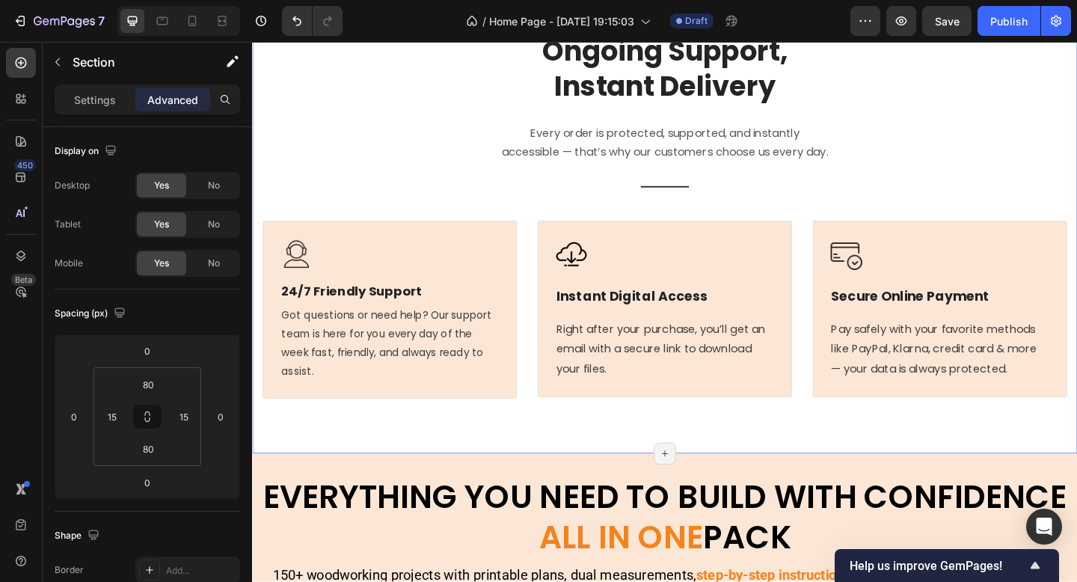
scroll to position [7580, 0]
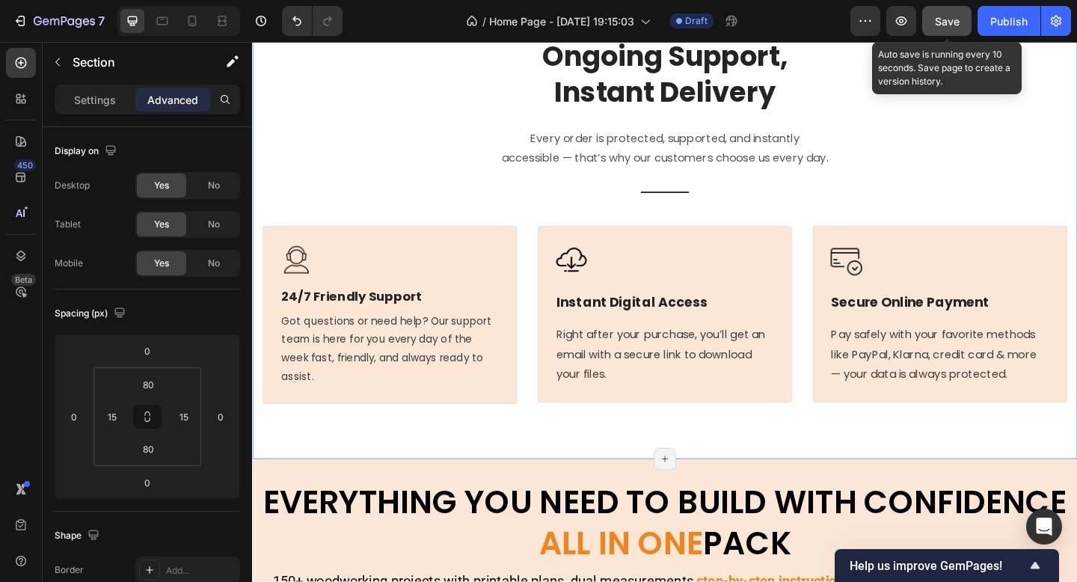
click at [943, 25] on span "Save" at bounding box center [947, 21] width 25 height 13
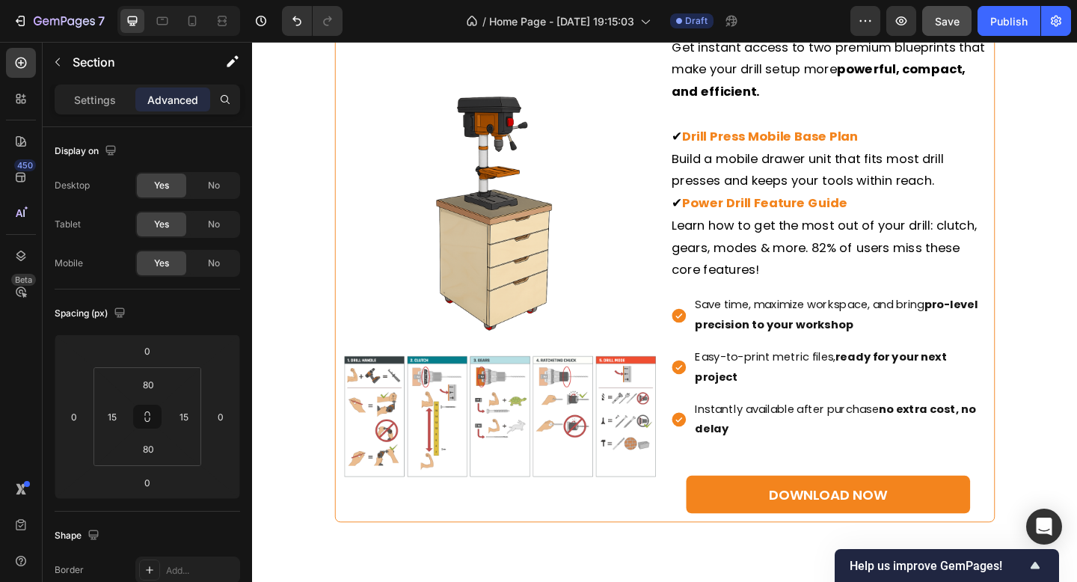
scroll to position [6605, 0]
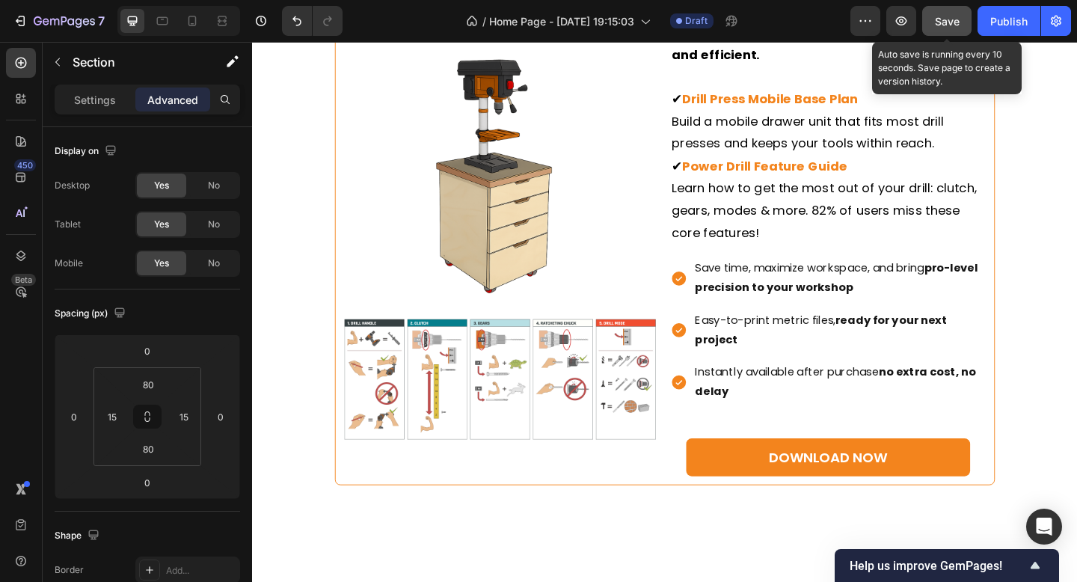
click at [950, 19] on span "Save" at bounding box center [947, 21] width 25 height 13
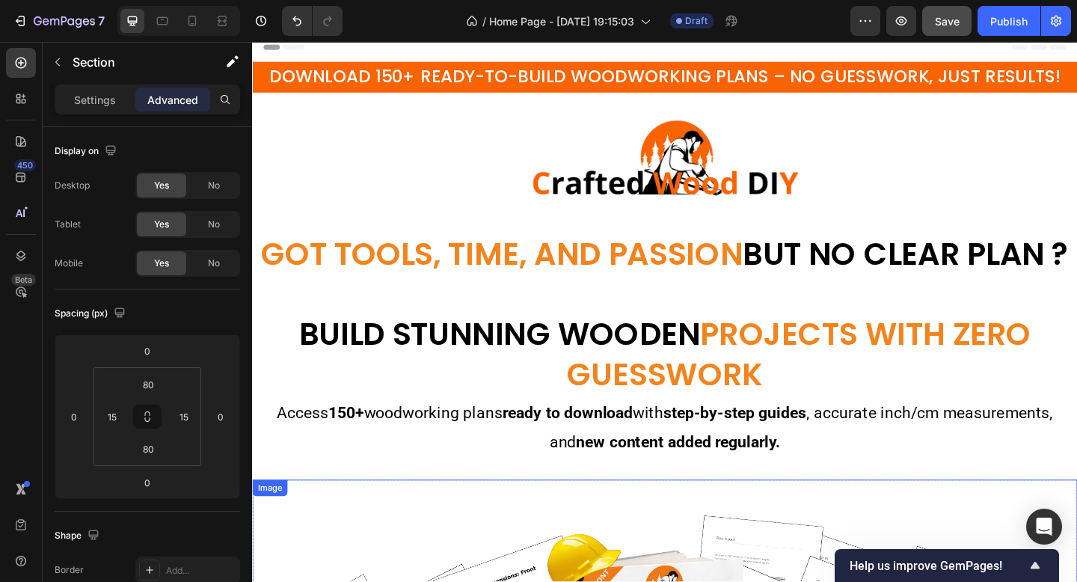
scroll to position [0, 0]
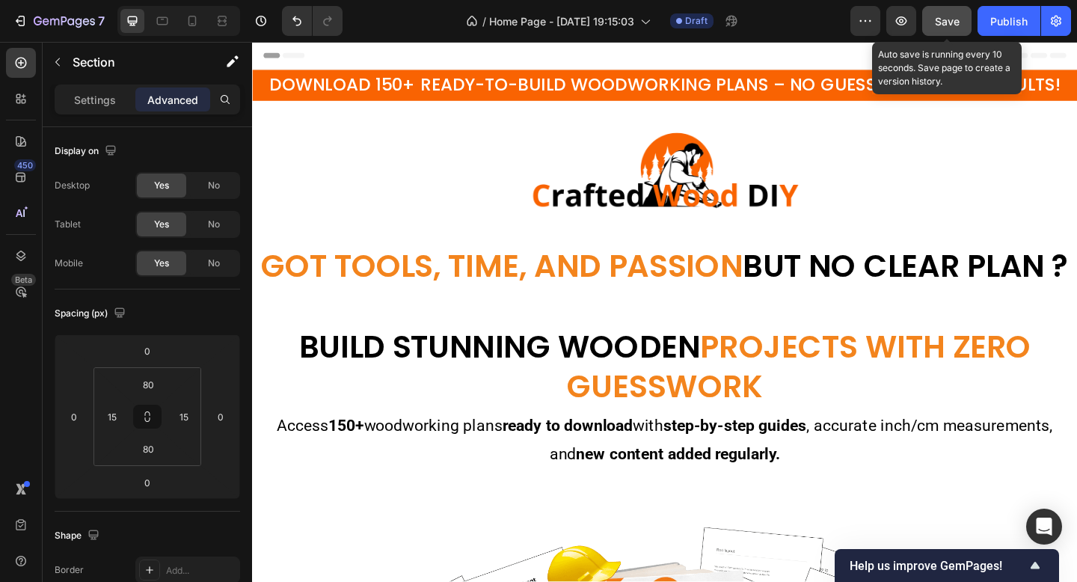
click at [955, 15] on span "Save" at bounding box center [947, 21] width 25 height 13
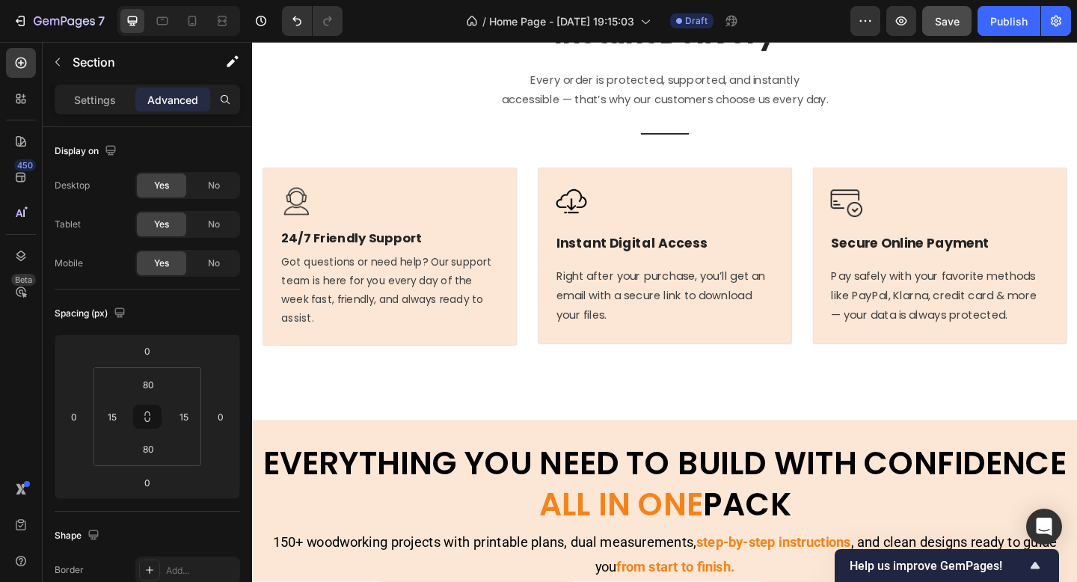
scroll to position [8347, 0]
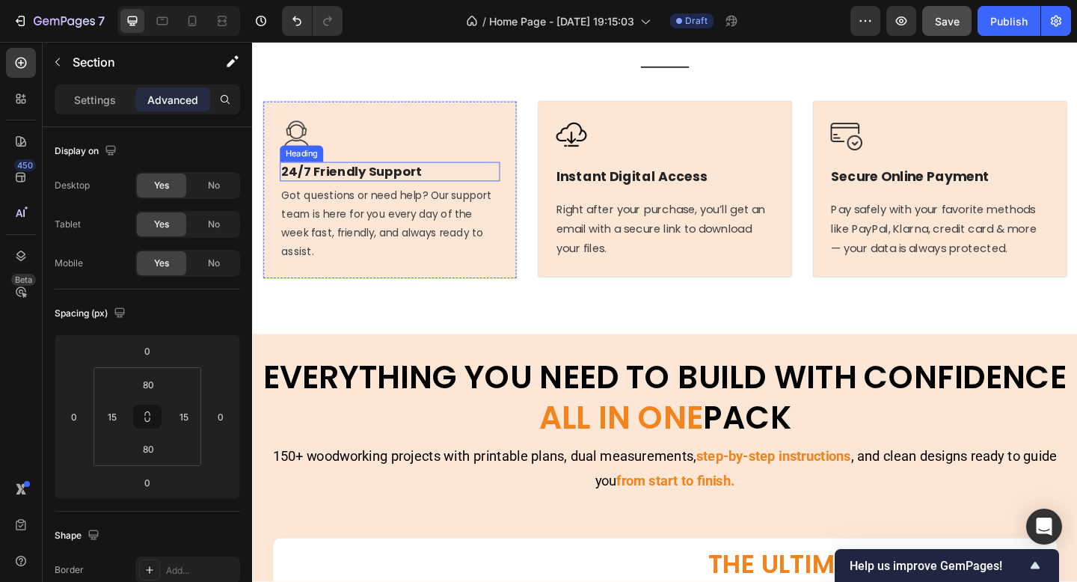
click at [411, 192] on p "24/7 Friendly Support" at bounding box center [402, 182] width 236 height 17
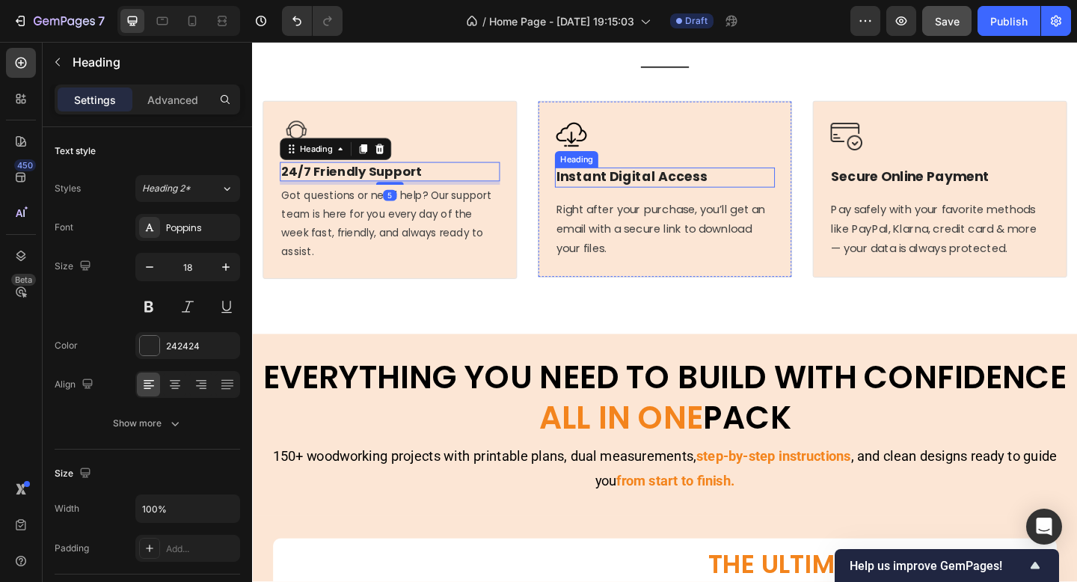
click at [596, 200] on h3 "Instant Digital Access" at bounding box center [700, 190] width 239 height 22
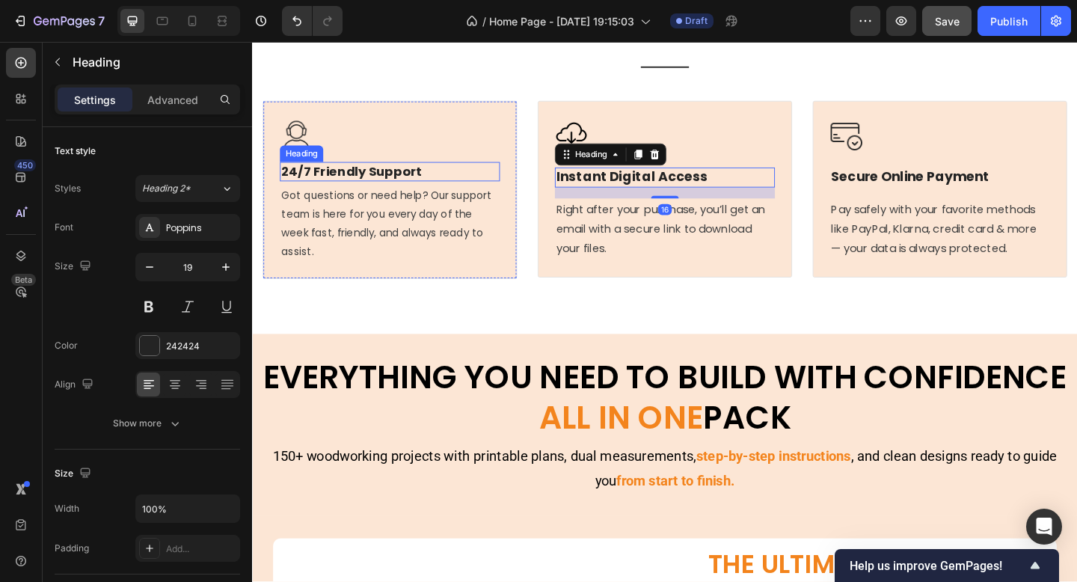
click at [438, 193] on h3 "24/7 Friendly Support" at bounding box center [401, 183] width 239 height 20
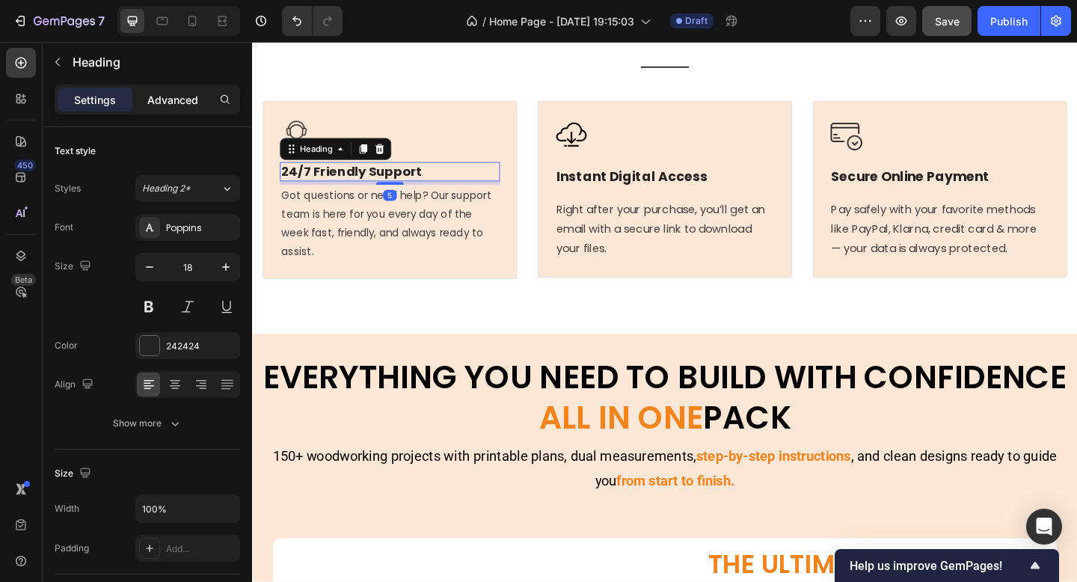
click at [180, 94] on p "Advanced" at bounding box center [172, 100] width 51 height 16
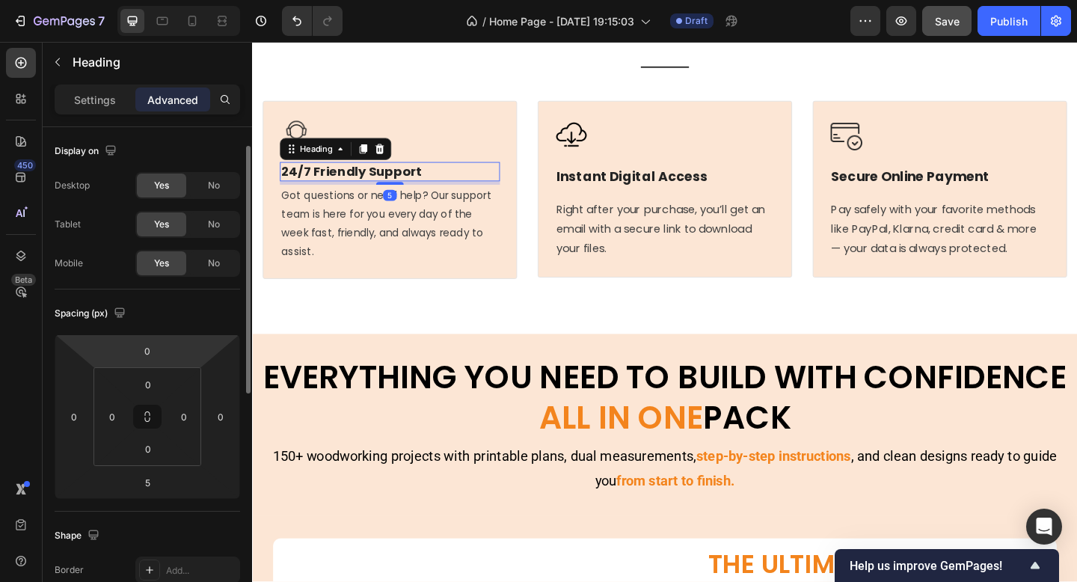
scroll to position [77, 0]
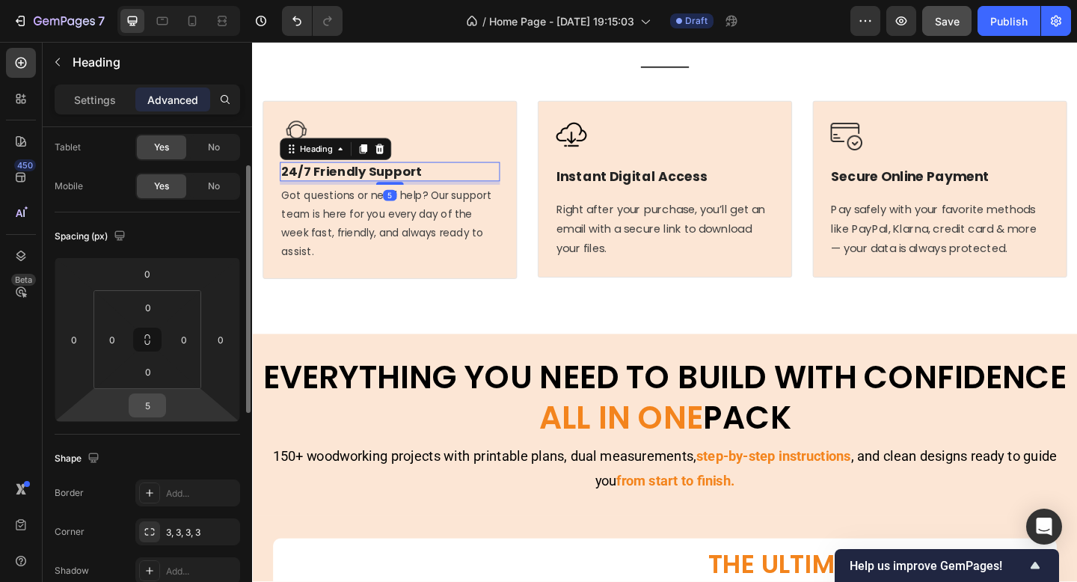
click at [145, 404] on input "5" at bounding box center [147, 405] width 30 height 22
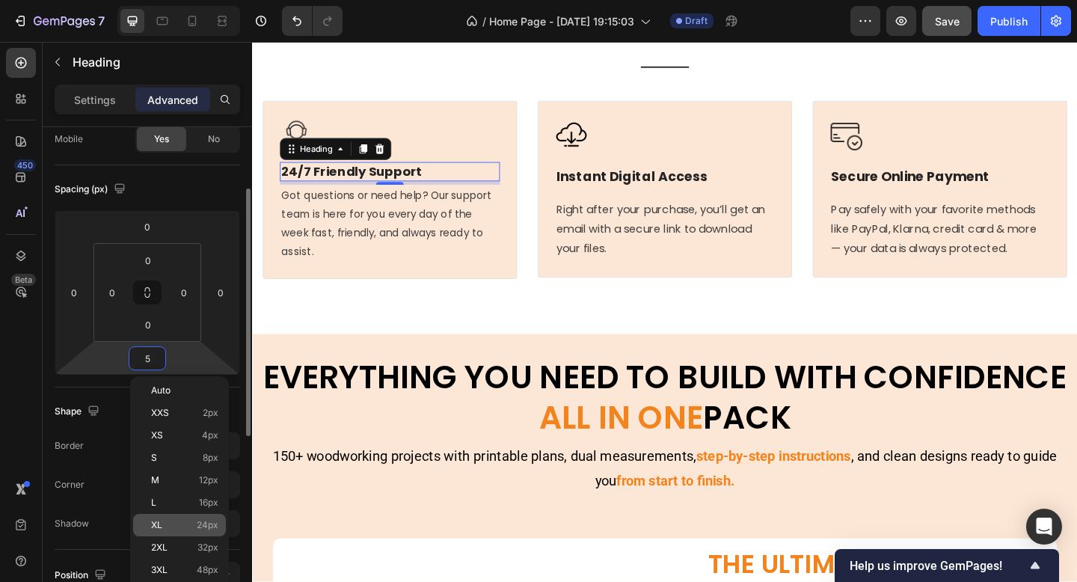
scroll to position [129, 0]
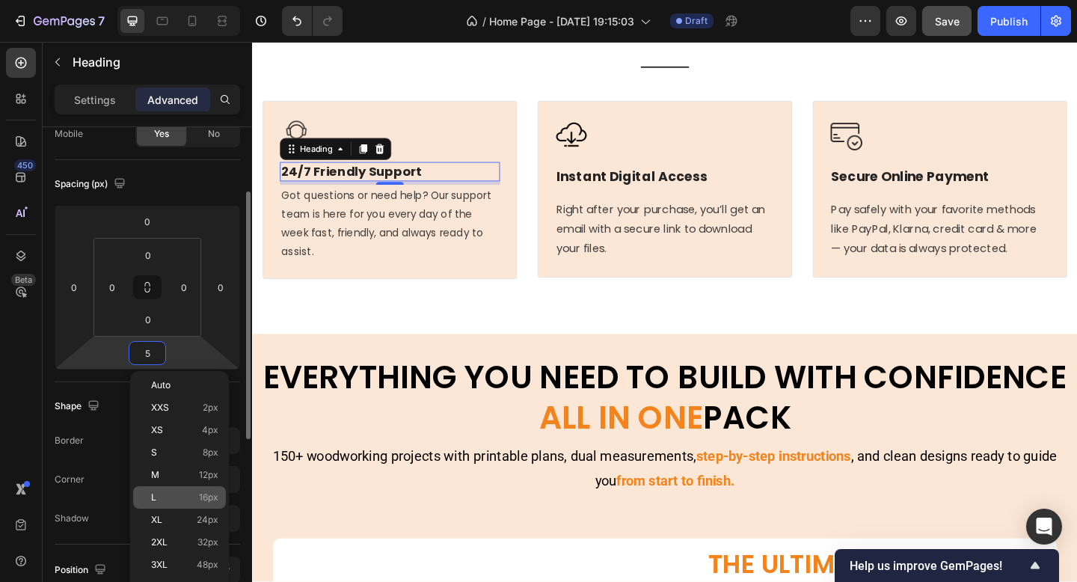
click at [183, 501] on p "L 16px" at bounding box center [184, 497] width 67 height 10
type input "16"
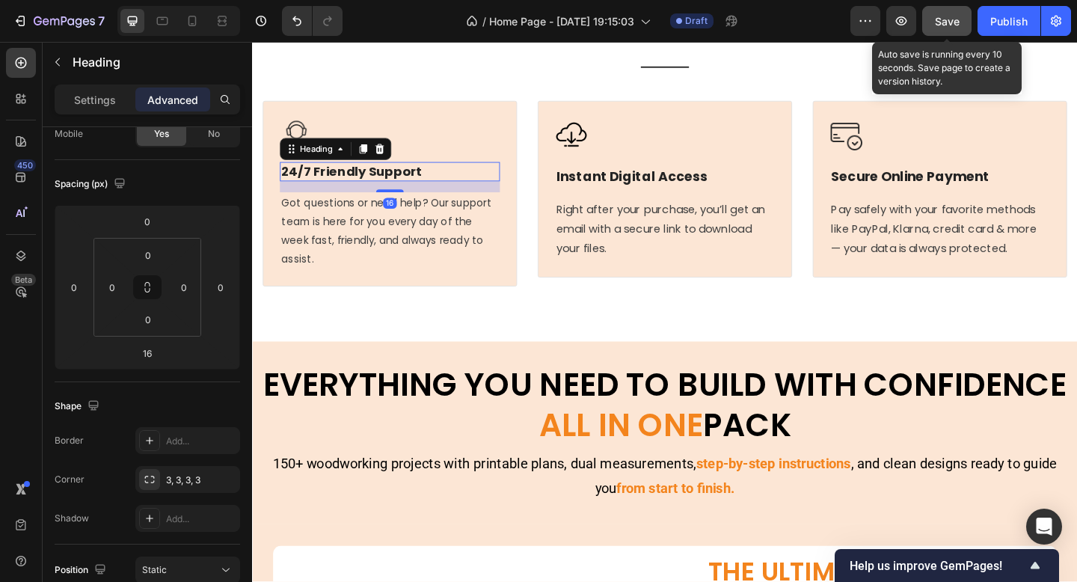
click at [946, 21] on span "Save" at bounding box center [947, 21] width 25 height 13
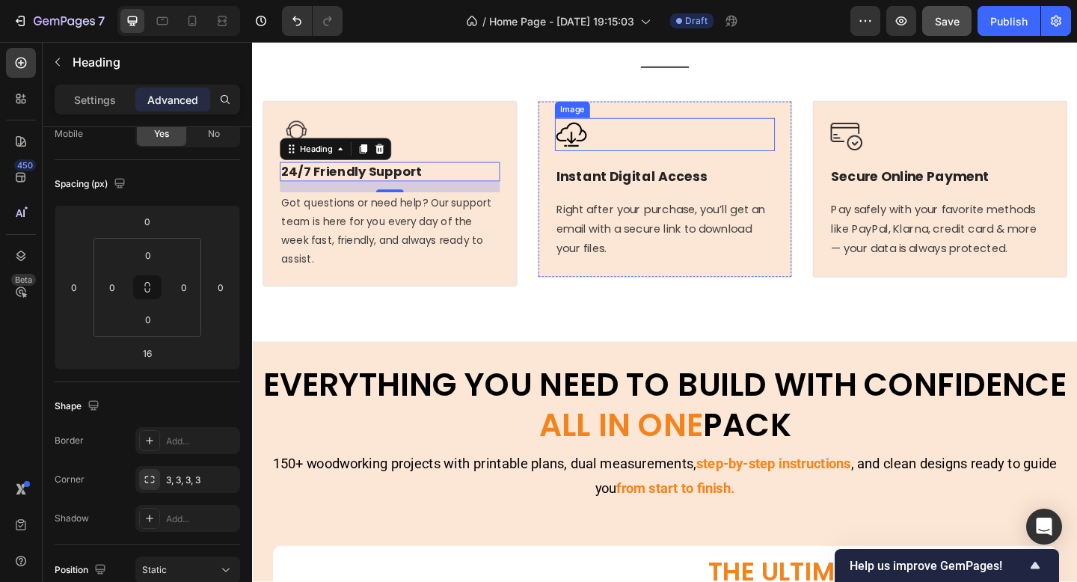
click at [599, 161] on img at bounding box center [599, 143] width 36 height 36
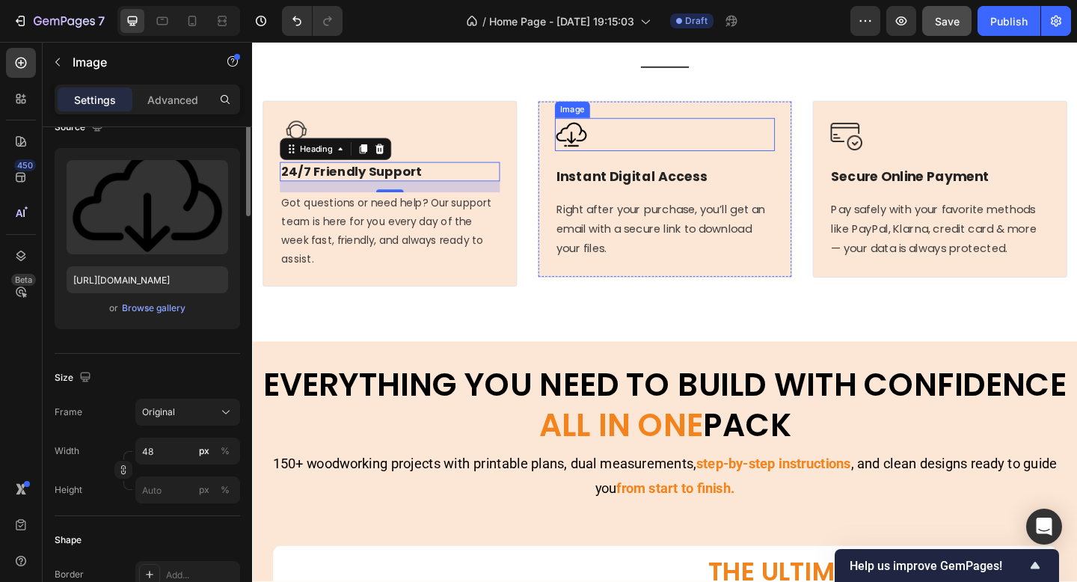
scroll to position [0, 0]
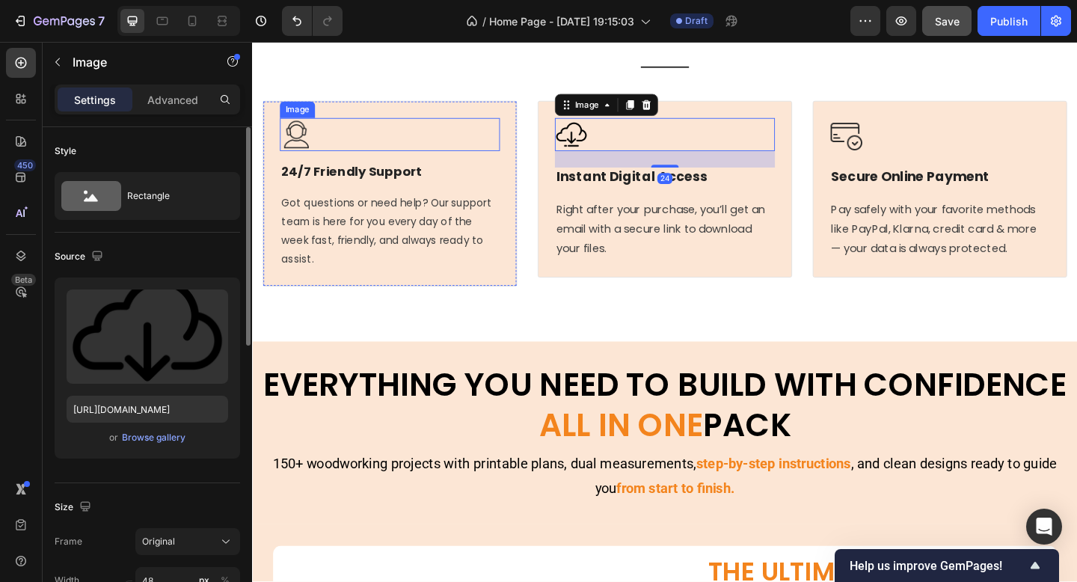
click at [388, 161] on div at bounding box center [401, 143] width 239 height 36
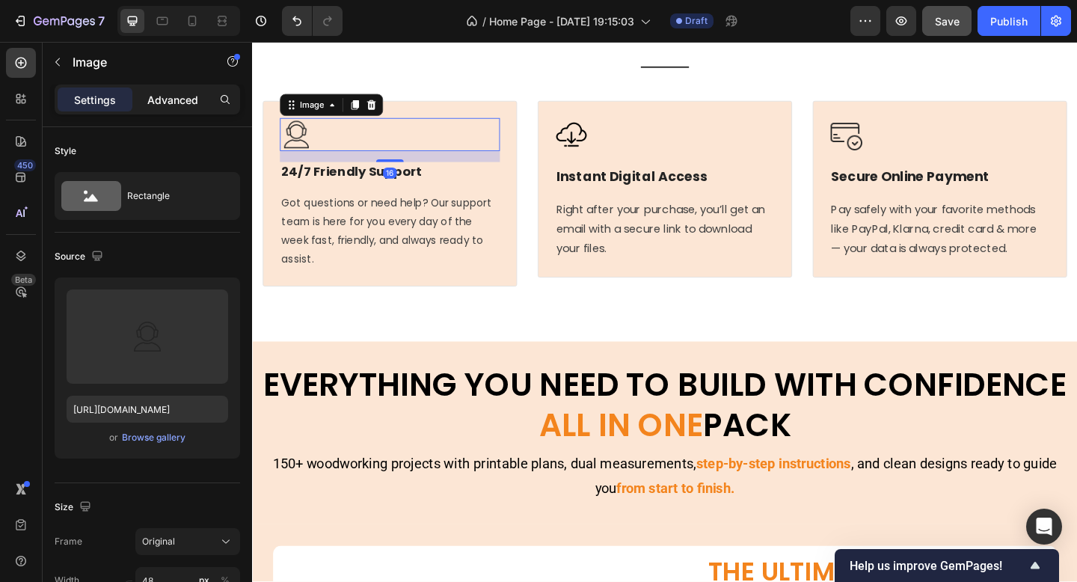
click at [182, 104] on p "Advanced" at bounding box center [172, 100] width 51 height 16
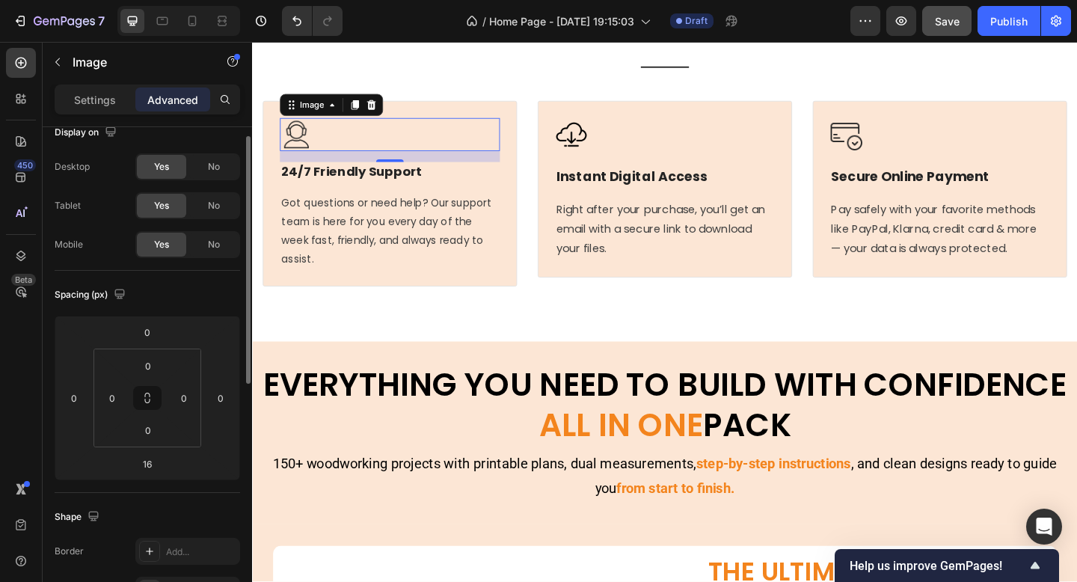
scroll to position [41, 0]
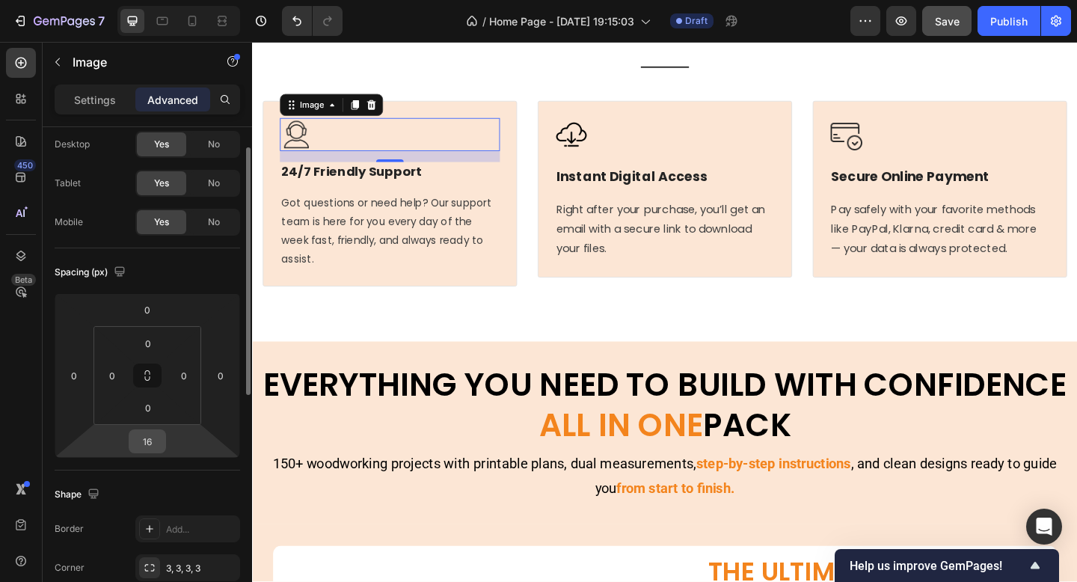
click at [155, 438] on input "16" at bounding box center [147, 441] width 30 height 22
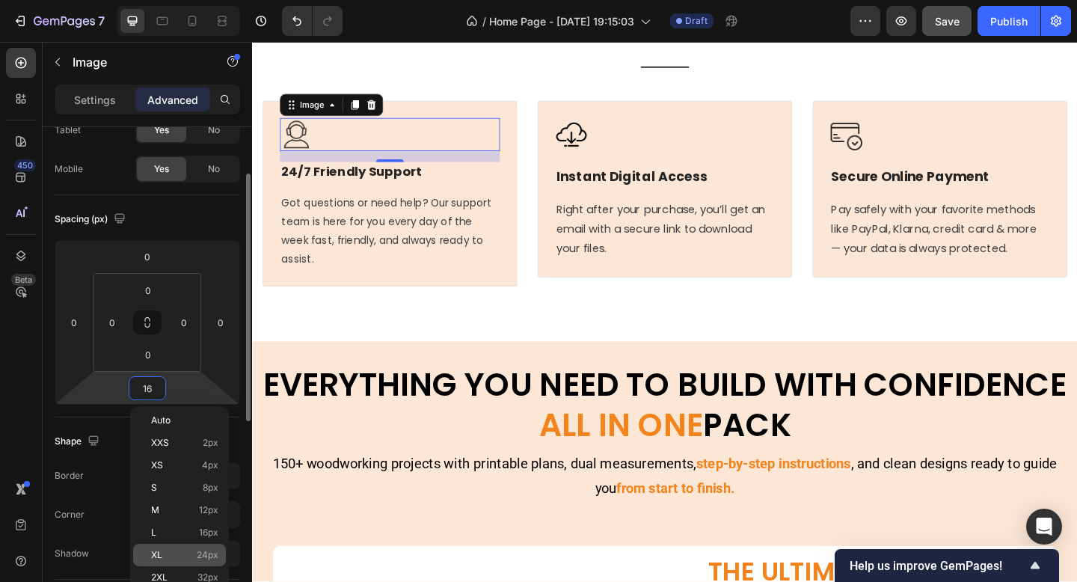
click at [168, 556] on p "XL 24px" at bounding box center [184, 555] width 67 height 10
type input "24"
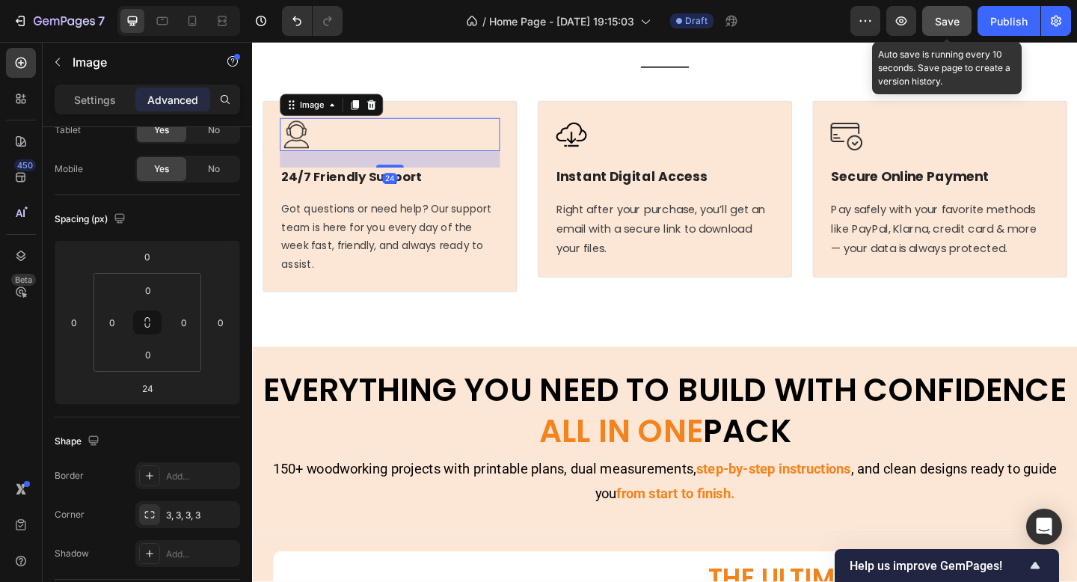
click at [947, 34] on button "Save" at bounding box center [946, 21] width 49 height 30
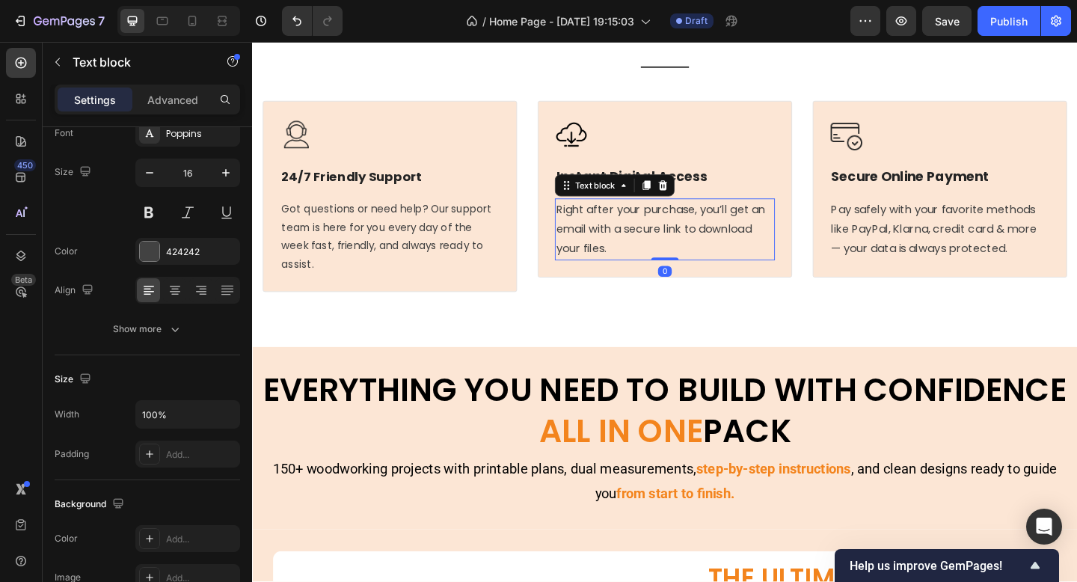
click at [645, 245] on p "Right after your purchase, you’ll get an email with a secure link to download y…" at bounding box center [701, 246] width 236 height 64
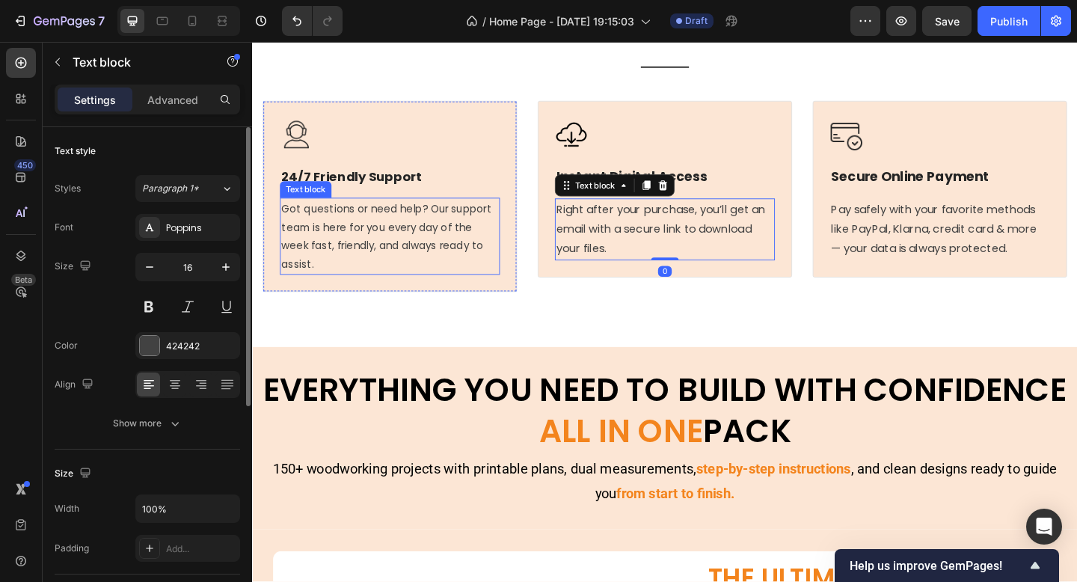
click at [473, 263] on p "Got questions or need help? Our support team is here for you every day of the w…" at bounding box center [402, 253] width 236 height 81
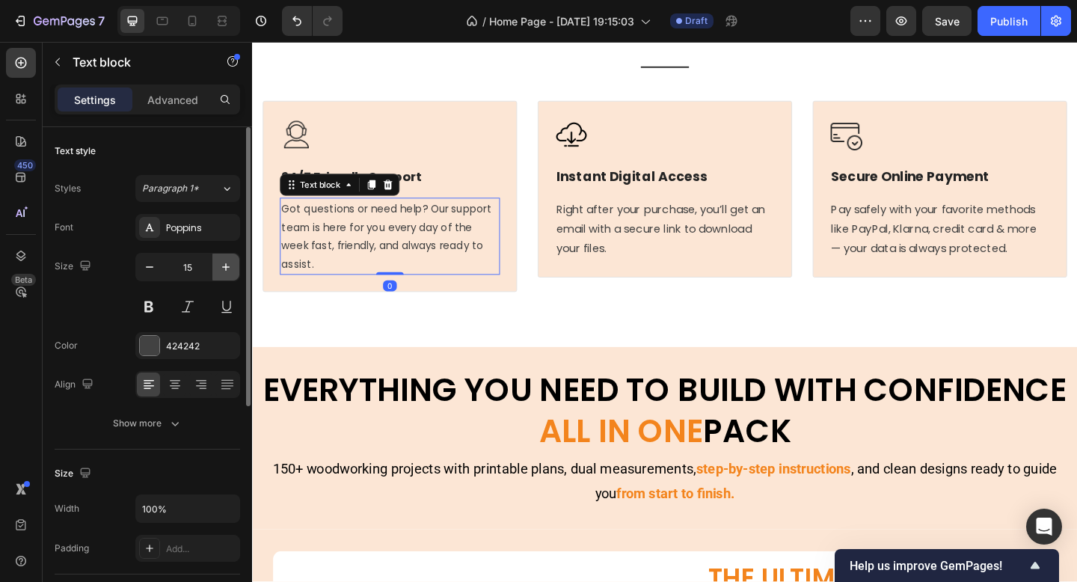
click at [223, 266] on icon "button" at bounding box center [225, 267] width 15 height 15
type input "16"
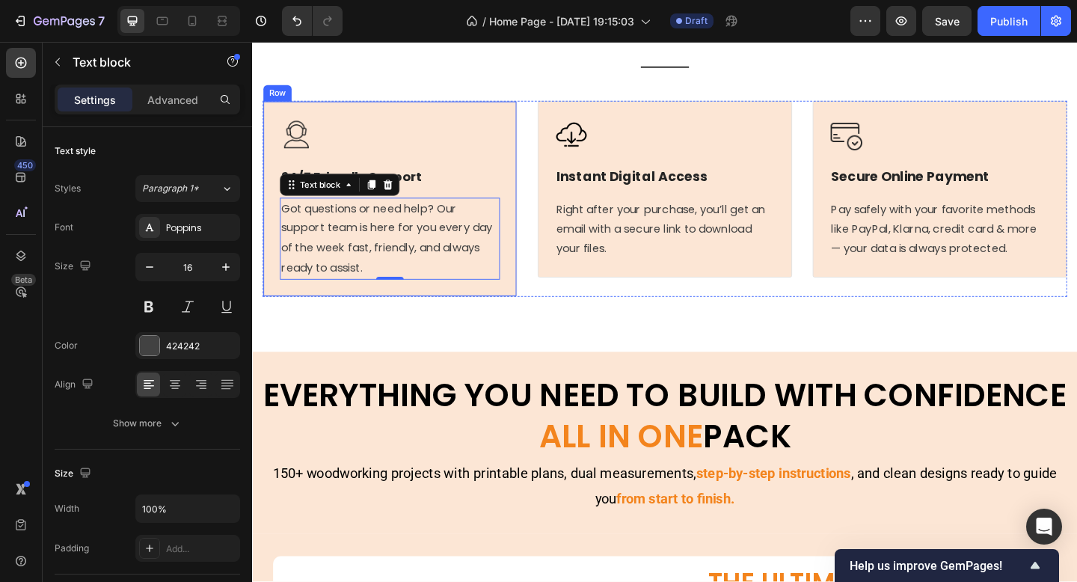
click at [510, 221] on div "Image 24/7 Friendly Support Heading Got questions or need help? Our support tea…" at bounding box center [401, 213] width 239 height 176
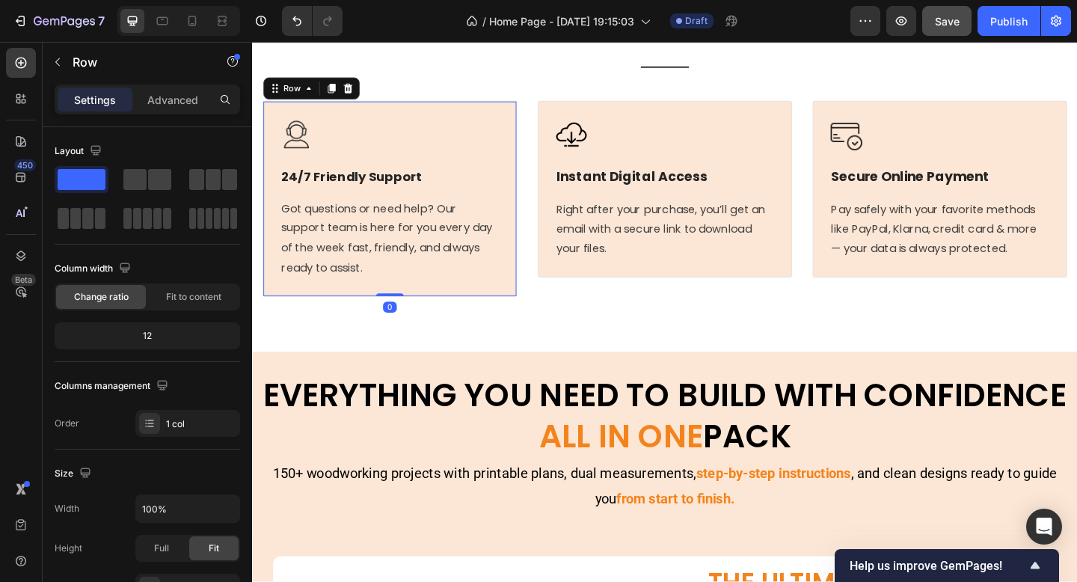
click at [955, 35] on button "Save" at bounding box center [946, 21] width 49 height 30
click at [388, 257] on p "Got questions or need help? Our support team is here for you every day of the w…" at bounding box center [402, 256] width 236 height 86
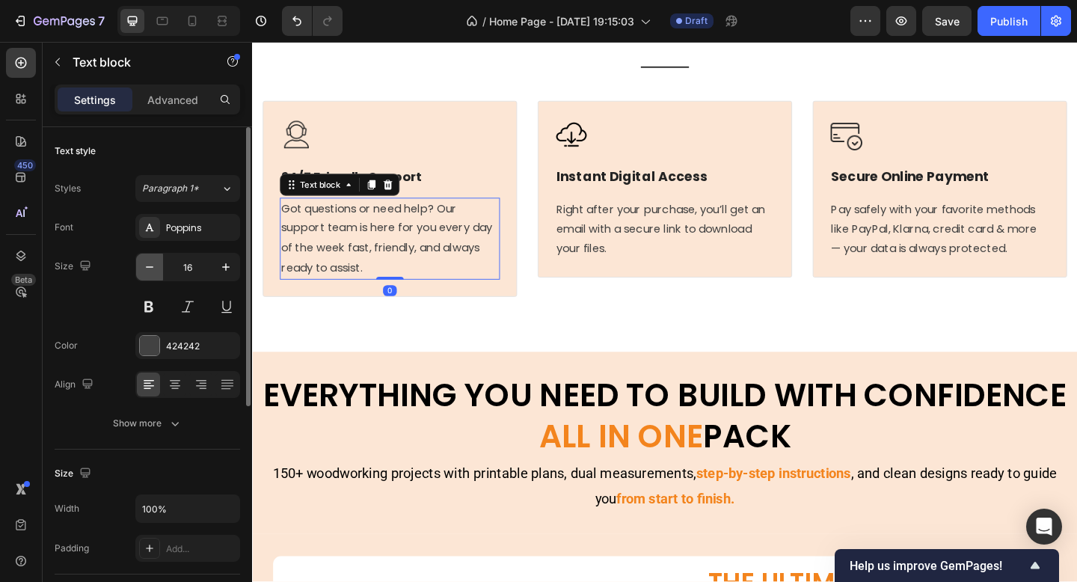
click at [150, 259] on button "button" at bounding box center [149, 267] width 27 height 27
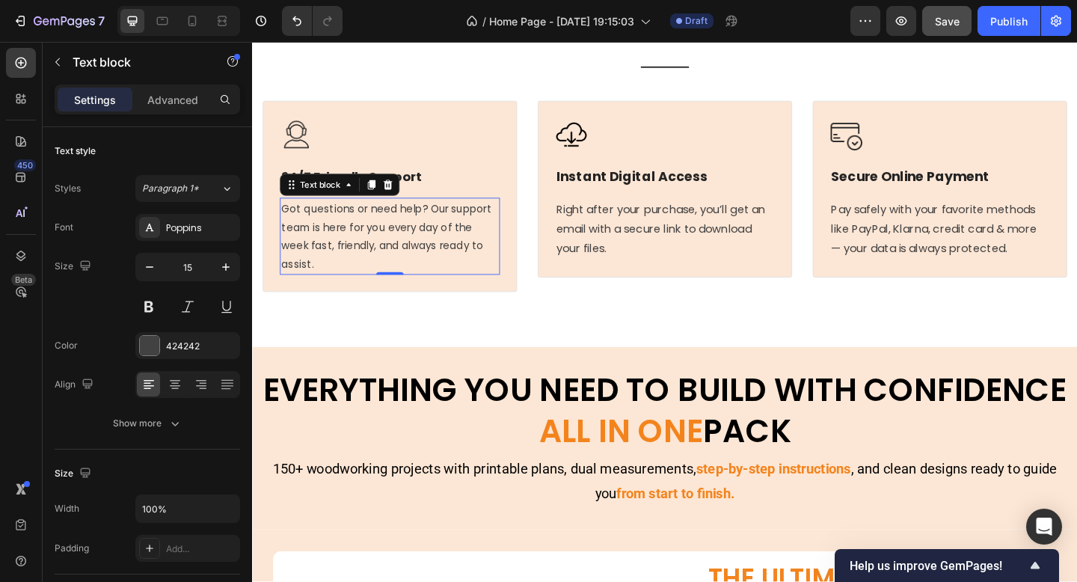
click at [943, 31] on button "Save" at bounding box center [946, 21] width 49 height 30
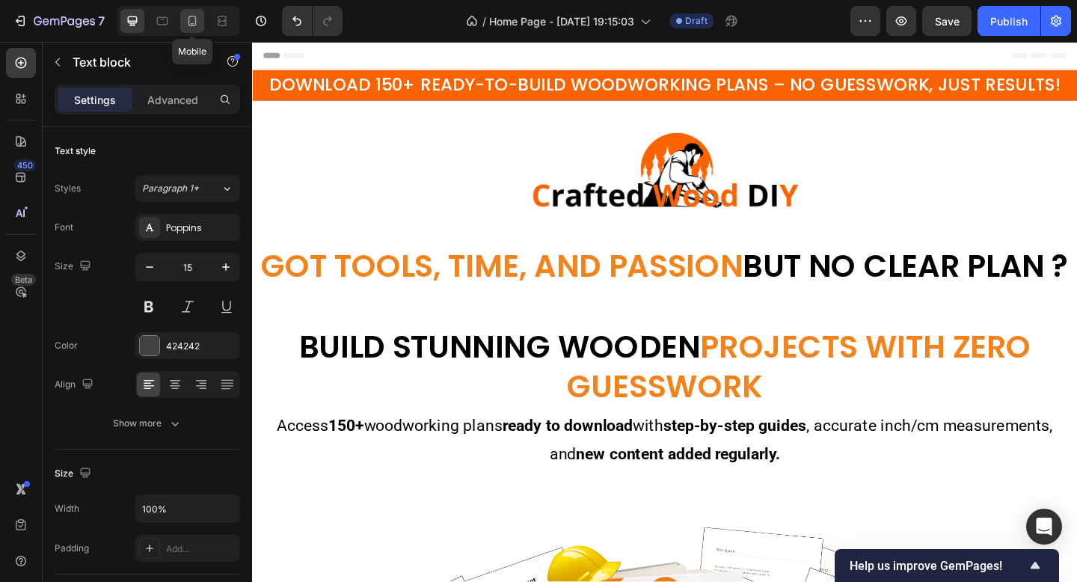
click at [189, 13] on icon at bounding box center [192, 20] width 15 height 15
type input "16"
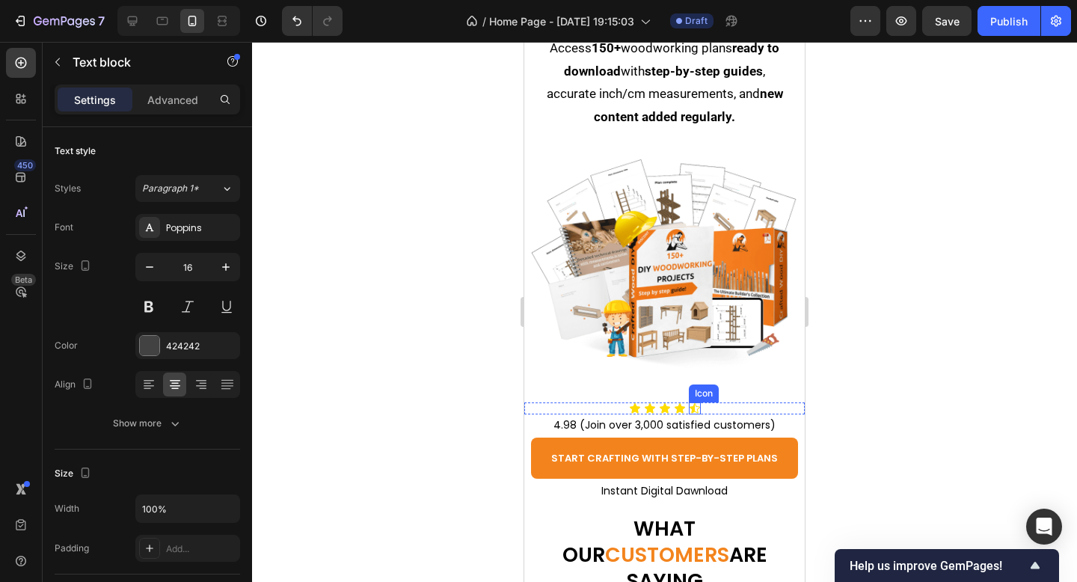
scroll to position [399, 0]
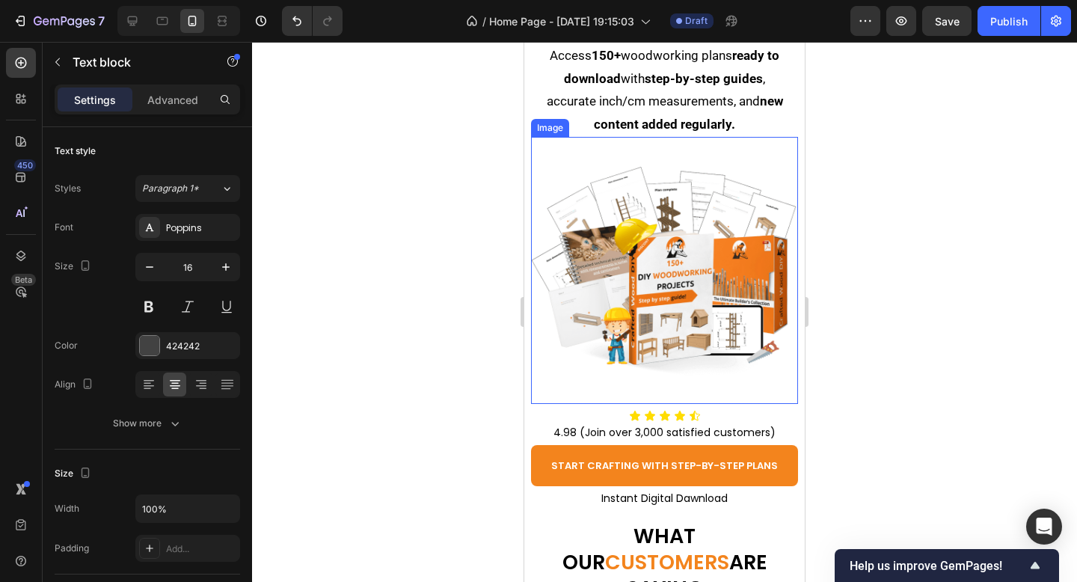
click at [699, 280] on img at bounding box center [664, 270] width 266 height 266
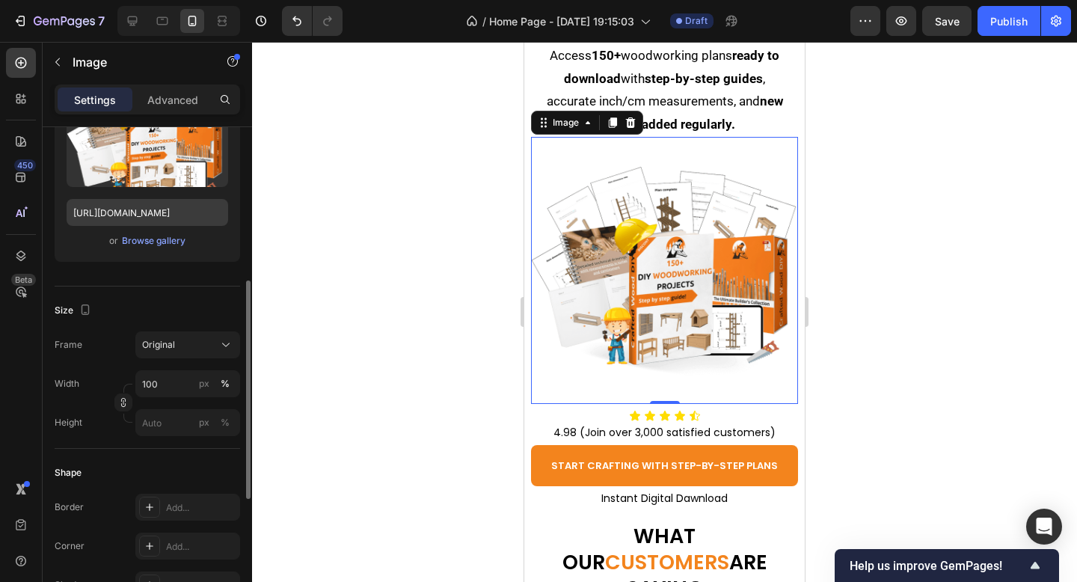
scroll to position [632, 0]
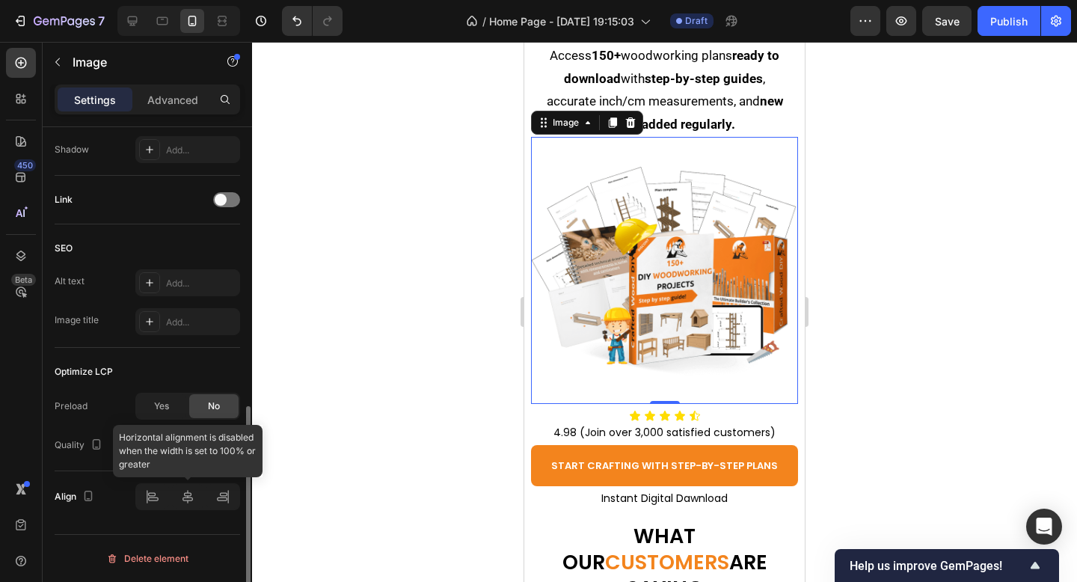
click at [177, 495] on div at bounding box center [187, 496] width 105 height 27
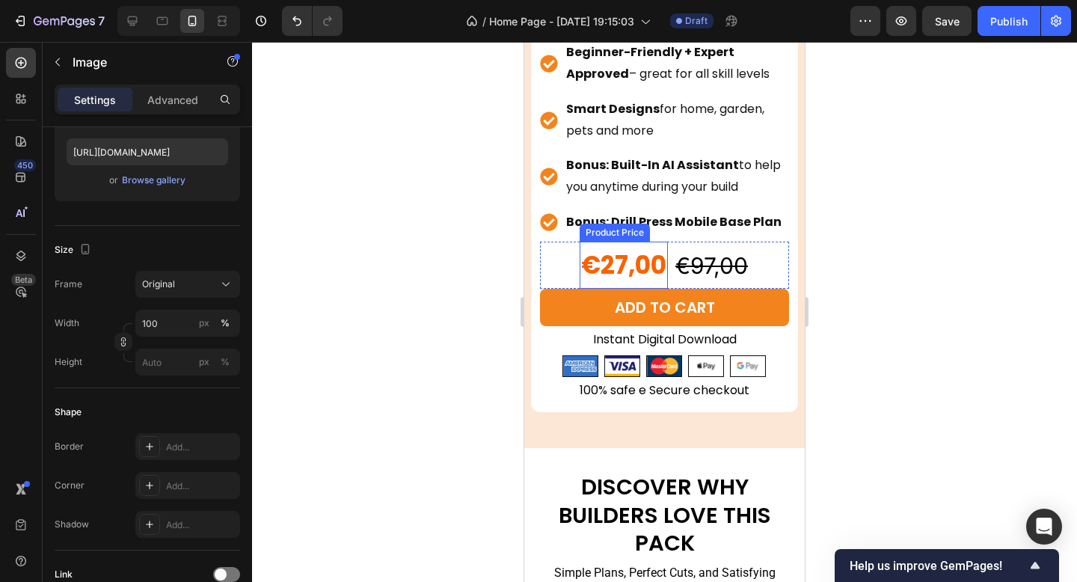
scroll to position [2286, 0]
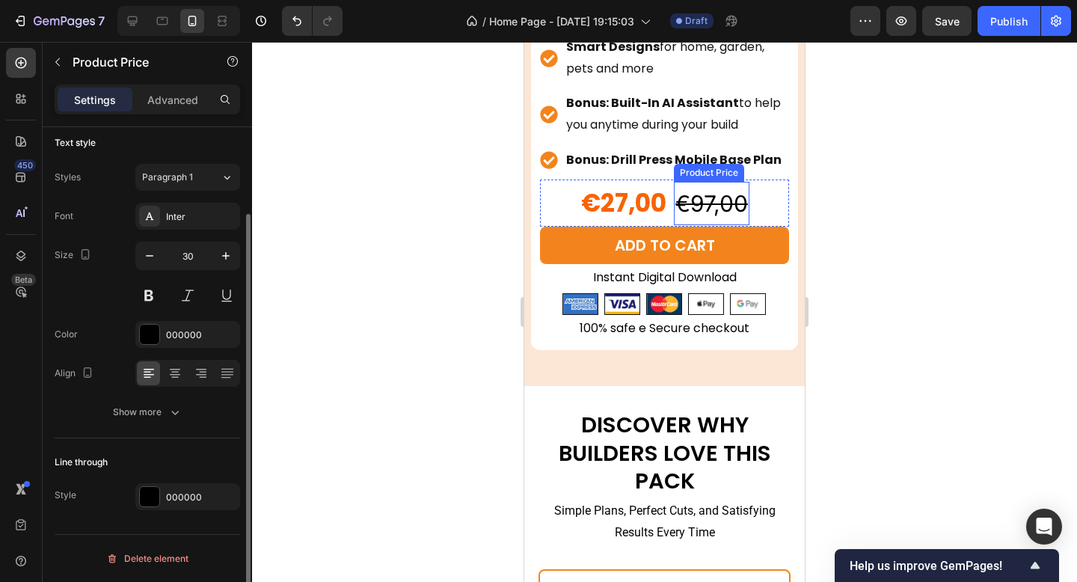
click at [708, 200] on div "€97,00" at bounding box center [712, 203] width 76 height 43
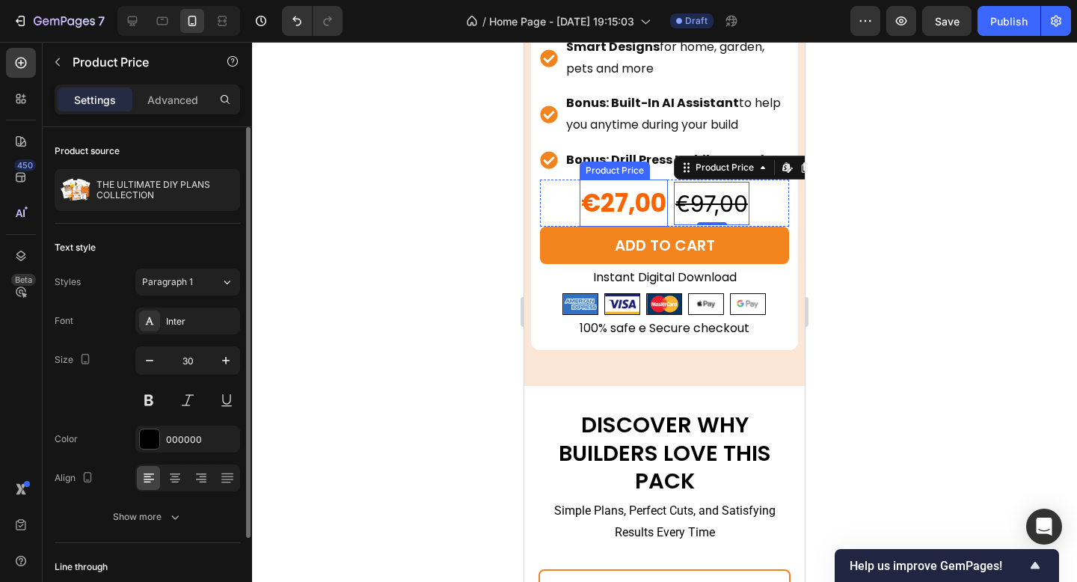
click at [620, 208] on div "€27,00" at bounding box center [624, 203] width 88 height 47
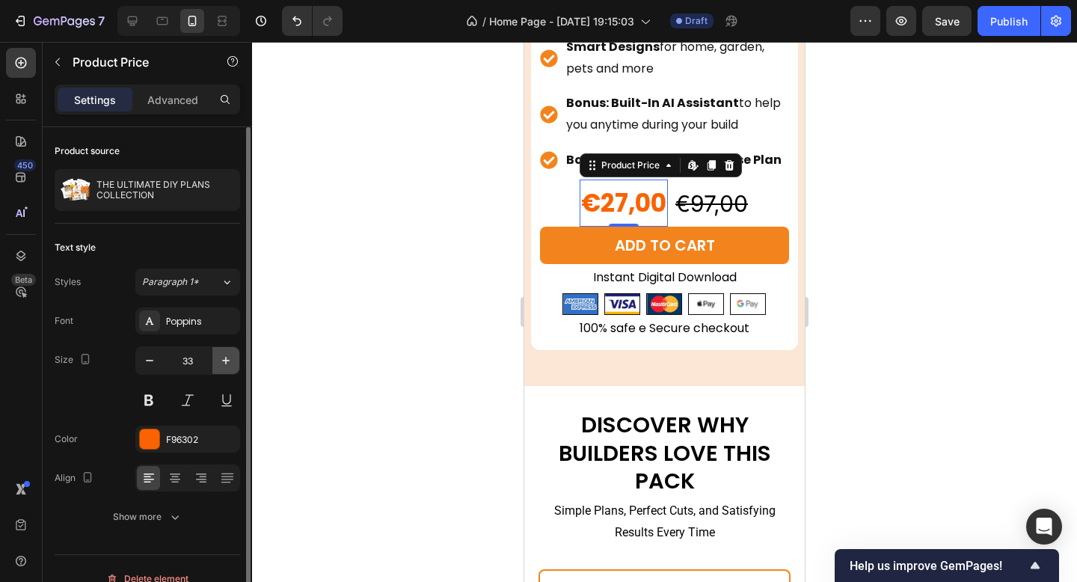
click at [227, 357] on icon "button" at bounding box center [225, 360] width 15 height 15
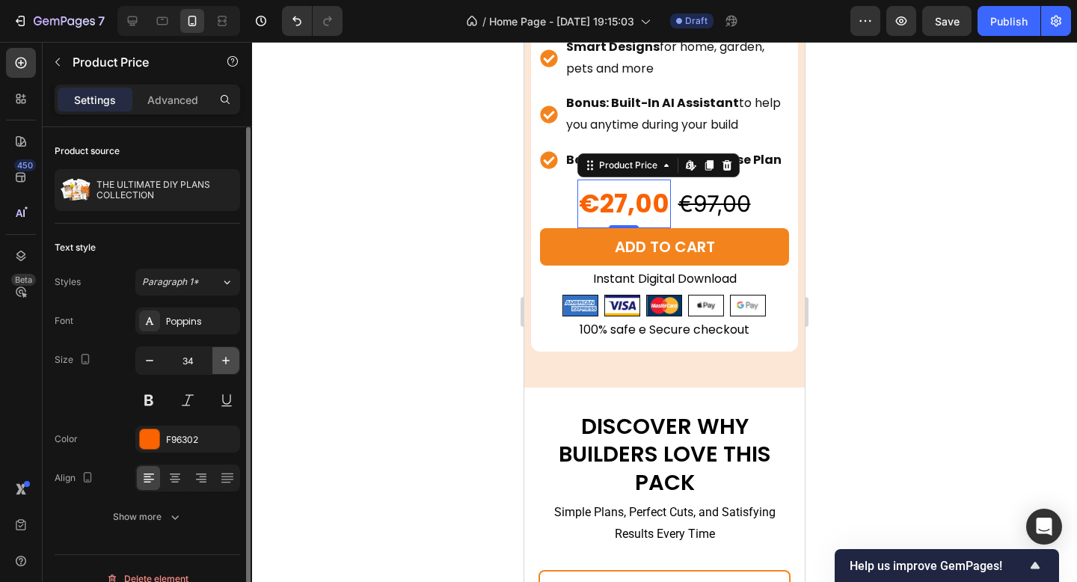
type input "35"
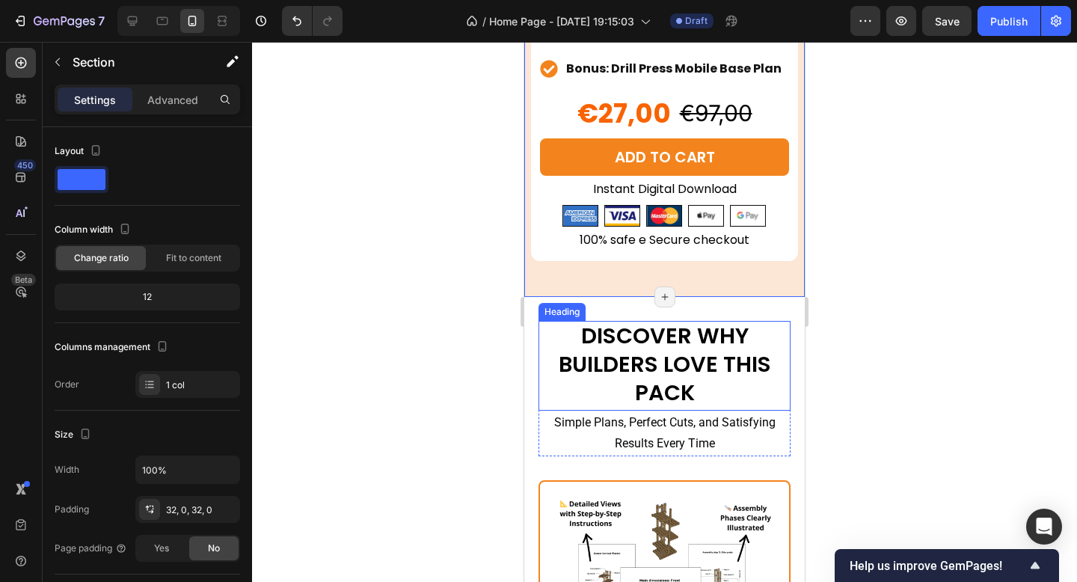
scroll to position [2379, 0]
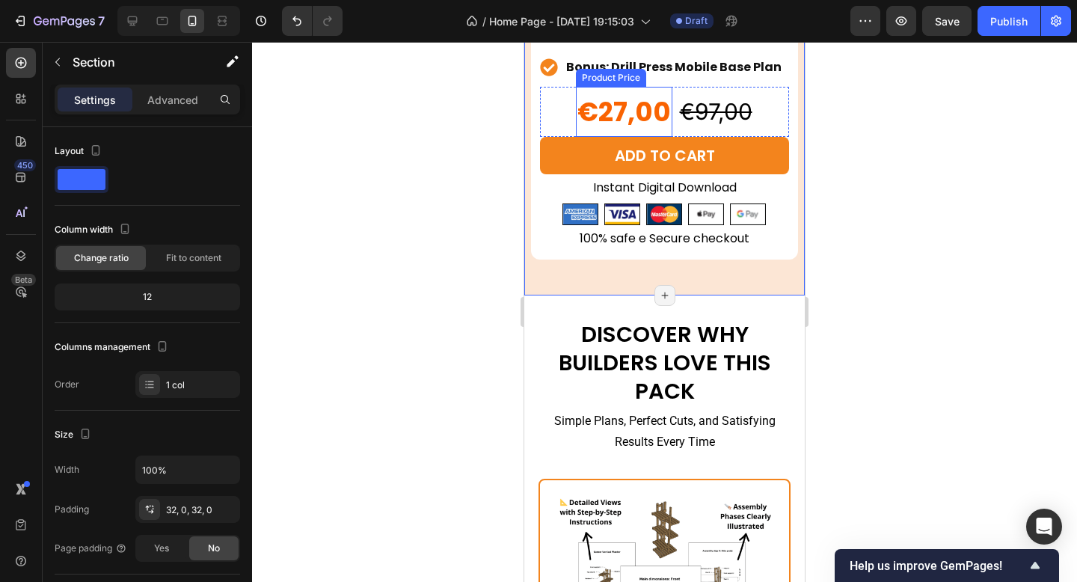
click at [626, 120] on div "€27,00" at bounding box center [624, 112] width 97 height 50
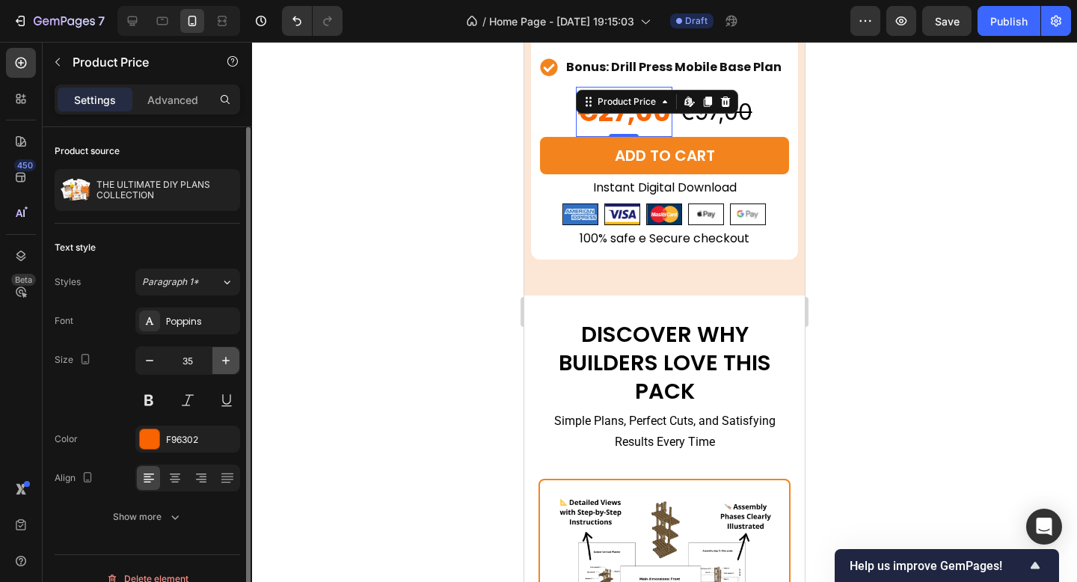
click at [218, 354] on icon "button" at bounding box center [225, 360] width 15 height 15
type input "36"
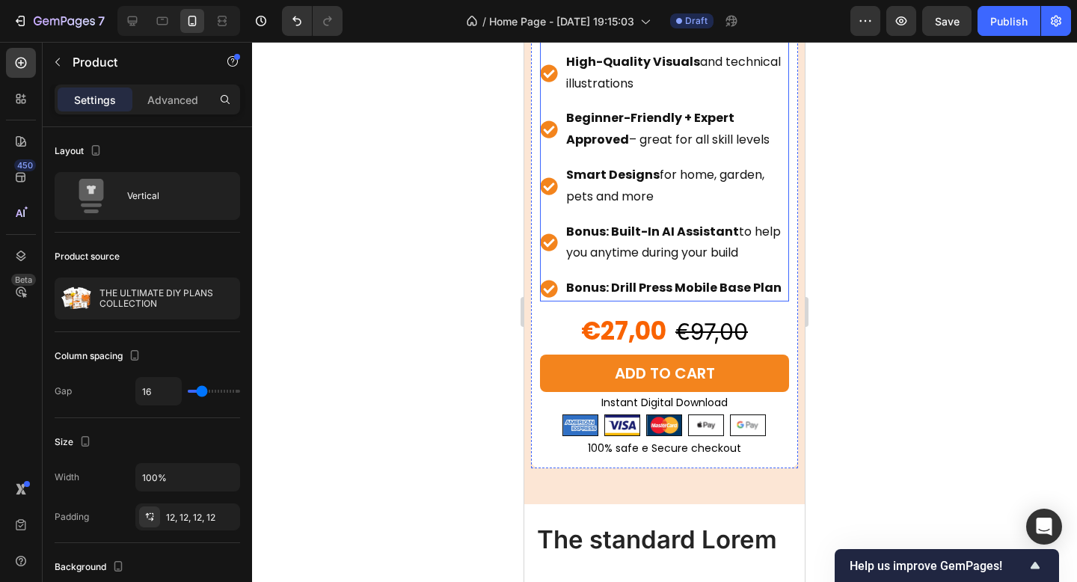
scroll to position [11909, 0]
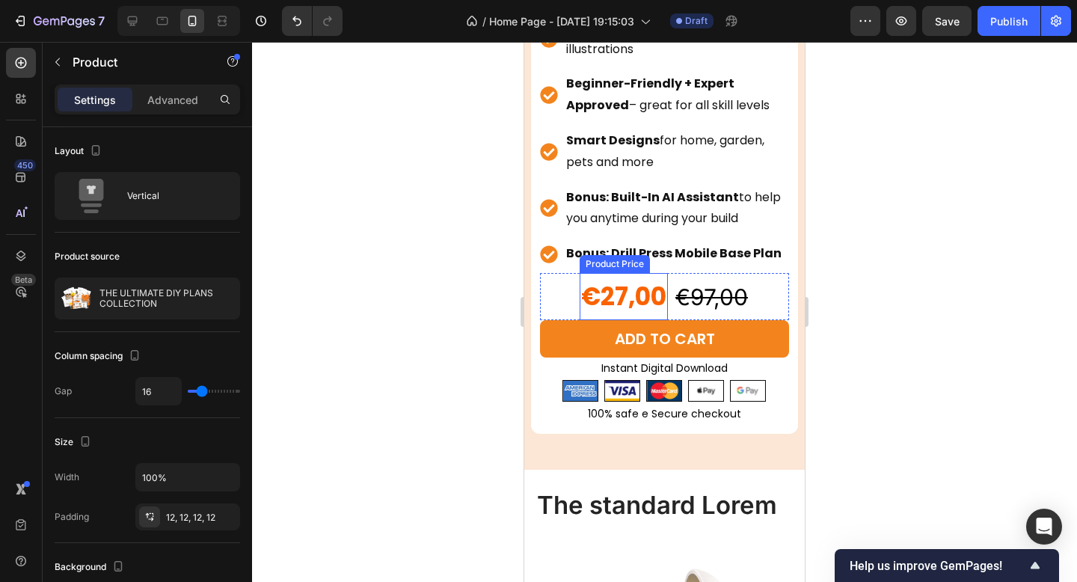
click at [631, 294] on div "€27,00" at bounding box center [624, 296] width 88 height 47
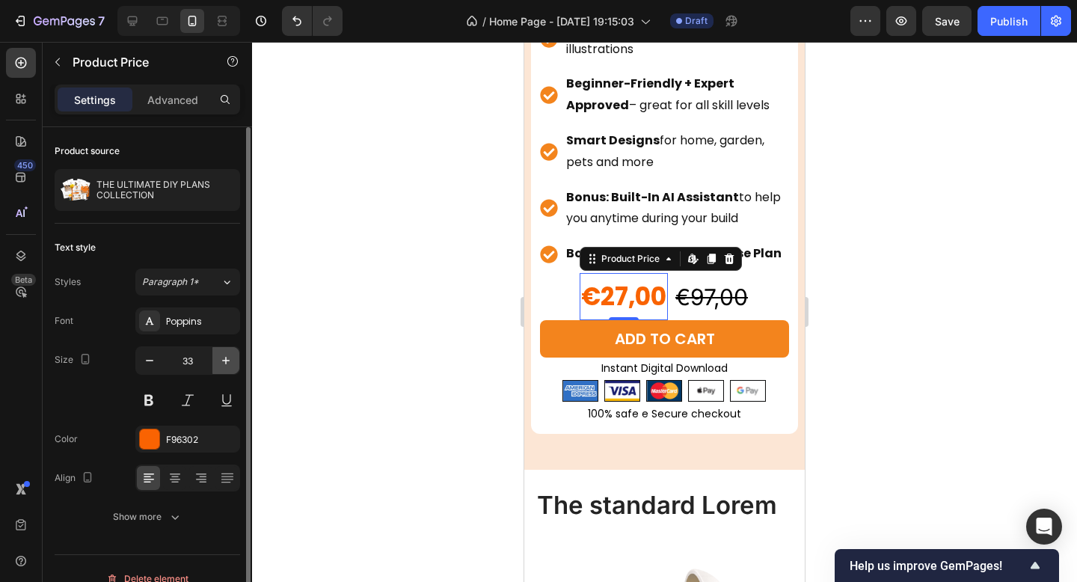
click at [225, 364] on icon "button" at bounding box center [225, 360] width 7 height 7
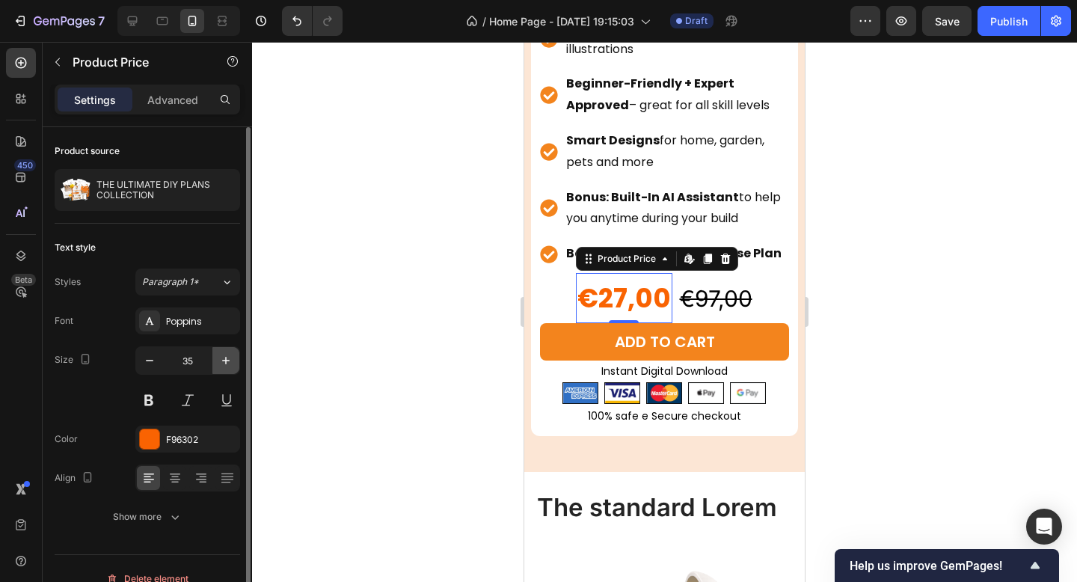
click at [225, 364] on icon "button" at bounding box center [225, 360] width 7 height 7
type input "36"
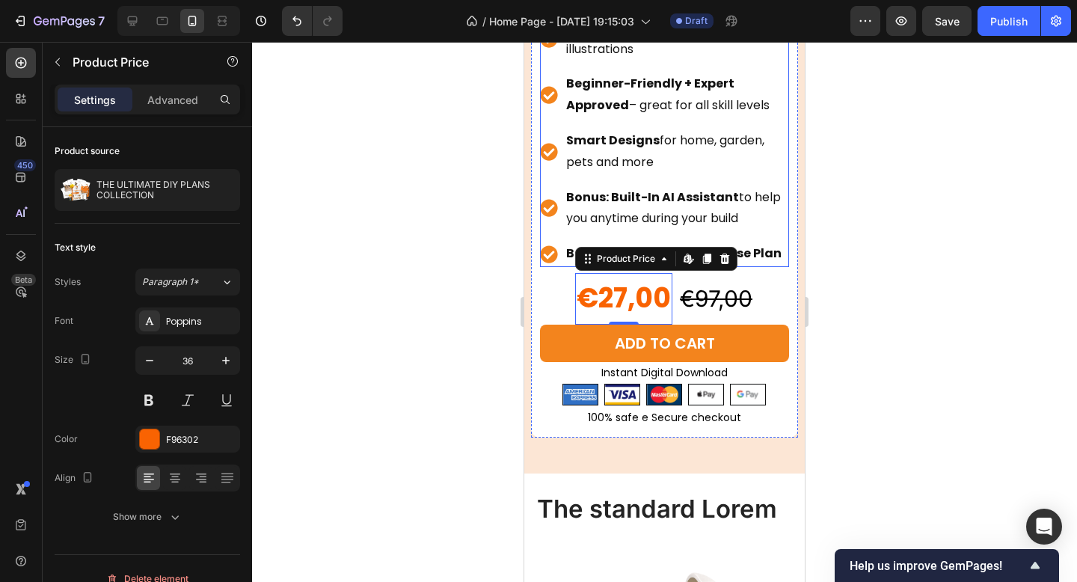
click at [700, 186] on div "Bonus: Built-In AI Assistant to help you anytime during your build" at bounding box center [676, 209] width 224 height 48
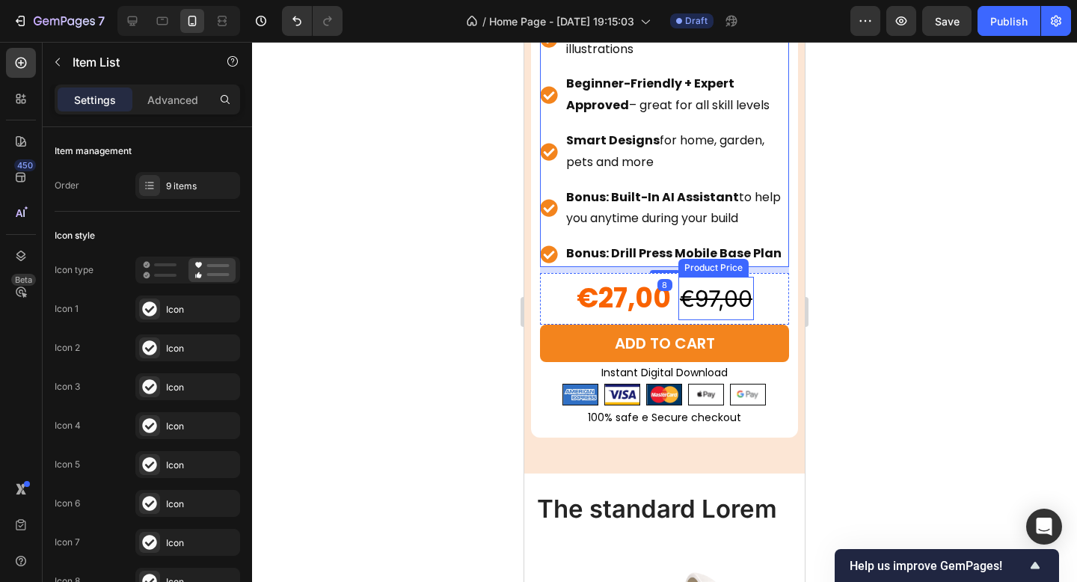
click at [705, 304] on div "€97,00" at bounding box center [717, 298] width 76 height 43
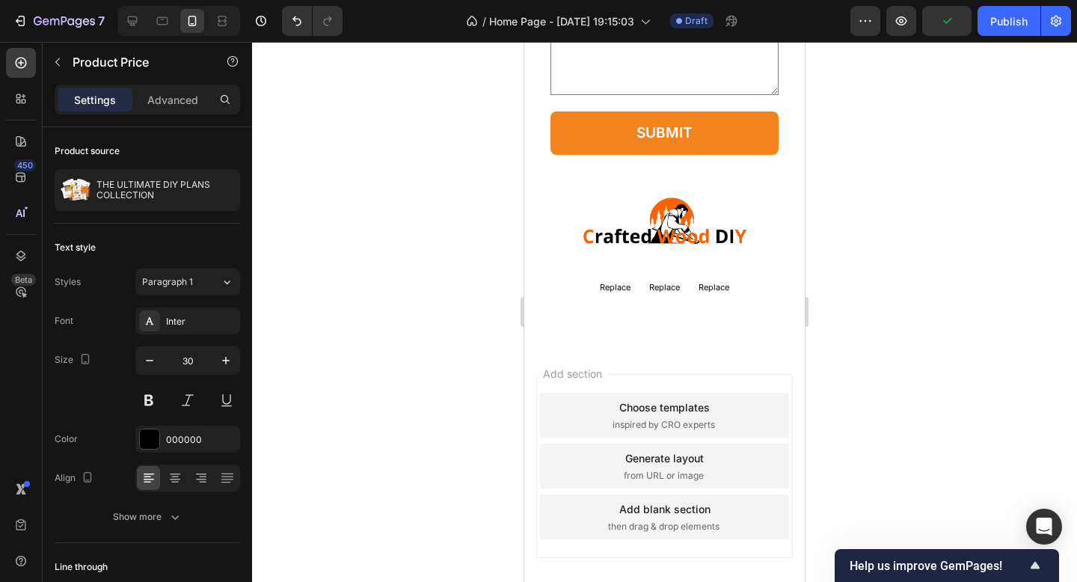
scroll to position [15814, 0]
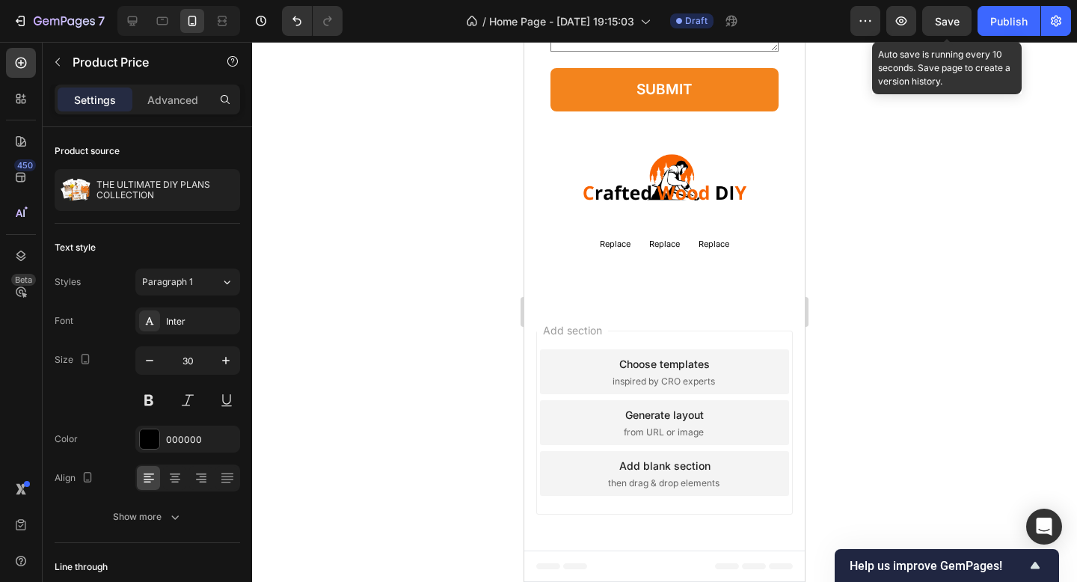
click at [953, 22] on span "Save" at bounding box center [947, 21] width 25 height 13
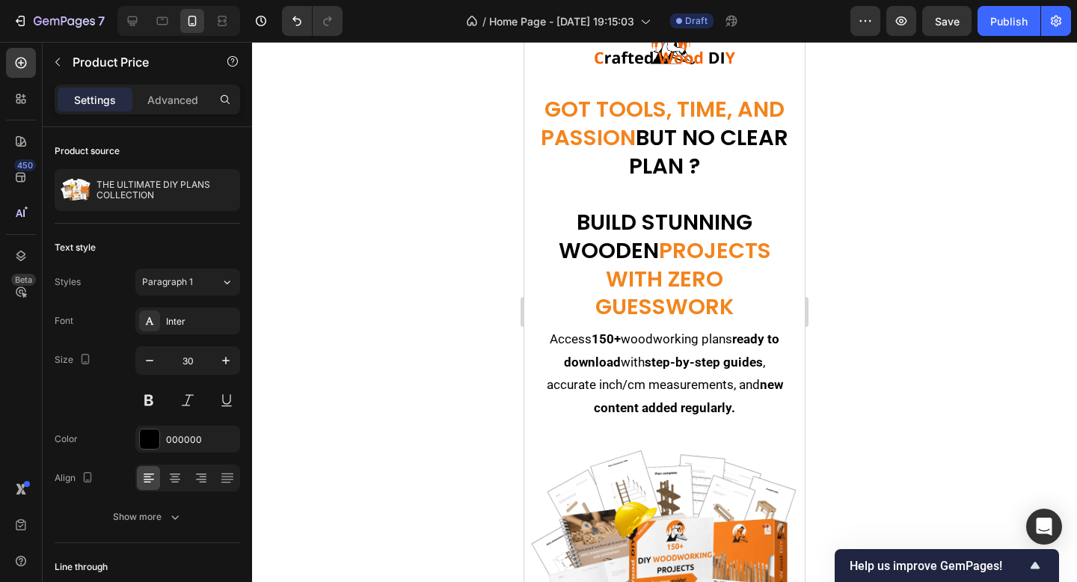
scroll to position [0, 0]
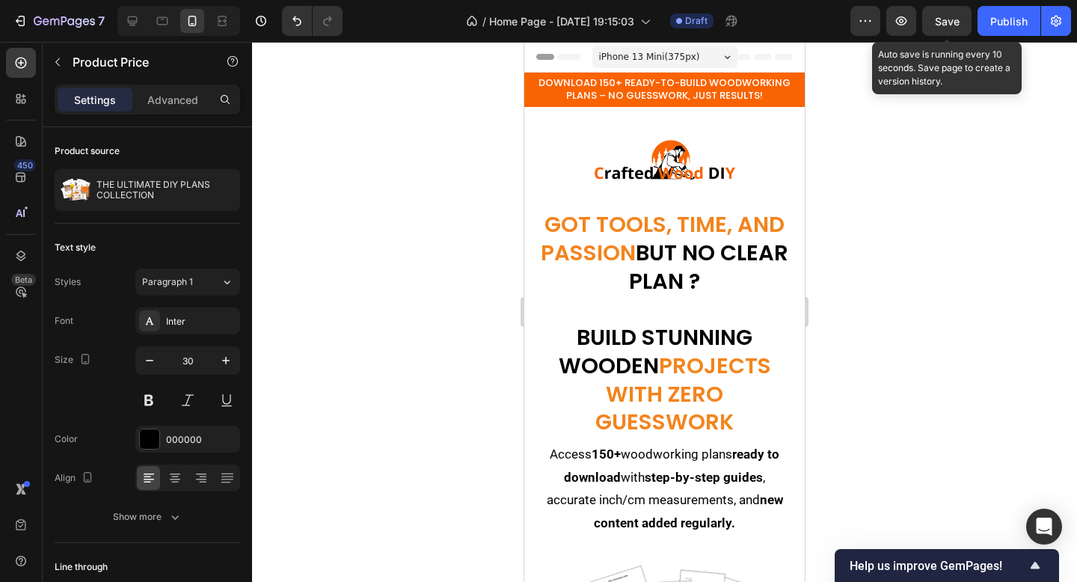
click at [941, 20] on span "Save" at bounding box center [947, 21] width 25 height 13
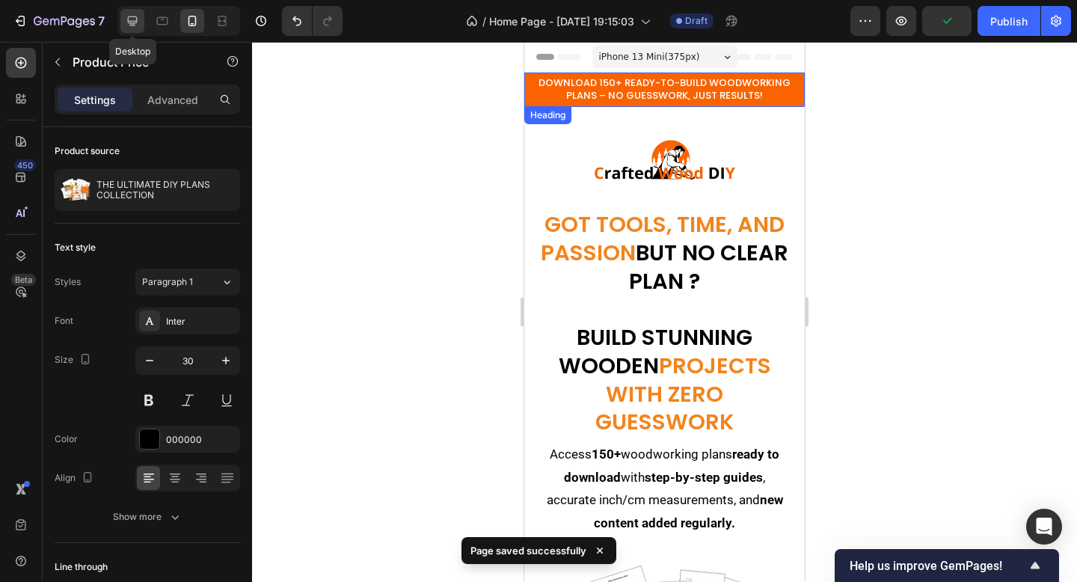
click at [130, 21] on icon at bounding box center [133, 21] width 10 height 10
type input "32"
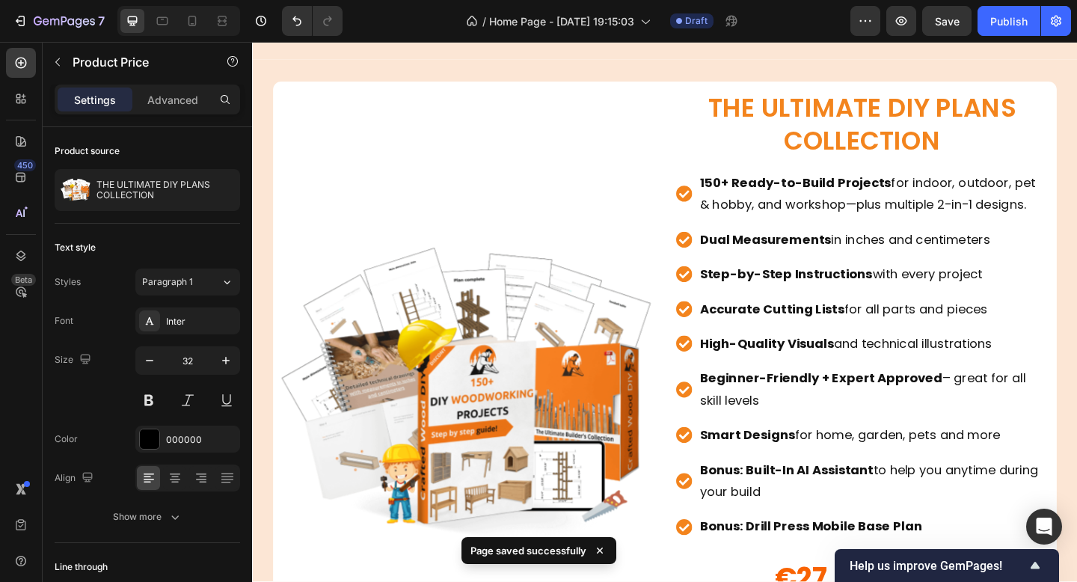
scroll to position [1625, 0]
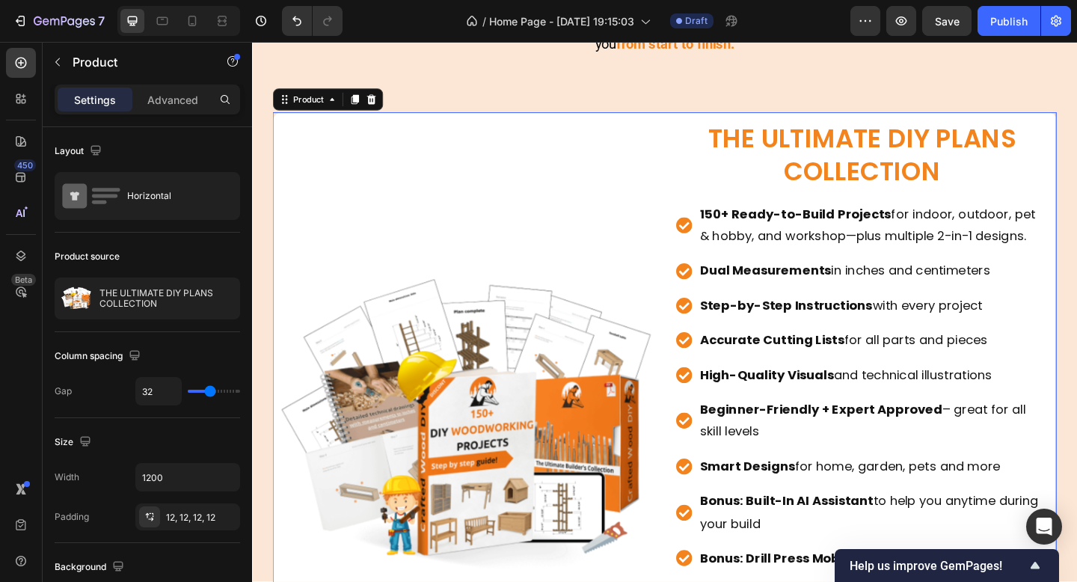
click at [308, 135] on div "Product Images" at bounding box center [486, 463] width 405 height 671
click at [311, 105] on div "Product" at bounding box center [313, 104] width 40 height 13
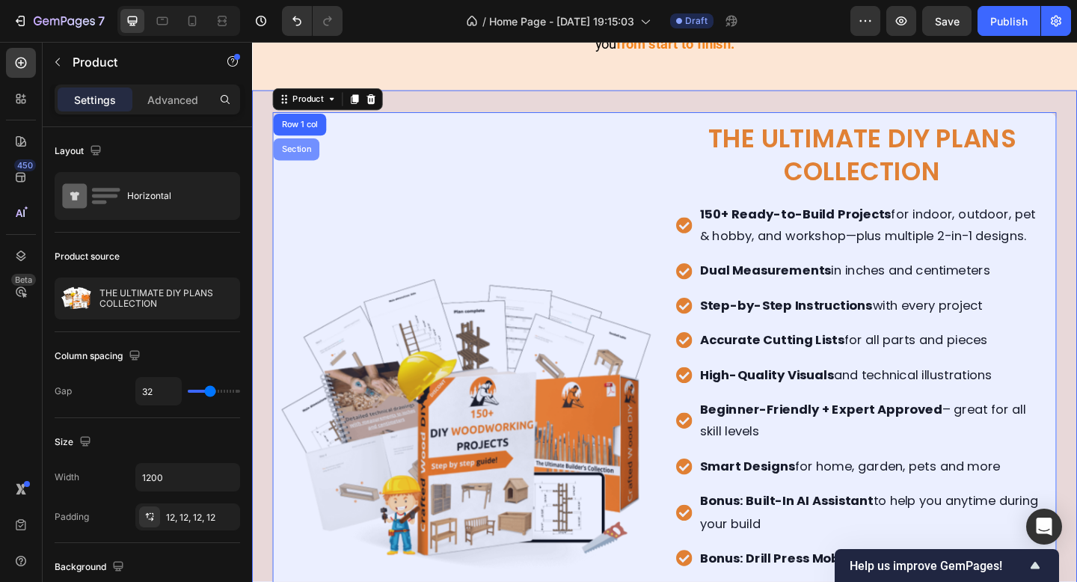
click at [297, 151] on div "Section" at bounding box center [300, 159] width 50 height 24
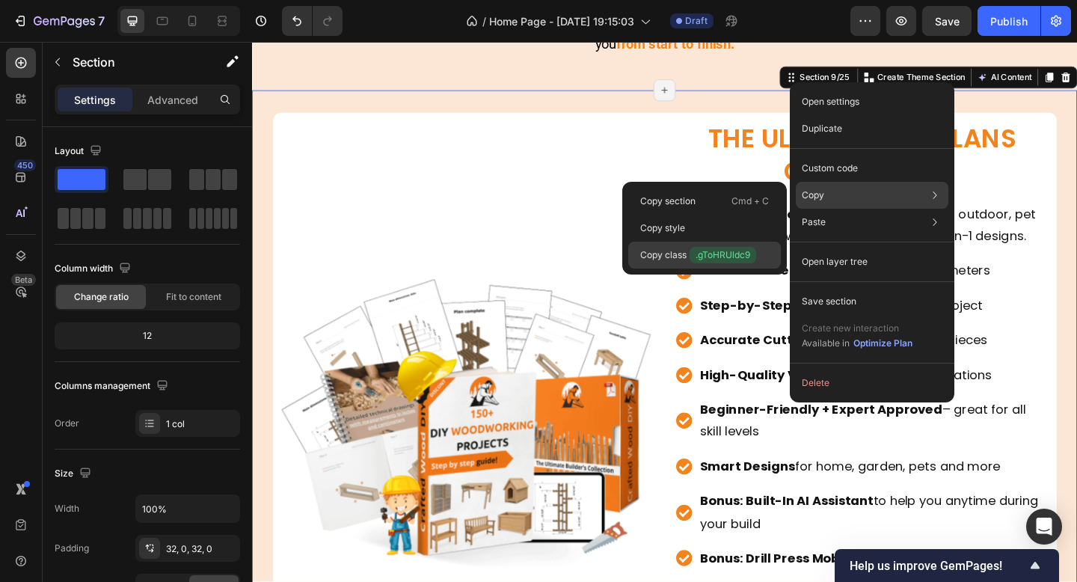
click at [658, 257] on p "Copy class .gToHRUldc9" at bounding box center [698, 255] width 116 height 16
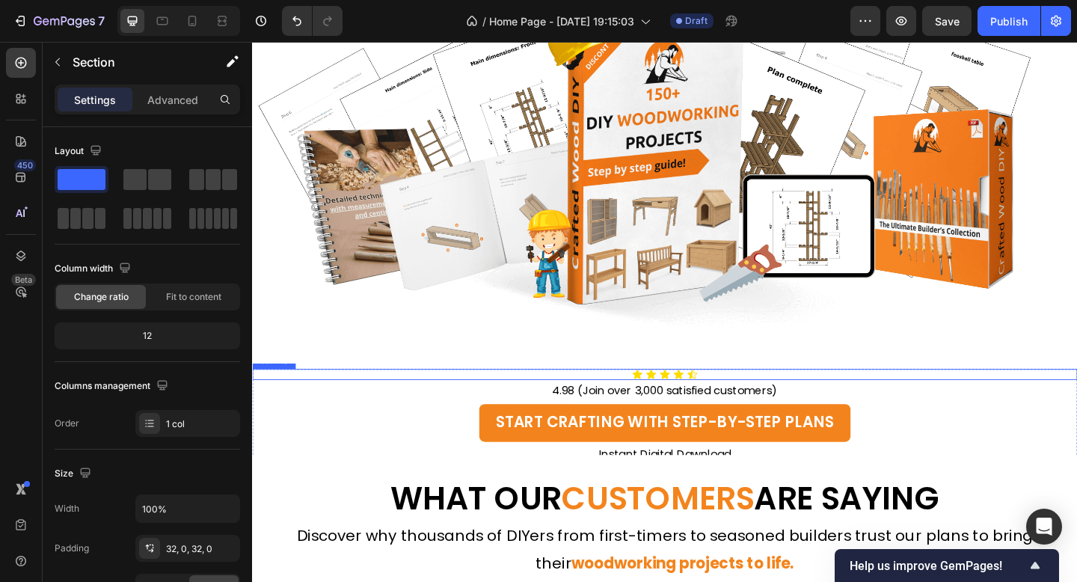
scroll to position [640, 0]
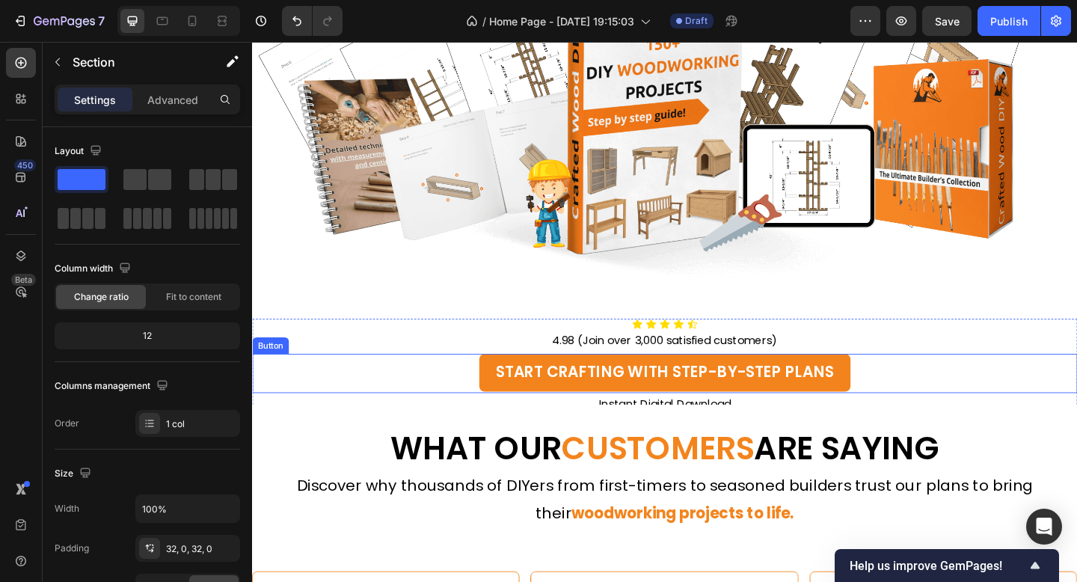
click at [516, 399] on button "START CRAFTING WITH STEP-BY-STEP PLANS" at bounding box center [701, 402] width 404 height 41
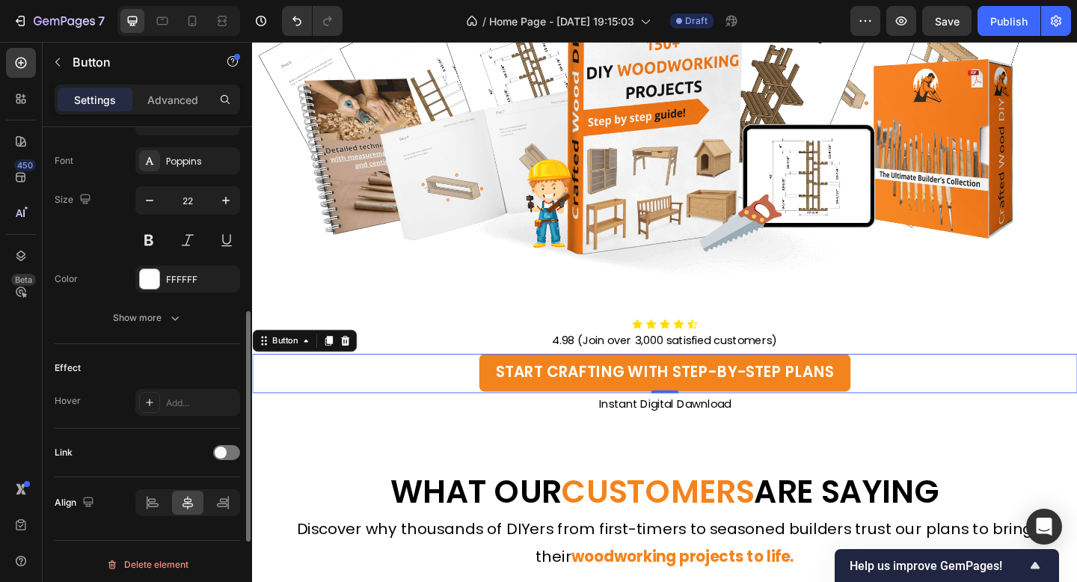
scroll to position [575, 0]
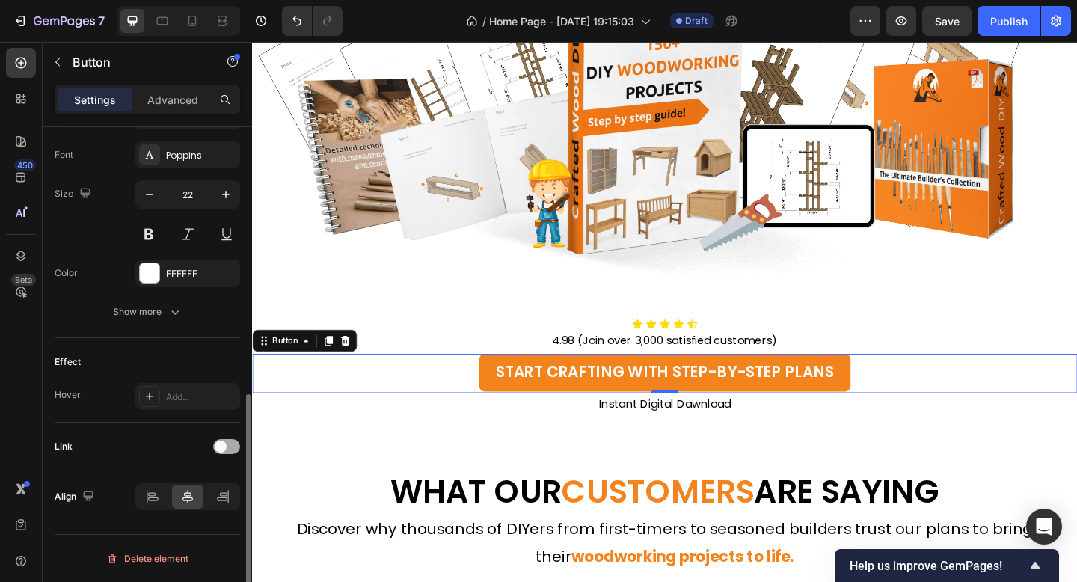
click at [224, 452] on div at bounding box center [226, 446] width 27 height 15
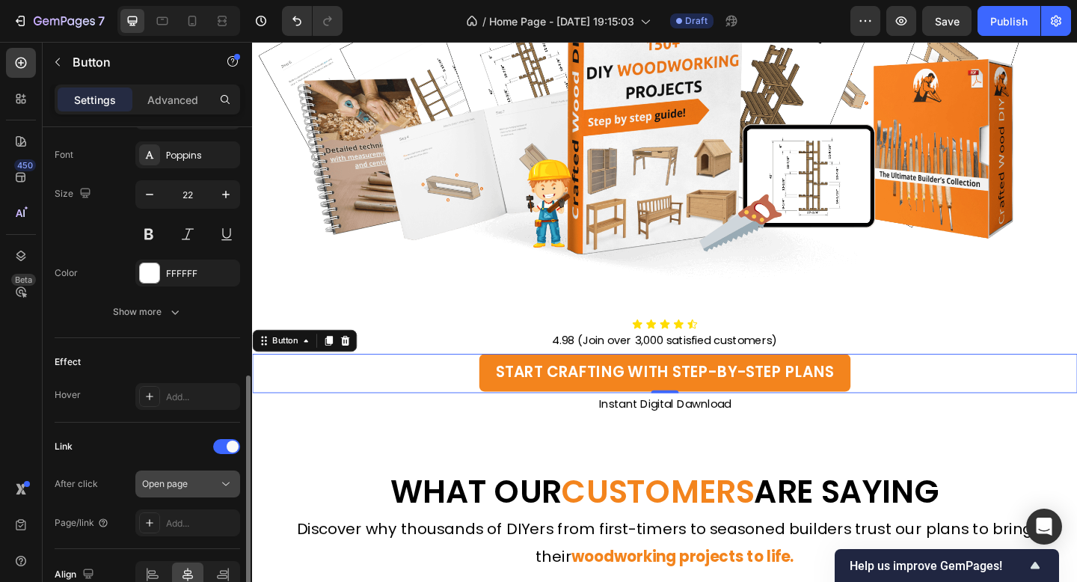
click at [194, 481] on div "Open page" at bounding box center [180, 483] width 76 height 13
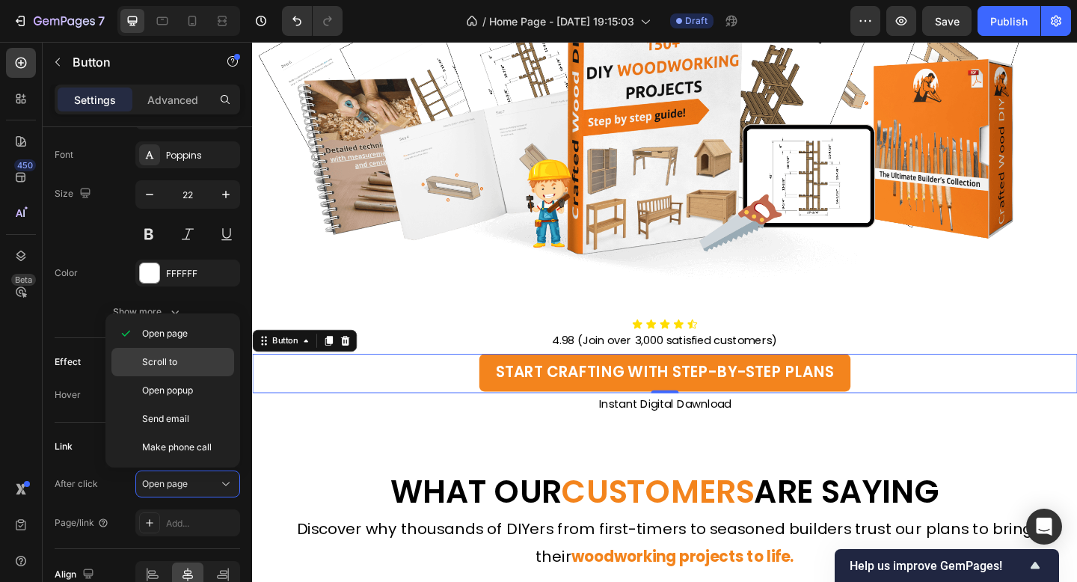
click at [197, 364] on p "Scroll to" at bounding box center [184, 361] width 85 height 13
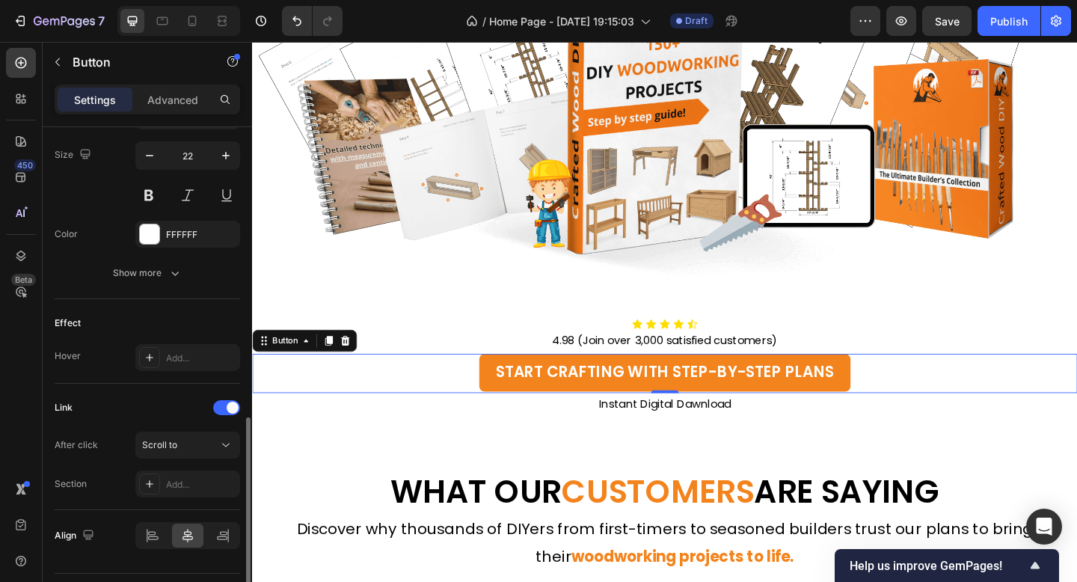
scroll to position [631, 0]
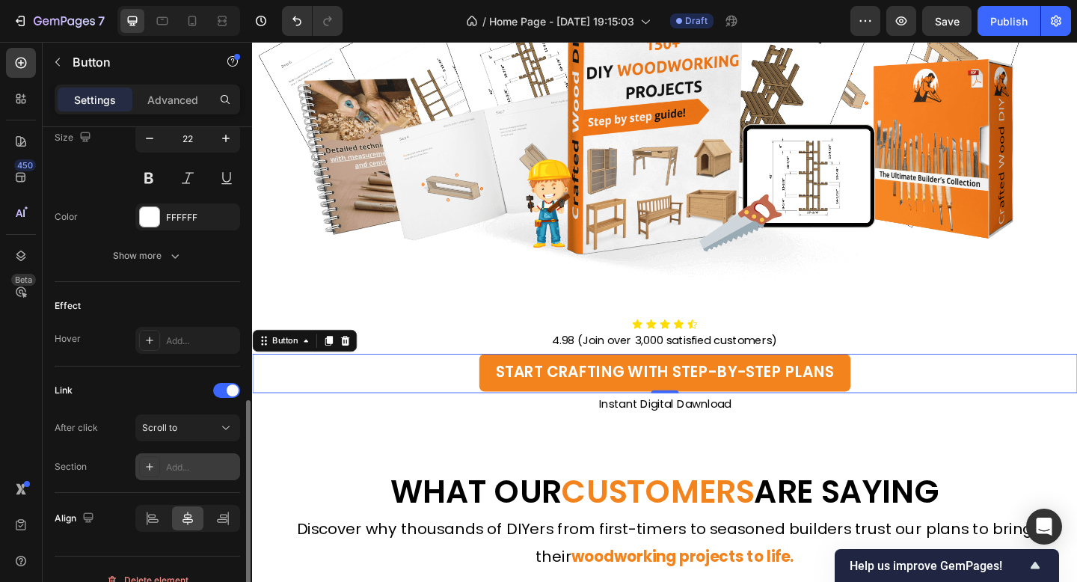
click at [163, 468] on div "Add..." at bounding box center [187, 466] width 105 height 27
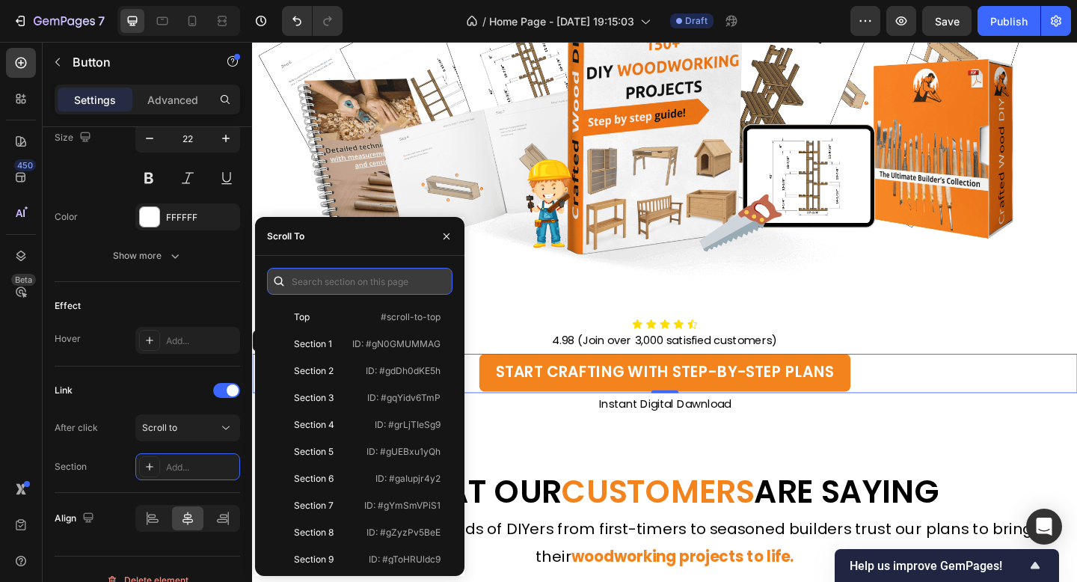
click at [352, 277] on input "text" at bounding box center [360, 281] width 186 height 27
paste input ".gToHRUldc9"
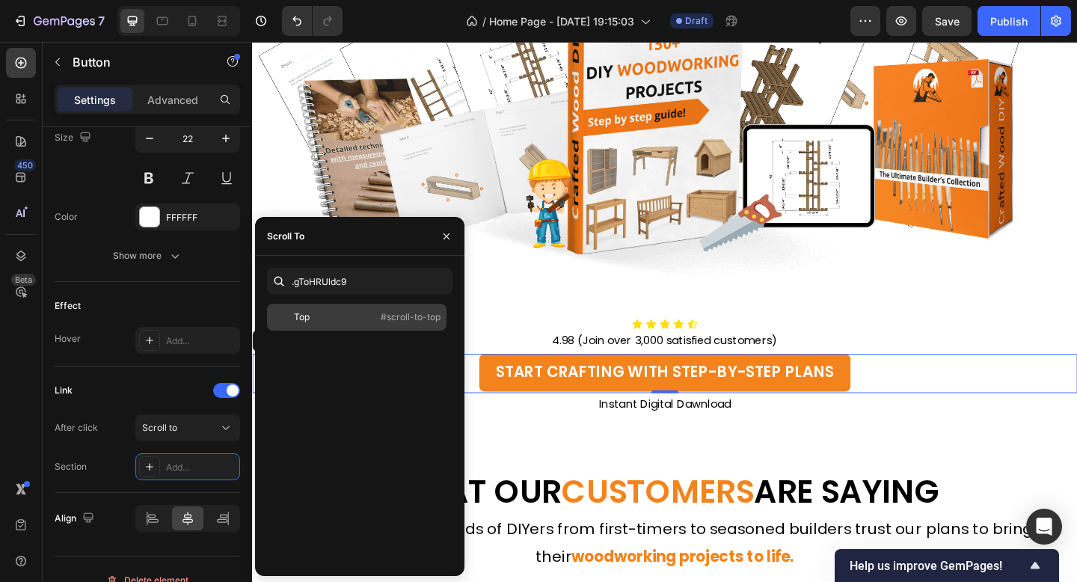
click at [396, 327] on div "Top #scroll-to-top" at bounding box center [357, 317] width 180 height 27
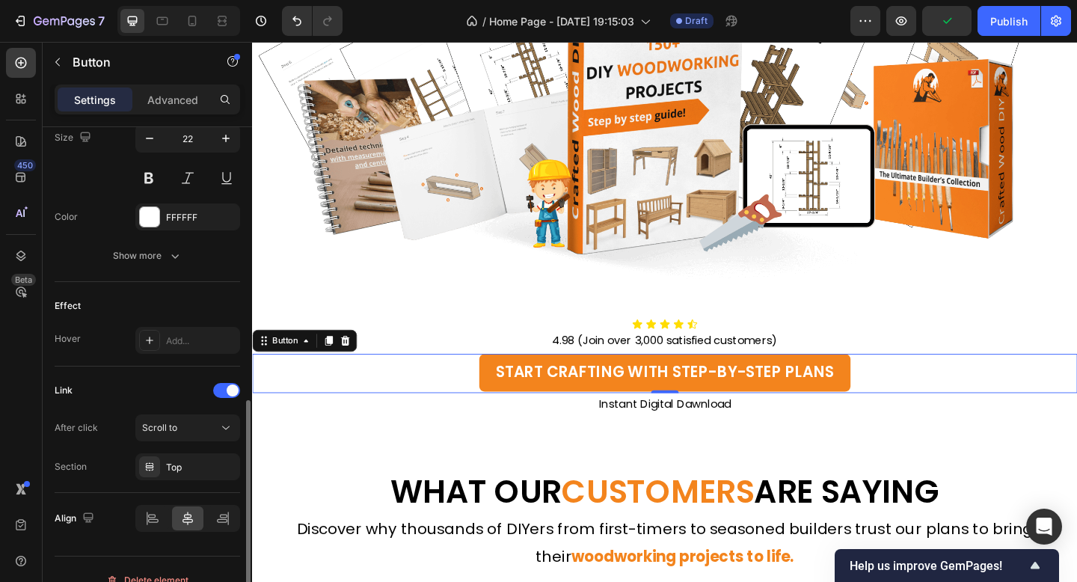
click at [182, 368] on div "Link After click Scroll to Section Top" at bounding box center [148, 430] width 186 height 126
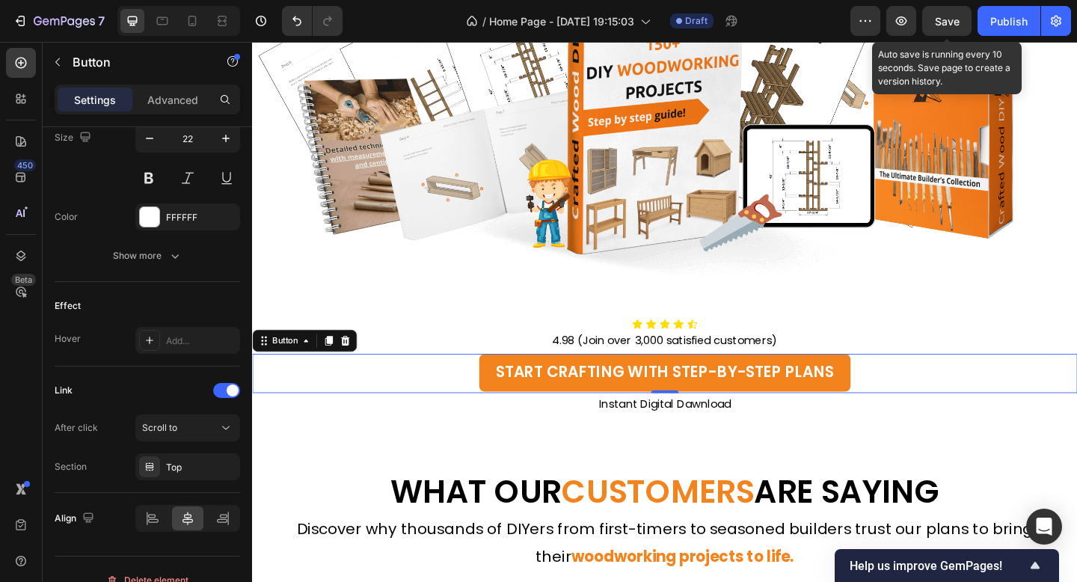
click at [937, 22] on span "Save" at bounding box center [947, 21] width 25 height 13
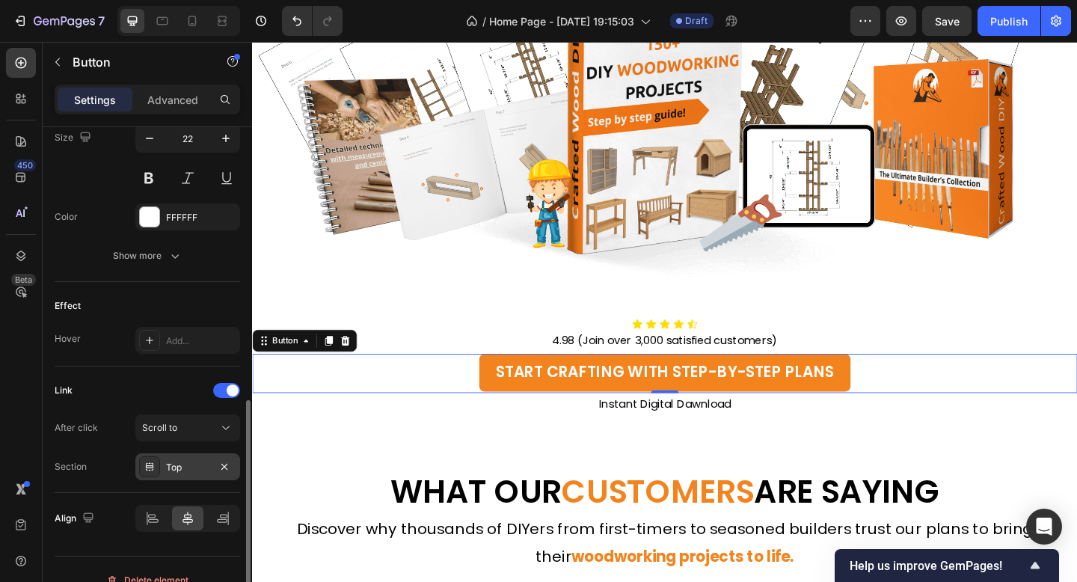
click at [174, 466] on div "Top" at bounding box center [187, 467] width 43 height 13
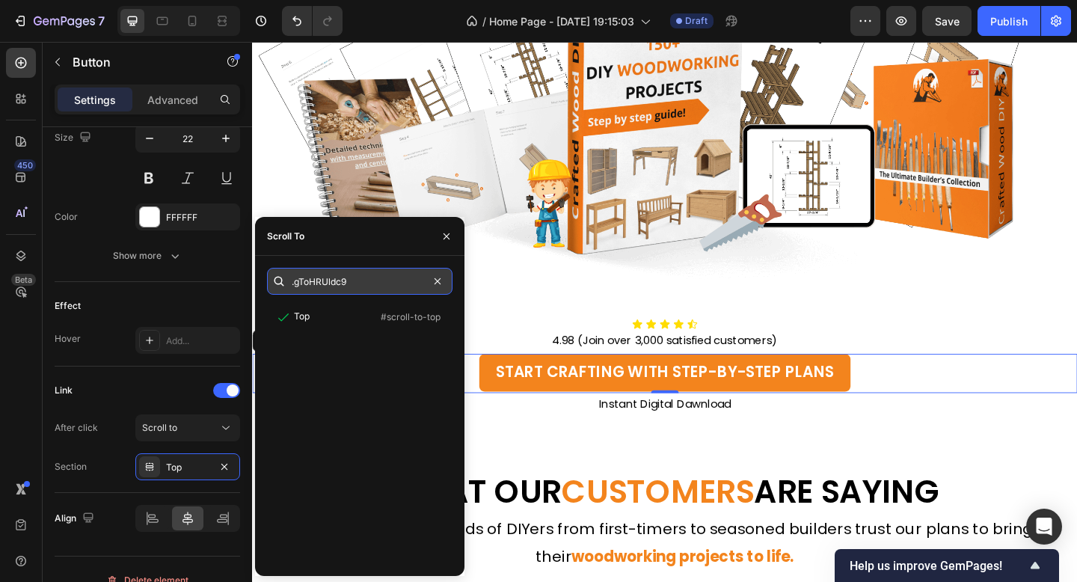
click at [366, 284] on input ".gToHRUldc9" at bounding box center [360, 281] width 186 height 27
click at [295, 281] on input ".gToHRUldc9" at bounding box center [360, 281] width 186 height 27
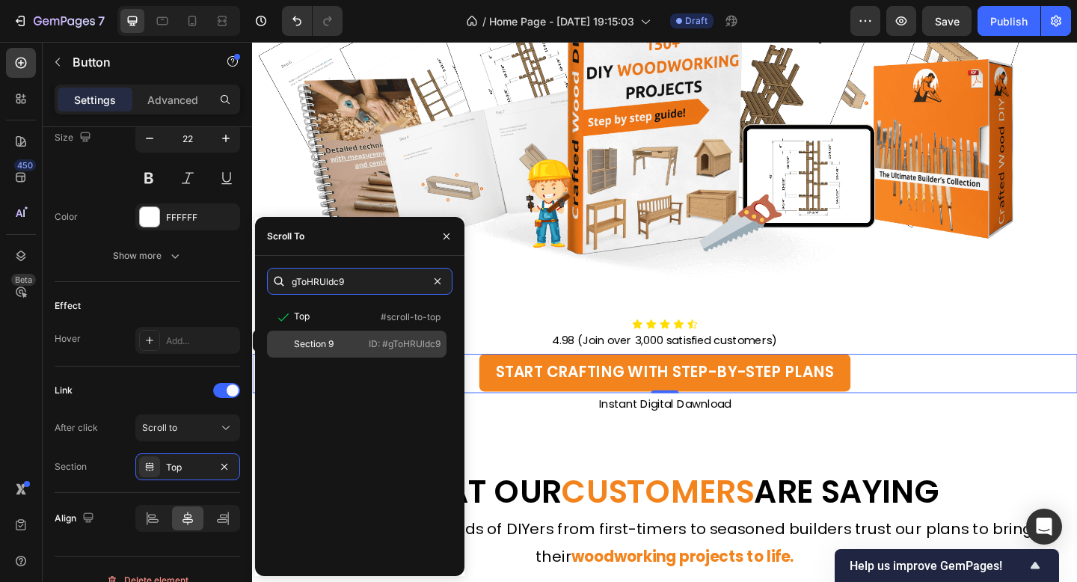
type input "gToHRUldc9"
click at [348, 384] on div "Top #scroll-to-top Section 9 ID: #gToHRUldc9" at bounding box center [360, 434] width 186 height 260
click at [356, 350] on div "Section 9" at bounding box center [316, 343] width 87 height 13
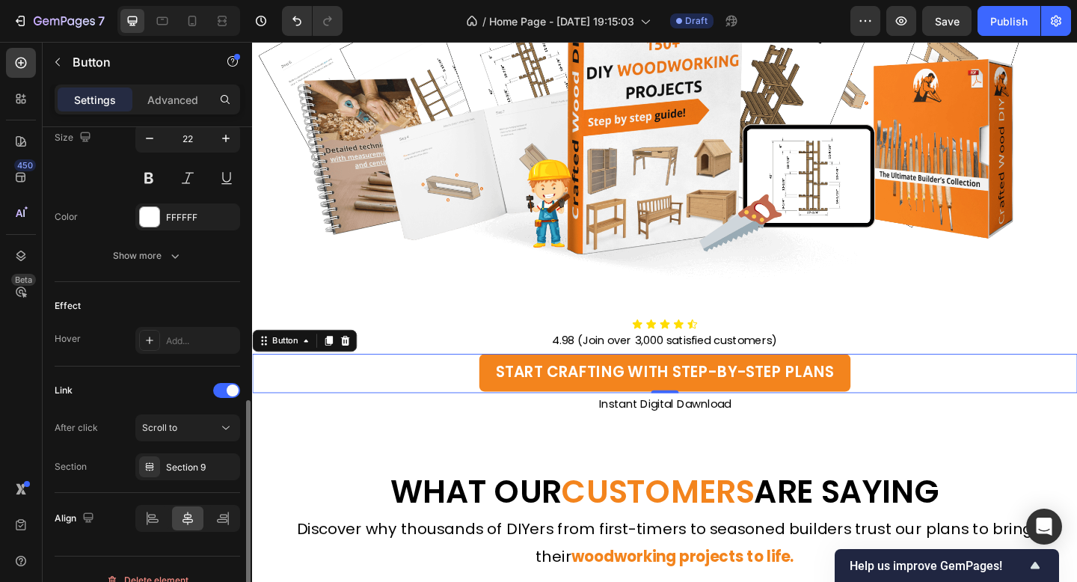
click at [128, 379] on div "Link" at bounding box center [148, 391] width 186 height 24
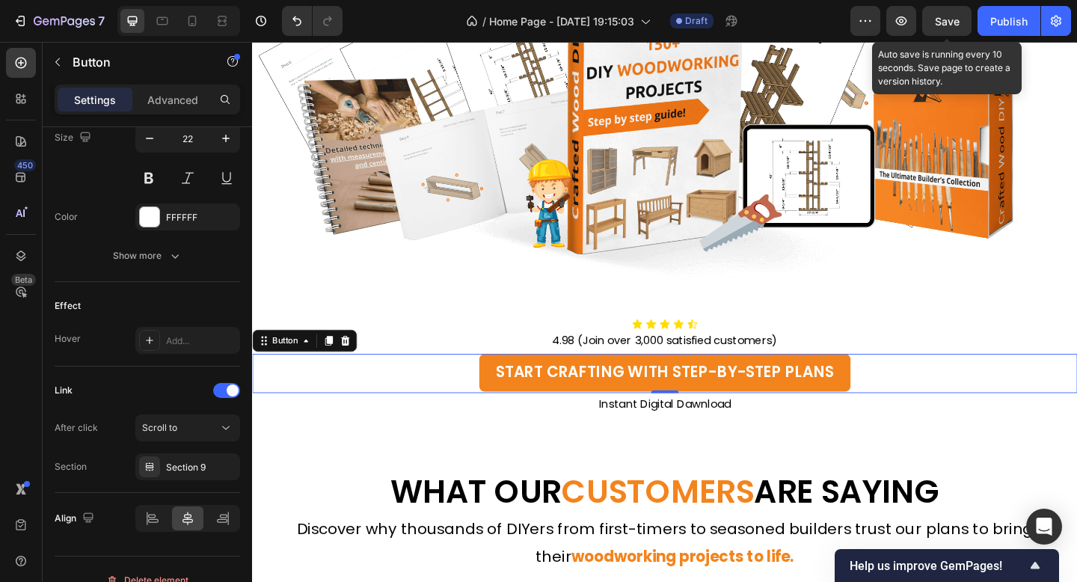
click at [950, 15] on span "Save" at bounding box center [947, 21] width 25 height 13
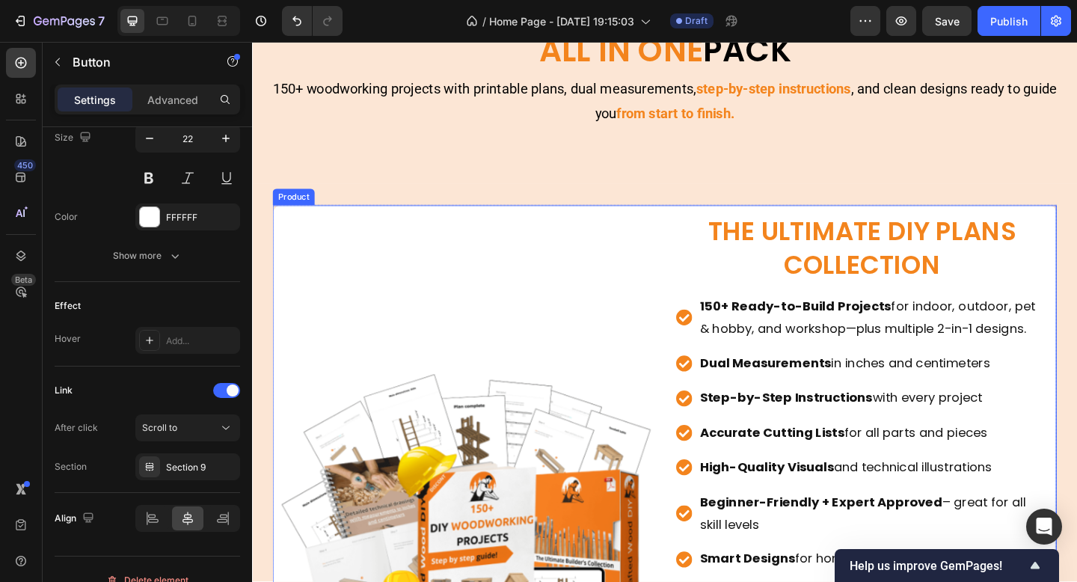
scroll to position [8753, 0]
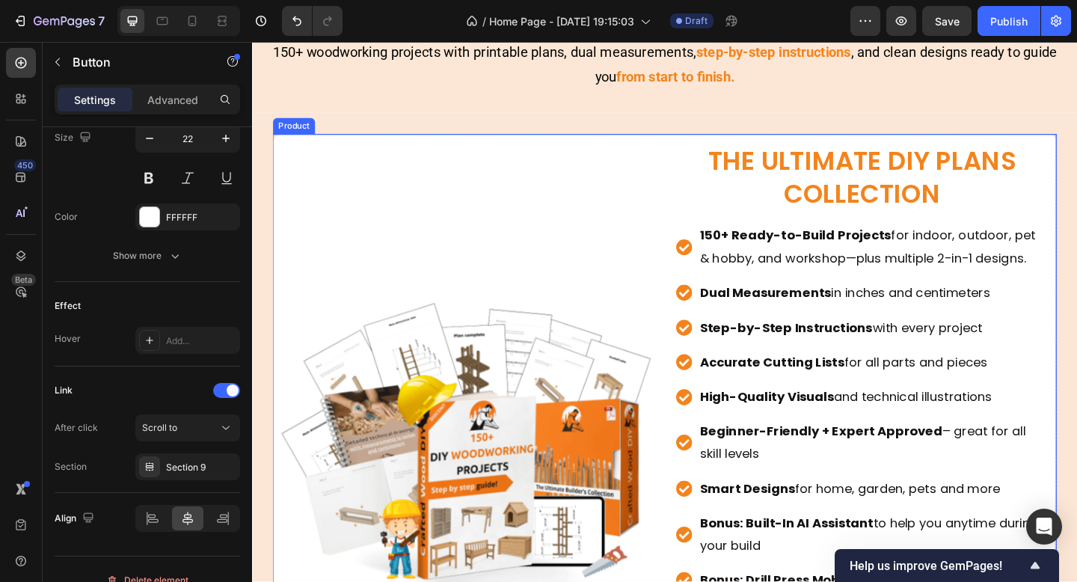
click at [361, 212] on div "Product Images" at bounding box center [486, 490] width 405 height 676
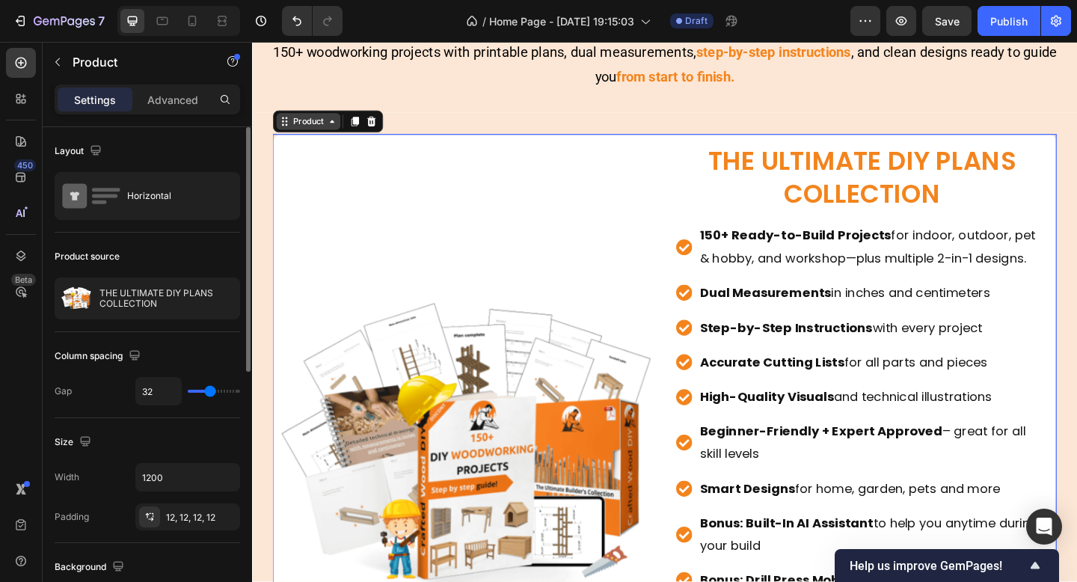
click at [301, 124] on div "Product" at bounding box center [313, 128] width 40 height 13
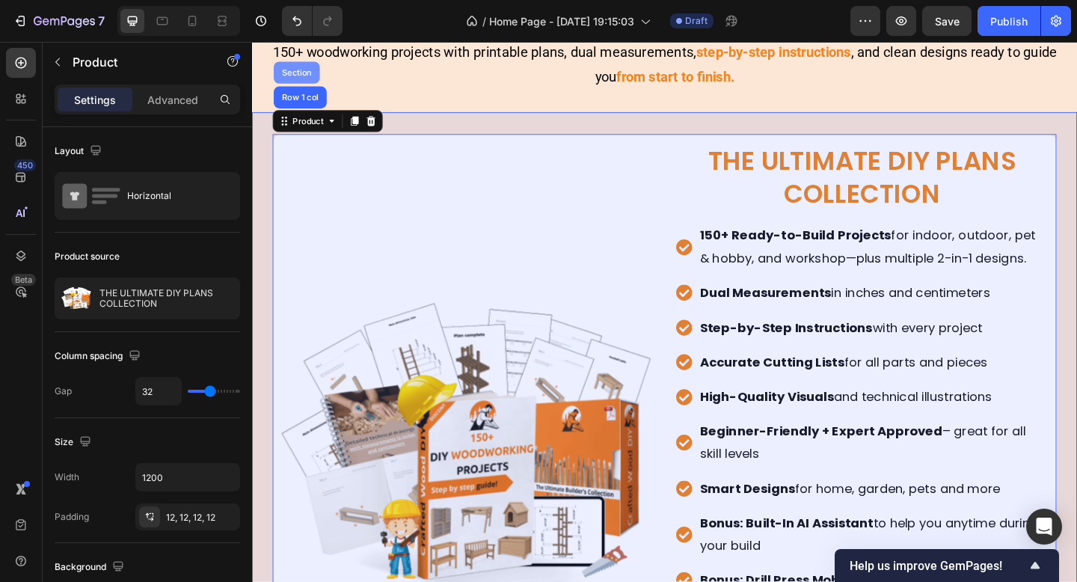
click at [304, 84] on div "Section" at bounding box center [300, 76] width 50 height 24
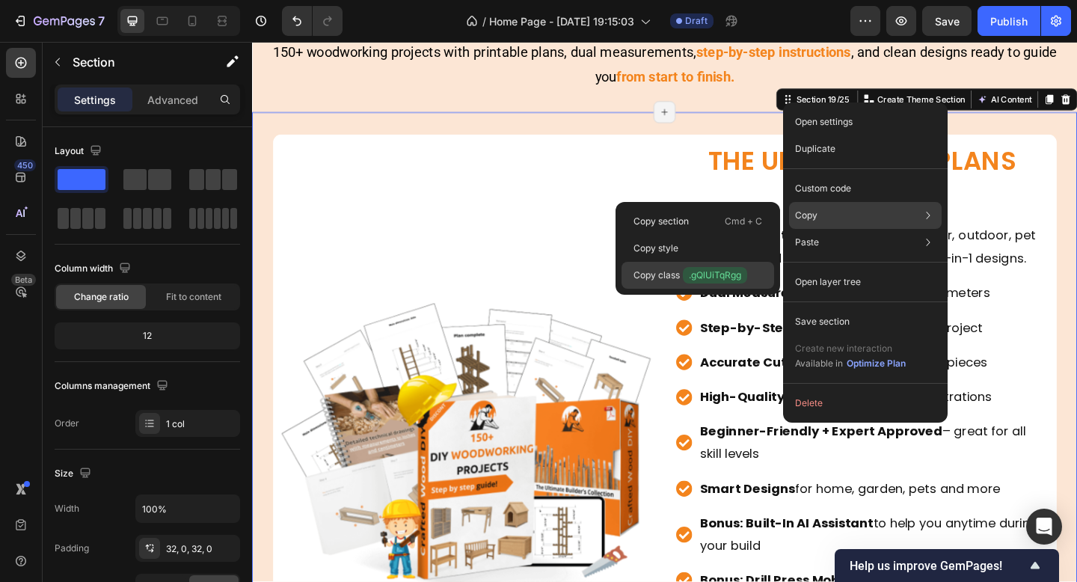
click at [718, 268] on span ".gQlUiTqRgg" at bounding box center [715, 275] width 64 height 16
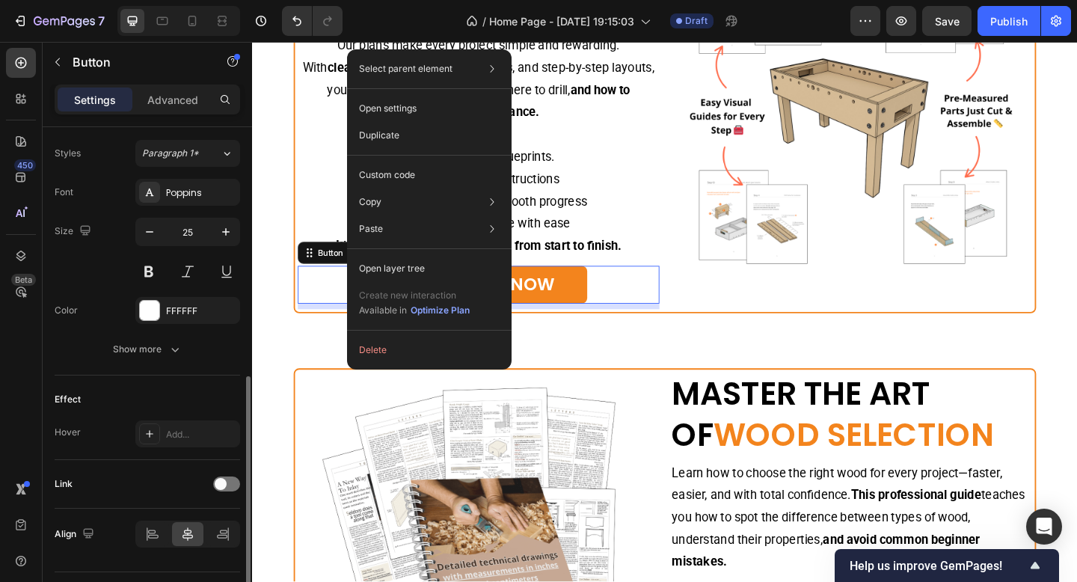
scroll to position [575, 0]
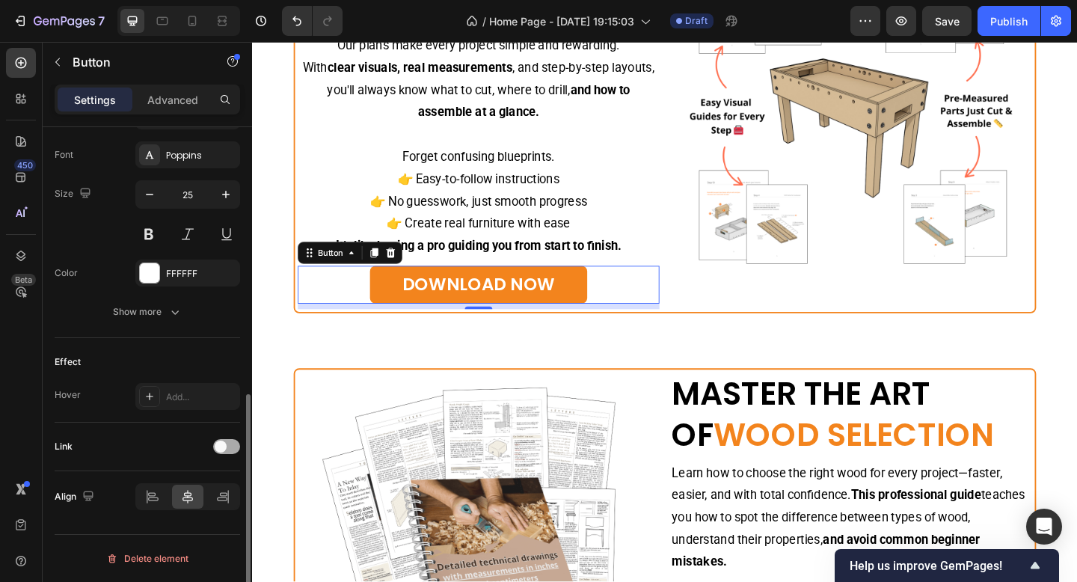
click at [218, 444] on span at bounding box center [221, 447] width 12 height 12
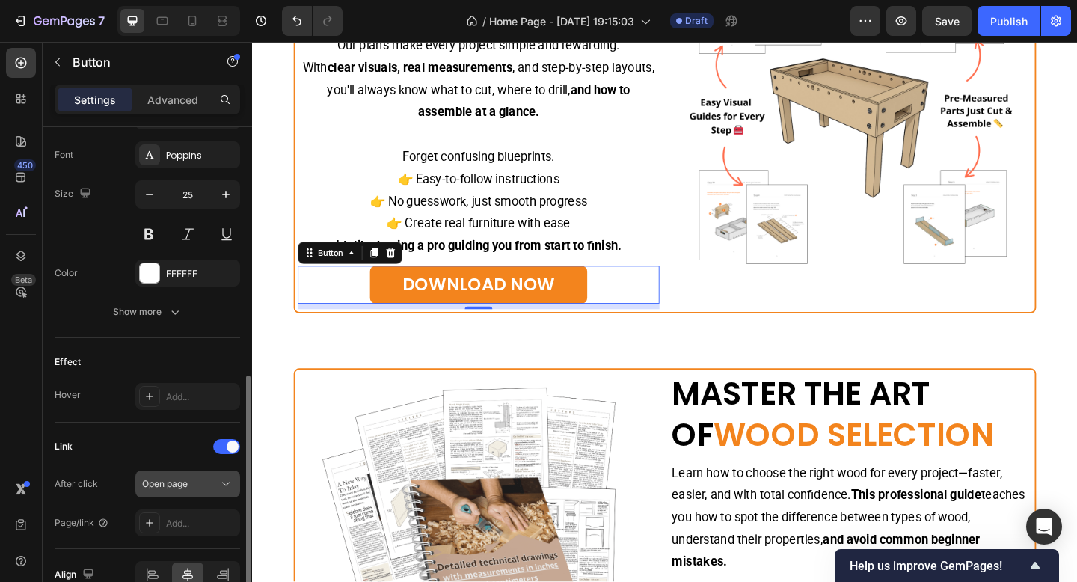
click at [186, 489] on span "Open page" at bounding box center [165, 483] width 46 height 13
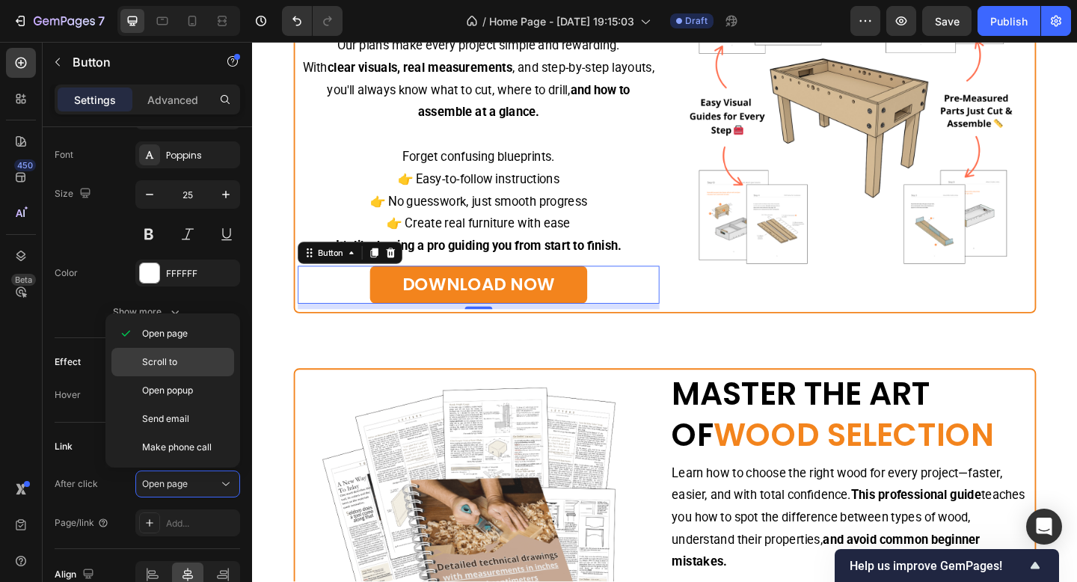
click at [196, 359] on p "Scroll to" at bounding box center [184, 361] width 85 height 13
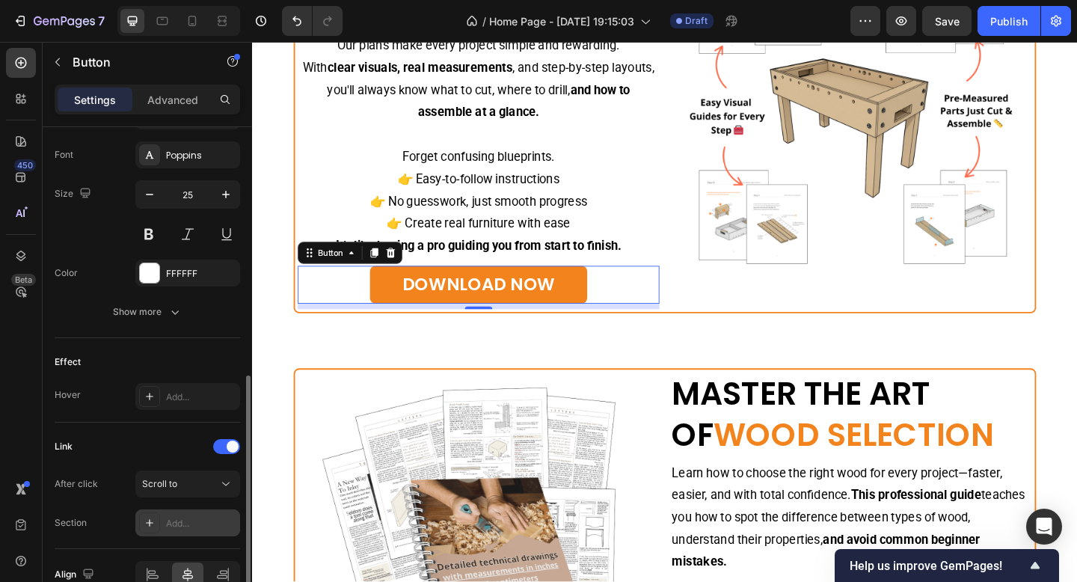
click at [193, 514] on div "Add..." at bounding box center [187, 522] width 105 height 27
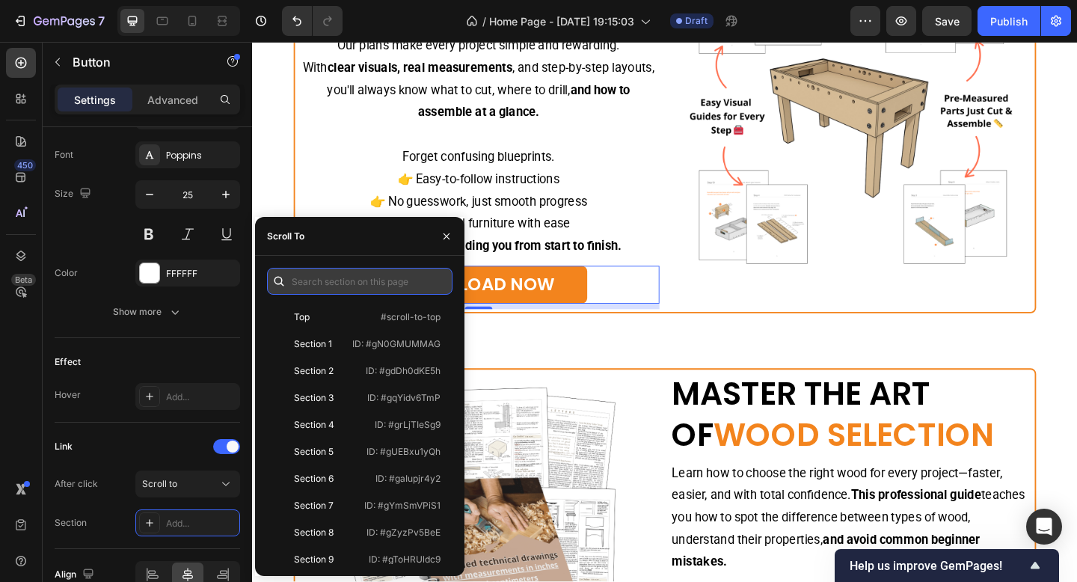
click at [349, 269] on input "text" at bounding box center [360, 281] width 186 height 27
paste input ".gQlUiTqRgg"
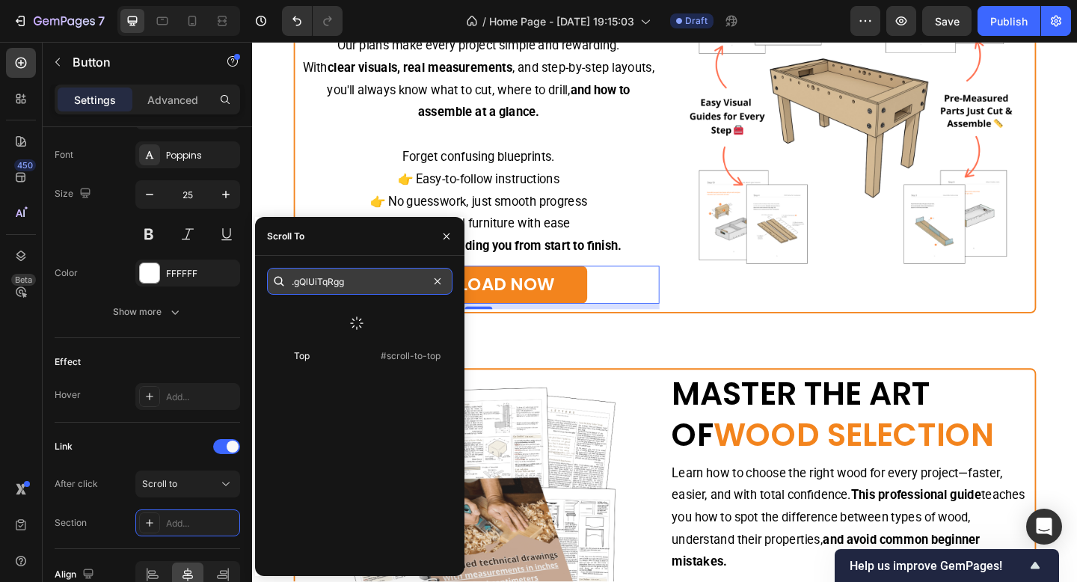
click at [299, 280] on input ".gQlUiTqRgg" at bounding box center [360, 281] width 186 height 27
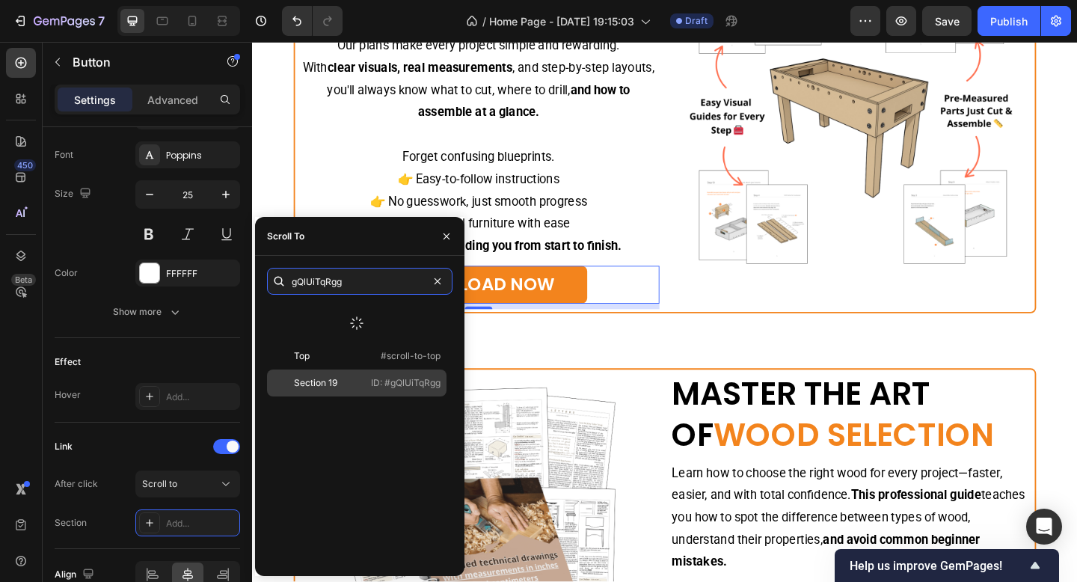
type input "gQlUiTqRgg"
click at [370, 382] on div "Section 19 ID: #gQlUiTqRgg" at bounding box center [357, 383] width 180 height 27
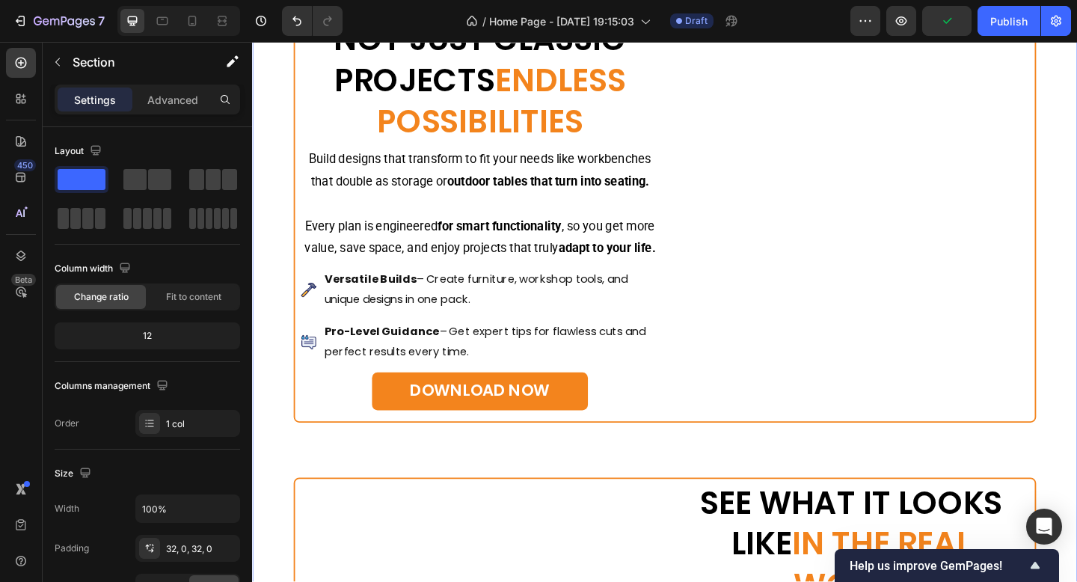
scroll to position [4154, 0]
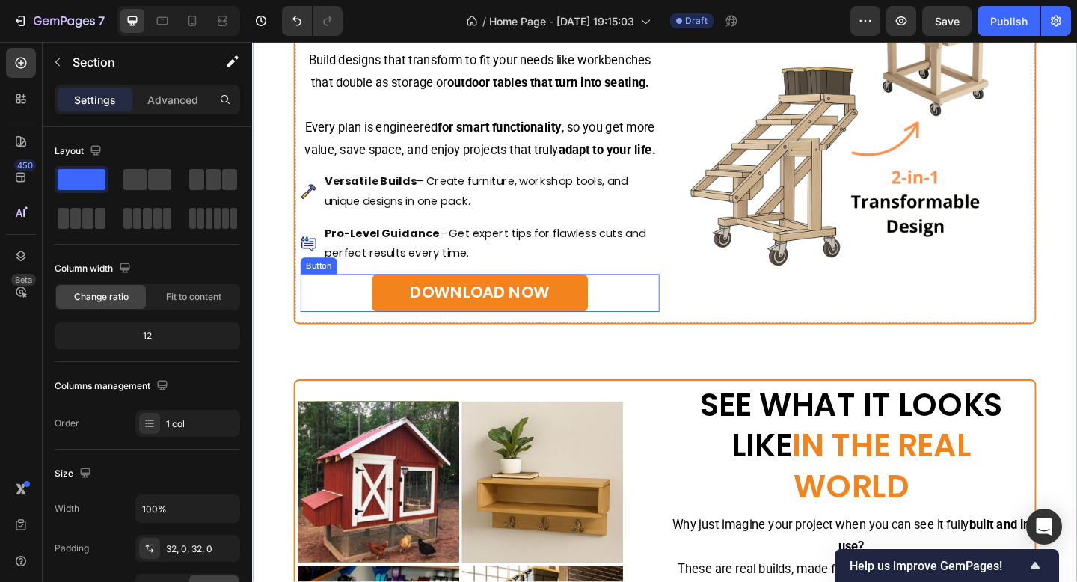
click at [393, 335] on button "DOWNLOAD NOW" at bounding box center [499, 315] width 234 height 41
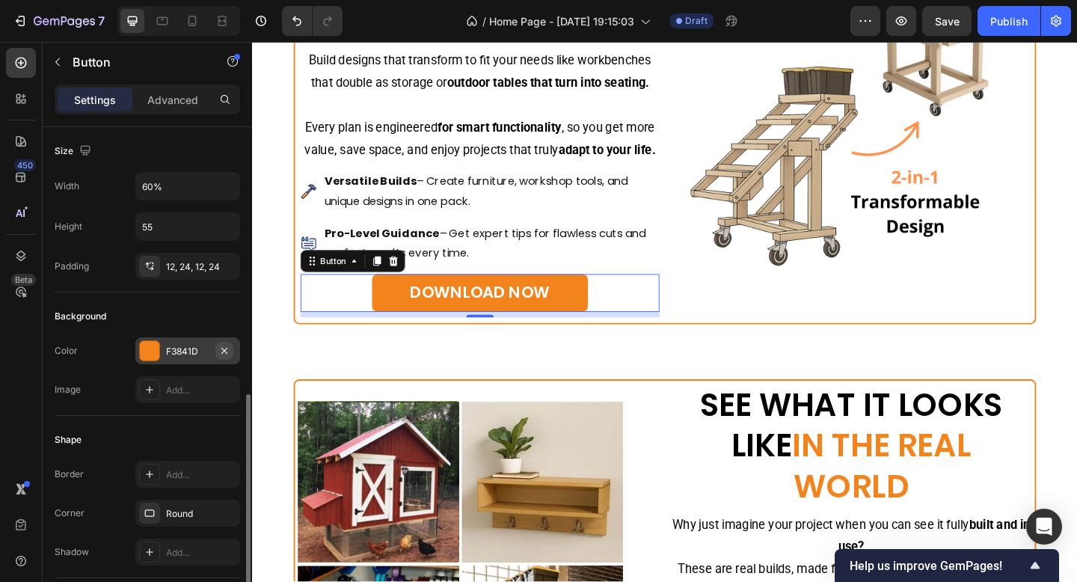
scroll to position [575, 0]
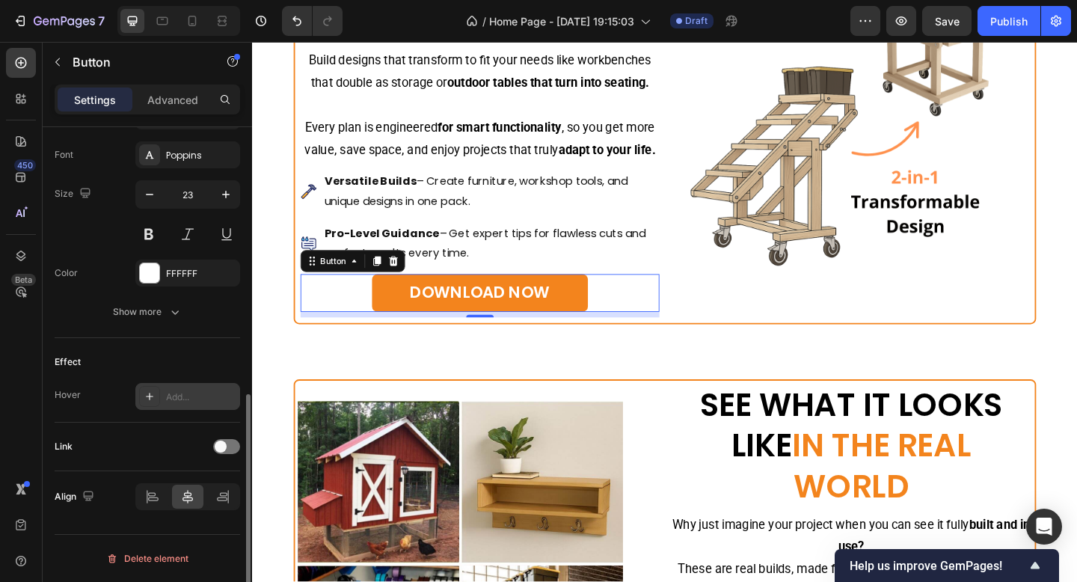
click at [183, 401] on div "Add..." at bounding box center [201, 397] width 70 height 13
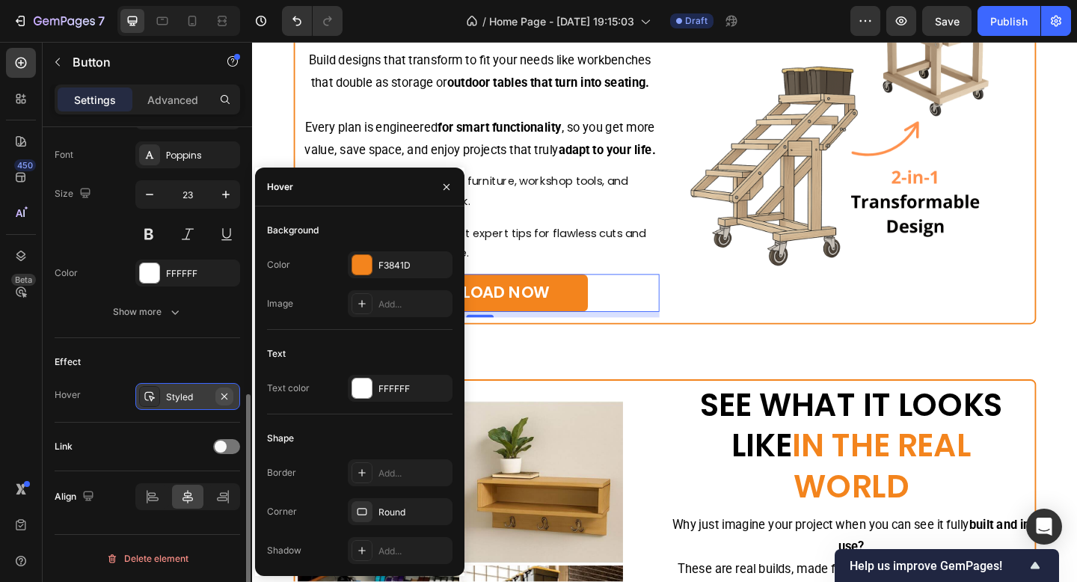
click at [226, 396] on icon "button" at bounding box center [224, 397] width 12 height 12
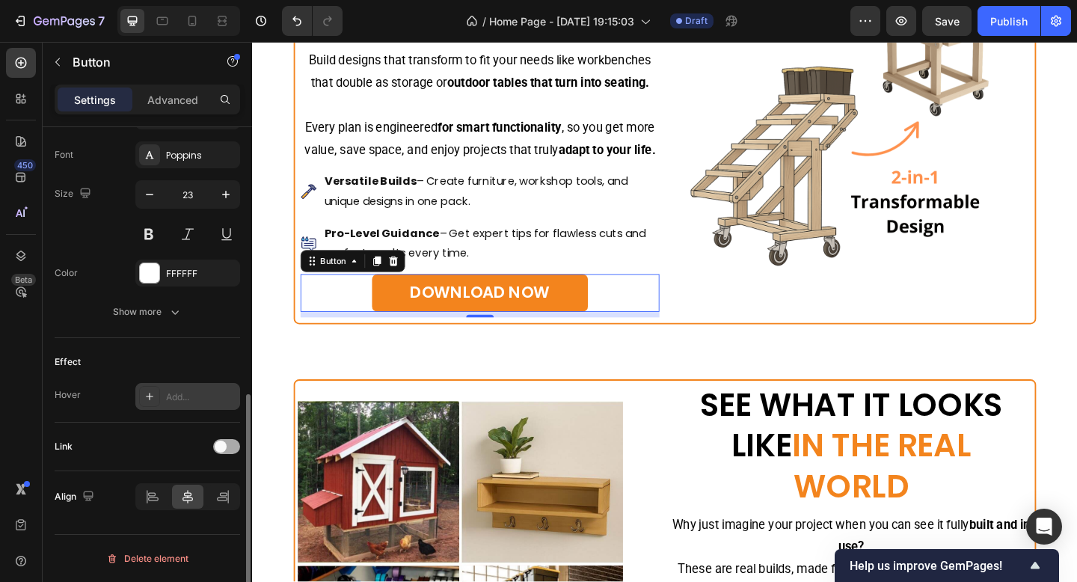
click at [222, 442] on span at bounding box center [221, 447] width 12 height 12
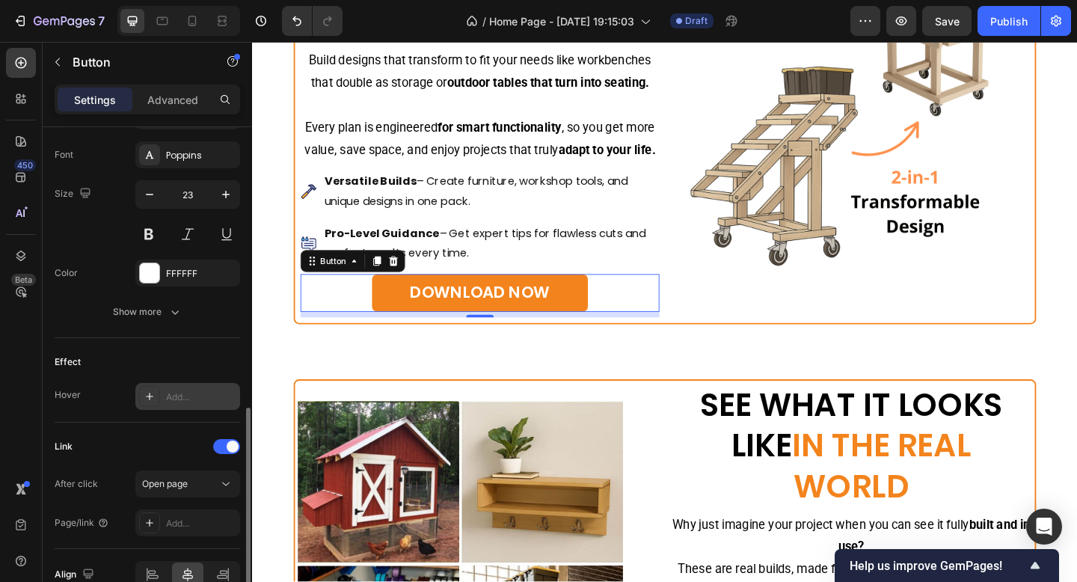
scroll to position [638, 0]
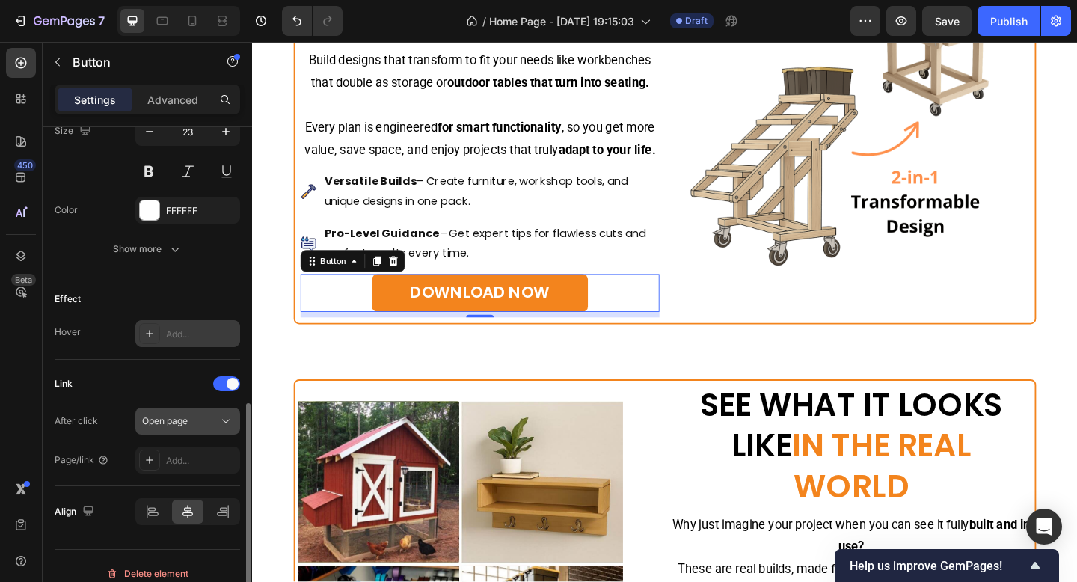
click at [185, 423] on span "Open page" at bounding box center [165, 420] width 46 height 11
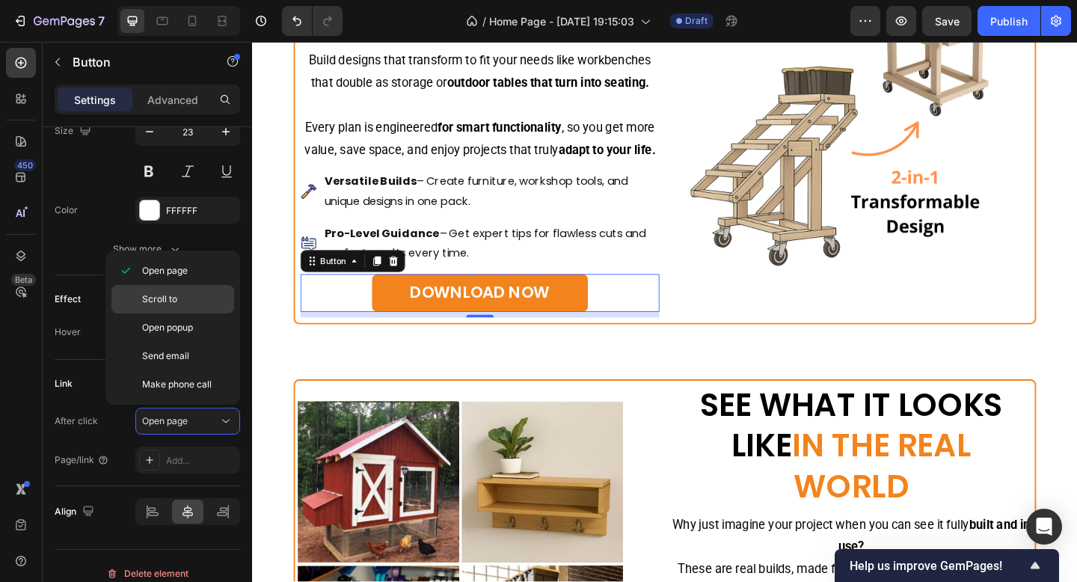
click at [177, 302] on span "Scroll to" at bounding box center [159, 299] width 35 height 13
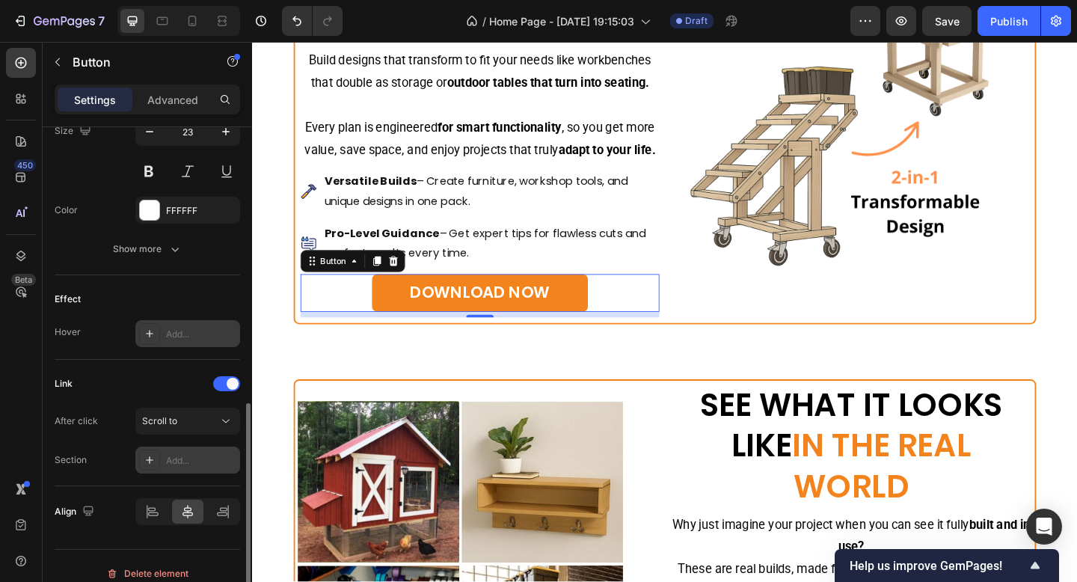
click at [178, 450] on div "Add..." at bounding box center [187, 460] width 105 height 27
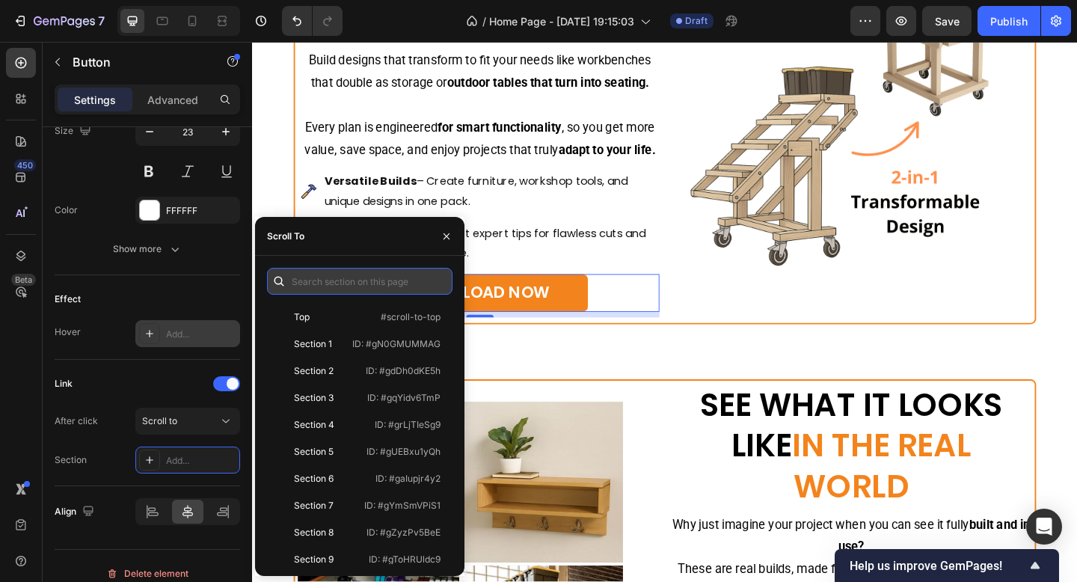
click at [367, 281] on input "text" at bounding box center [360, 281] width 186 height 27
paste input ".gQlUiTqRgg"
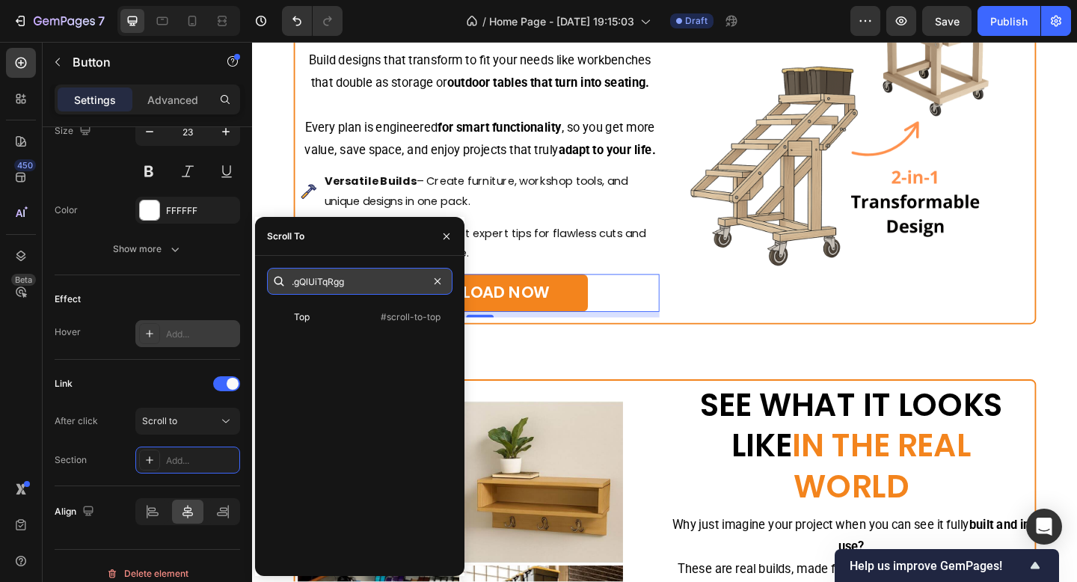
click at [297, 284] on input ".gQlUiTqRgg" at bounding box center [360, 281] width 186 height 27
click at [296, 287] on input ".gQlUiTqRgg" at bounding box center [360, 281] width 186 height 27
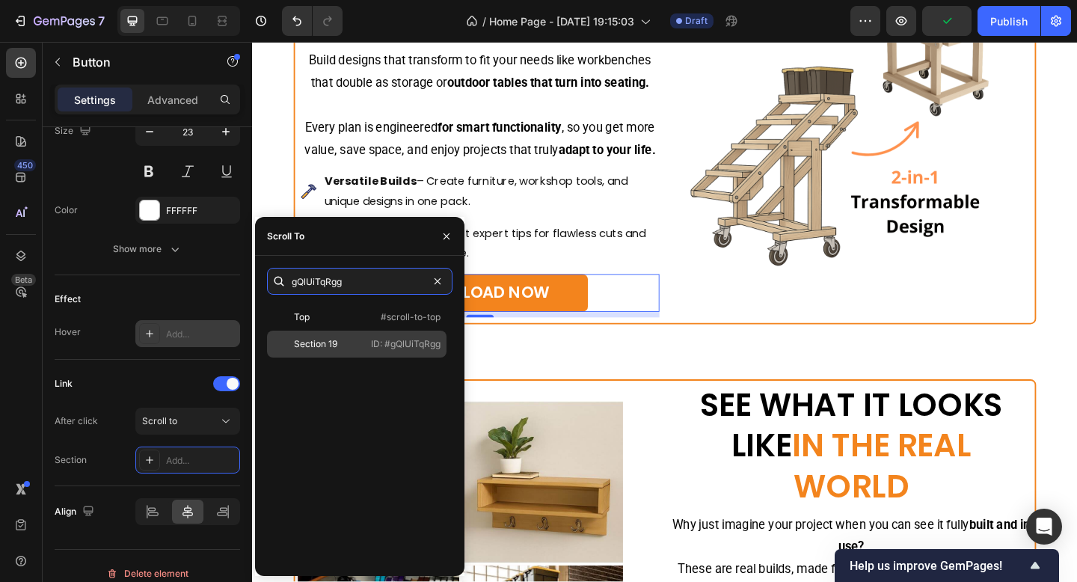
type input "gQlUiTqRgg"
click at [349, 340] on div "Section 19" at bounding box center [316, 343] width 87 height 13
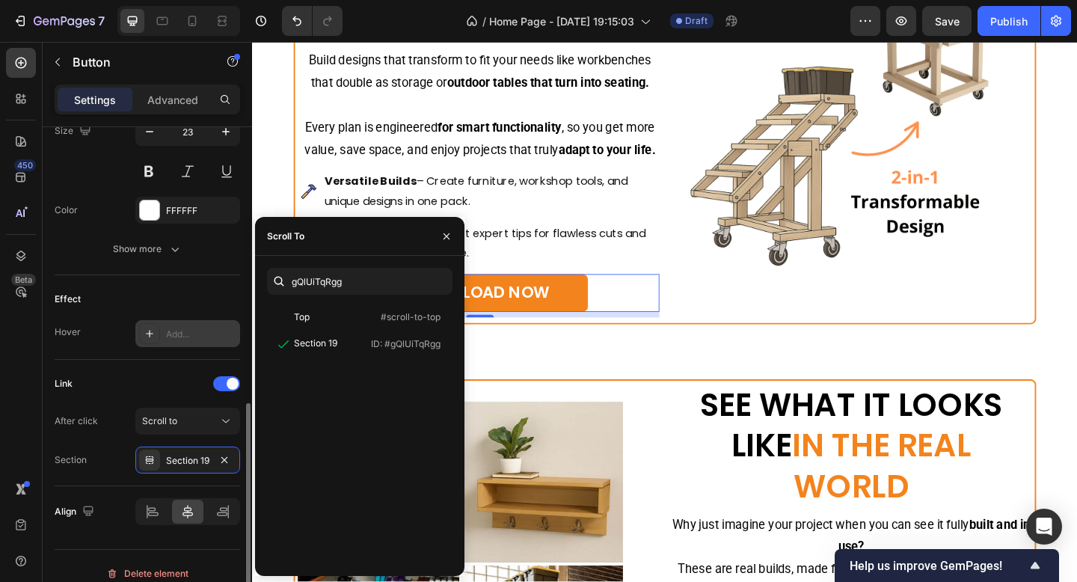
click at [129, 389] on div "Link" at bounding box center [148, 384] width 186 height 24
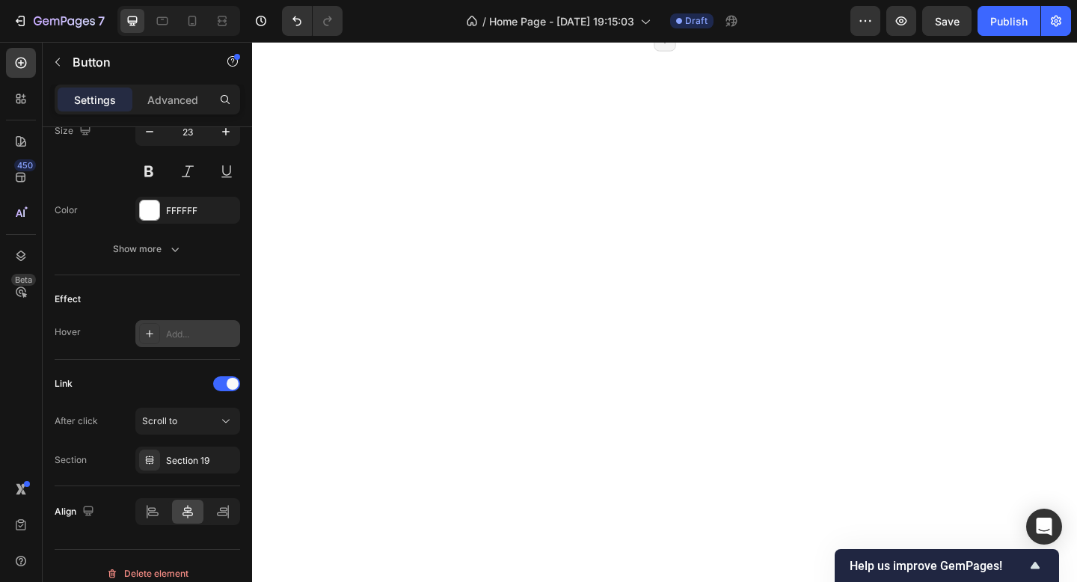
scroll to position [6758, 0]
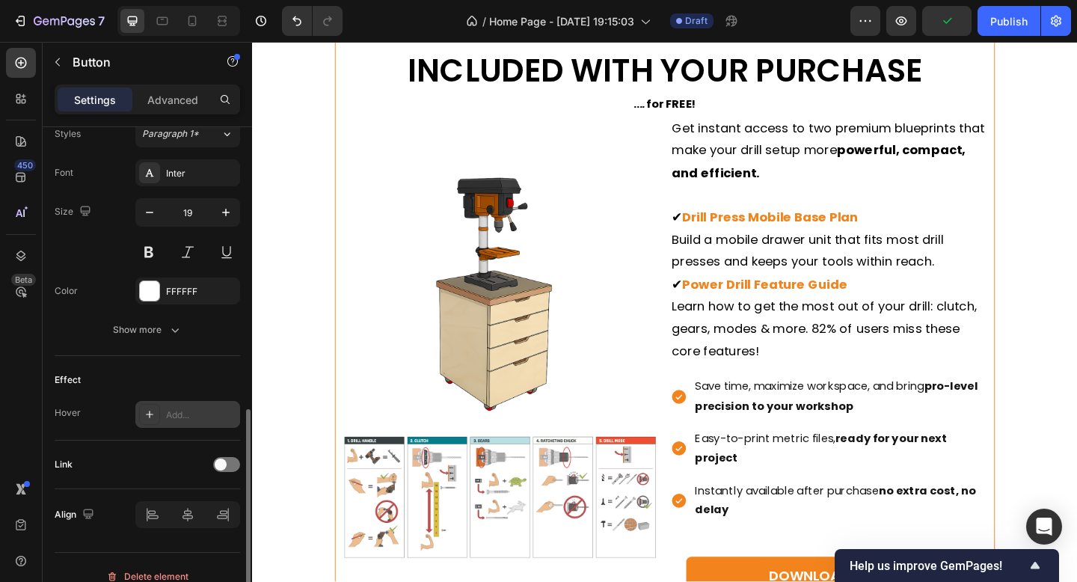
scroll to position [694, 0]
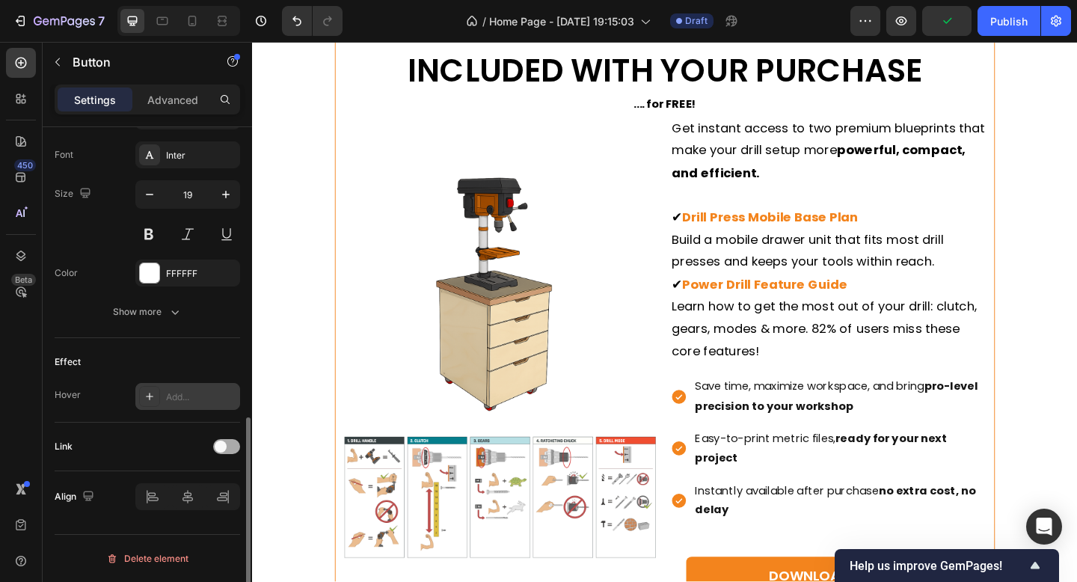
click at [217, 439] on div at bounding box center [226, 446] width 27 height 15
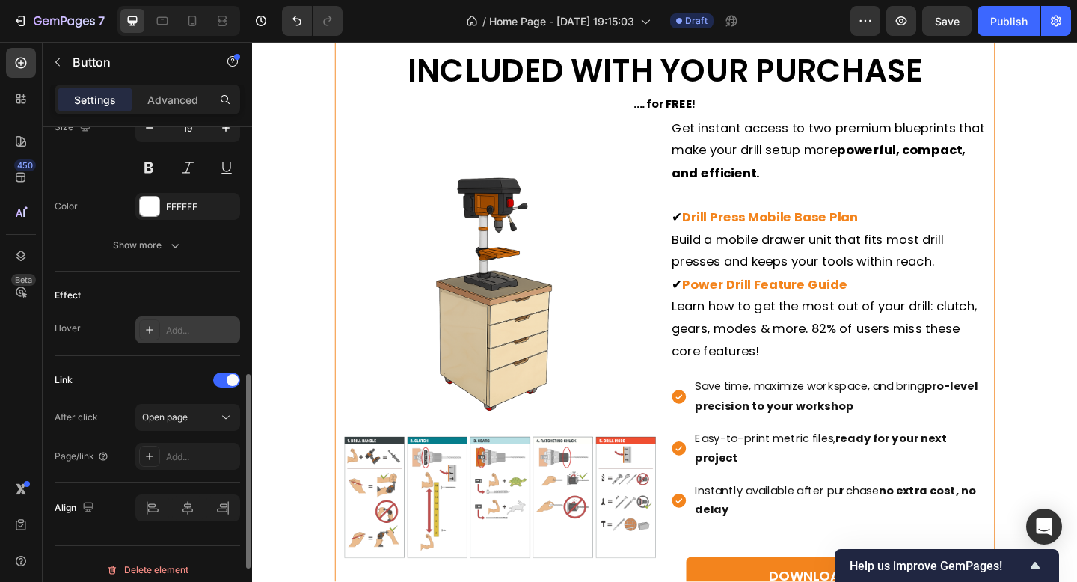
scroll to position [771, 0]
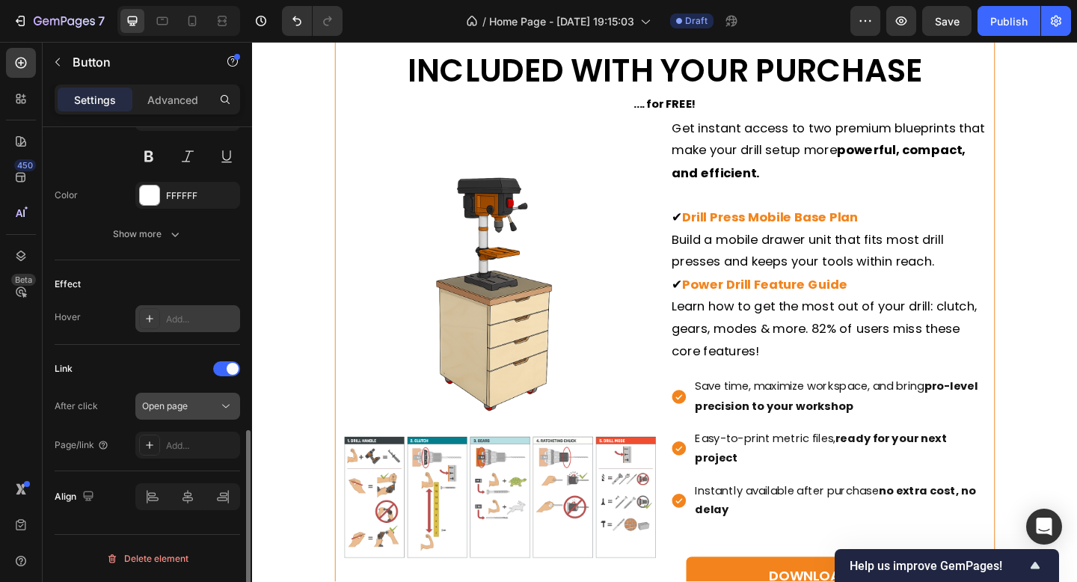
click at [180, 416] on button "Open page" at bounding box center [187, 406] width 105 height 27
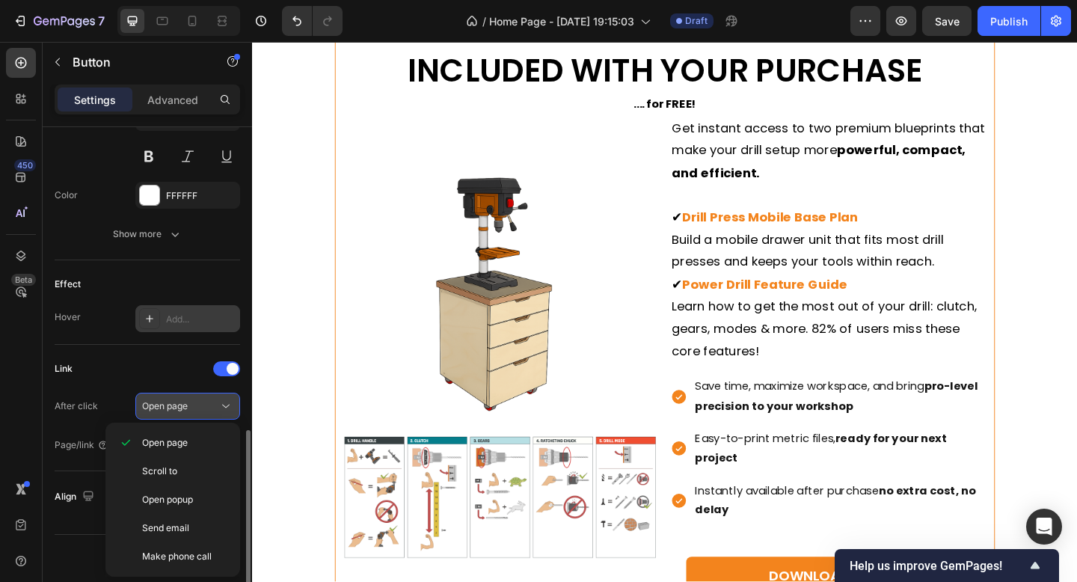
scroll to position [771, 0]
click at [172, 472] on span "Scroll to" at bounding box center [159, 471] width 35 height 13
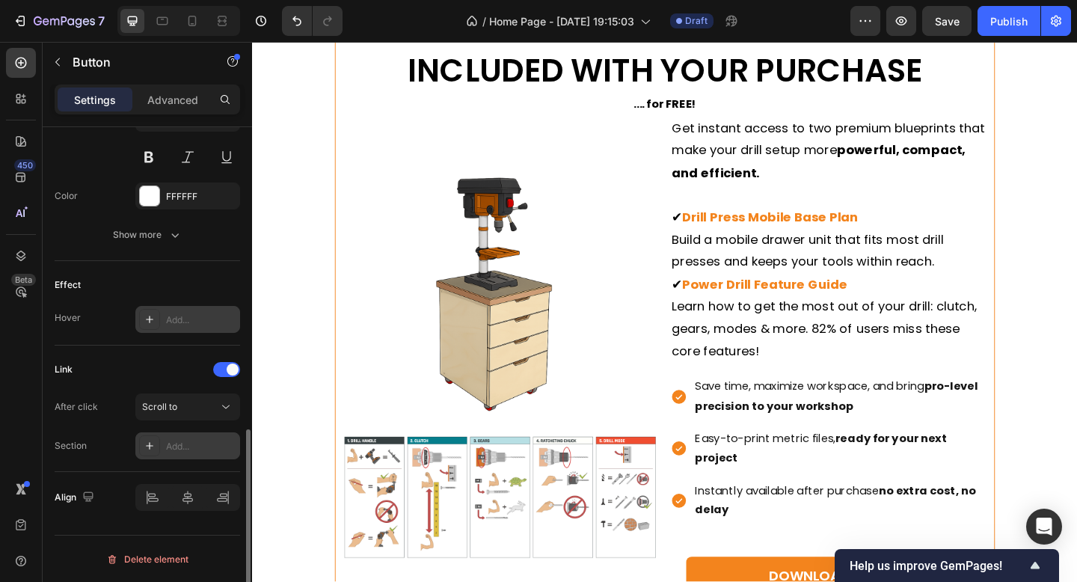
click at [170, 437] on div "Add..." at bounding box center [187, 445] width 105 height 27
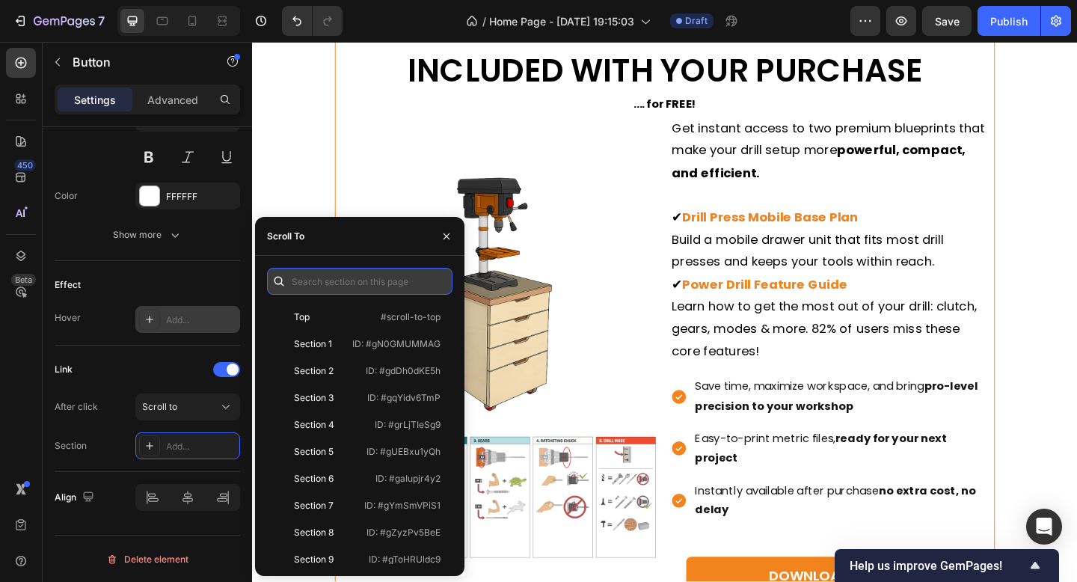
click at [358, 278] on input "text" at bounding box center [360, 281] width 186 height 27
paste input ".gQlUiTqRgg"
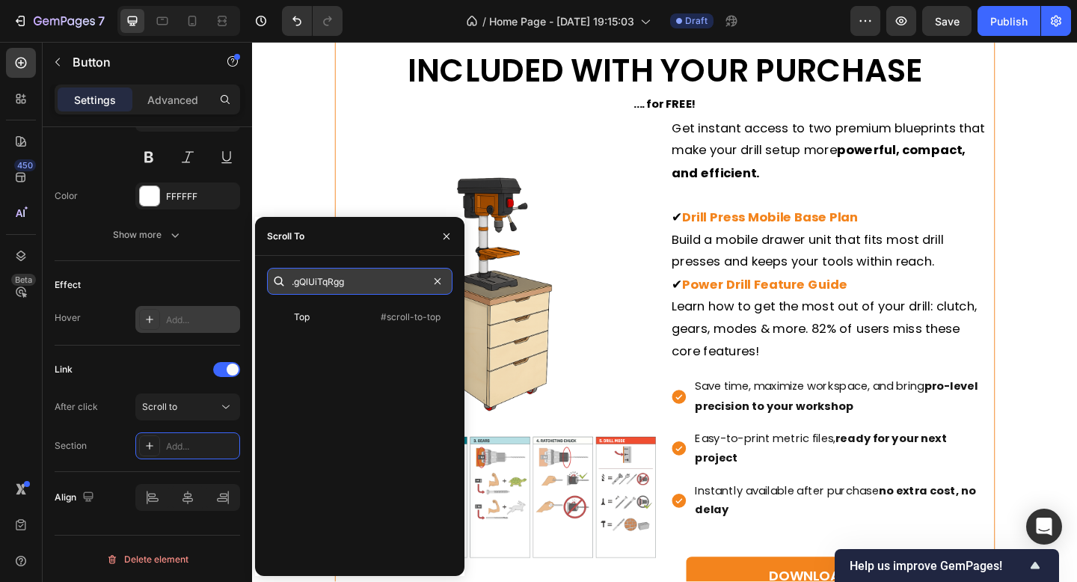
click at [294, 281] on input ".gQlUiTqRgg" at bounding box center [360, 281] width 186 height 27
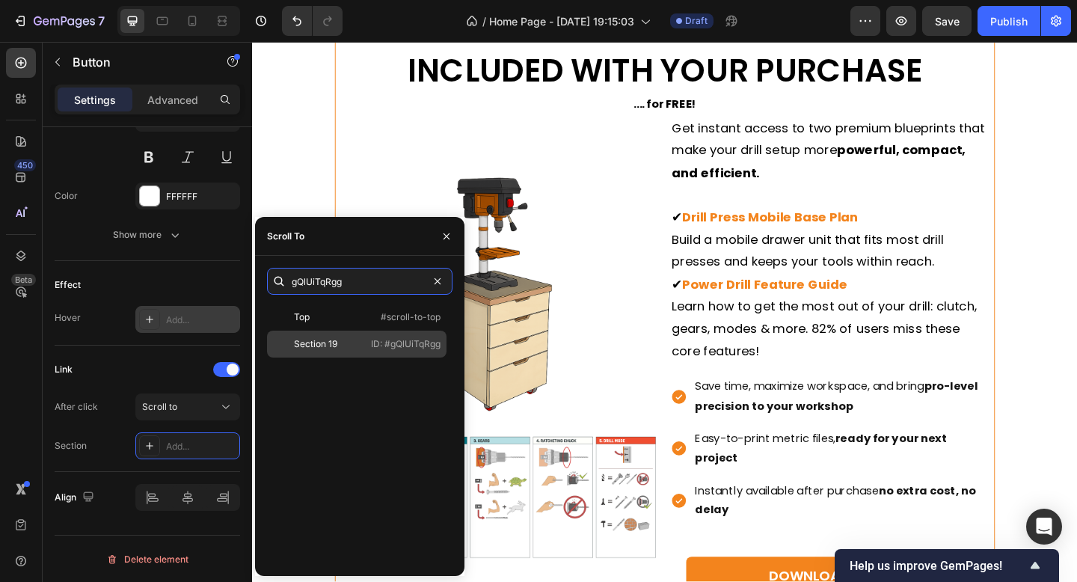
type input "gQlUiTqRgg"
click at [338, 336] on div "Section 19 ID: #gQlUiTqRgg" at bounding box center [357, 344] width 180 height 27
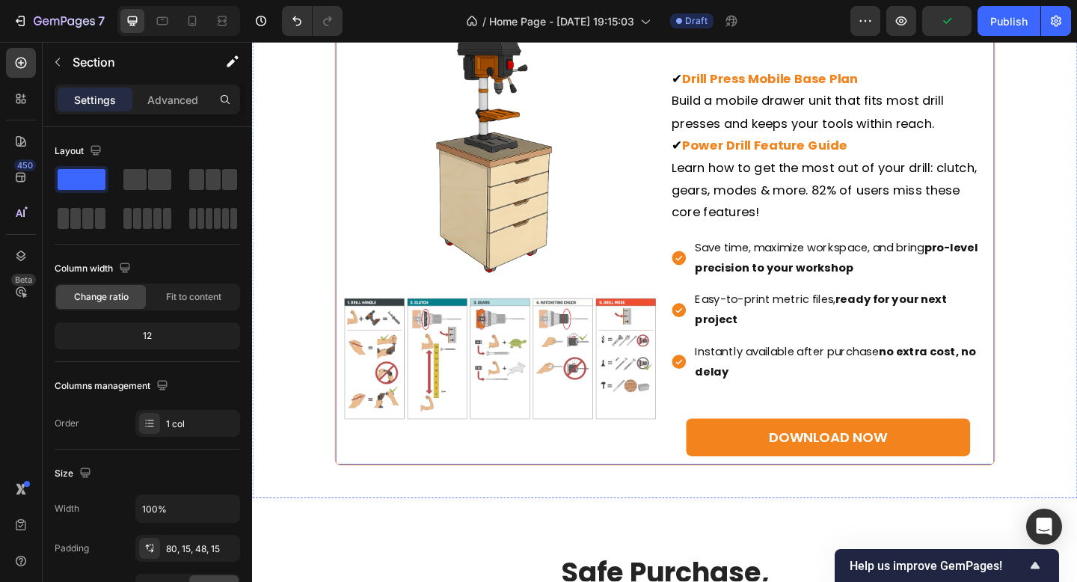
scroll to position [7662, 0]
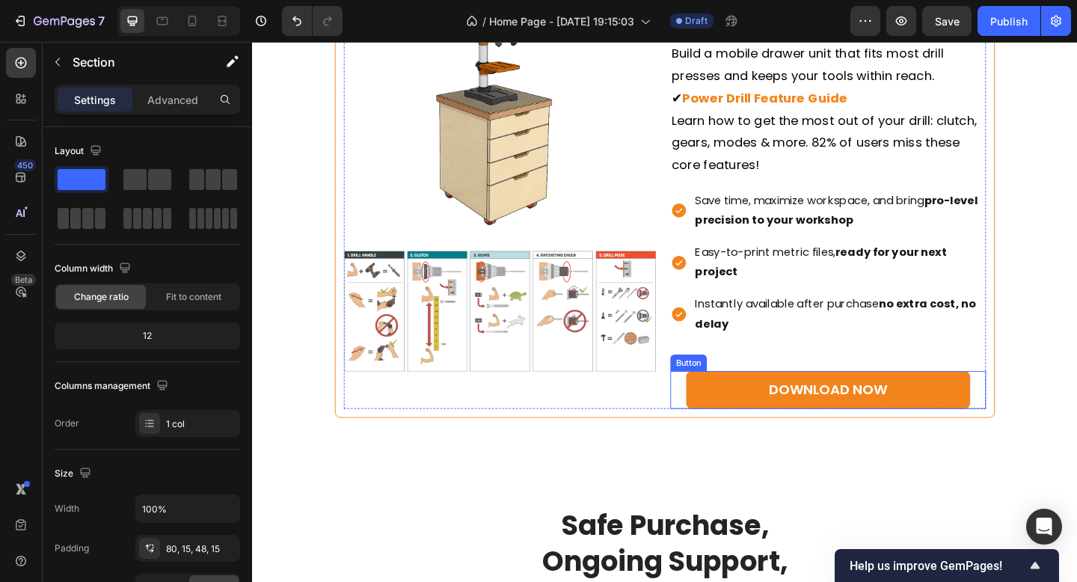
click at [744, 431] on button "DOWNLOAD NOW" at bounding box center [878, 420] width 309 height 41
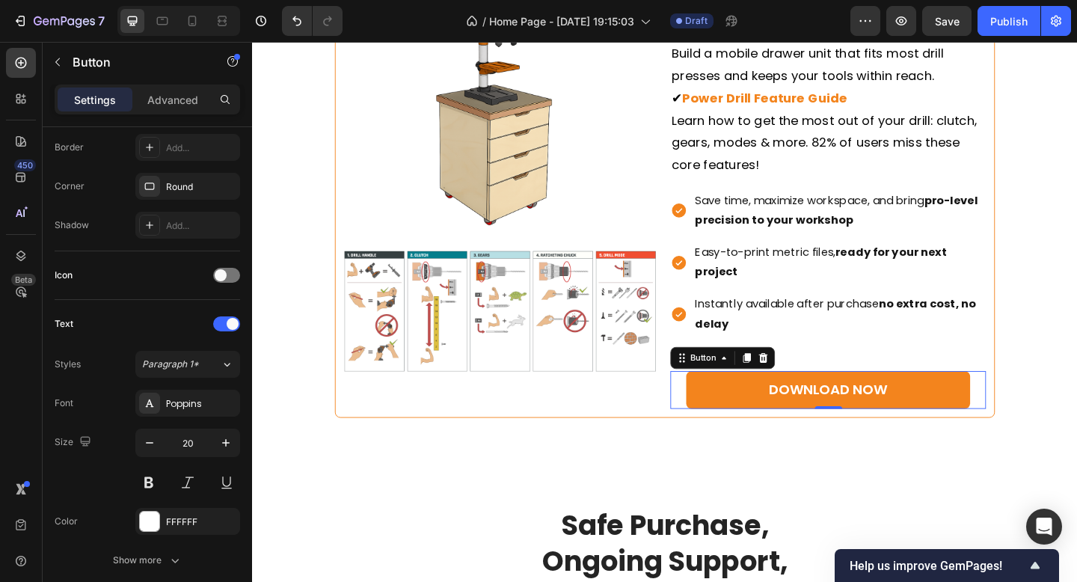
scroll to position [575, 0]
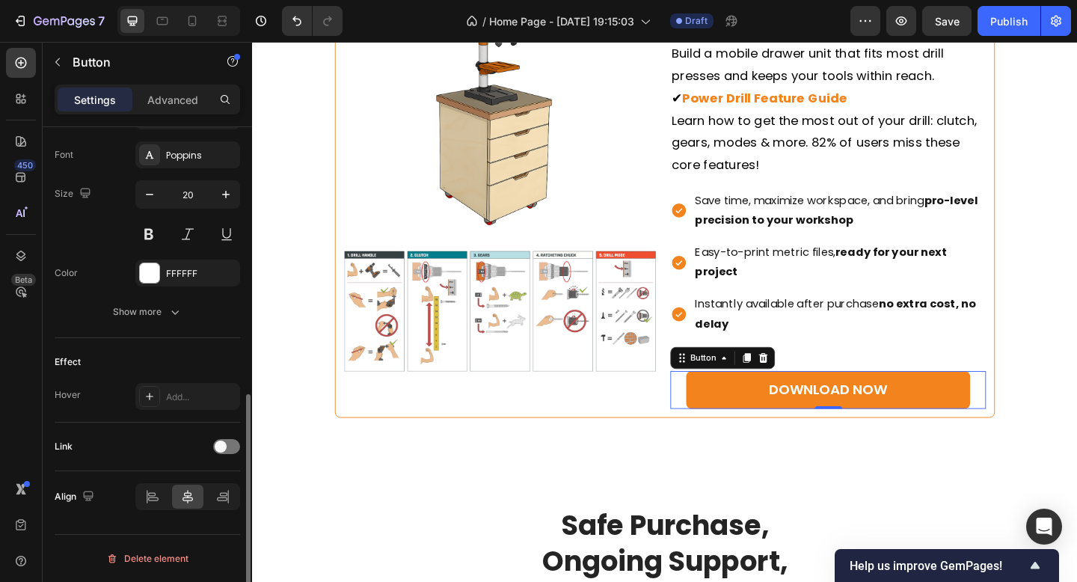
click at [215, 455] on div "Link" at bounding box center [148, 447] width 186 height 24
click at [229, 444] on div at bounding box center [226, 446] width 27 height 15
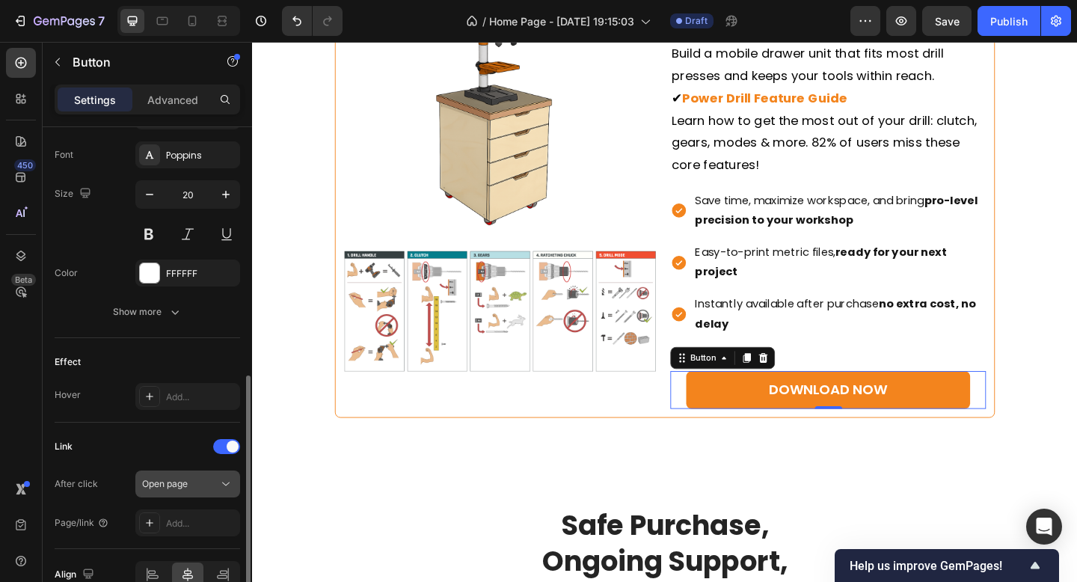
click at [154, 489] on span "Open page" at bounding box center [165, 483] width 46 height 11
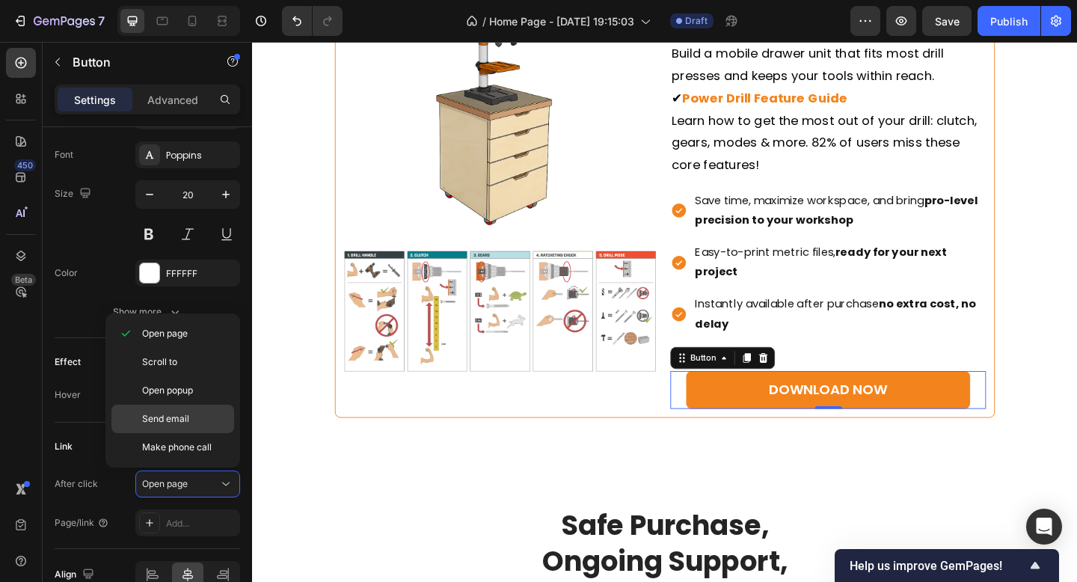
click at [176, 417] on span "Send email" at bounding box center [165, 418] width 47 height 13
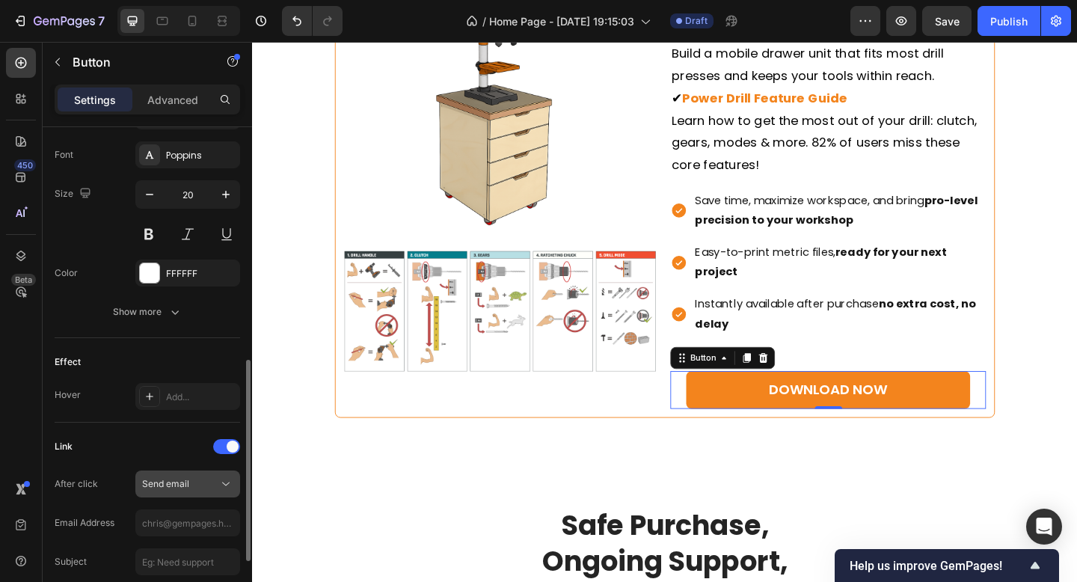
click at [195, 480] on div "Send email" at bounding box center [180, 483] width 76 height 13
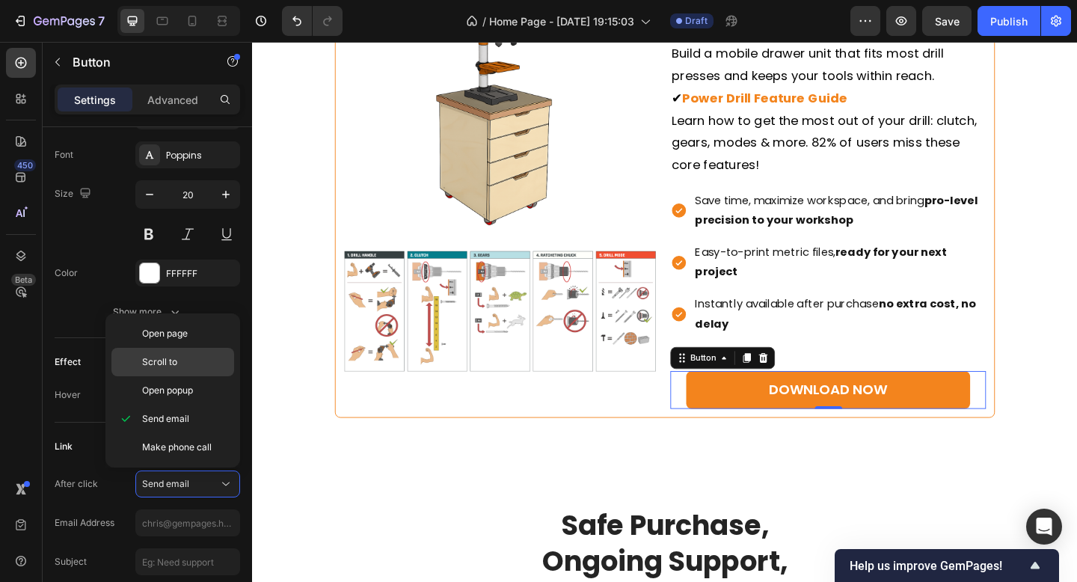
click at [192, 355] on p "Scroll to" at bounding box center [184, 361] width 85 height 13
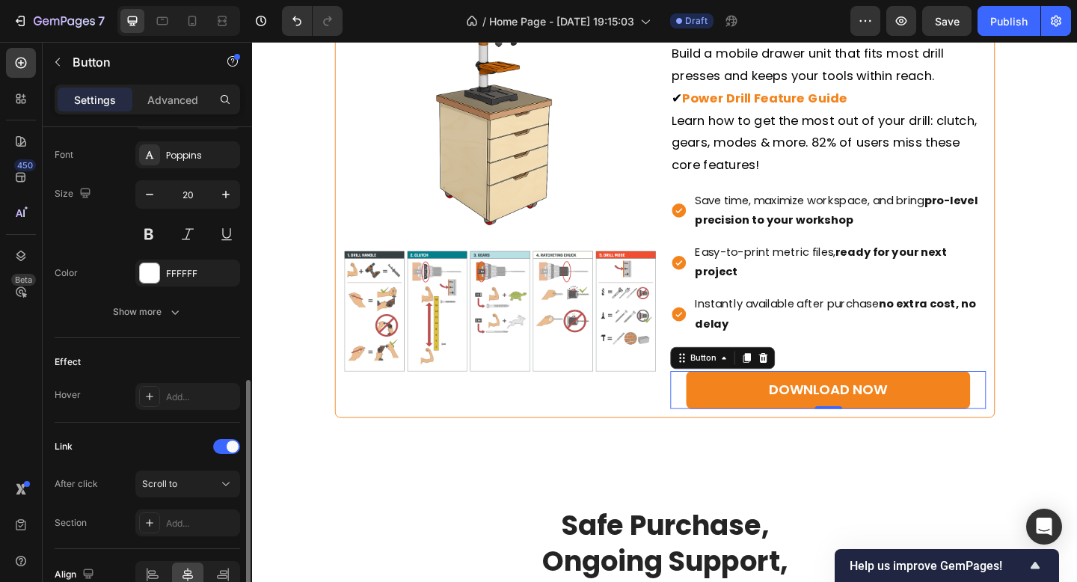
scroll to position [653, 0]
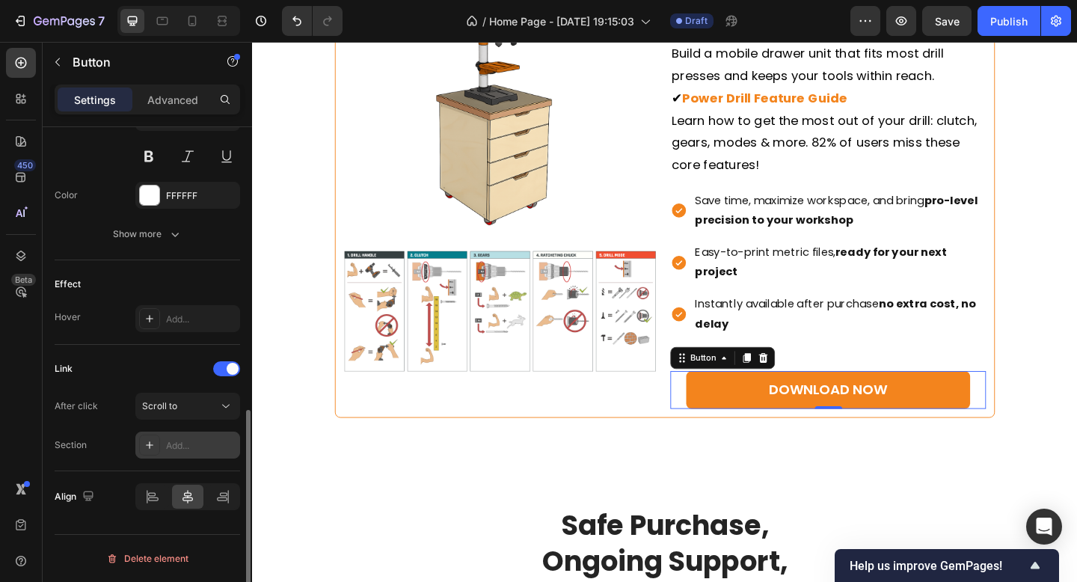
click at [176, 448] on div "Add..." at bounding box center [201, 445] width 70 height 13
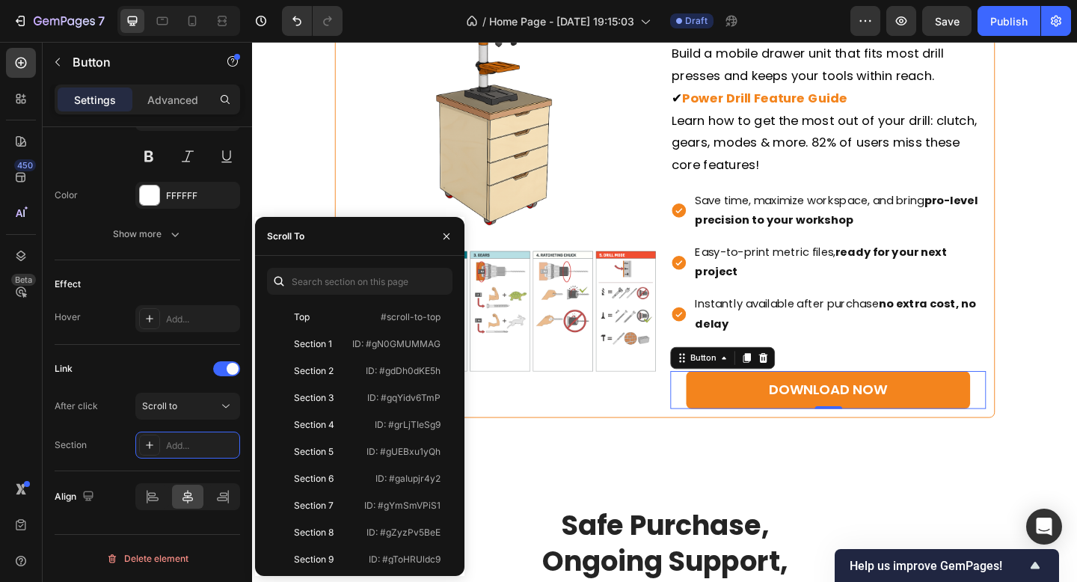
click at [355, 253] on div "Scroll To" at bounding box center [359, 236] width 209 height 39
click at [349, 268] on input "text" at bounding box center [360, 281] width 186 height 27
paste input ".gQlUiTqRgg"
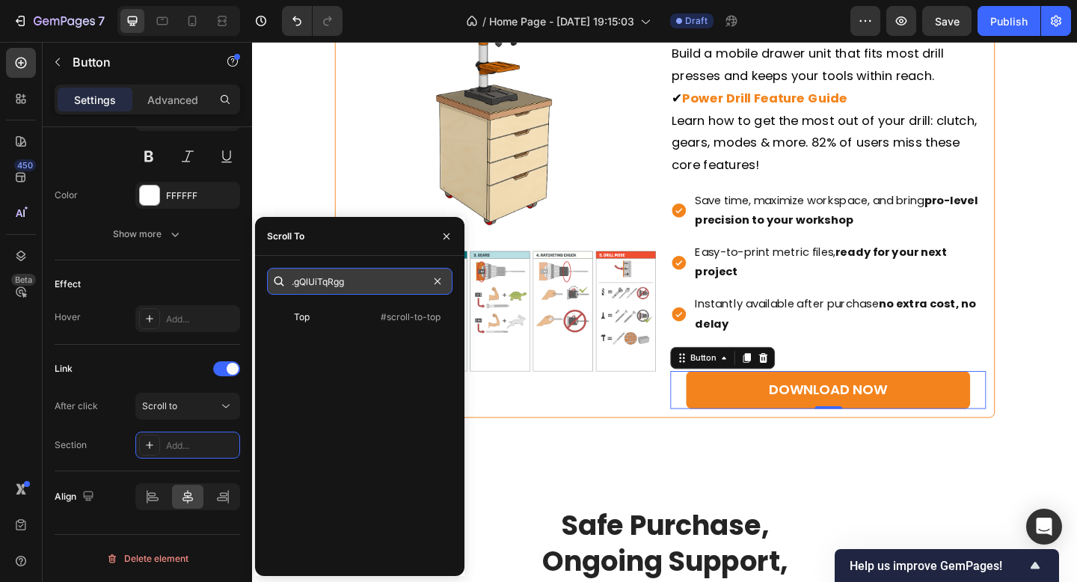
click at [297, 283] on input ".gQlUiTqRgg" at bounding box center [360, 281] width 186 height 27
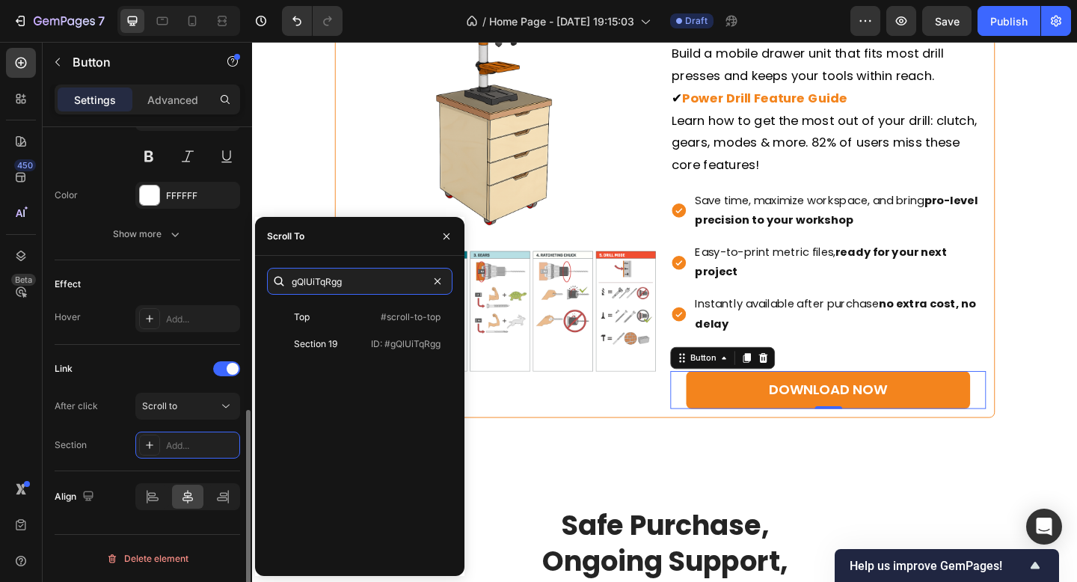
type input "gQlUiTqRgg"
click at [127, 364] on div "Link" at bounding box center [148, 369] width 186 height 24
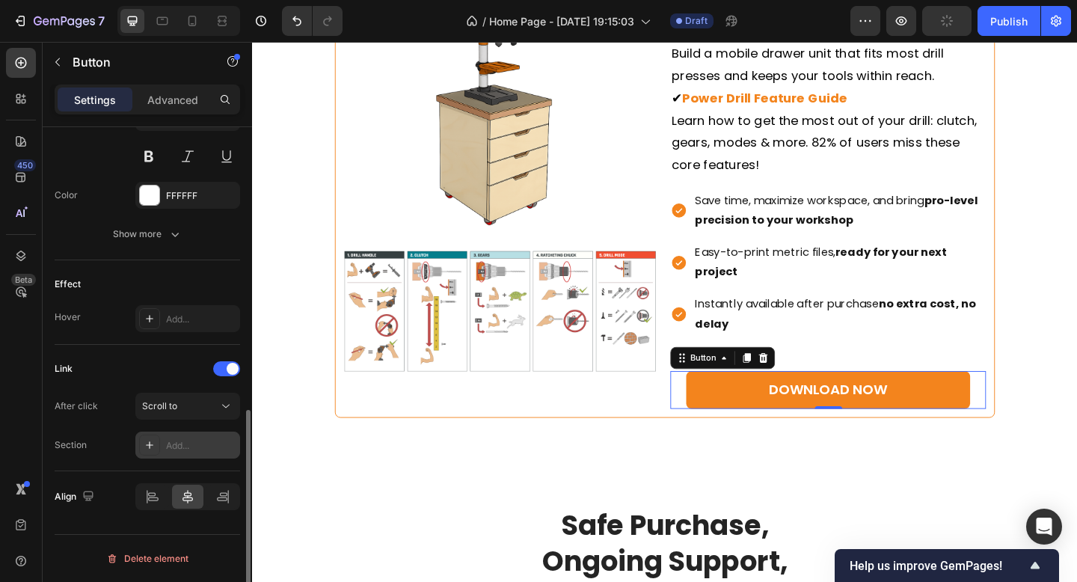
click at [172, 443] on div "Add..." at bounding box center [201, 445] width 70 height 13
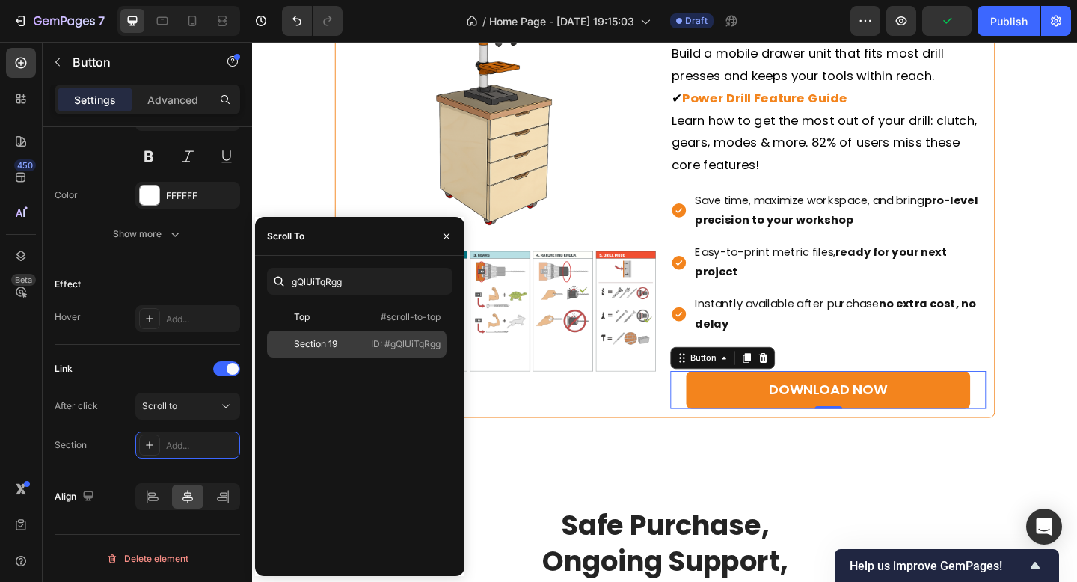
click at [351, 352] on div "Section 19 ID: #gQlUiTqRgg" at bounding box center [357, 344] width 180 height 27
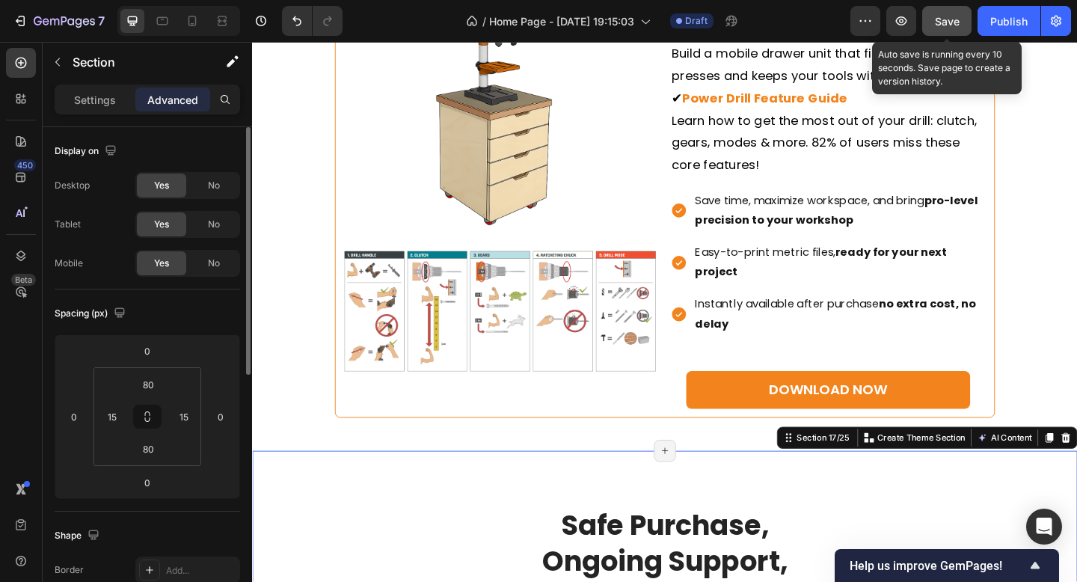
click at [949, 7] on button "Save" at bounding box center [946, 21] width 49 height 30
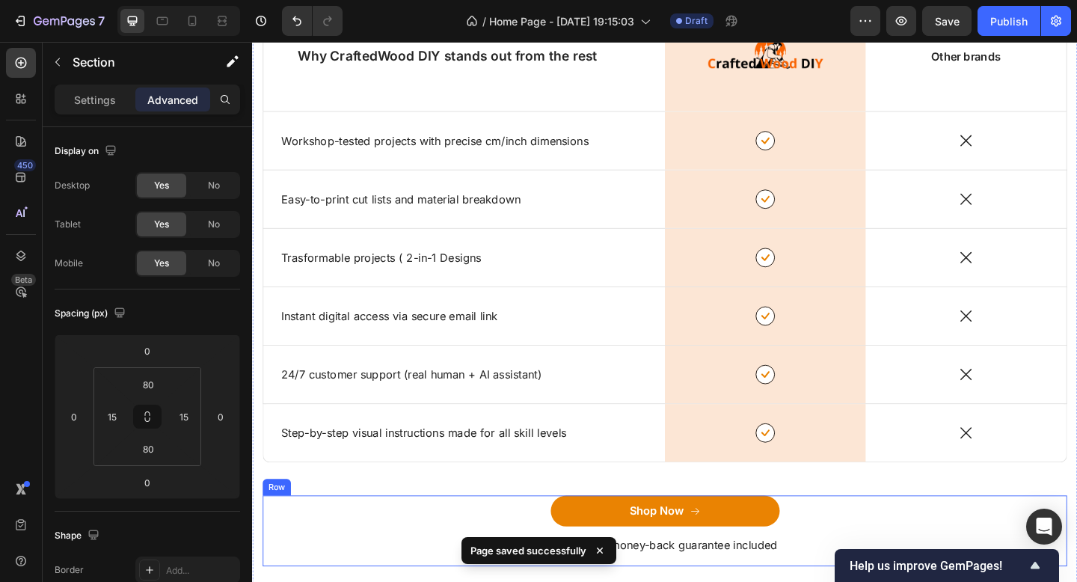
scroll to position [10783, 0]
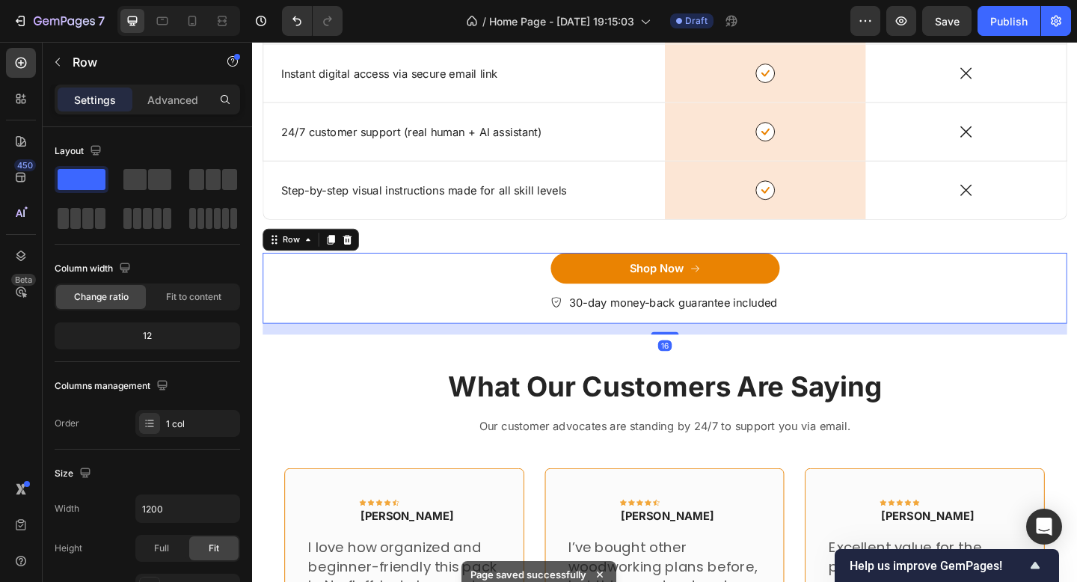
click at [625, 308] on div "Shop Now Button" at bounding box center [700, 293] width 875 height 43
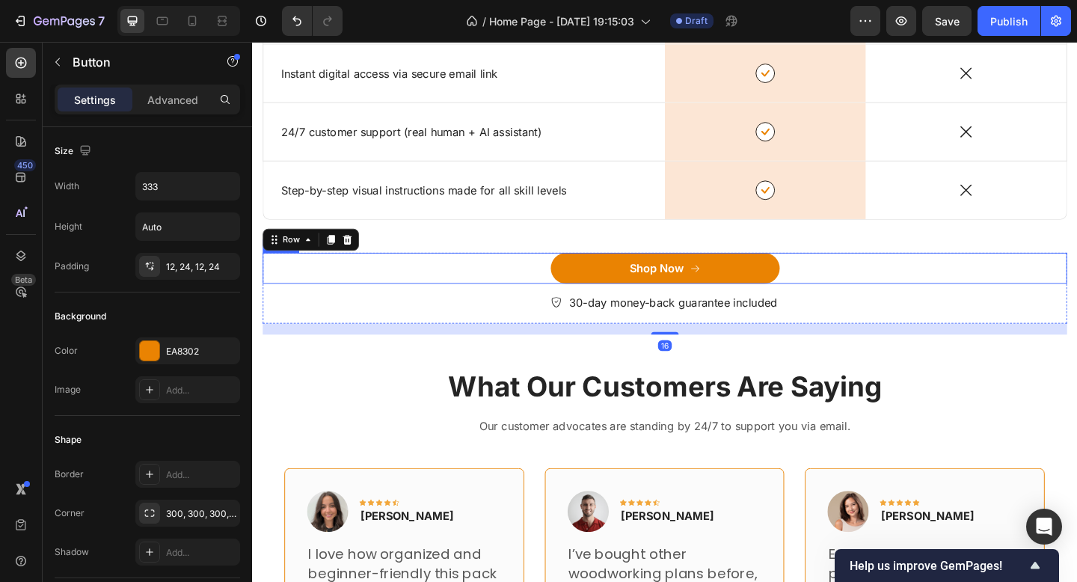
click at [628, 297] on button "Shop Now" at bounding box center [701, 289] width 249 height 34
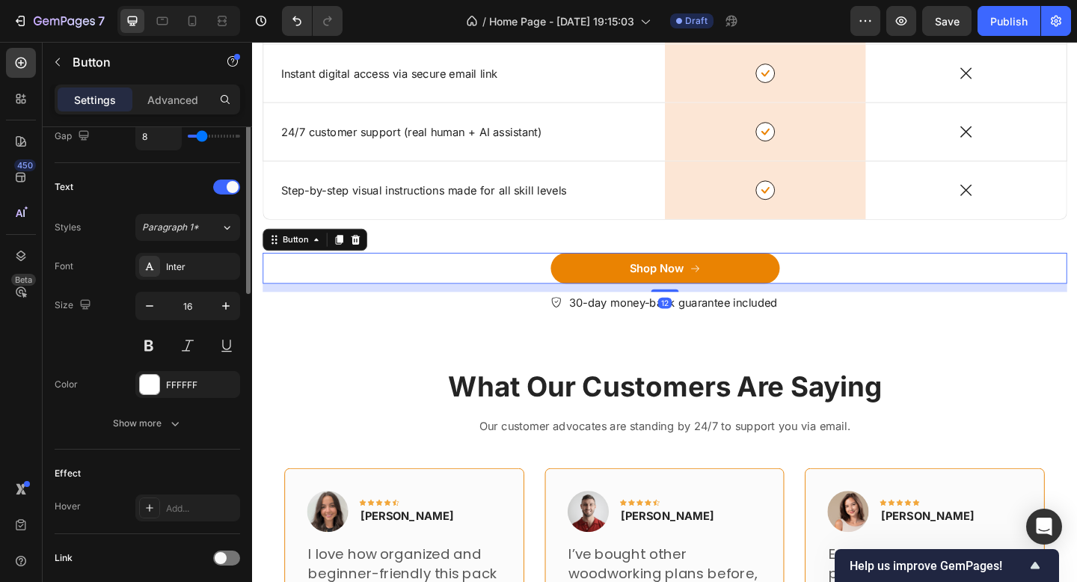
scroll to position [694, 0]
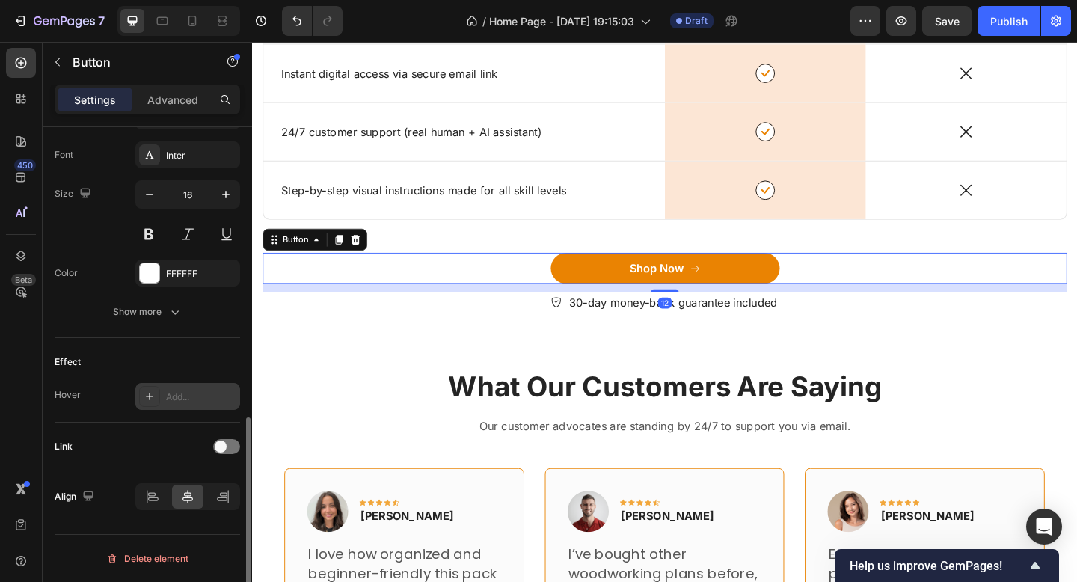
click at [188, 385] on div "Add..." at bounding box center [187, 396] width 105 height 27
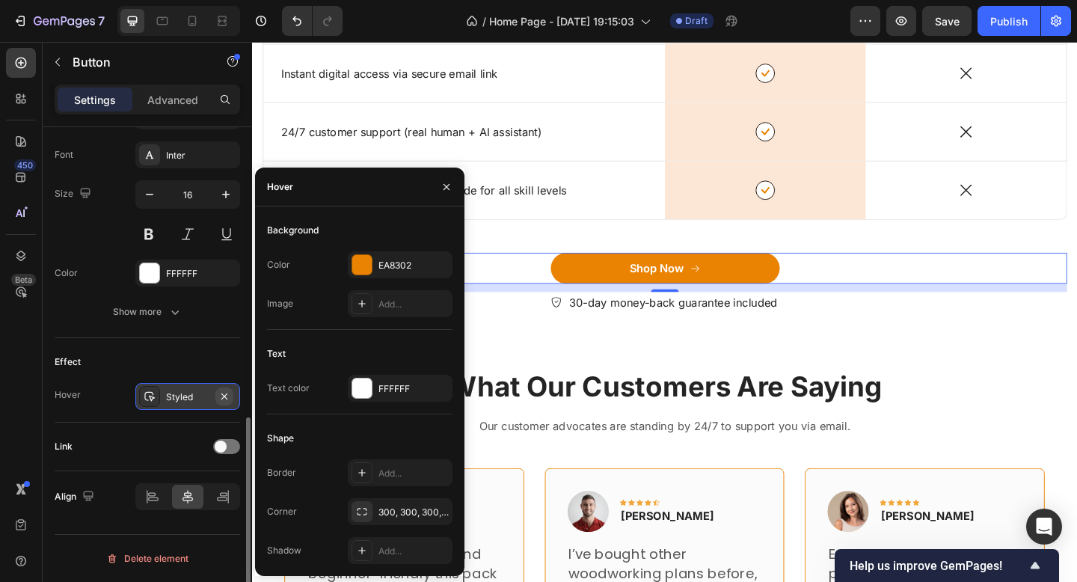
click at [224, 391] on icon "button" at bounding box center [224, 397] width 12 height 12
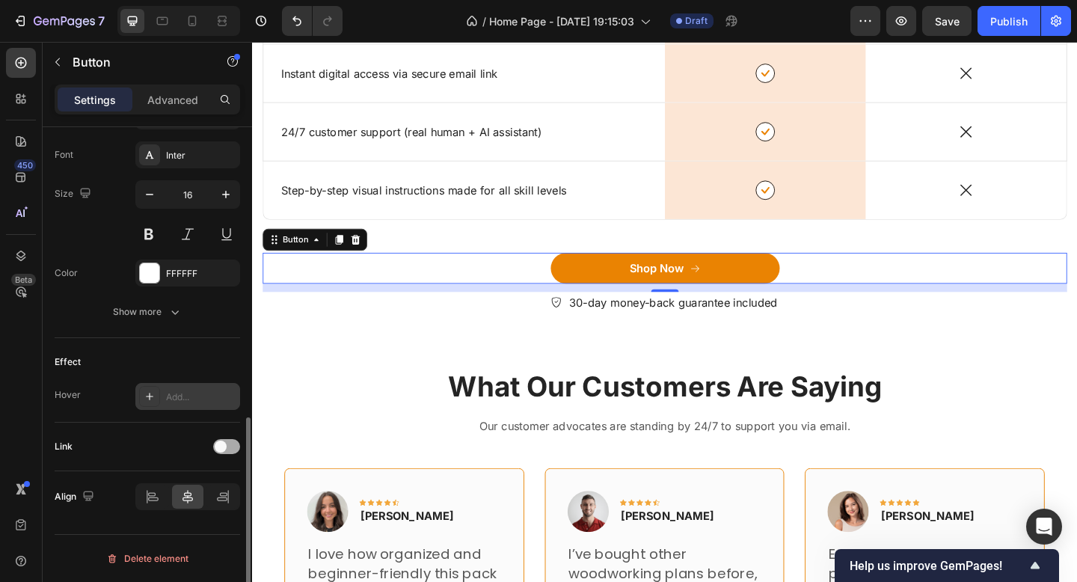
click at [214, 441] on div at bounding box center [226, 447] width 27 height 12
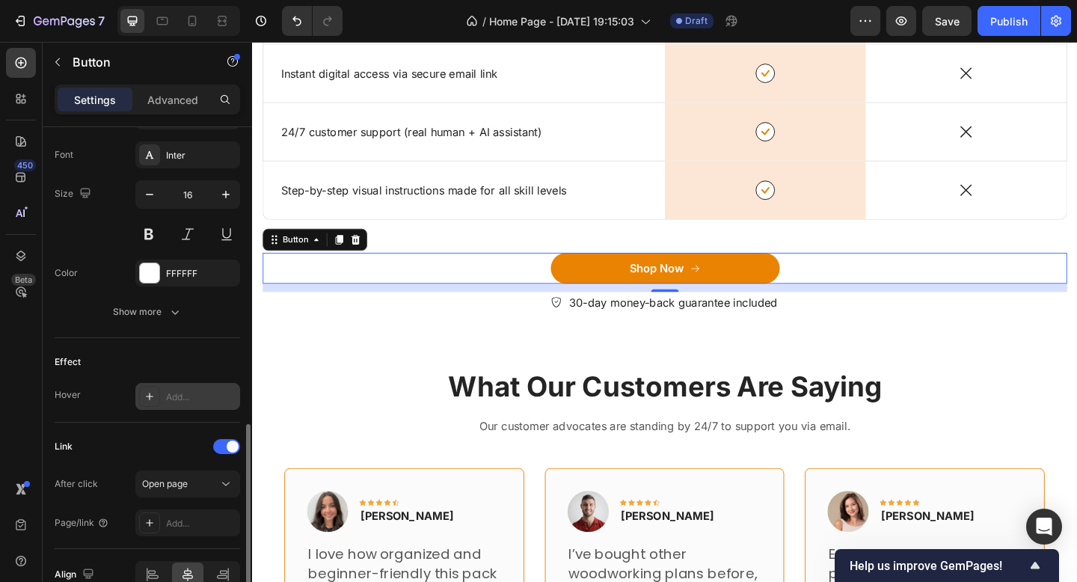
scroll to position [771, 0]
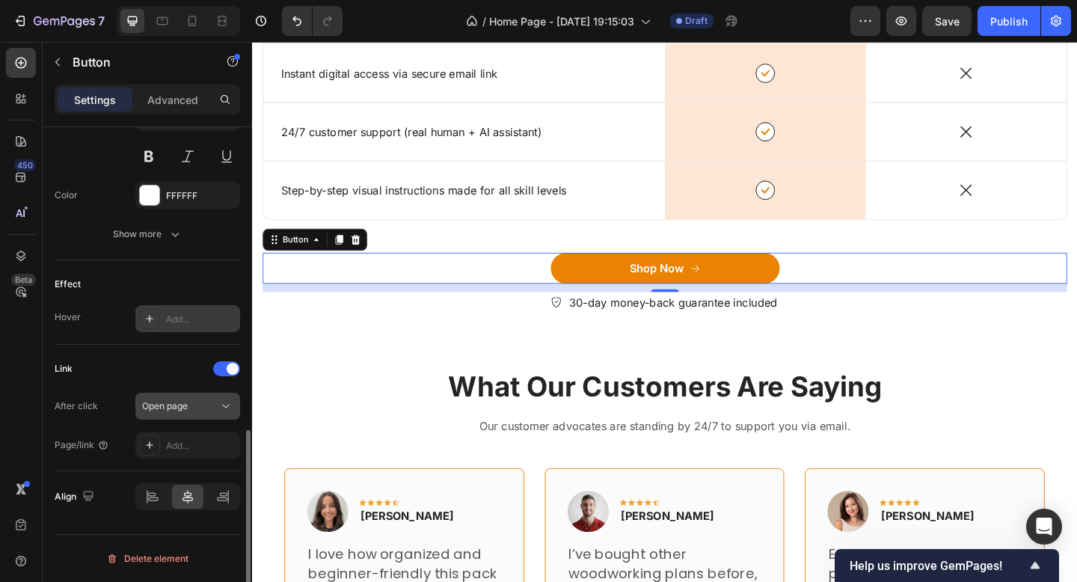
click at [186, 400] on span "Open page" at bounding box center [165, 405] width 46 height 11
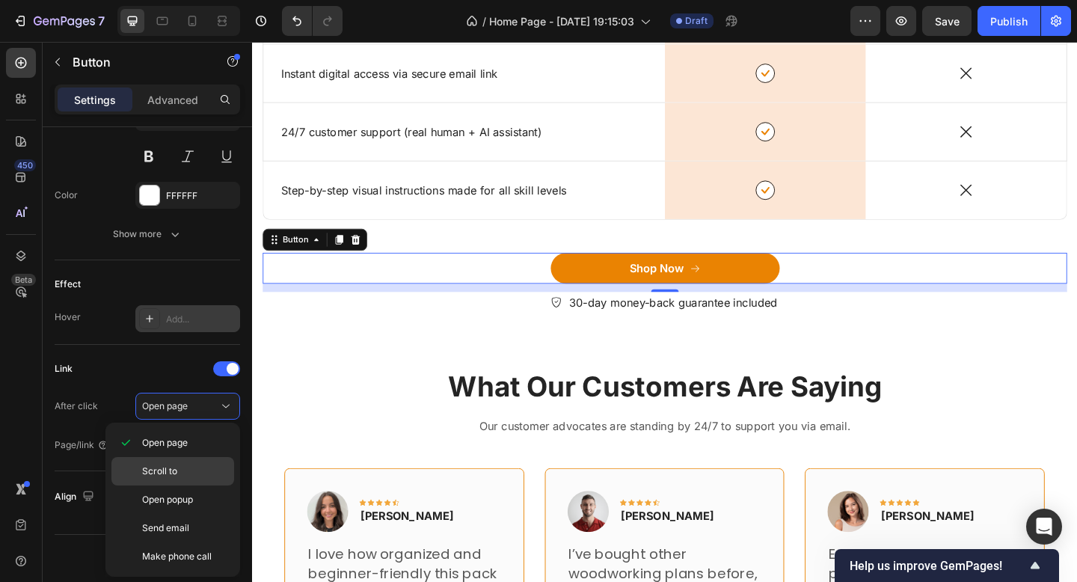
click at [183, 477] on p "Scroll to" at bounding box center [184, 471] width 85 height 13
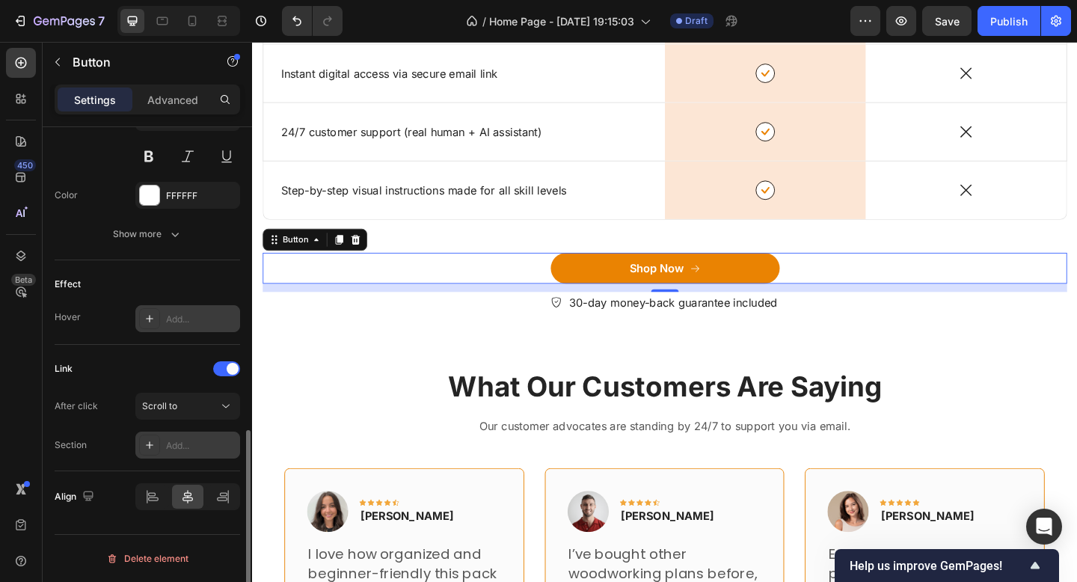
click at [195, 442] on div "Add..." at bounding box center [201, 445] width 70 height 13
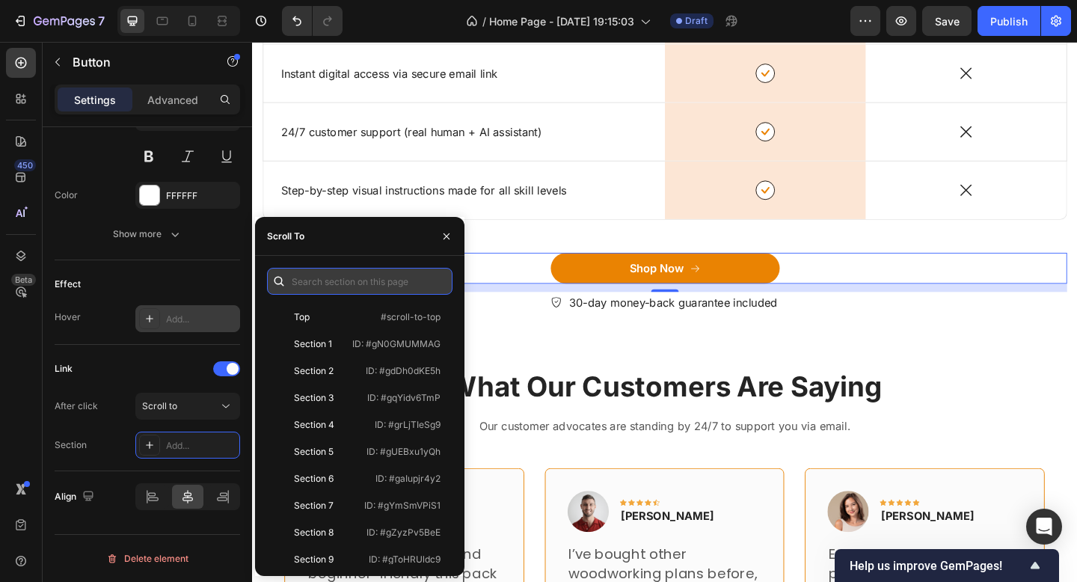
click at [334, 293] on input "text" at bounding box center [360, 281] width 186 height 27
paste input ".gQlUiTqRgg"
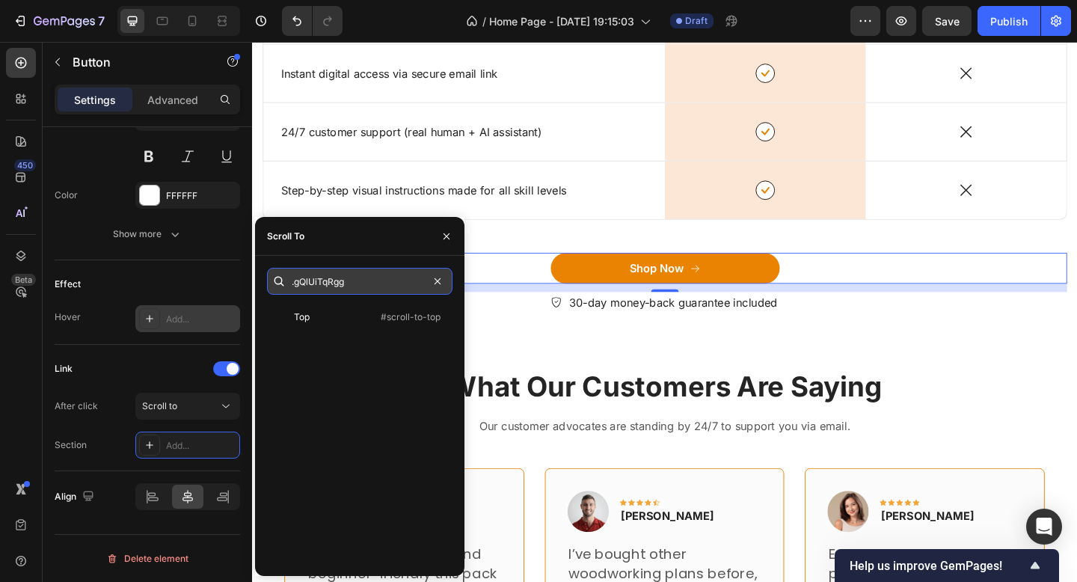
click at [298, 284] on input ".gQlUiTqRgg" at bounding box center [360, 281] width 186 height 27
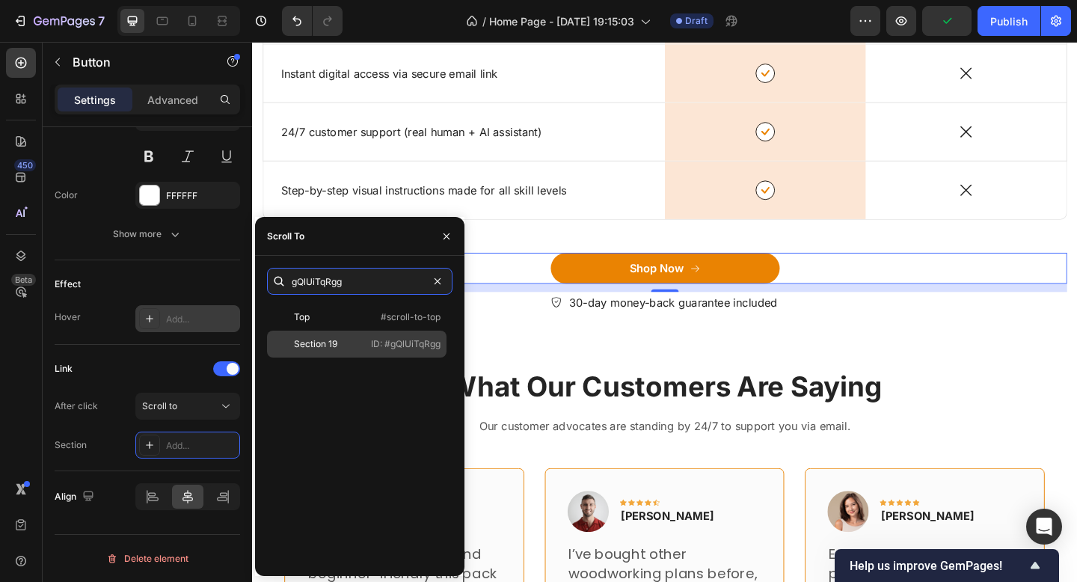
type input "gQlUiTqRgg"
click at [341, 342] on div "Section 19" at bounding box center [316, 343] width 87 height 13
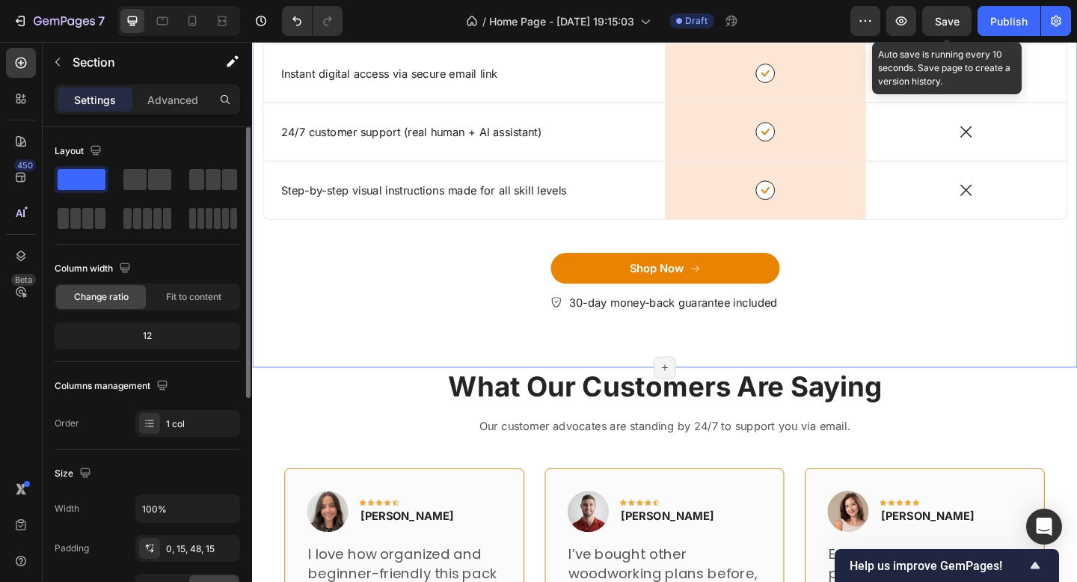
click at [949, 17] on span "Save" at bounding box center [947, 21] width 25 height 13
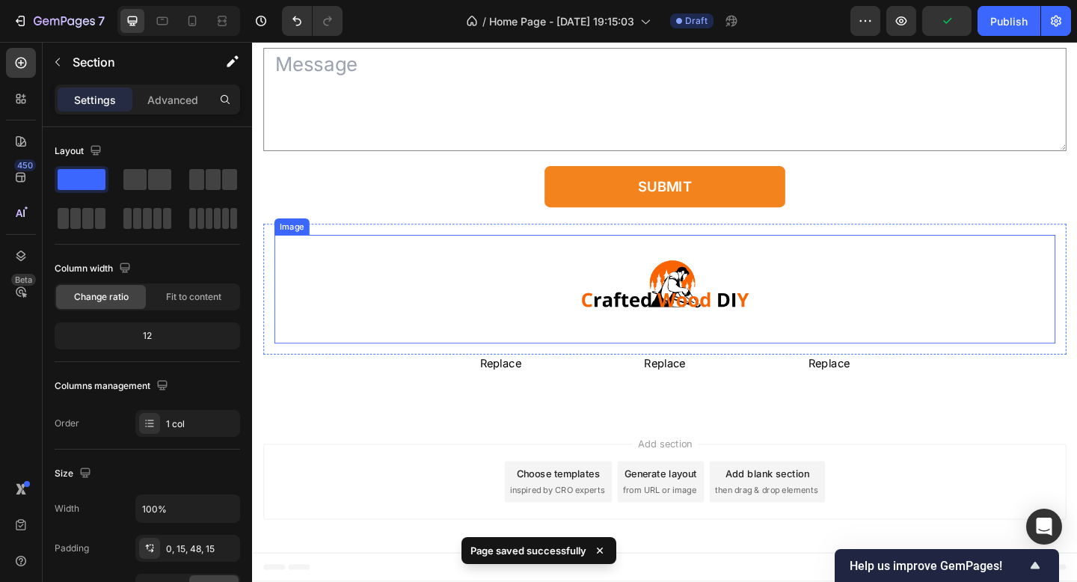
scroll to position [12524, 0]
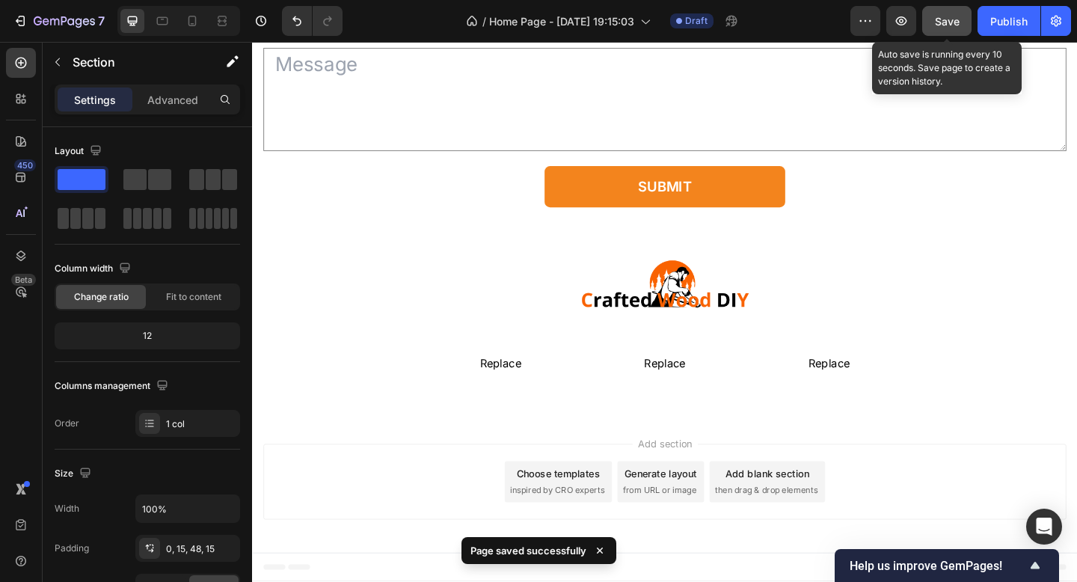
click at [948, 31] on button "Save" at bounding box center [946, 21] width 49 height 30
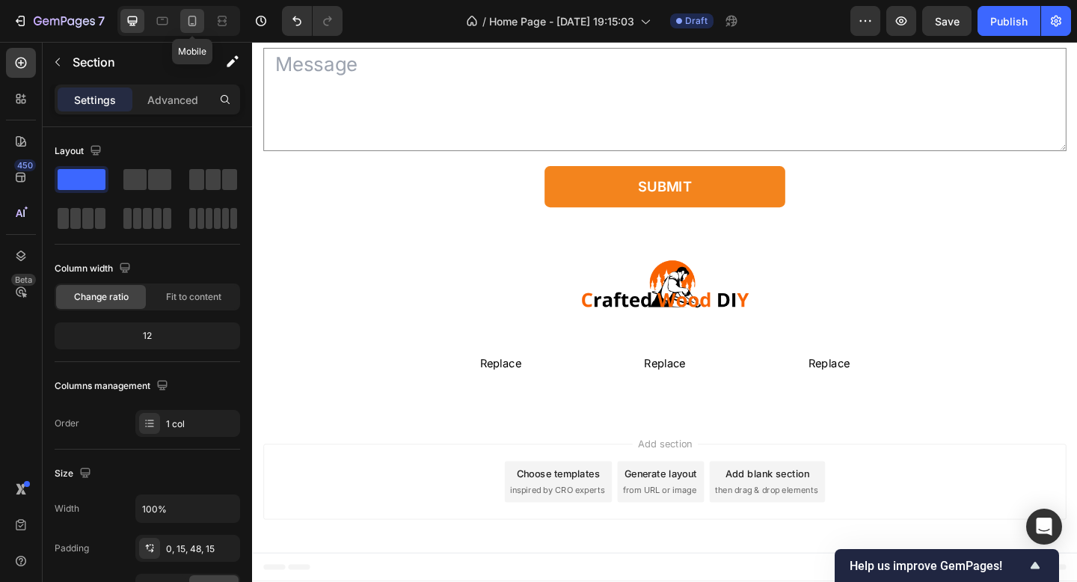
click at [192, 24] on icon at bounding box center [192, 20] width 15 height 15
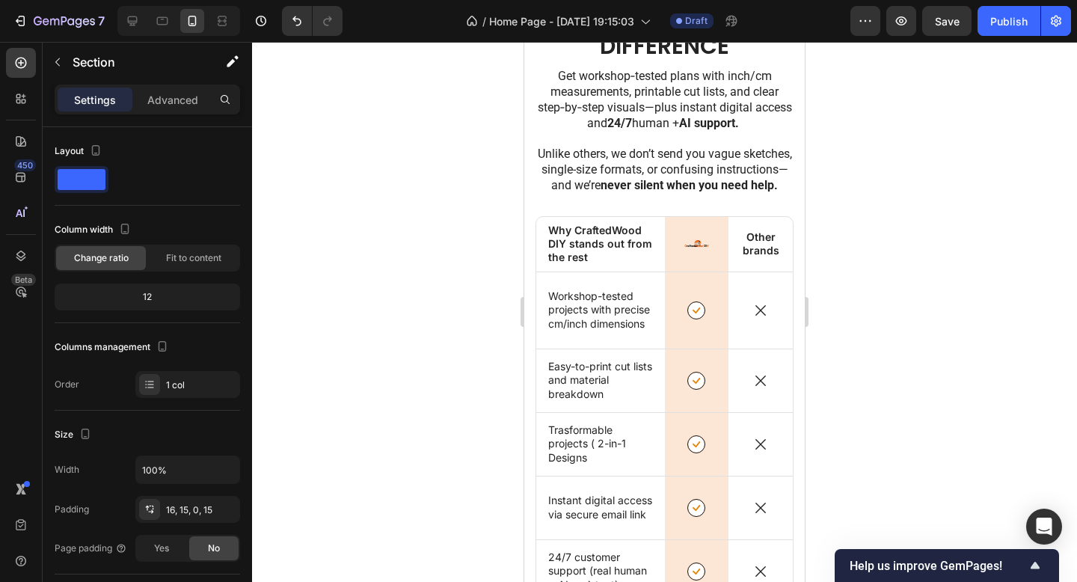
scroll to position [10669, 0]
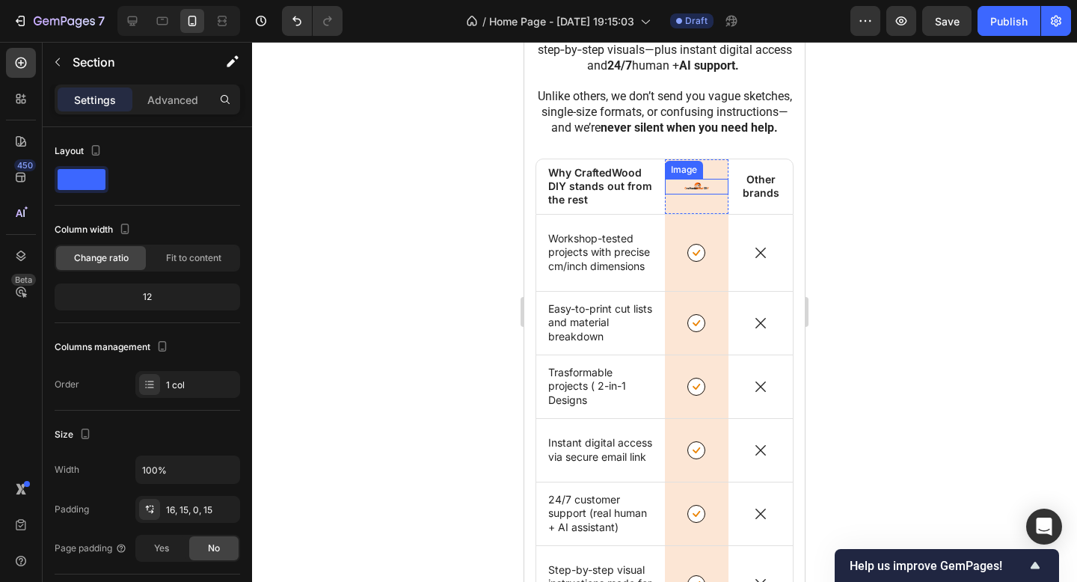
click at [695, 195] on img at bounding box center [697, 187] width 34 height 16
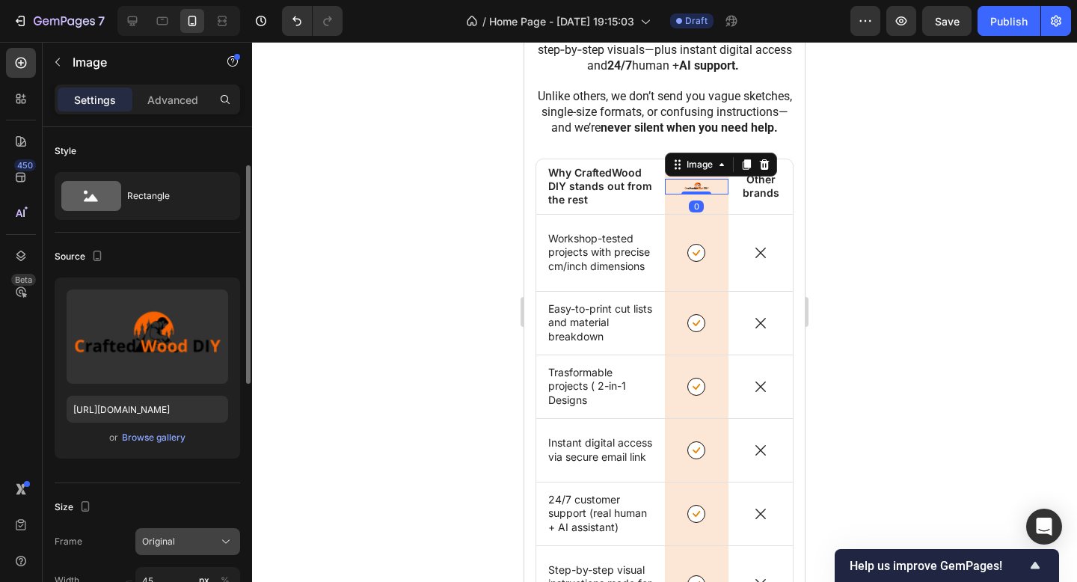
scroll to position [64, 0]
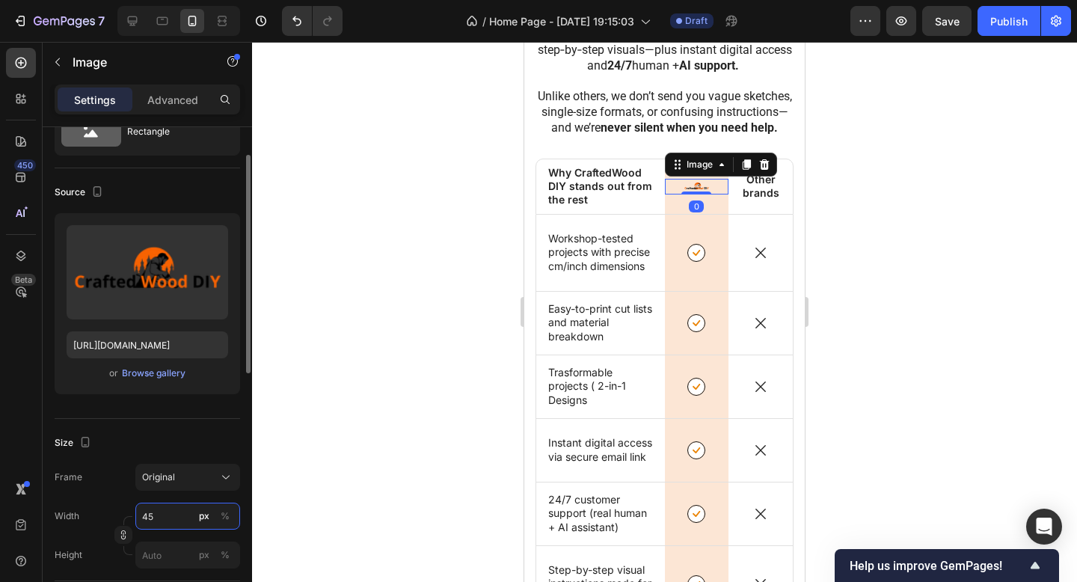
click at [161, 518] on input "45" at bounding box center [187, 516] width 105 height 27
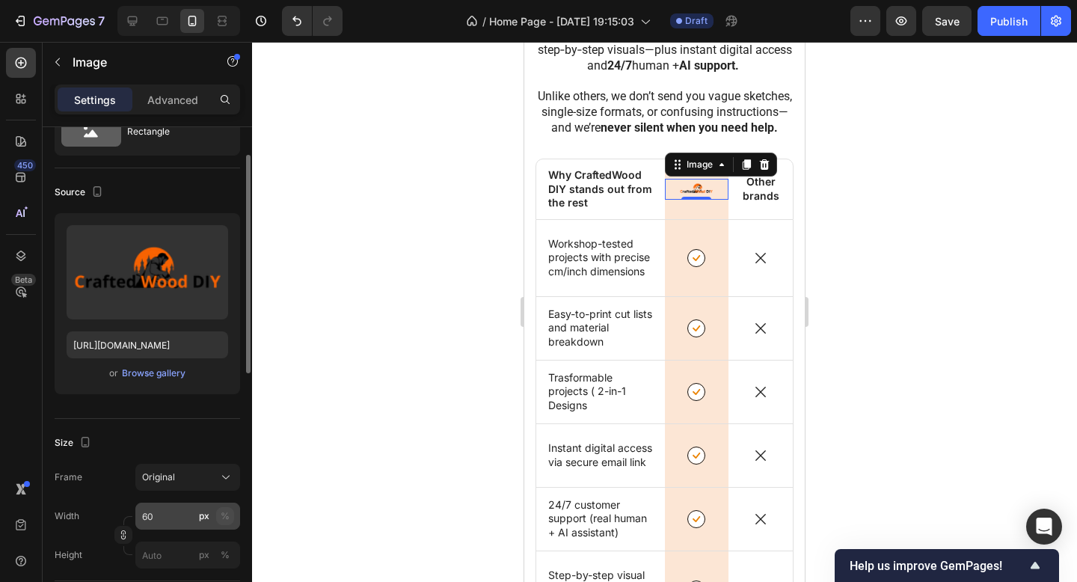
click at [222, 517] on div "%" at bounding box center [225, 515] width 9 height 13
click at [171, 515] on input "60" at bounding box center [187, 516] width 105 height 27
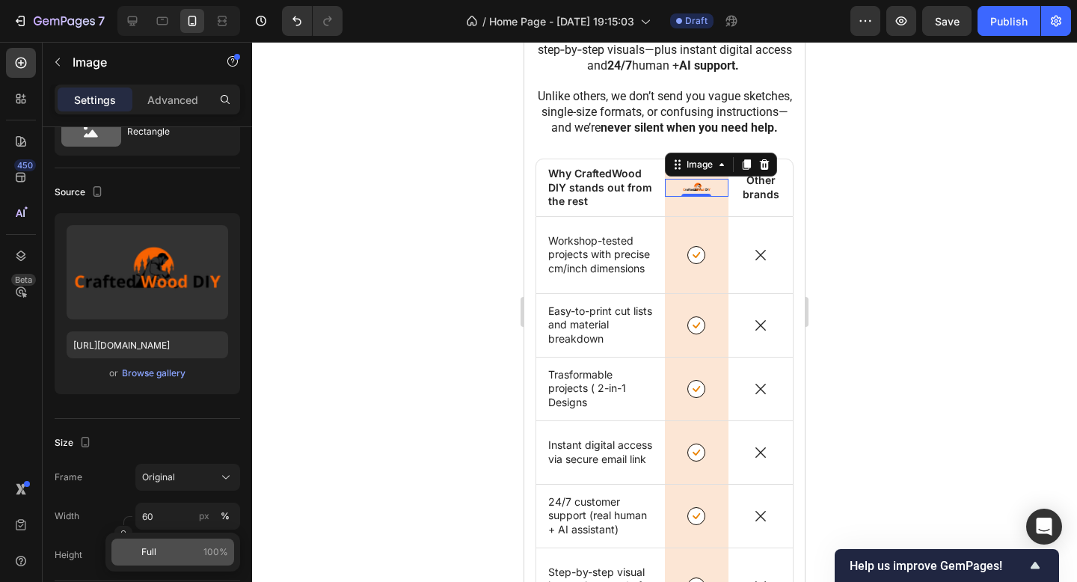
click at [166, 541] on div "Full 100%" at bounding box center [172, 552] width 123 height 27
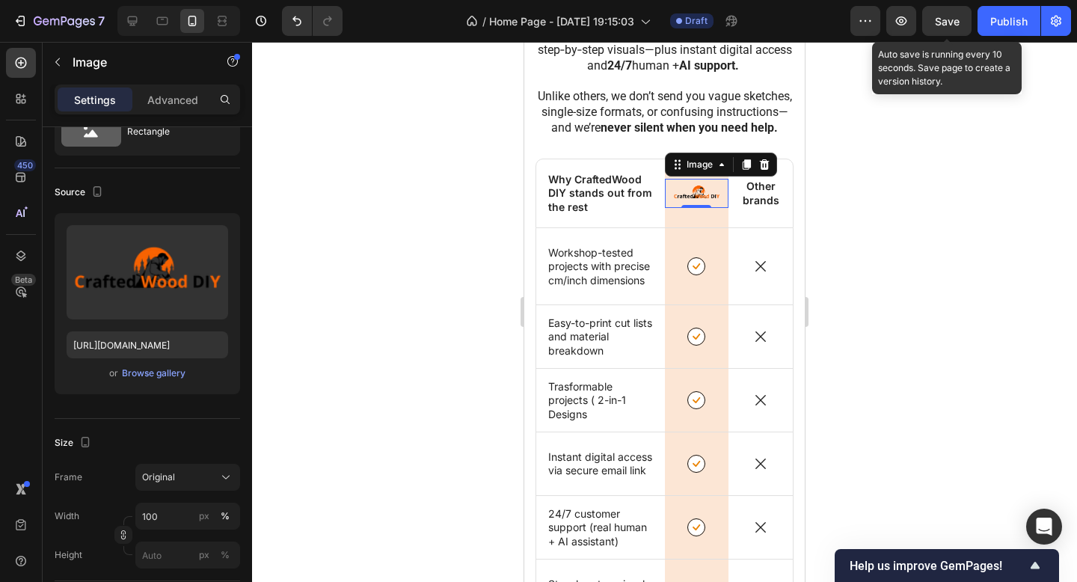
click at [946, 17] on span "Save" at bounding box center [947, 21] width 25 height 13
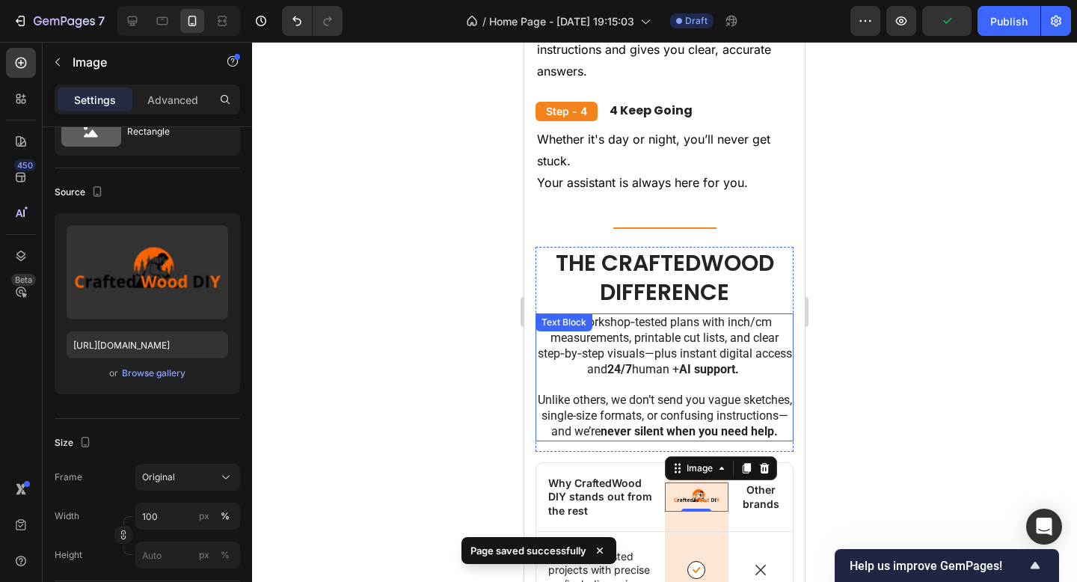
scroll to position [10332, 0]
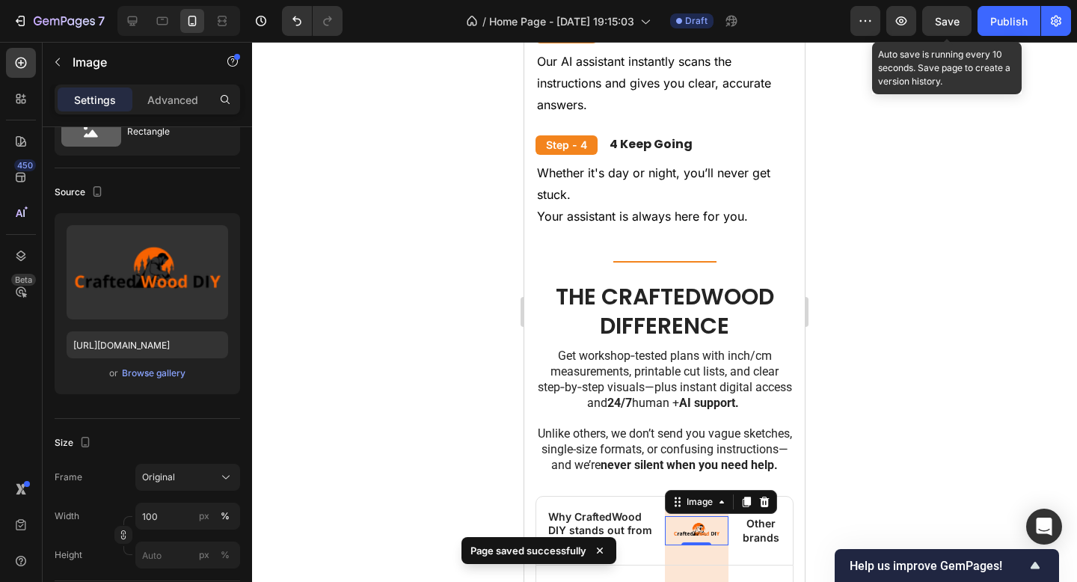
click at [956, 21] on span "Save" at bounding box center [947, 21] width 25 height 13
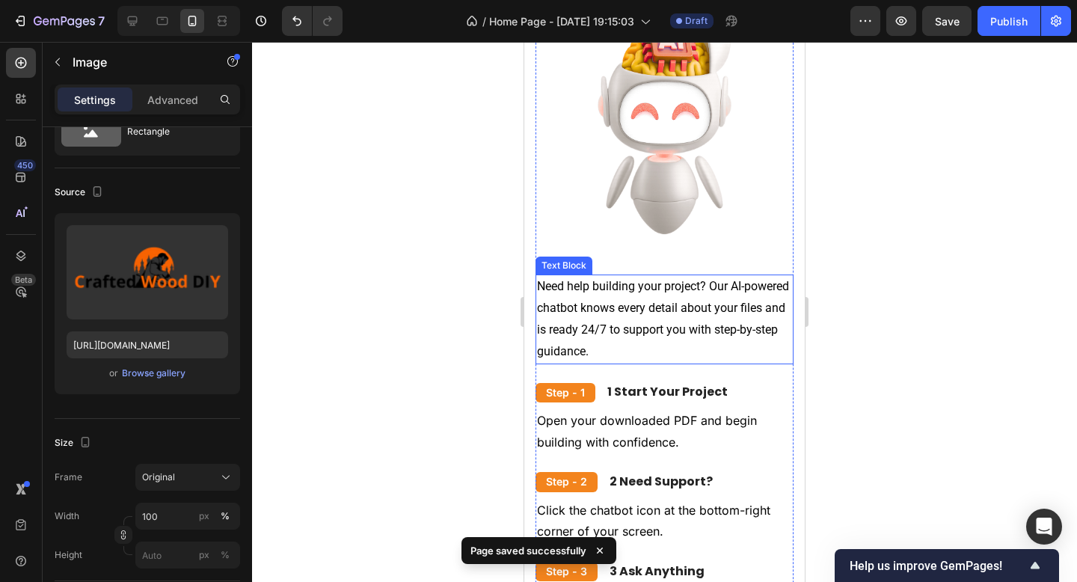
scroll to position [9791, 0]
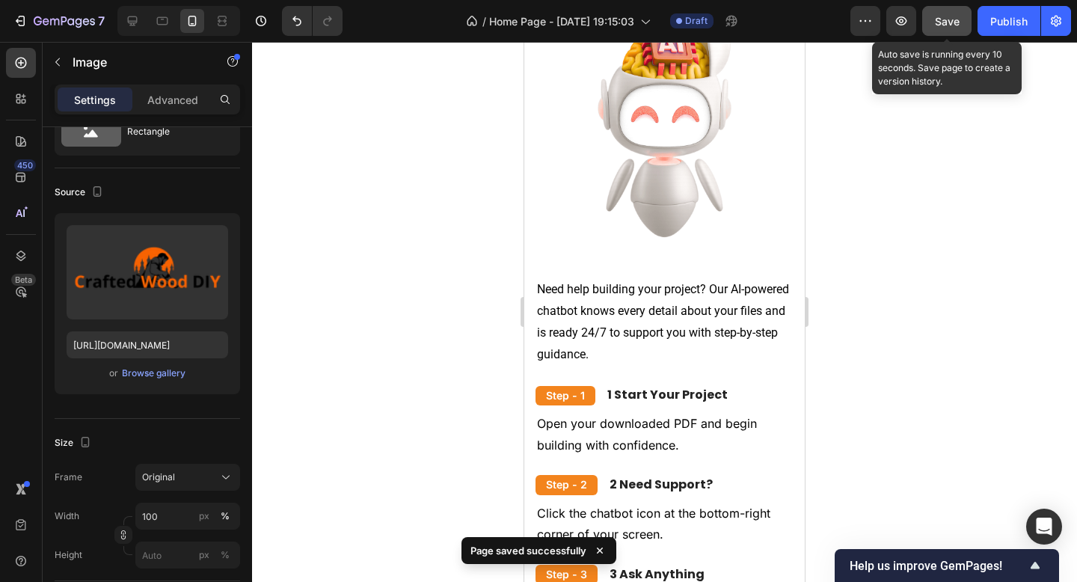
click at [943, 29] on button "Save" at bounding box center [946, 21] width 49 height 30
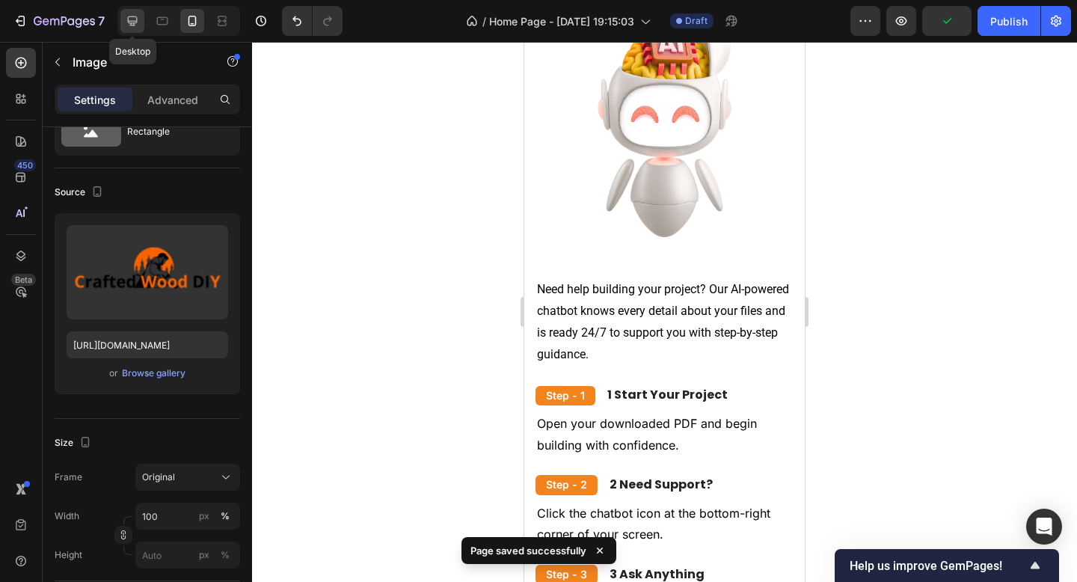
click at [126, 15] on icon at bounding box center [132, 20] width 15 height 15
type input "80"
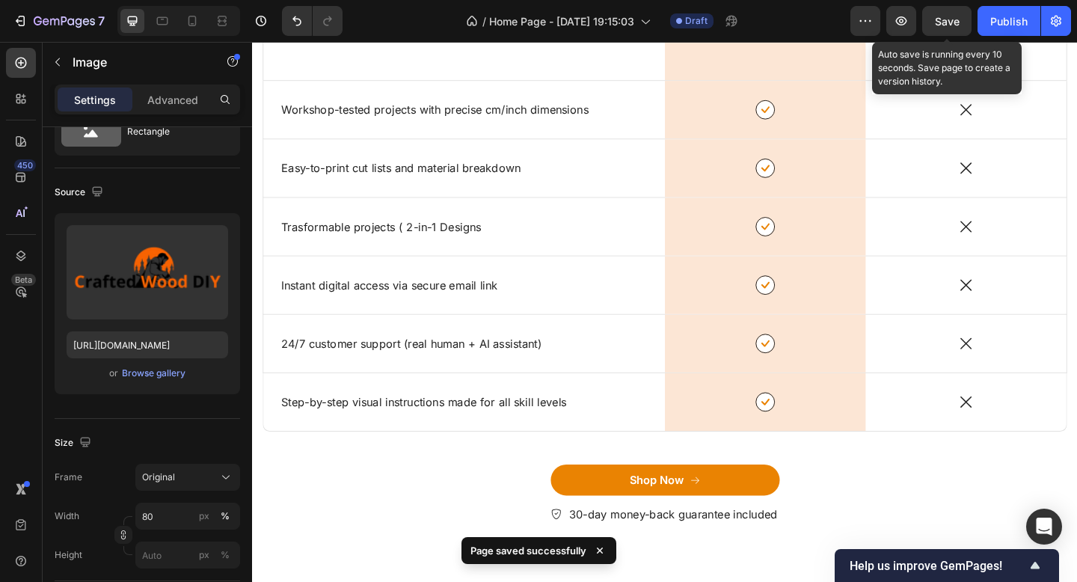
click at [955, 21] on span "Save" at bounding box center [947, 21] width 25 height 13
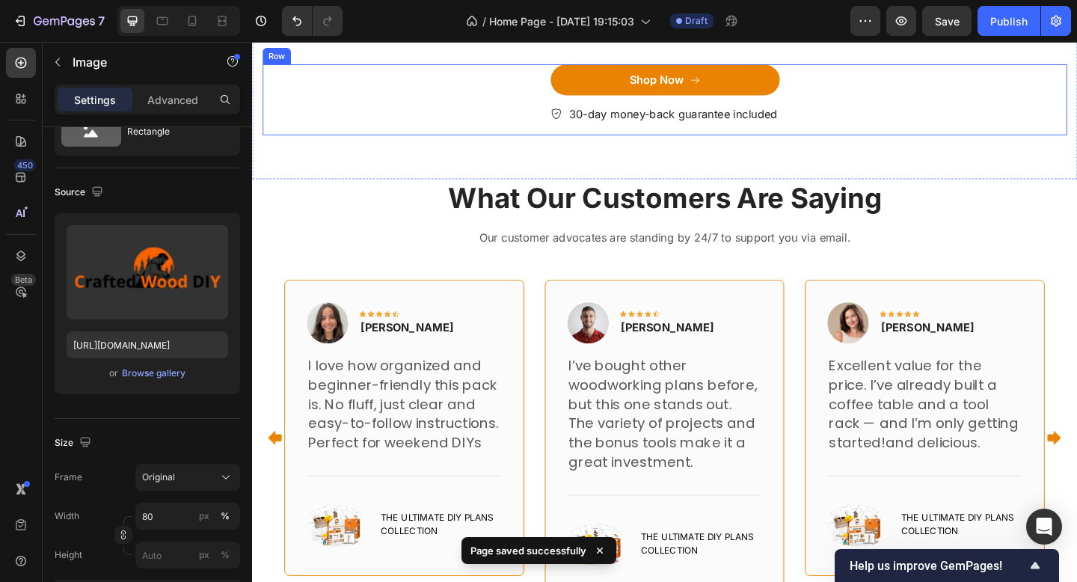
scroll to position [10992, 0]
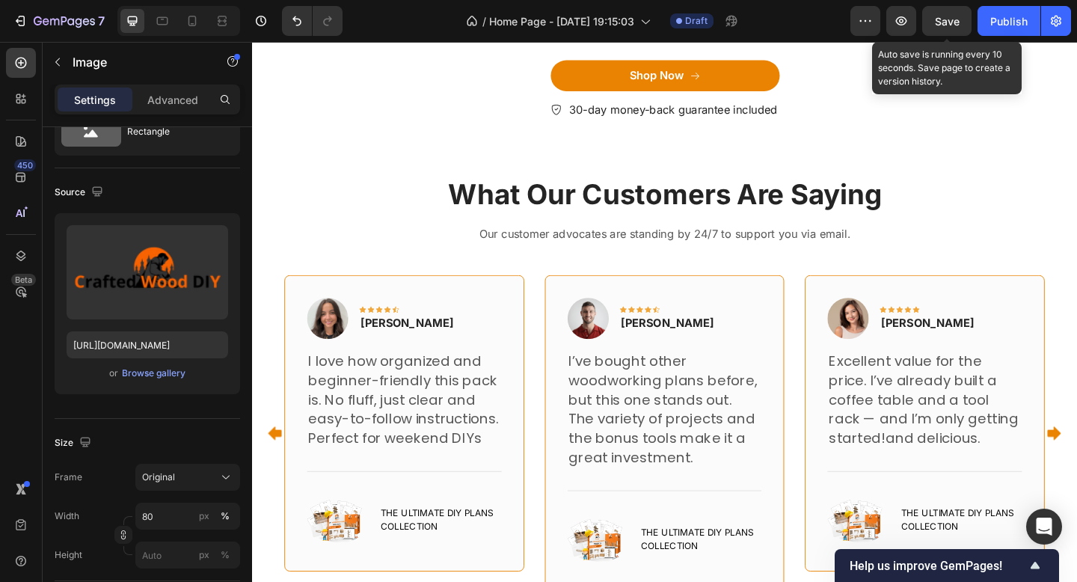
click at [952, 23] on span "Save" at bounding box center [947, 21] width 25 height 13
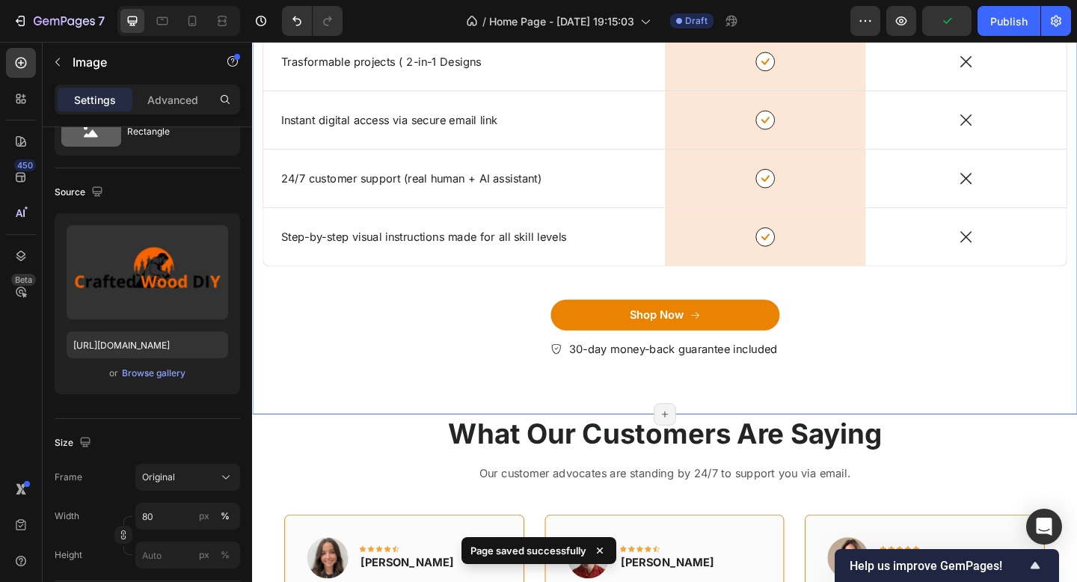
scroll to position [10712, 0]
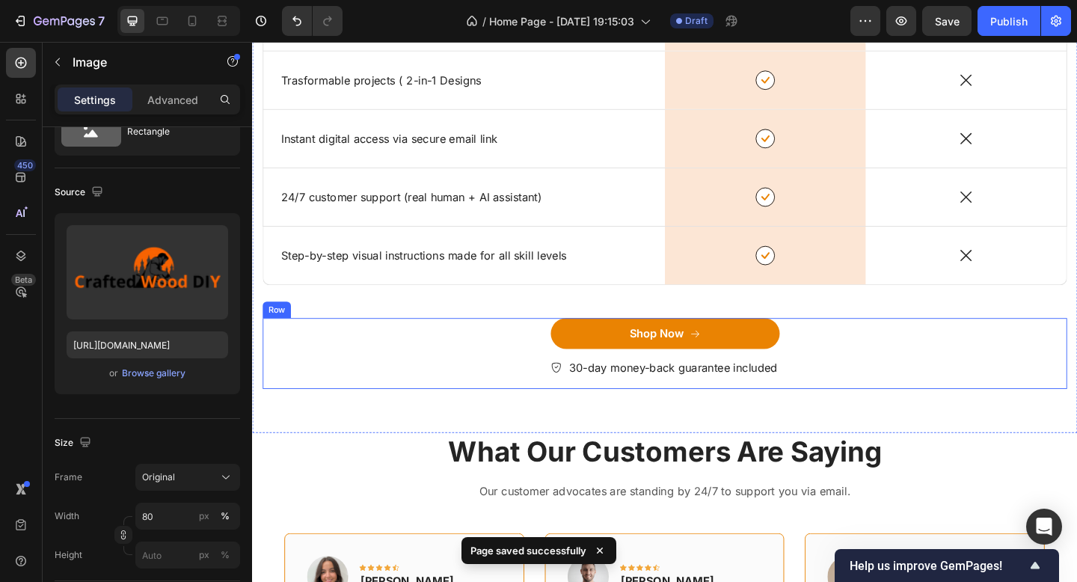
click at [913, 407] on div "Shop Now Button 30-day money-back guarantee included Item List" at bounding box center [700, 381] width 875 height 77
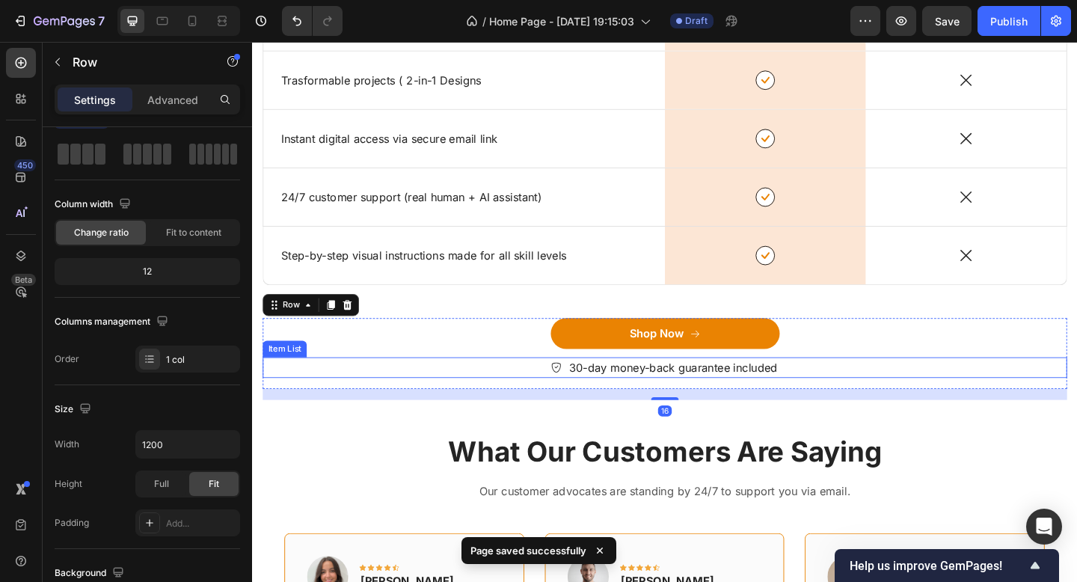
scroll to position [0, 0]
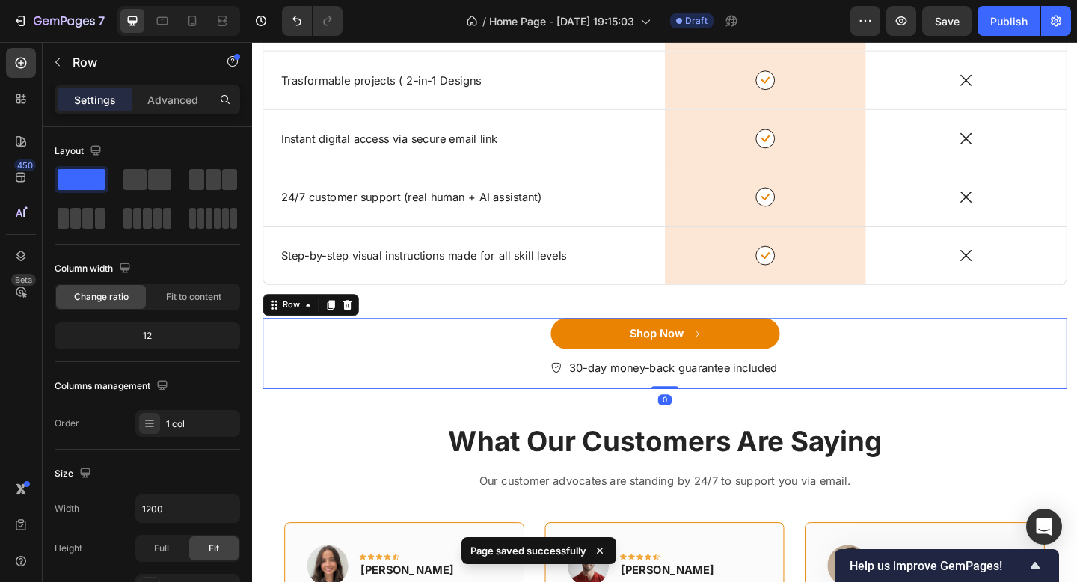
drag, startPoint x: 712, startPoint y: 429, endPoint x: 720, endPoint y: 377, distance: 52.3
click at [720, 377] on div "Shop Now Button 30-day money-back guarantee included Item List Row 0" at bounding box center [700, 381] width 875 height 77
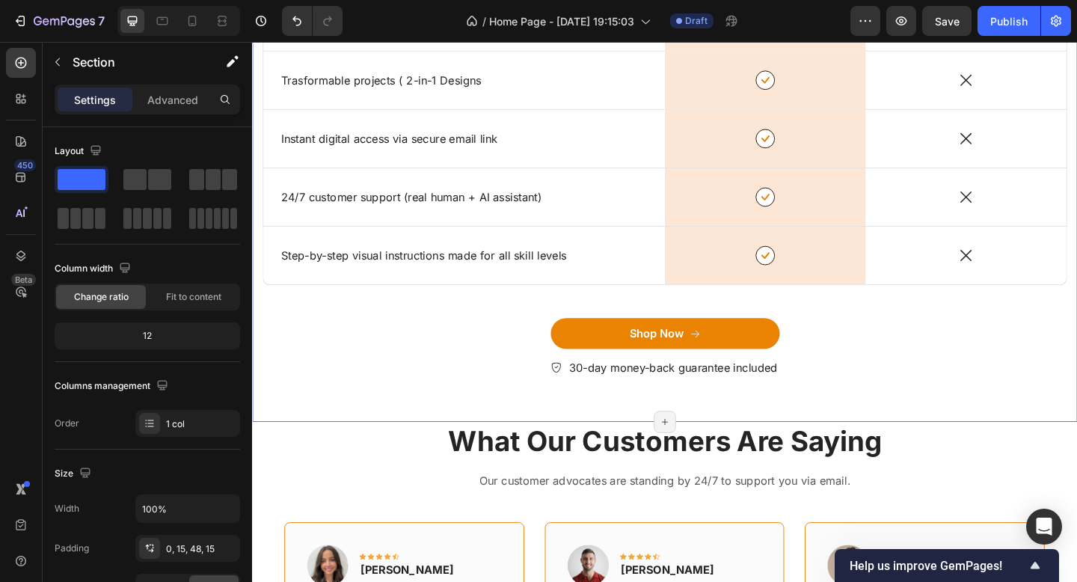
click at [868, 445] on div "Title Line The CraftedWood Difference Heading Get workshop‑tested plans with in…" at bounding box center [701, 22] width 898 height 866
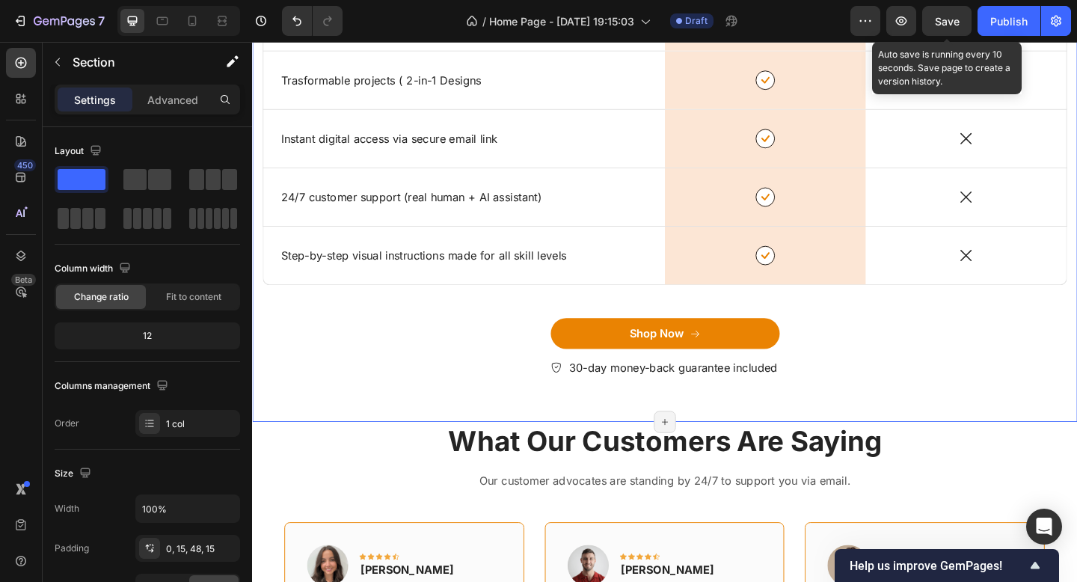
click at [954, 28] on div "Save" at bounding box center [947, 21] width 25 height 16
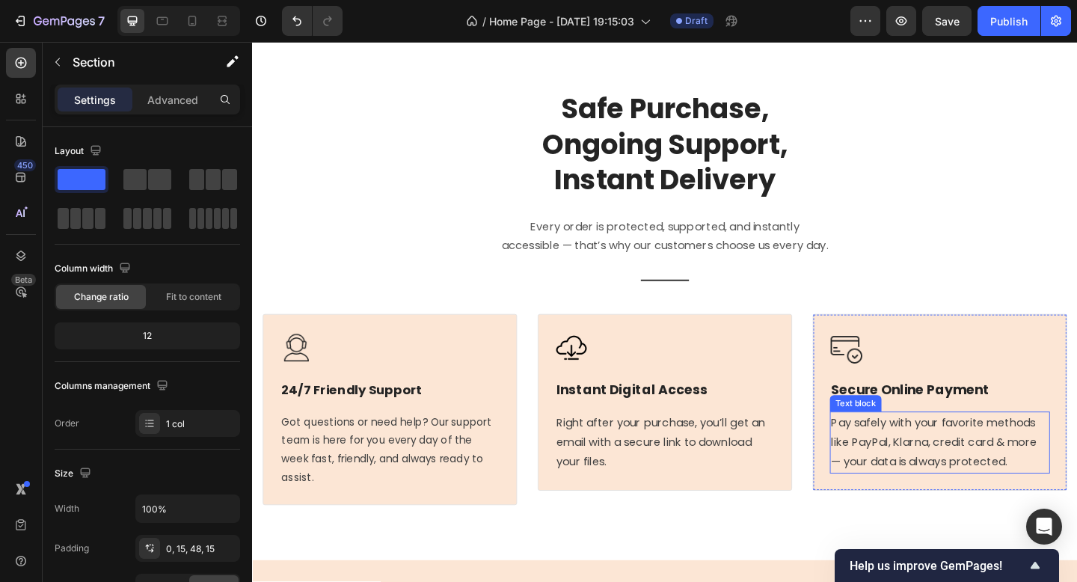
scroll to position [8014, 0]
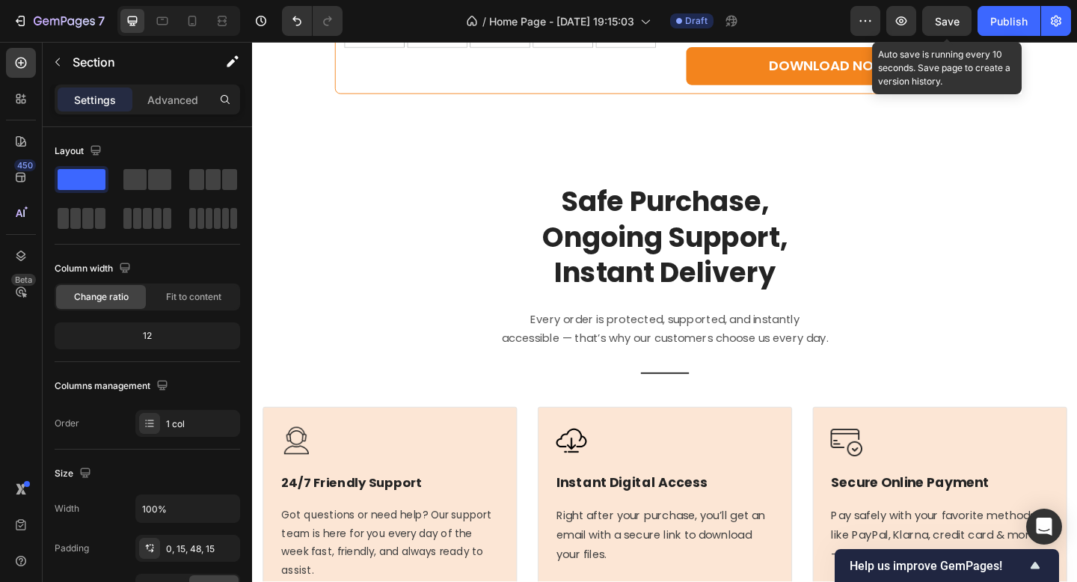
click at [936, 19] on span "Save" at bounding box center [947, 21] width 25 height 13
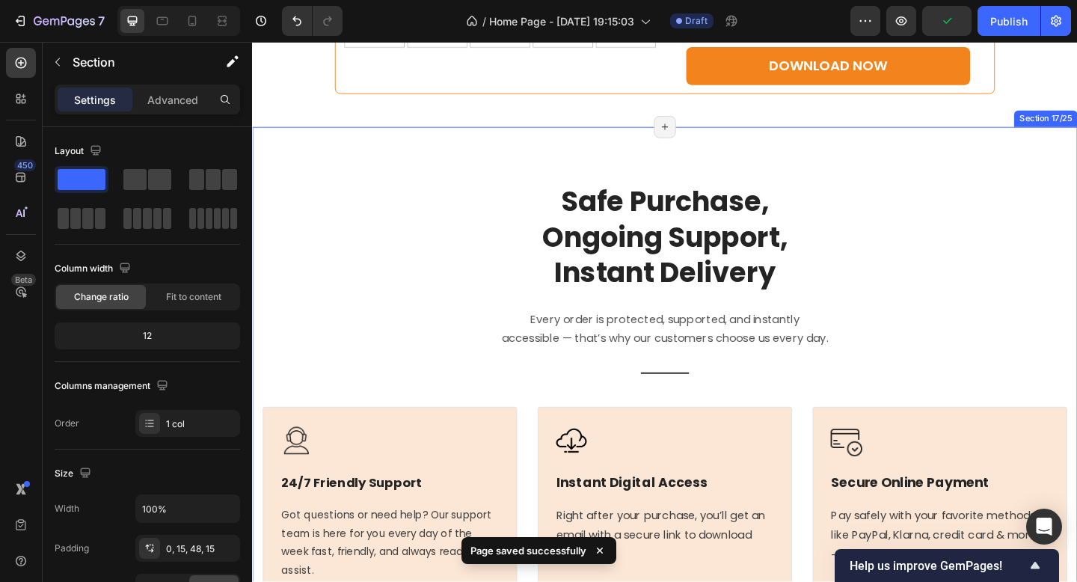
click at [821, 159] on div "Safe Purchase, Ongoing Support, Instant Delivery Heading Every order is protect…" at bounding box center [701, 421] width 898 height 572
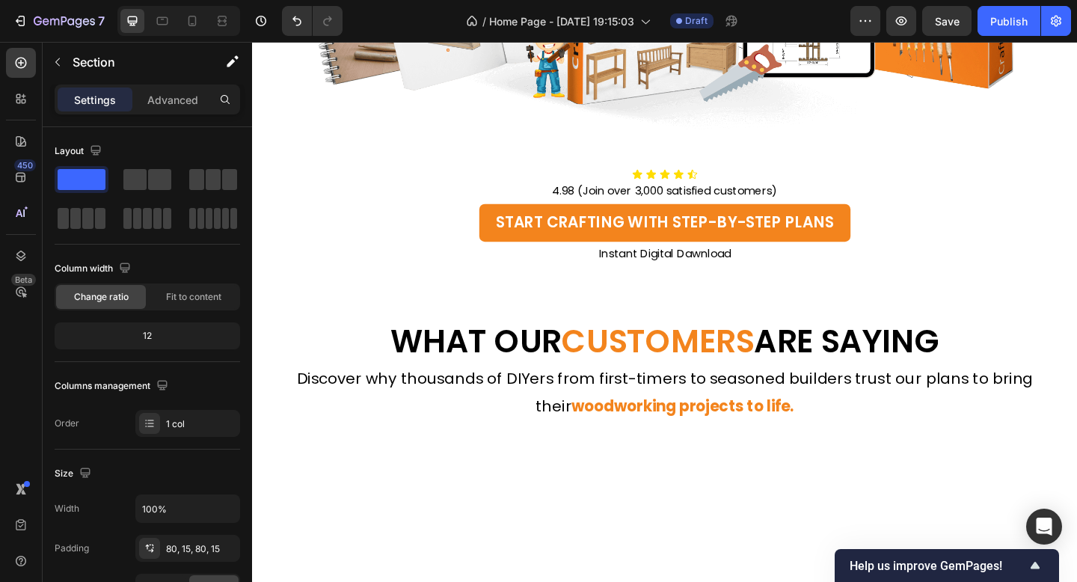
scroll to position [0, 0]
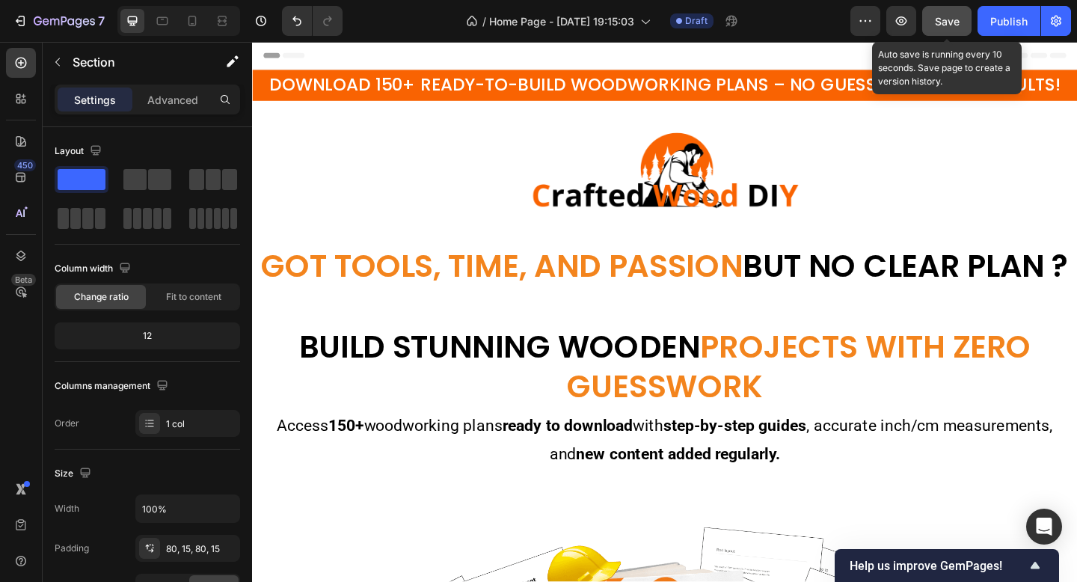
click at [942, 22] on span "Save" at bounding box center [947, 21] width 25 height 13
click at [928, 17] on button "Save" at bounding box center [946, 21] width 49 height 30
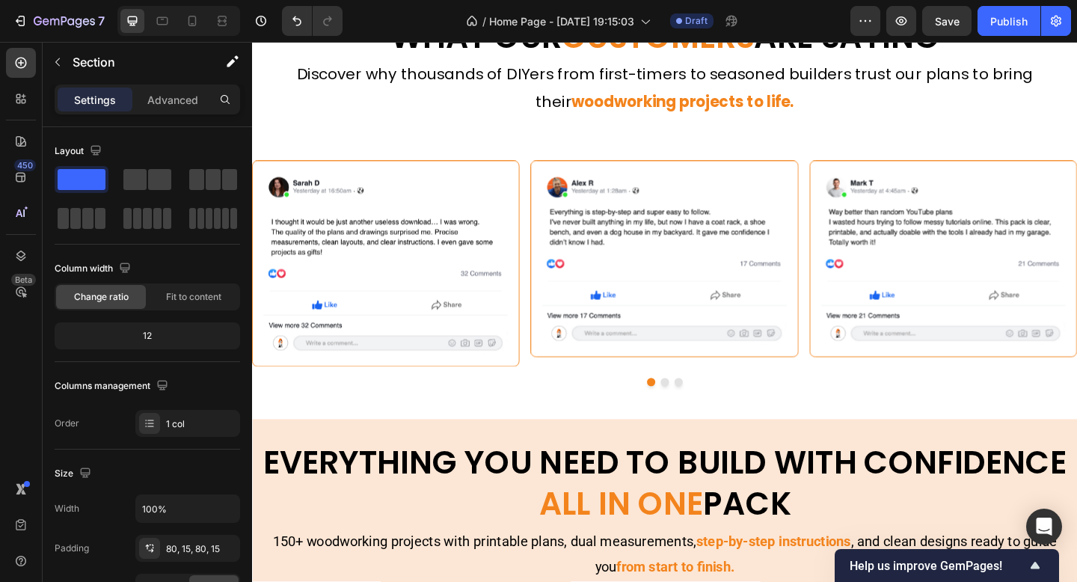
scroll to position [1152, 0]
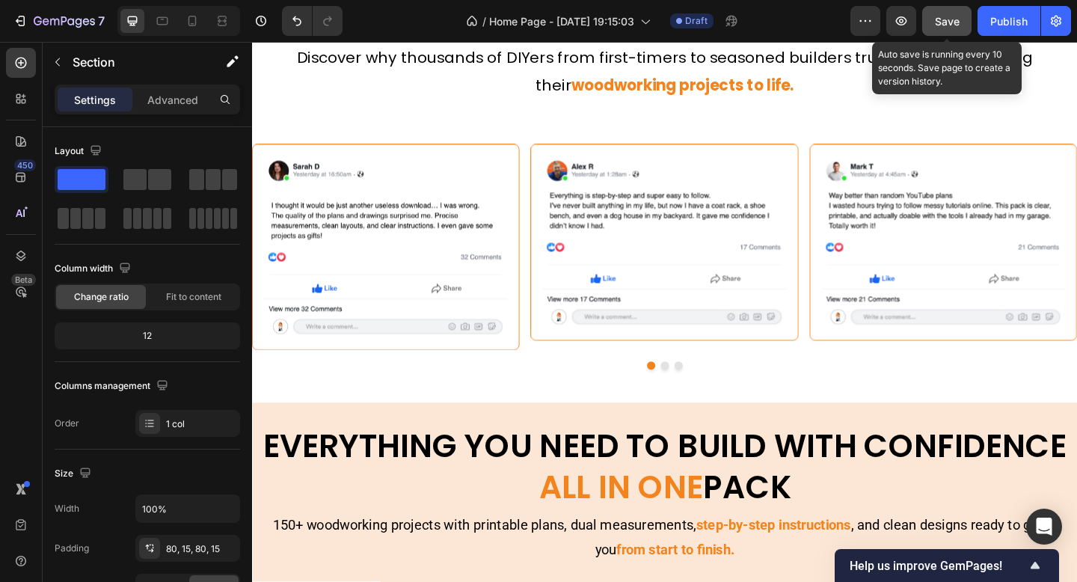
click at [946, 10] on button "Save" at bounding box center [946, 21] width 49 height 30
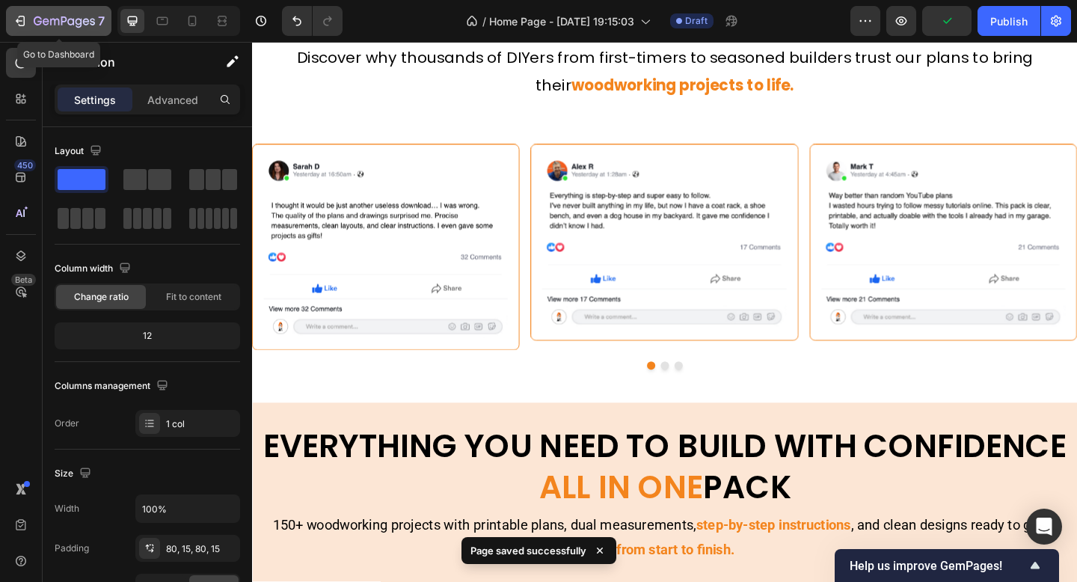
click at [66, 25] on icon "button" at bounding box center [64, 22] width 61 height 13
